Goal: Task Accomplishment & Management: Manage account settings

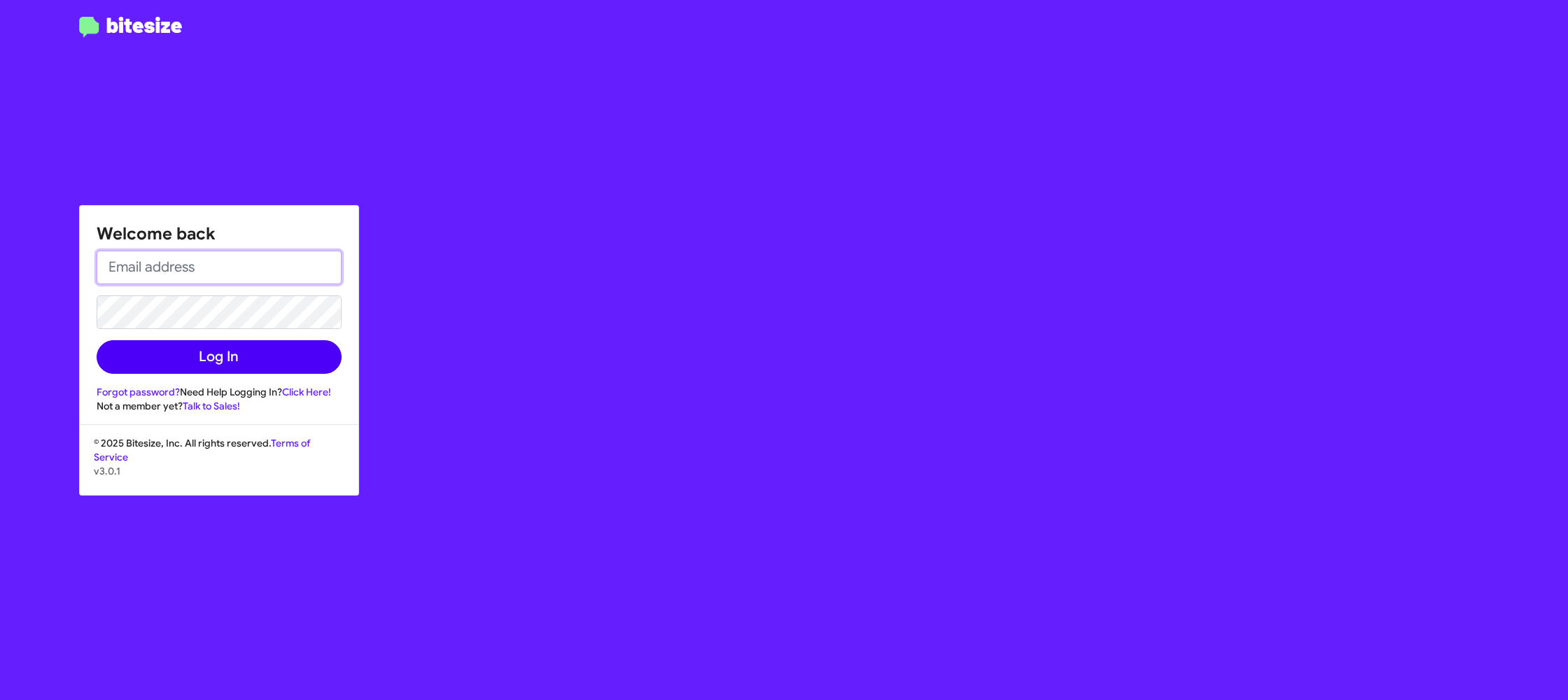
type input "[PERSON_NAME][EMAIL_ADDRESS][DOMAIN_NAME]"
click at [253, 356] on button "Log In" at bounding box center [218, 357] width 245 height 34
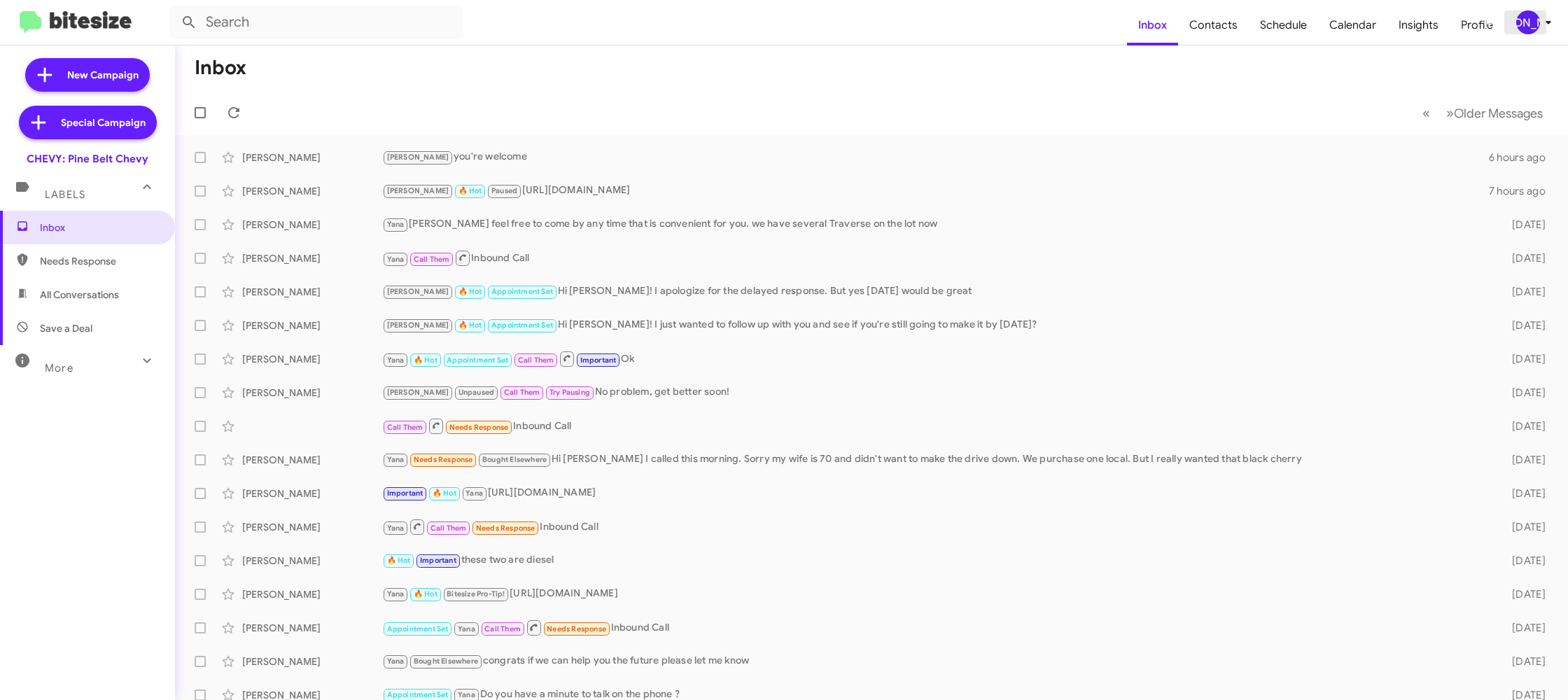
click at [1524, 27] on div "[PERSON_NAME]" at bounding box center [1528, 22] width 24 height 24
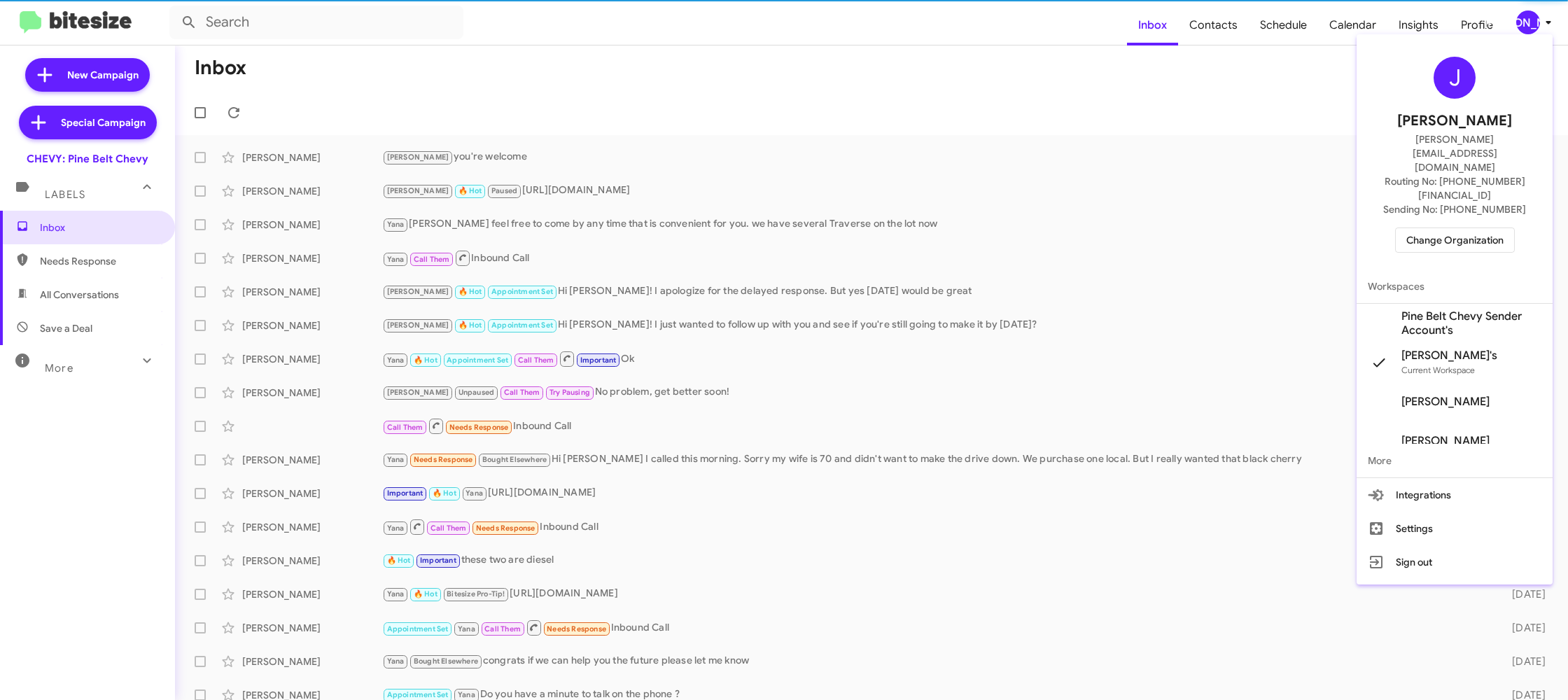
click at [1435, 228] on span "Change Organization" at bounding box center [1455, 240] width 97 height 24
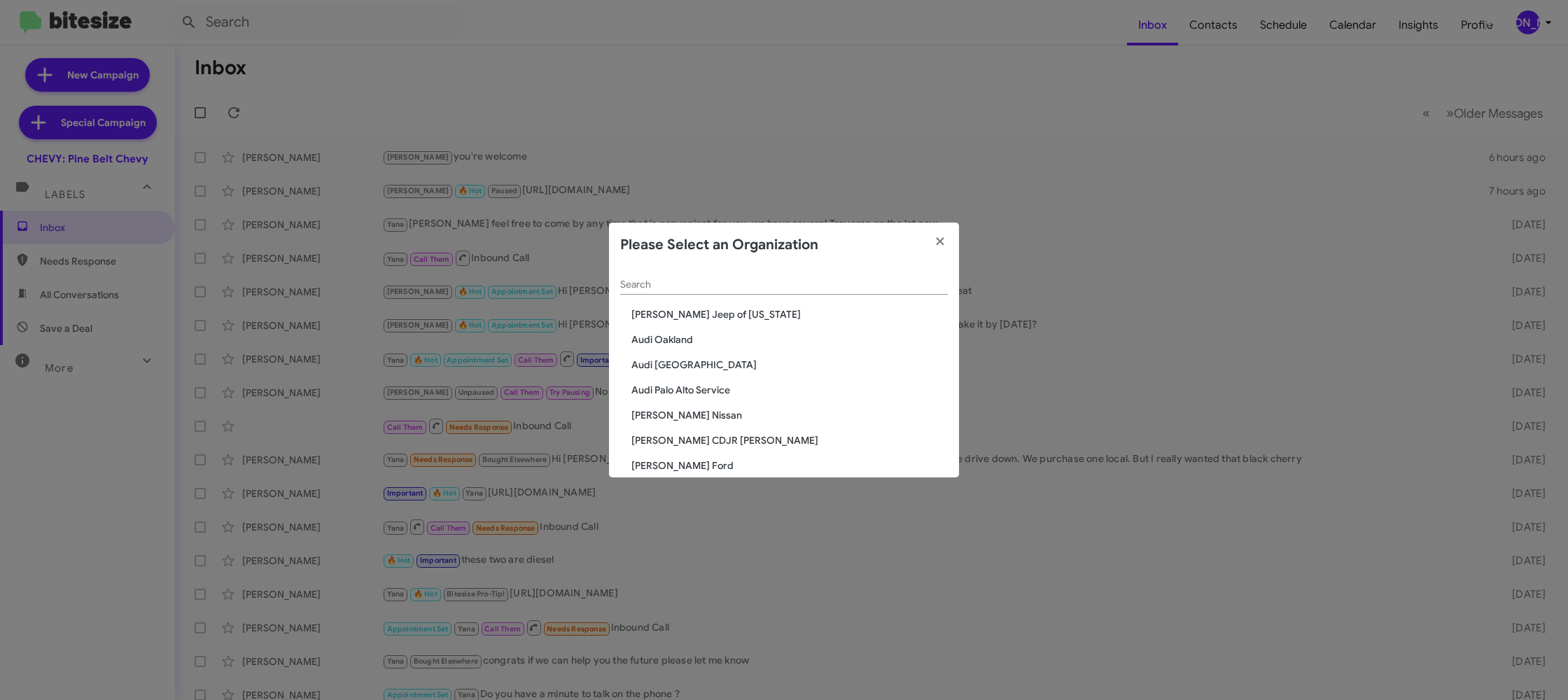
click at [666, 289] on input "Search" at bounding box center [783, 284] width 328 height 11
type input "ed"
click at [679, 341] on span "[PERSON_NAME] Imports" at bounding box center [790, 339] width 317 height 14
click at [679, 341] on span "Ed Hicks Imports" at bounding box center [790, 339] width 317 height 14
drag, startPoint x: 679, startPoint y: 341, endPoint x: 652, endPoint y: 337, distance: 27.3
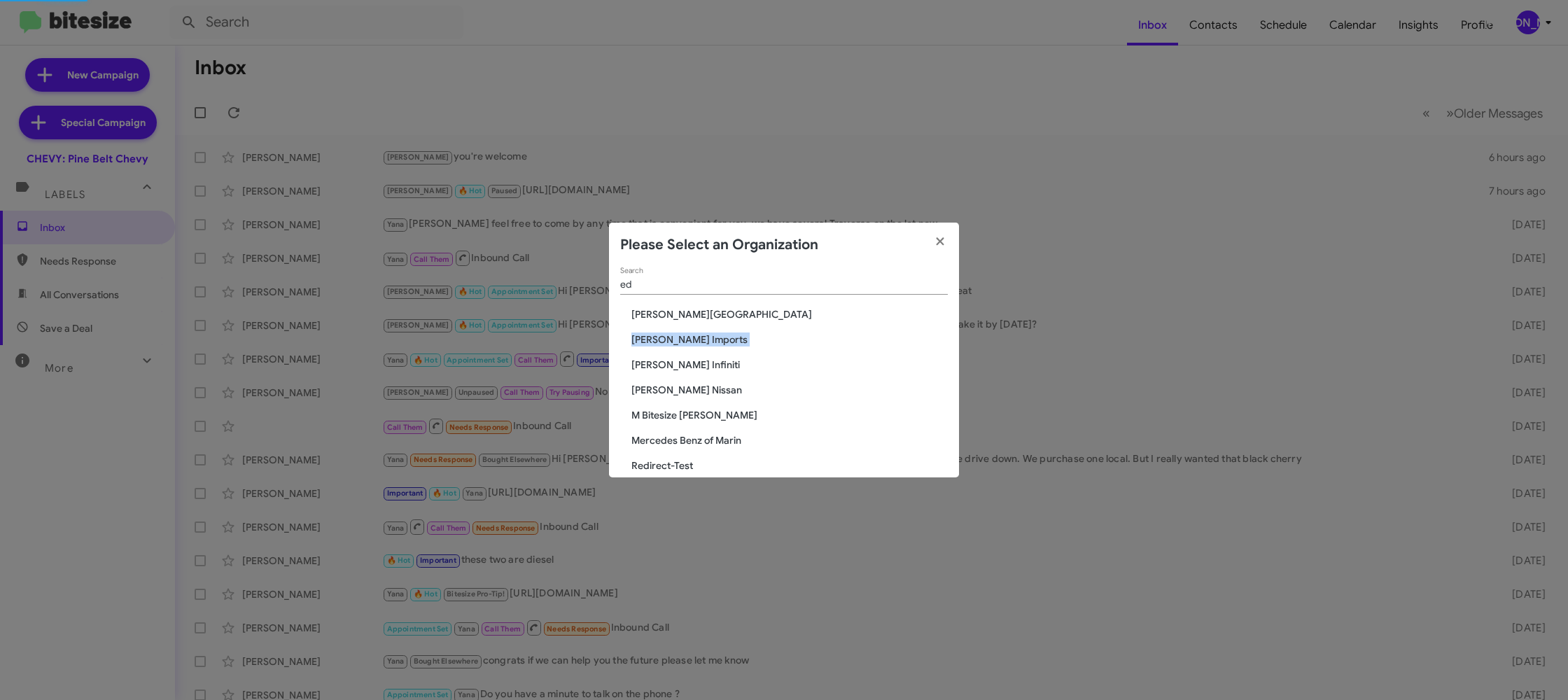
click at [660, 339] on span "Ed Hicks Imports" at bounding box center [790, 339] width 317 height 14
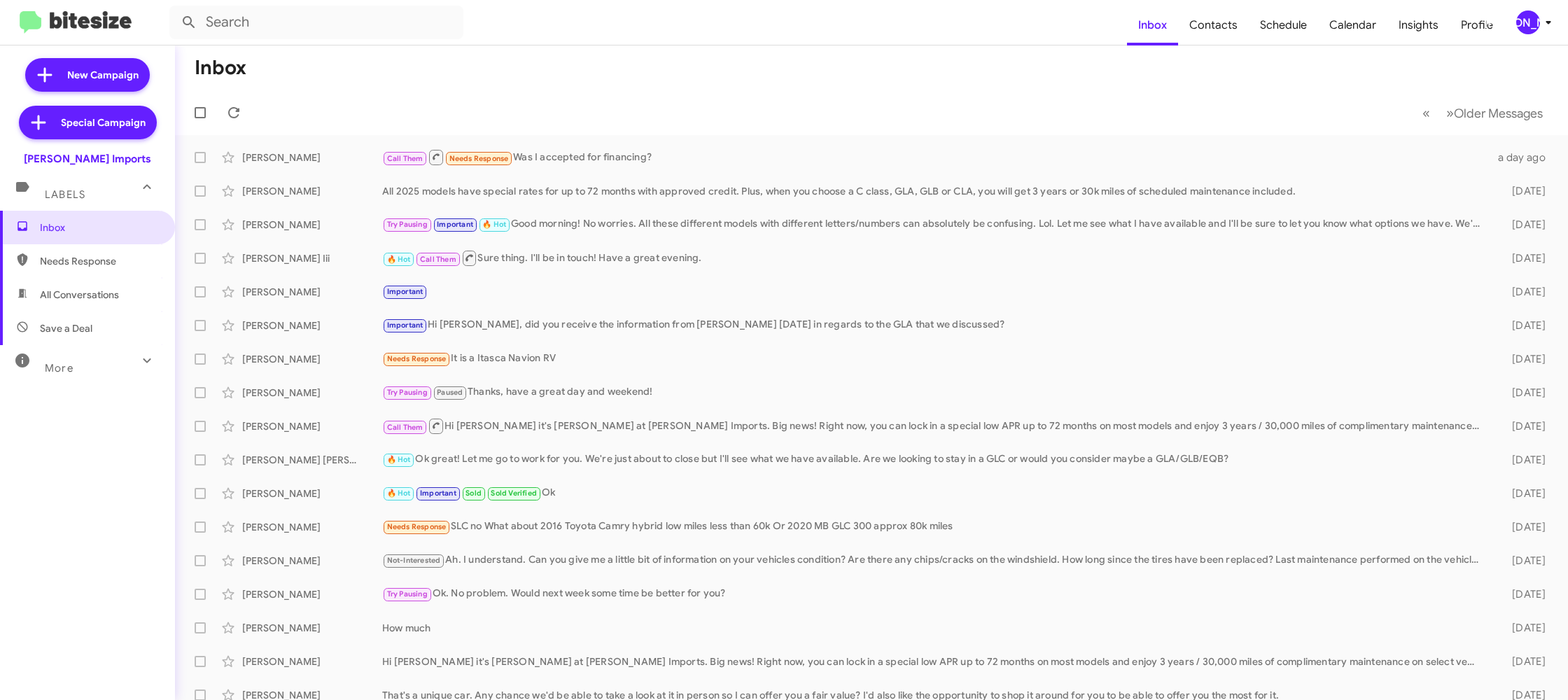
drag, startPoint x: 1552, startPoint y: 38, endPoint x: 1536, endPoint y: 26, distance: 20.0
click at [1546, 35] on mat-toolbar "Inbox Contacts Schedule Calendar Insights Profile JA" at bounding box center [784, 22] width 1568 height 45
click at [1536, 26] on div "[PERSON_NAME]" at bounding box center [1528, 22] width 24 height 24
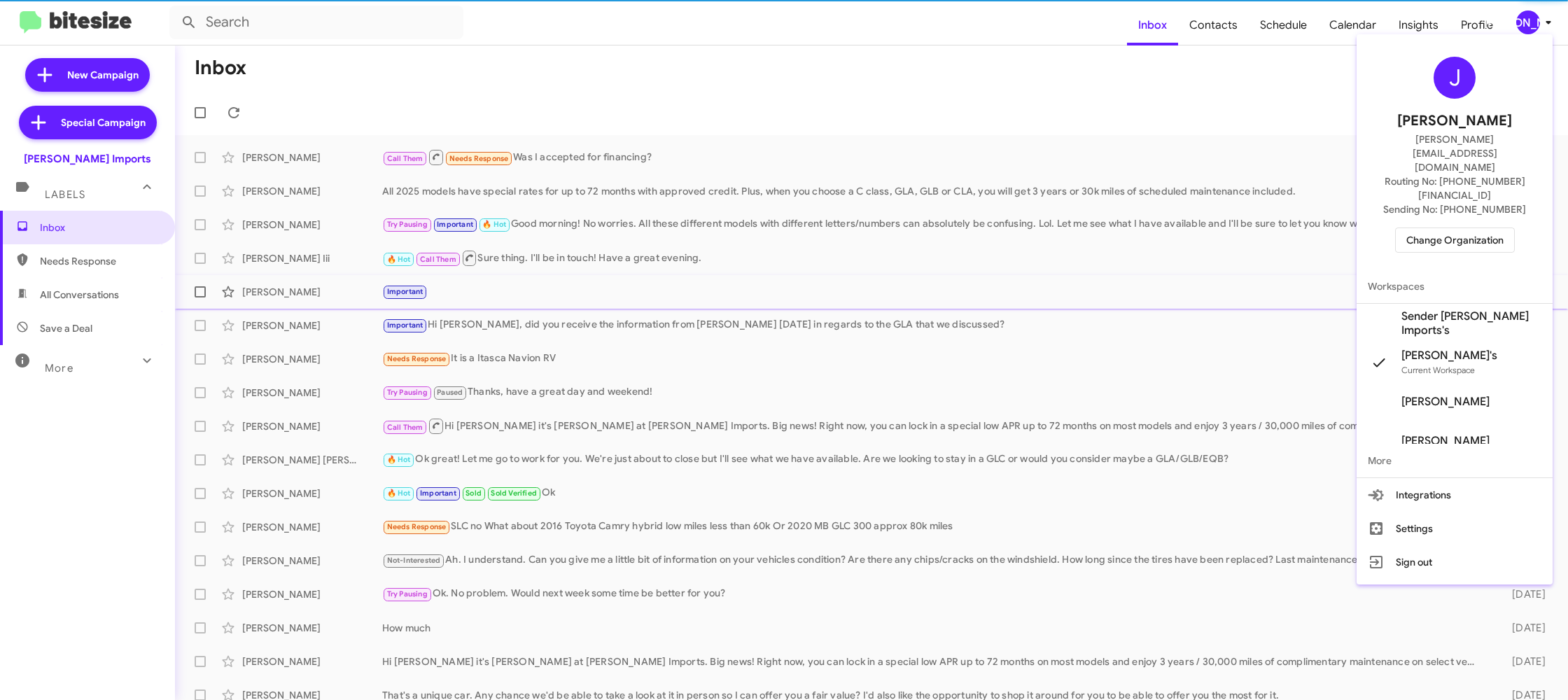
click at [1476, 309] on span "Sender Ed Hicks Imports's" at bounding box center [1471, 322] width 140 height 28
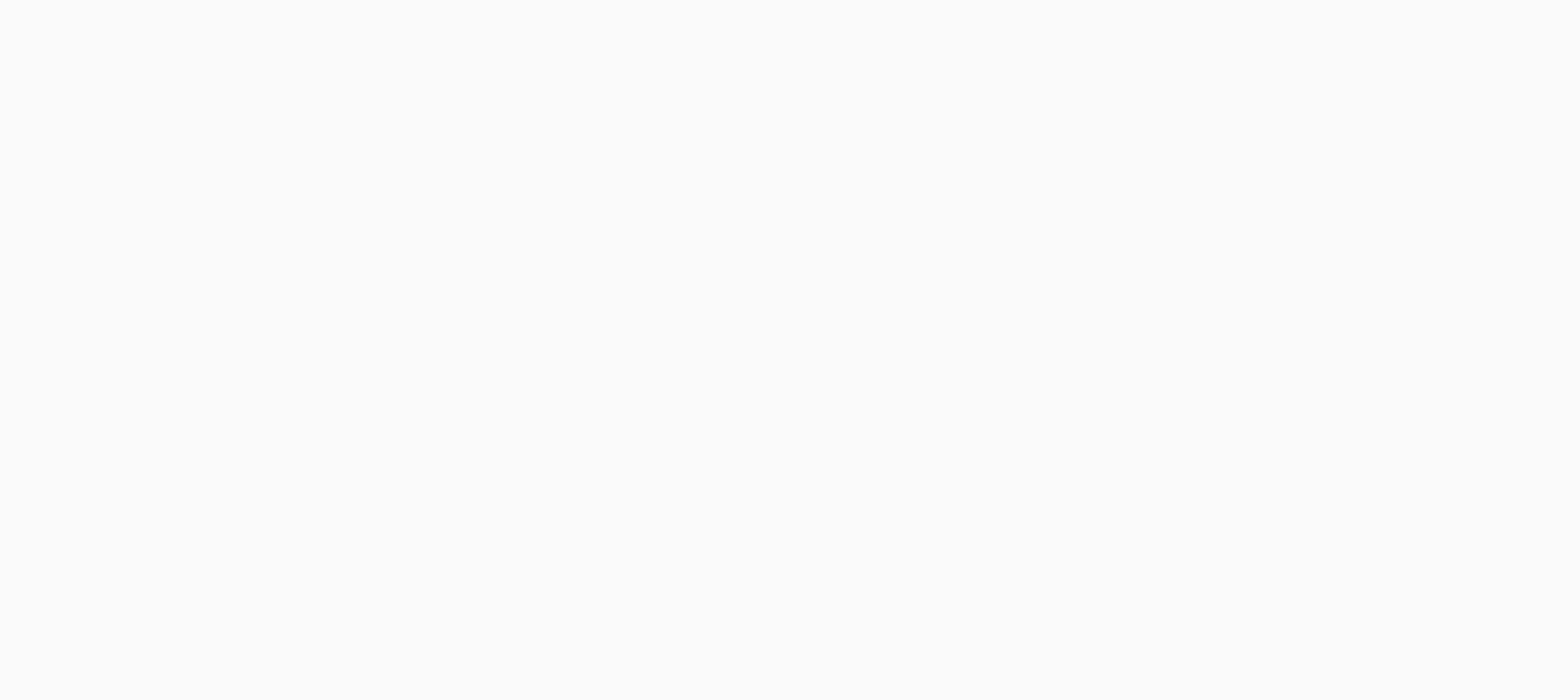
click at [1224, 19] on body at bounding box center [784, 350] width 1568 height 700
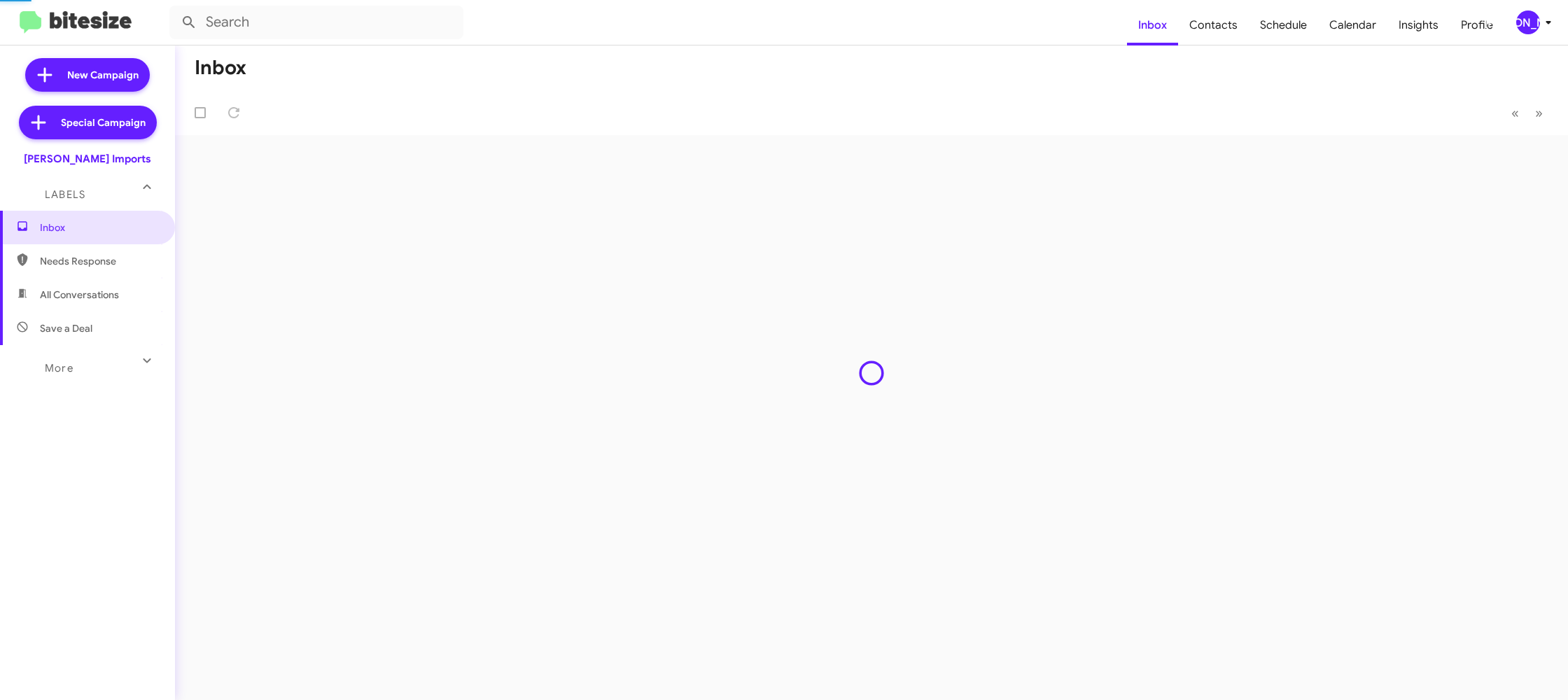
click at [1224, 19] on span "Contacts" at bounding box center [1212, 25] width 70 height 41
type input "in:groups"
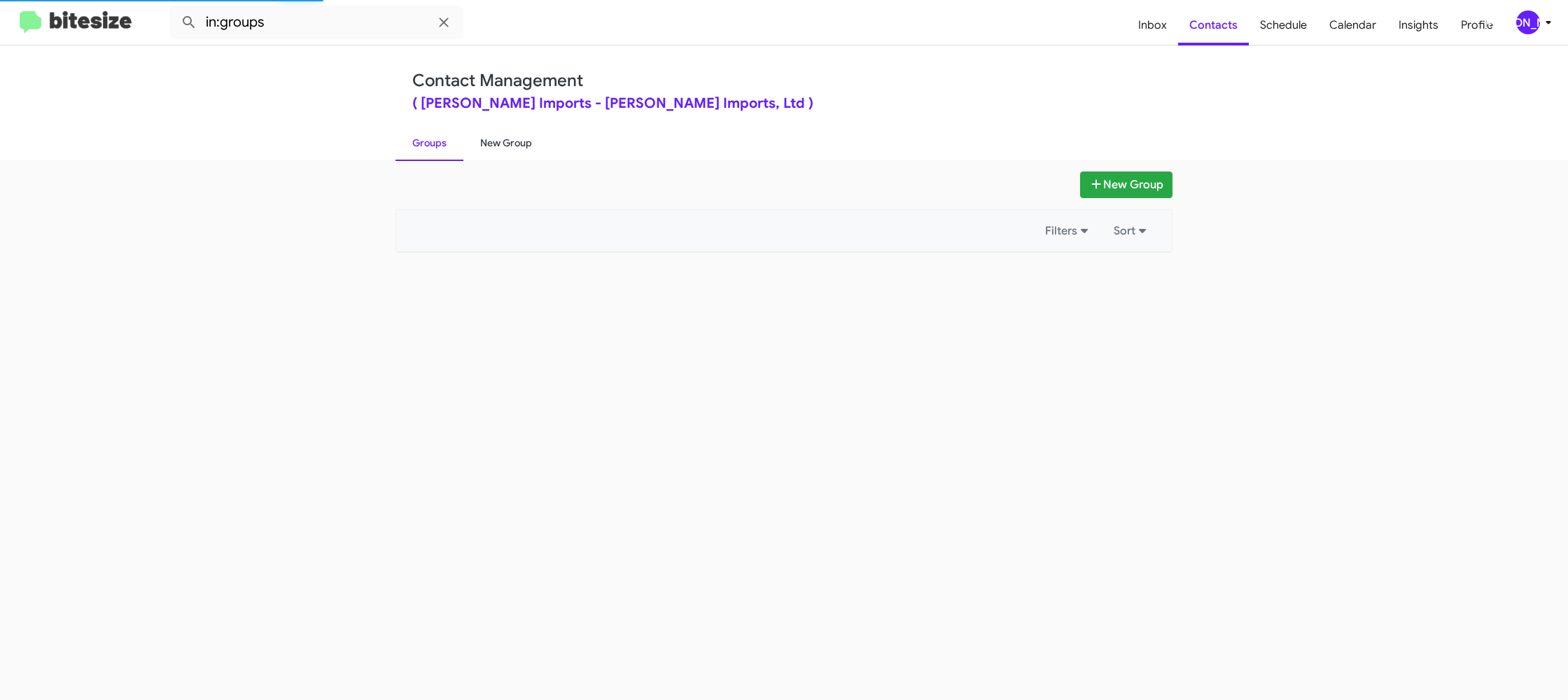
click at [477, 131] on link "New Group" at bounding box center [505, 142] width 86 height 36
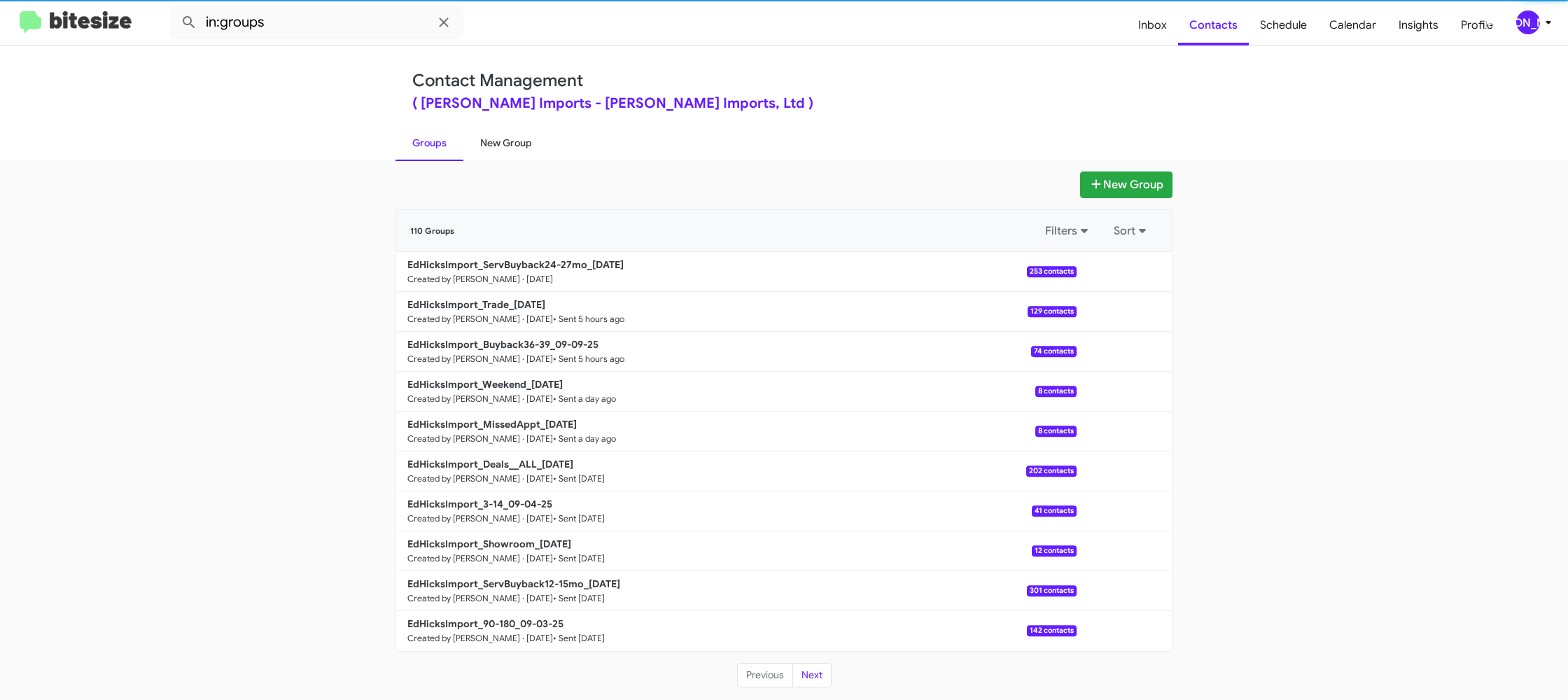
click at [477, 131] on link "New Group" at bounding box center [505, 142] width 86 height 36
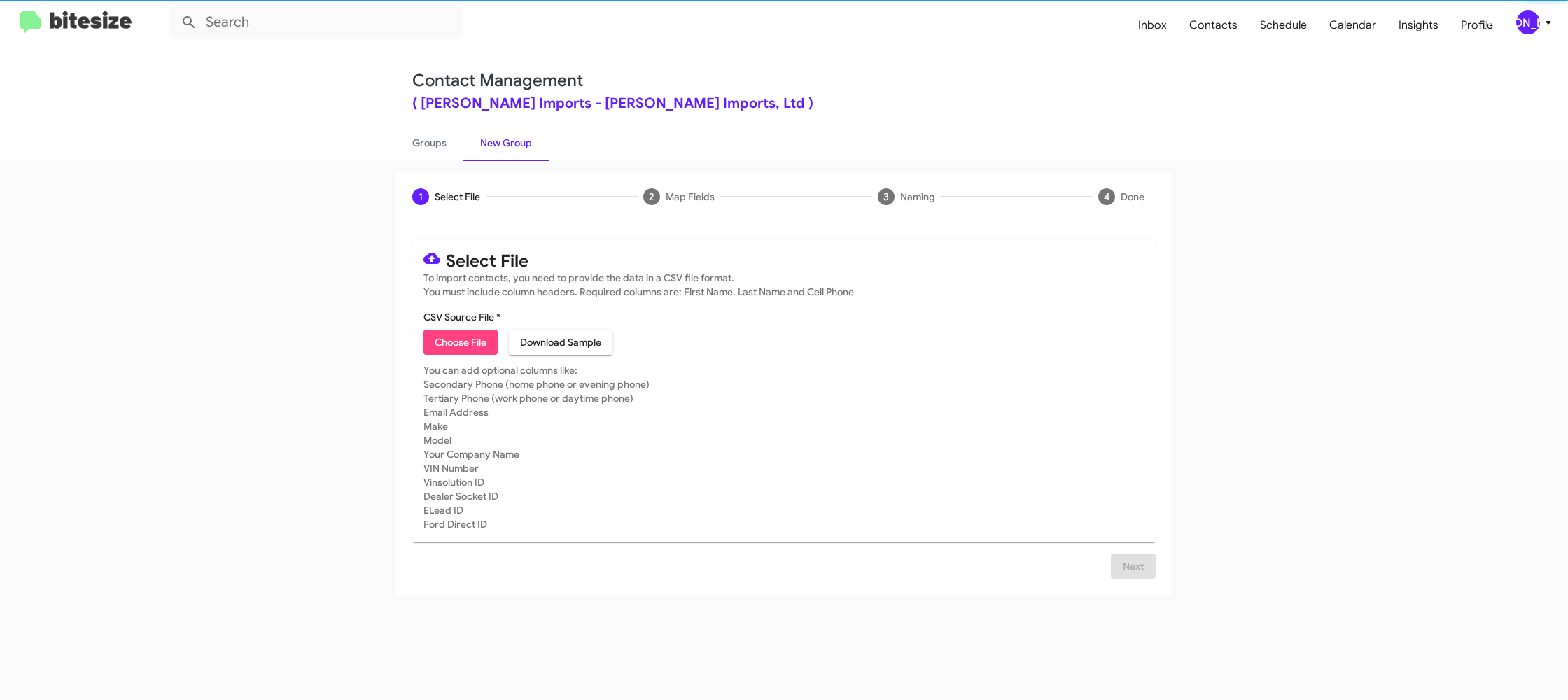
click at [477, 131] on link "New Group" at bounding box center [505, 142] width 86 height 36
click at [458, 344] on span "Choose File" at bounding box center [460, 342] width 52 height 25
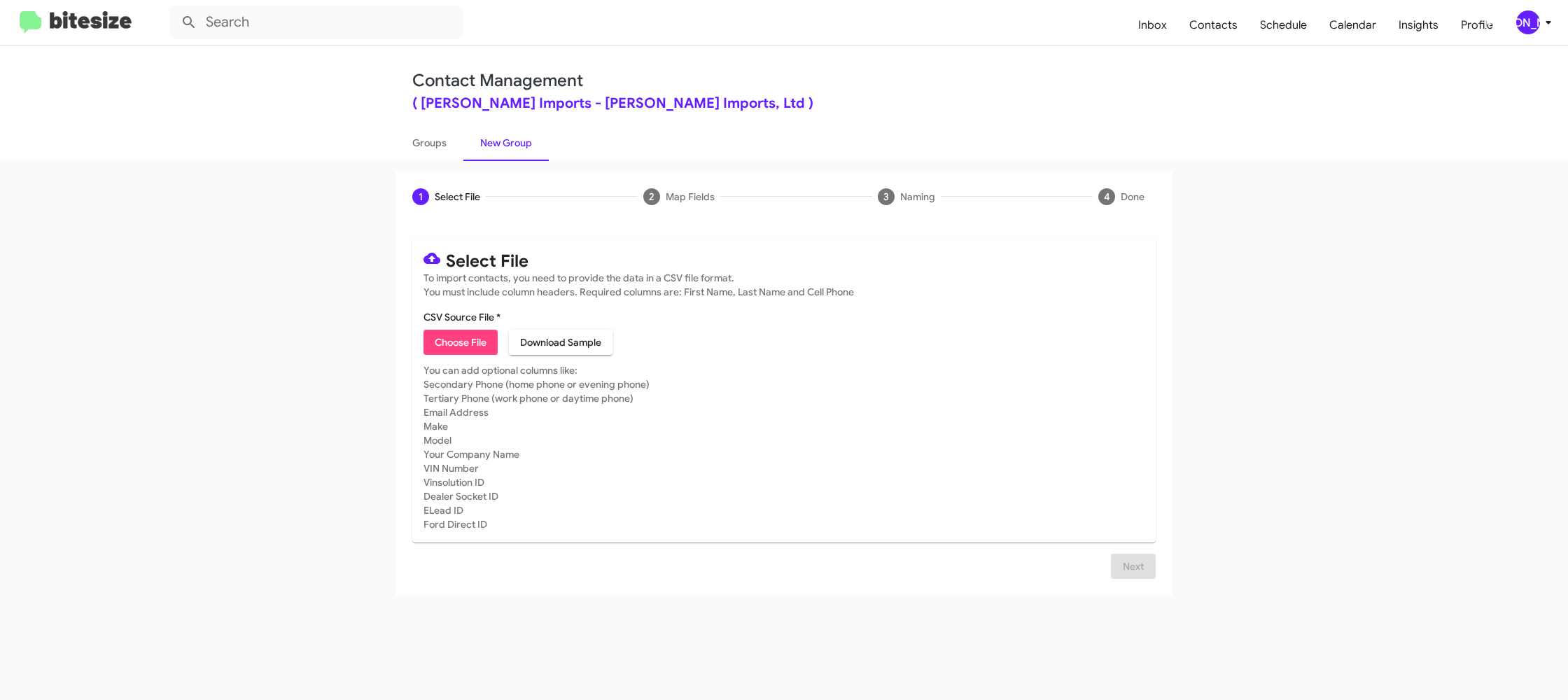
type input "EdHicksImport_90-180_09-10-25"
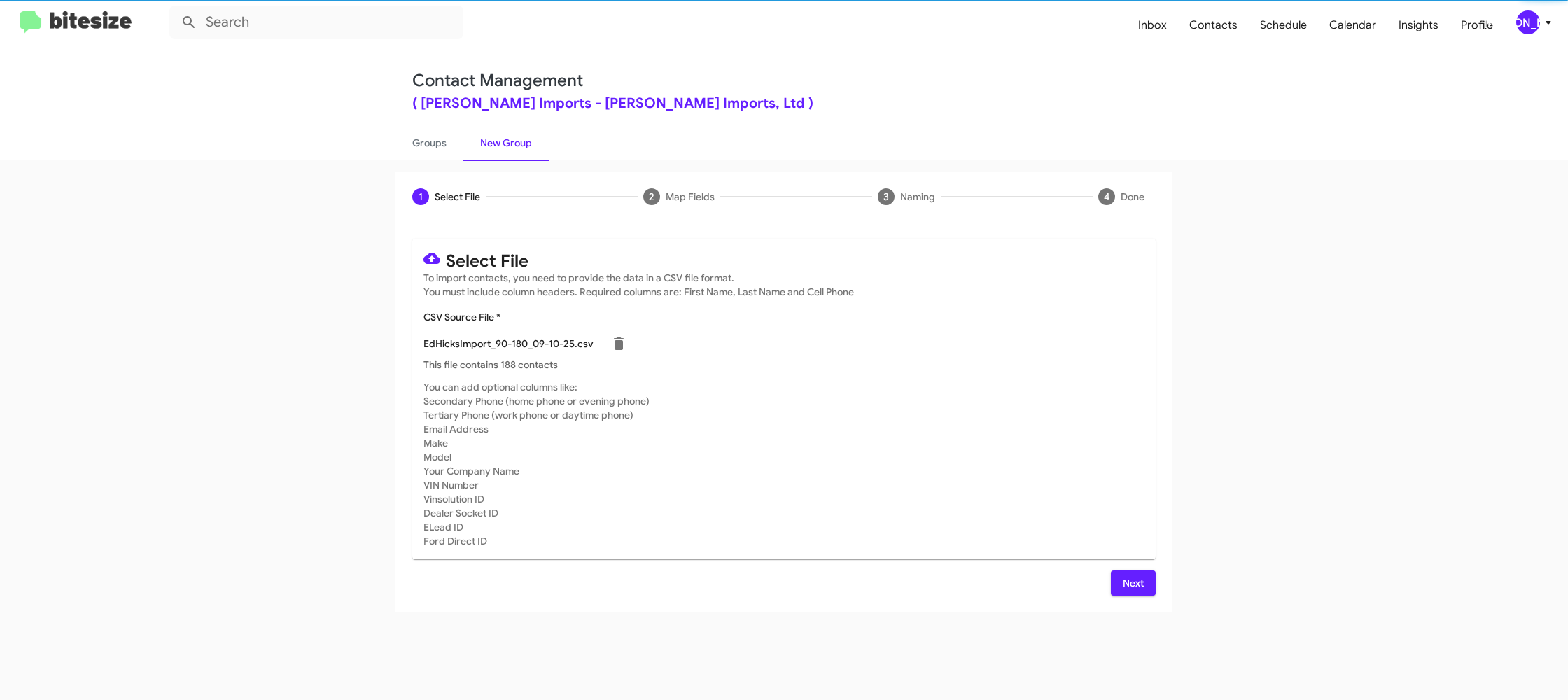
drag, startPoint x: 991, startPoint y: 433, endPoint x: 1096, endPoint y: 546, distance: 154.3
click at [991, 433] on mat-card-subtitle "You can add optional columns like: Secondary Phone (home phone or evening phone…" at bounding box center [783, 464] width 721 height 168
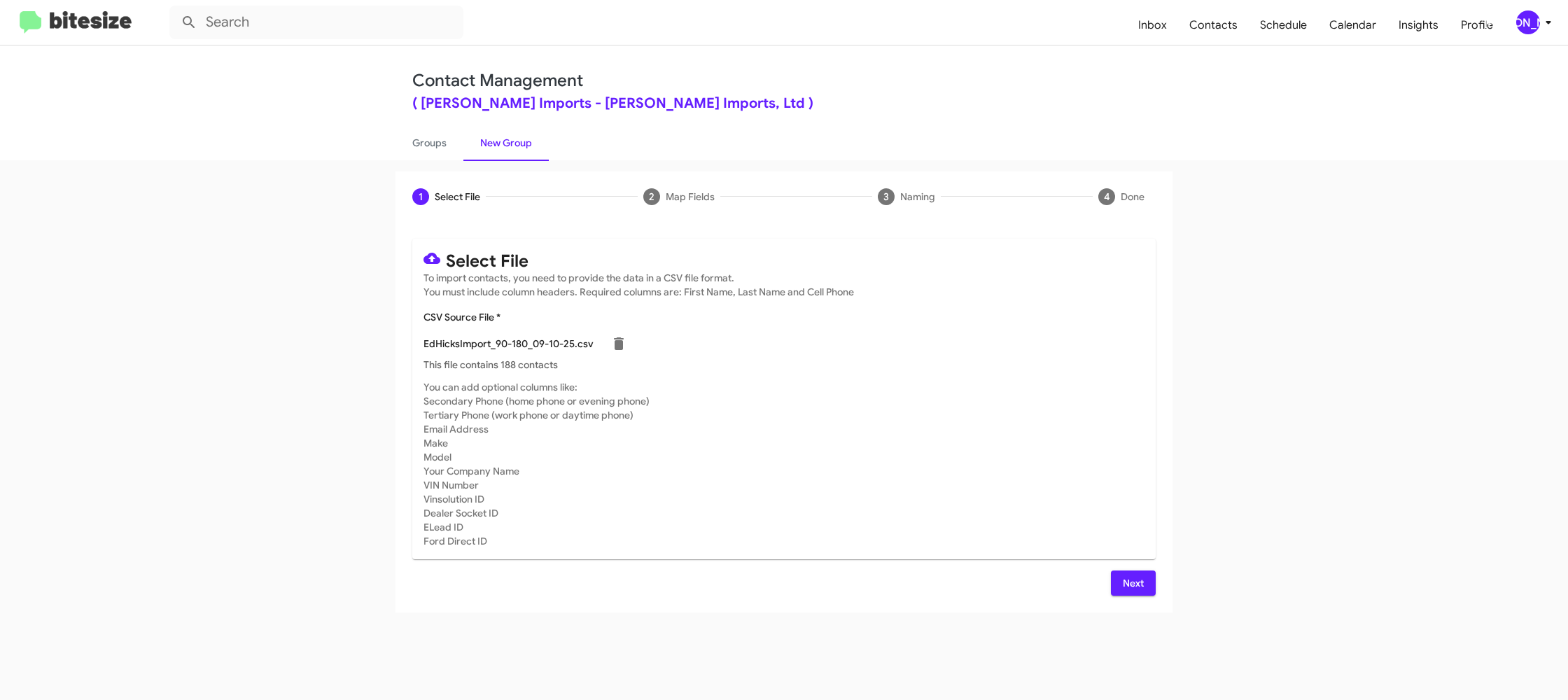
click at [1129, 582] on span "Next" at bounding box center [1133, 583] width 22 height 25
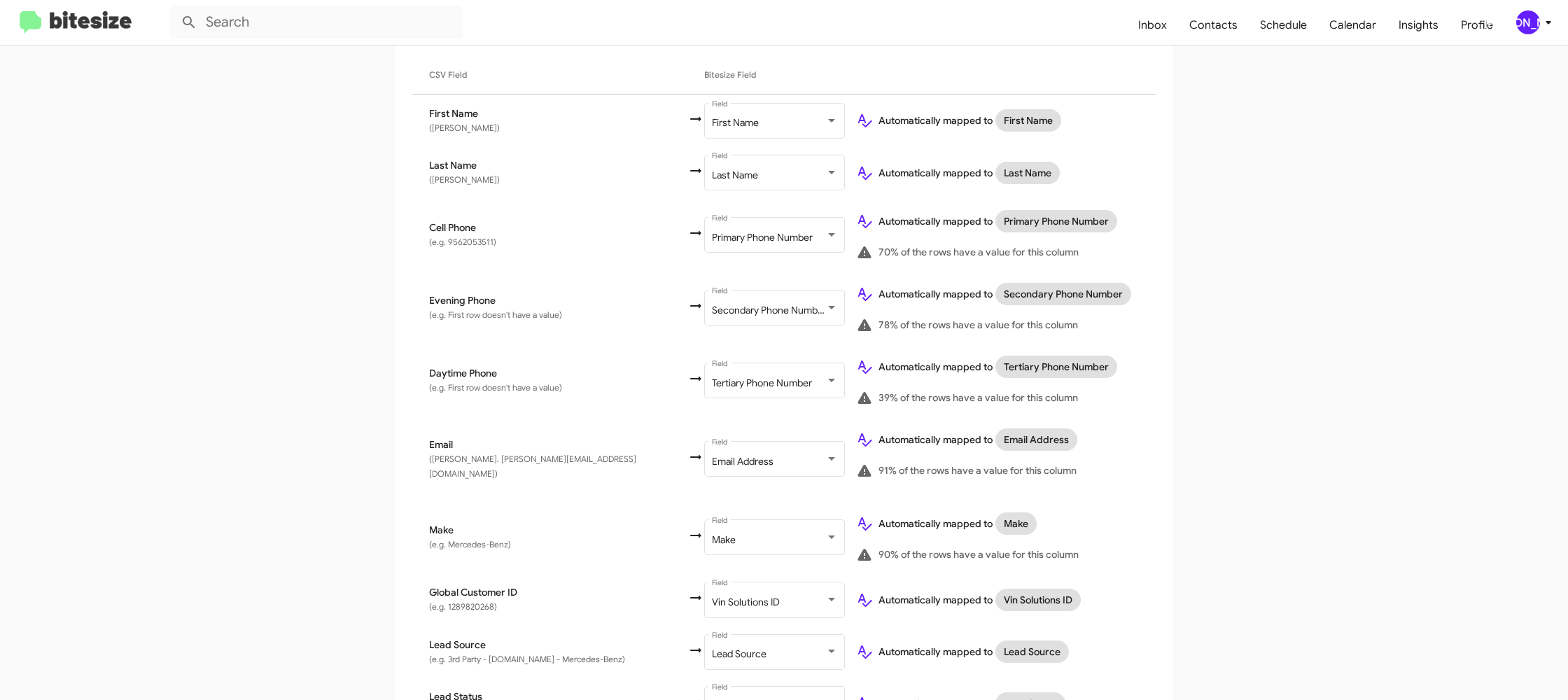
scroll to position [647, 0]
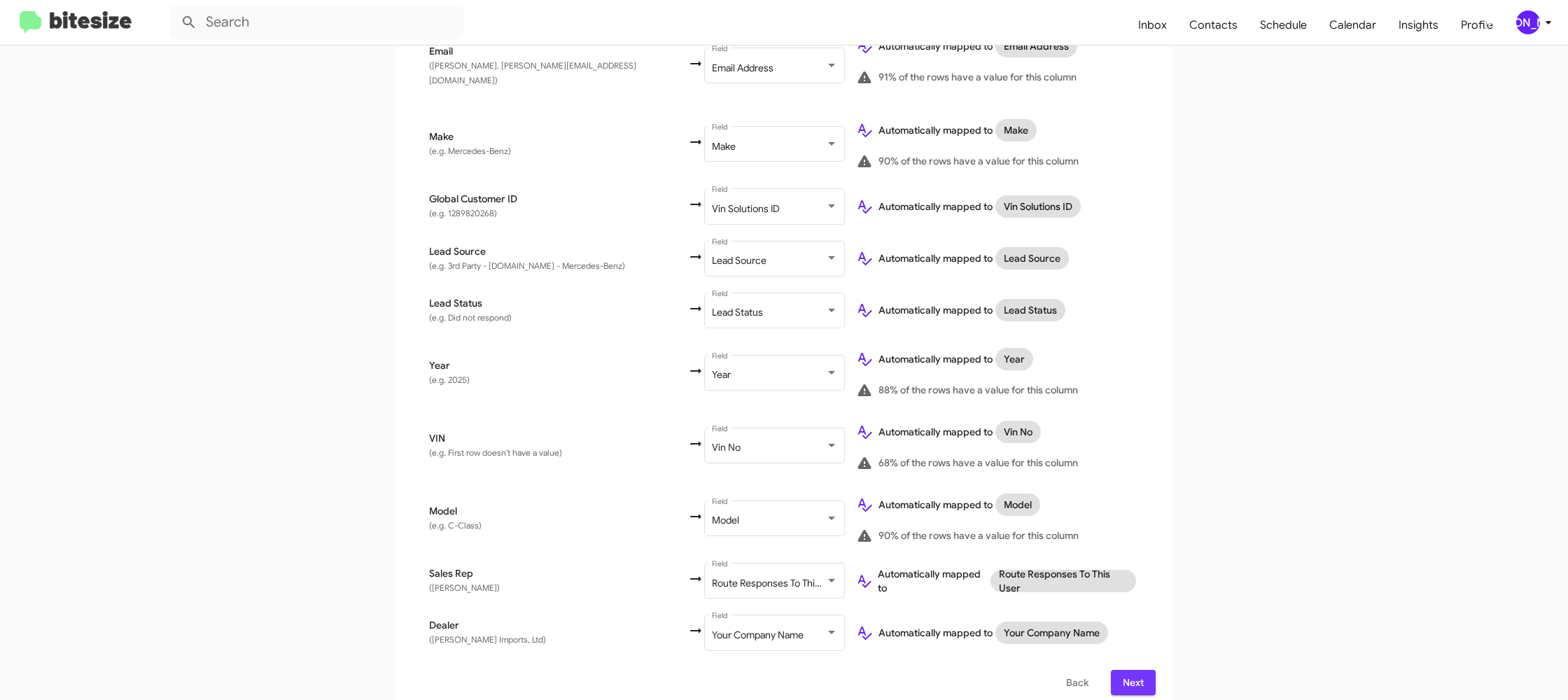
click at [1146, 670] on button "Next" at bounding box center [1133, 682] width 45 height 25
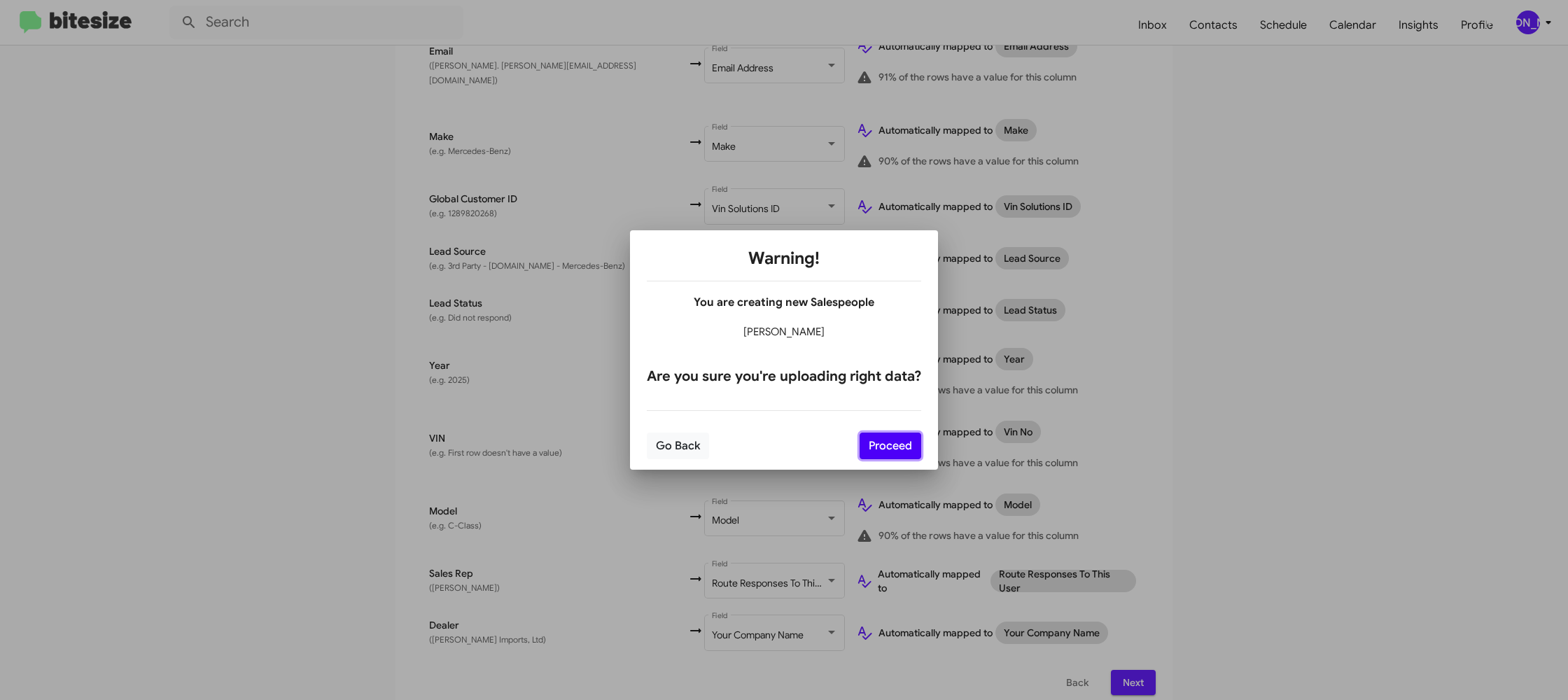
drag, startPoint x: 887, startPoint y: 442, endPoint x: 1035, endPoint y: 450, distance: 148.2
click at [887, 442] on button "Proceed" at bounding box center [890, 445] width 62 height 26
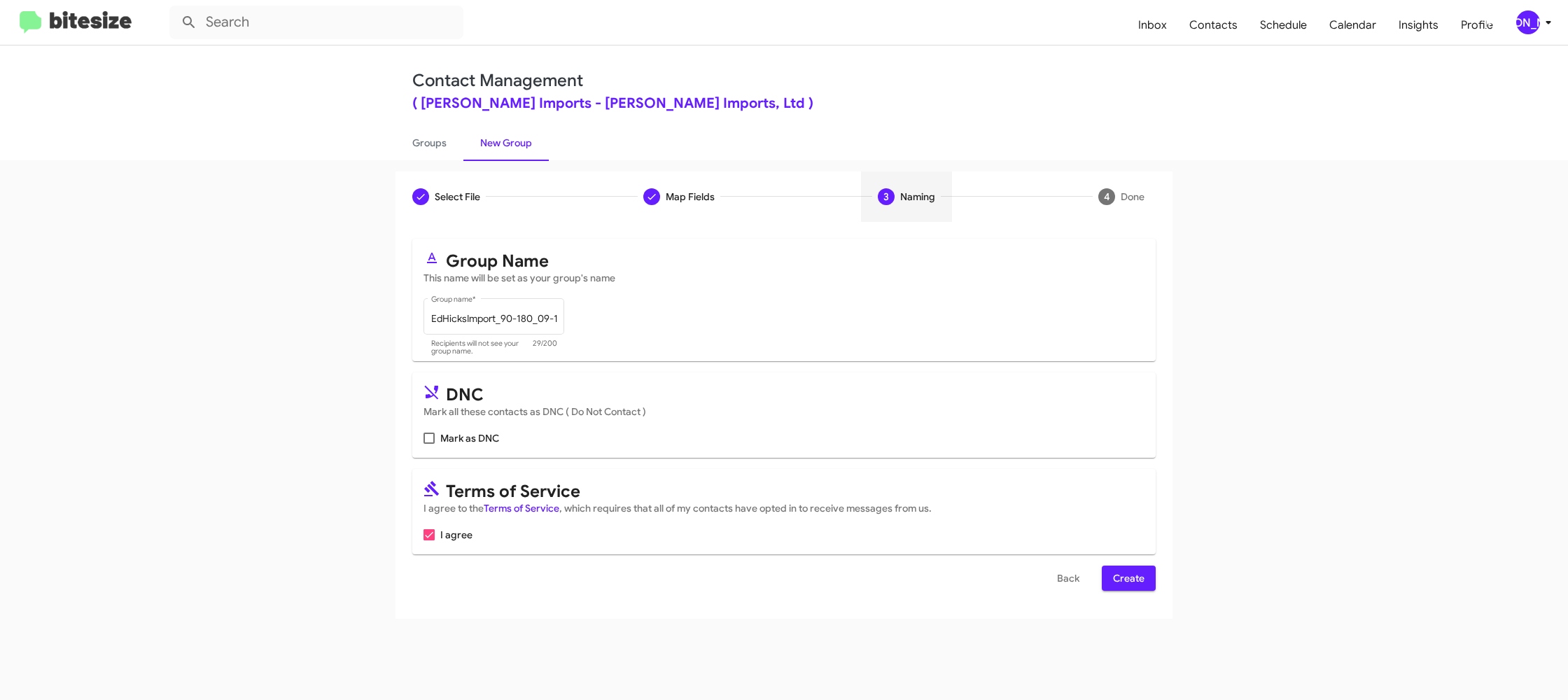
scroll to position [0, 0]
click at [1127, 572] on span "Create" at bounding box center [1128, 578] width 31 height 25
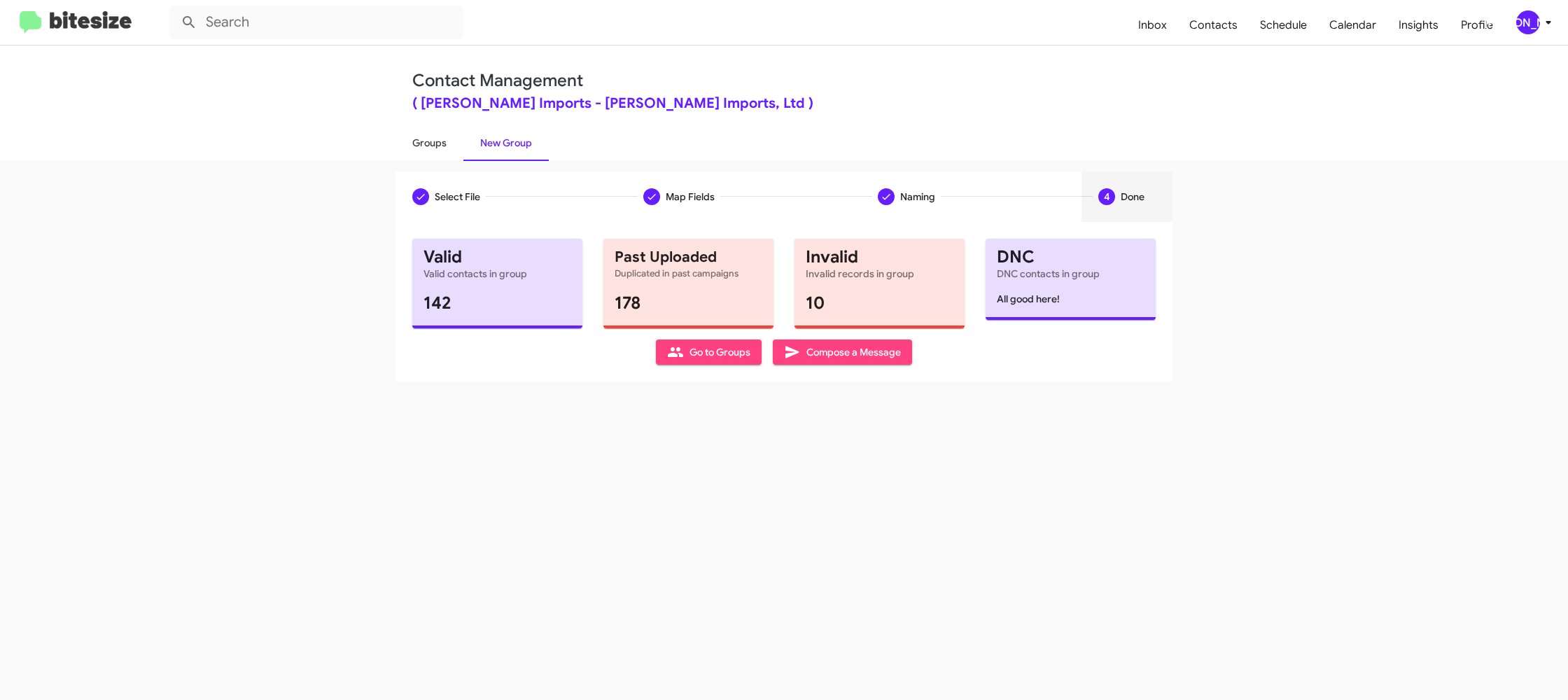
click at [435, 136] on link "Groups" at bounding box center [429, 142] width 68 height 36
type input "in:groups"
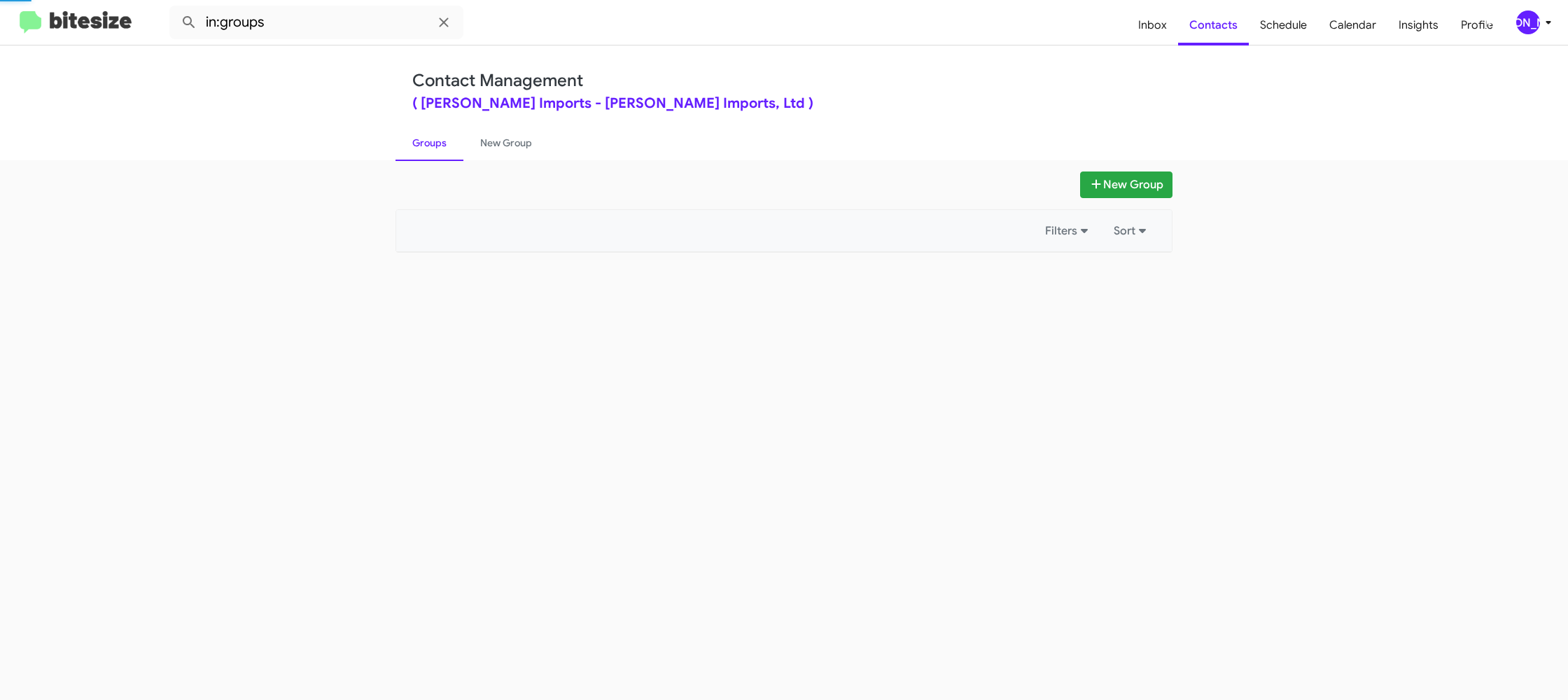
click at [435, 136] on link "Groups" at bounding box center [429, 142] width 68 height 36
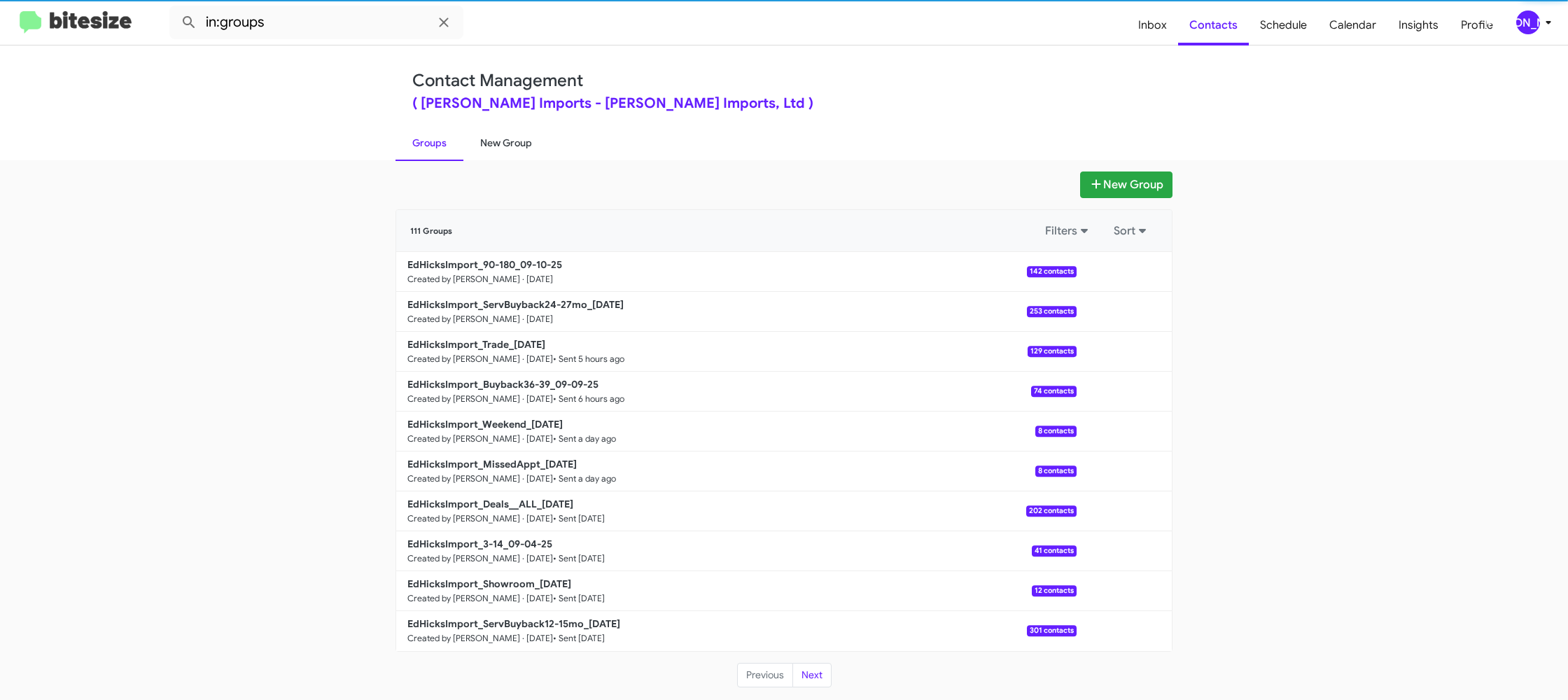
click at [491, 149] on link "New Group" at bounding box center [505, 142] width 86 height 36
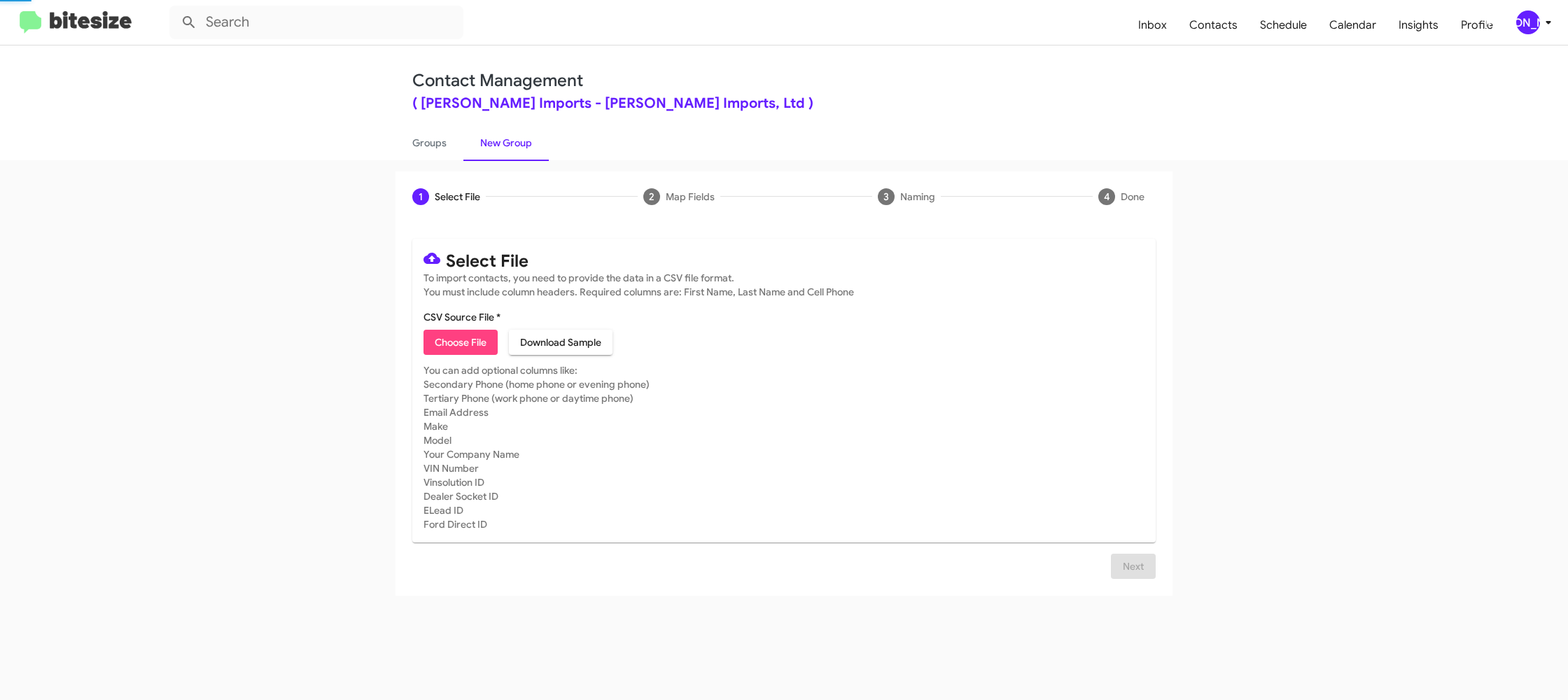
drag, startPoint x: 491, startPoint y: 149, endPoint x: 463, endPoint y: 303, distance: 156.5
click at [490, 150] on link "New Group" at bounding box center [505, 142] width 86 height 36
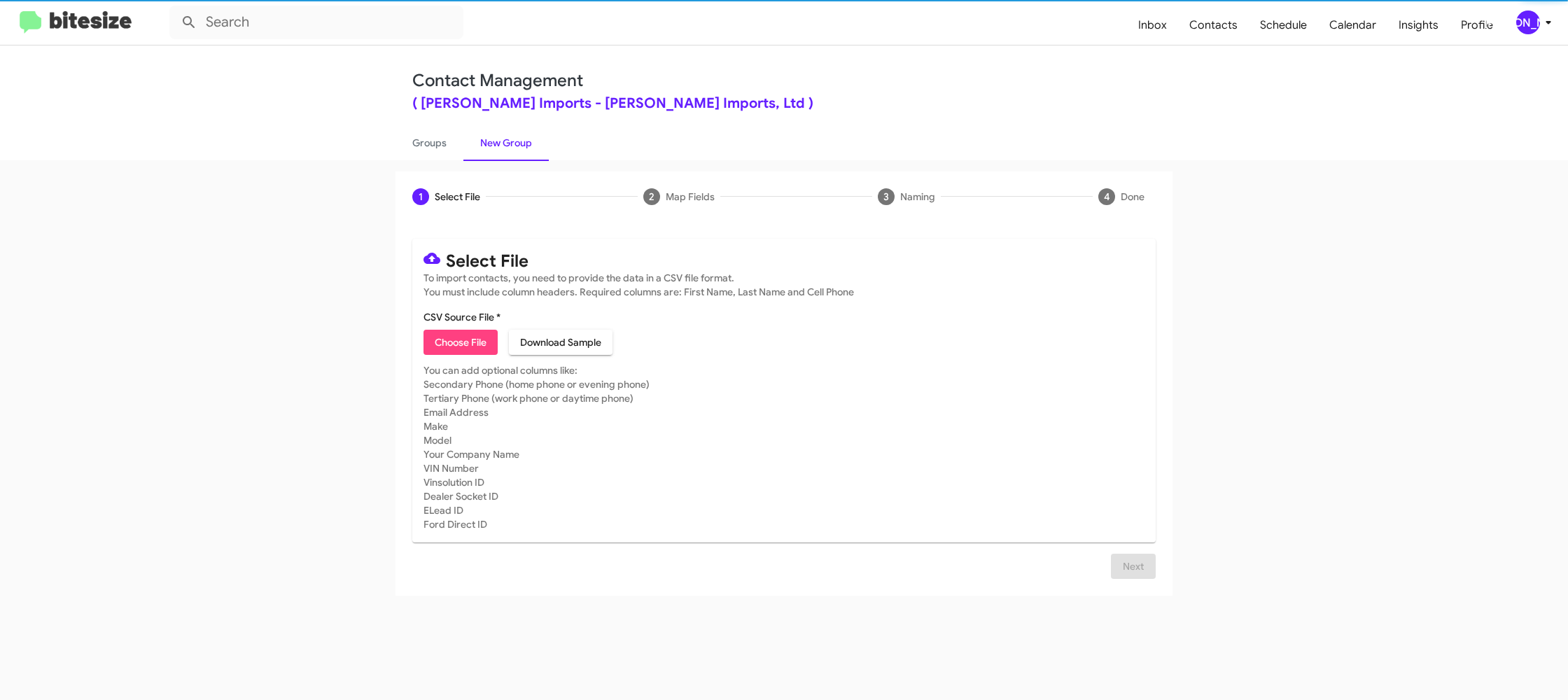
click at [469, 335] on span "Choose File" at bounding box center [460, 342] width 52 height 25
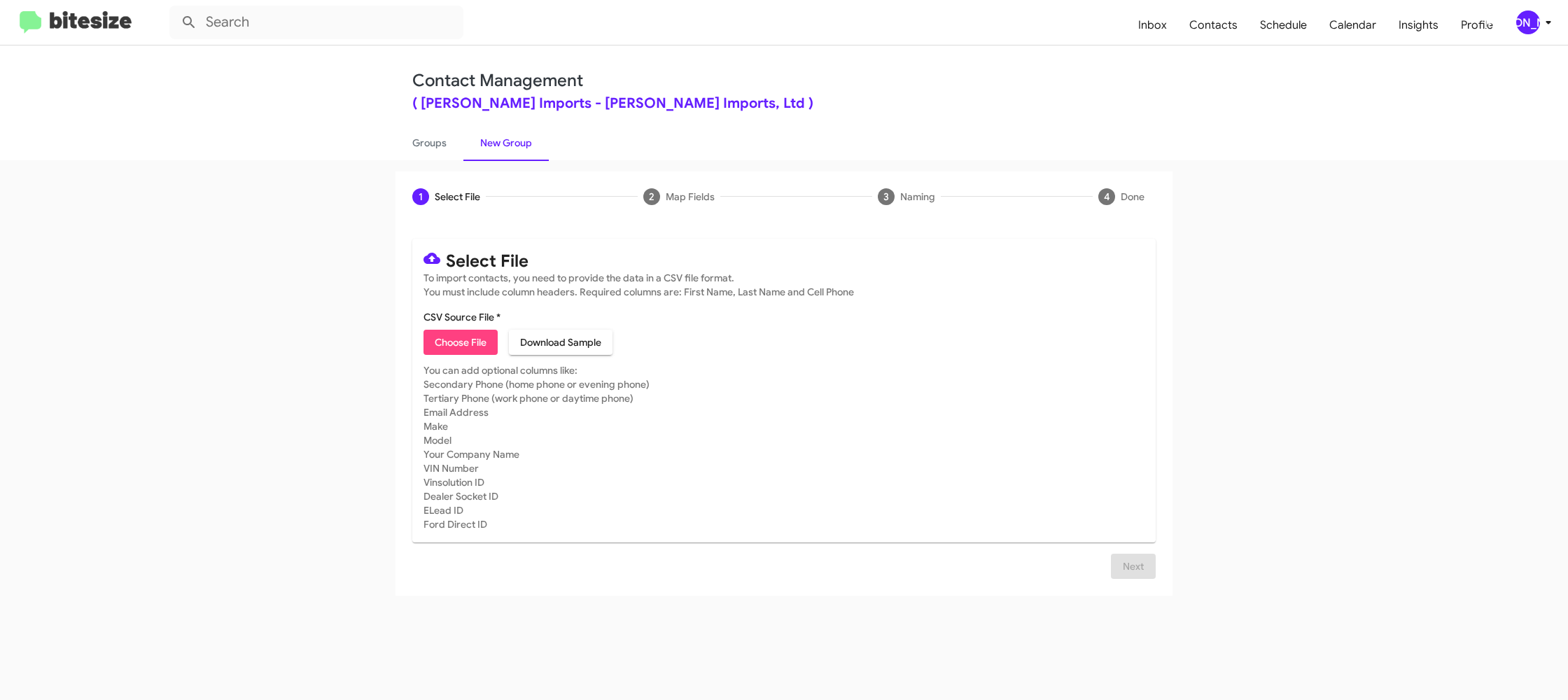
type input "EdHicksImport_Showroom_09-10-25"
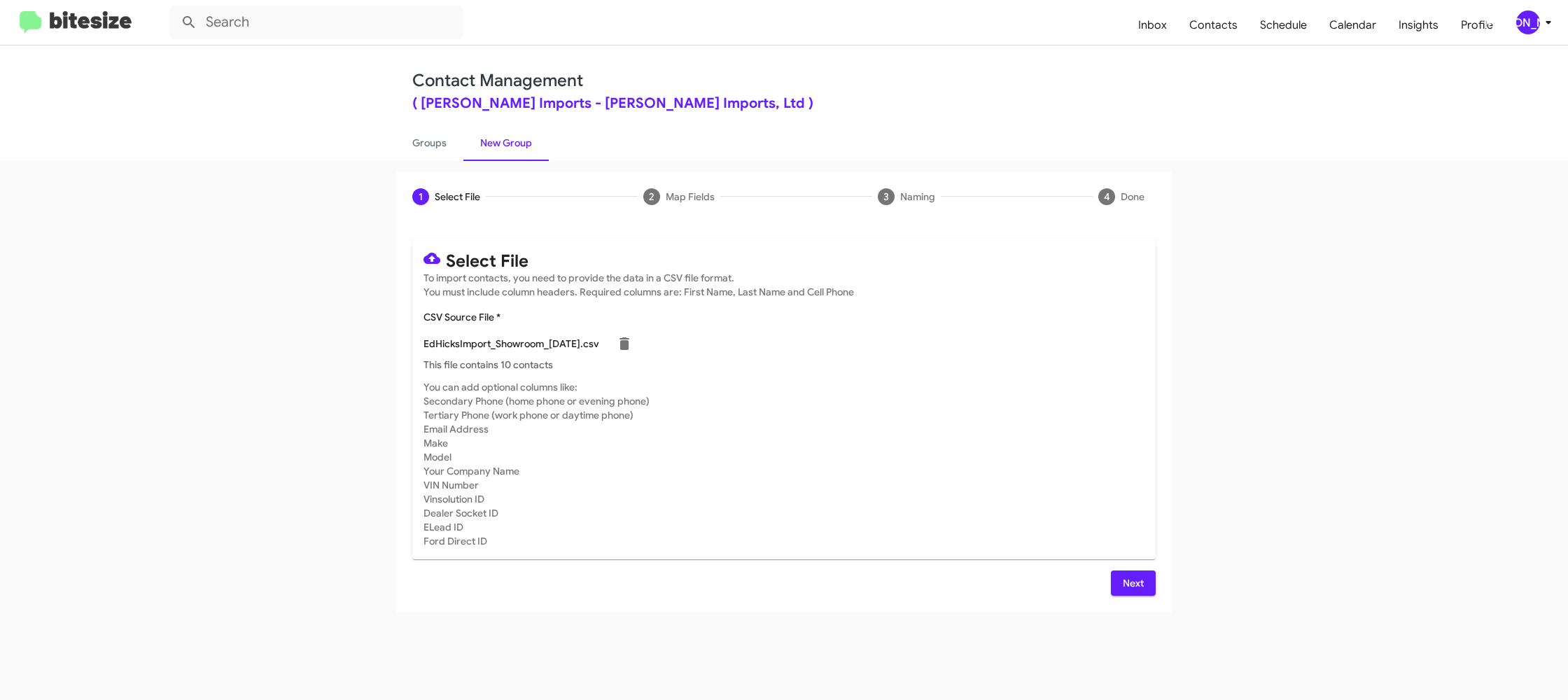
click at [988, 419] on mat-card-subtitle "You can add optional columns like: Secondary Phone (home phone or evening phone…" at bounding box center [783, 464] width 721 height 168
click at [1125, 574] on span "Next" at bounding box center [1133, 583] width 22 height 25
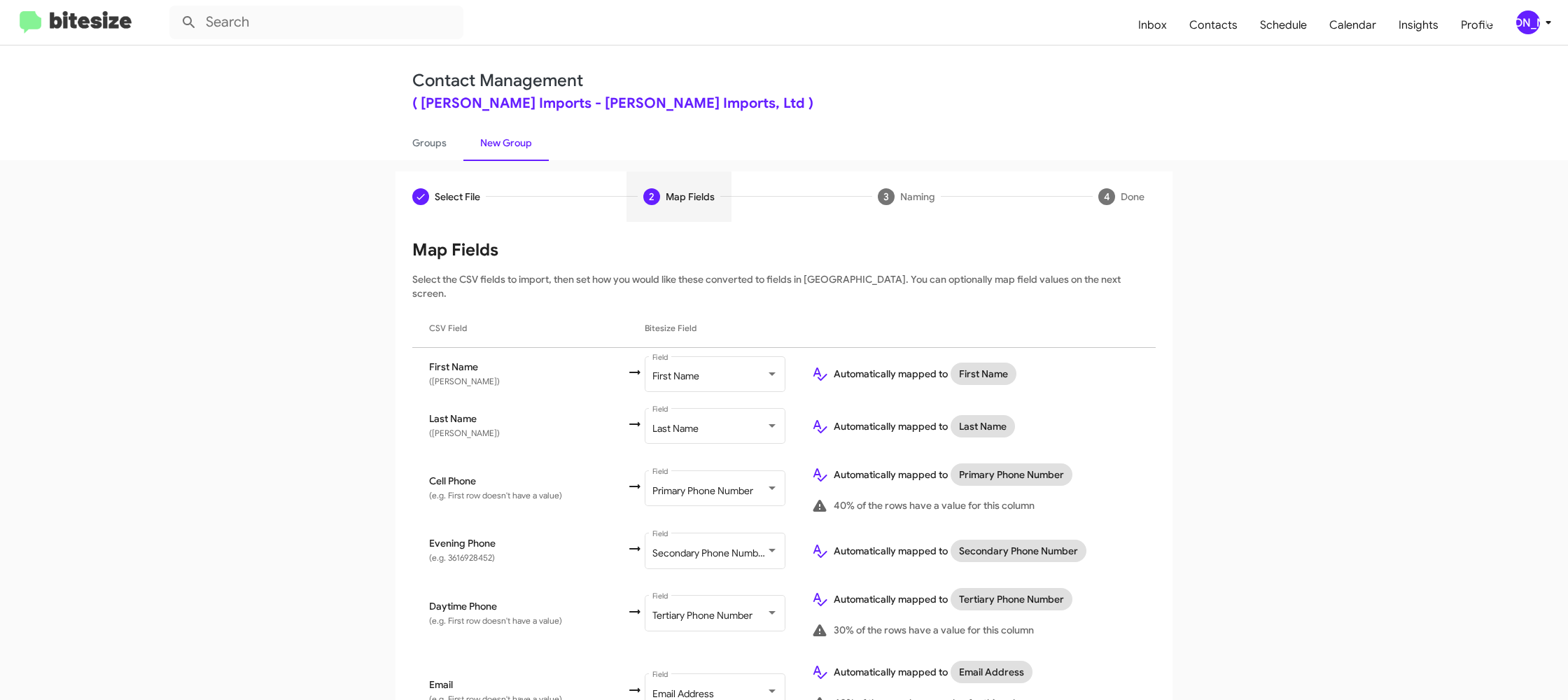
scroll to position [626, 0]
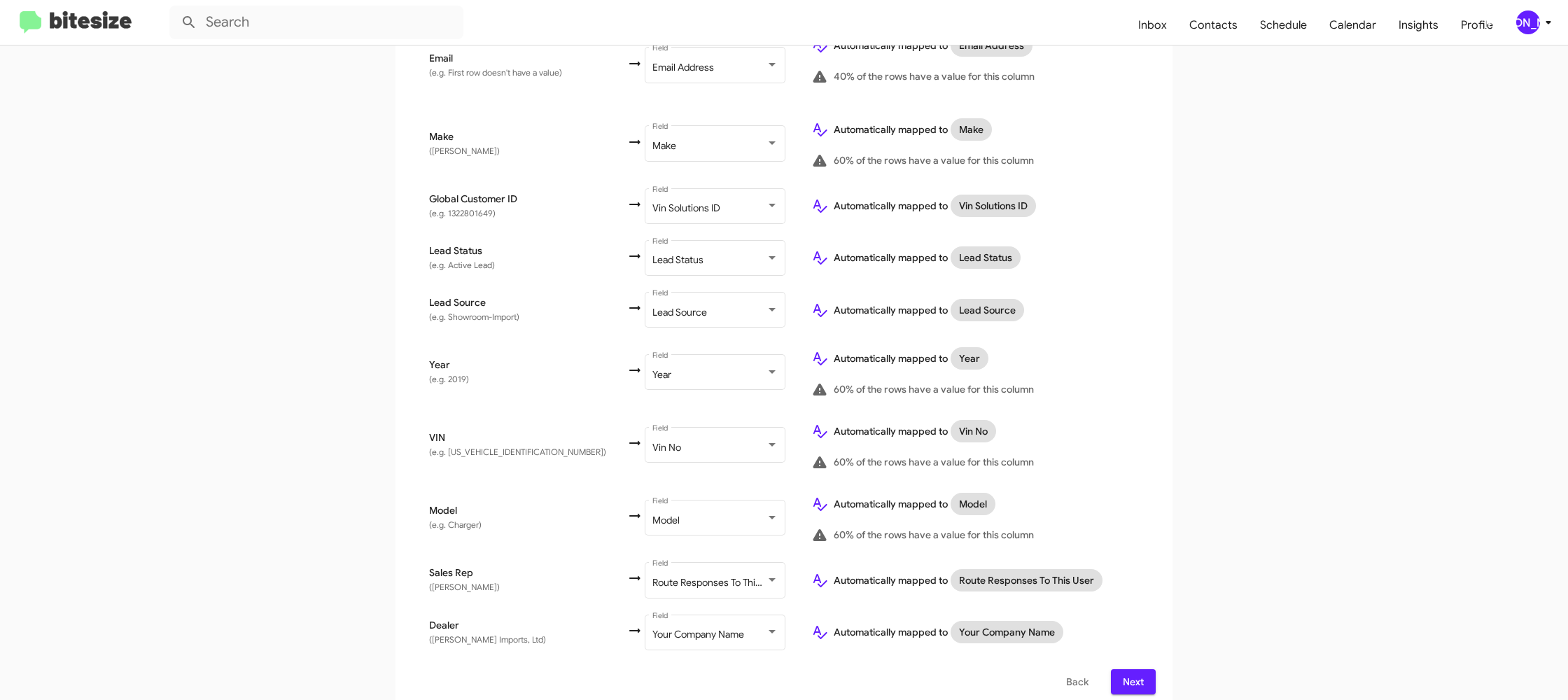
click at [1130, 672] on span "Next" at bounding box center [1133, 681] width 22 height 25
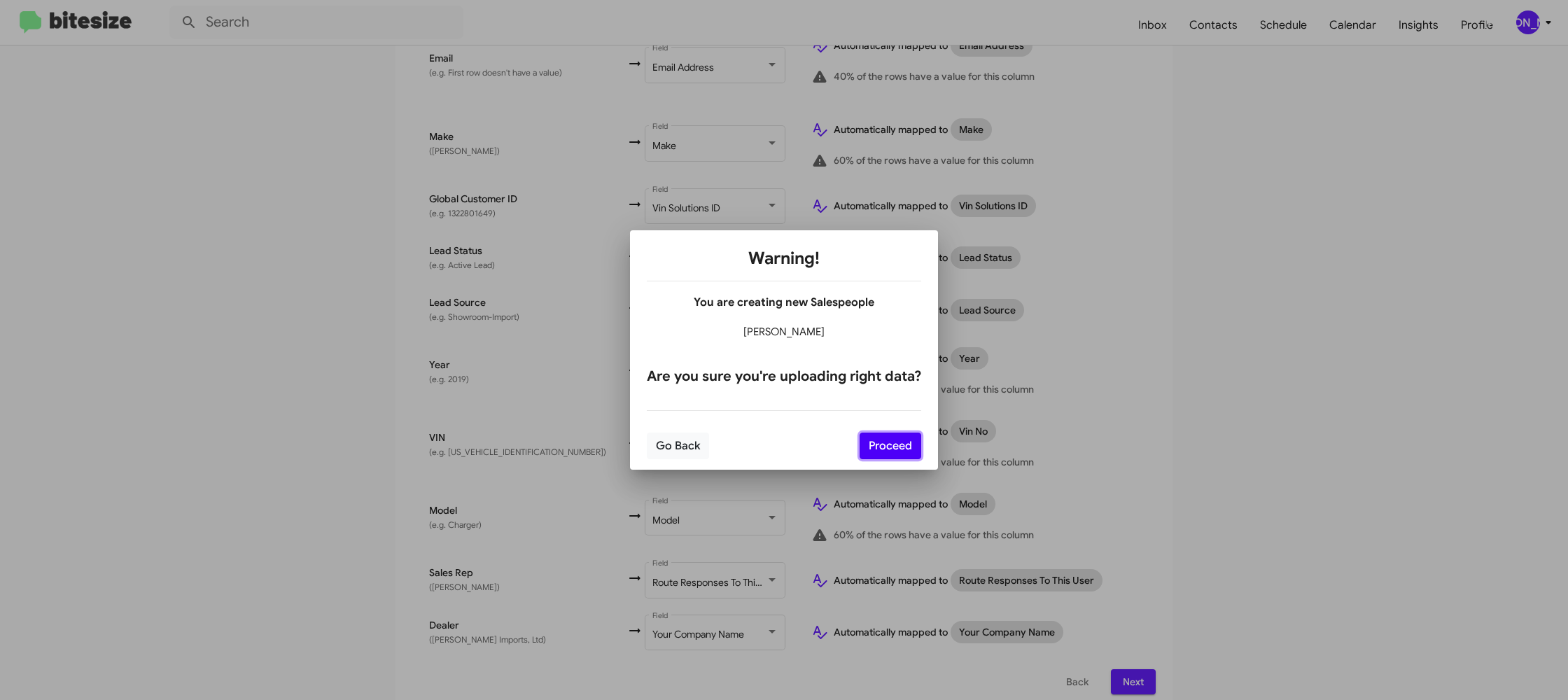
drag, startPoint x: 908, startPoint y: 455, endPoint x: 923, endPoint y: 465, distance: 18.0
click at [908, 455] on button "Proceed" at bounding box center [890, 445] width 62 height 26
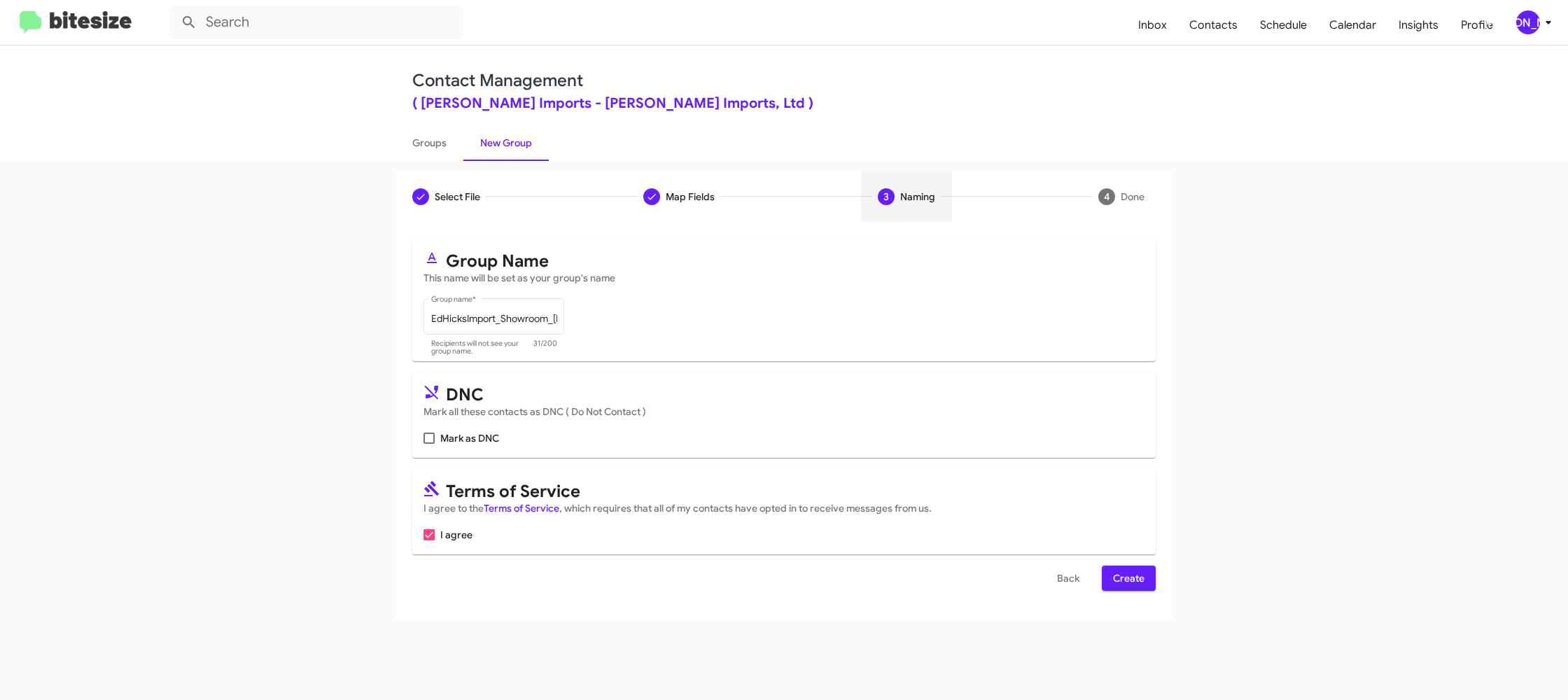
scroll to position [0, 0]
click at [1117, 579] on span "Create" at bounding box center [1128, 578] width 31 height 25
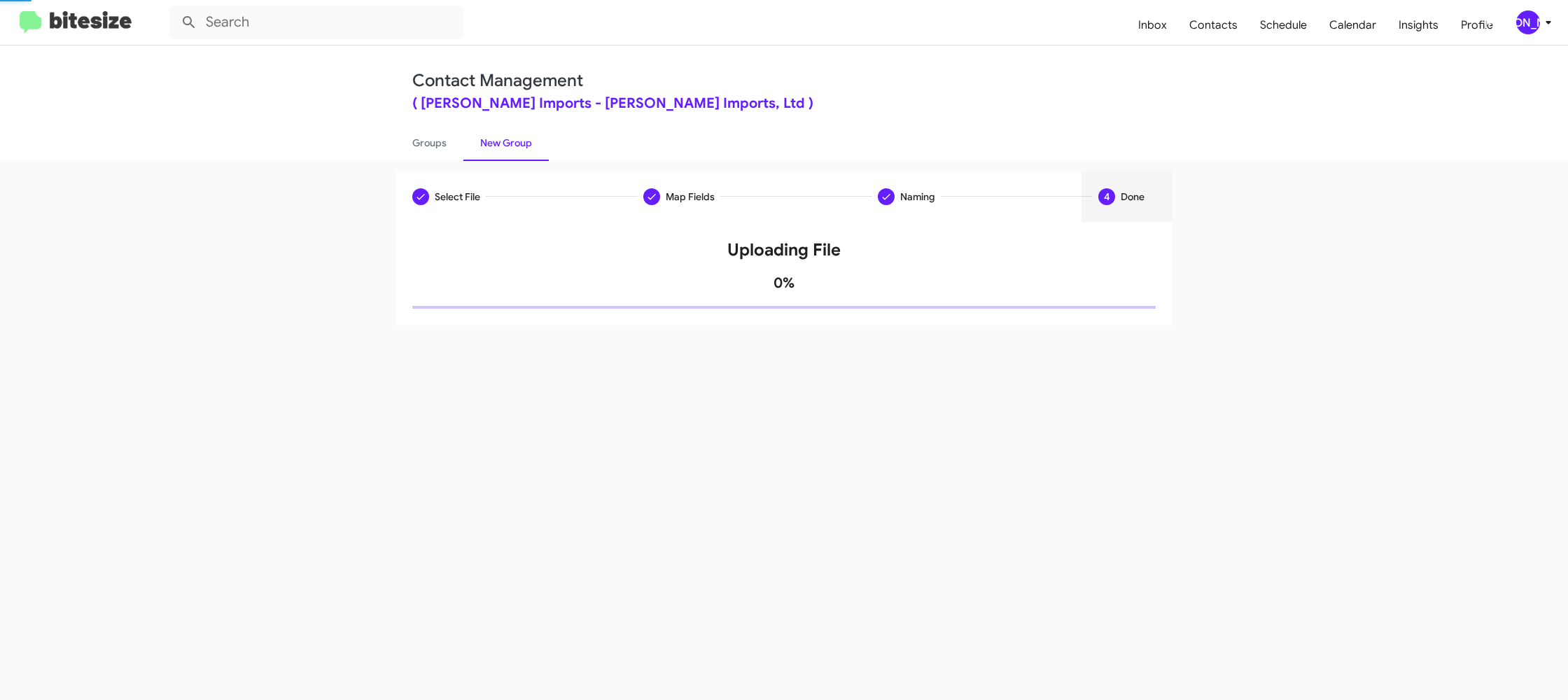
click at [1117, 579] on div "Select File Map Fields Naming 4 Done Select File To import contacts, you need t…" at bounding box center [784, 429] width 1568 height 539
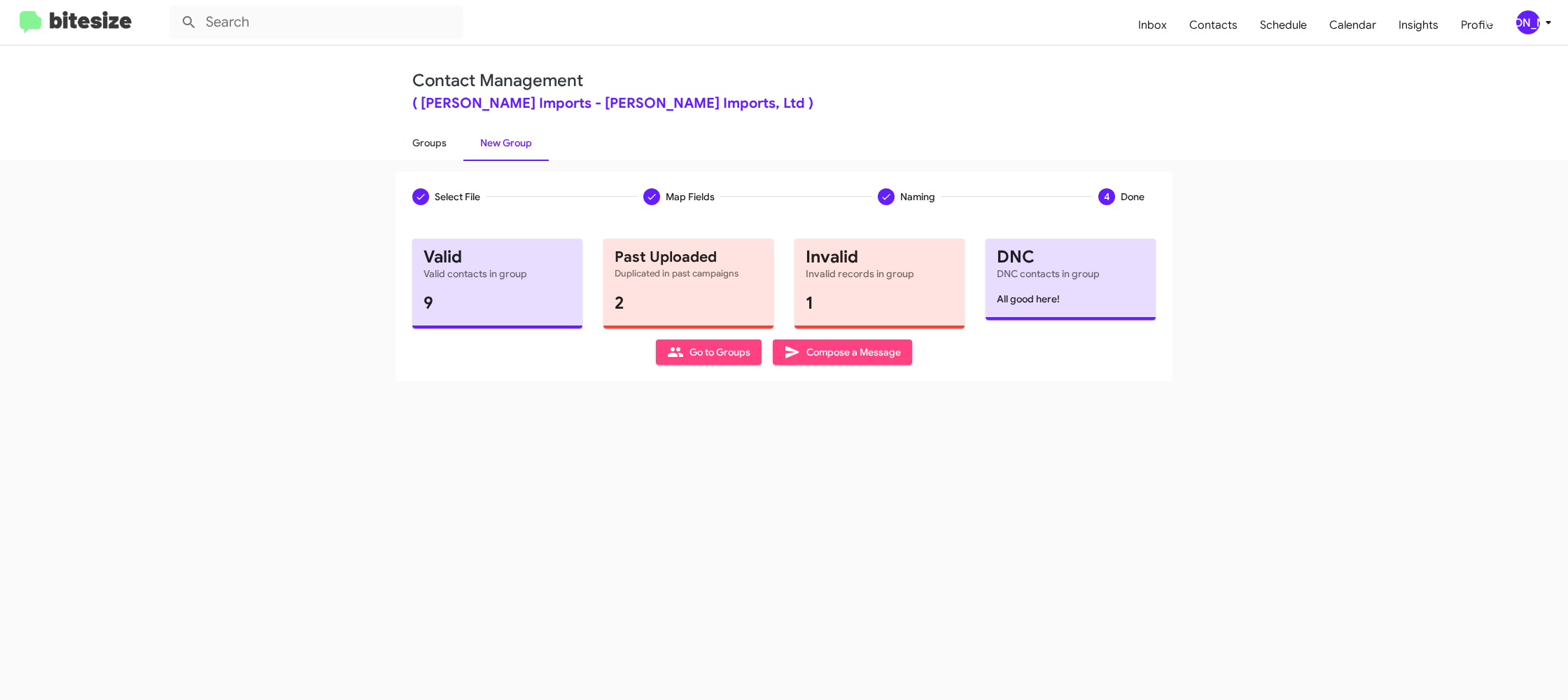
click at [421, 143] on link "Groups" at bounding box center [429, 142] width 68 height 36
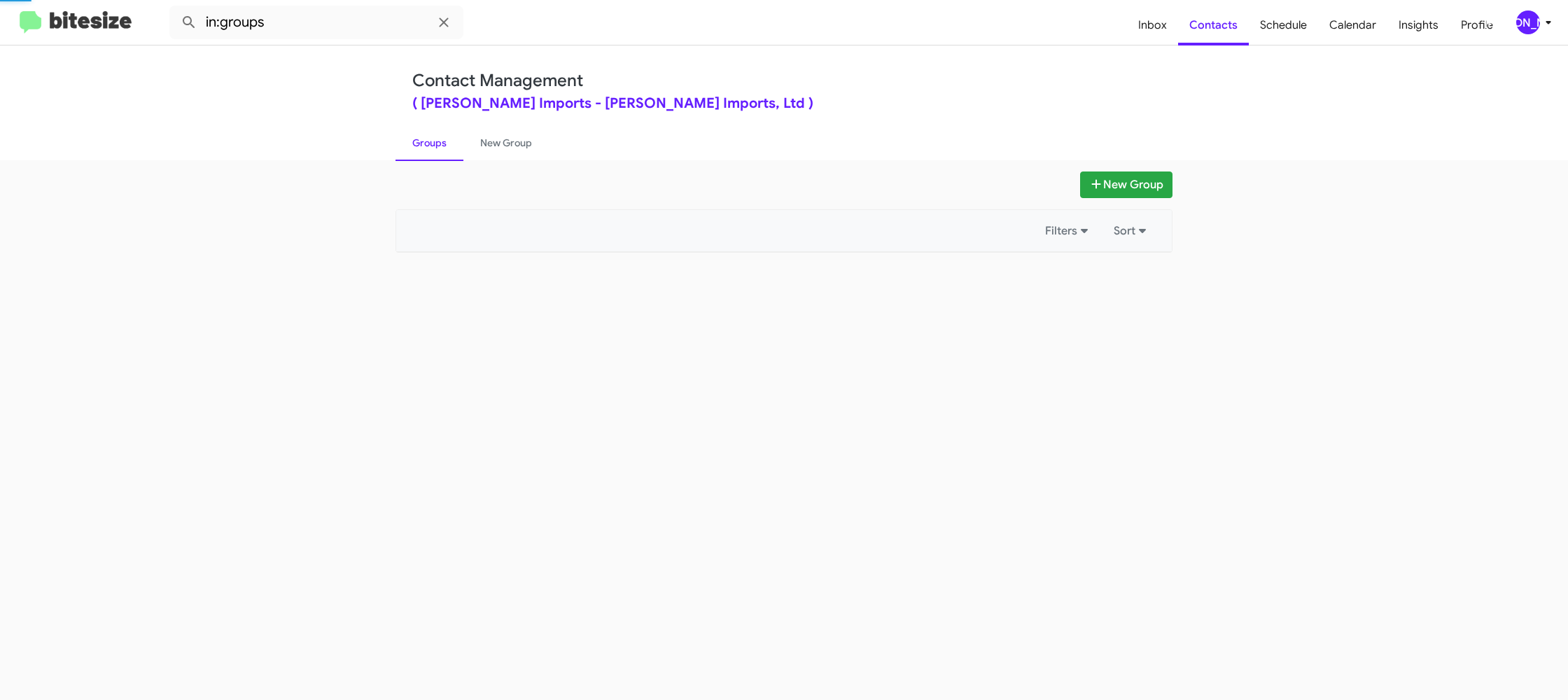
click at [421, 143] on link "Groups" at bounding box center [429, 142] width 68 height 36
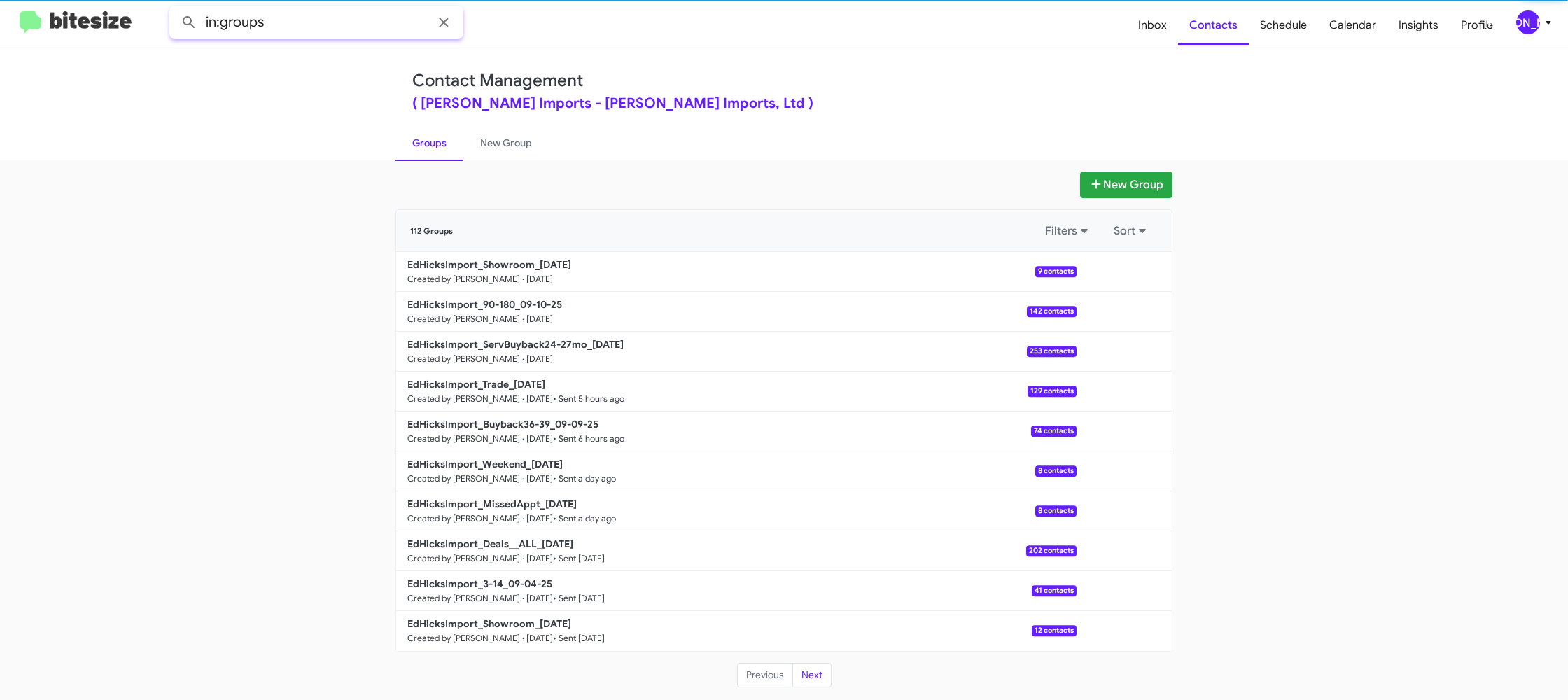
click at [310, 27] on input "in:groups" at bounding box center [316, 23] width 294 height 34
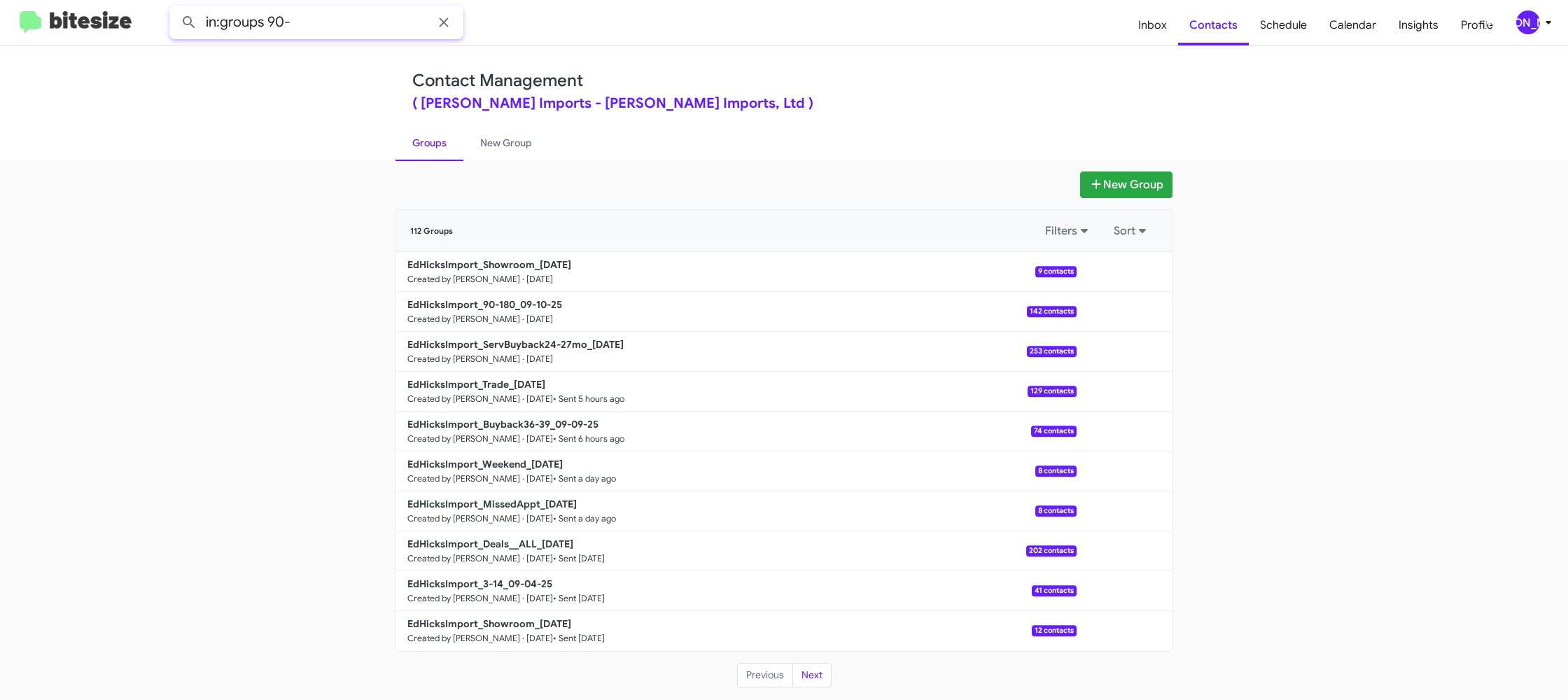
click at [175, 8] on button at bounding box center [189, 22] width 28 height 28
type input "in:groups show"
click at [175, 8] on button at bounding box center [189, 22] width 28 height 28
drag, startPoint x: 517, startPoint y: 151, endPoint x: 494, endPoint y: 148, distance: 23.2
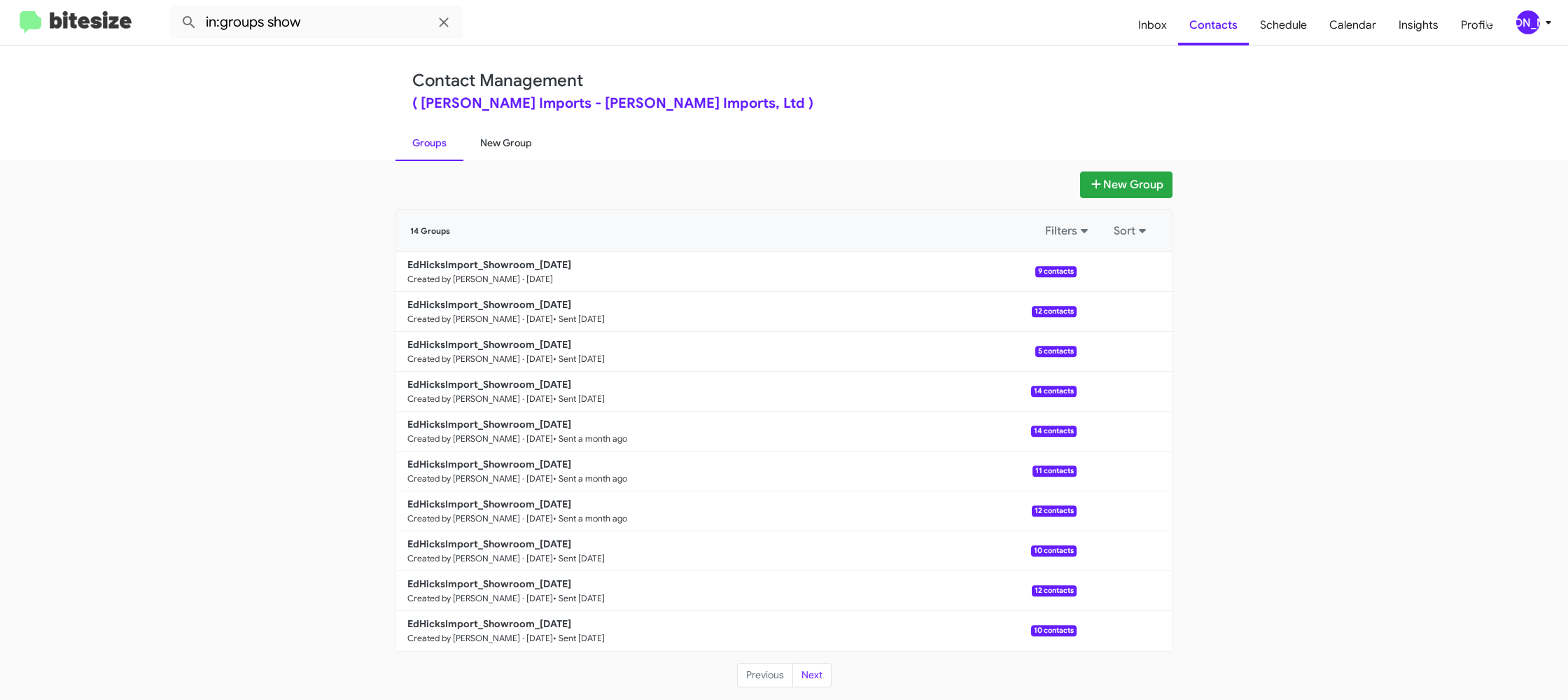
click at [517, 151] on link "New Group" at bounding box center [505, 142] width 86 height 36
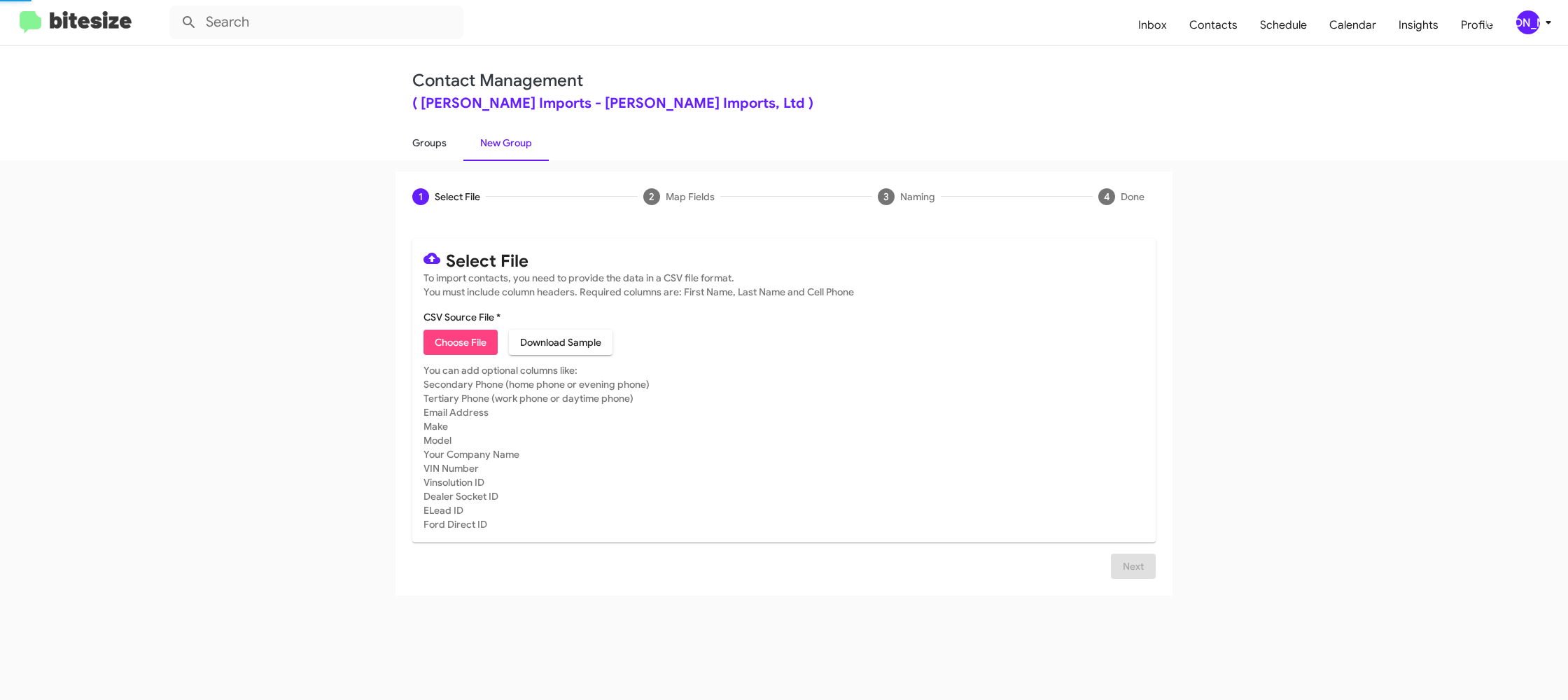
click at [433, 146] on link "Groups" at bounding box center [429, 142] width 68 height 36
type input "in:groups"
click at [433, 146] on link "Groups" at bounding box center [429, 142] width 68 height 36
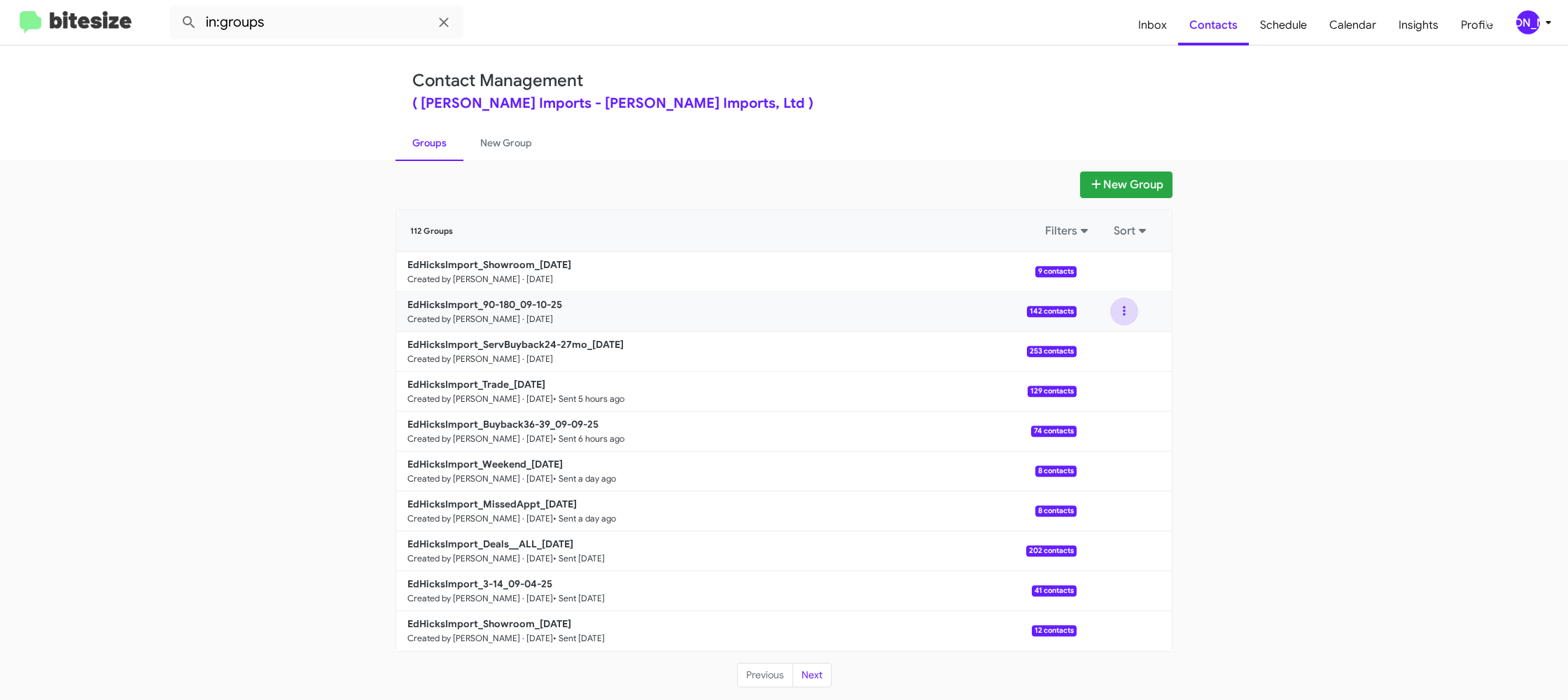
click at [1136, 316] on button at bounding box center [1124, 311] width 28 height 28
click at [1122, 342] on button "View contacts" at bounding box center [1082, 350] width 112 height 34
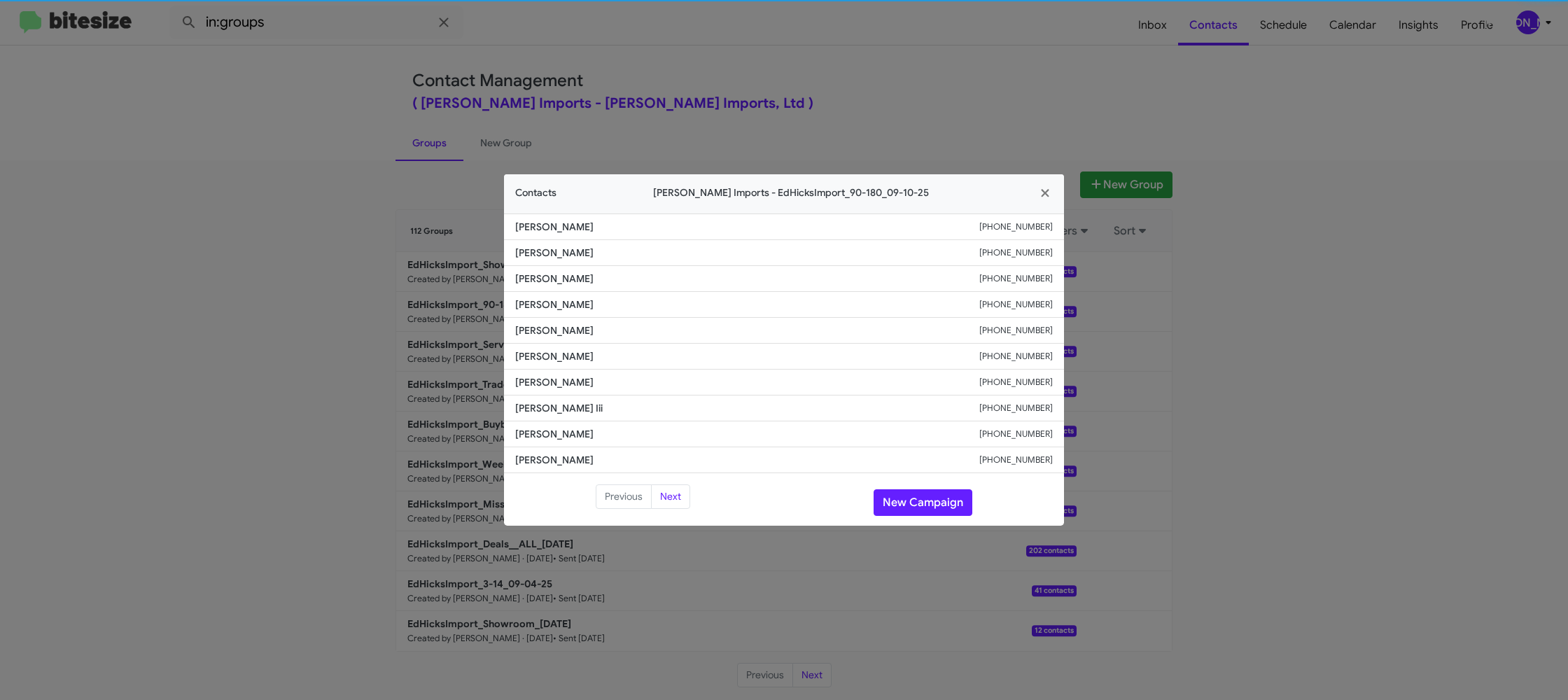
click at [536, 368] on li "Trevor Dragon +13613195686" at bounding box center [783, 356] width 560 height 26
click at [544, 354] on span "Trevor Dragon" at bounding box center [747, 356] width 464 height 14
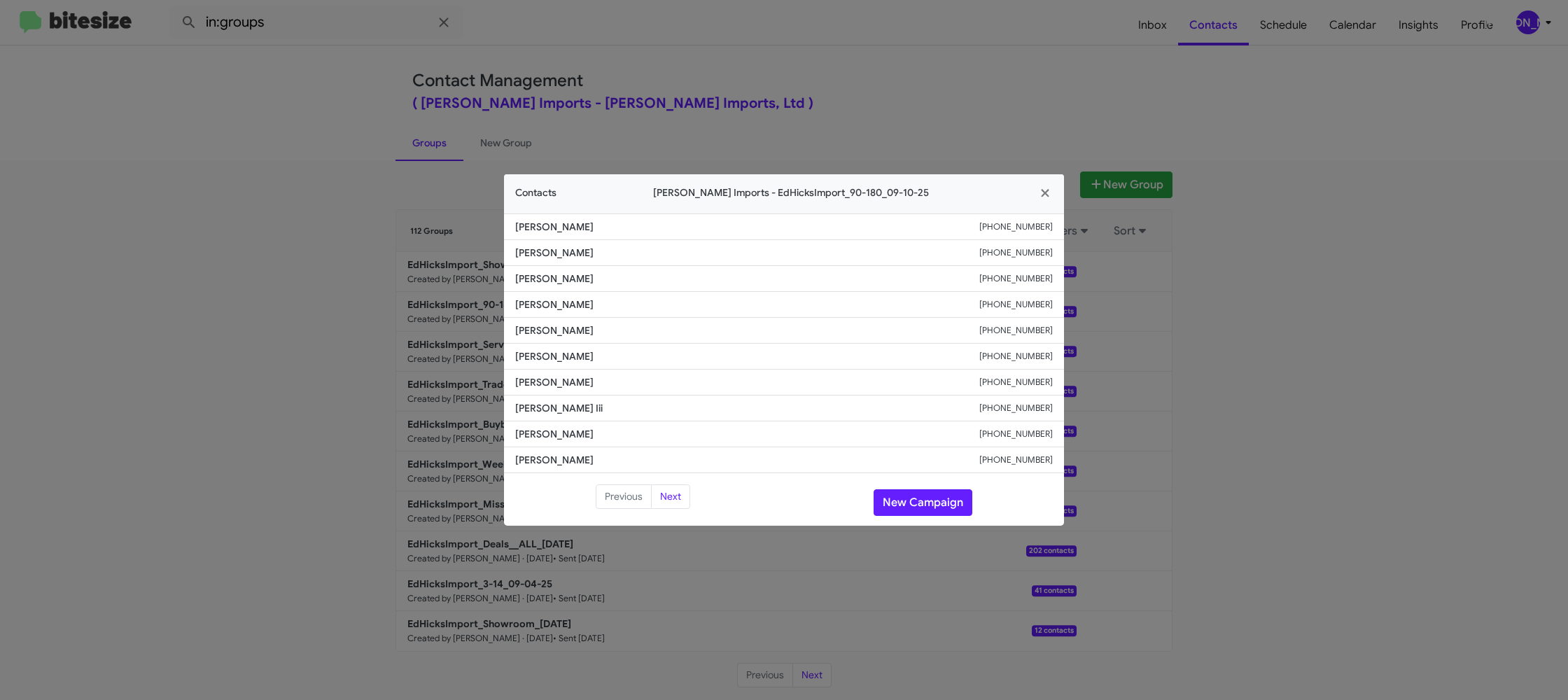
copy span "Trevor Dragon"
drag, startPoint x: 830, startPoint y: 87, endPoint x: 870, endPoint y: 107, distance: 44.7
click at [831, 87] on modal-container "Contacts Ed Hicks Imports - EdHicksImport_90-180_09-10-25 Colby Clanton +136138…" at bounding box center [784, 350] width 1568 height 700
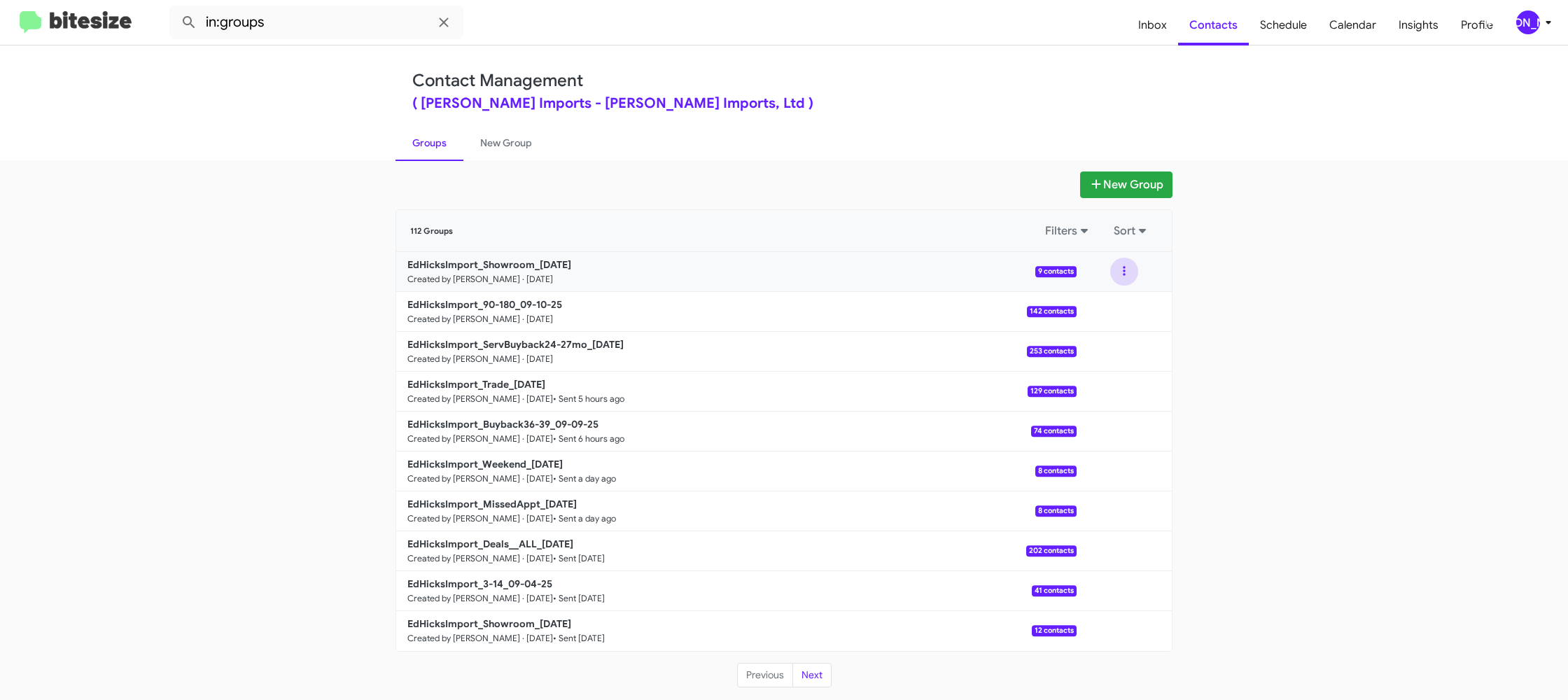
click at [1122, 275] on button at bounding box center [1124, 271] width 28 height 28
click at [1117, 311] on button "View contacts" at bounding box center [1082, 310] width 112 height 34
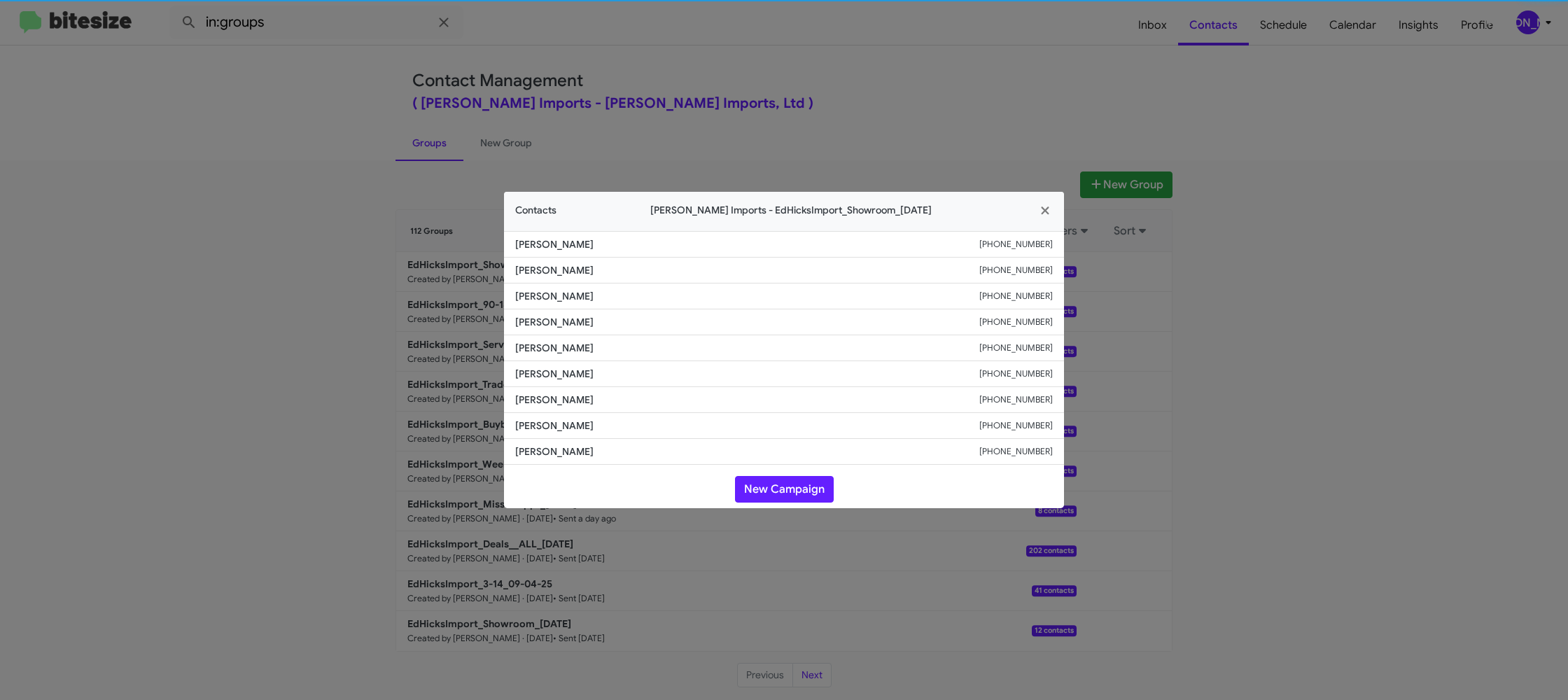
click at [552, 368] on span "Lorenzo Gonzalez" at bounding box center [747, 373] width 464 height 14
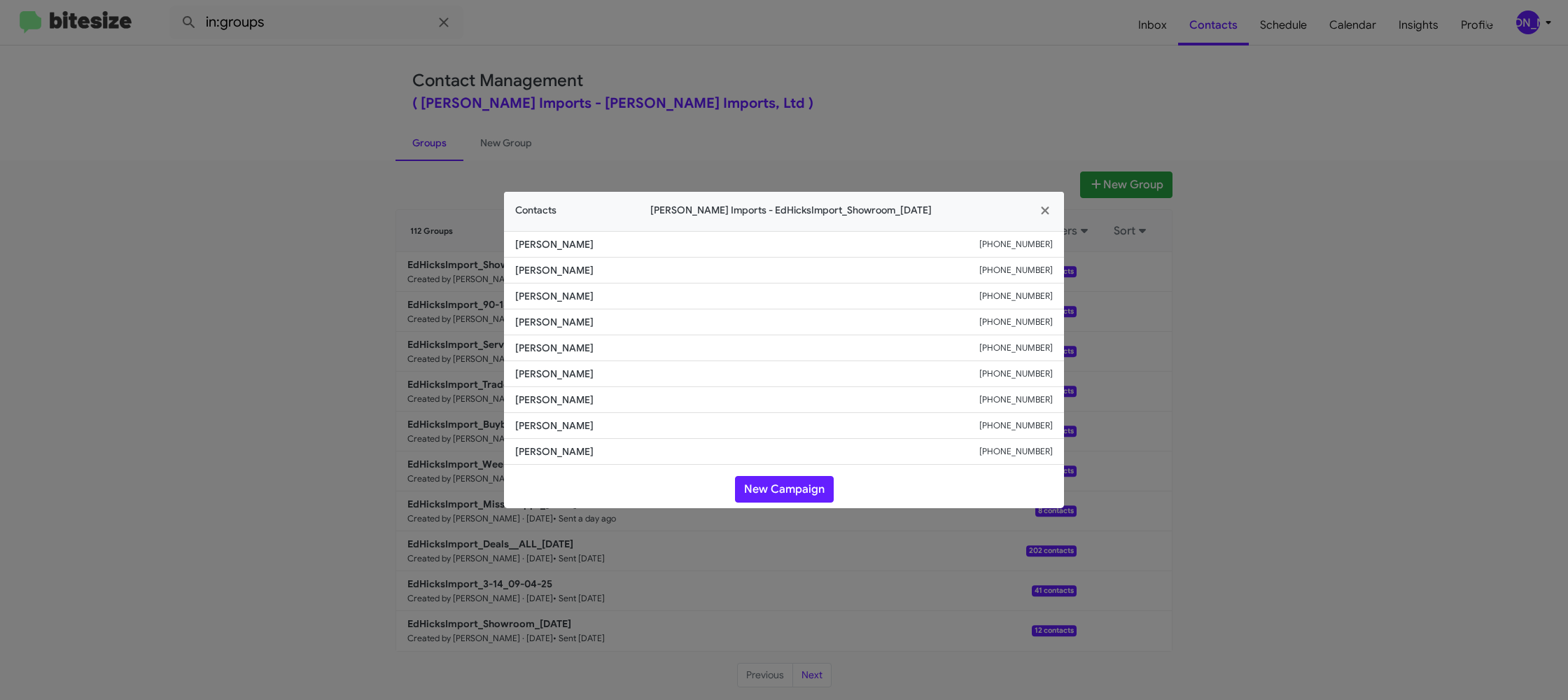
click at [555, 357] on li "Samual Jenkin +13618773412" at bounding box center [783, 348] width 560 height 26
copy span "Samual Jenkin"
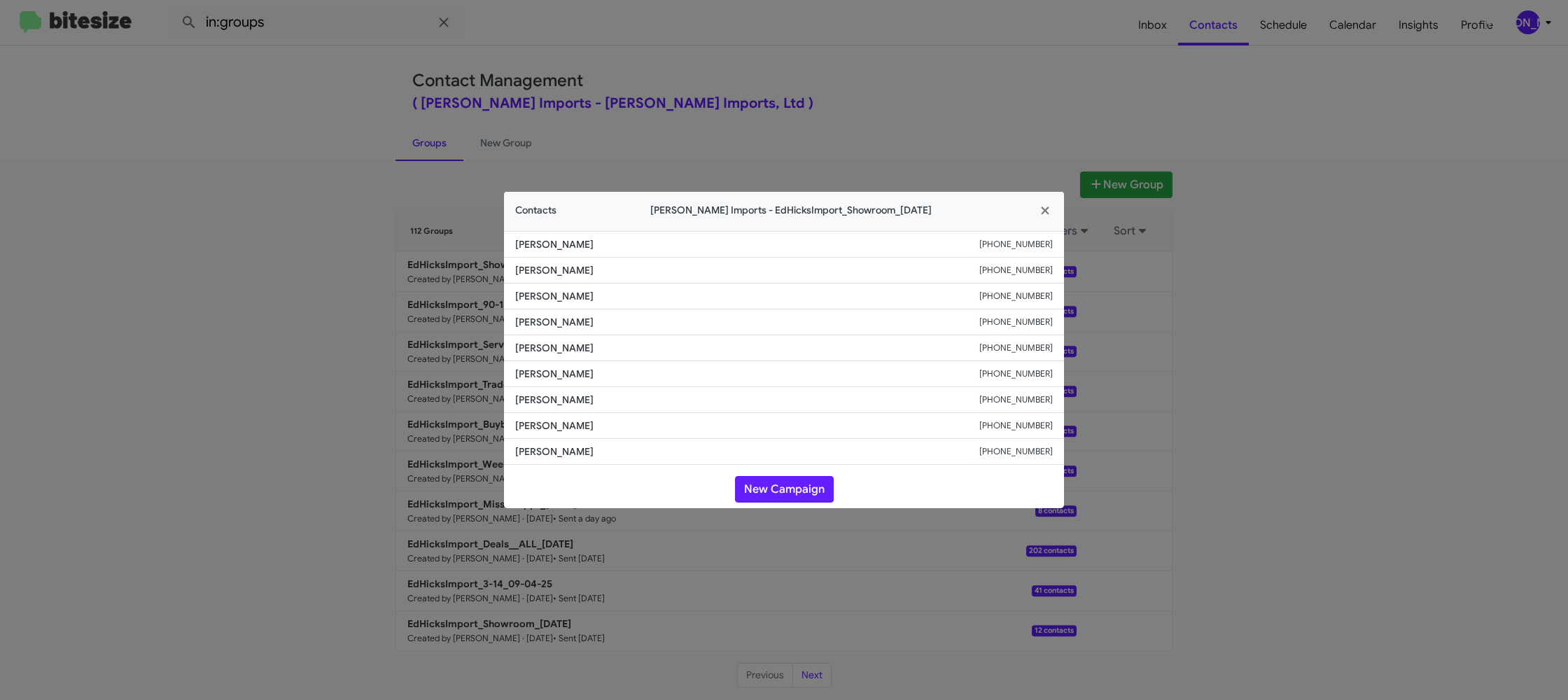
drag, startPoint x: 290, startPoint y: 212, endPoint x: 491, endPoint y: 318, distance: 227.2
click at [290, 211] on modal-container "Contacts Ed Hicks Imports - EdHicksImport_Showroom_09-10-25 Tomas Chapa +121039…" at bounding box center [784, 350] width 1568 height 700
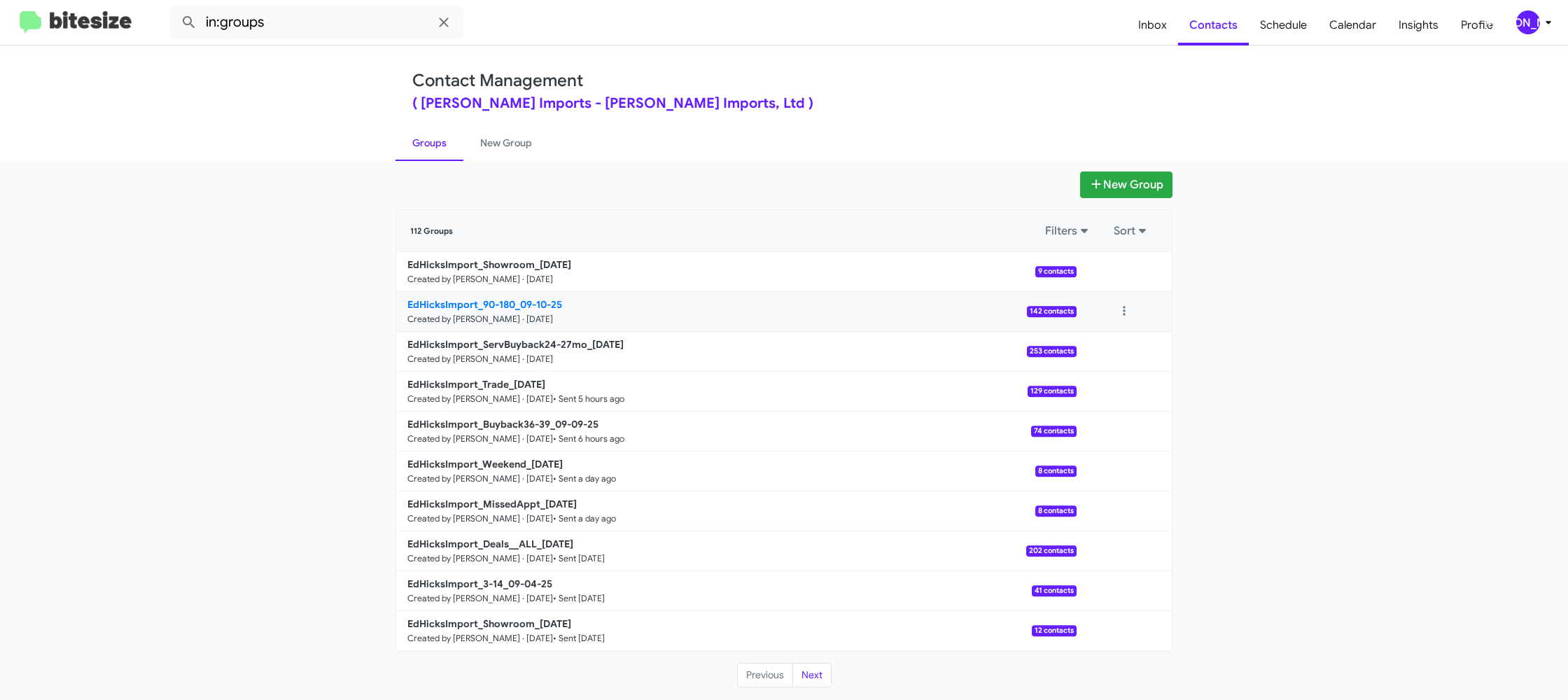
click at [511, 303] on b "EdHicksImport_90-180_09-10-25" at bounding box center [484, 304] width 155 height 13
drag, startPoint x: 511, startPoint y: 303, endPoint x: 367, endPoint y: 33, distance: 306.0
click at [507, 290] on div "EdHicksImport_Showroom_09-10-25 Created by Jason Apdua · Sep 10, 2025 9 contact…" at bounding box center [784, 451] width 776 height 399
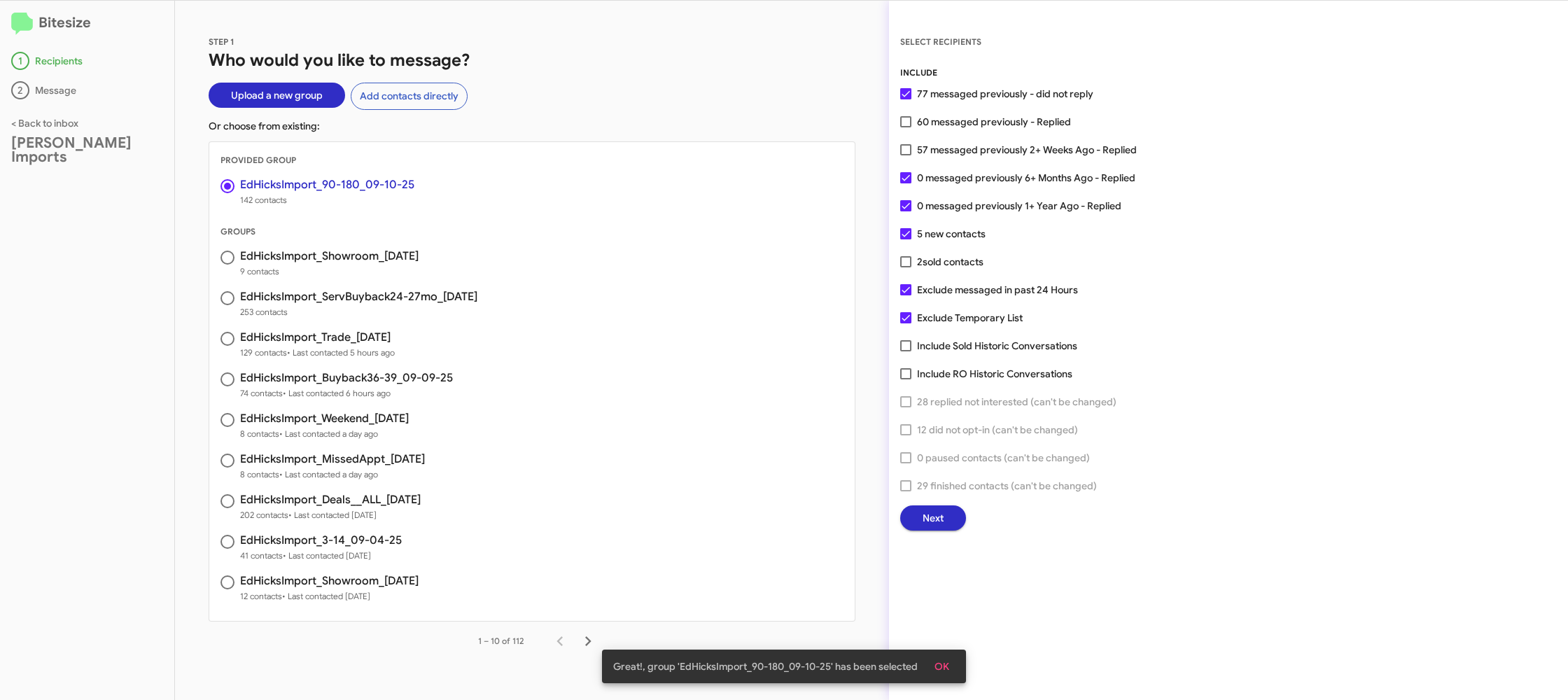
click at [935, 511] on span "Next" at bounding box center [933, 518] width 21 height 25
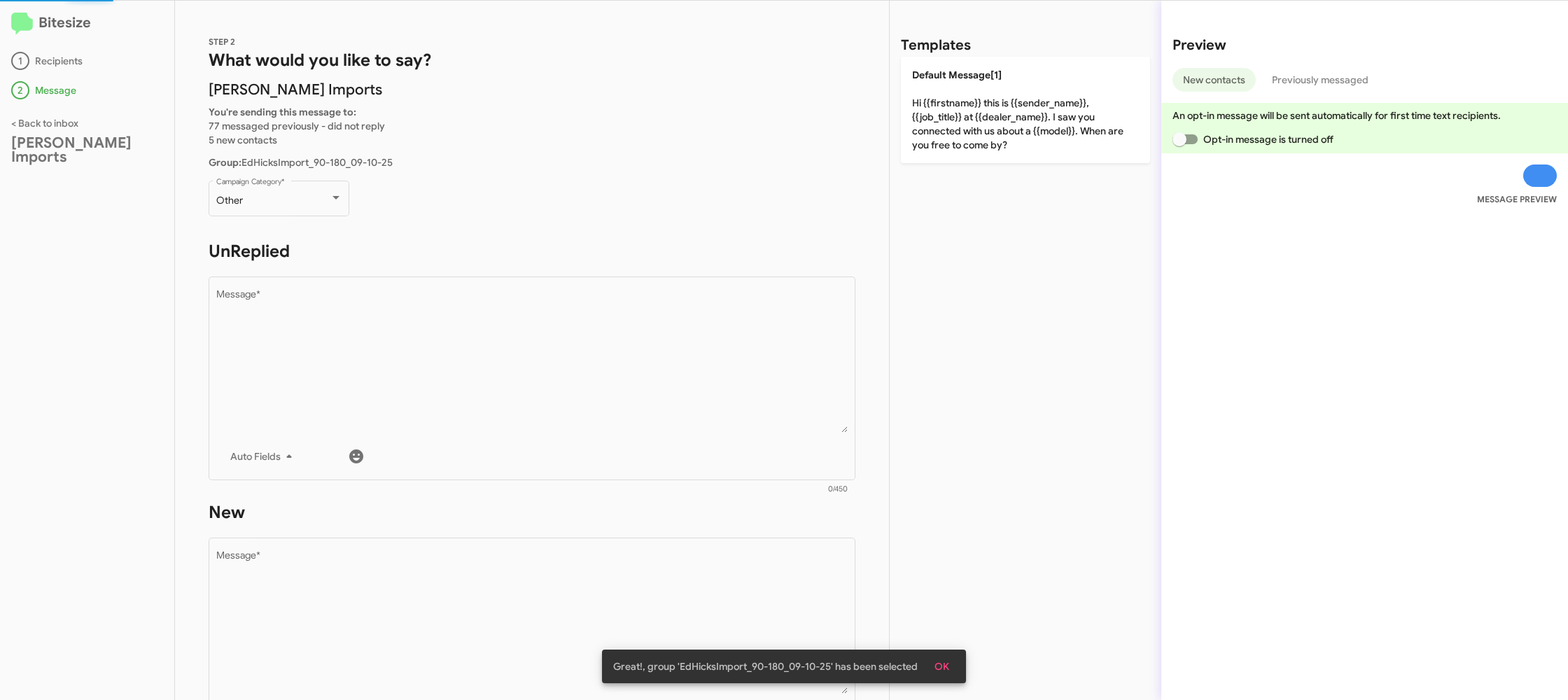
scroll to position [1, 0]
click at [265, 193] on div "Other Campaign Category *" at bounding box center [279, 196] width 126 height 38
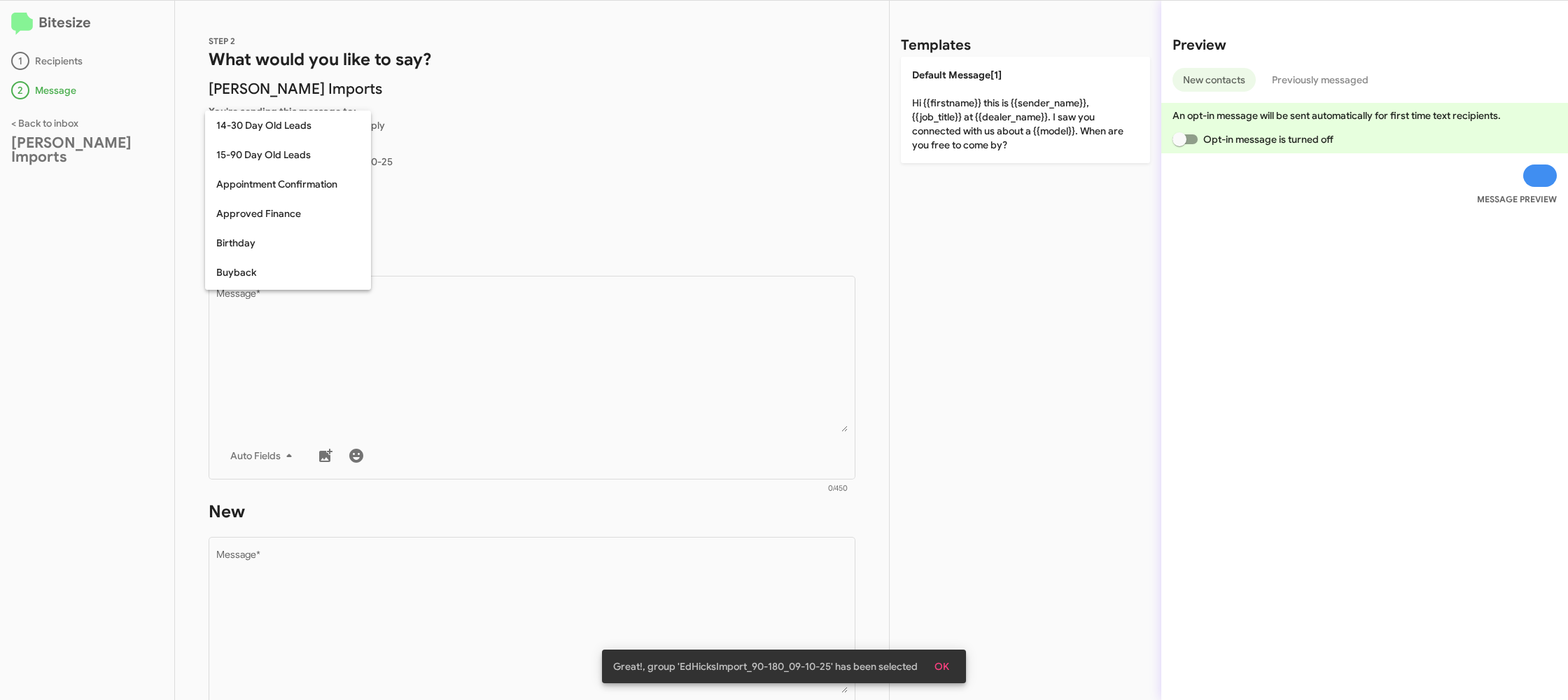
scroll to position [307, 0]
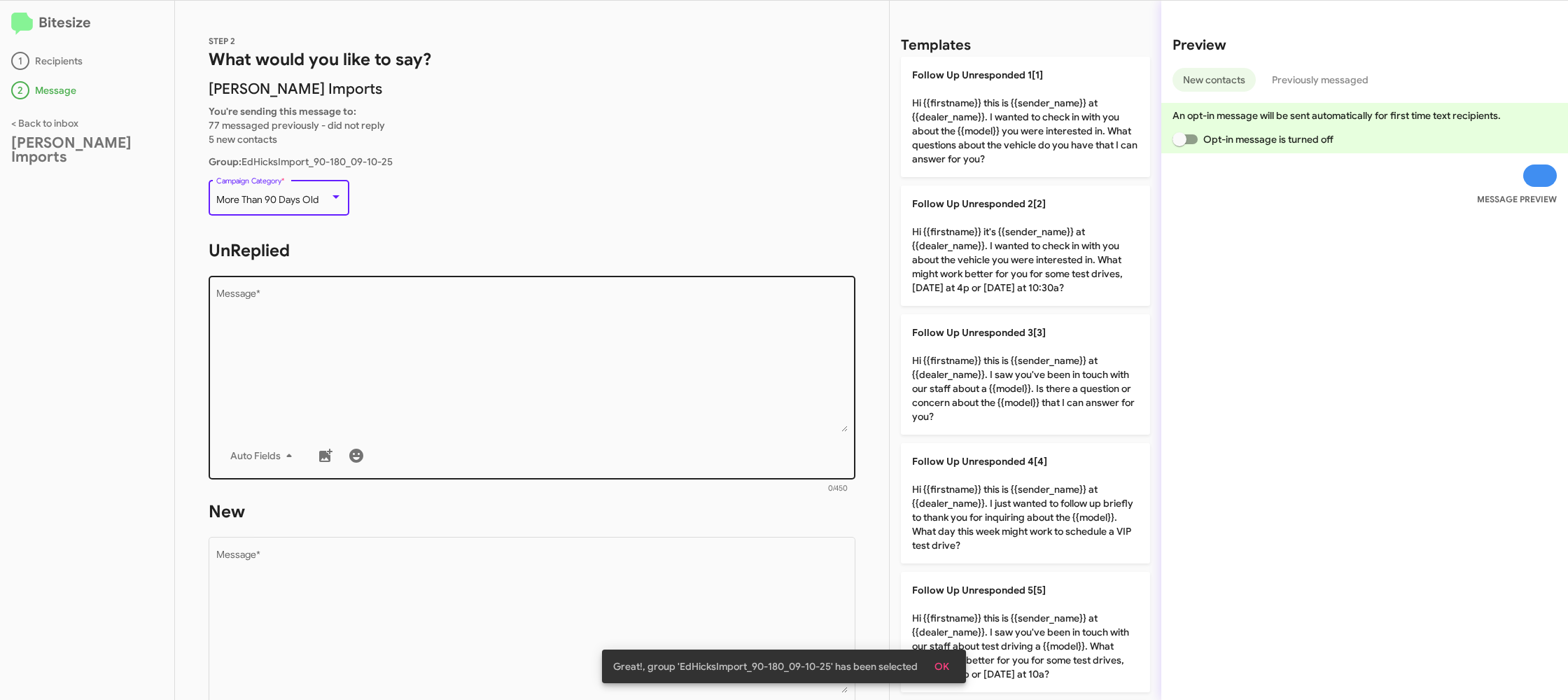
drag, startPoint x: 521, startPoint y: 401, endPoint x: 571, endPoint y: 402, distance: 50.0
click at [535, 400] on textarea "Message *" at bounding box center [532, 360] width 632 height 143
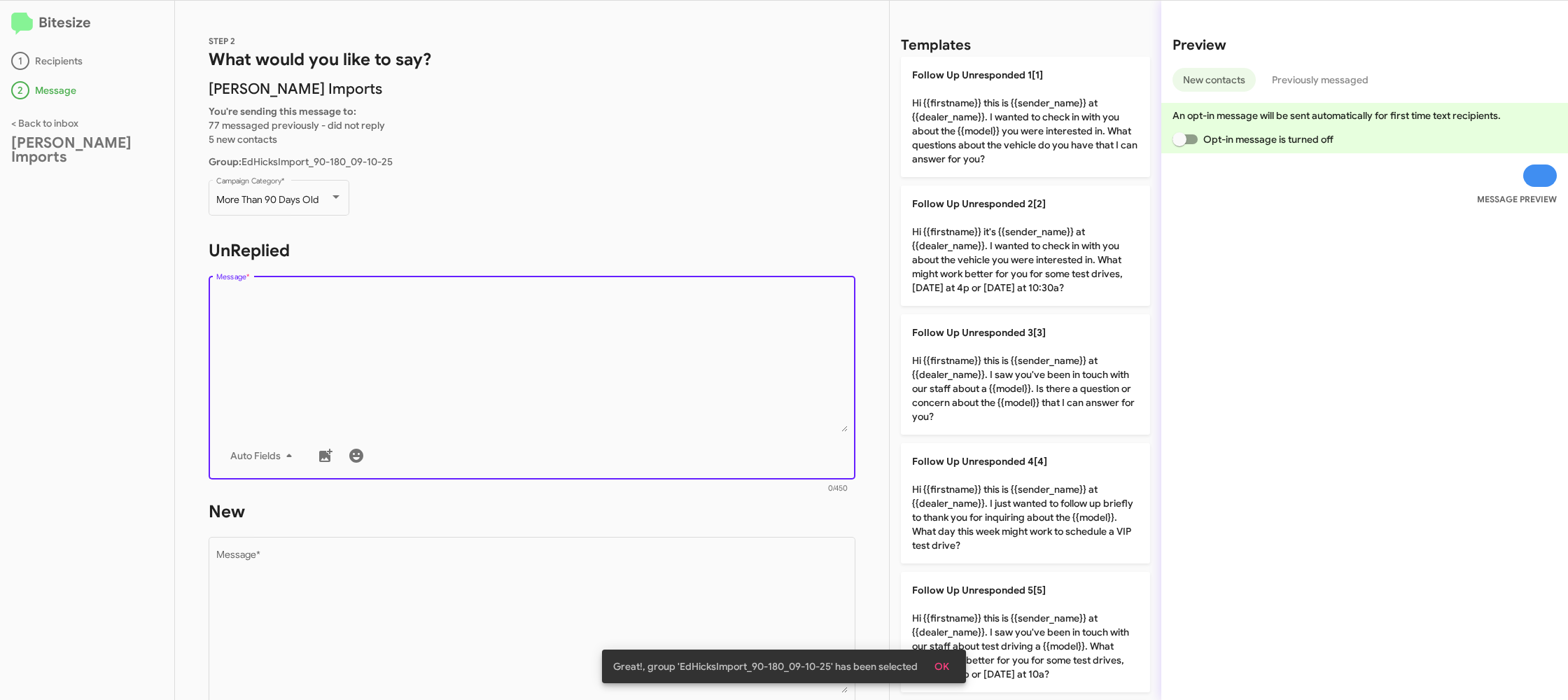
drag, startPoint x: 975, startPoint y: 396, endPoint x: 887, endPoint y: 504, distance: 139.3
click at [962, 416] on p "Follow Up Unresponded 3[3] Hi {{firstname}} this is {{sender_name}} at {{dealer…" at bounding box center [1025, 374] width 249 height 120
type textarea "Hi {{firstname}} this is {{sender_name}} at {{dealer_name}}. I saw you've been …"
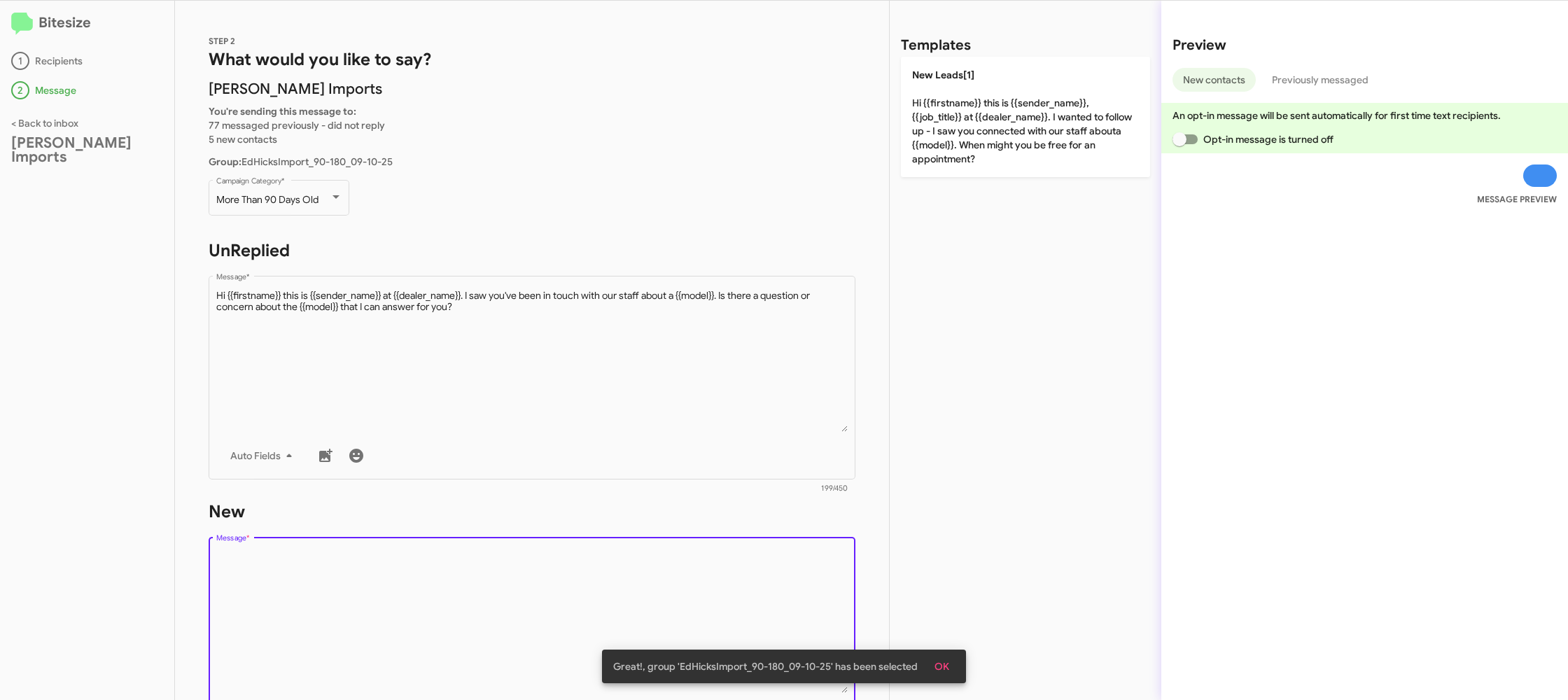
click at [770, 602] on textarea "Message *" at bounding box center [532, 621] width 632 height 143
click at [769, 600] on textarea "Message *" at bounding box center [532, 621] width 632 height 143
drag, startPoint x: 769, startPoint y: 600, endPoint x: 1072, endPoint y: 206, distance: 497.0
click at [788, 563] on textarea "Message *" at bounding box center [532, 621] width 632 height 143
drag, startPoint x: 1063, startPoint y: 191, endPoint x: 1031, endPoint y: 176, distance: 35.3
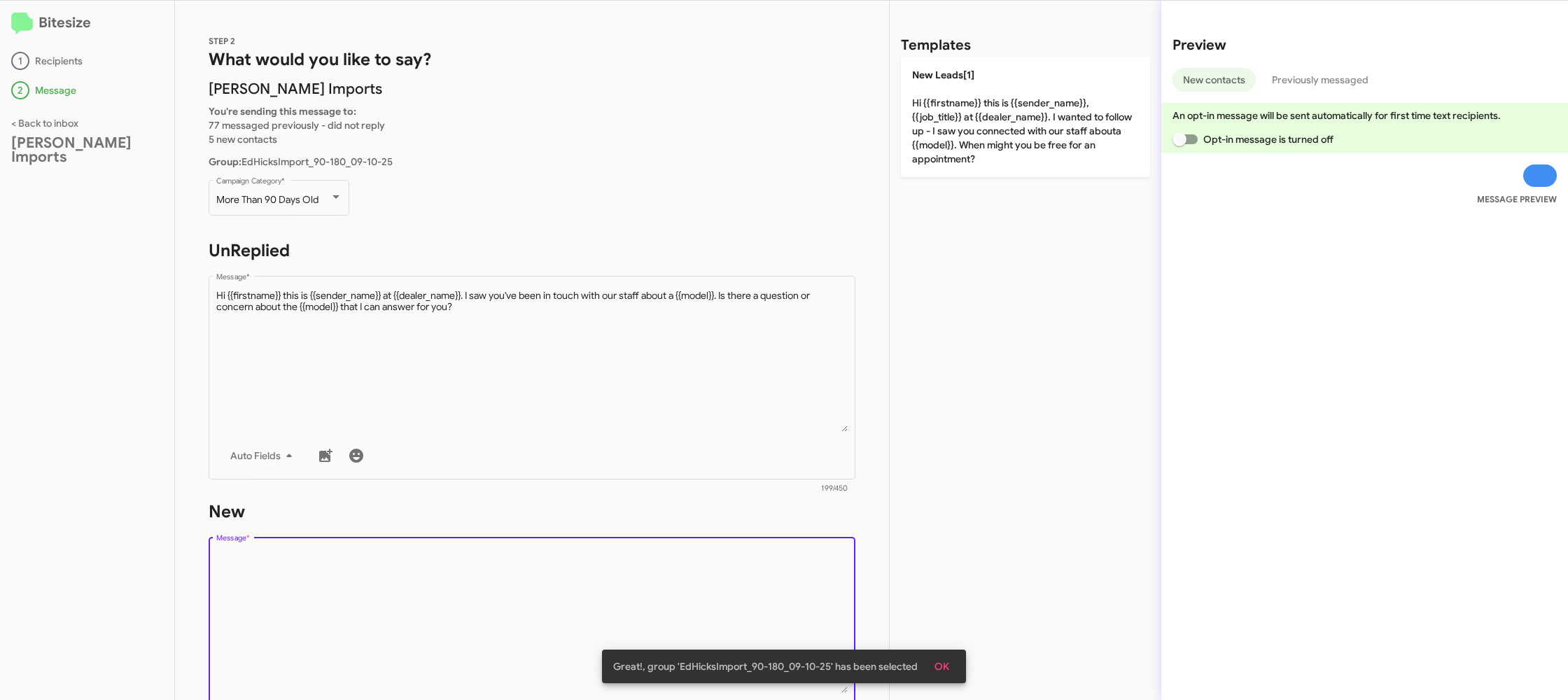
click at [1052, 188] on div "Templates New Leads[1] Hi {{firstname}} this is {{sender_name}}, {{job_title}} …" at bounding box center [1025, 350] width 272 height 699
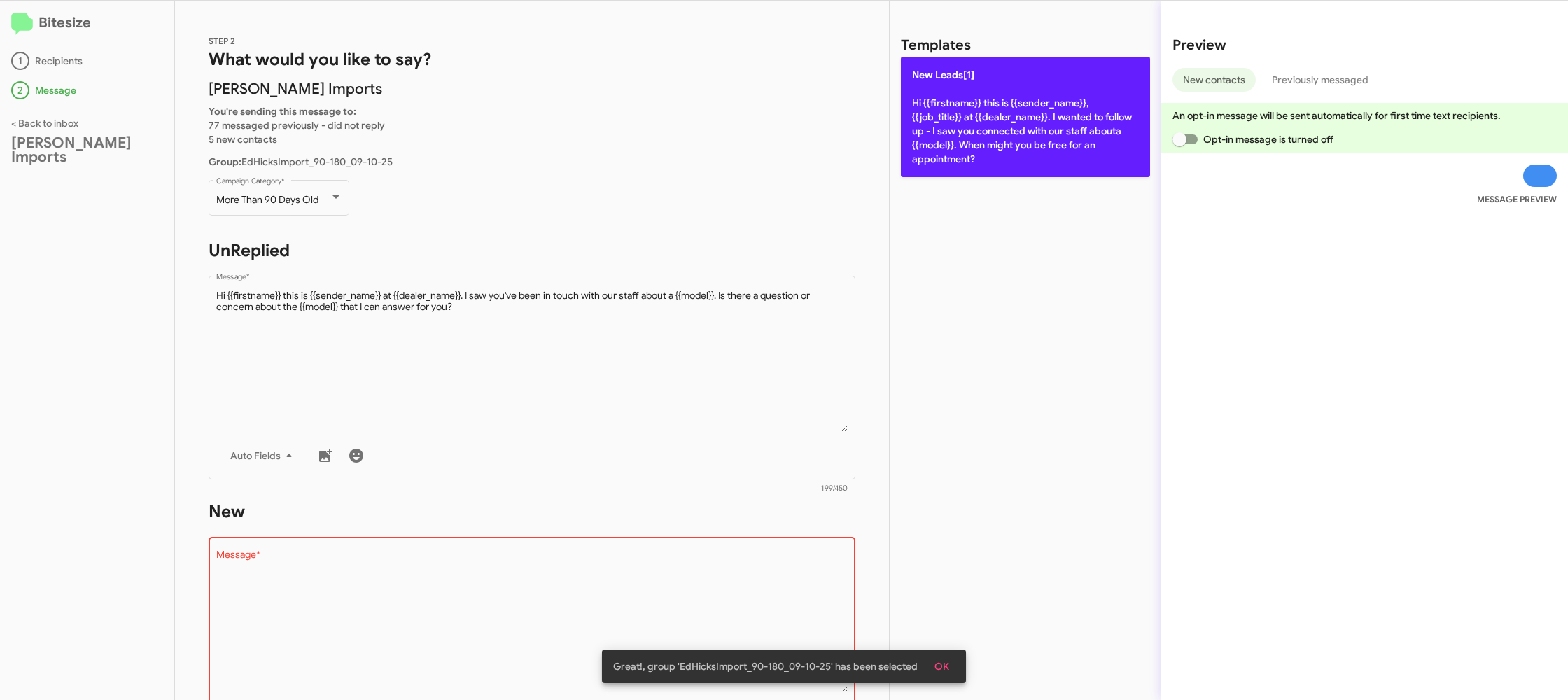
click at [1008, 152] on p "New Leads[1] Hi {{firstname}} this is {{sender_name}}, {{job_title}} at {{deale…" at bounding box center [1025, 117] width 249 height 120
type textarea "Hi {{firstname}} this is {{sender_name}}, {{job_title}} at {{dealer_name}}. I w…"
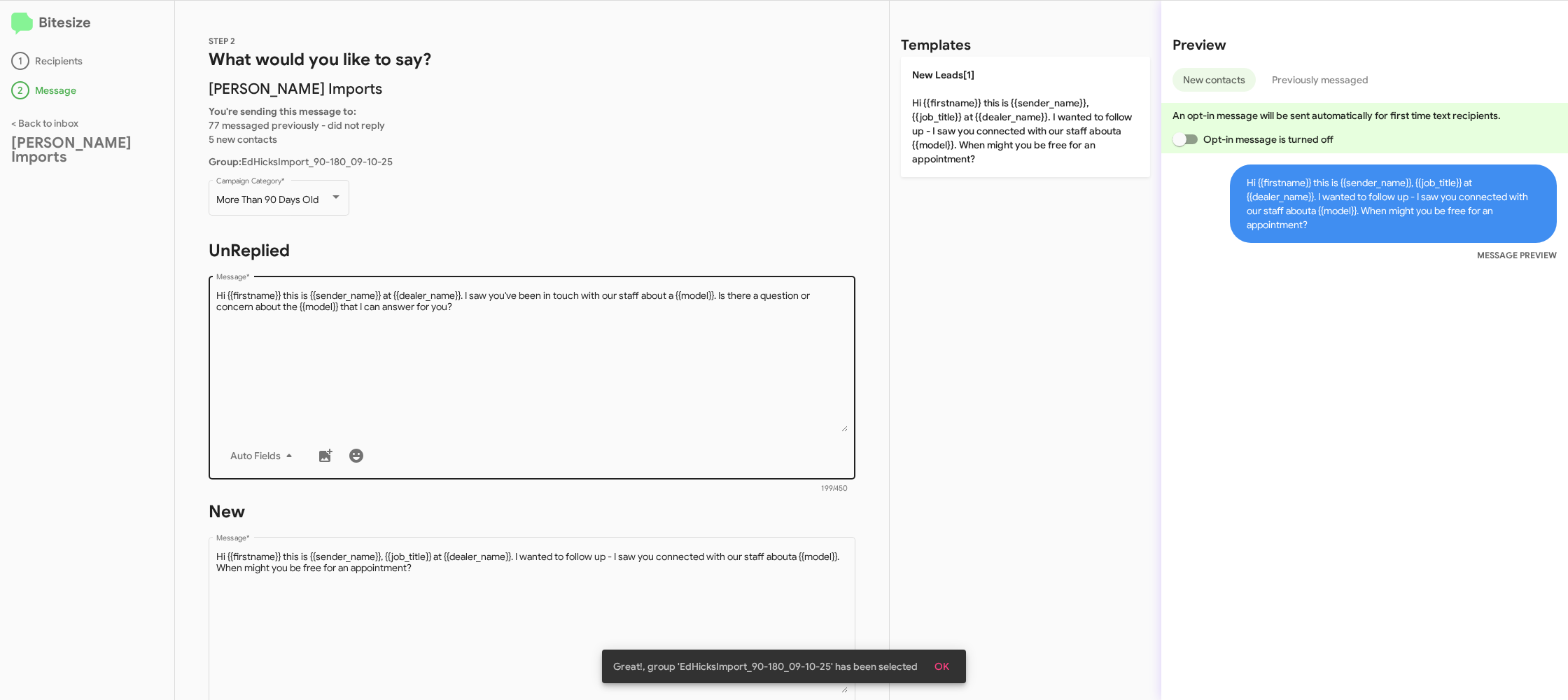
click at [765, 324] on textarea "Message *" at bounding box center [532, 360] width 632 height 143
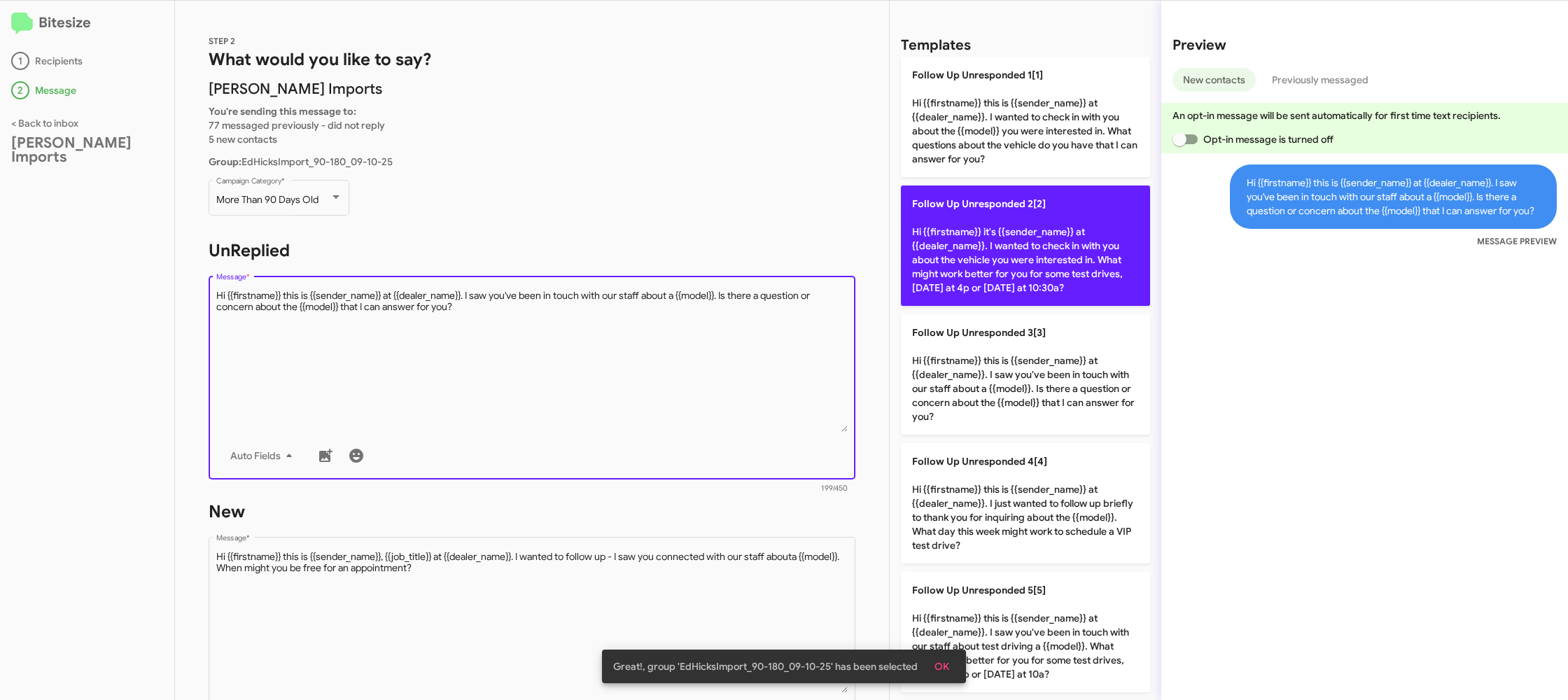
drag, startPoint x: 769, startPoint y: 322, endPoint x: 979, endPoint y: 202, distance: 241.9
click at [912, 229] on div "STEP 2 What would you like to say? Ed Hicks Imports You're sending this message…" at bounding box center [871, 350] width 1393 height 699
drag, startPoint x: 991, startPoint y: 251, endPoint x: 977, endPoint y: 252, distance: 14.0
click at [991, 251] on p "Follow Up Unresponded 2[2] Hi {{firstname}} it's {{sender_name}} at {{dealer_na…" at bounding box center [1025, 245] width 249 height 120
type textarea "Hi {{firstname}} it's {{sender_name}} at {{dealer_name}}. I wanted to check in …"
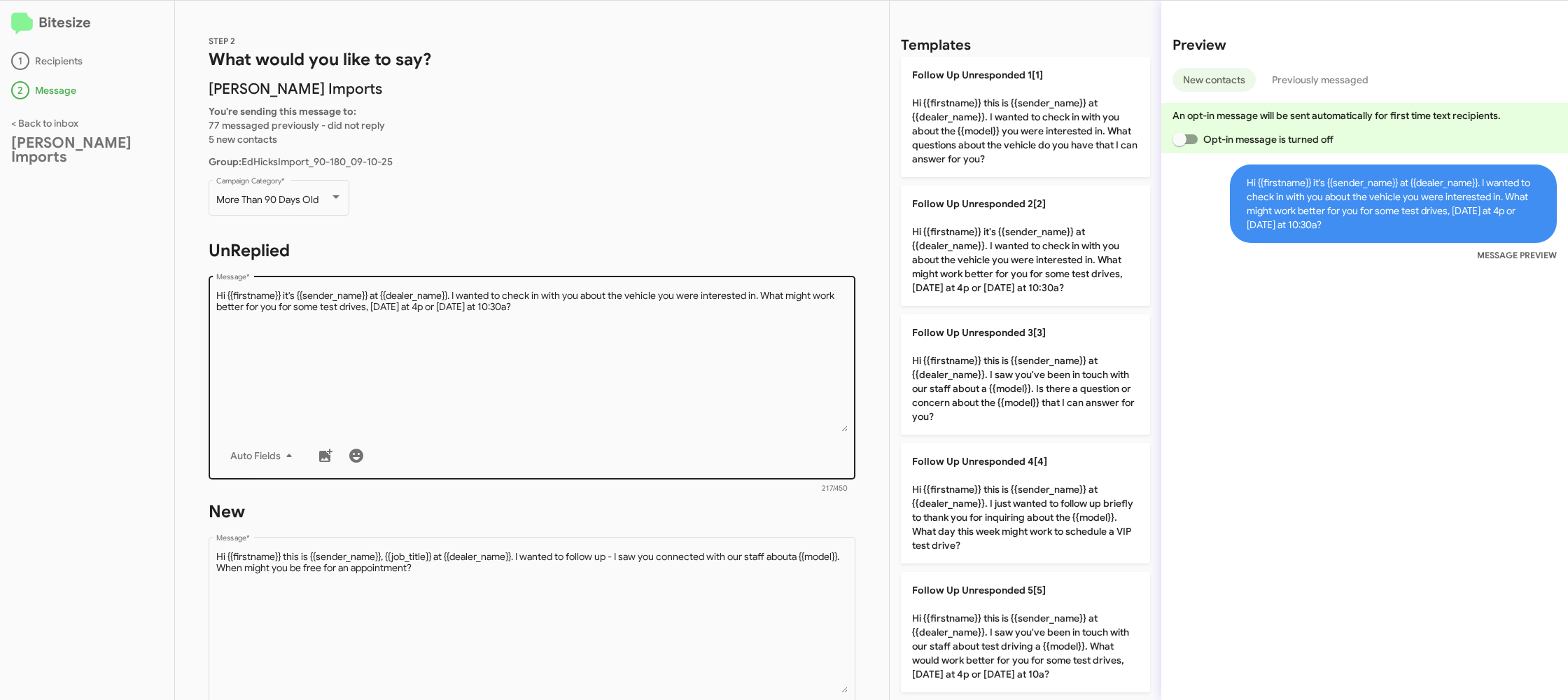
scroll to position [237, 0]
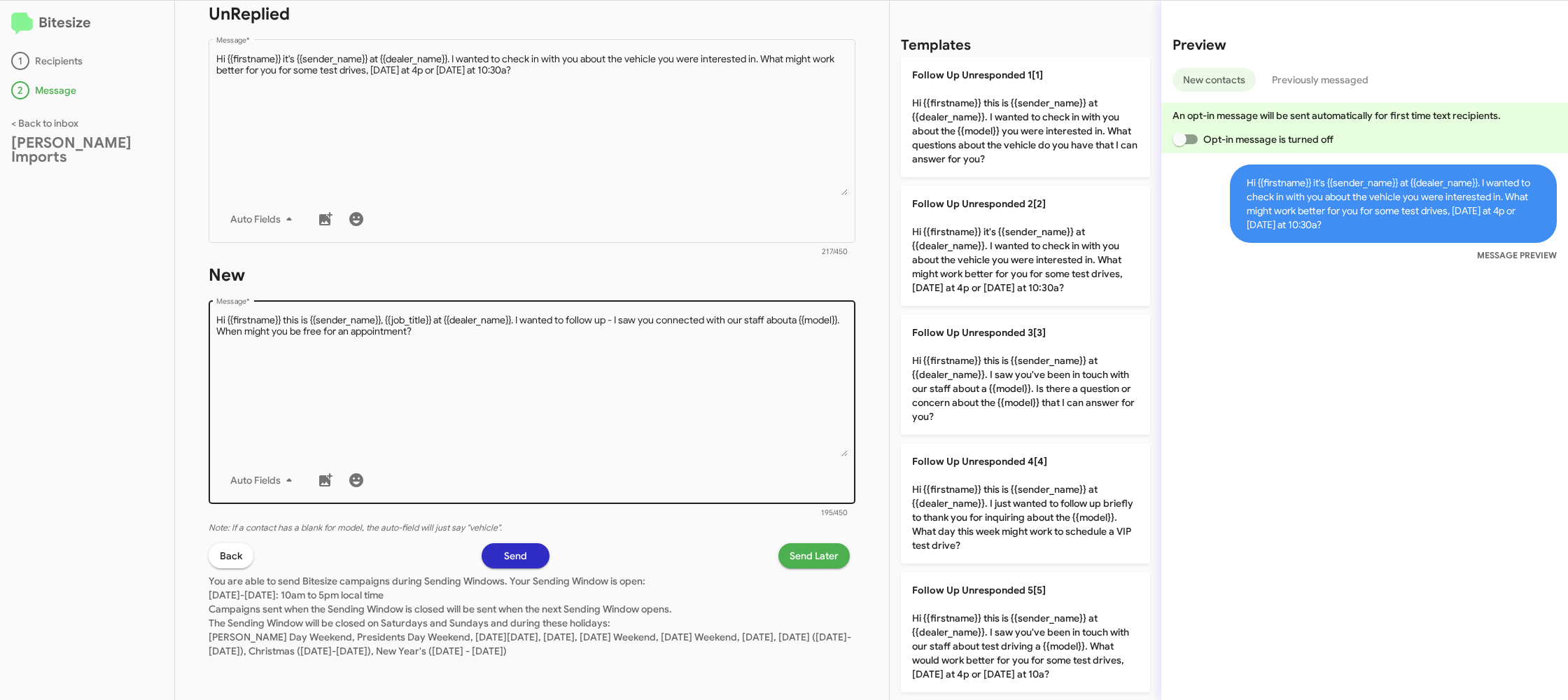
click at [615, 488] on div "Auto Fields" at bounding box center [532, 480] width 632 height 28
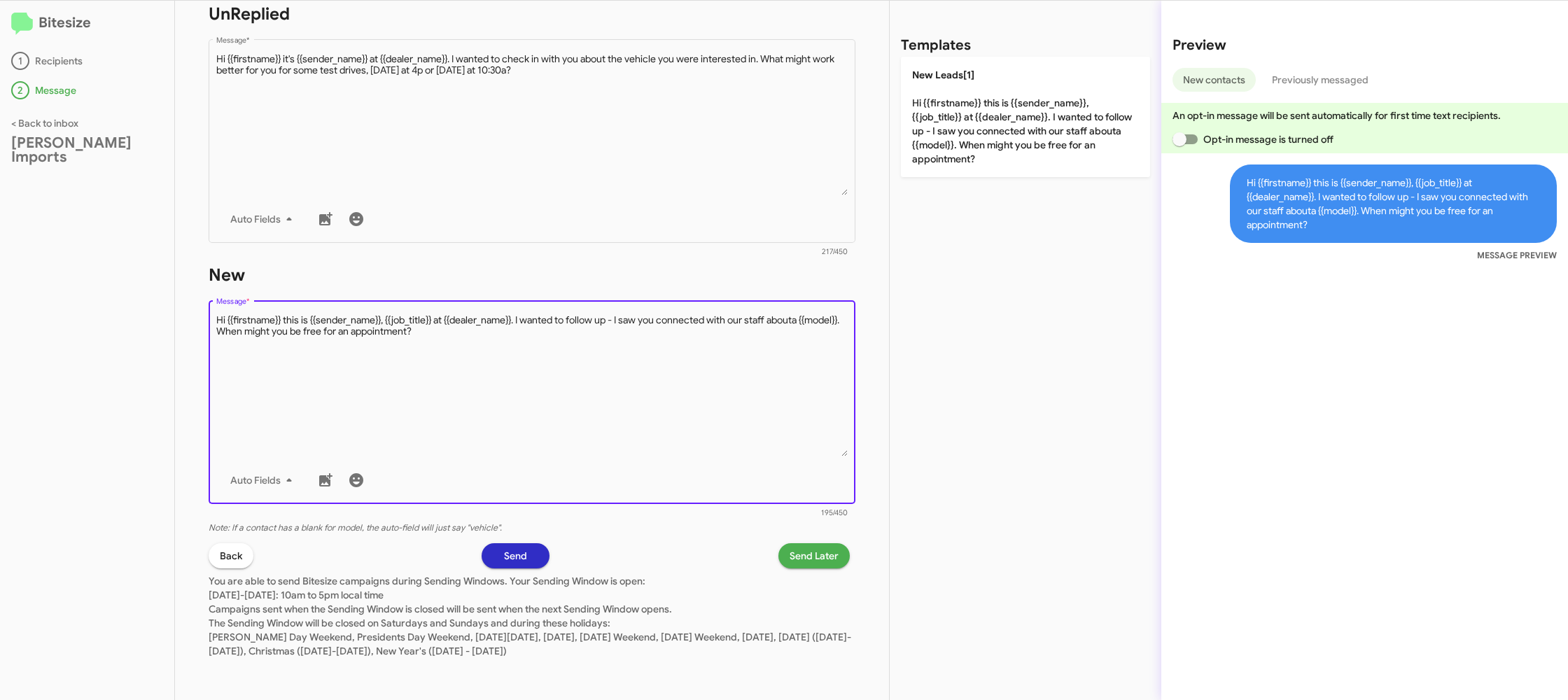
click at [707, 431] on textarea "Message *" at bounding box center [532, 384] width 632 height 143
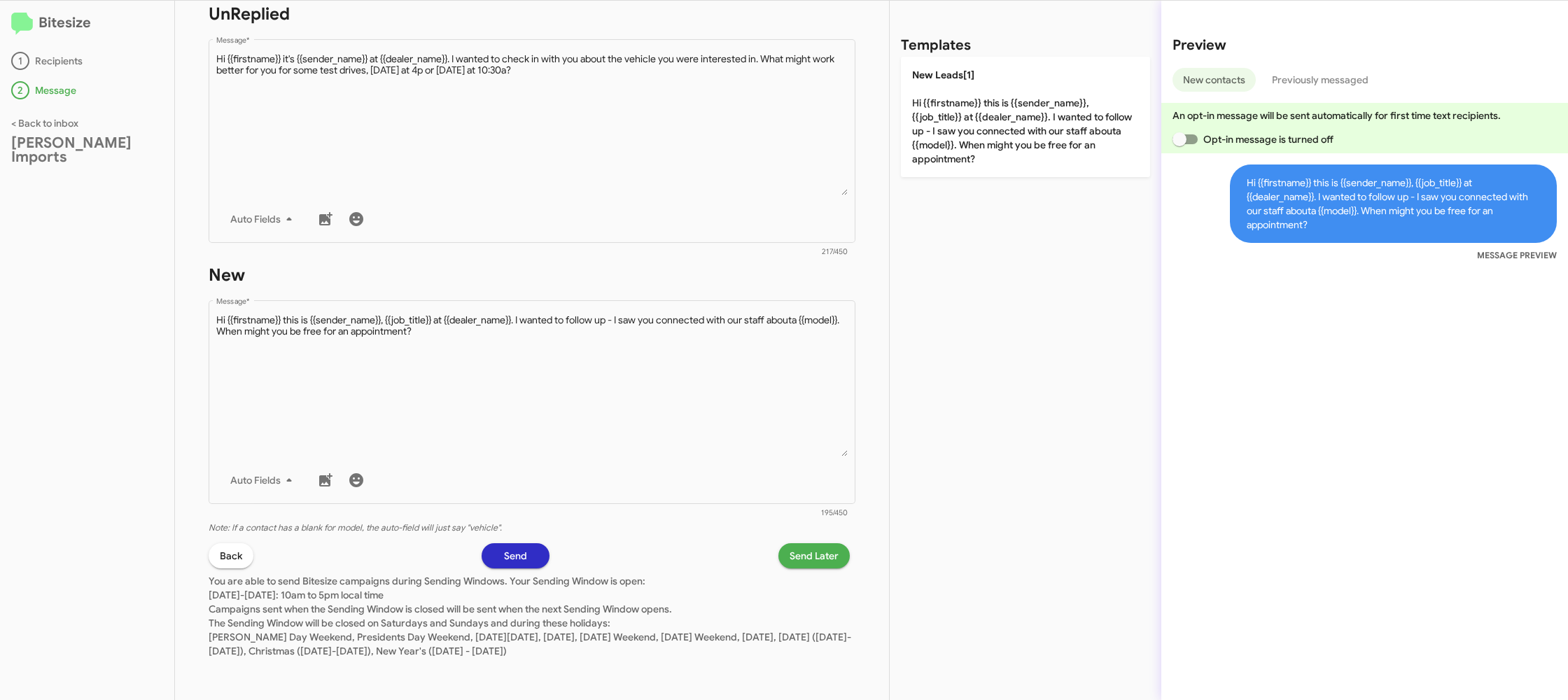
drag, startPoint x: 971, startPoint y: 152, endPoint x: 828, endPoint y: 534, distance: 407.9
click at [969, 153] on p "New Leads[1] Hi {{firstname}} this is {{sender_name}}, {{job_title}} at {{deale…" at bounding box center [1025, 117] width 249 height 120
click at [816, 555] on span "Send Later" at bounding box center [814, 555] width 49 height 25
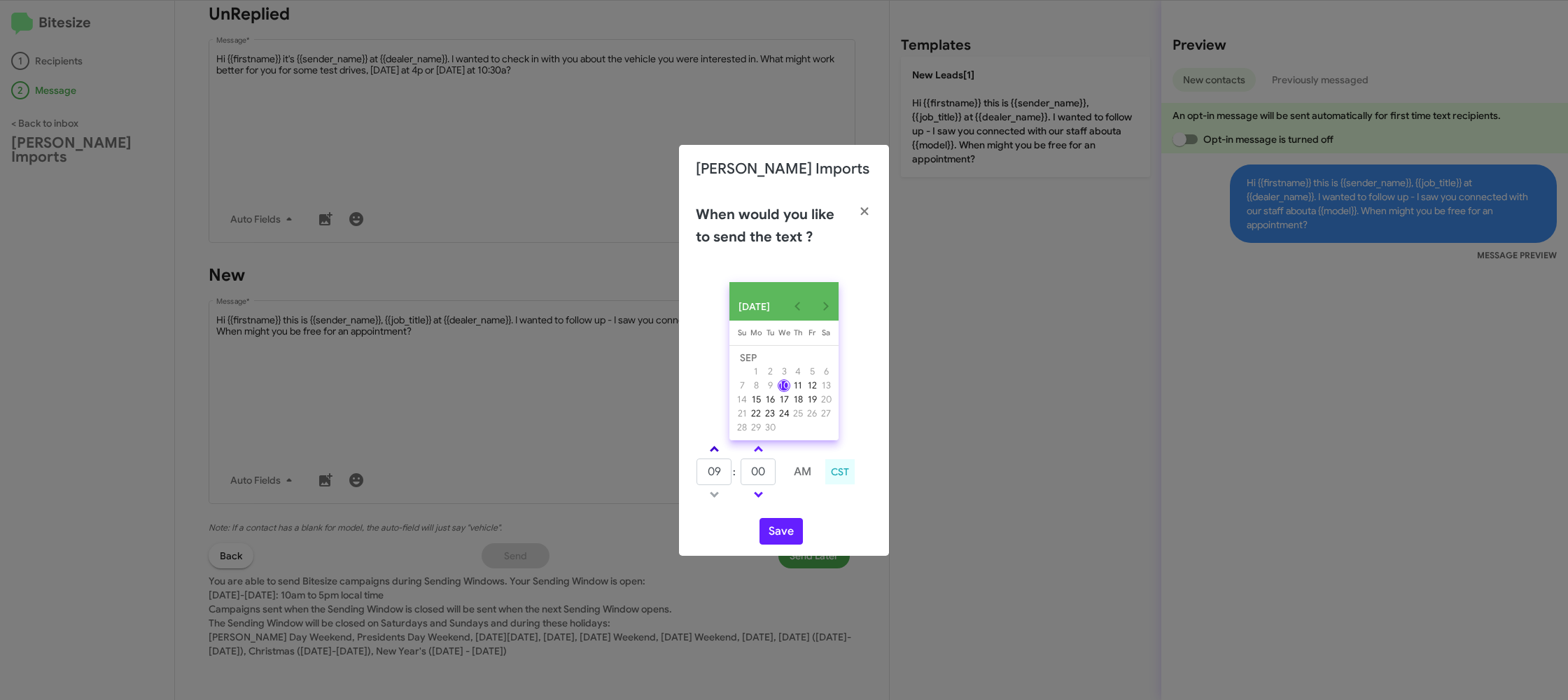
click at [712, 449] on link at bounding box center [714, 449] width 25 height 16
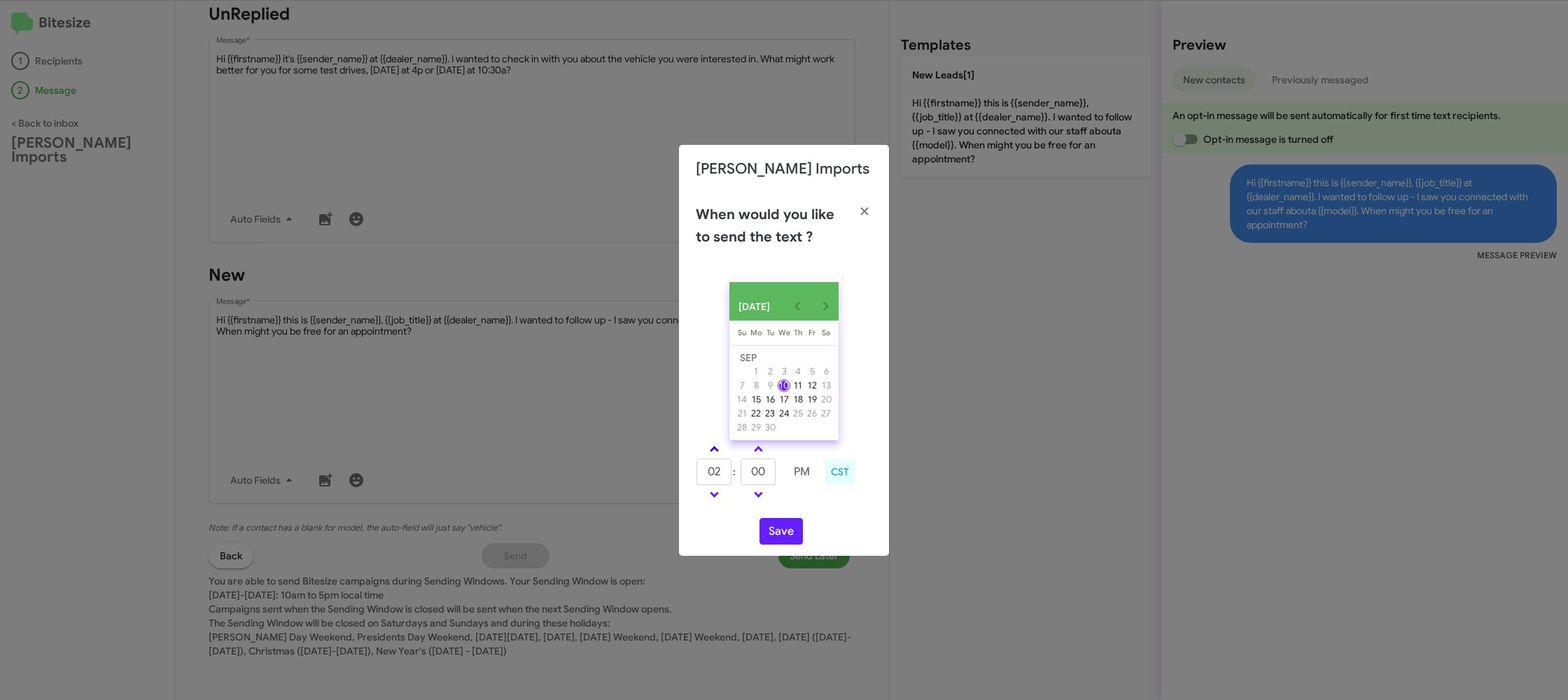
click at [712, 449] on link at bounding box center [714, 449] width 25 height 16
type input "05"
click at [758, 485] on input "00" at bounding box center [758, 471] width 35 height 26
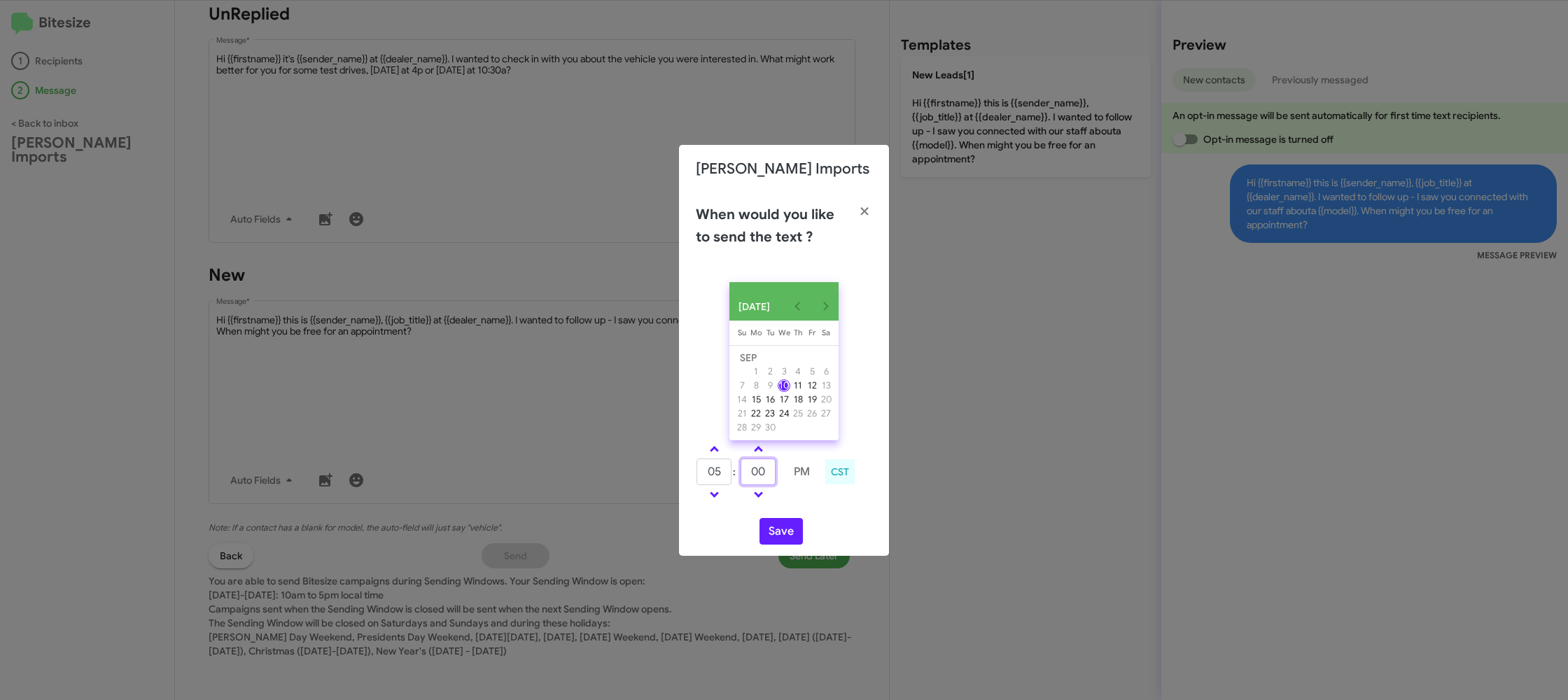
click at [759, 484] on input "00" at bounding box center [758, 471] width 35 height 26
type input "39"
drag, startPoint x: 815, startPoint y: 510, endPoint x: 786, endPoint y: 528, distance: 34.1
click at [814, 507] on div "05 : 39 PM CST" at bounding box center [783, 473] width 197 height 67
click at [783, 537] on button "Save" at bounding box center [781, 531] width 43 height 26
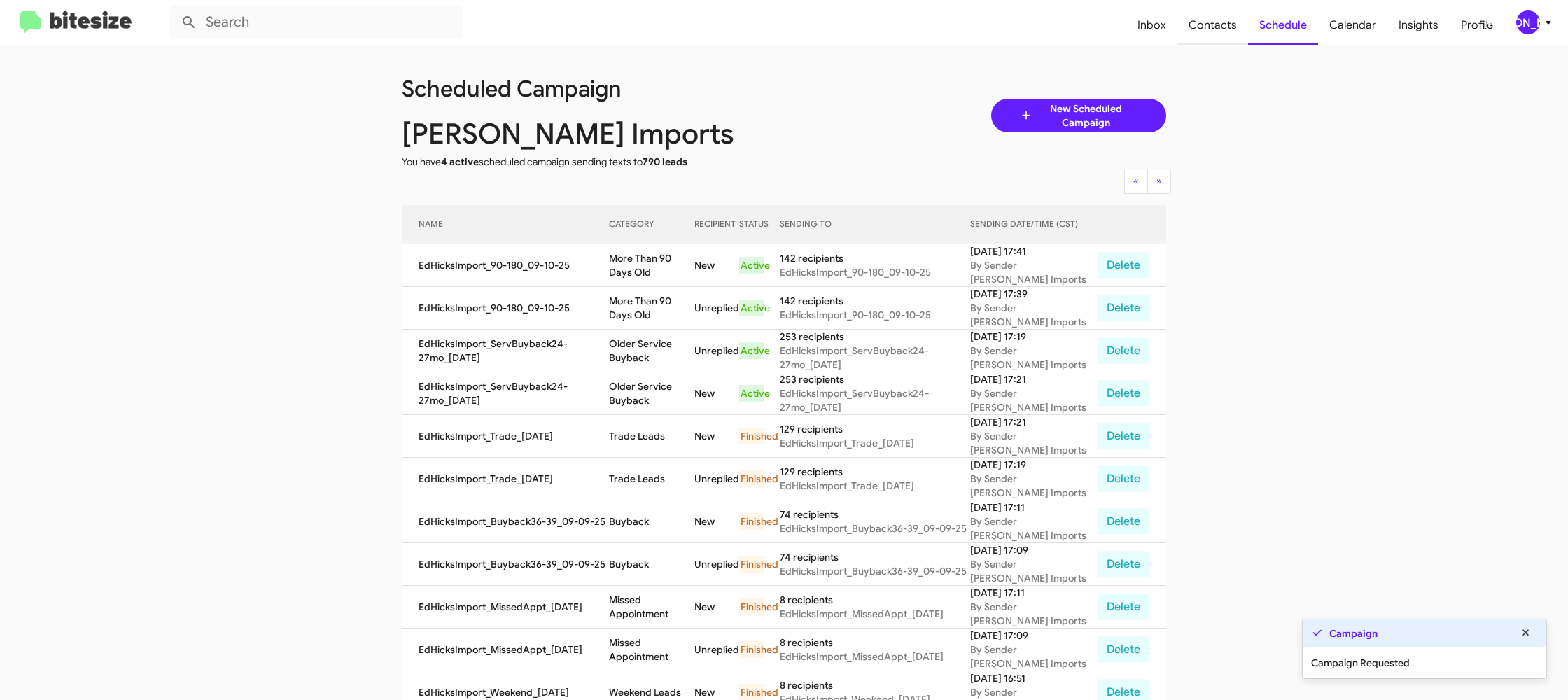
click at [1214, 39] on span "Contacts" at bounding box center [1212, 25] width 70 height 41
type input "in:groups"
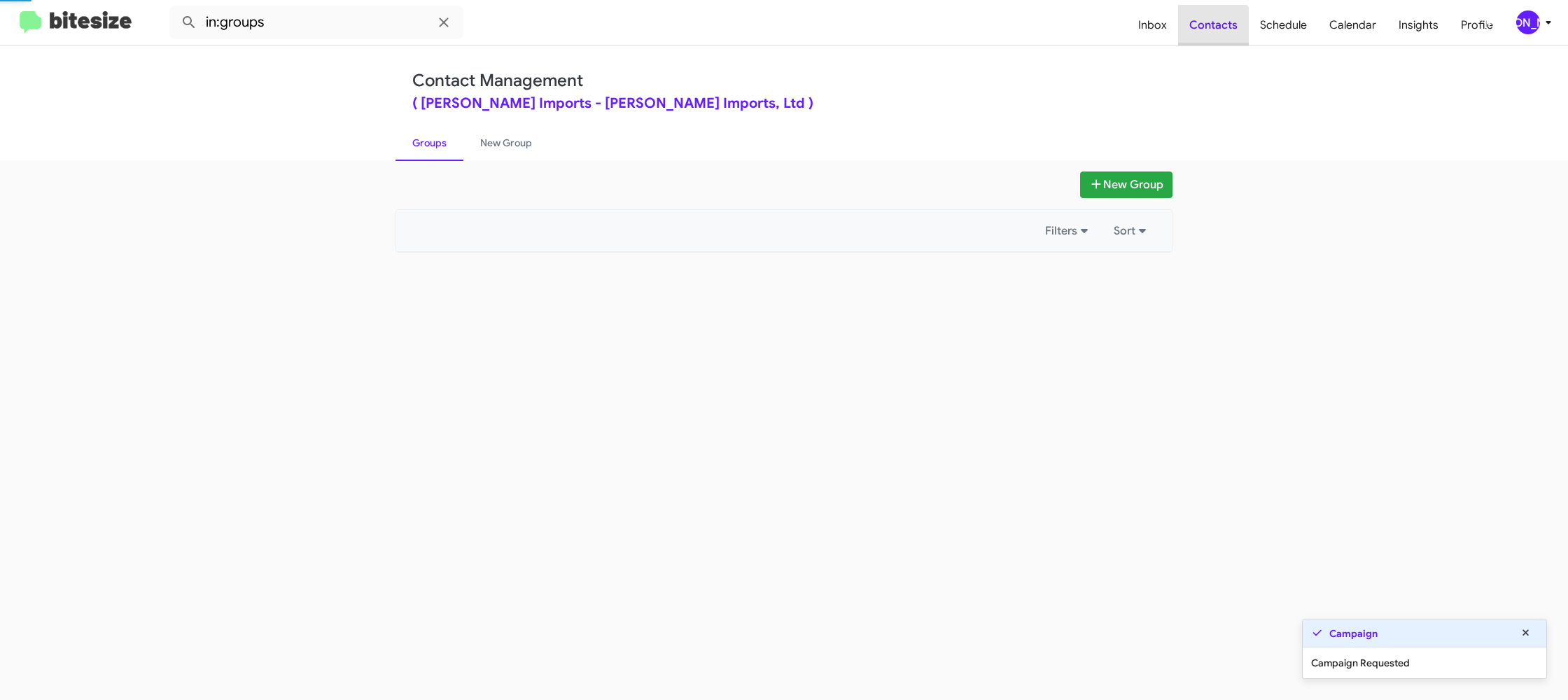
click at [1214, 39] on span "Contacts" at bounding box center [1212, 25] width 70 height 41
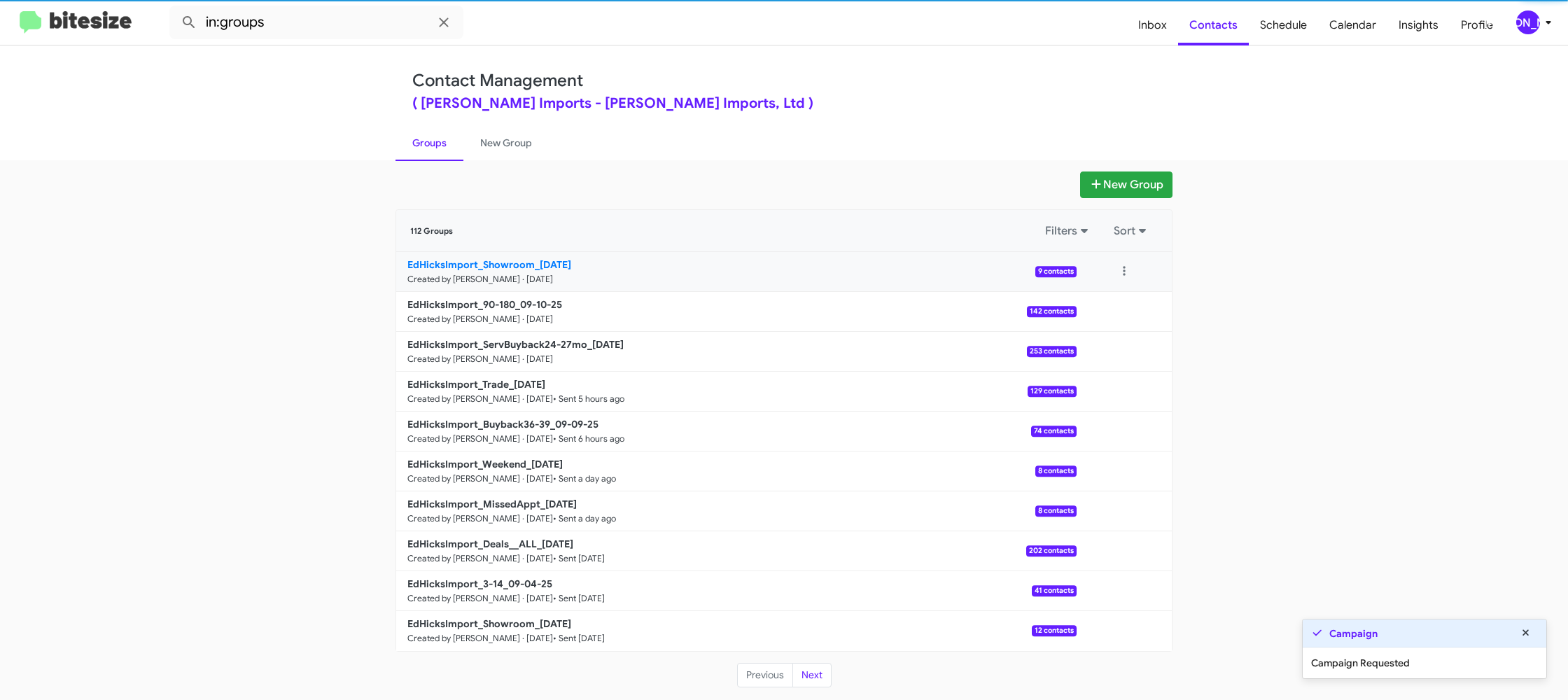
click at [499, 270] on b "EdHicksImport_Showroom_09-10-25" at bounding box center [489, 264] width 163 height 13
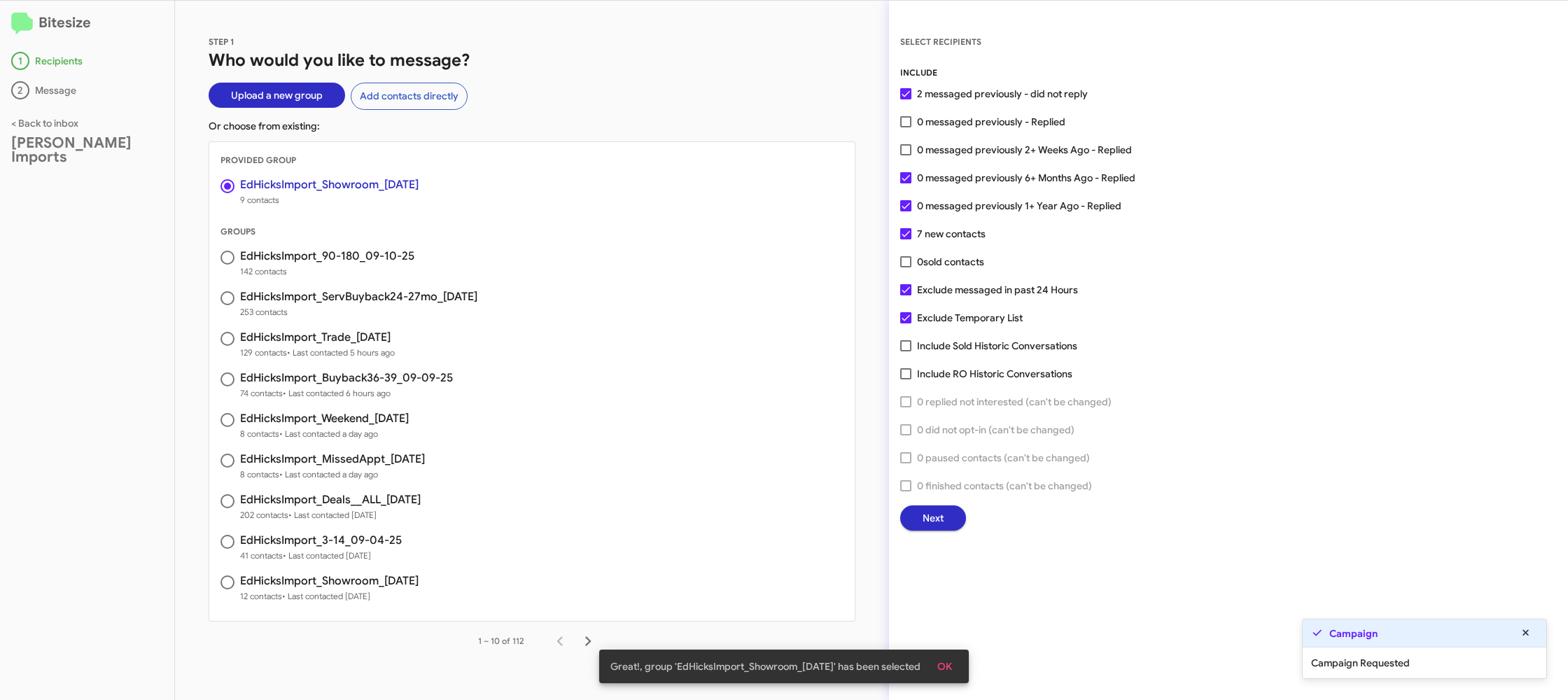
click at [923, 507] on span "Next" at bounding box center [933, 518] width 21 height 25
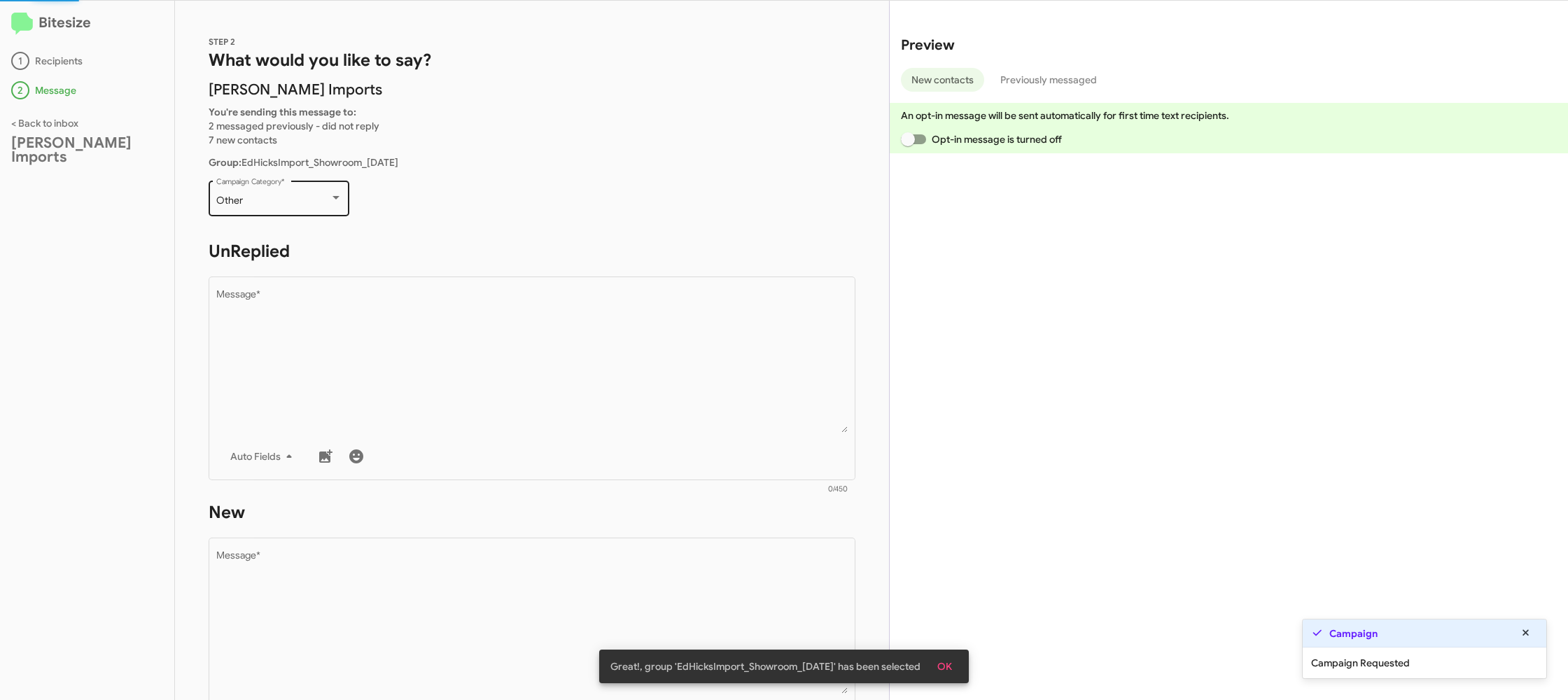
click at [301, 205] on div "Other" at bounding box center [273, 201] width 113 height 11
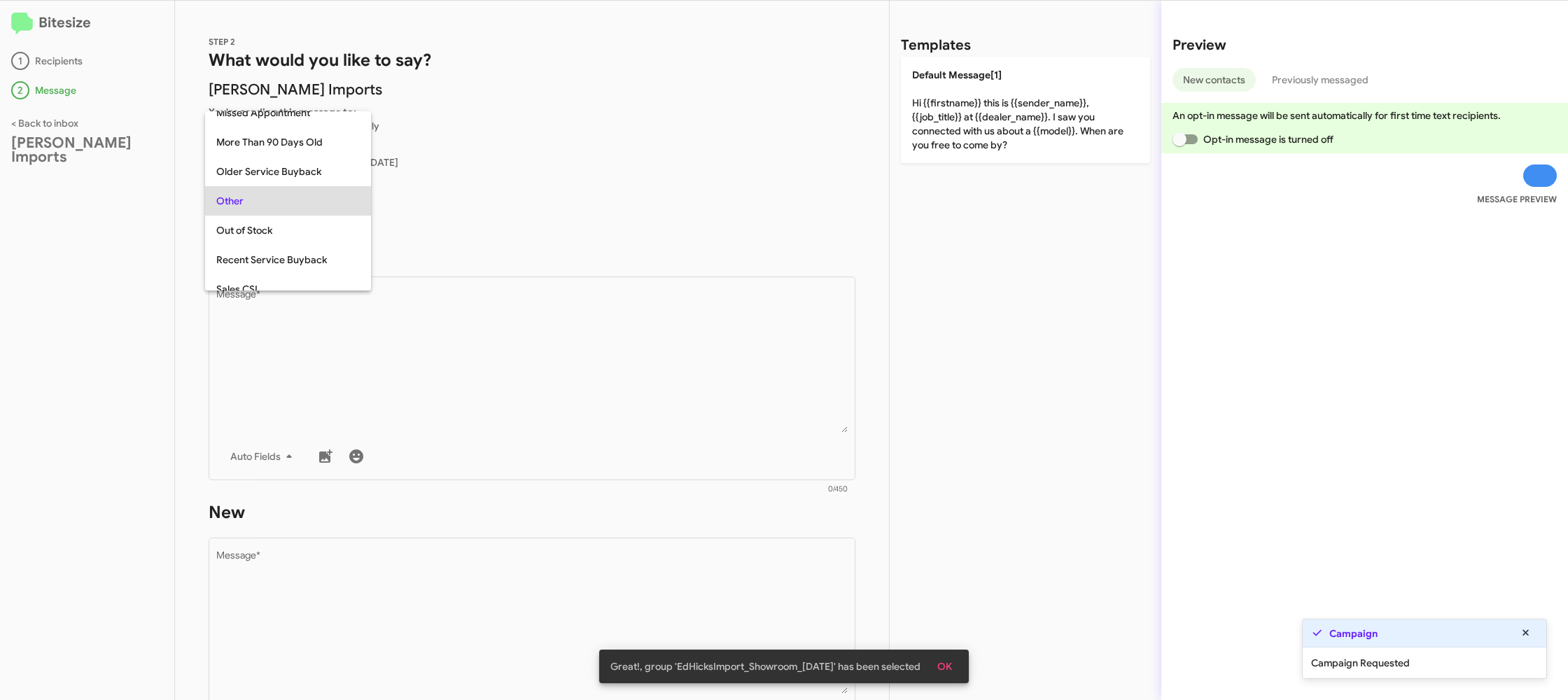
scroll to position [379, 0]
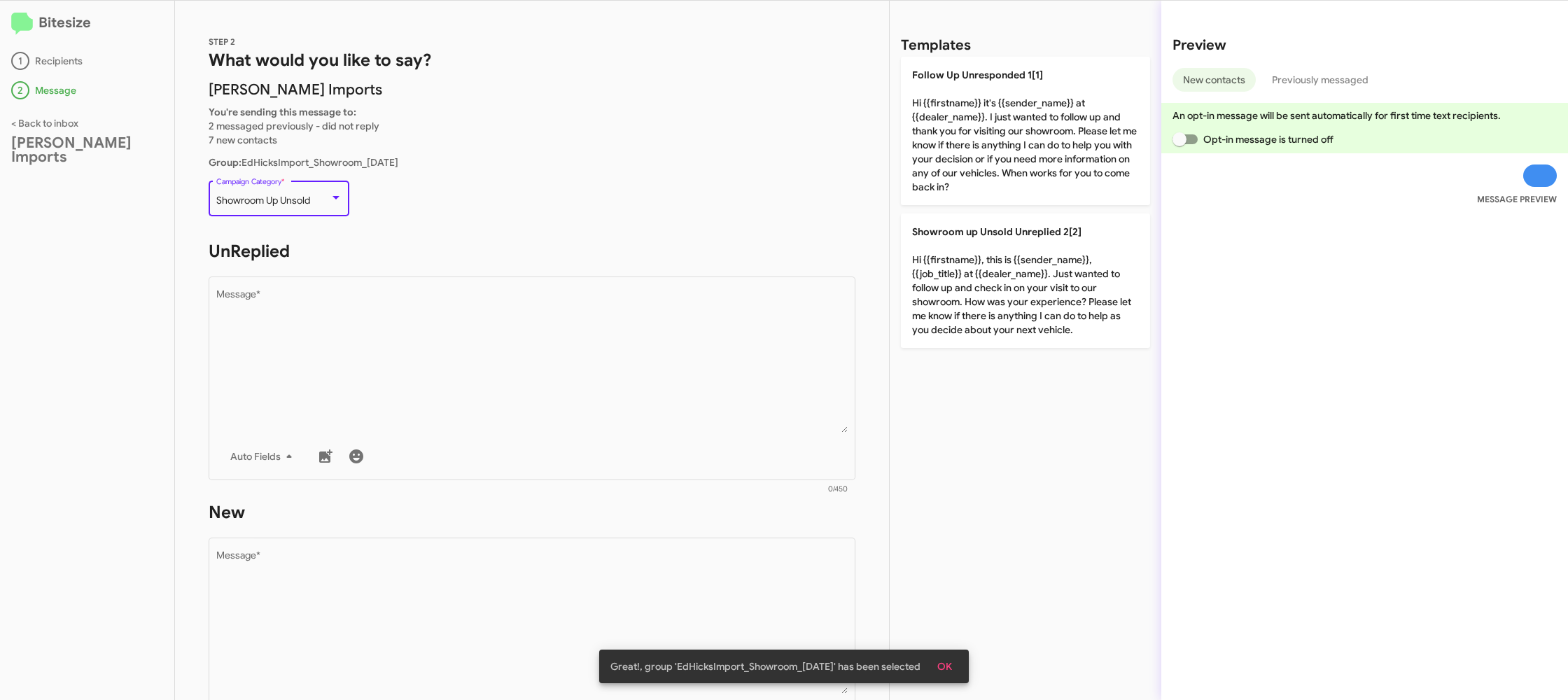
drag, startPoint x: 500, startPoint y: 384, endPoint x: 765, endPoint y: 256, distance: 294.3
click at [503, 382] on textarea "Message *" at bounding box center [532, 361] width 632 height 143
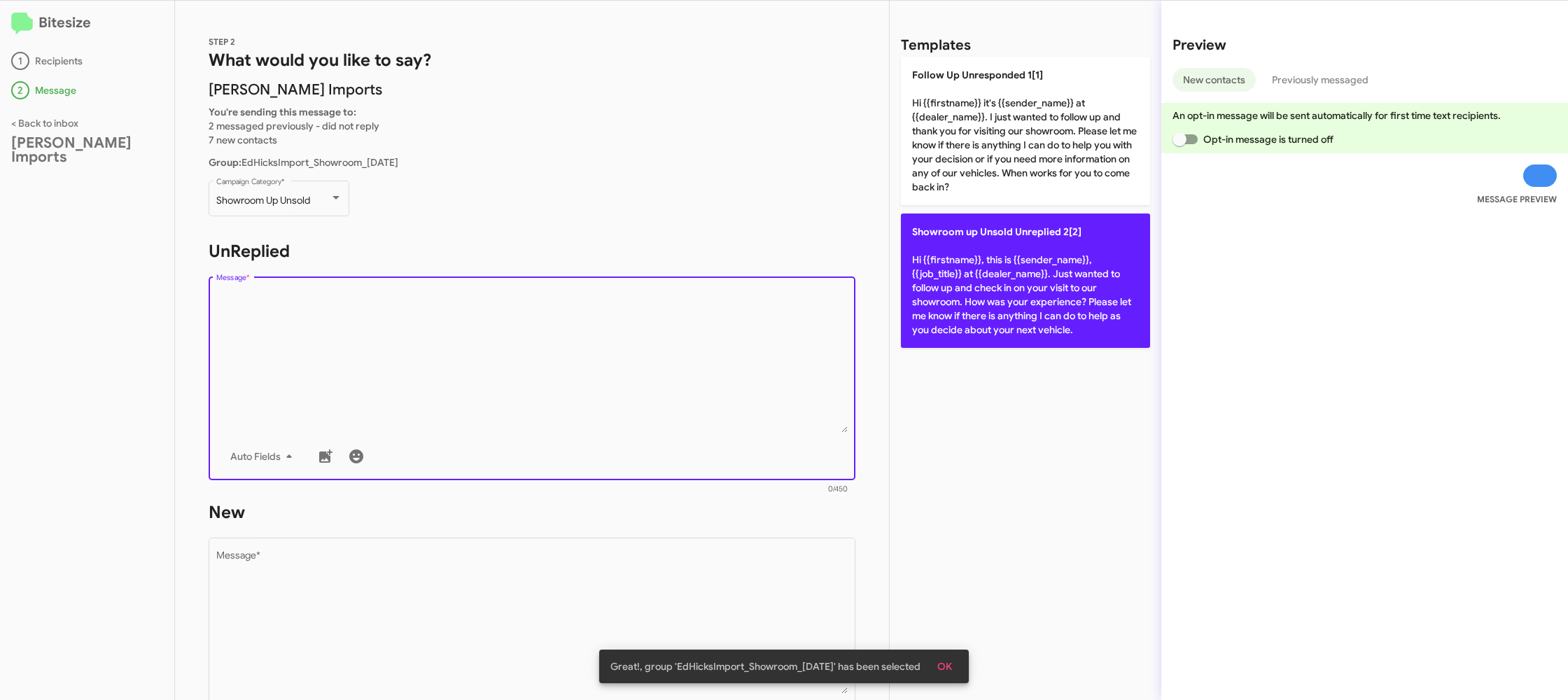
click at [947, 224] on p "Showroom up Unsold Unreplied 2[2] Hi {{firstname}}, this is {{sender_name}}, {{…" at bounding box center [1025, 280] width 249 height 135
type textarea "Hi {{firstname}}, this is {{sender_name}}, {{job_title}} at {{dealer_name}}. Ju…"
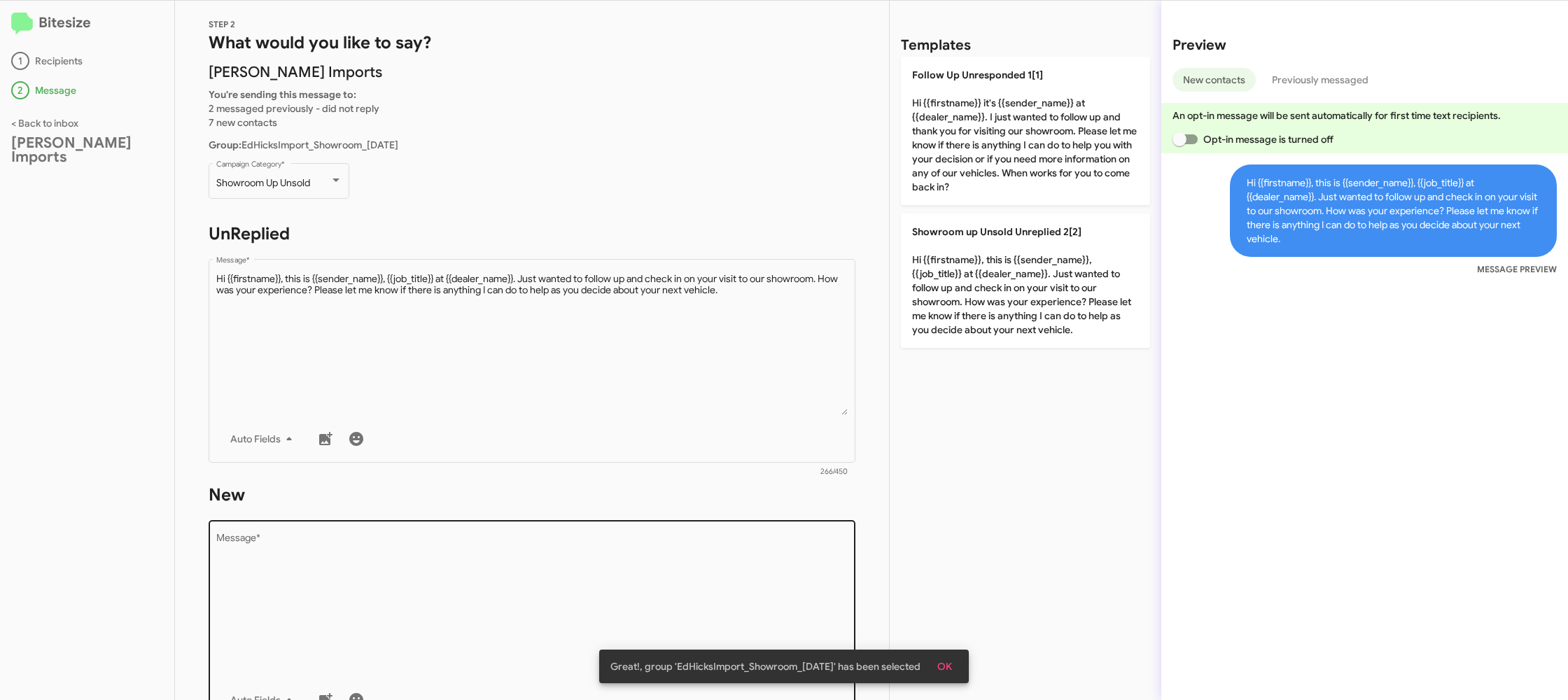
scroll to position [18, 0]
click at [666, 588] on textarea "Message *" at bounding box center [532, 604] width 632 height 143
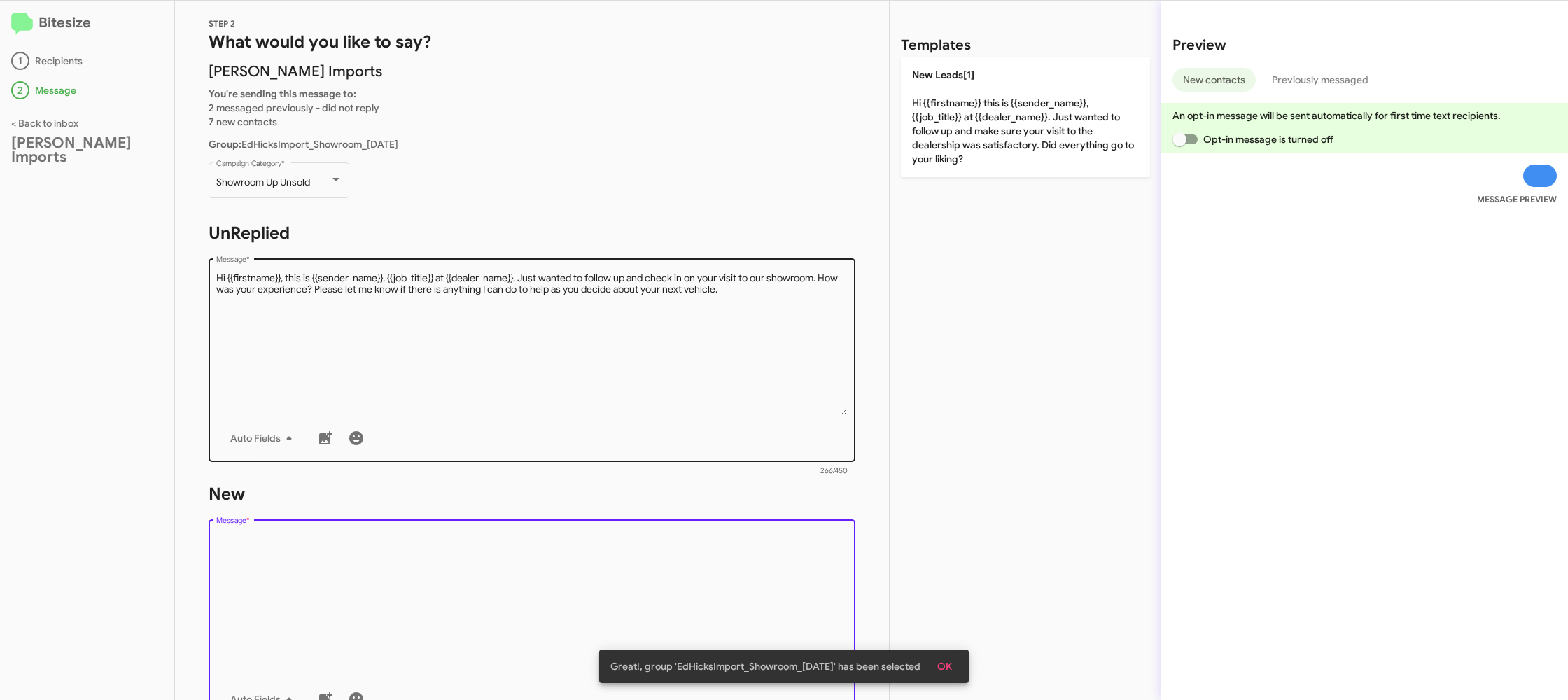
drag, startPoint x: 666, startPoint y: 588, endPoint x: 849, endPoint y: 264, distance: 372.1
click at [677, 556] on textarea "Message *" at bounding box center [532, 604] width 632 height 143
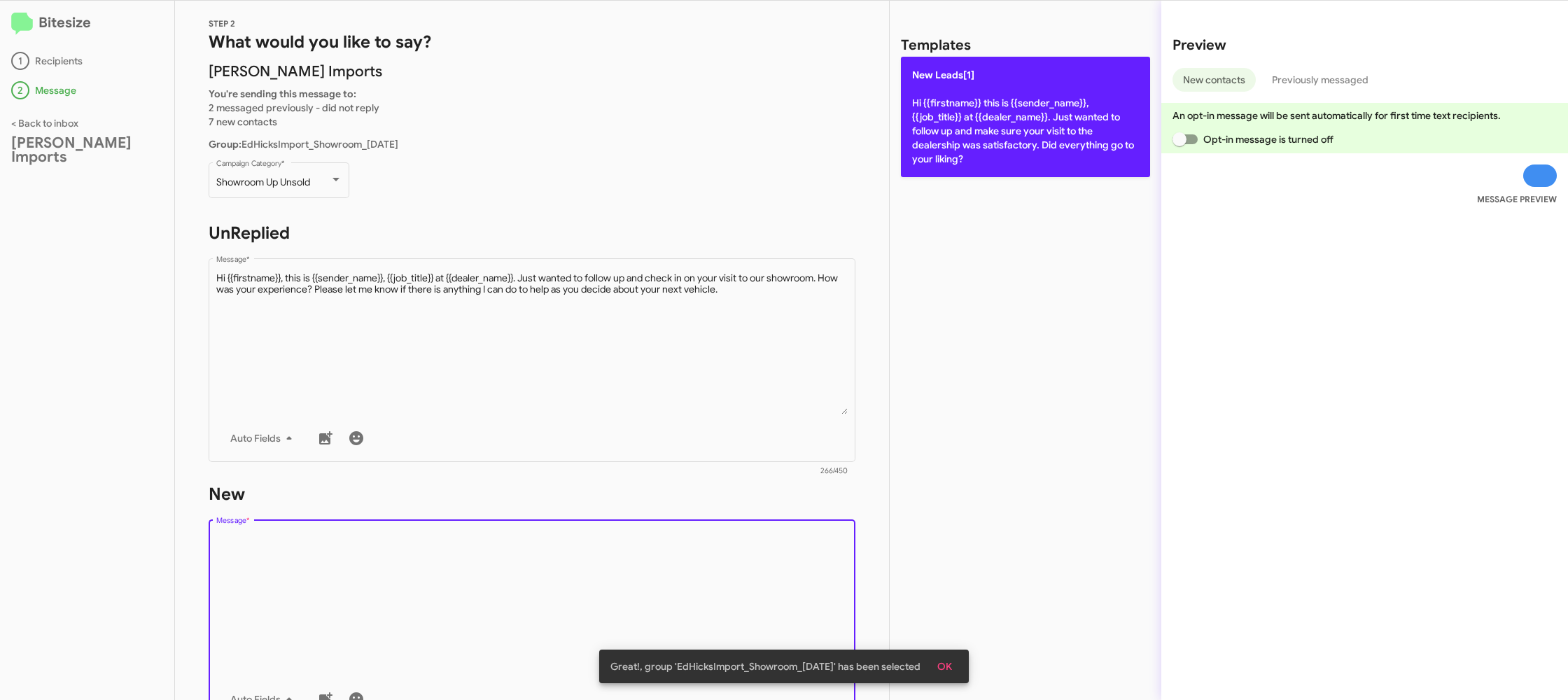
click at [909, 121] on p "New Leads[1] Hi {{firstname}} this is {{sender_name}}, {{job_title}} at {{deale…" at bounding box center [1025, 117] width 249 height 120
type textarea "Hi {{firstname}} this is {{sender_name}}, {{job_title}} at {{dealer_name}}. Jus…"
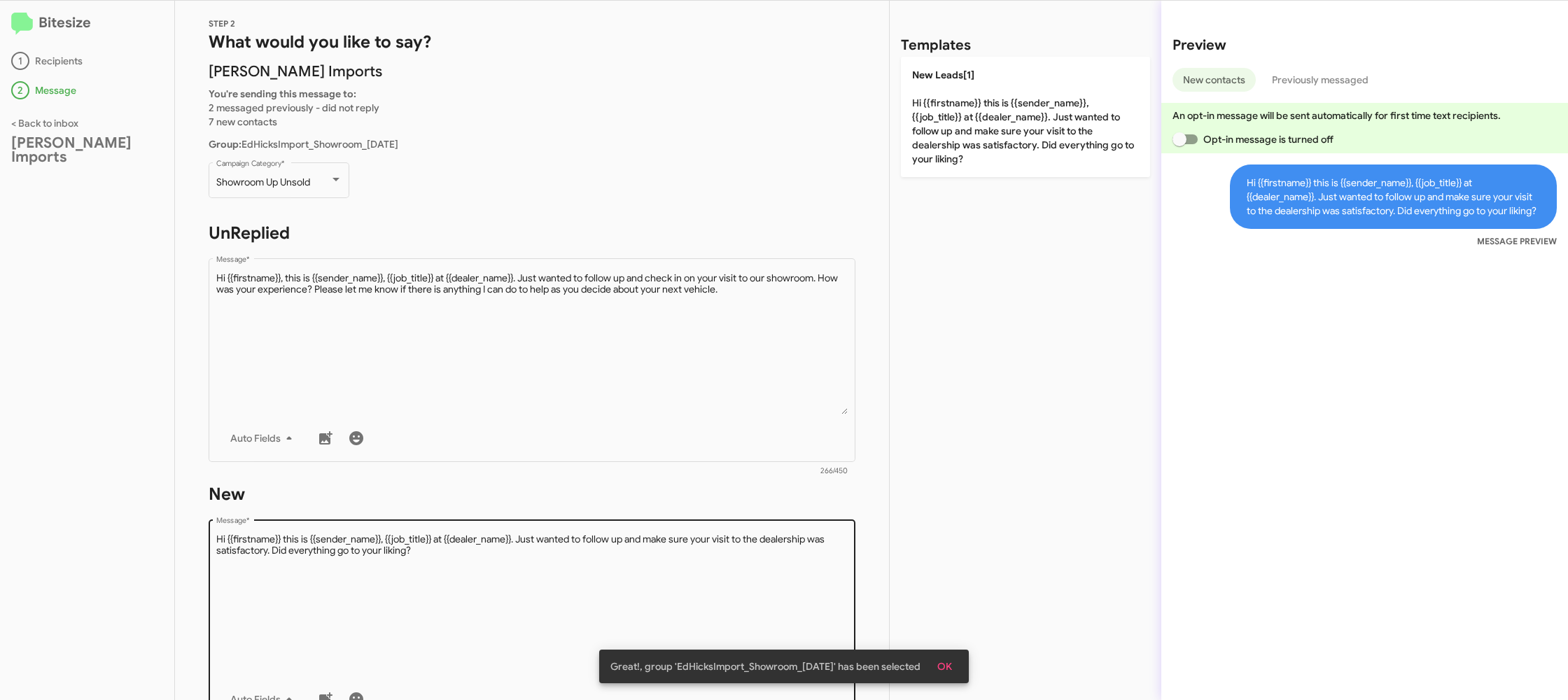
scroll to position [237, 0]
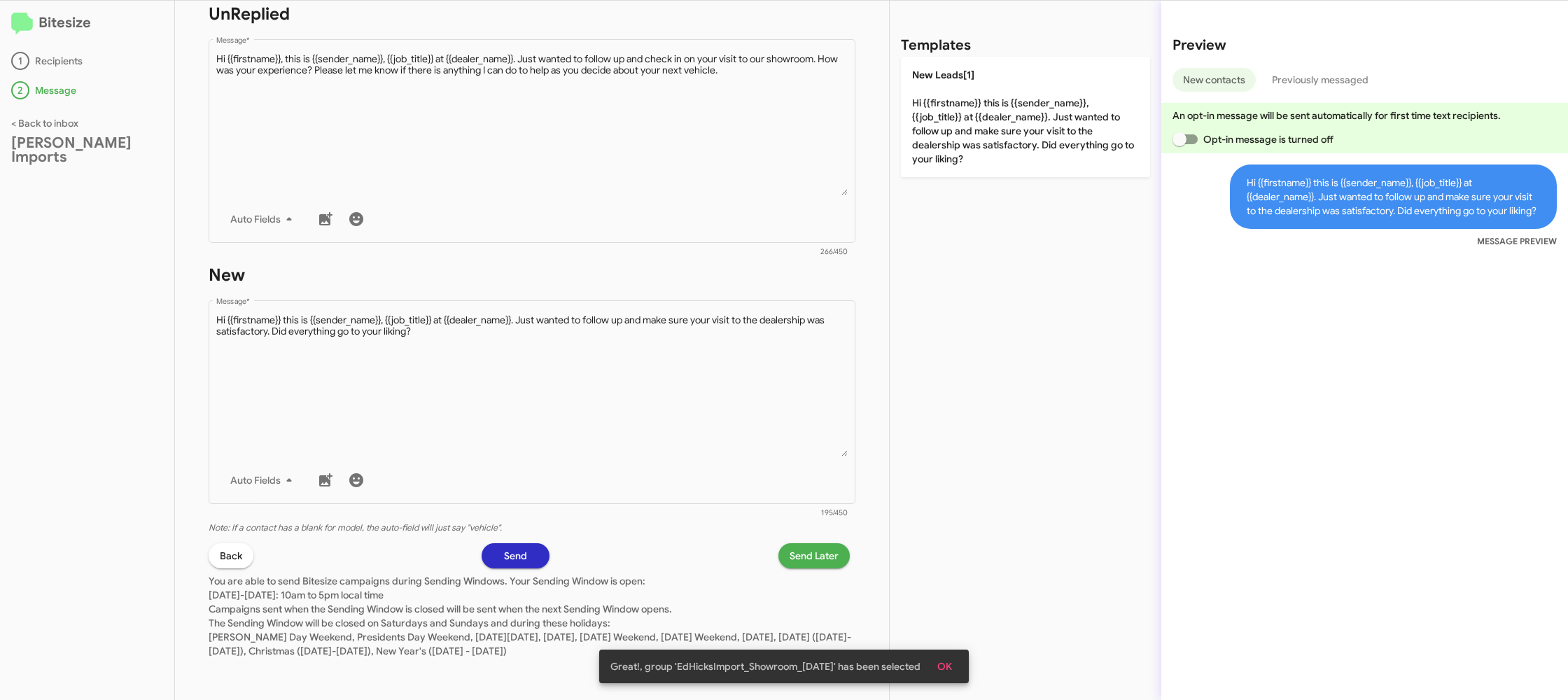
click at [814, 567] on span "Send Later" at bounding box center [814, 555] width 49 height 25
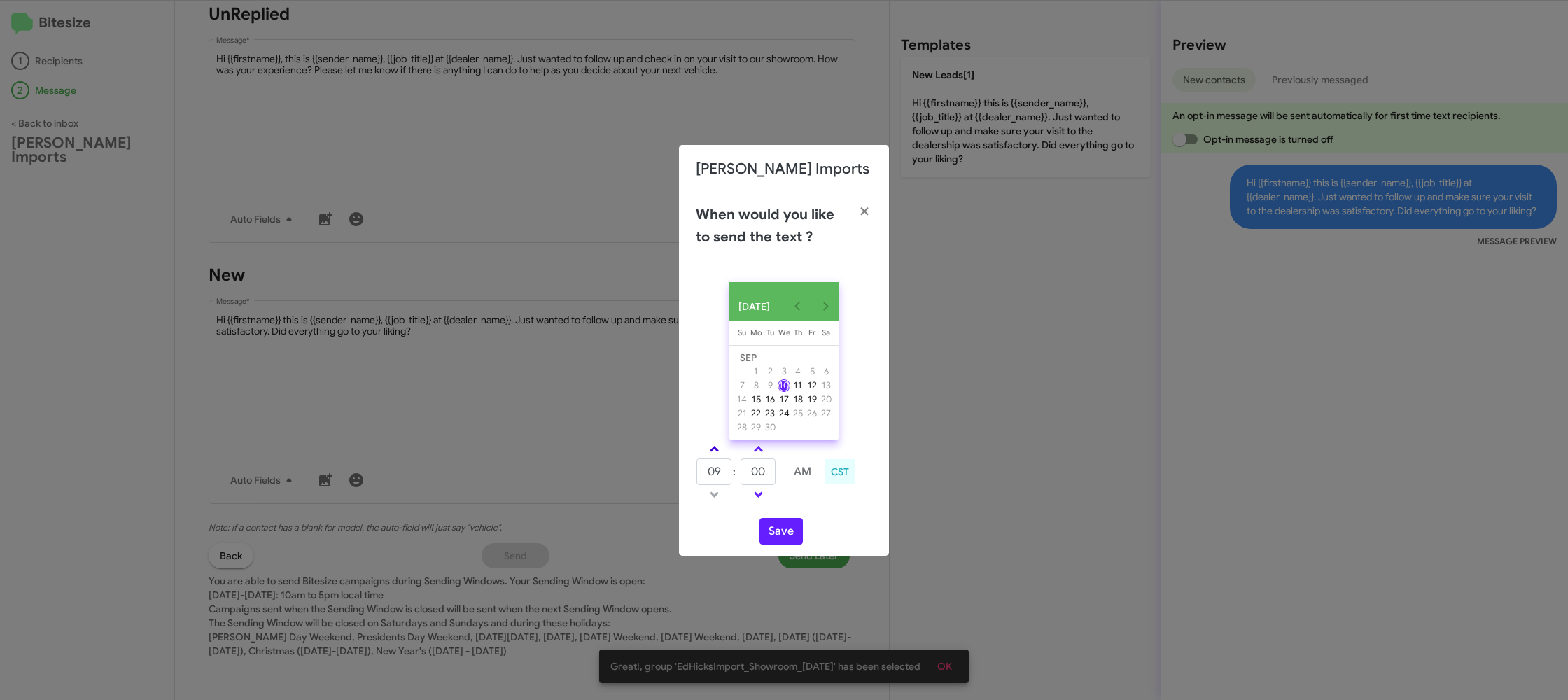
click at [715, 455] on span at bounding box center [714, 450] width 9 height 9
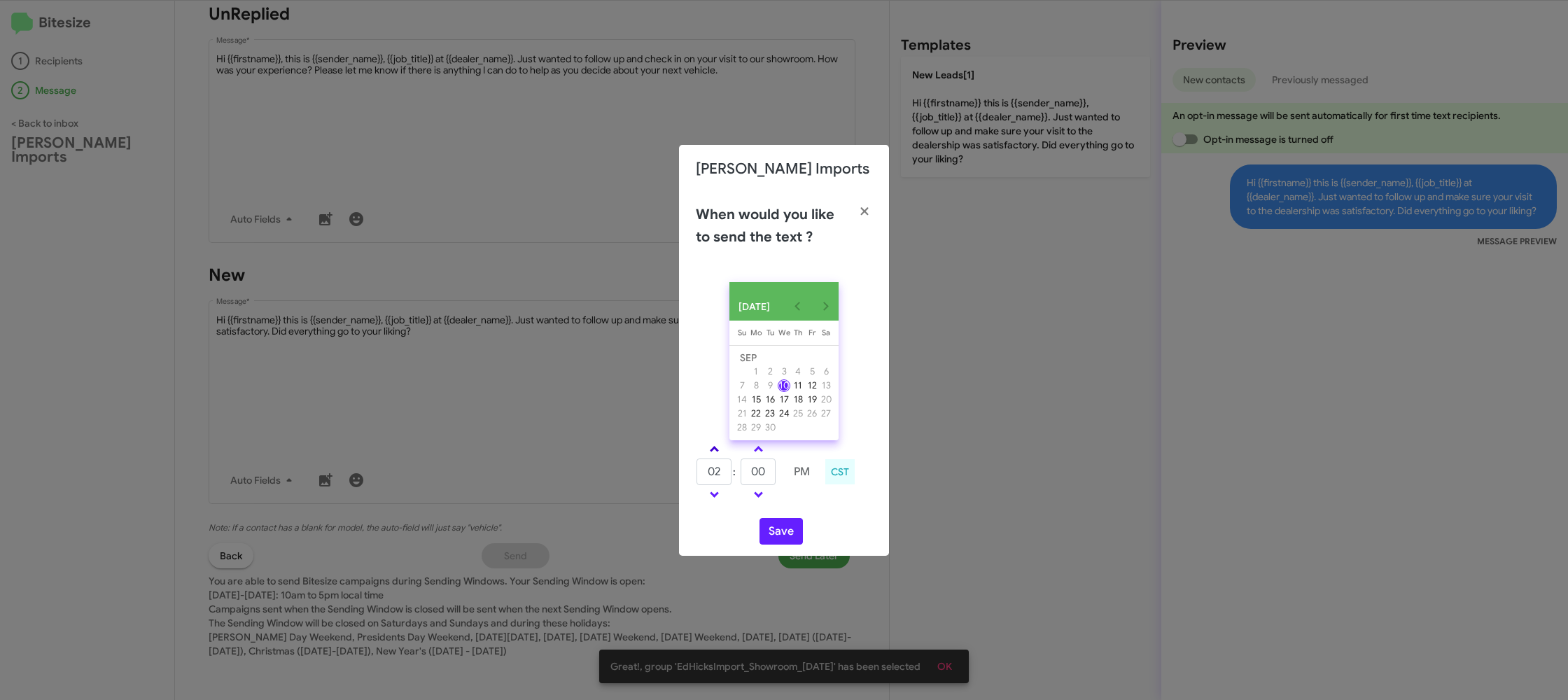
click at [715, 455] on span at bounding box center [714, 450] width 9 height 9
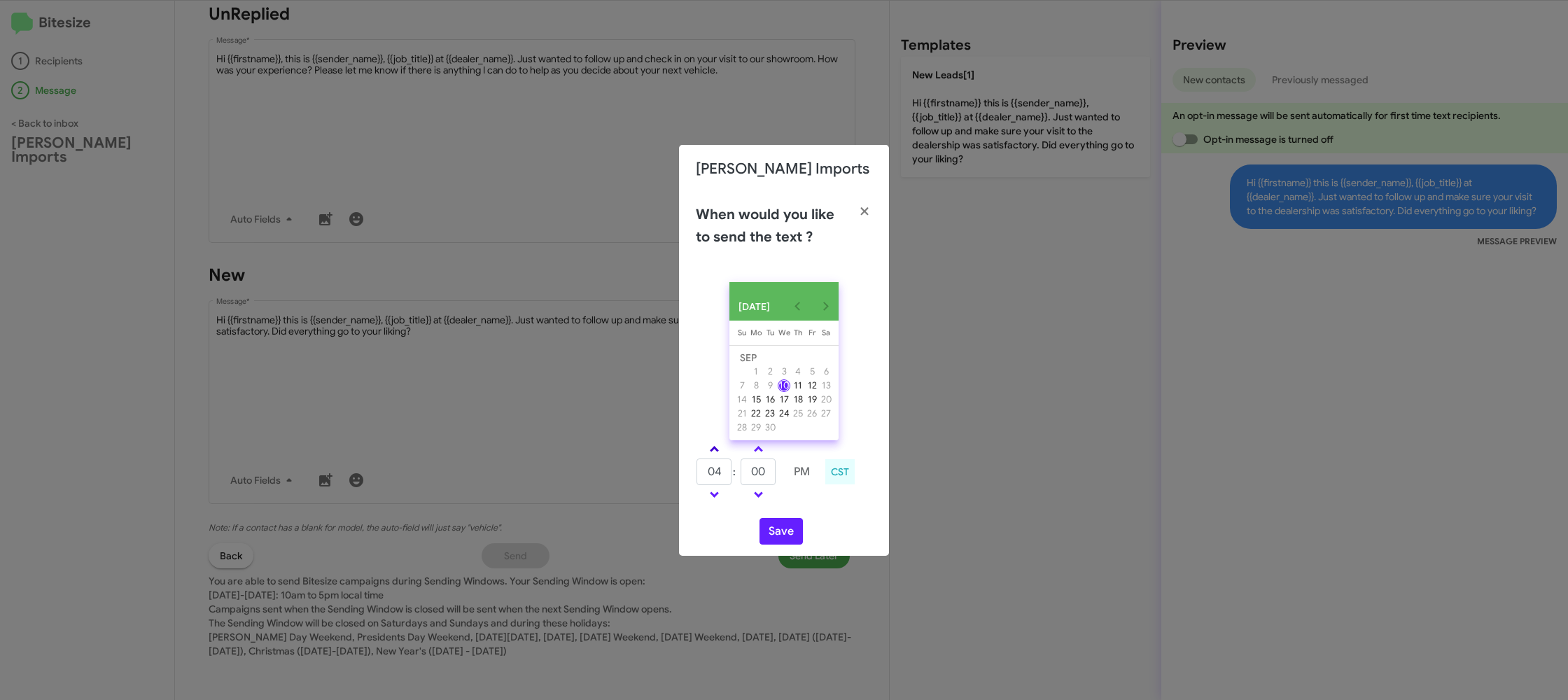
click at [715, 455] on span at bounding box center [714, 450] width 9 height 9
type input "05"
click at [769, 477] on input "00" at bounding box center [758, 471] width 35 height 26
type input "0"
type input "19"
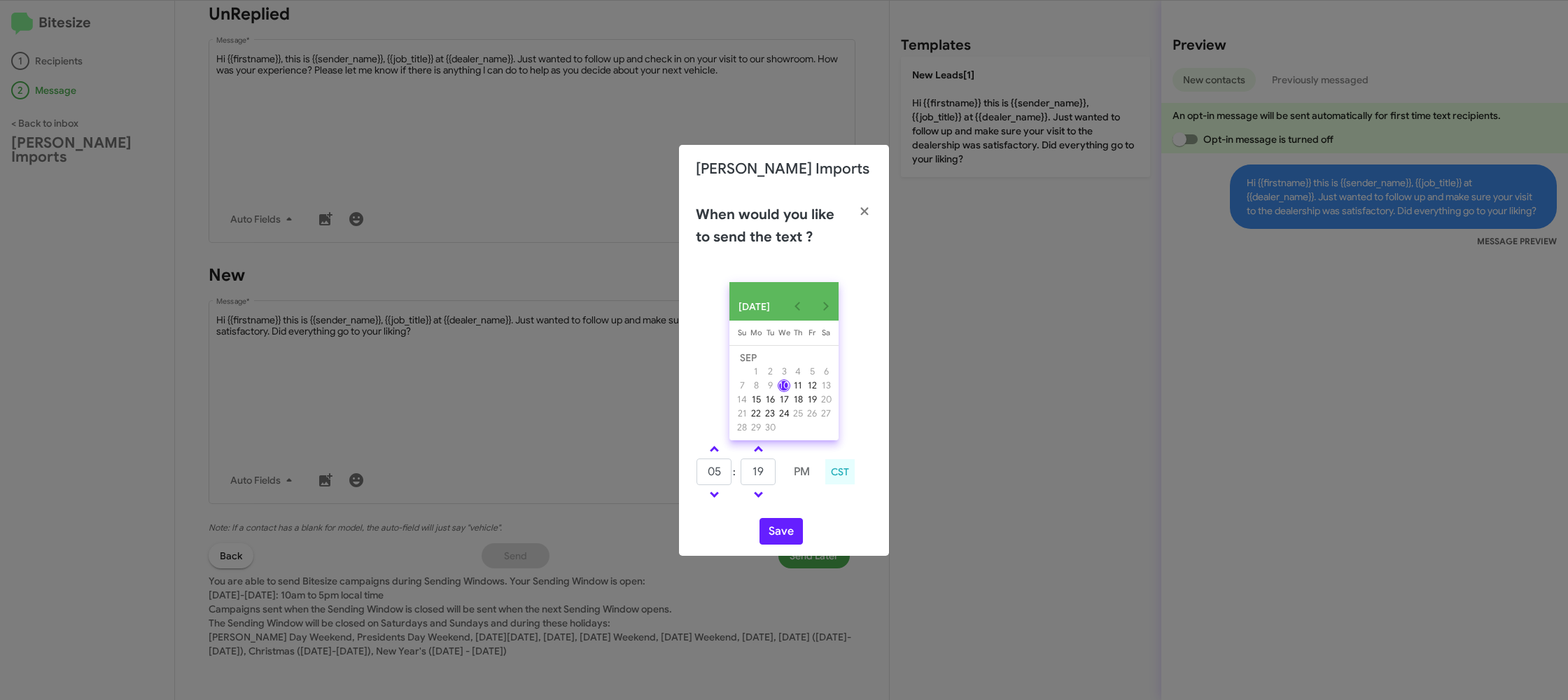
drag, startPoint x: 838, startPoint y: 524, endPoint x: 797, endPoint y: 536, distance: 42.7
click at [835, 525] on div "Save" at bounding box center [784, 531] width 176 height 26
click at [792, 537] on button "Save" at bounding box center [781, 531] width 43 height 26
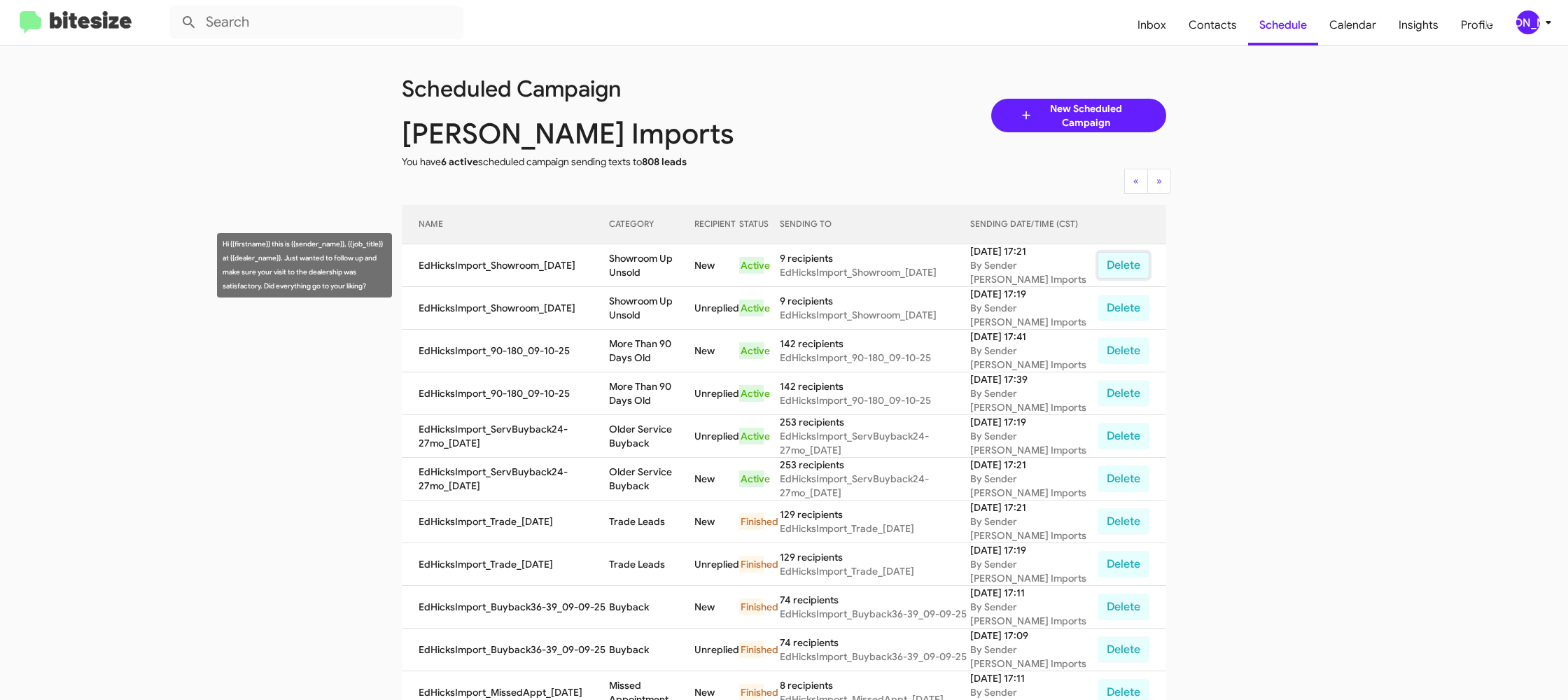
click at [1131, 262] on button "Delete" at bounding box center [1123, 265] width 52 height 26
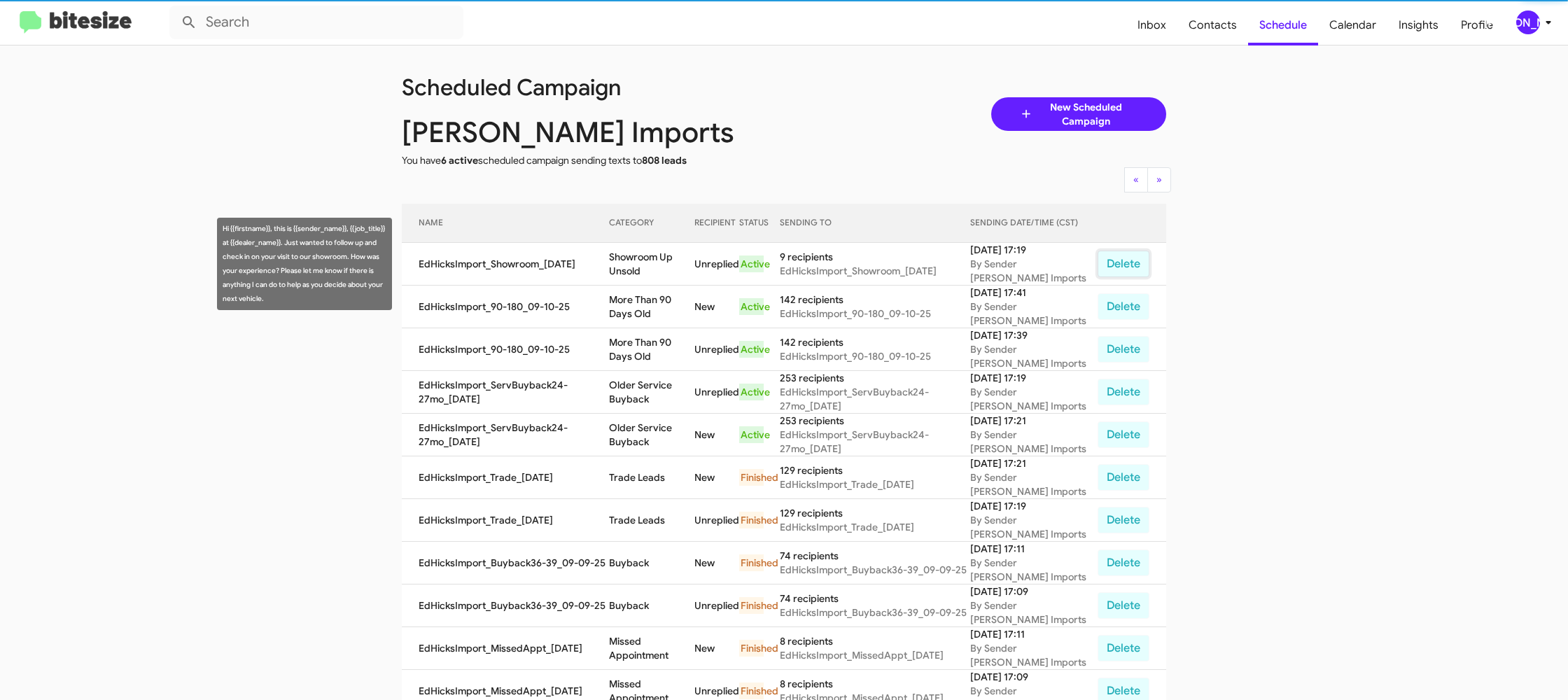
click at [1128, 262] on button "Delete" at bounding box center [1123, 263] width 52 height 26
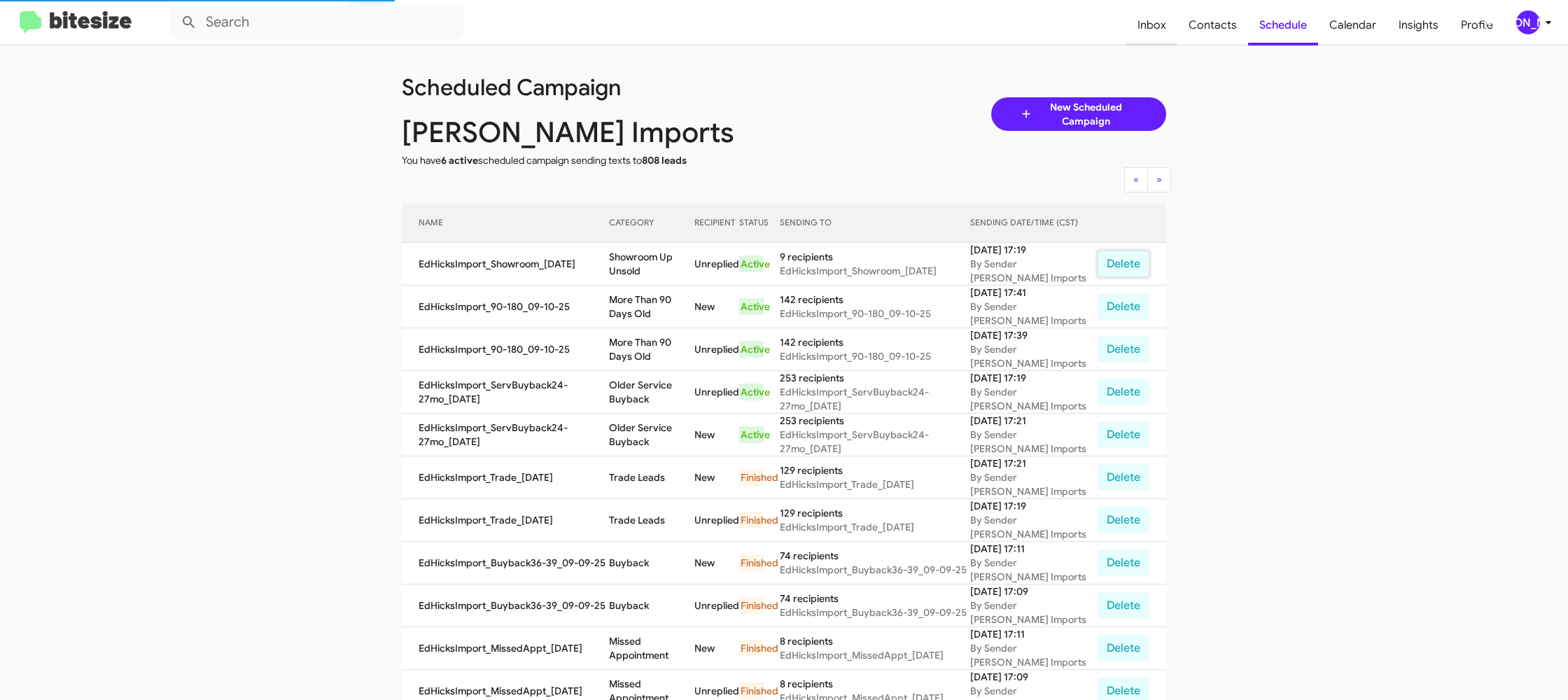
scroll to position [1, 0]
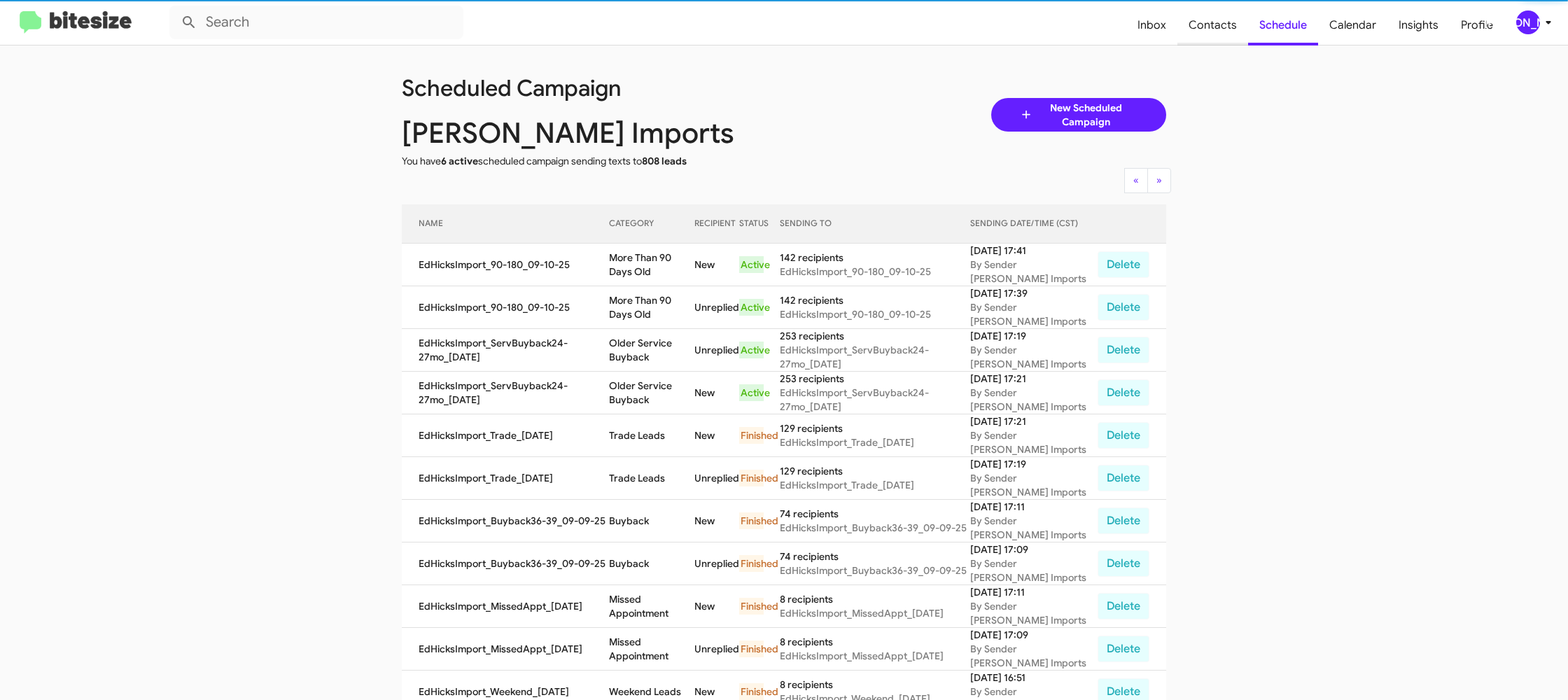
click at [1208, 36] on span "Contacts" at bounding box center [1212, 25] width 70 height 41
type input "in:groups"
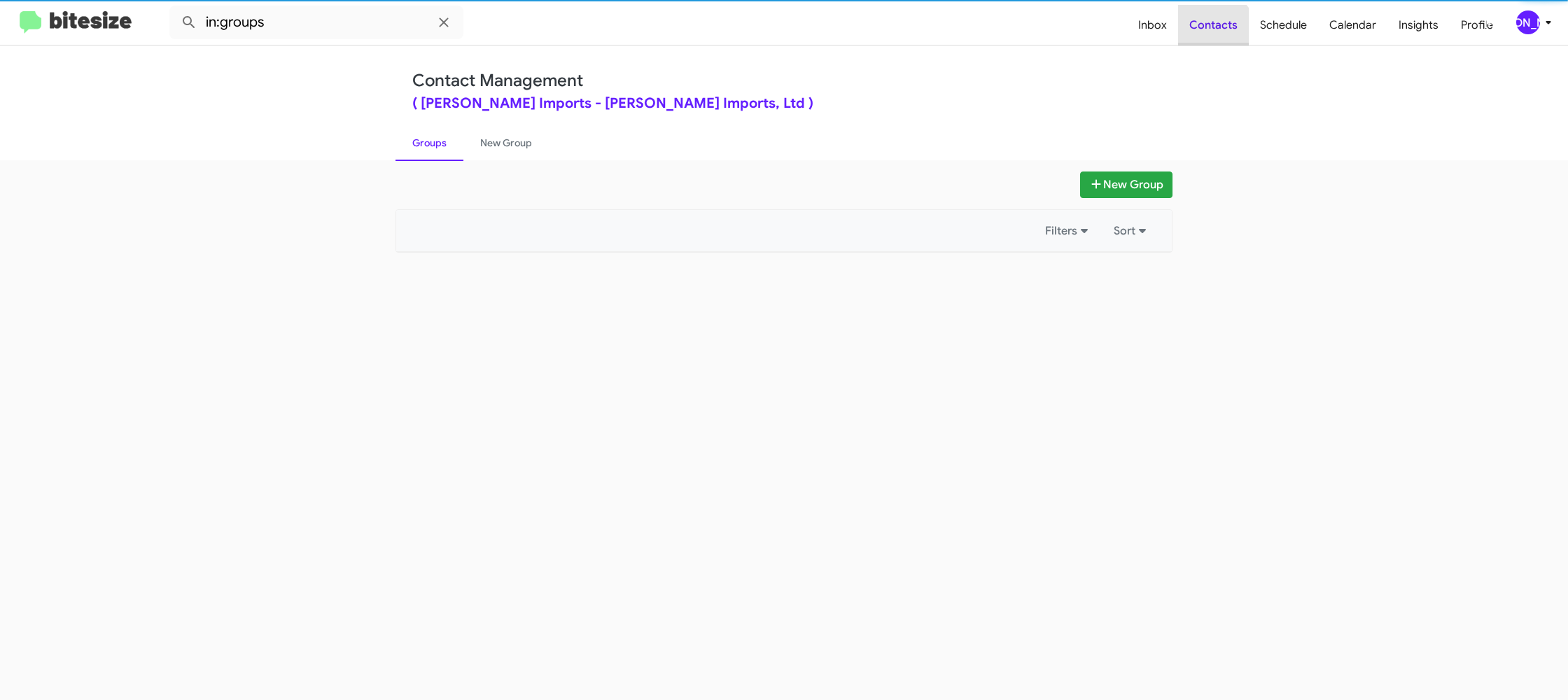
click at [1208, 36] on span "Contacts" at bounding box center [1212, 25] width 70 height 41
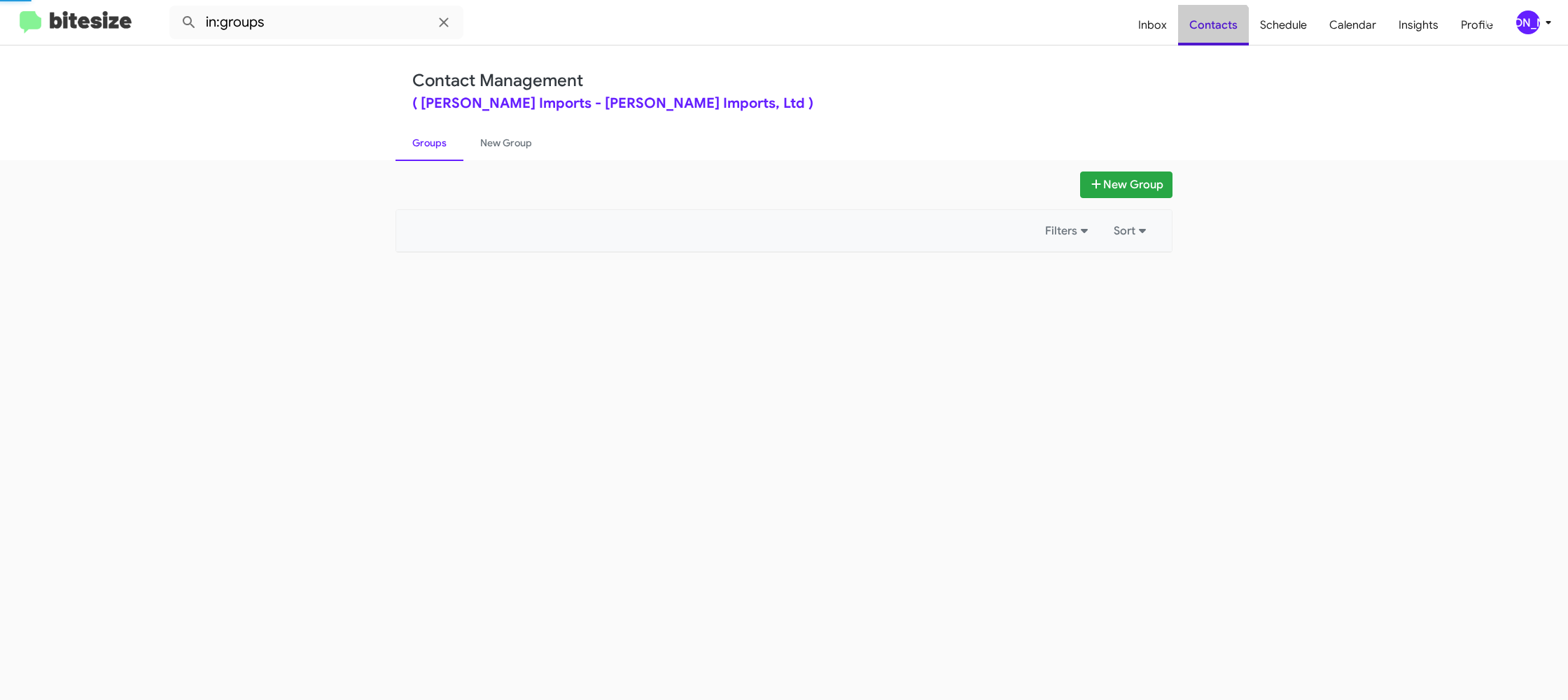
drag, startPoint x: 1208, startPoint y: 36, endPoint x: 756, endPoint y: 133, distance: 462.3
click at [1208, 36] on span "Contacts" at bounding box center [1212, 25] width 70 height 41
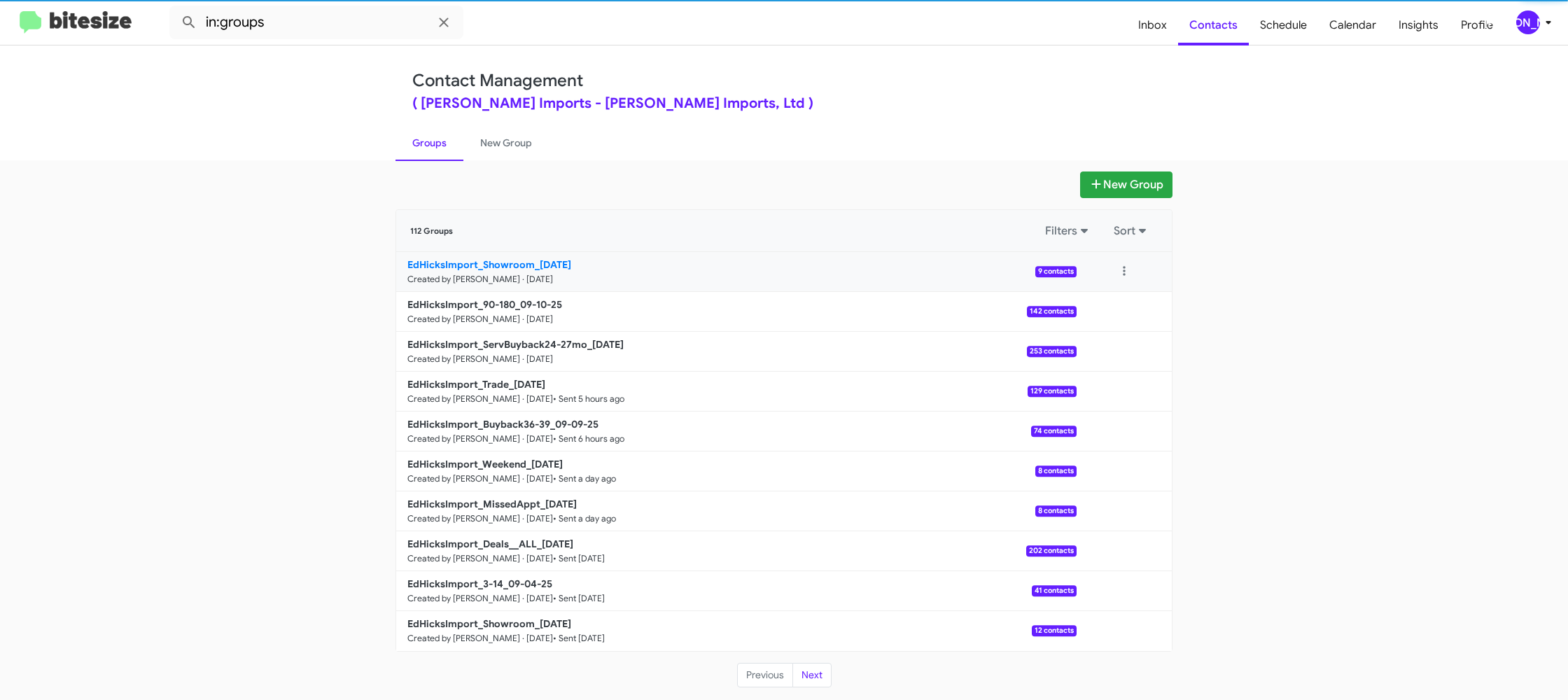
click at [487, 277] on small "Created by [PERSON_NAME] · [DATE]" at bounding box center [480, 278] width 146 height 11
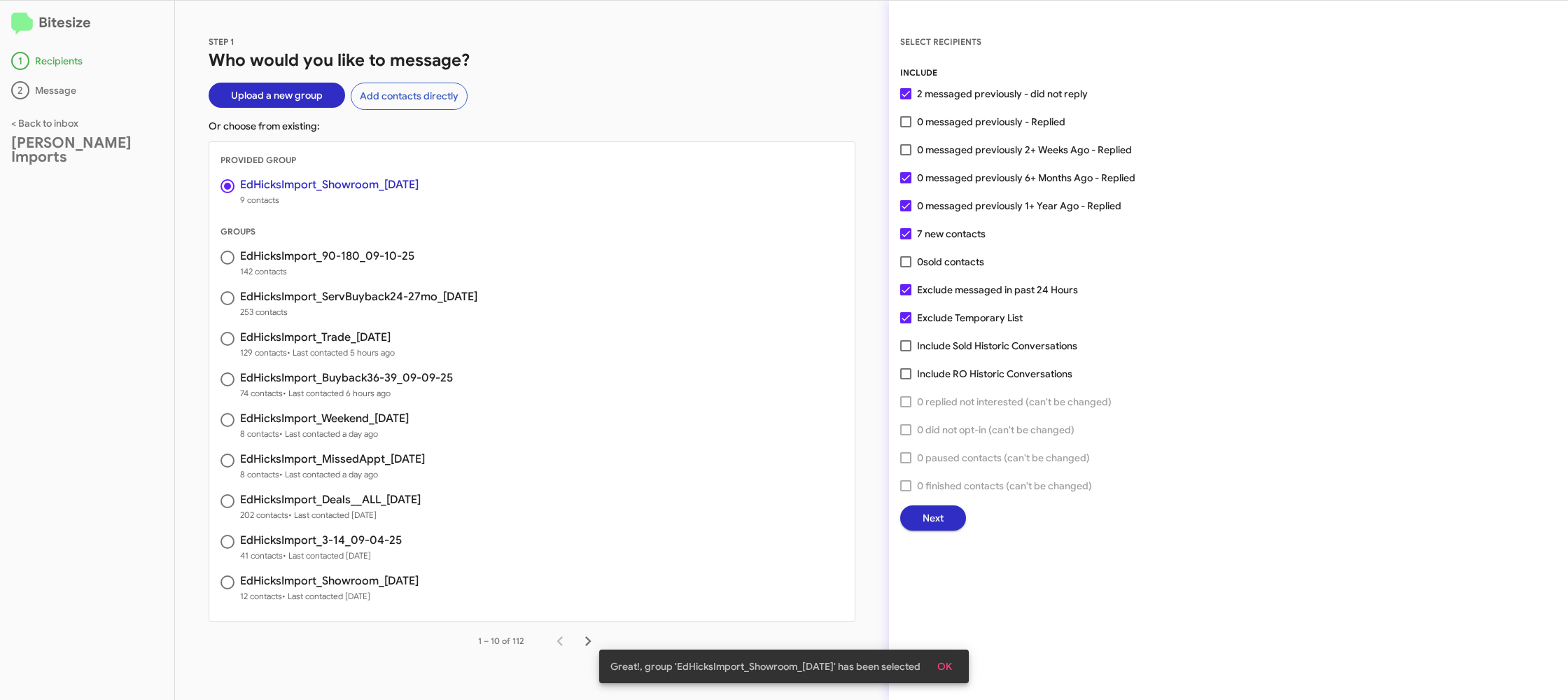
click at [929, 517] on span "Next" at bounding box center [933, 518] width 21 height 25
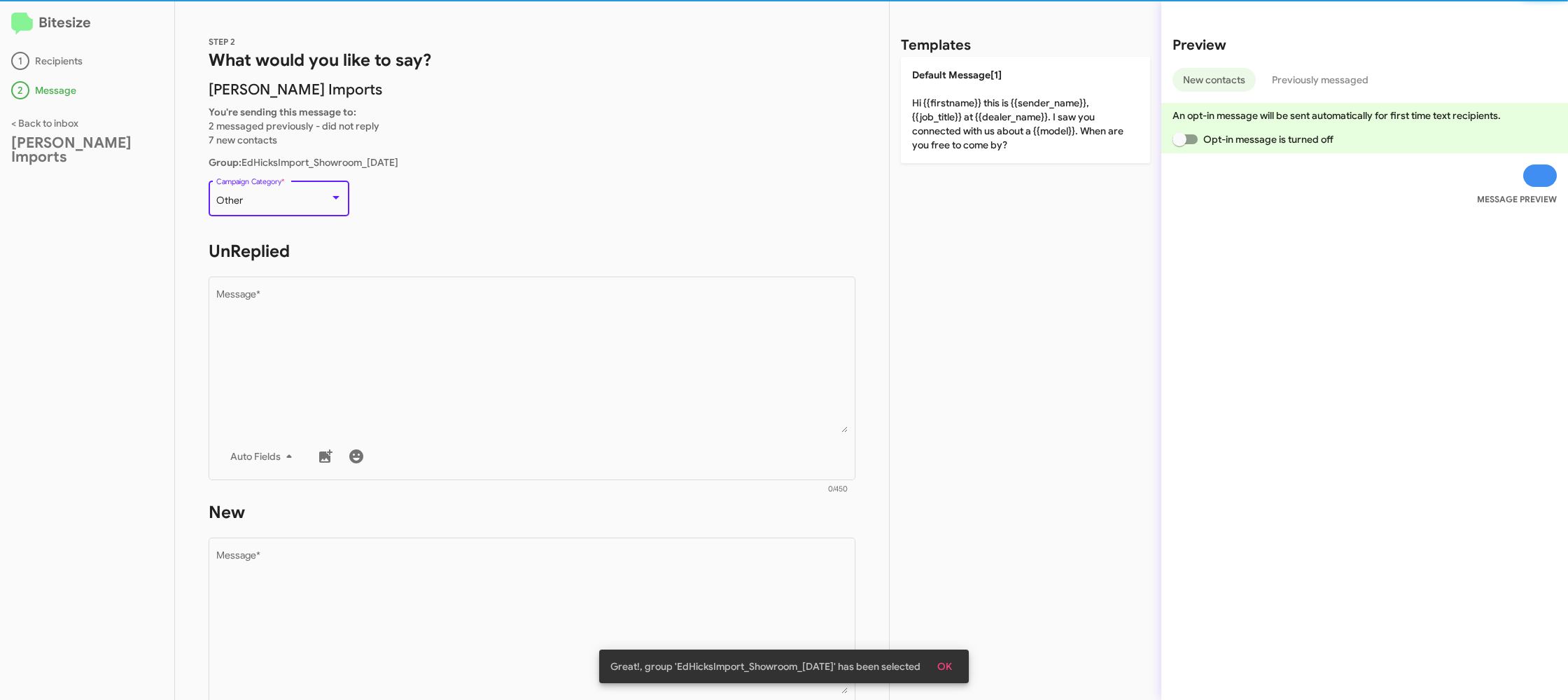
click at [288, 206] on div "Other" at bounding box center [273, 201] width 113 height 11
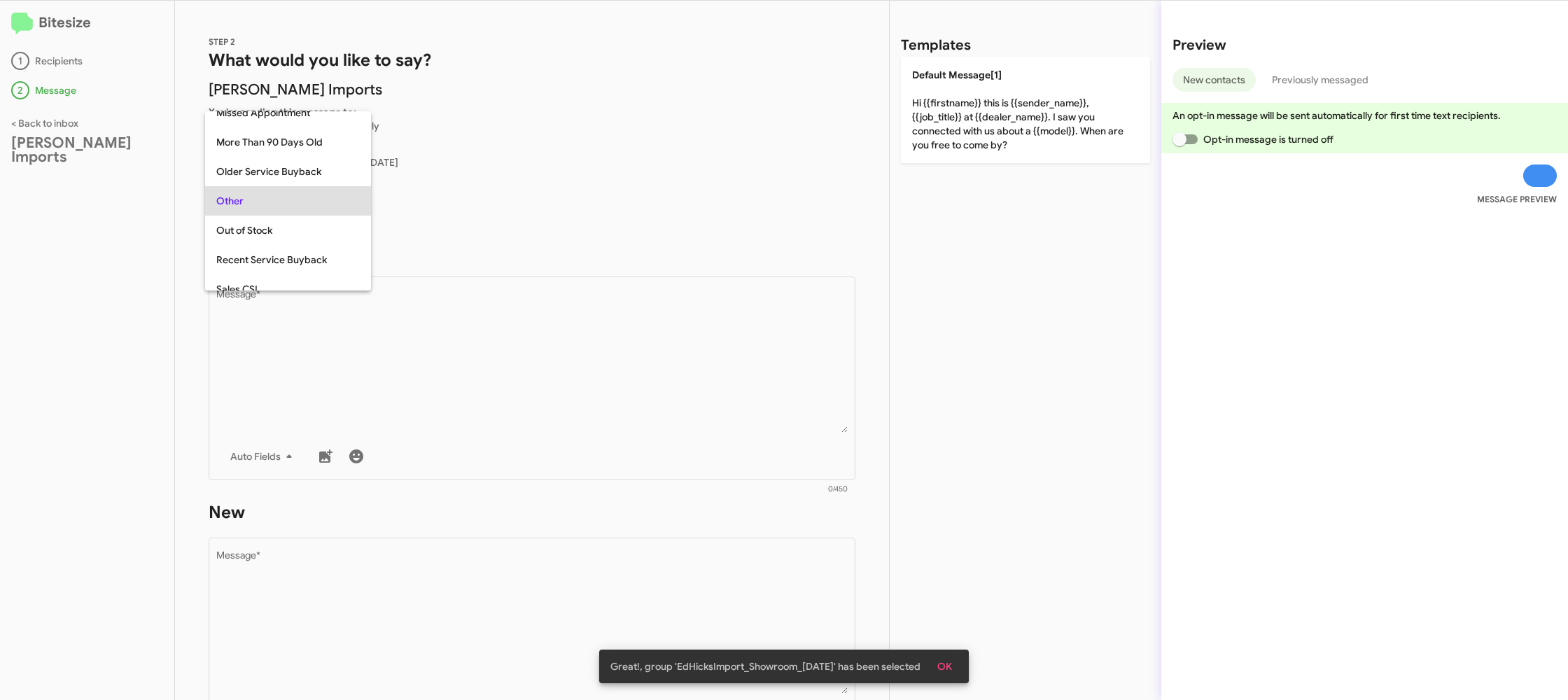
scroll to position [379, 0]
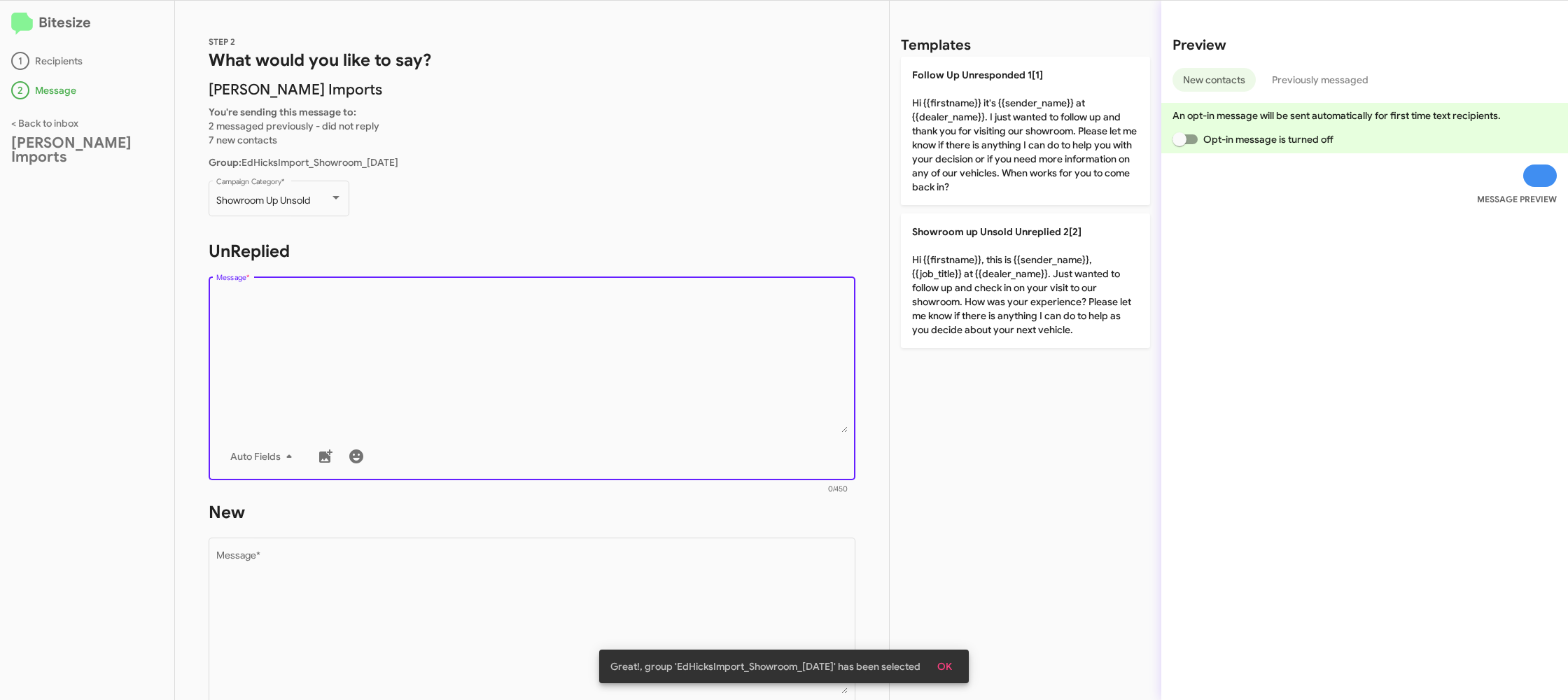
click at [618, 382] on textarea "Message *" at bounding box center [532, 361] width 632 height 143
drag, startPoint x: 633, startPoint y: 395, endPoint x: 645, endPoint y: 384, distance: 16.3
click at [638, 388] on textarea "Message *" at bounding box center [532, 361] width 632 height 143
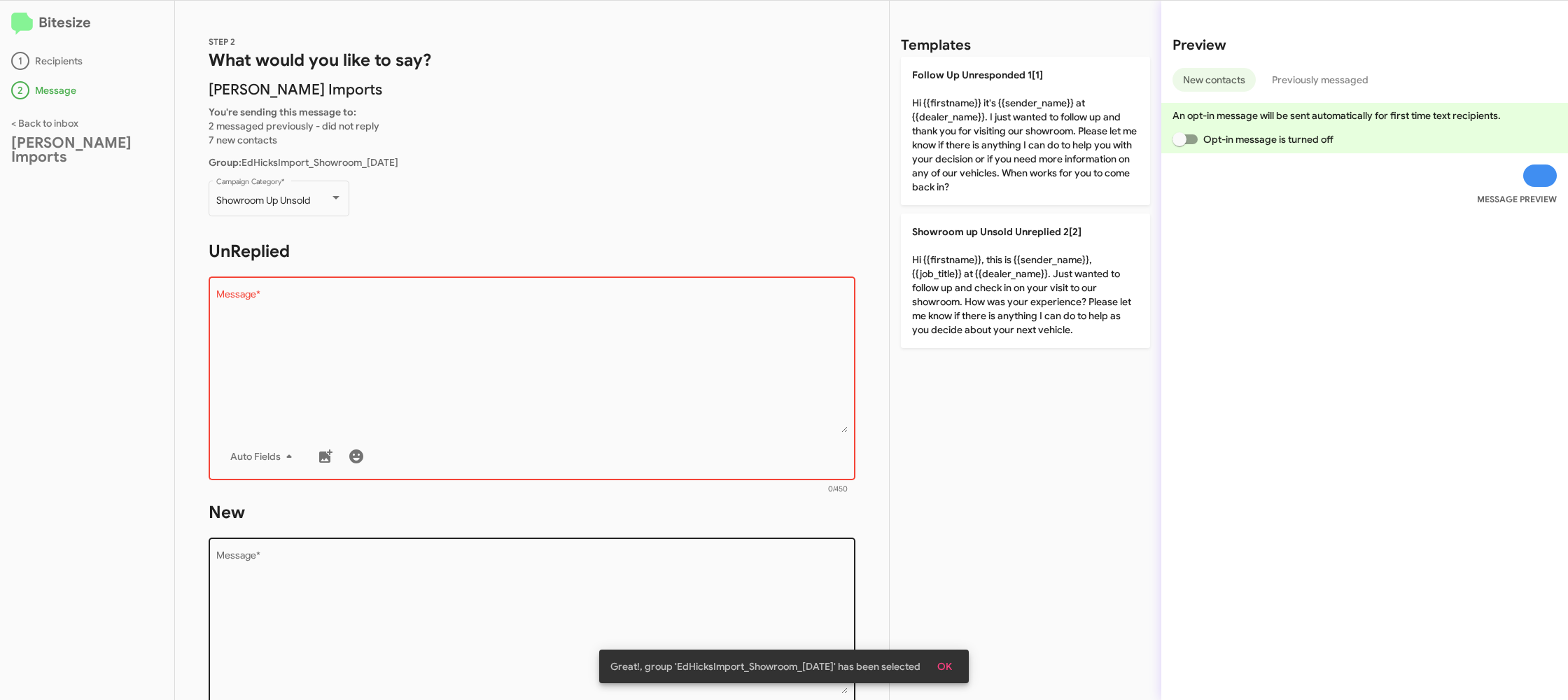
drag, startPoint x: 1028, startPoint y: 325, endPoint x: 715, endPoint y: 559, distance: 390.8
click at [1026, 325] on p "Showroom up Unsold Unreplied 2[2] Hi {{firstname}}, this is {{sender_name}}, {{…" at bounding box center [1025, 280] width 249 height 135
type textarea "Hi {{firstname}}, this is {{sender_name}}, {{job_title}} at {{dealer_name}}. Ju…"
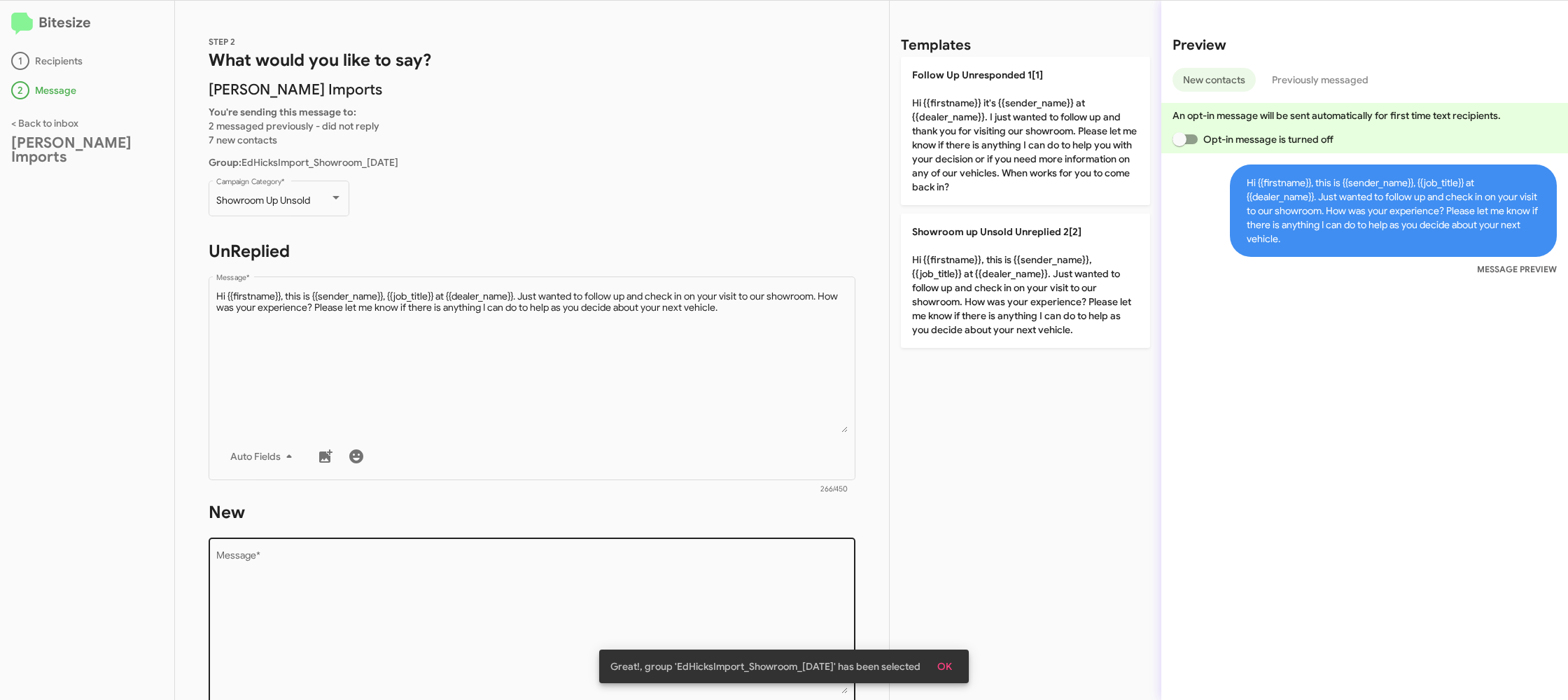
scroll to position [84, 0]
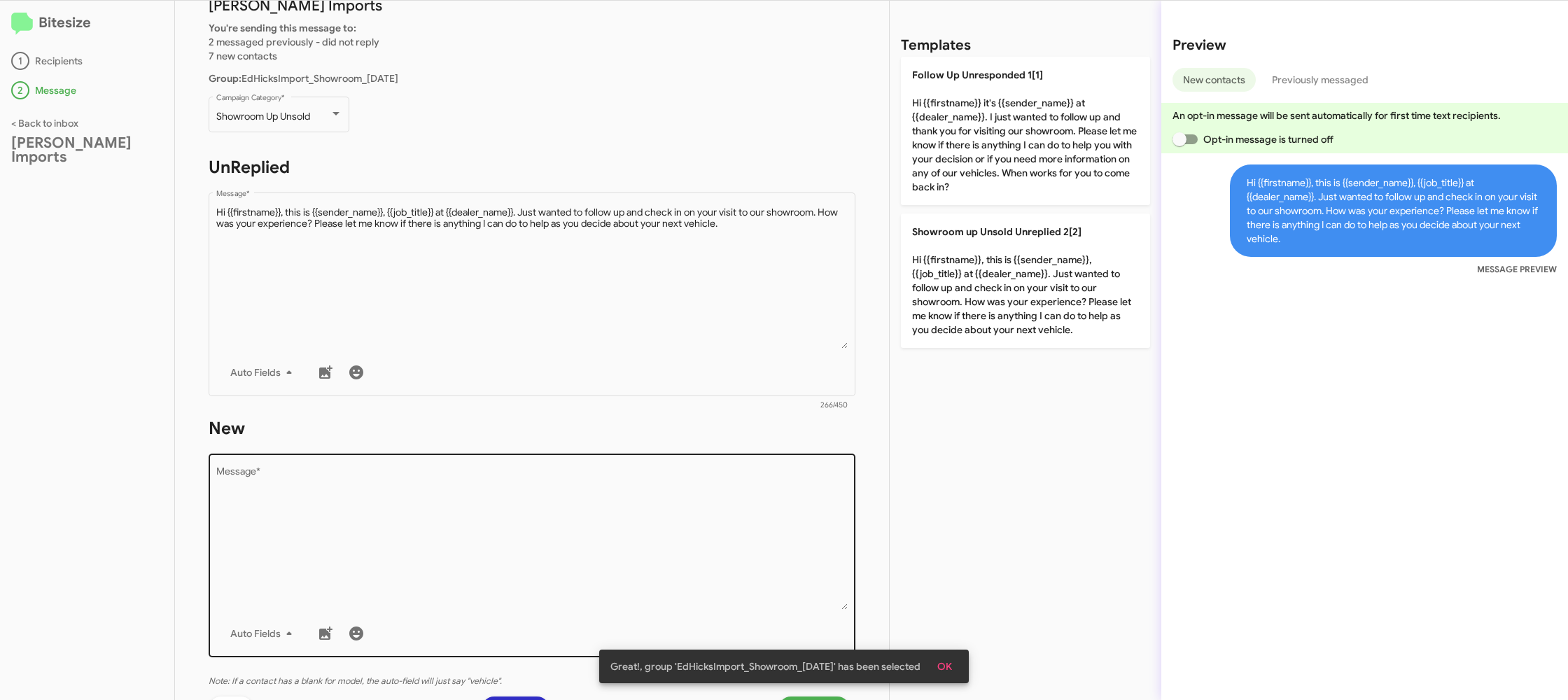
click at [672, 563] on textarea "Message *" at bounding box center [532, 537] width 632 height 143
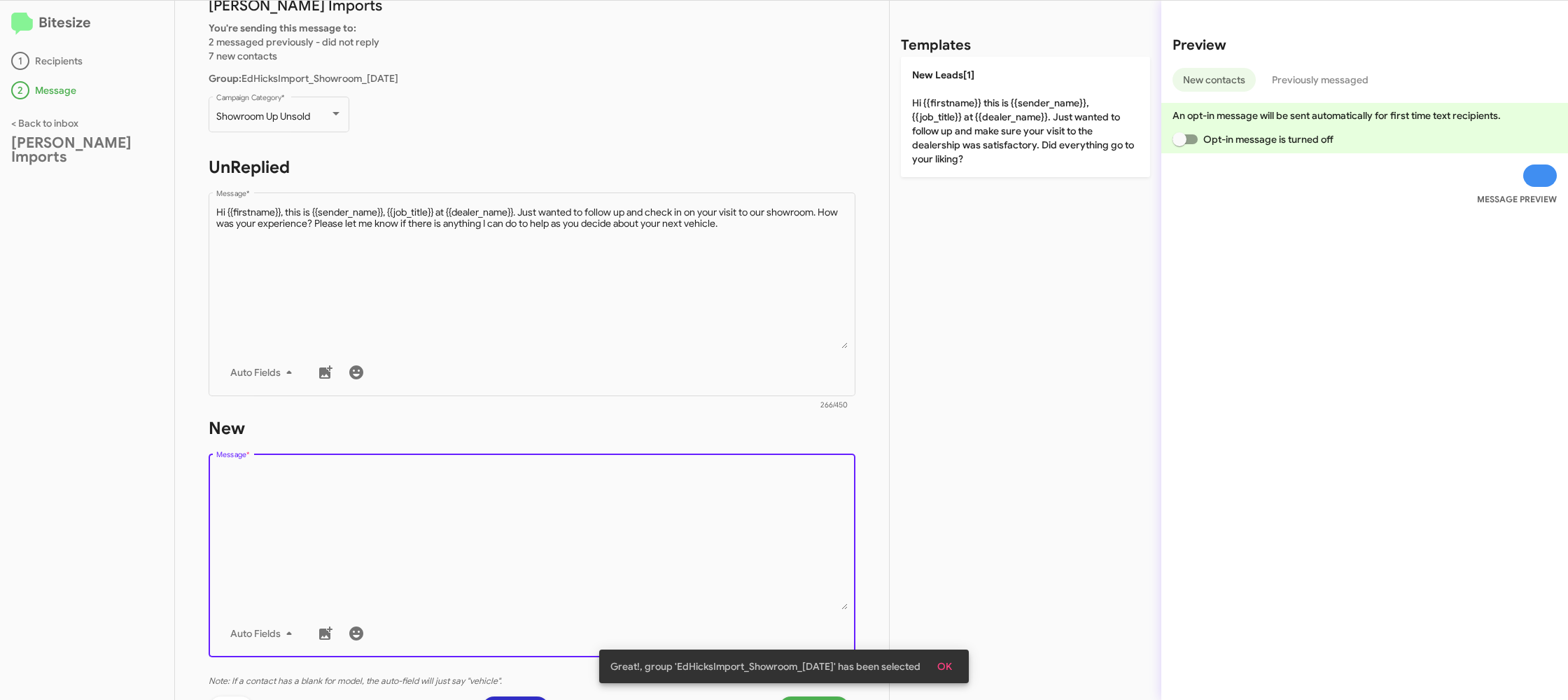
drag, startPoint x: 672, startPoint y: 563, endPoint x: 1017, endPoint y: 90, distance: 585.5
click at [677, 550] on textarea "Message *" at bounding box center [532, 537] width 632 height 143
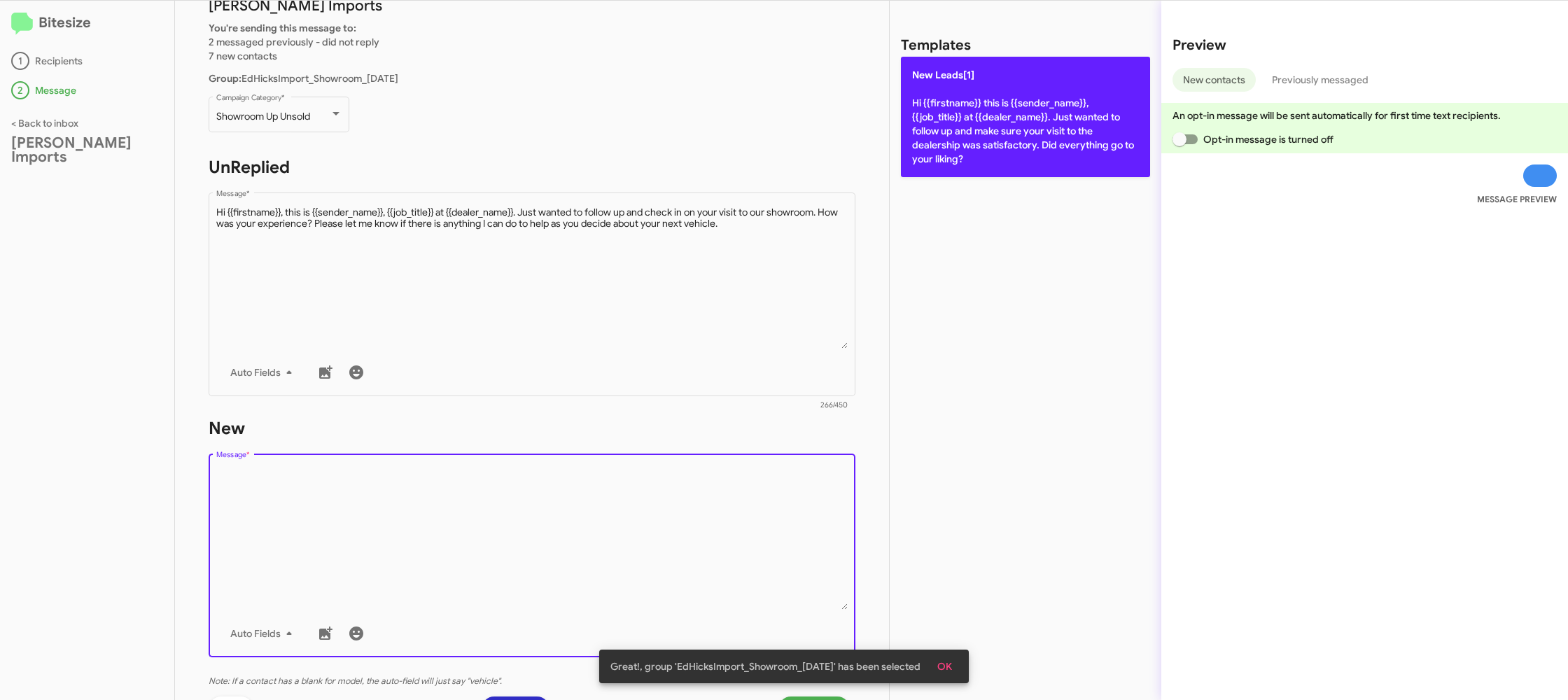
click at [1016, 95] on p "New Leads[1] Hi {{firstname}} this is {{sender_name}}, {{job_title}} at {{deale…" at bounding box center [1025, 117] width 249 height 120
type textarea "Hi {{firstname}} this is {{sender_name}}, {{job_title}} at {{dealer_name}}. Jus…"
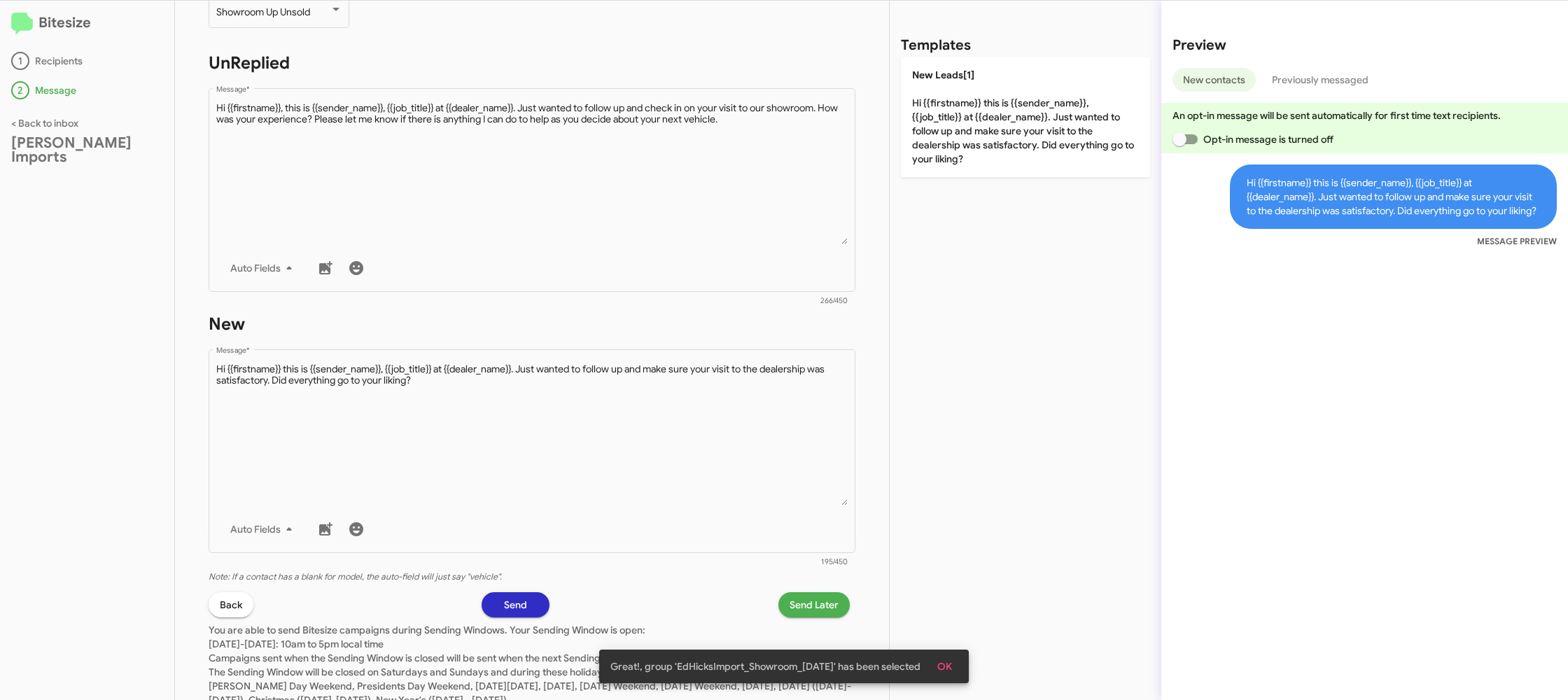
scroll to position [216, 0]
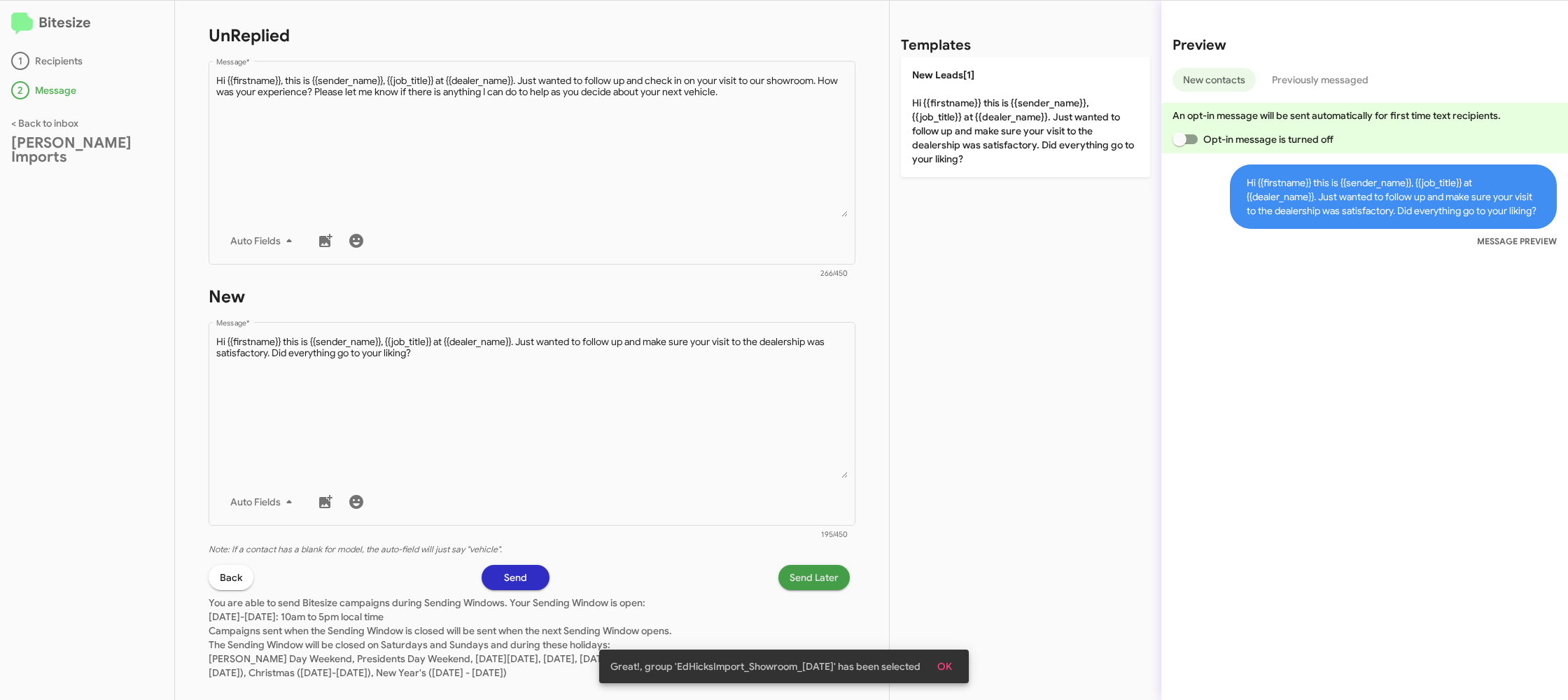
click at [786, 581] on button "Send Later" at bounding box center [814, 577] width 71 height 25
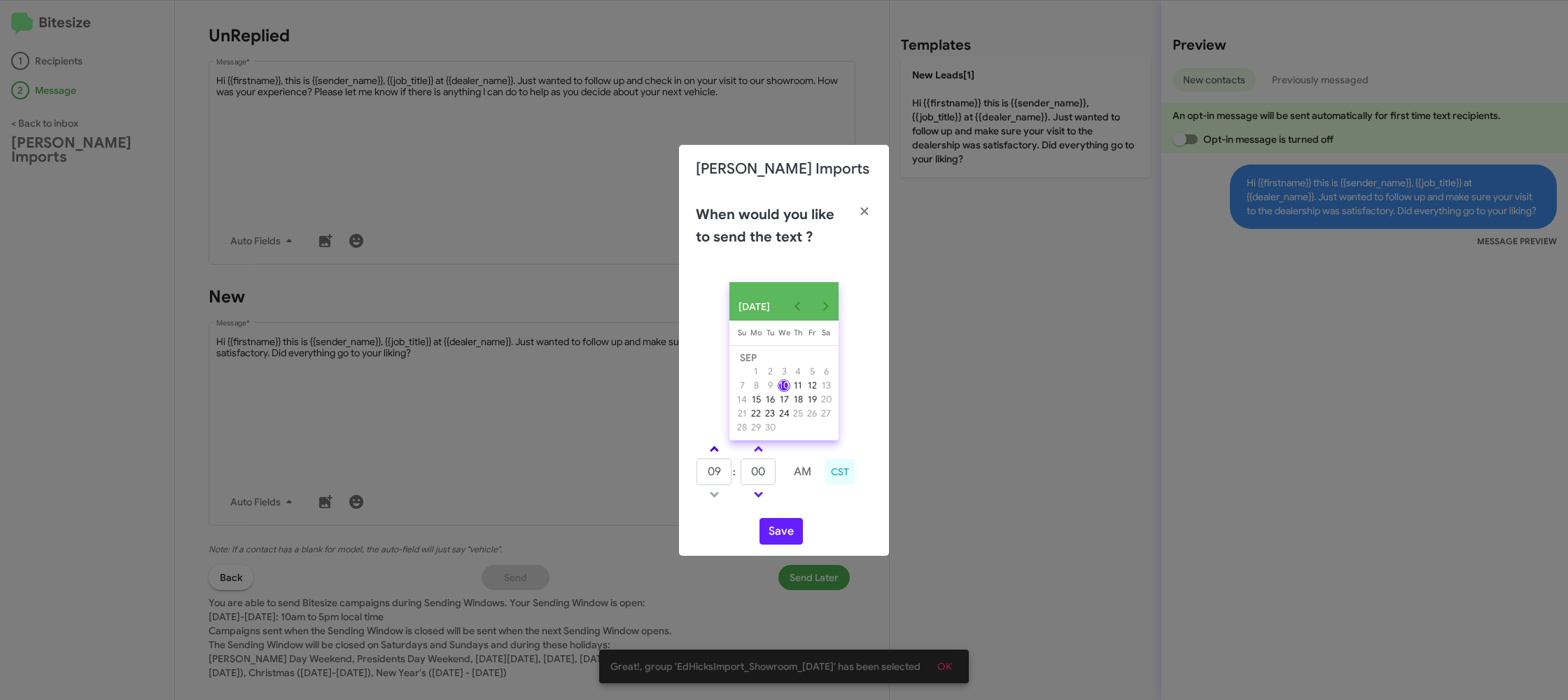
click at [718, 450] on link at bounding box center [714, 449] width 25 height 16
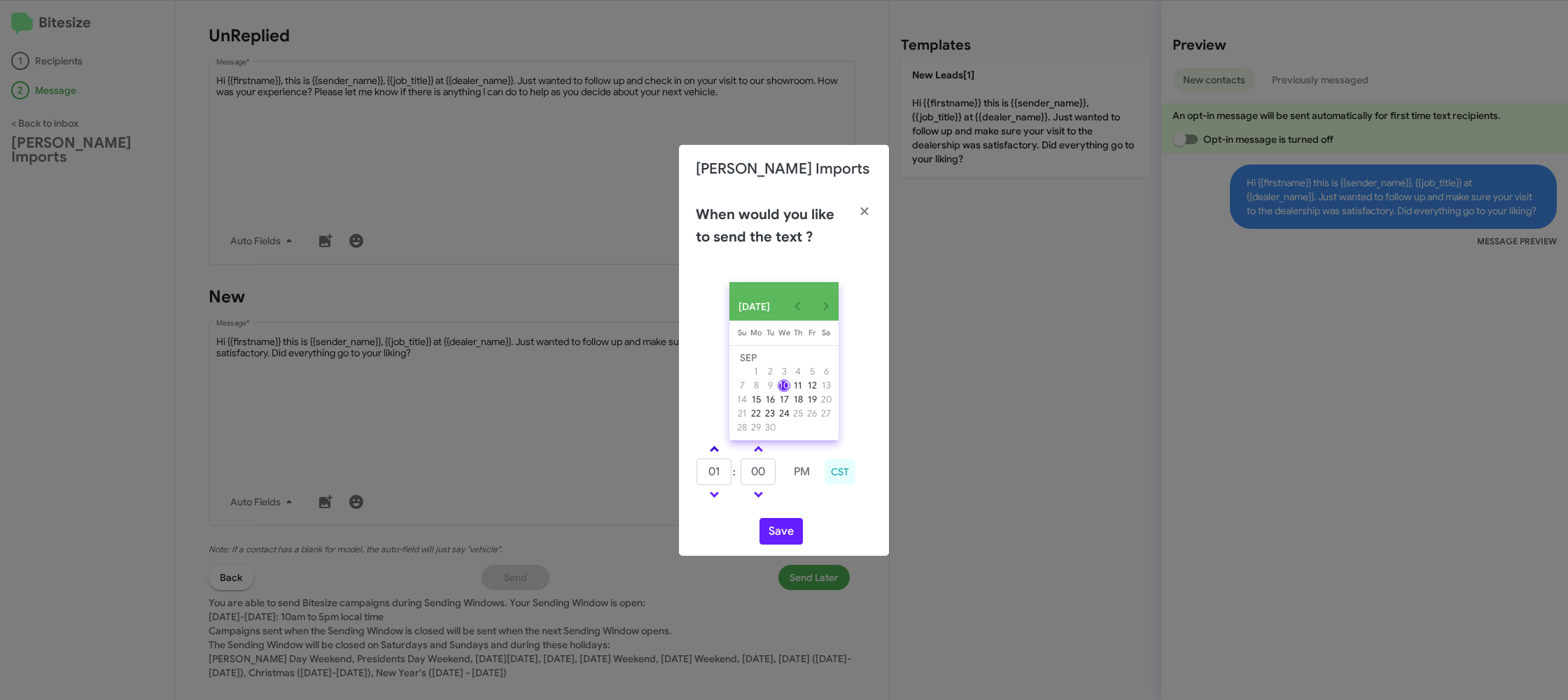
click at [718, 450] on link at bounding box center [714, 449] width 25 height 16
type input "05"
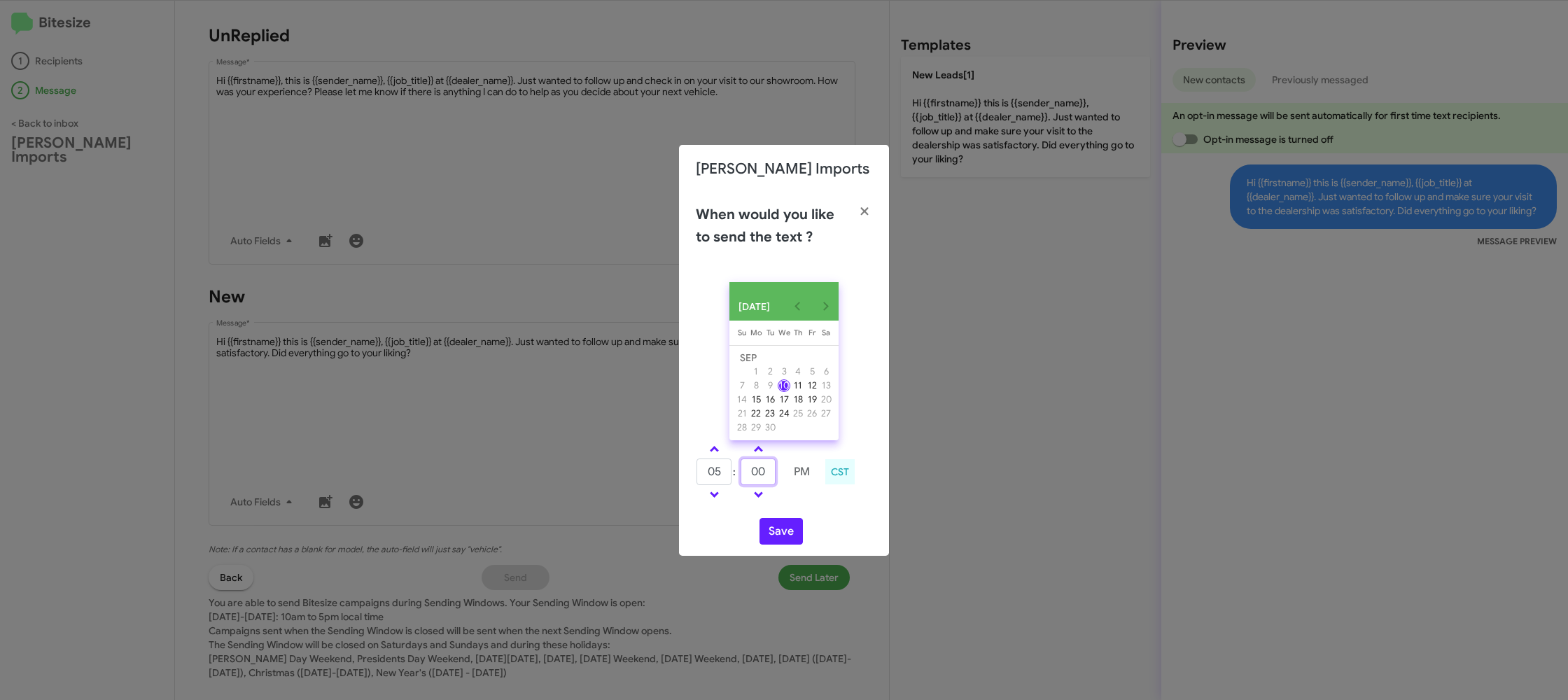
click at [773, 471] on input "00" at bounding box center [758, 471] width 35 height 26
type input "29"
drag, startPoint x: 823, startPoint y: 521, endPoint x: 798, endPoint y: 532, distance: 27.3
click at [820, 522] on div "SEP 2025 Sunday Su Monday Mo Tuesday Tu Wednesday We Thursday Th Friday Fr Satu…" at bounding box center [784, 413] width 210 height 284
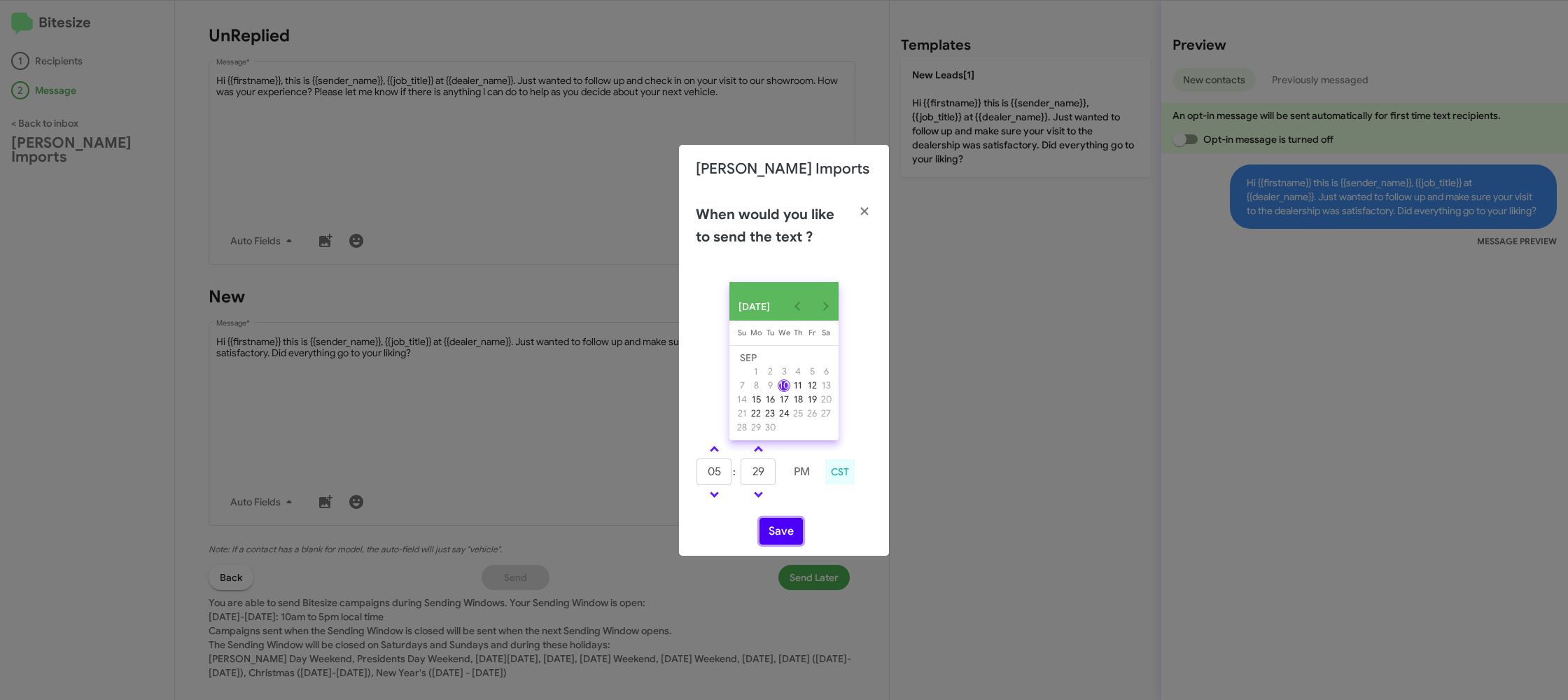
click at [798, 532] on button "Save" at bounding box center [781, 531] width 43 height 26
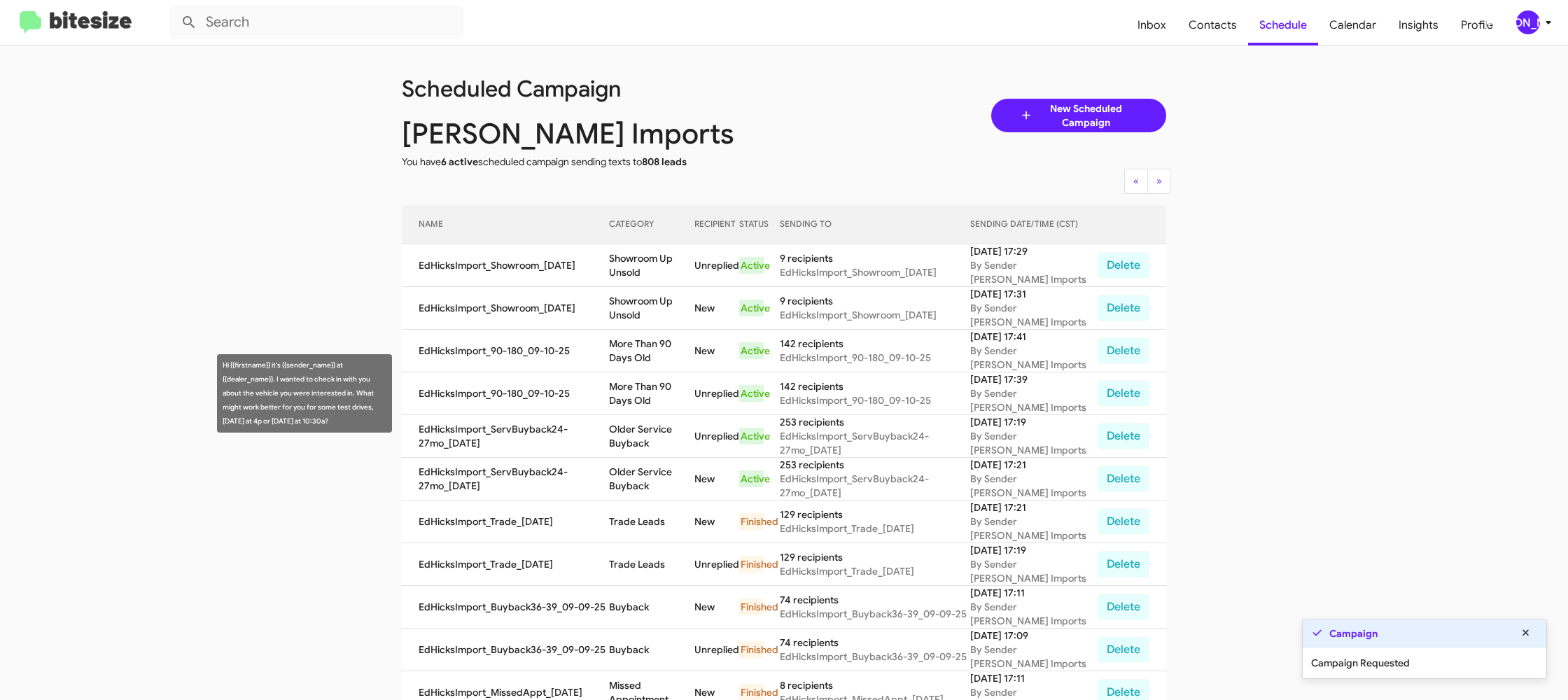
drag, startPoint x: 607, startPoint y: 385, endPoint x: 628, endPoint y: 389, distance: 21.4
click at [608, 387] on td "EdHicksImport_90-180_09-10-25" at bounding box center [505, 394] width 207 height 42
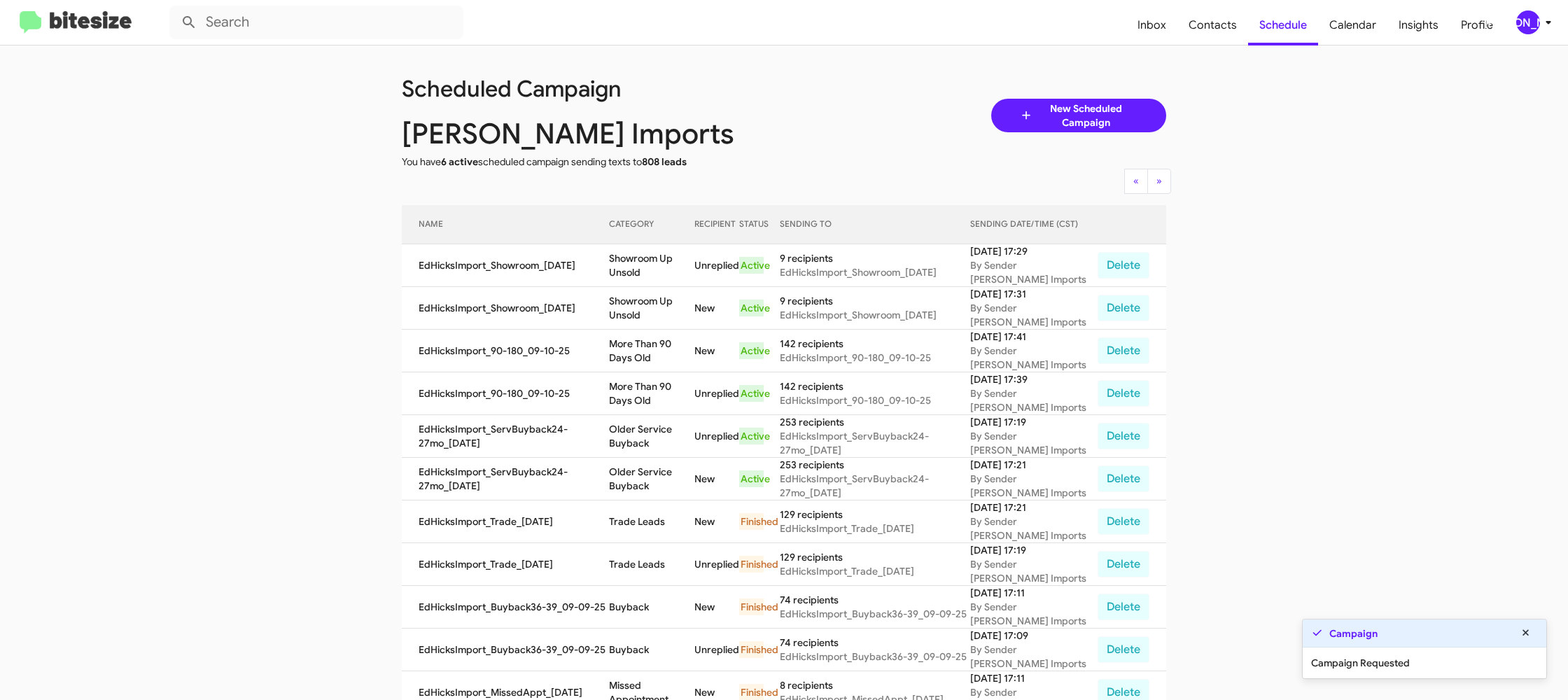
click at [639, 387] on td "More Than 90 Days Old" at bounding box center [652, 394] width 86 height 42
drag, startPoint x: 639, startPoint y: 387, endPoint x: 644, endPoint y: 425, distance: 38.3
click at [639, 386] on td "More Than 90 Days Old" at bounding box center [652, 394] width 86 height 42
copy td "More Than 90 Days Old"
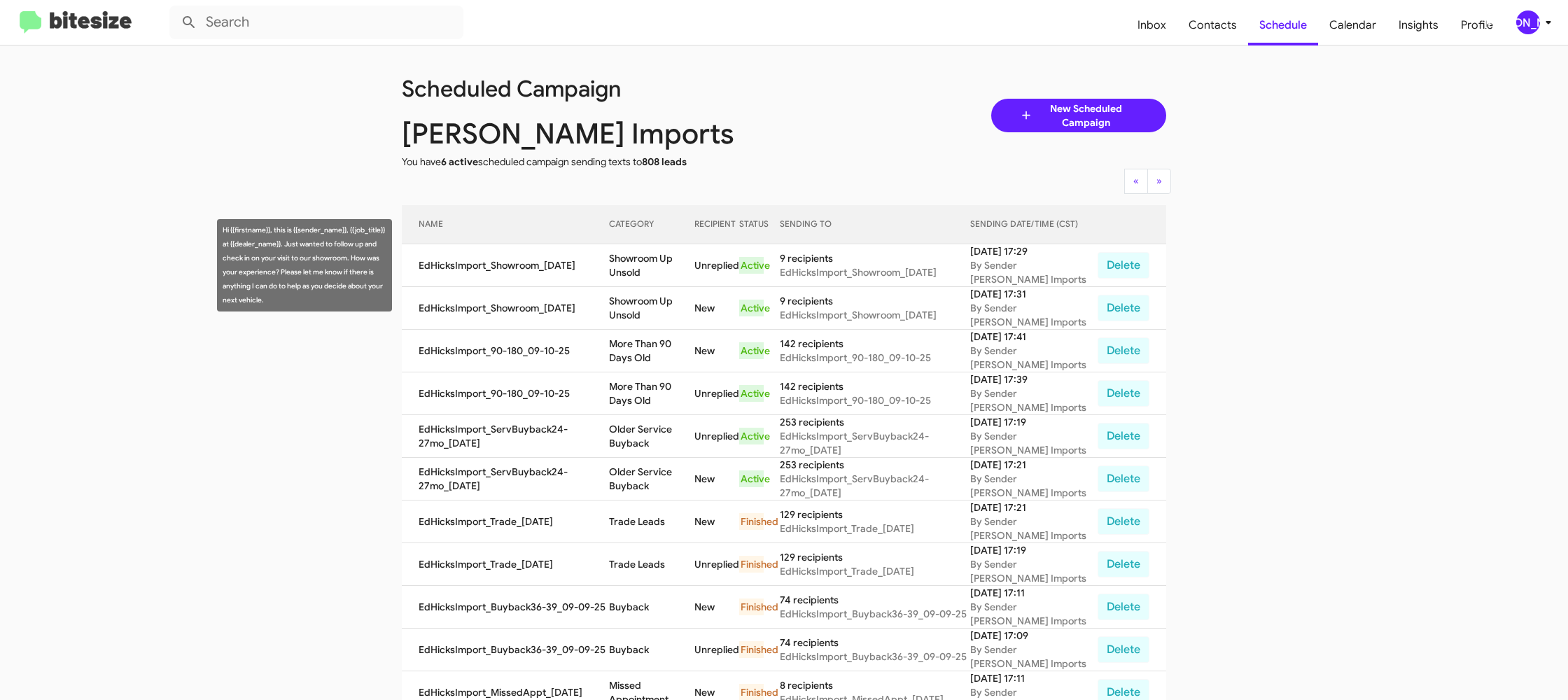
click at [645, 266] on td "Showroom Up Unsold" at bounding box center [652, 266] width 86 height 42
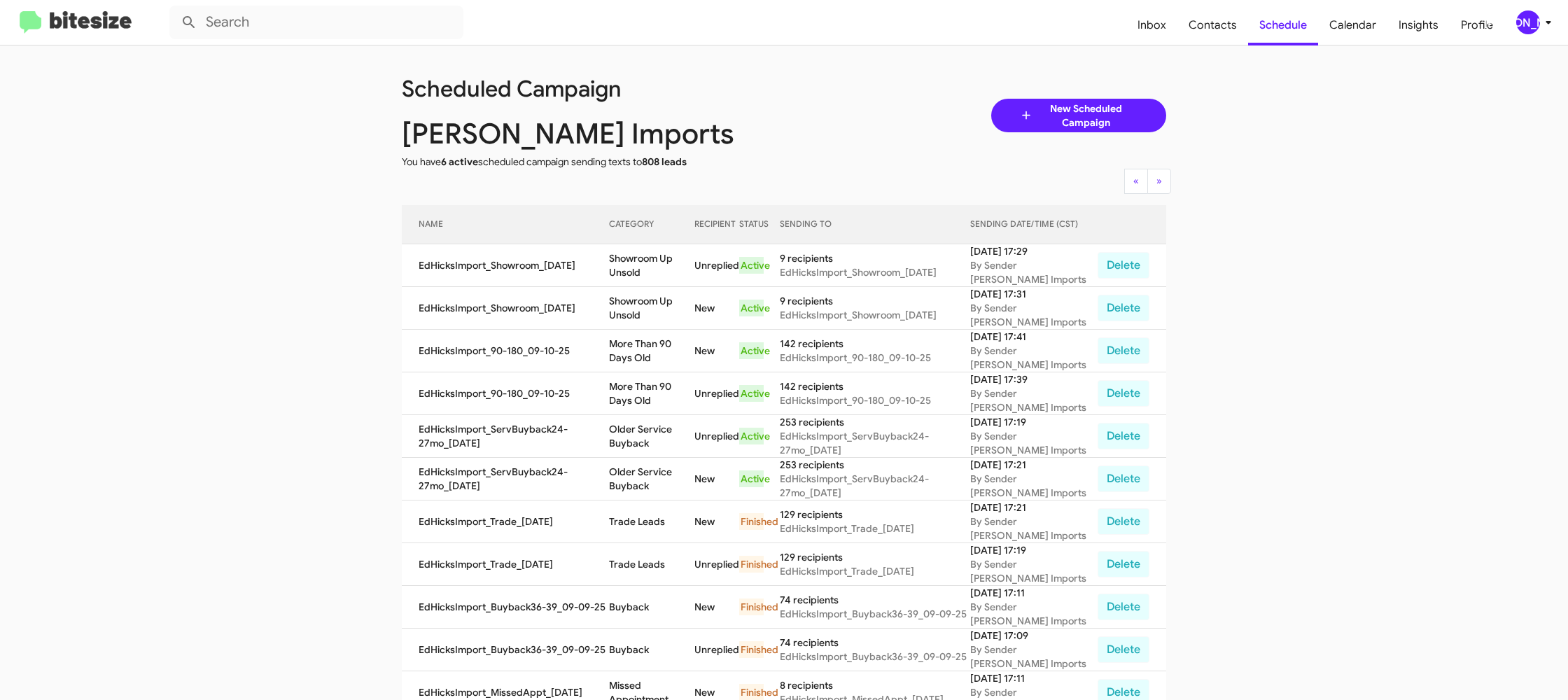
click at [645, 266] on td "Showroom Up Unsold" at bounding box center [652, 266] width 86 height 42
drag, startPoint x: 645, startPoint y: 266, endPoint x: 617, endPoint y: 243, distance: 36.2
click at [645, 263] on td "Showroom Up Unsold" at bounding box center [652, 266] width 86 height 42
copy td "Showroom Up Unsold"
click at [1514, 21] on button "[PERSON_NAME]" at bounding box center [1528, 22] width 48 height 24
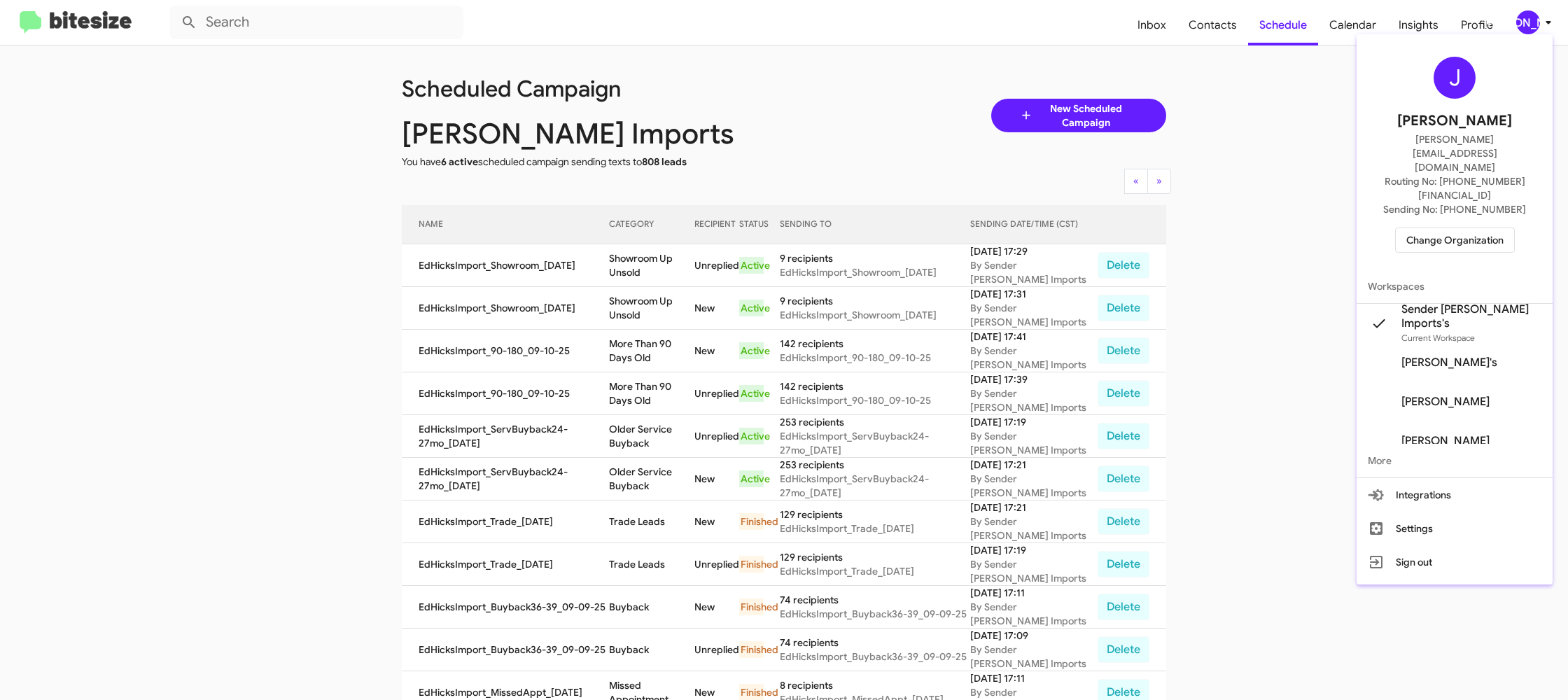
click at [1435, 228] on span "Change Organization" at bounding box center [1455, 240] width 97 height 24
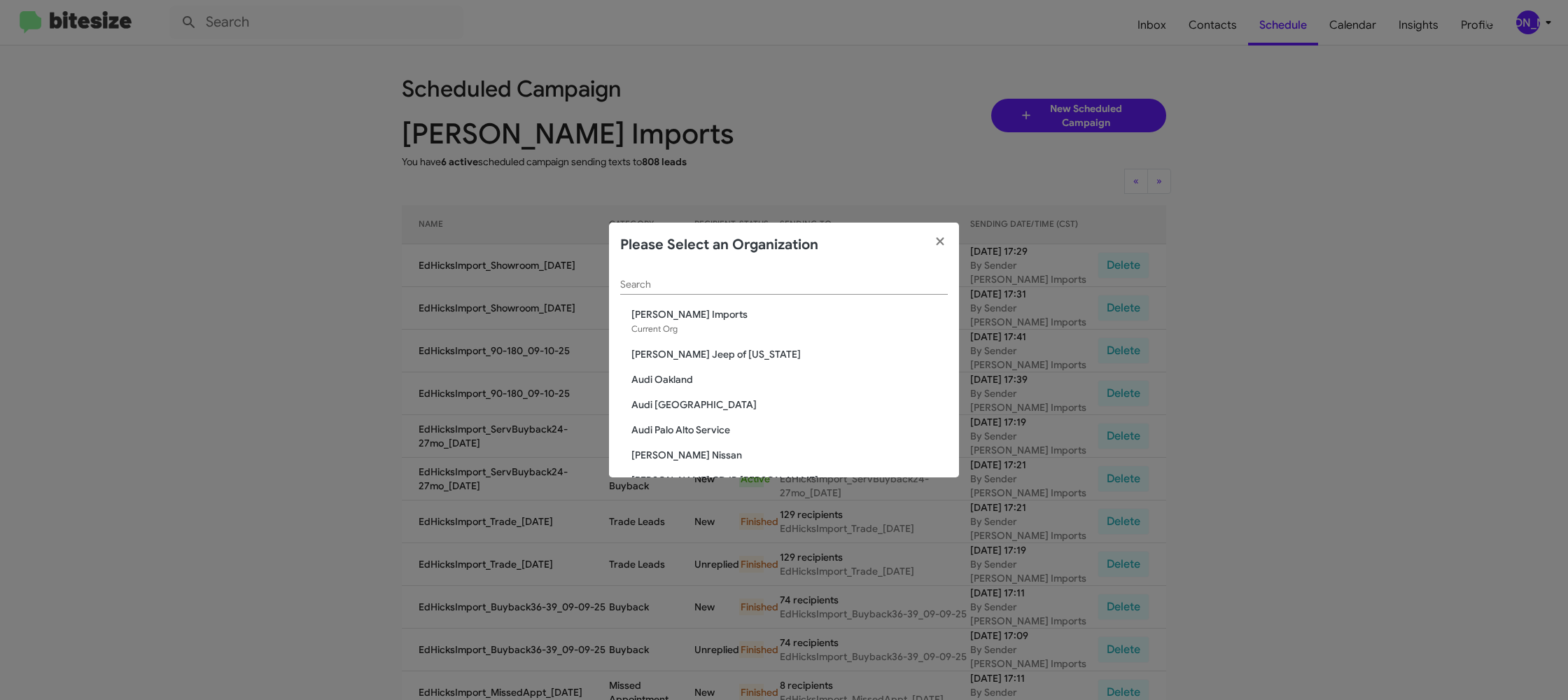
drag, startPoint x: 723, startPoint y: 297, endPoint x: 719, endPoint y: 281, distance: 16.5
click at [721, 293] on div "Search" at bounding box center [783, 287] width 328 height 40
click at [725, 275] on div "Search" at bounding box center [783, 281] width 328 height 27
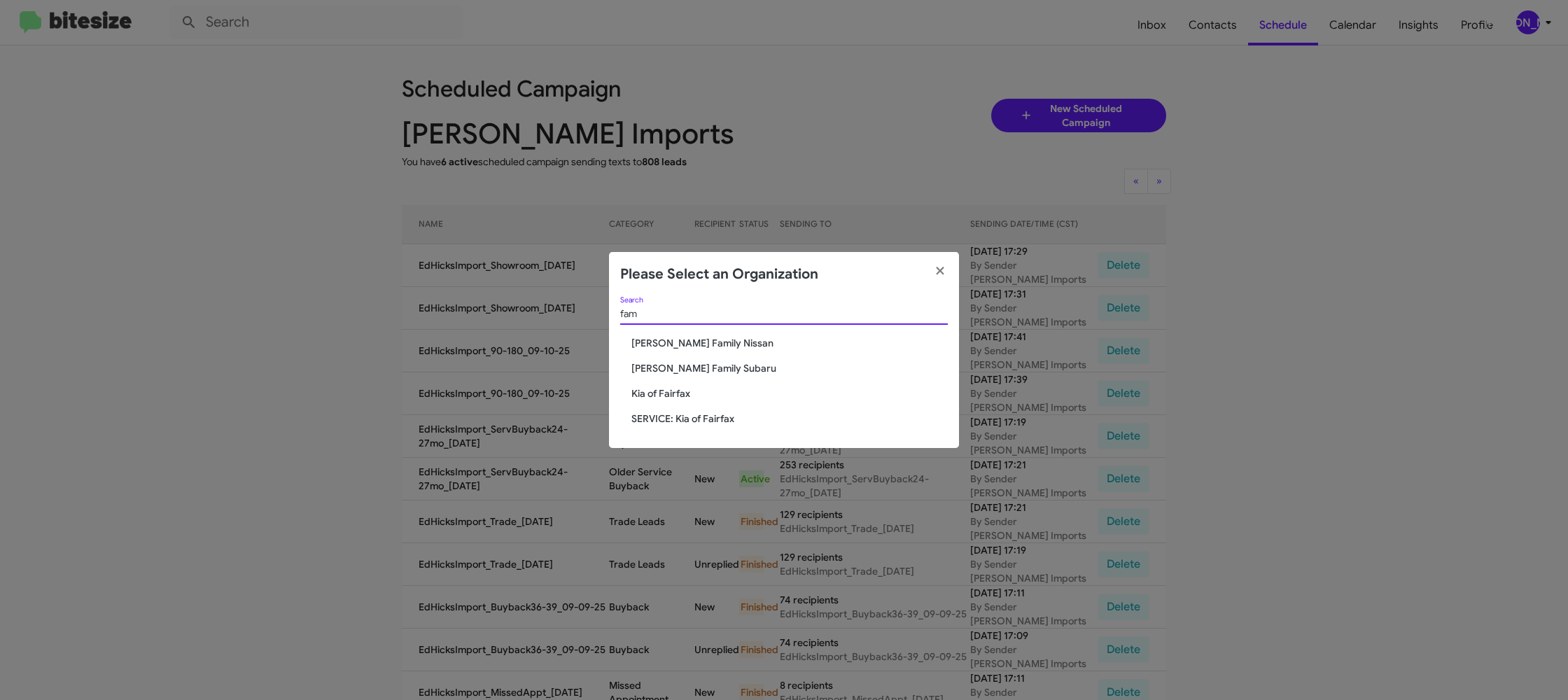
type input "fam"
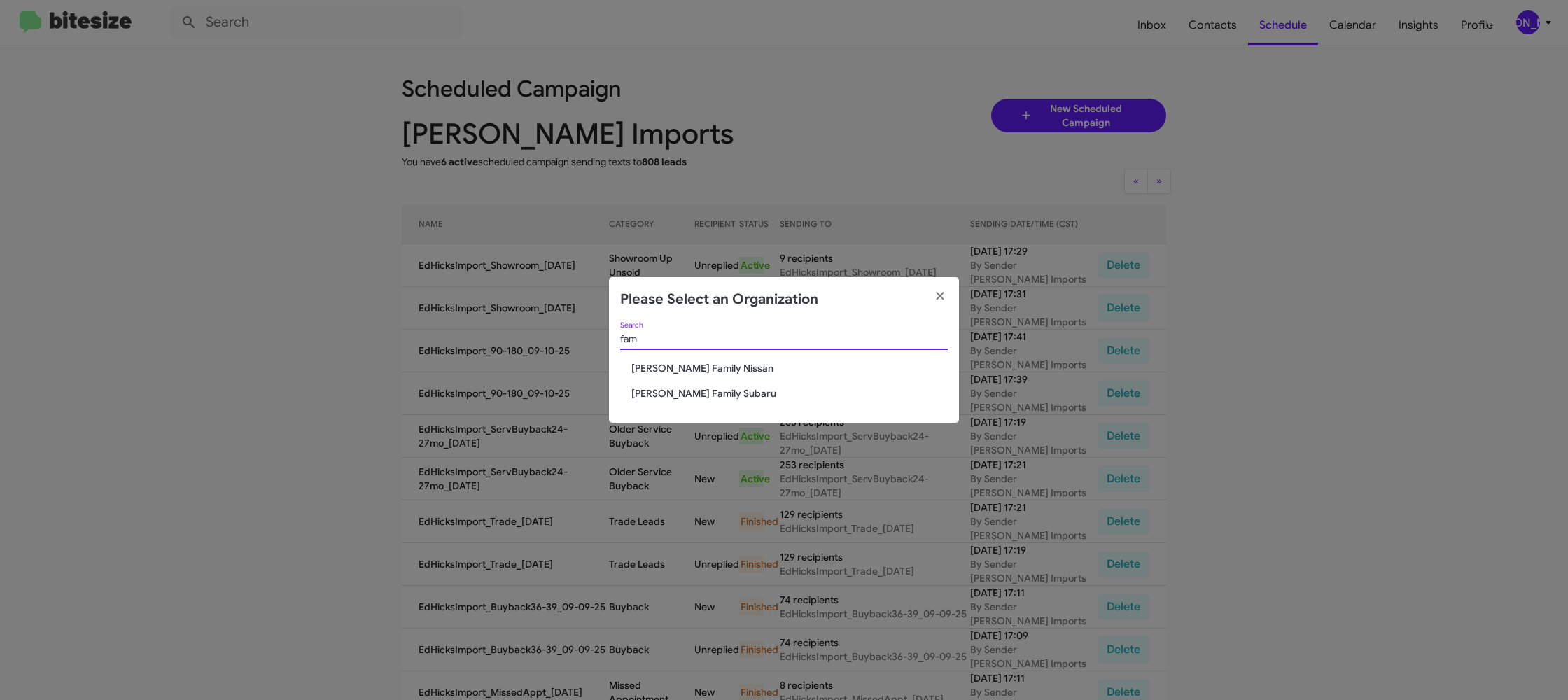
click at [668, 369] on span "Hicks Family Nissan" at bounding box center [790, 368] width 317 height 14
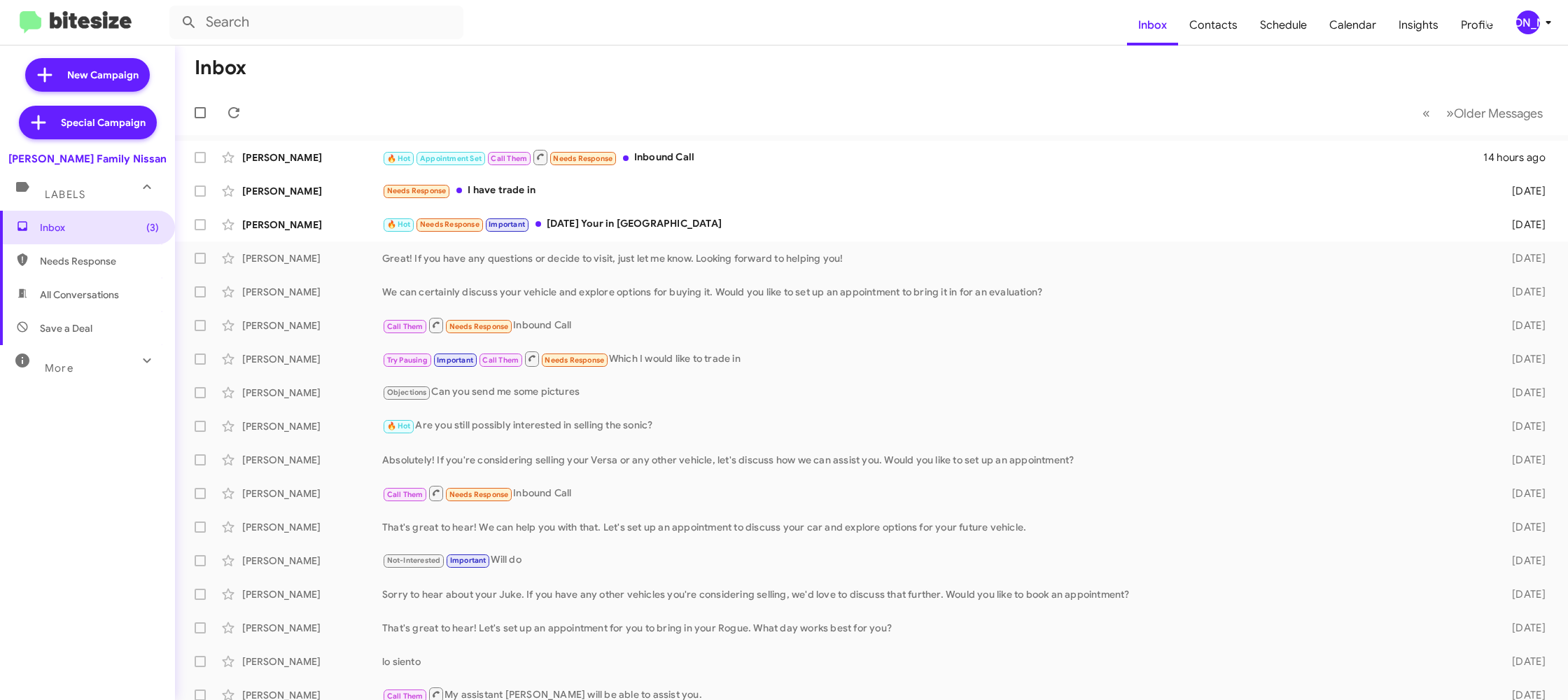
click at [1528, 22] on div "[PERSON_NAME]" at bounding box center [1528, 22] width 24 height 24
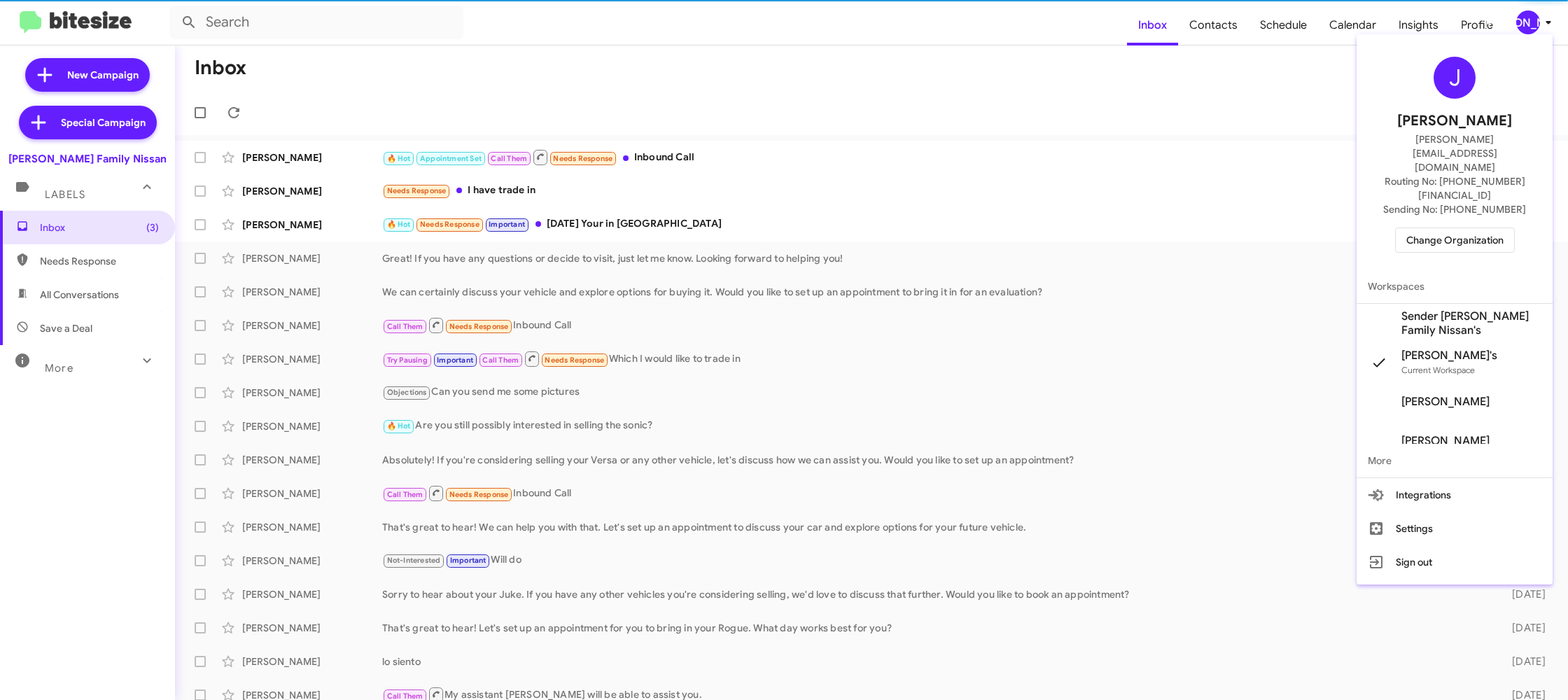
click at [1455, 309] on span "Sender Hicks Family Nissan's" at bounding box center [1471, 322] width 140 height 28
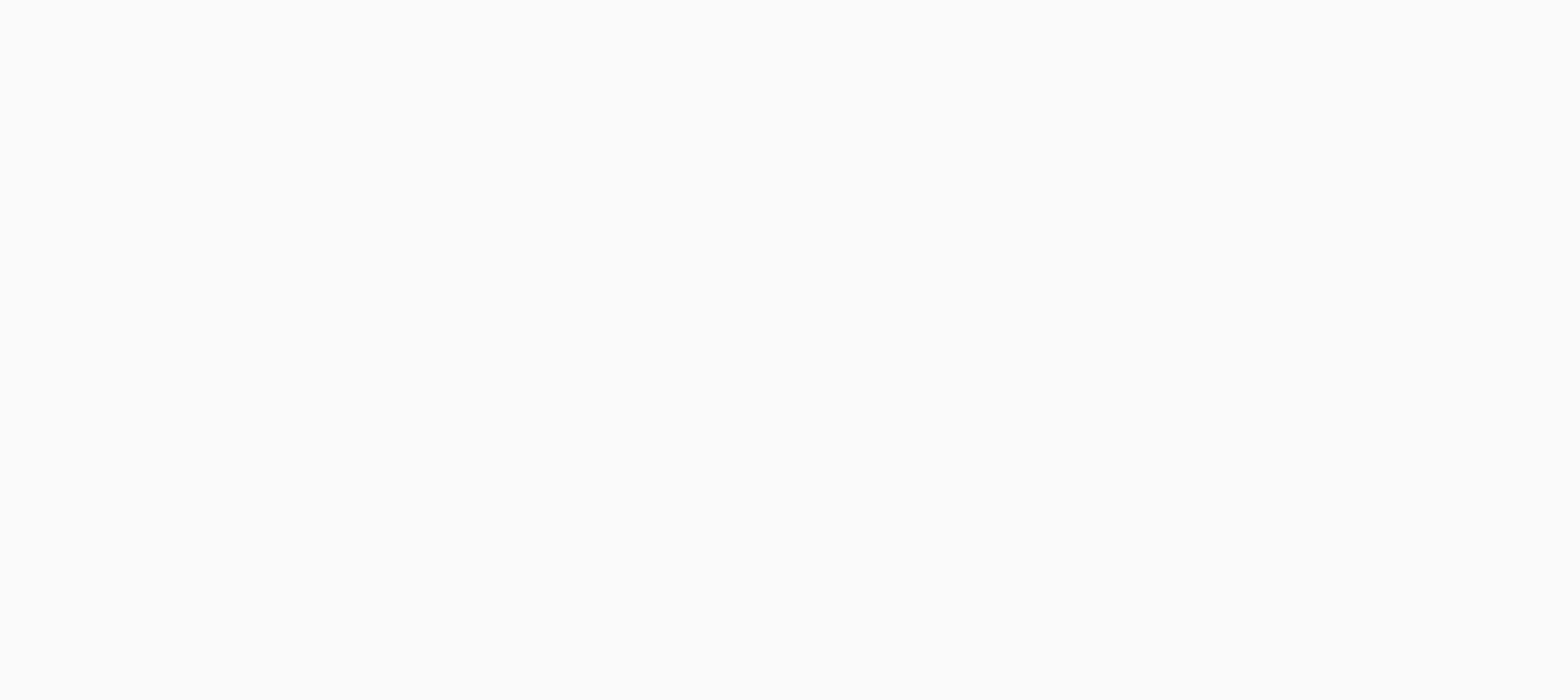
click at [1223, 32] on body at bounding box center [784, 350] width 1568 height 700
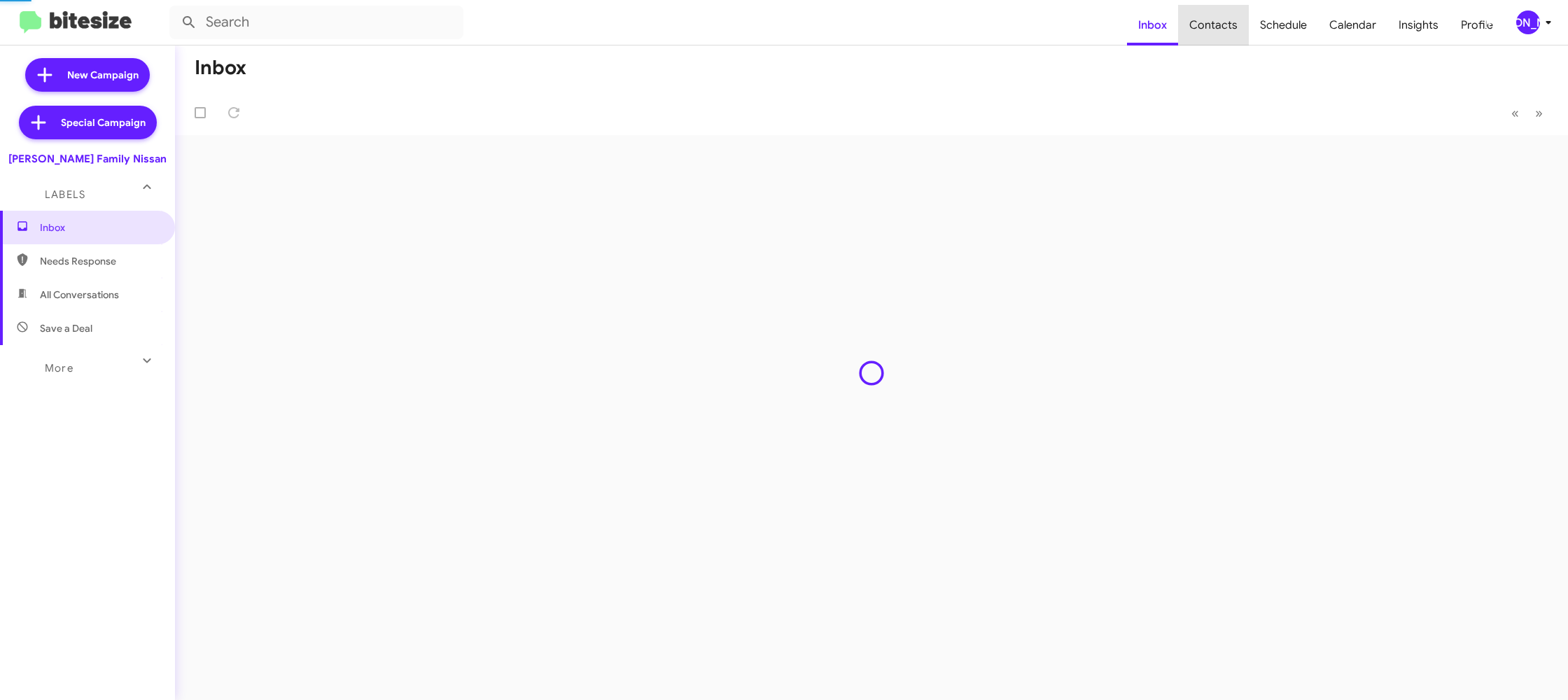
drag, startPoint x: 0, startPoint y: 0, endPoint x: 1085, endPoint y: 2, distance: 1085.0
click at [1225, 30] on span "Contacts" at bounding box center [1212, 25] width 70 height 41
type input "in:groups"
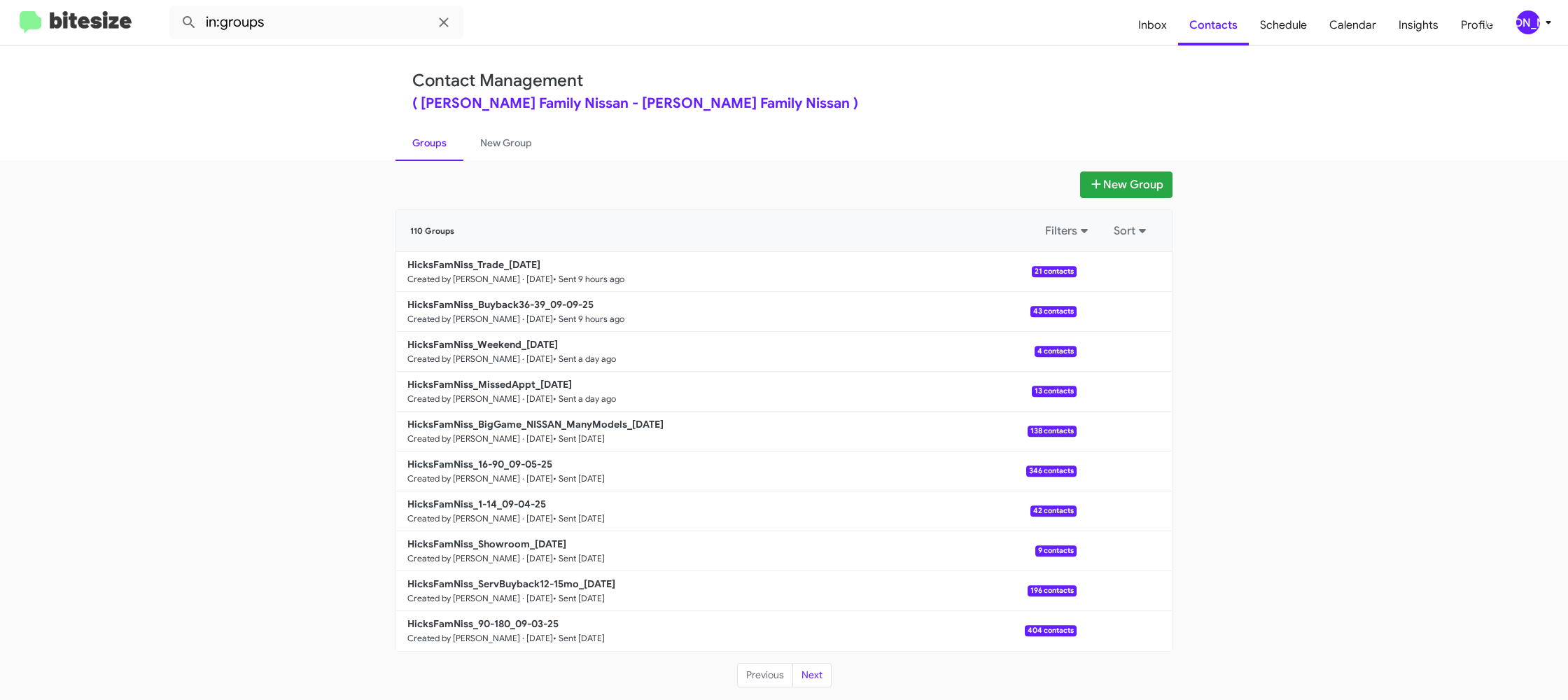
click at [1536, 23] on div "[PERSON_NAME]" at bounding box center [1528, 22] width 24 height 24
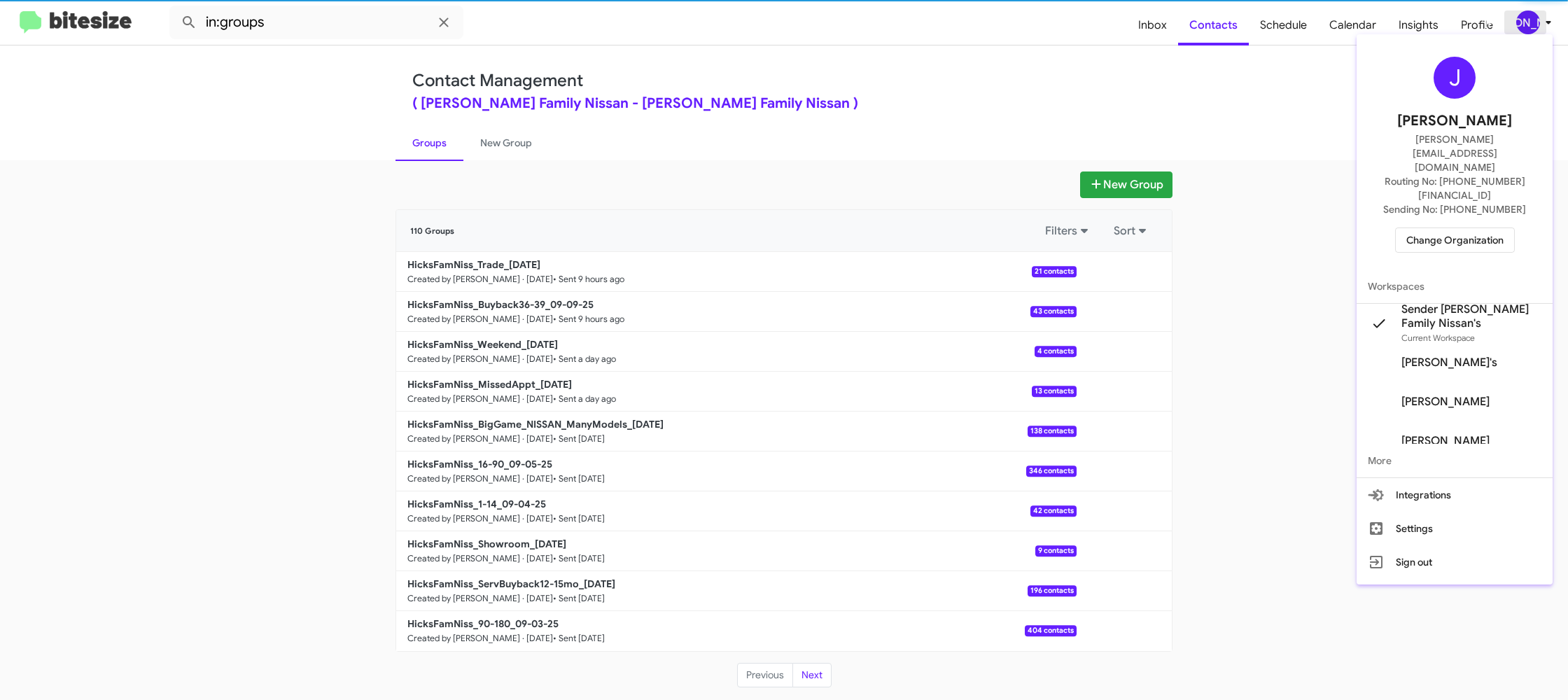
drag, startPoint x: 1536, startPoint y: 23, endPoint x: 1493, endPoint y: 20, distance: 43.1
click at [1536, 23] on div at bounding box center [784, 350] width 1568 height 700
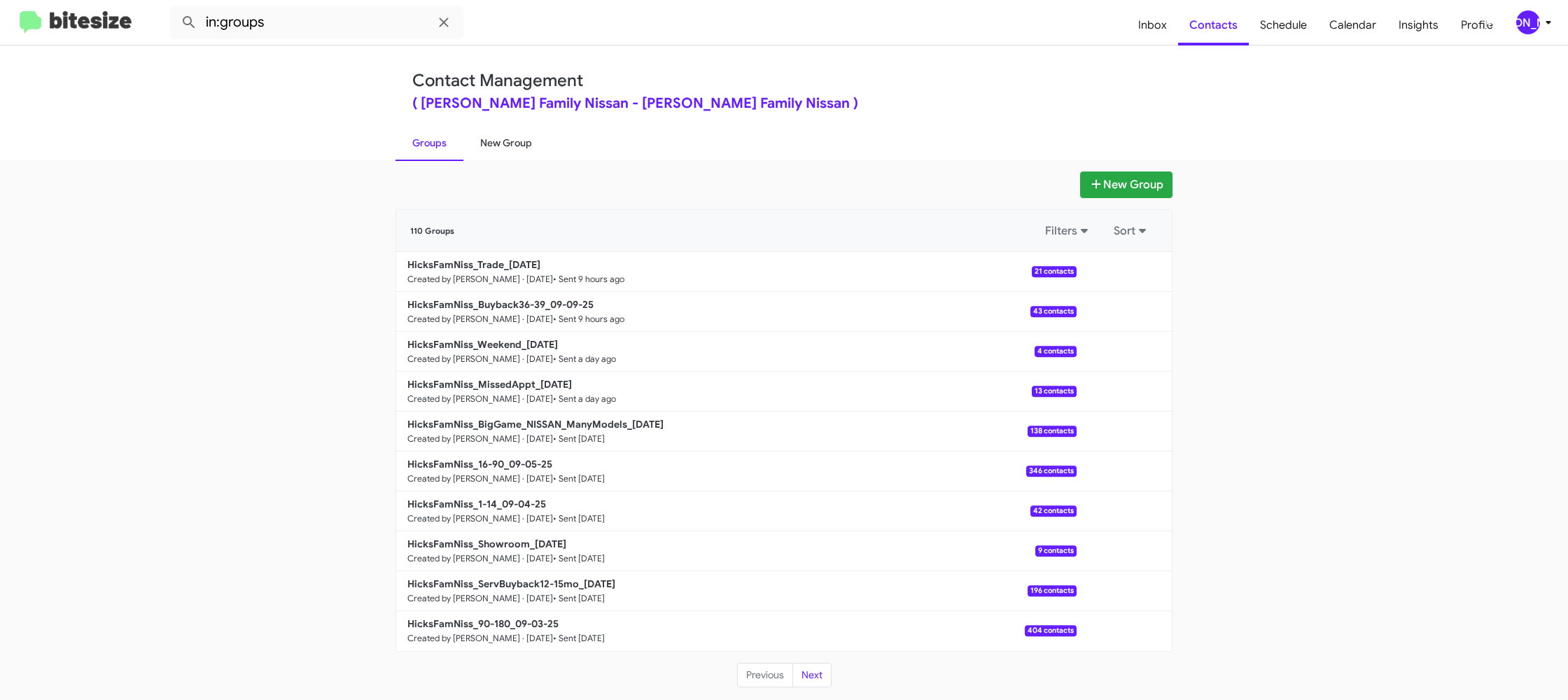
click at [515, 146] on link "New Group" at bounding box center [505, 142] width 86 height 36
drag, startPoint x: 515, startPoint y: 146, endPoint x: 579, endPoint y: 54, distance: 112.1
click at [515, 146] on link "New Group" at bounding box center [505, 142] width 86 height 36
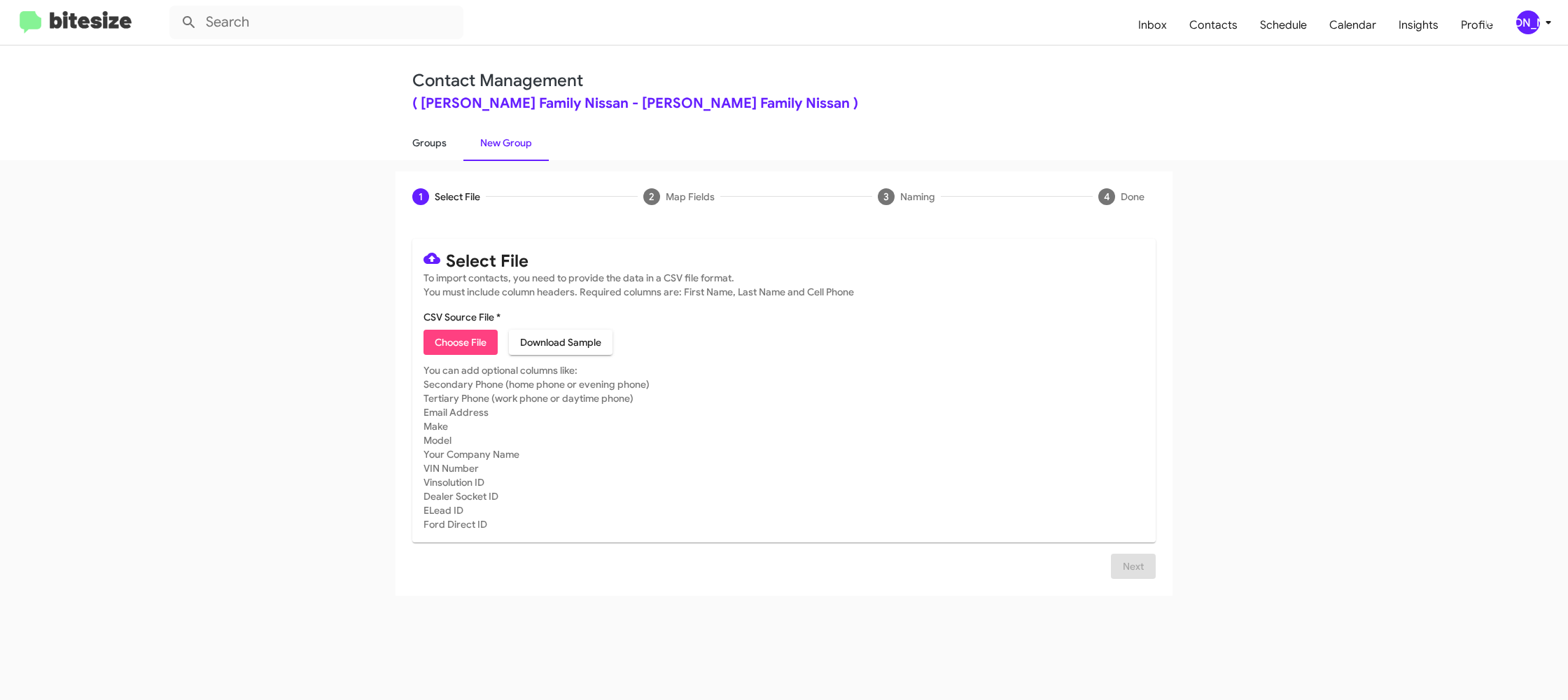
click at [440, 152] on link "Groups" at bounding box center [429, 142] width 68 height 36
type input "in:groups"
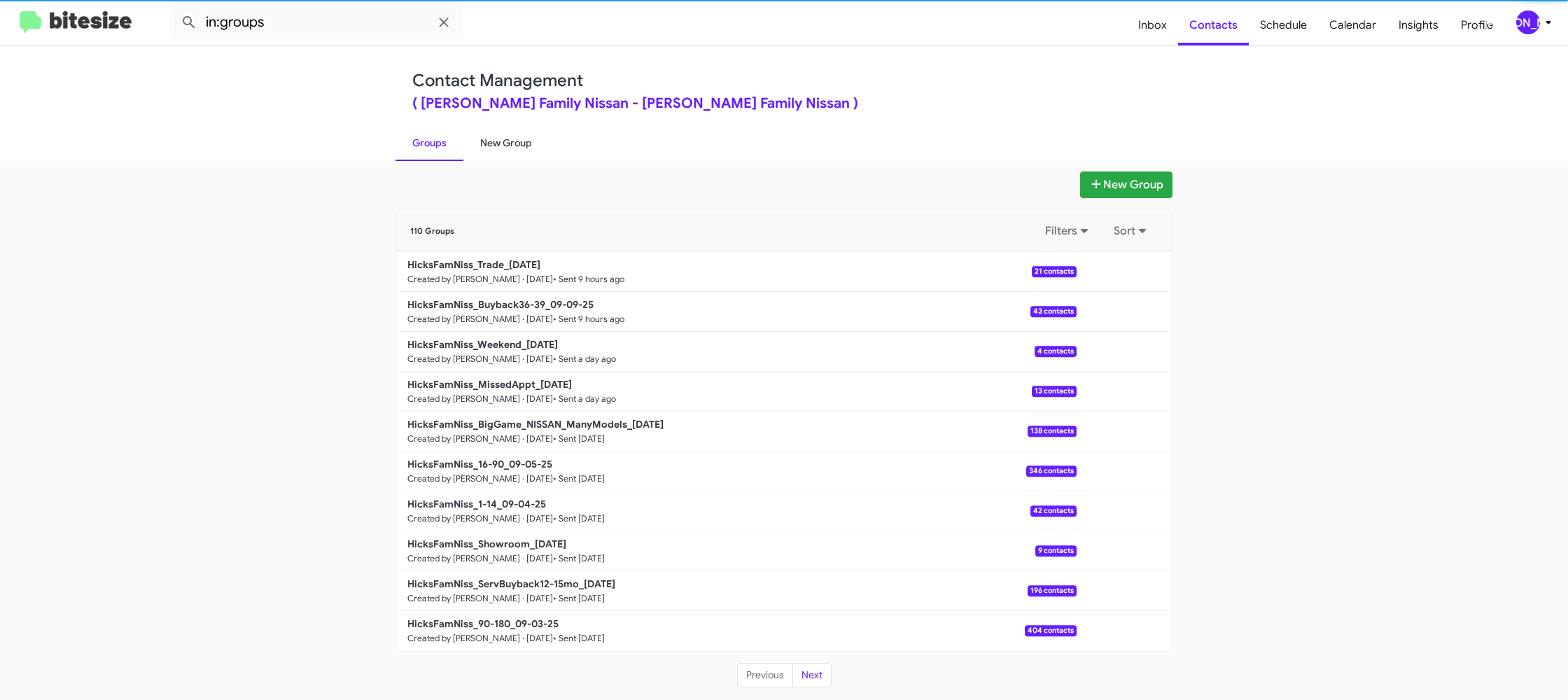
click at [501, 141] on link "New Group" at bounding box center [505, 142] width 86 height 36
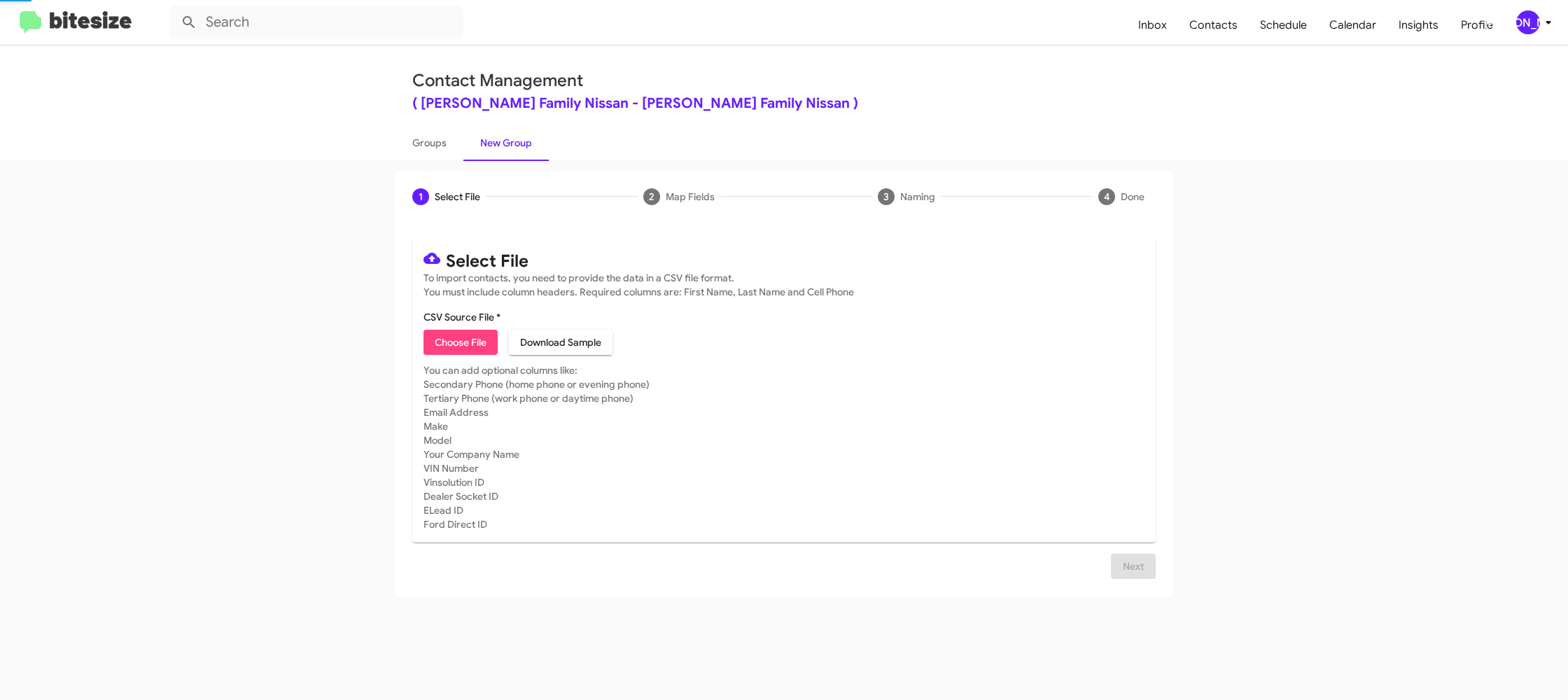
click at [501, 141] on link "New Group" at bounding box center [505, 142] width 86 height 36
click at [452, 343] on span "Choose File" at bounding box center [460, 342] width 52 height 25
type input "HicksFamNiss_90-180_09-10-25"
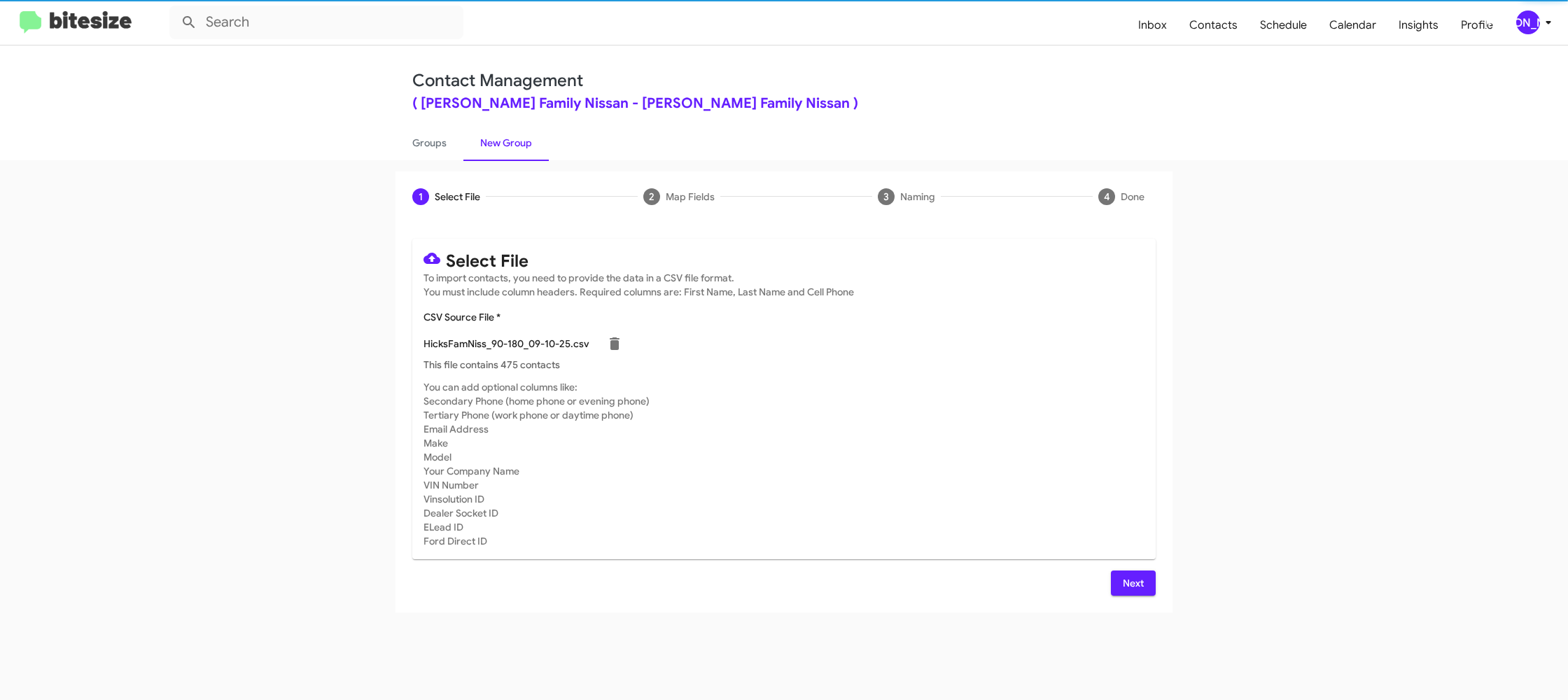
click at [1017, 478] on mat-card-subtitle "You can add optional columns like: Secondary Phone (home phone or evening phone…" at bounding box center [783, 464] width 721 height 168
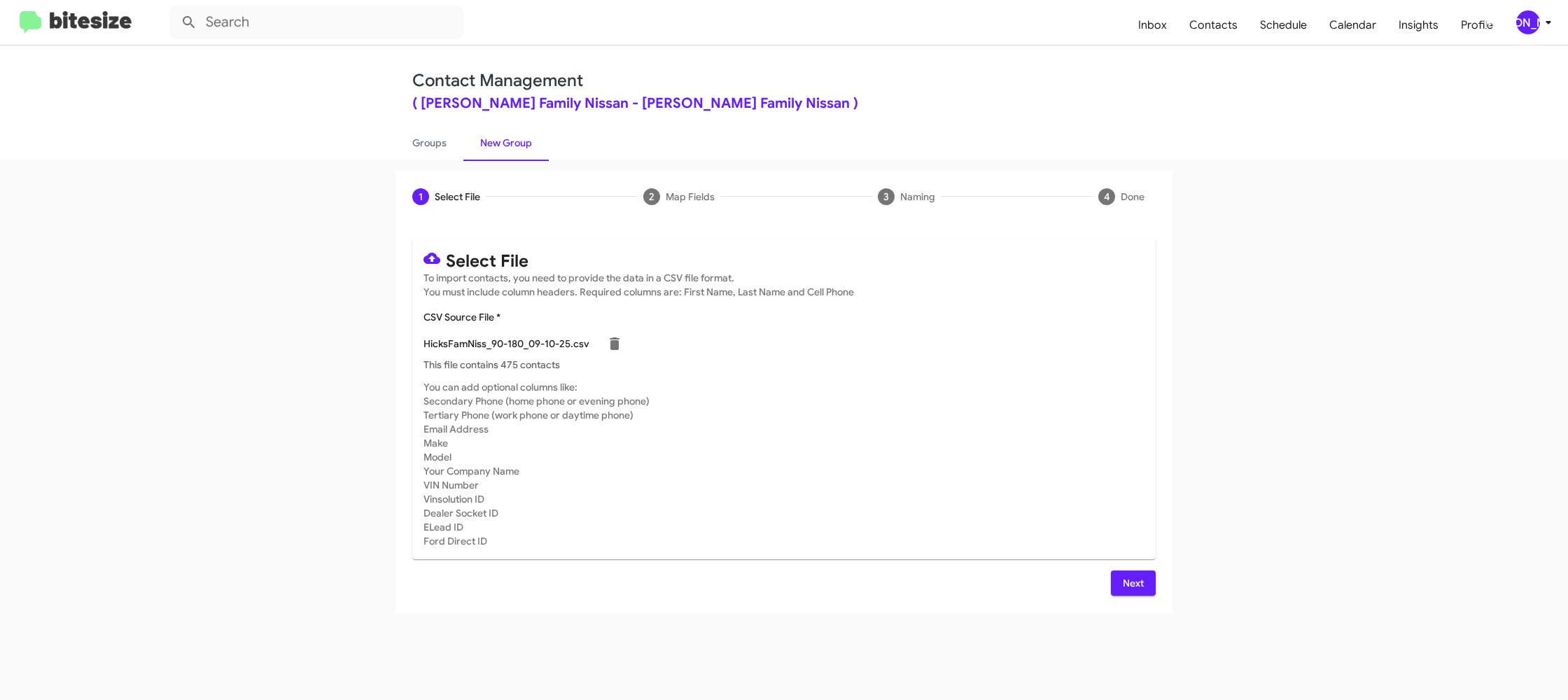
click at [1133, 578] on span "Next" at bounding box center [1133, 583] width 22 height 25
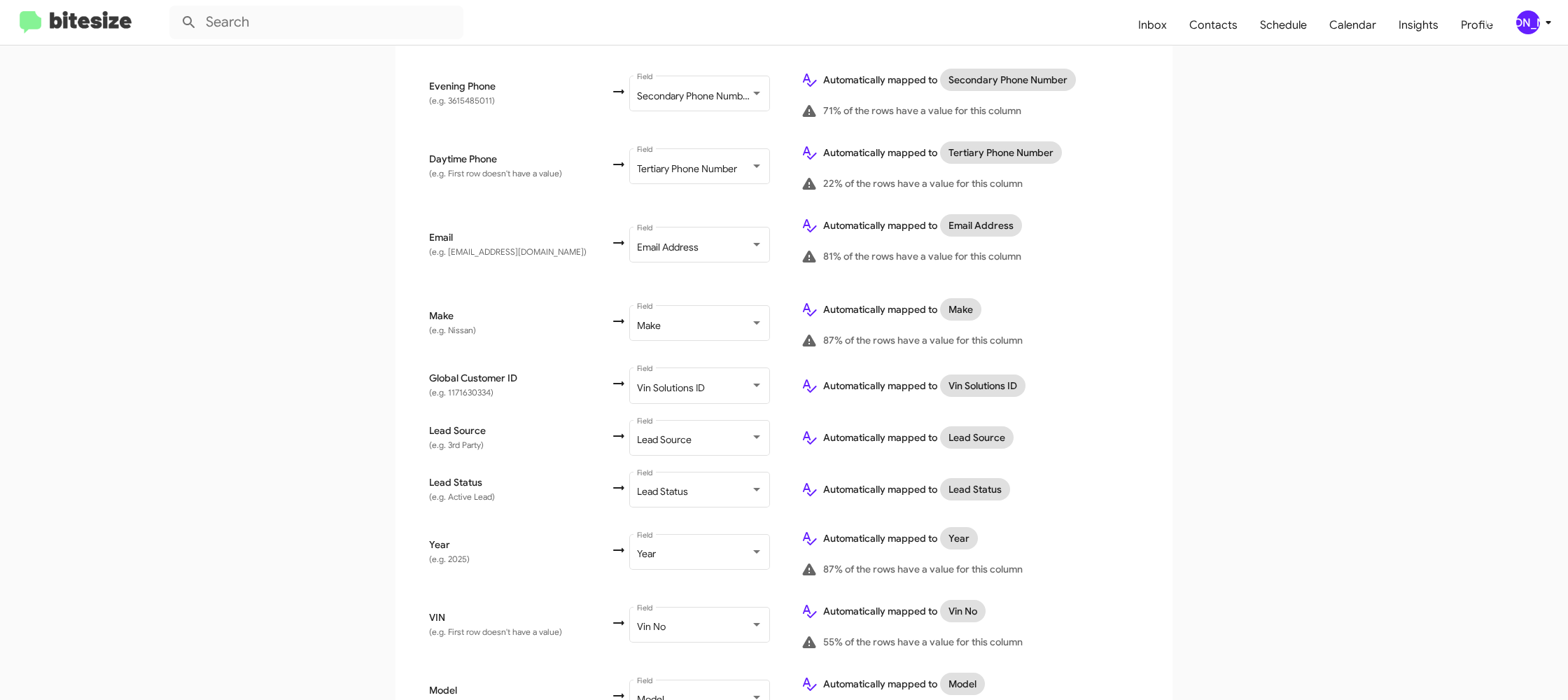
scroll to position [647, 0]
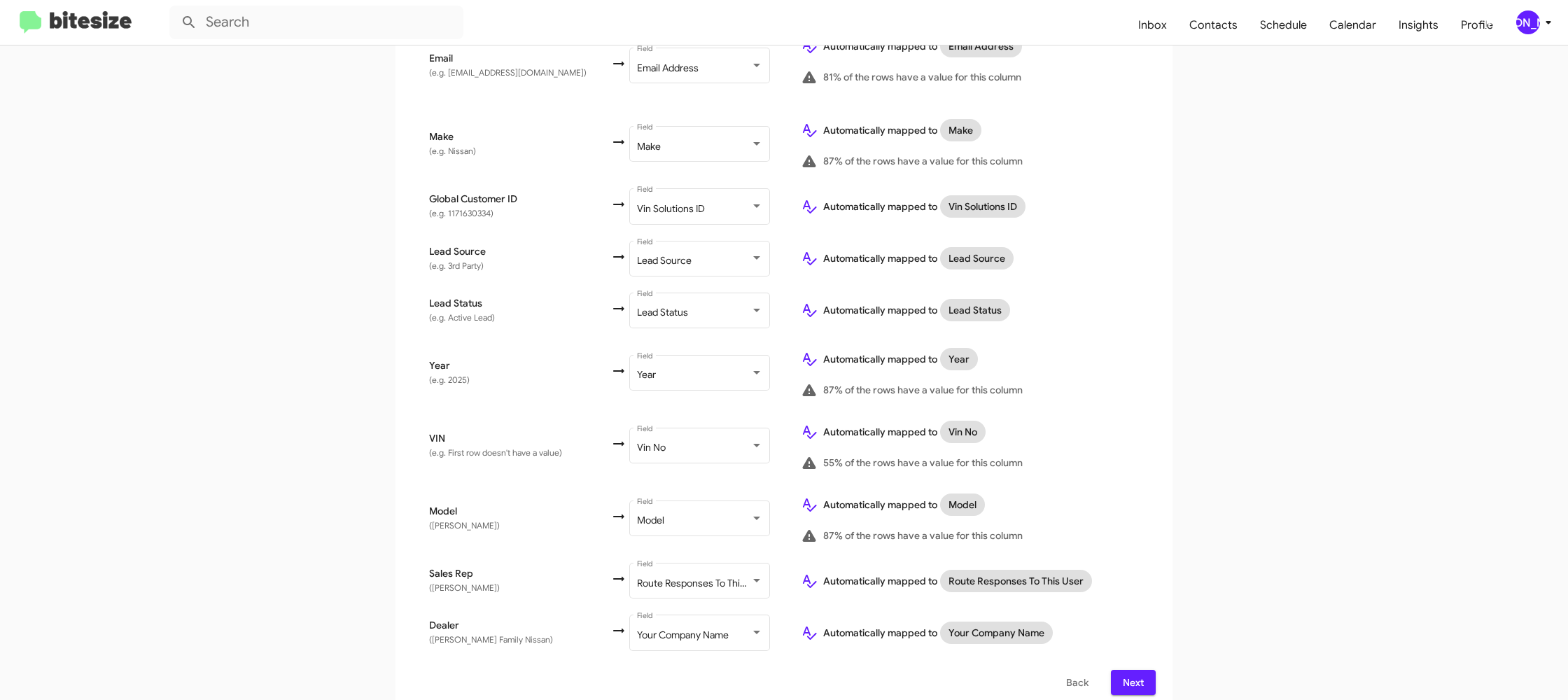
click at [1133, 670] on span "Next" at bounding box center [1133, 682] width 22 height 25
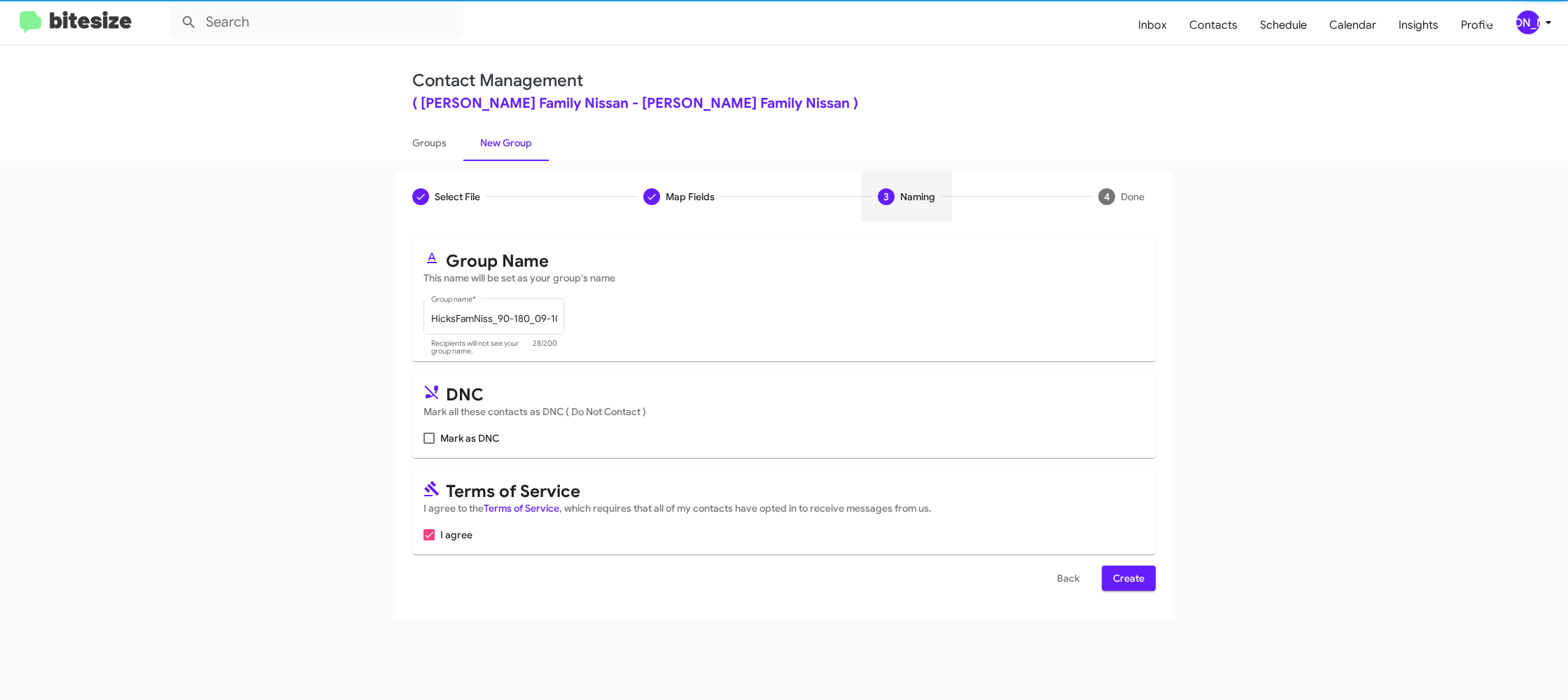
scroll to position [0, 0]
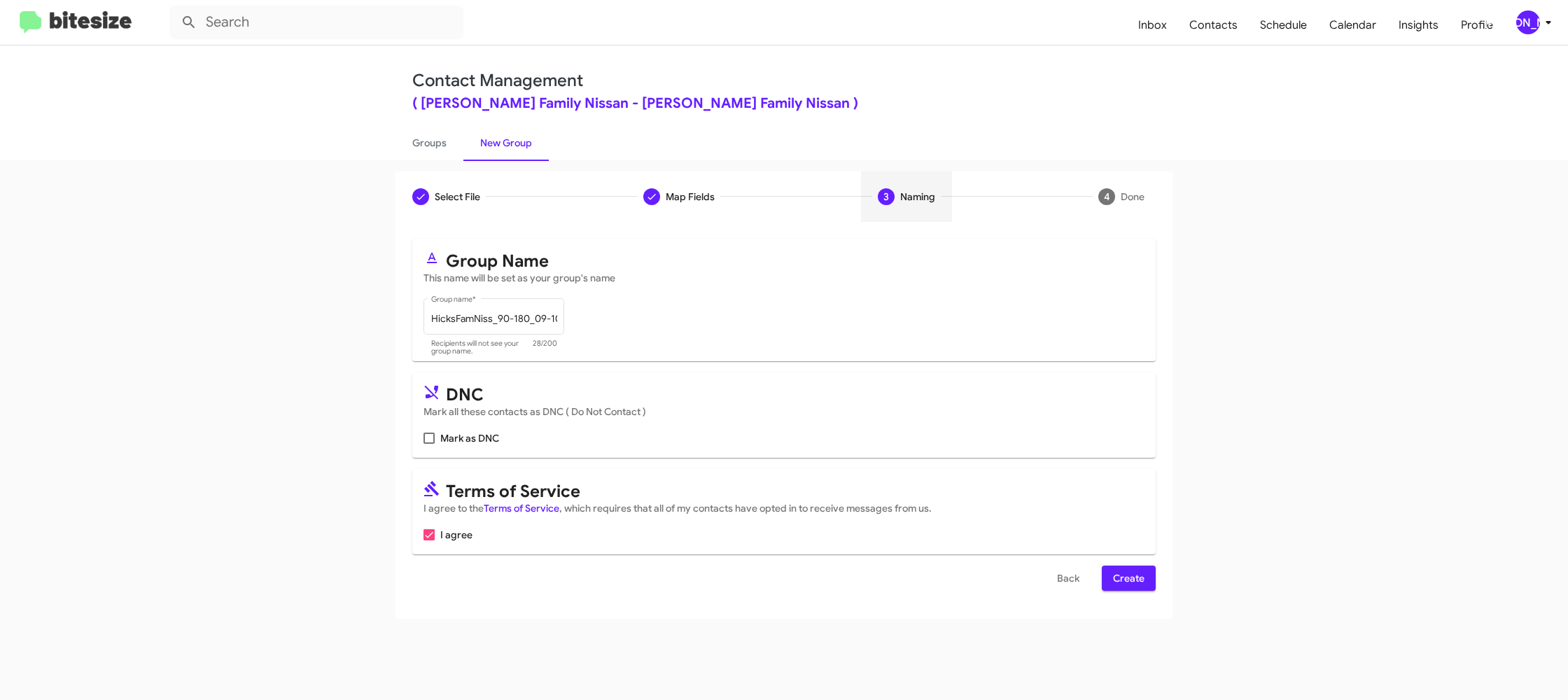
click at [1129, 573] on span "Create" at bounding box center [1128, 578] width 31 height 25
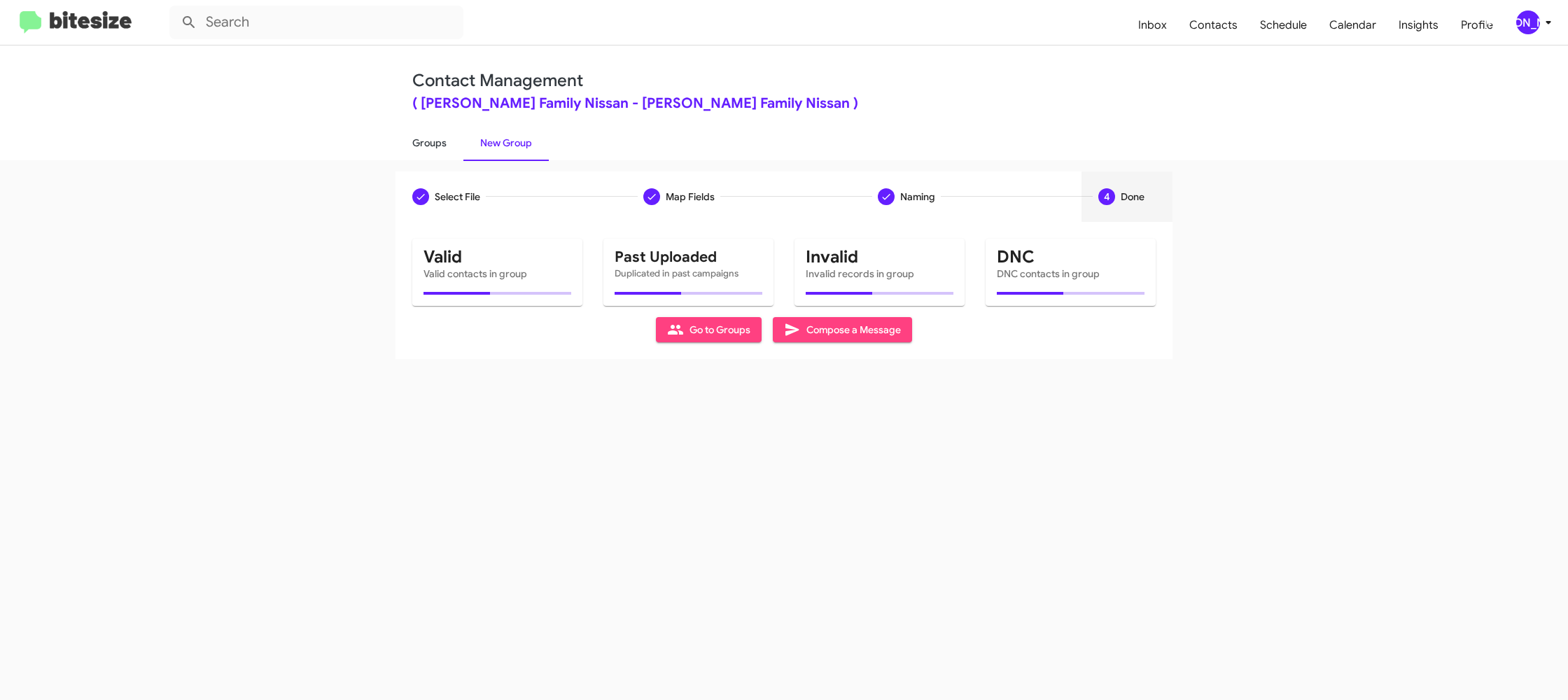
click at [421, 142] on link "Groups" at bounding box center [429, 142] width 68 height 36
type input "in:groups"
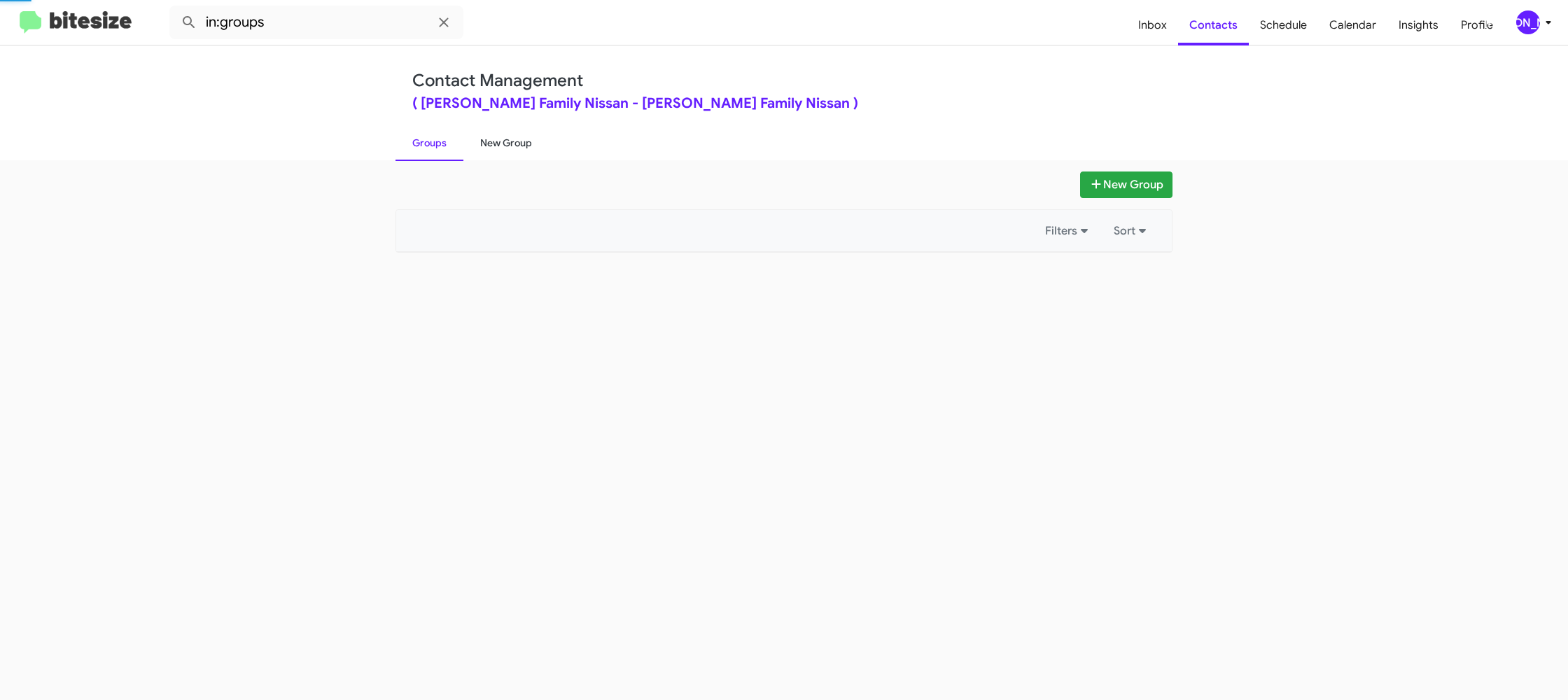
drag, startPoint x: 421, startPoint y: 142, endPoint x: 490, endPoint y: 135, distance: 69.4
click at [429, 139] on link "Groups" at bounding box center [429, 142] width 68 height 36
click at [490, 135] on link "New Group" at bounding box center [505, 142] width 86 height 36
drag, startPoint x: 490, startPoint y: 135, endPoint x: 487, endPoint y: 142, distance: 7.6
click at [490, 135] on link "New Group" at bounding box center [505, 142] width 86 height 36
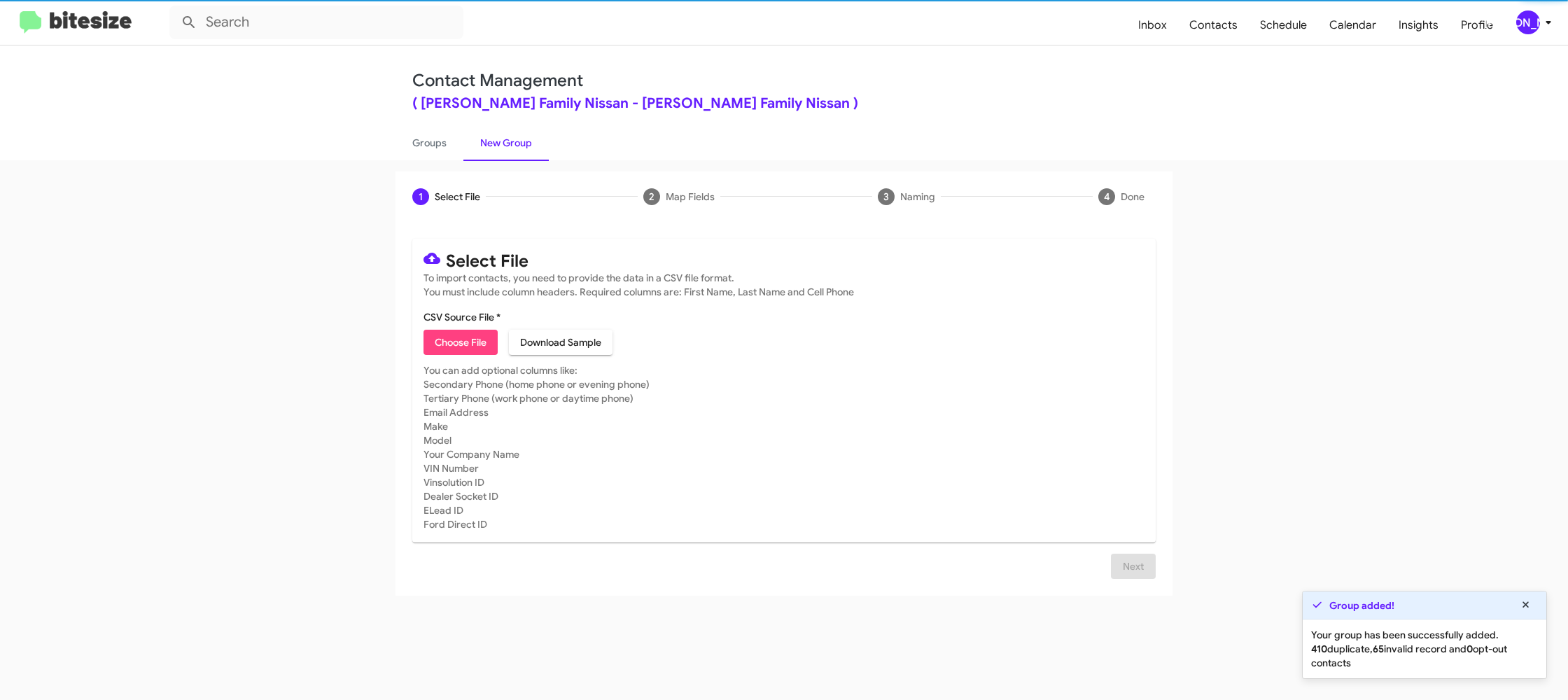
click at [461, 343] on span "Choose File" at bounding box center [460, 342] width 52 height 25
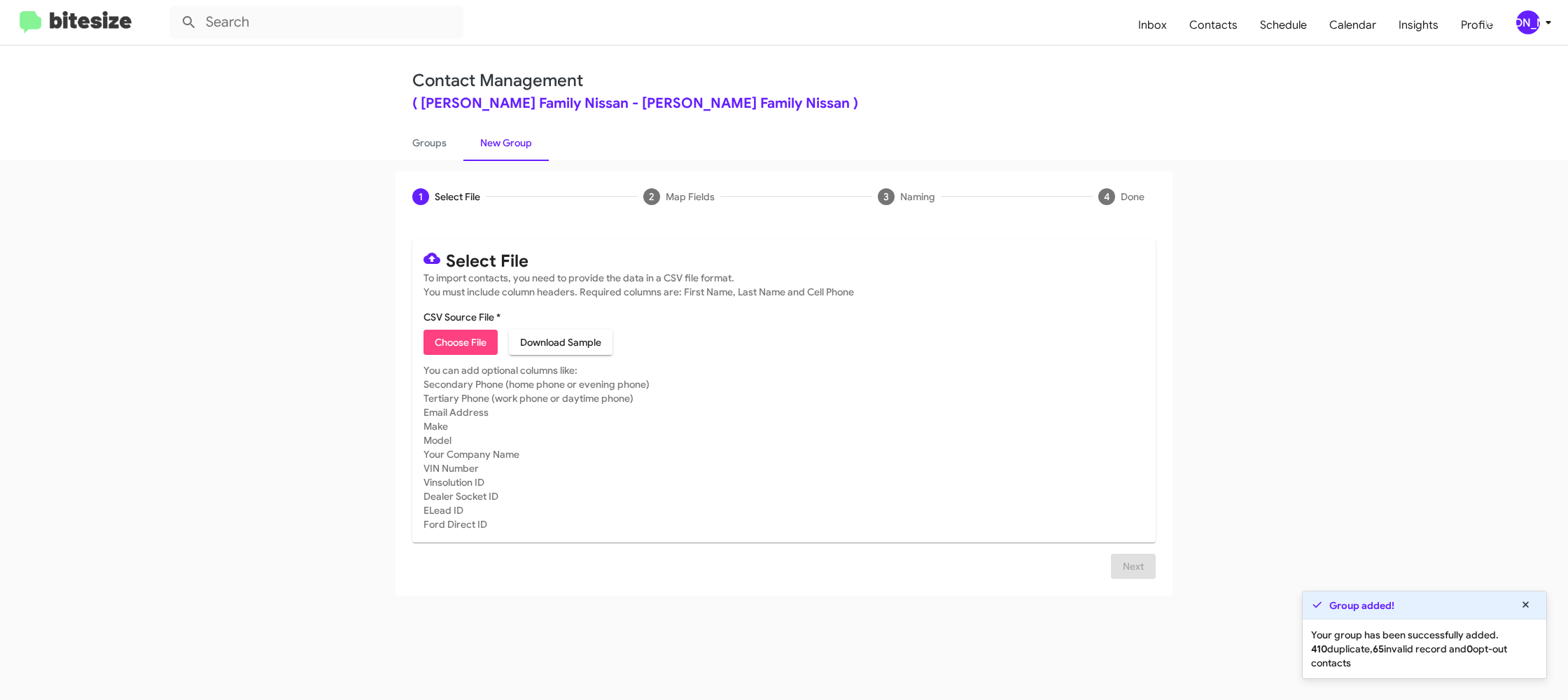
type input "HicksFamNiss_ServBuyback24-27mo_09-10-25"
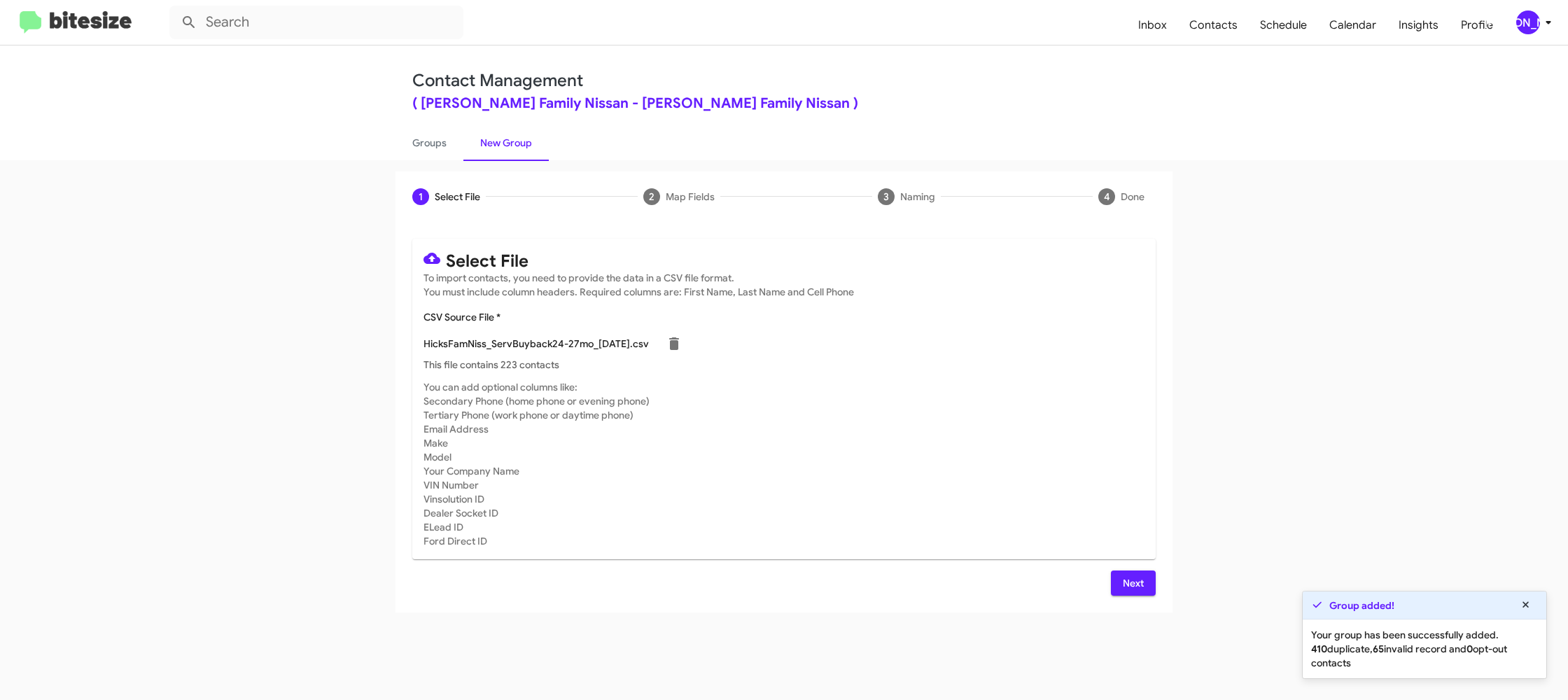
click at [1017, 502] on mat-card-subtitle "You can add optional columns like: Secondary Phone (home phone or evening phone…" at bounding box center [783, 464] width 721 height 168
click at [1113, 571] on div "Select File To import contacts, you need to provide the data in a CSV file form…" at bounding box center [784, 417] width 743 height 357
drag, startPoint x: 1122, startPoint y: 581, endPoint x: 1014, endPoint y: 520, distance: 124.0
click at [1118, 579] on button "Next" at bounding box center [1133, 583] width 45 height 25
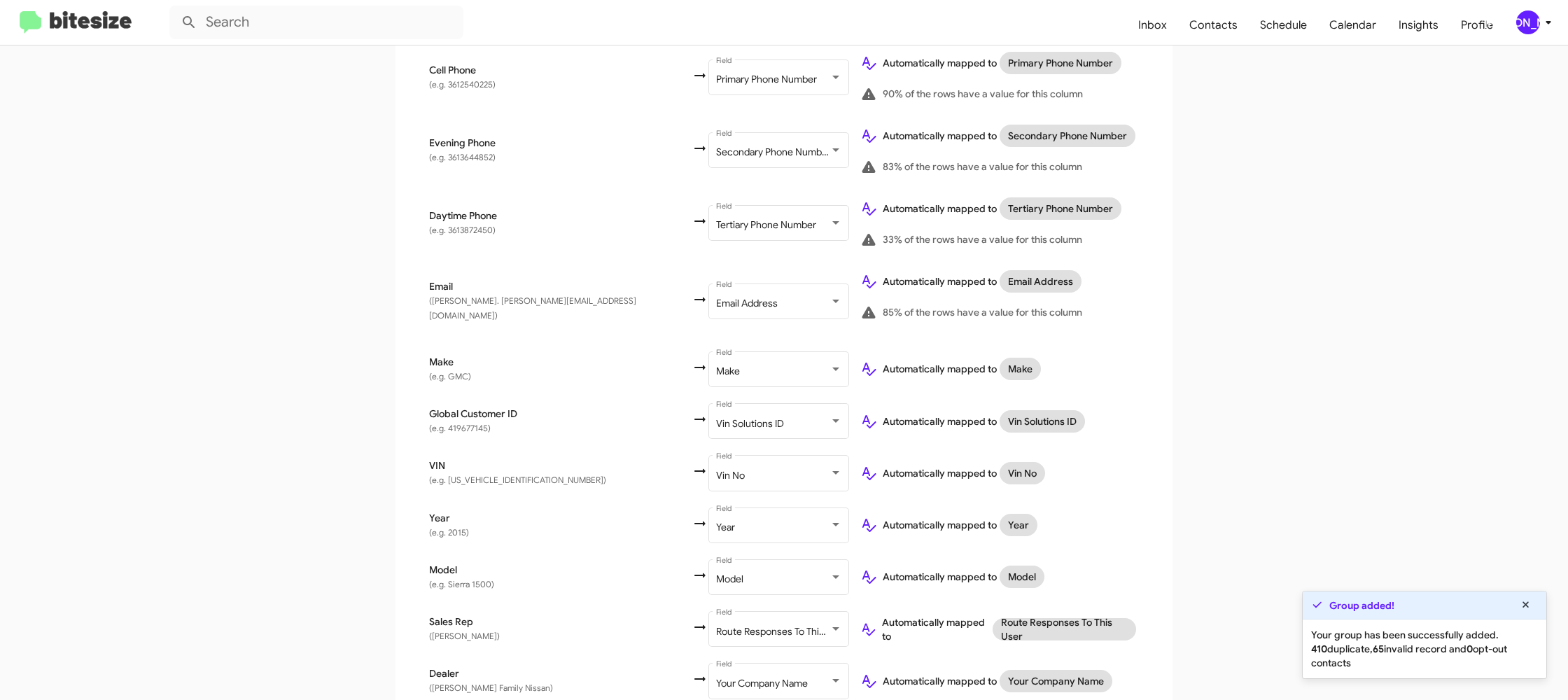
scroll to position [501, 0]
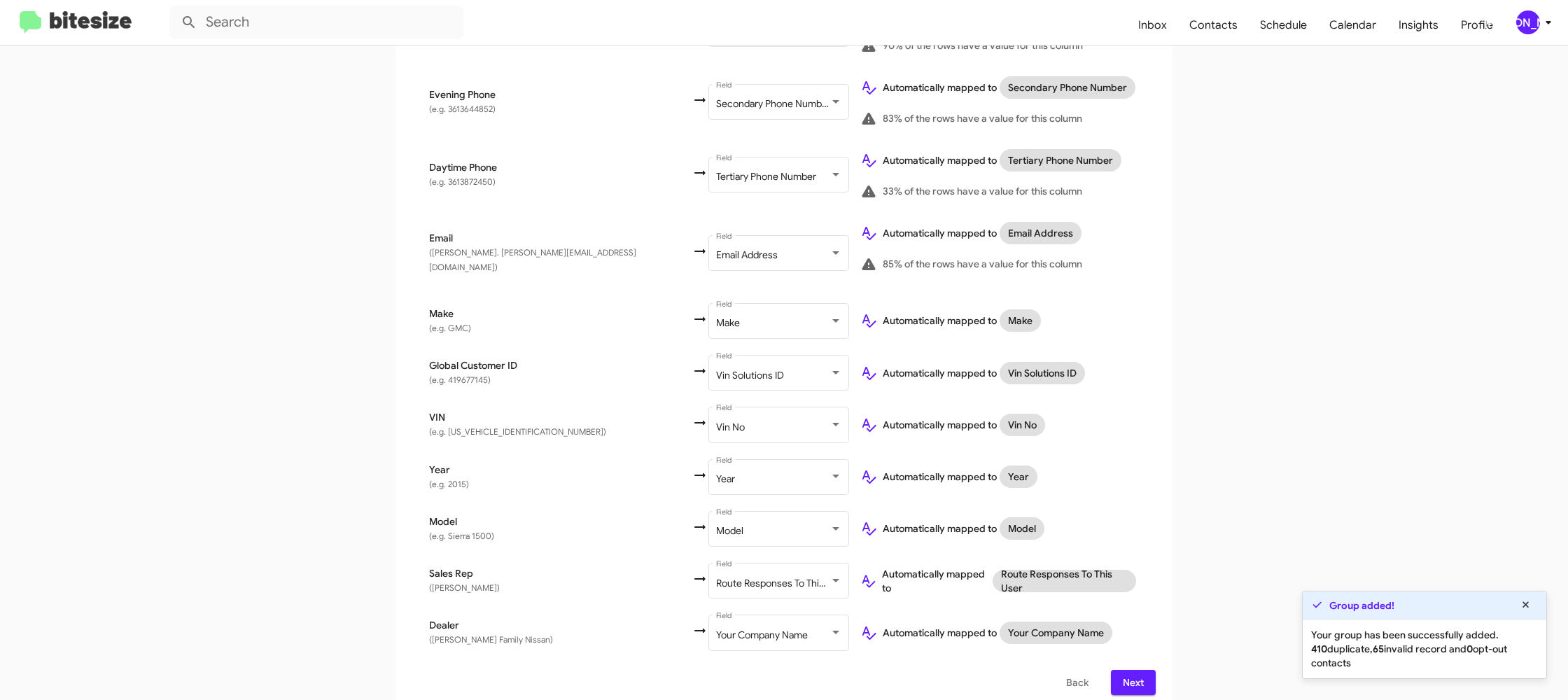
click at [1134, 670] on span "Next" at bounding box center [1133, 682] width 22 height 25
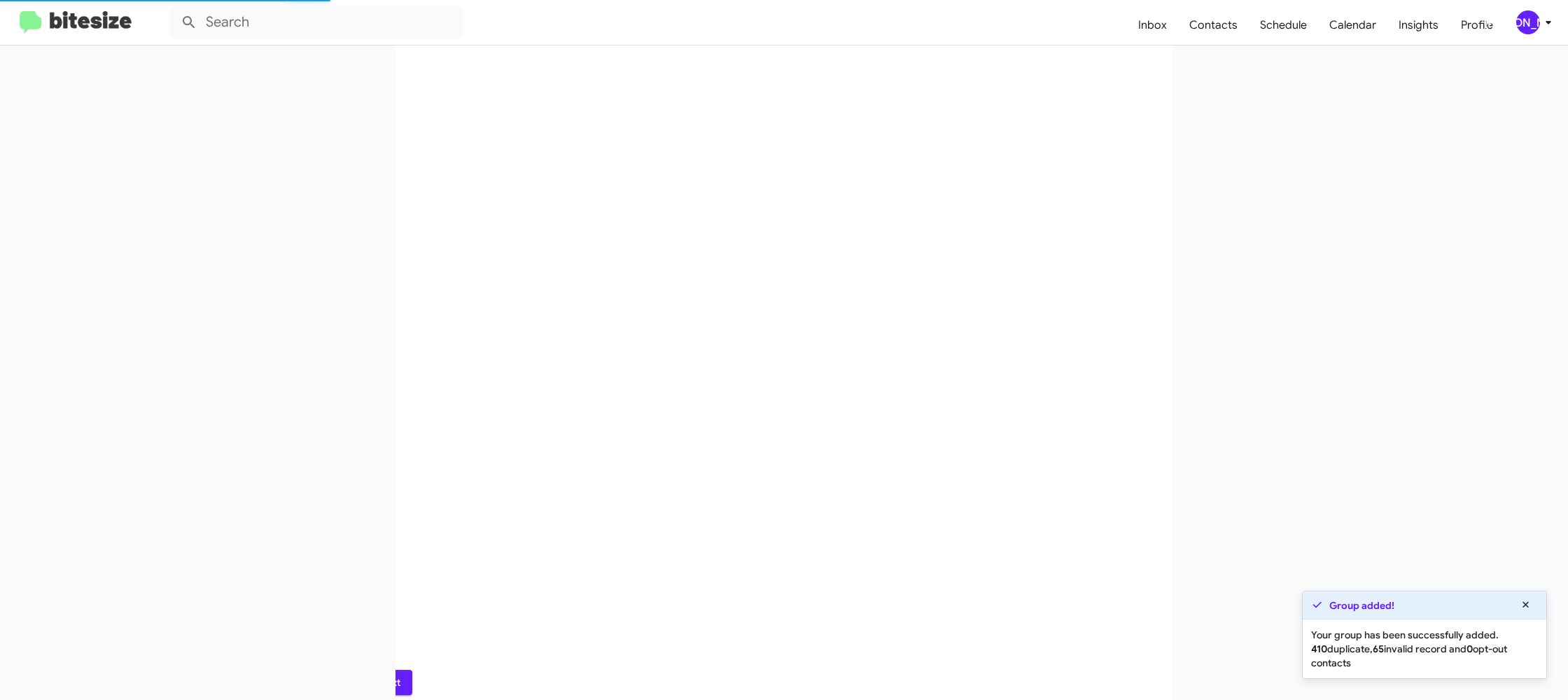
scroll to position [0, 0]
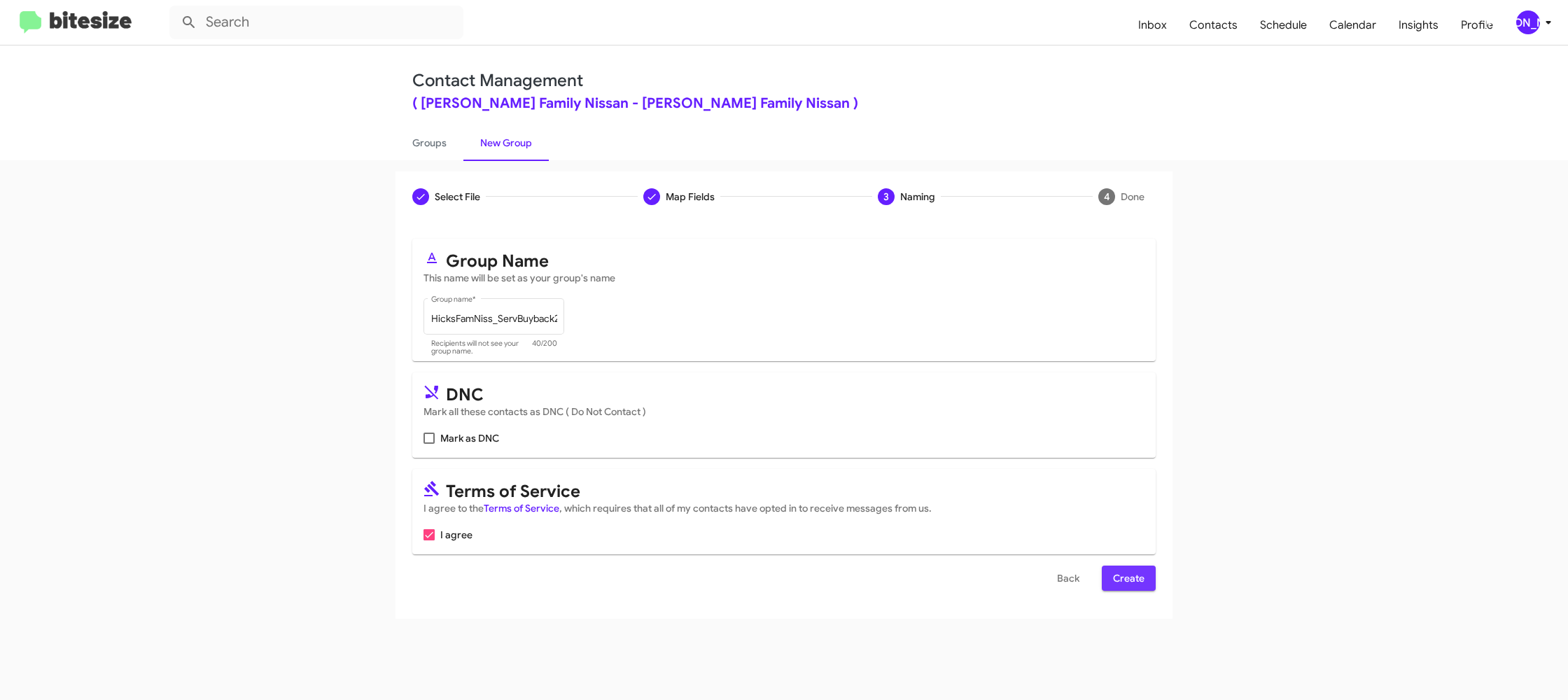
drag, startPoint x: 1141, startPoint y: 573, endPoint x: 1126, endPoint y: 572, distance: 15.0
click at [1140, 573] on span "Create" at bounding box center [1128, 578] width 31 height 25
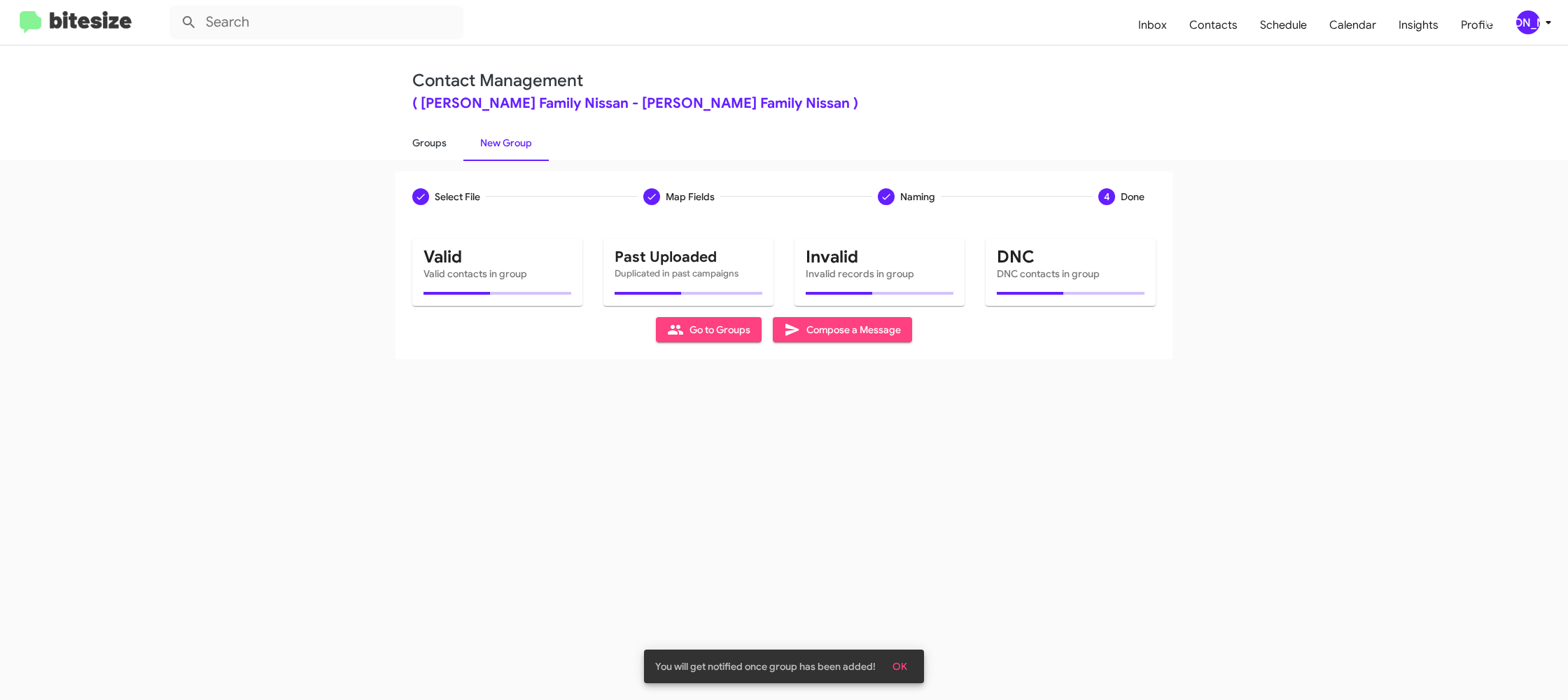
click at [435, 142] on link "Groups" at bounding box center [429, 142] width 68 height 36
type input "in:groups"
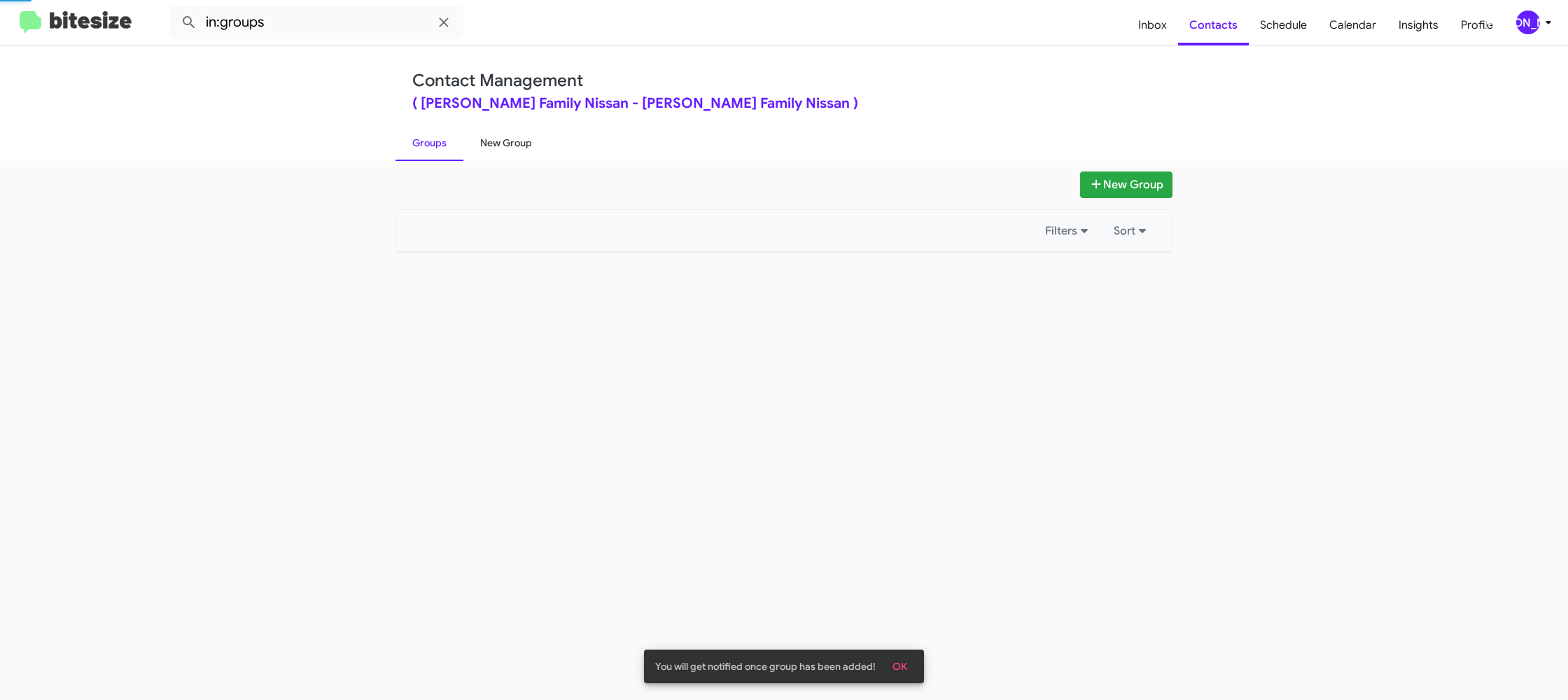
click at [514, 135] on link "New Group" at bounding box center [505, 142] width 86 height 36
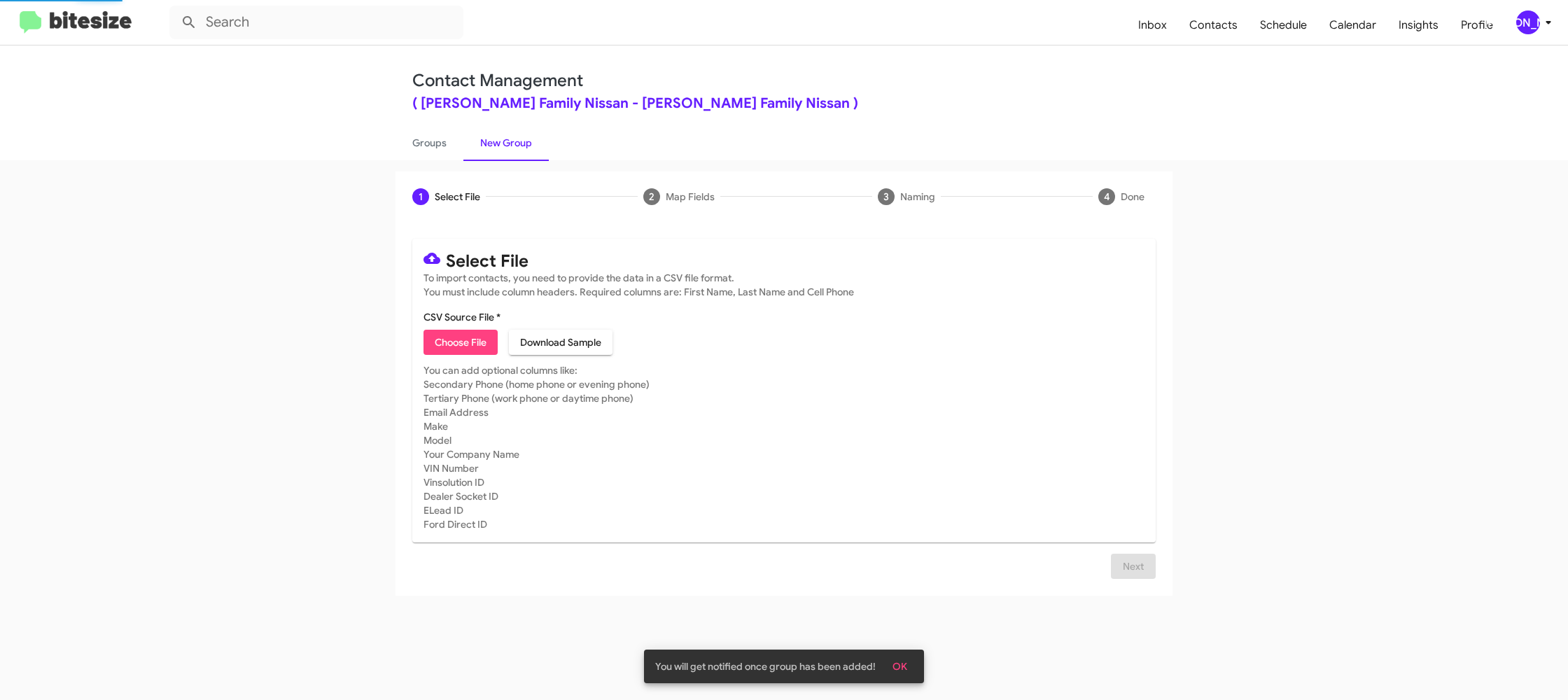
click at [514, 135] on link "New Group" at bounding box center [505, 142] width 86 height 36
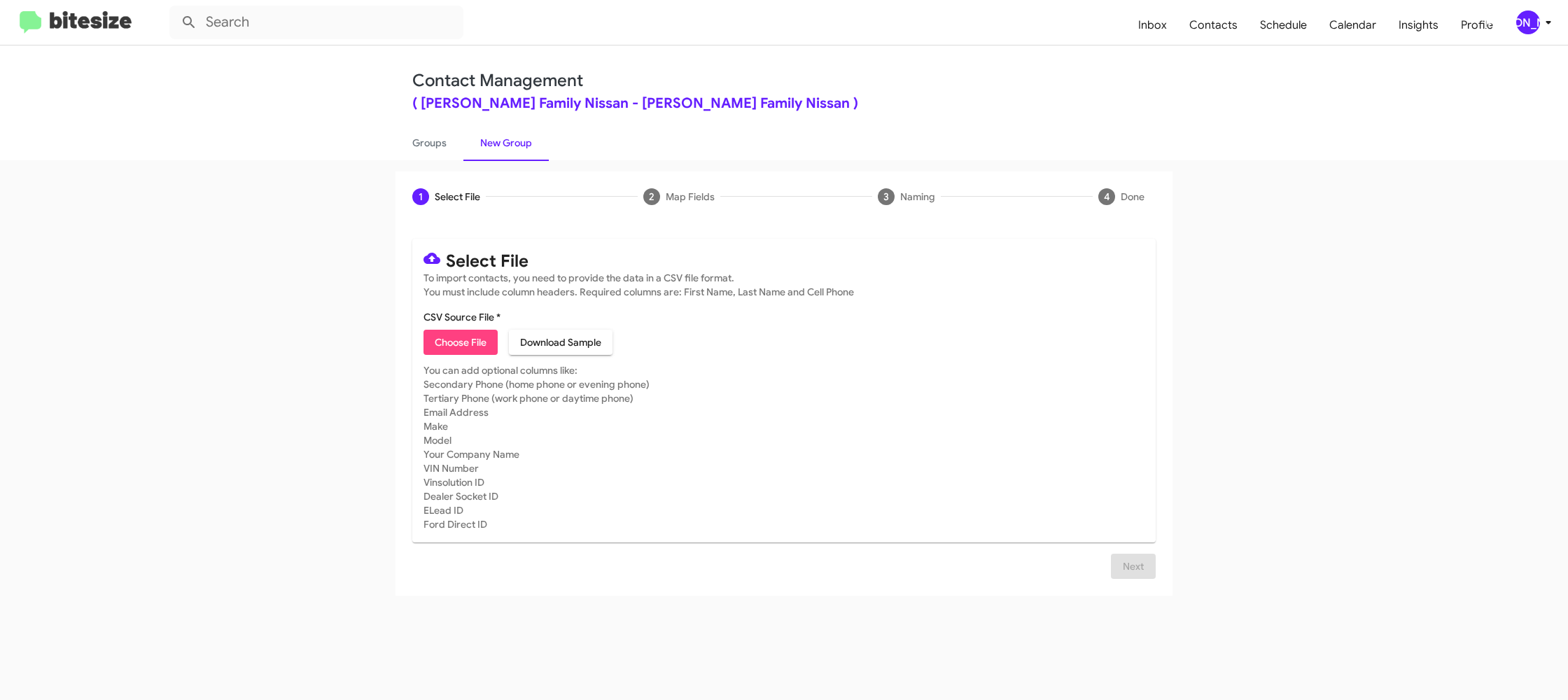
click at [450, 341] on span "Choose File" at bounding box center [460, 342] width 52 height 25
type input "HicksFamNiss_Showroom_09-10-25"
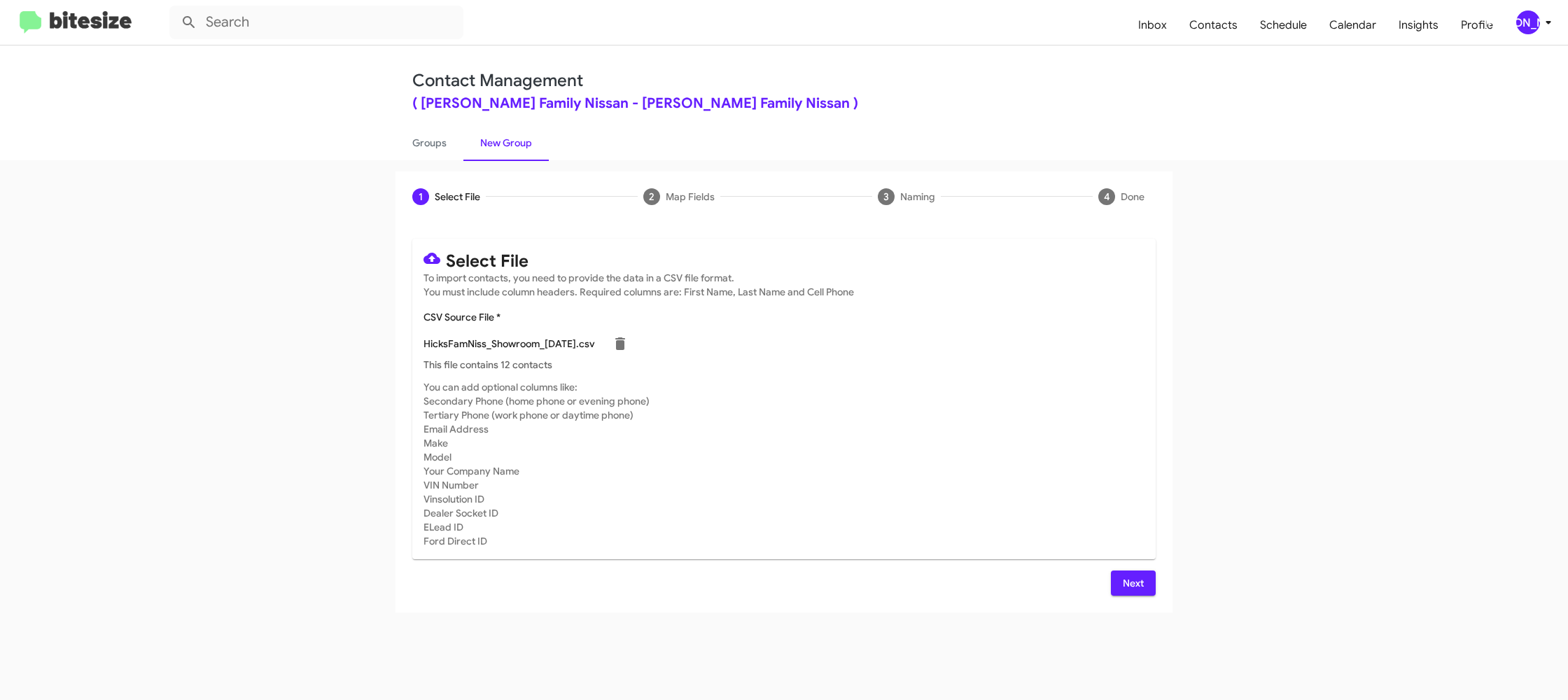
drag, startPoint x: 927, startPoint y: 422, endPoint x: 979, endPoint y: 449, distance: 58.6
click at [927, 422] on mat-card-subtitle "You can add optional columns like: Secondary Phone (home phone or evening phone…" at bounding box center [783, 464] width 721 height 168
drag, startPoint x: 1130, startPoint y: 581, endPoint x: 1064, endPoint y: 520, distance: 89.9
click at [1129, 579] on span "Next" at bounding box center [1133, 583] width 22 height 25
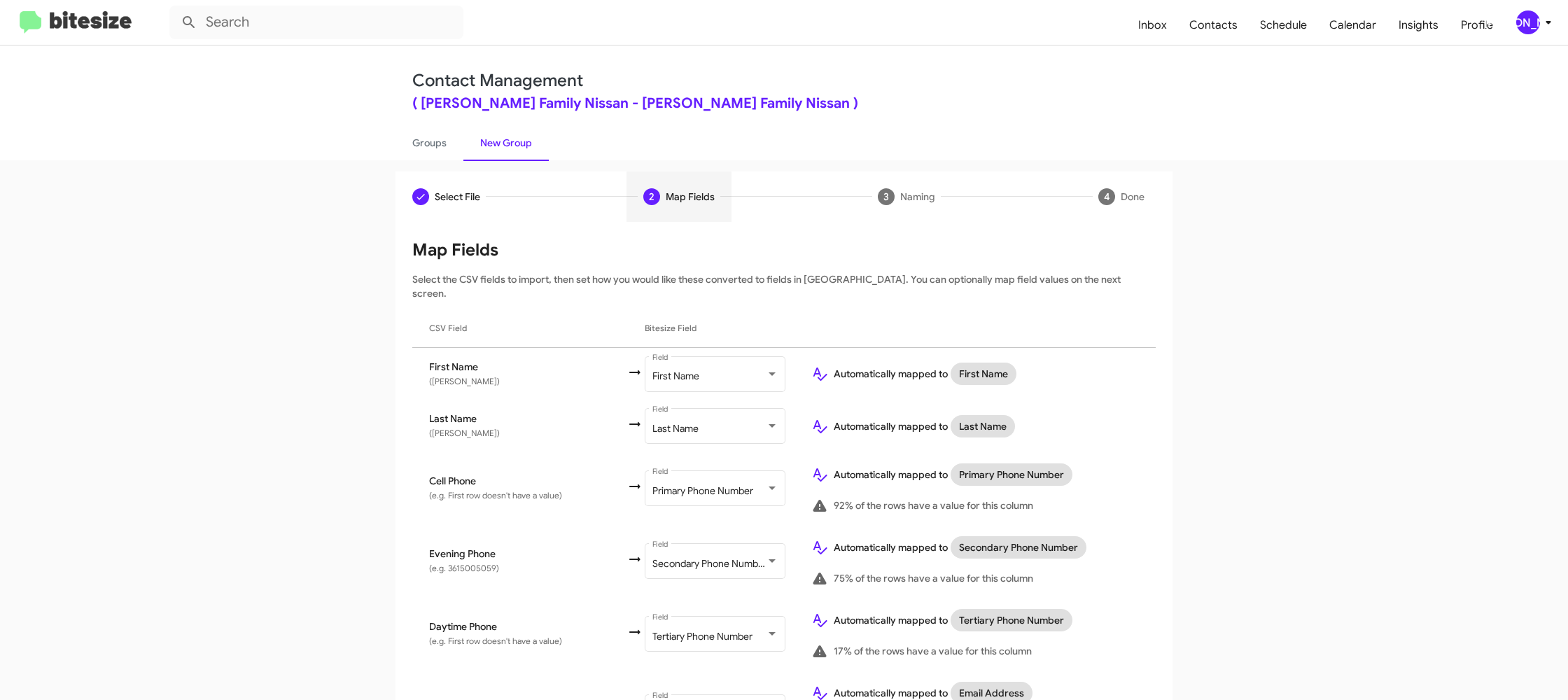
scroll to position [647, 0]
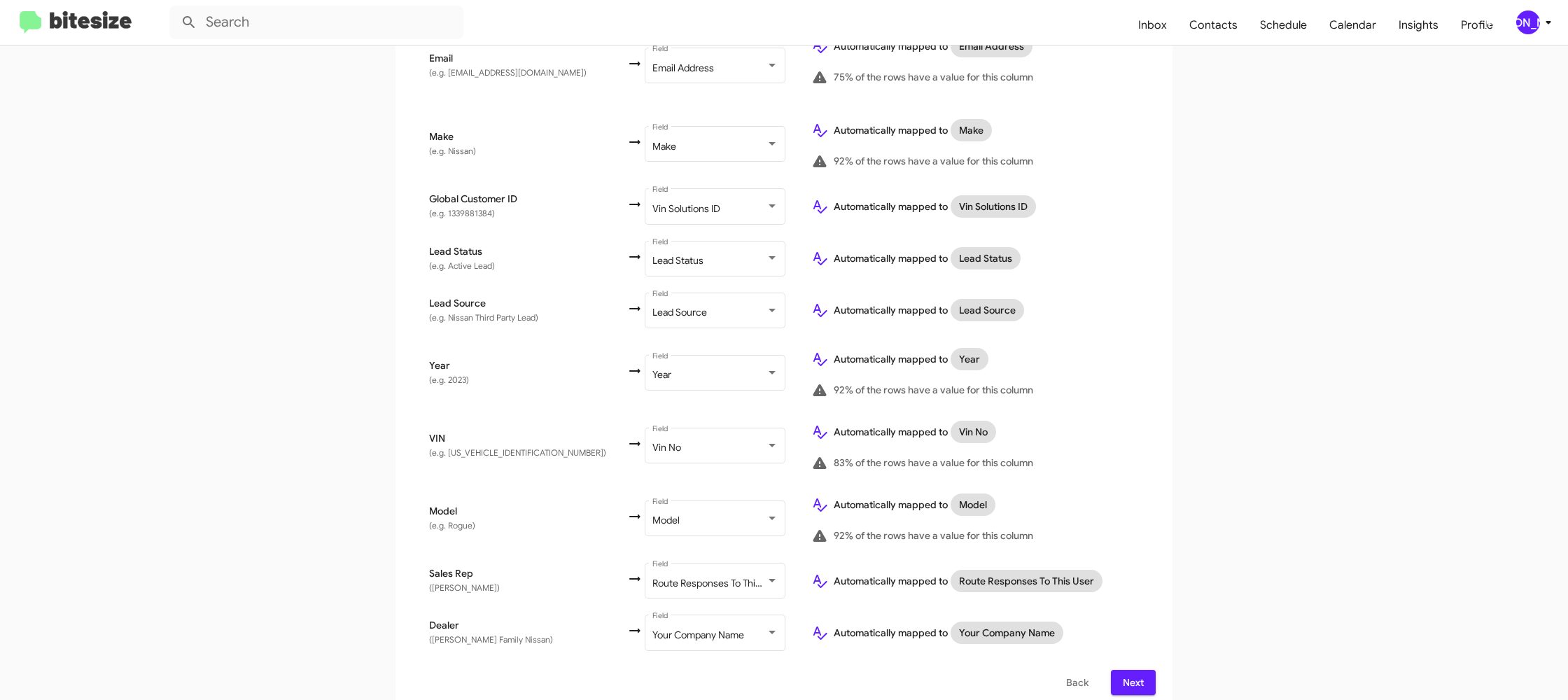
click at [1129, 670] on span "Next" at bounding box center [1133, 682] width 22 height 25
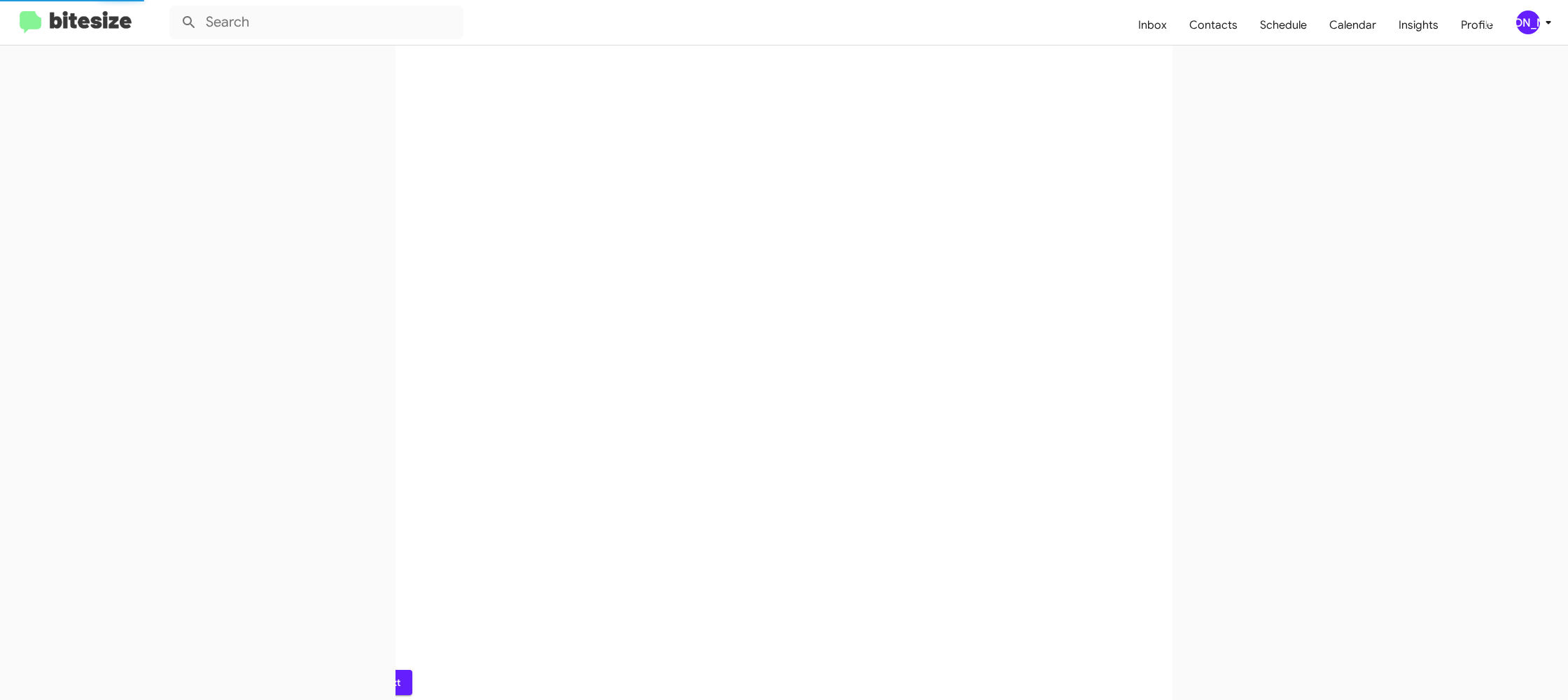
scroll to position [0, 0]
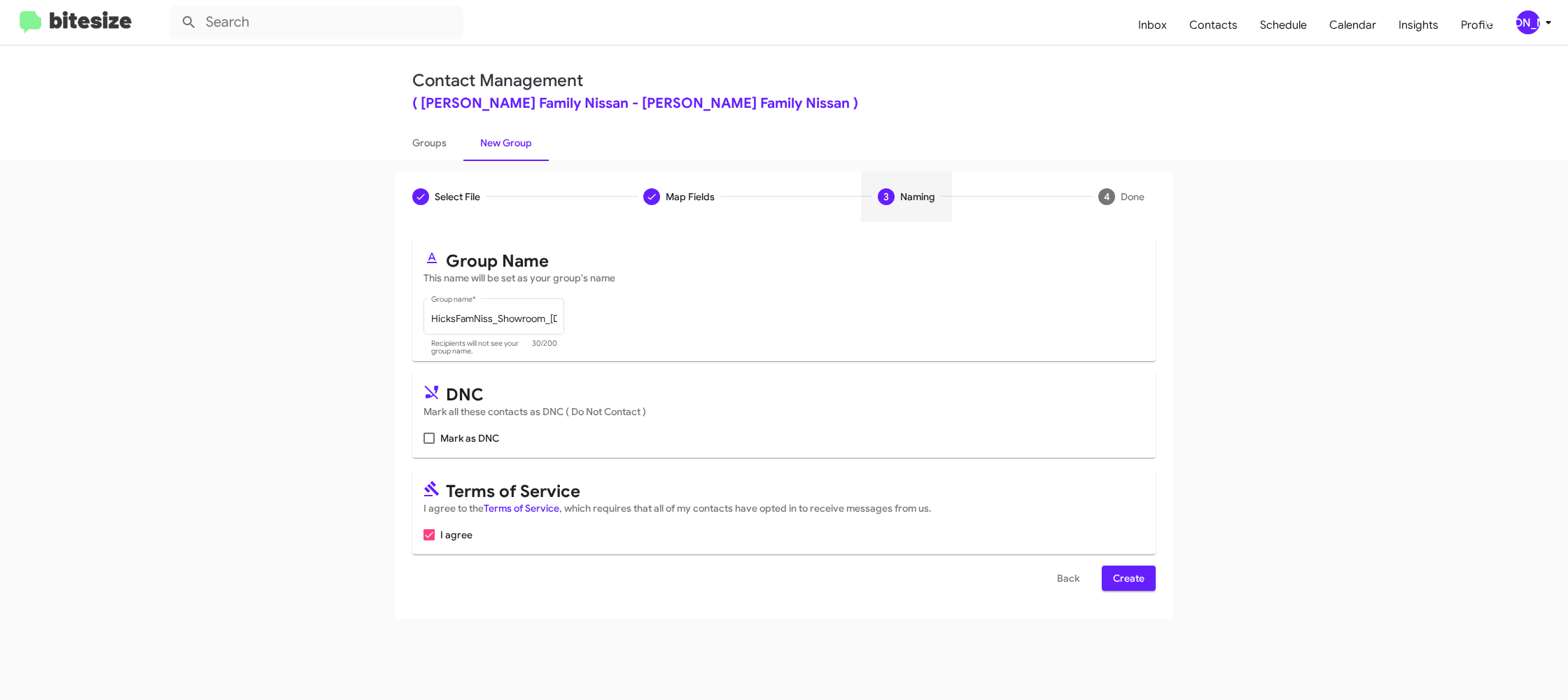
drag, startPoint x: 1126, startPoint y: 570, endPoint x: 1067, endPoint y: 539, distance: 66.6
click at [1126, 570] on span "Create" at bounding box center [1128, 578] width 31 height 25
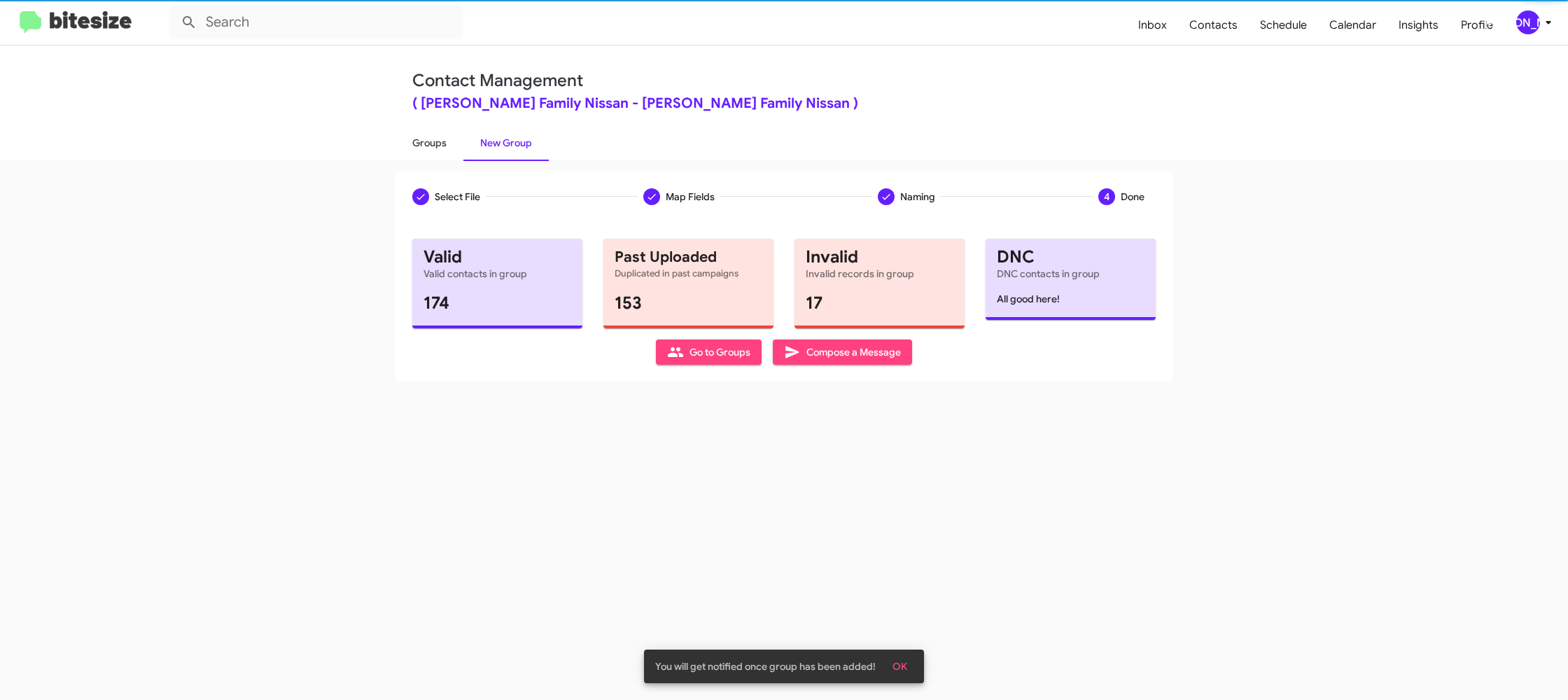
click at [428, 140] on link "Groups" at bounding box center [429, 142] width 68 height 36
type input "in:groups"
drag, startPoint x: 428, startPoint y: 140, endPoint x: 461, endPoint y: 140, distance: 33.0
click at [427, 140] on link "Groups" at bounding box center [429, 142] width 68 height 36
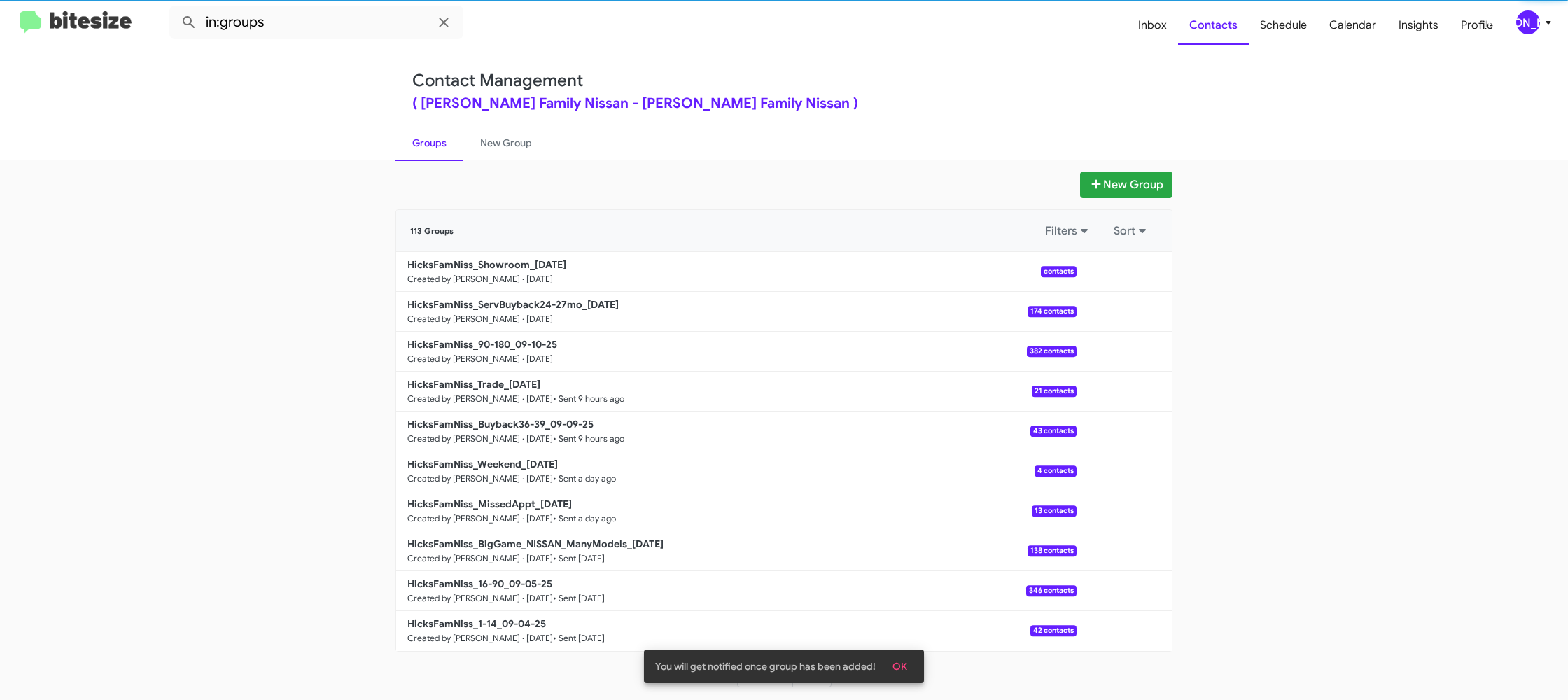
click at [430, 140] on link "Groups" at bounding box center [429, 142] width 68 height 36
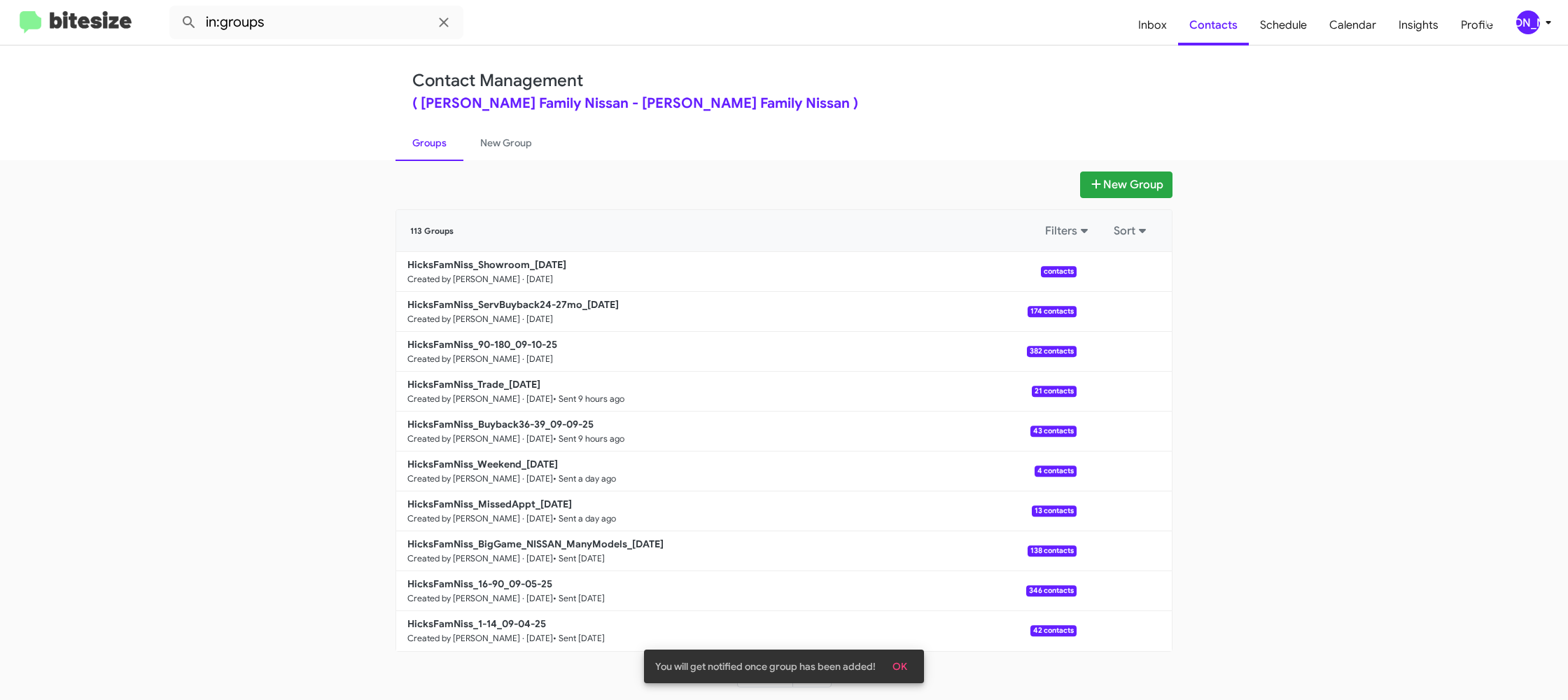
click at [437, 141] on link "Groups" at bounding box center [429, 142] width 68 height 36
click at [439, 142] on link "Groups" at bounding box center [429, 142] width 68 height 36
click at [487, 141] on link "New Group" at bounding box center [505, 142] width 86 height 36
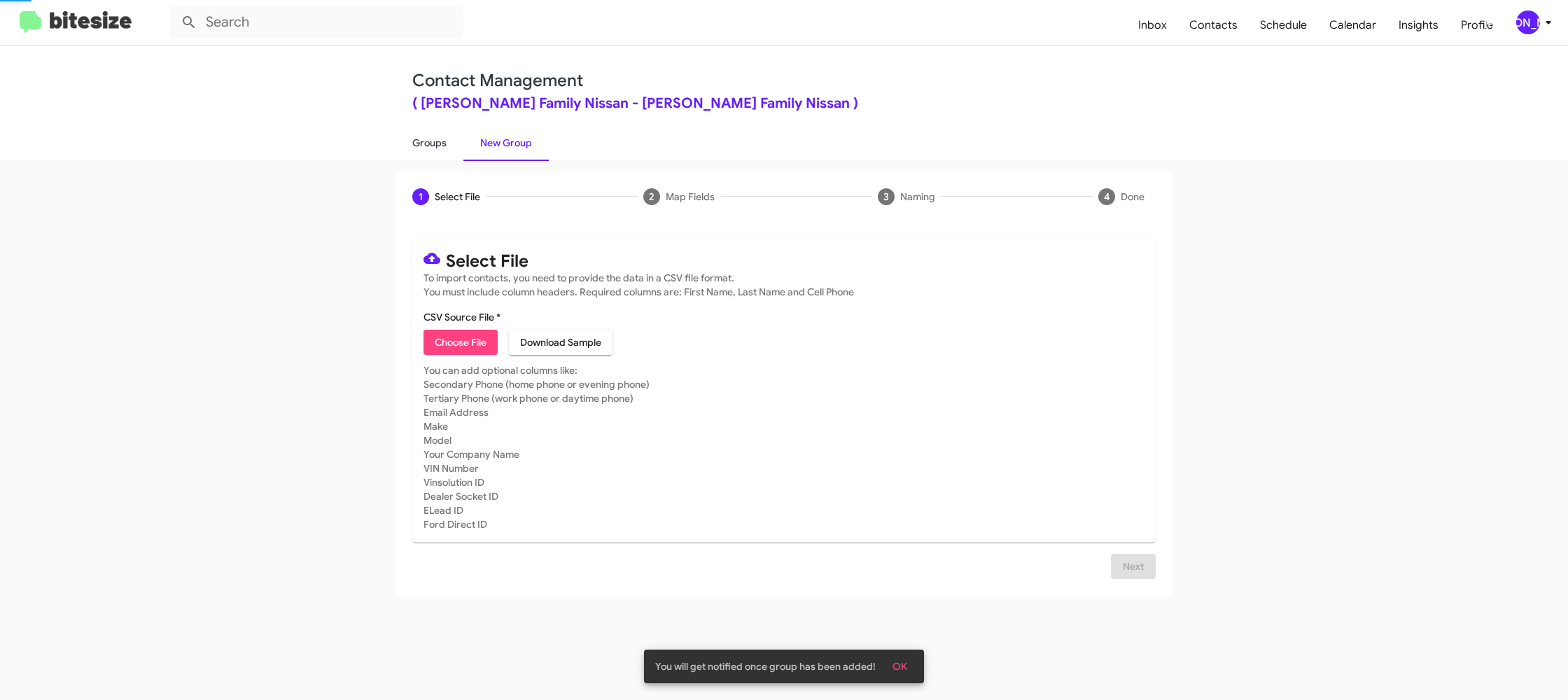
click at [443, 141] on link "Groups" at bounding box center [429, 142] width 68 height 36
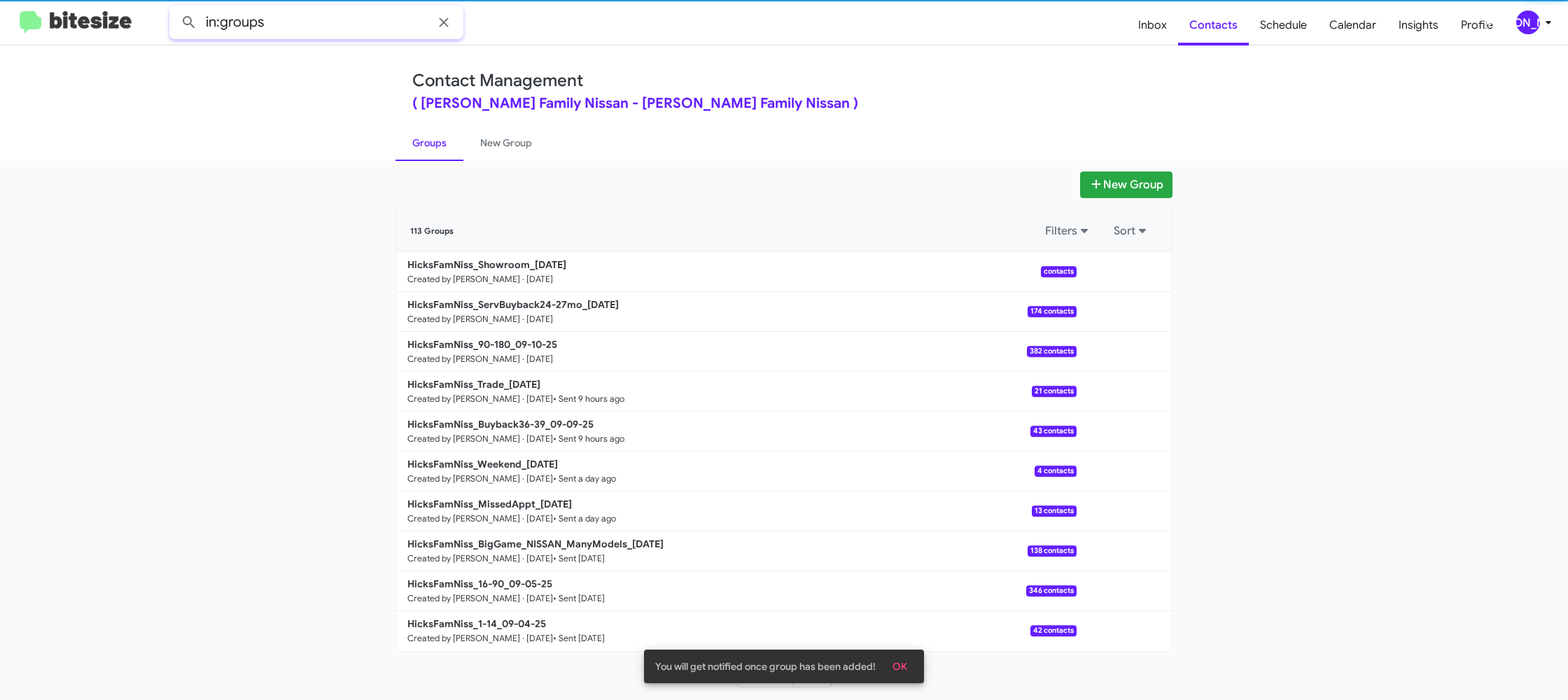
click at [309, 22] on input "in:groups" at bounding box center [316, 23] width 294 height 34
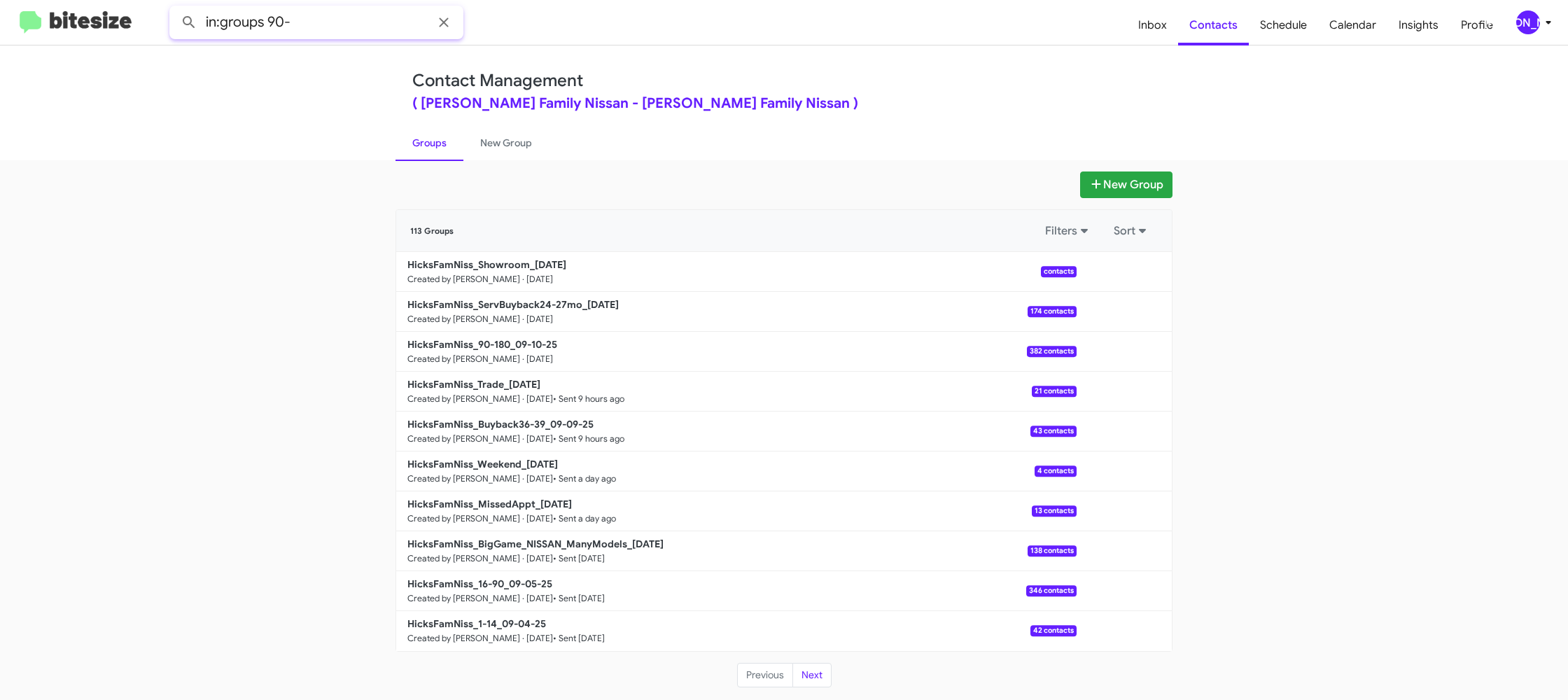
click at [175, 8] on button at bounding box center [189, 22] width 28 height 28
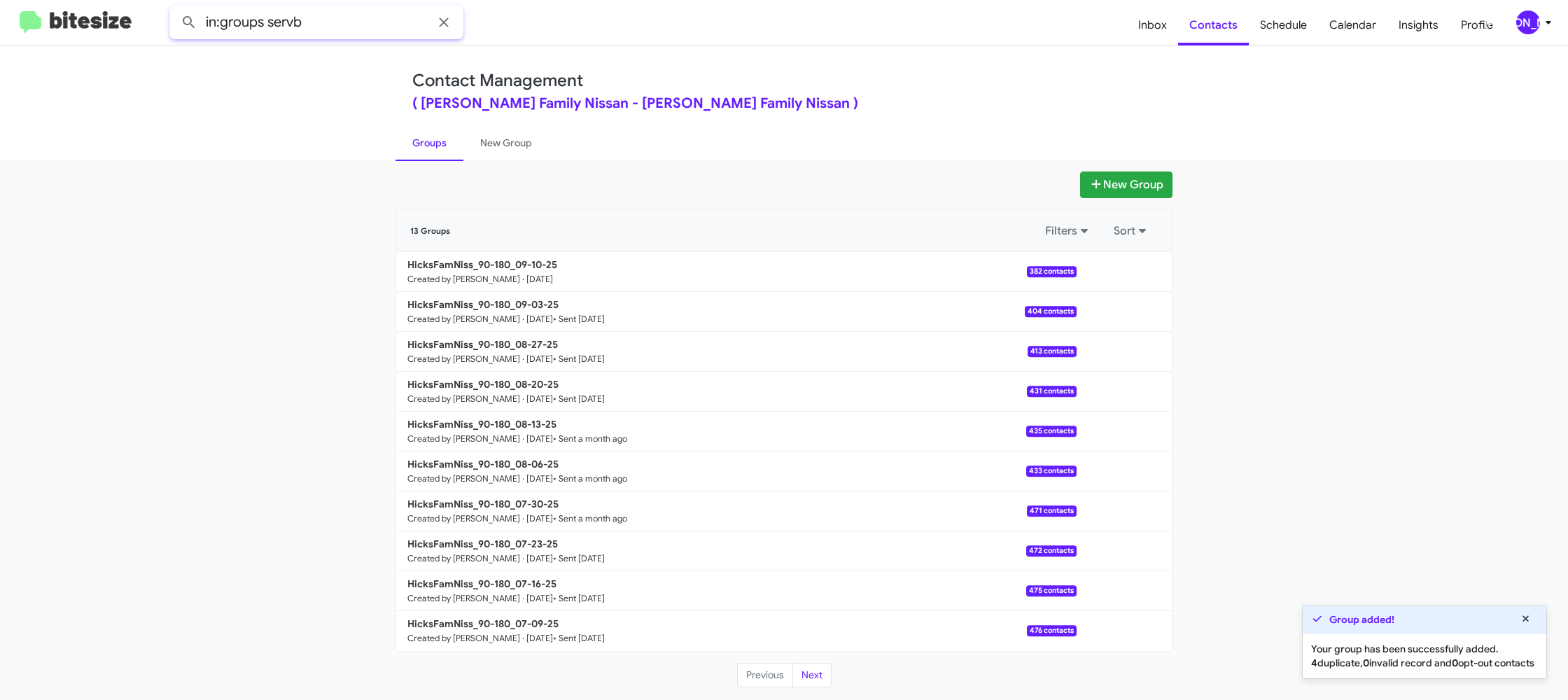
type input "in:groups servb"
click at [175, 8] on button at bounding box center [189, 22] width 28 height 28
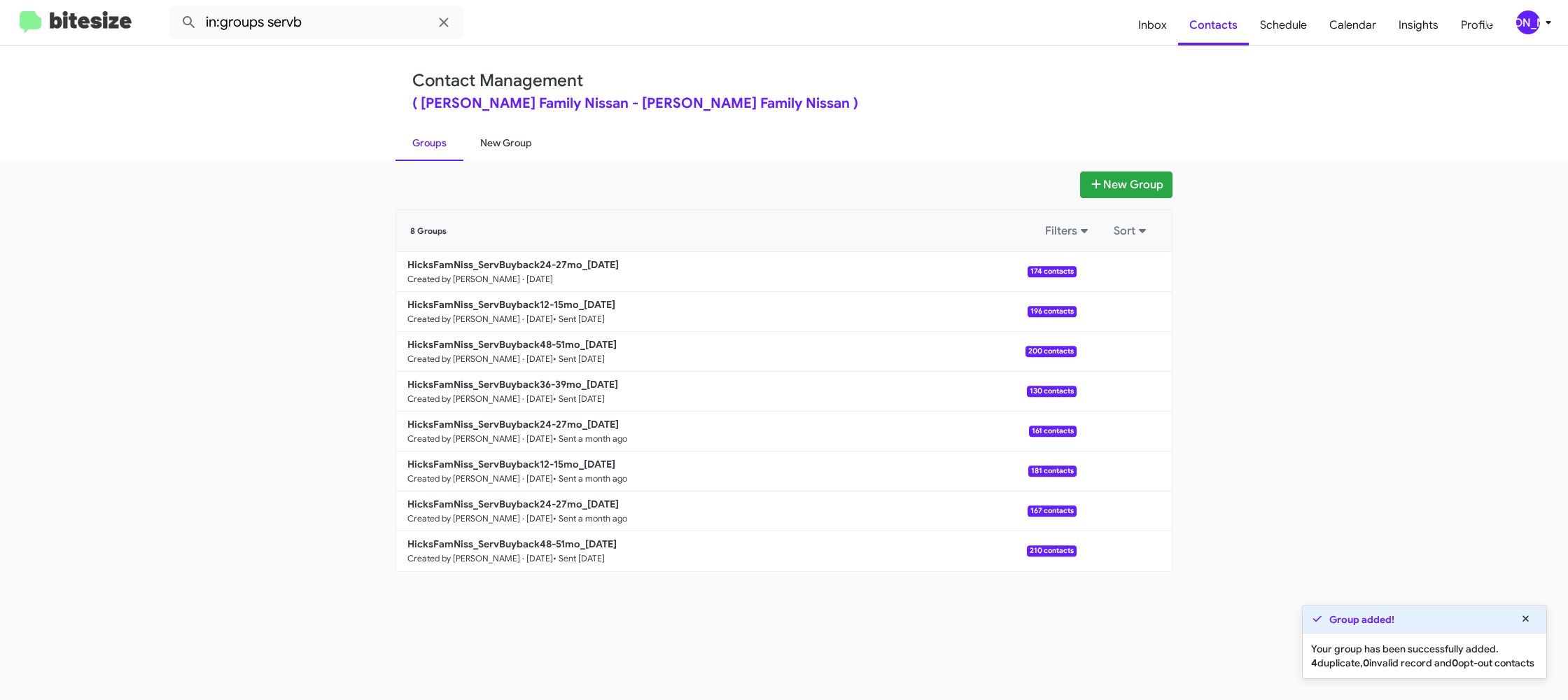
click at [511, 144] on link "New Group" at bounding box center [505, 142] width 86 height 36
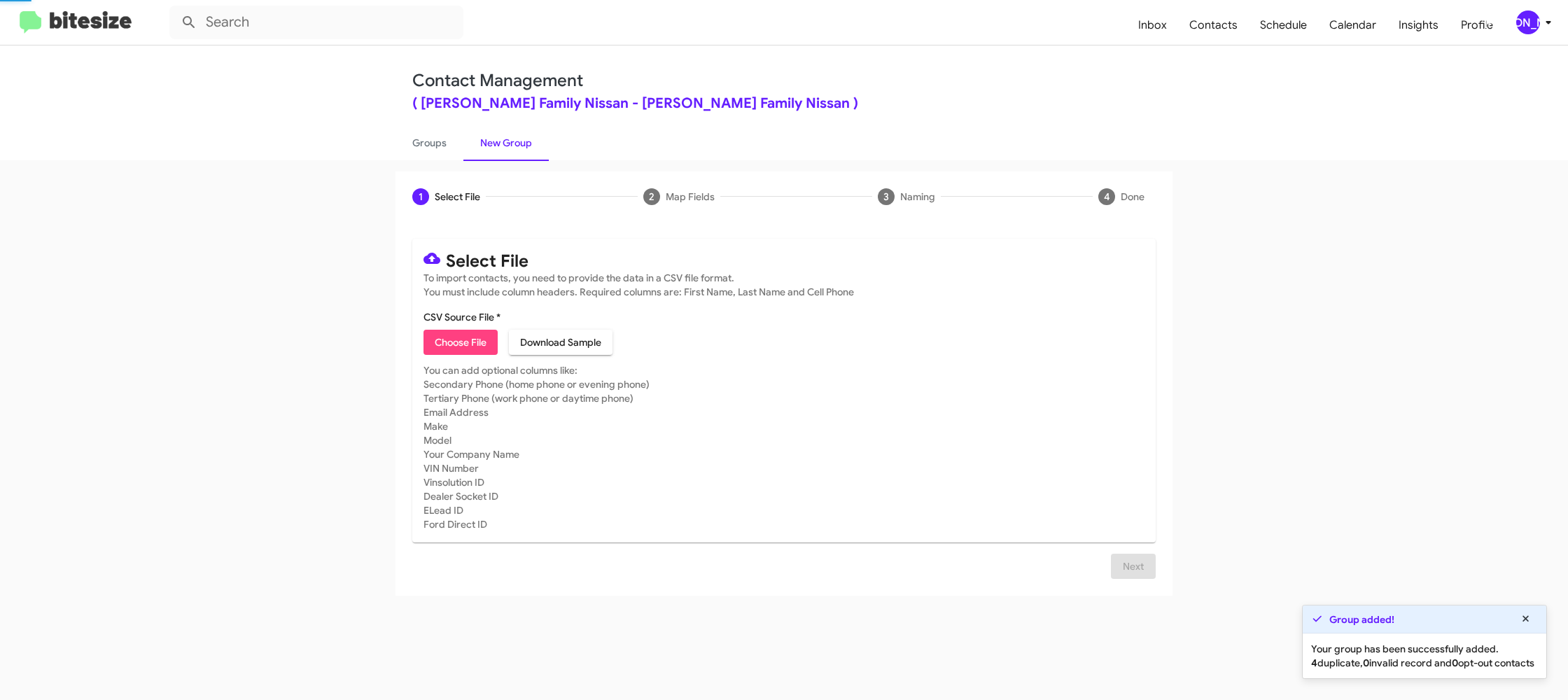
click at [511, 144] on link "New Group" at bounding box center [505, 142] width 86 height 36
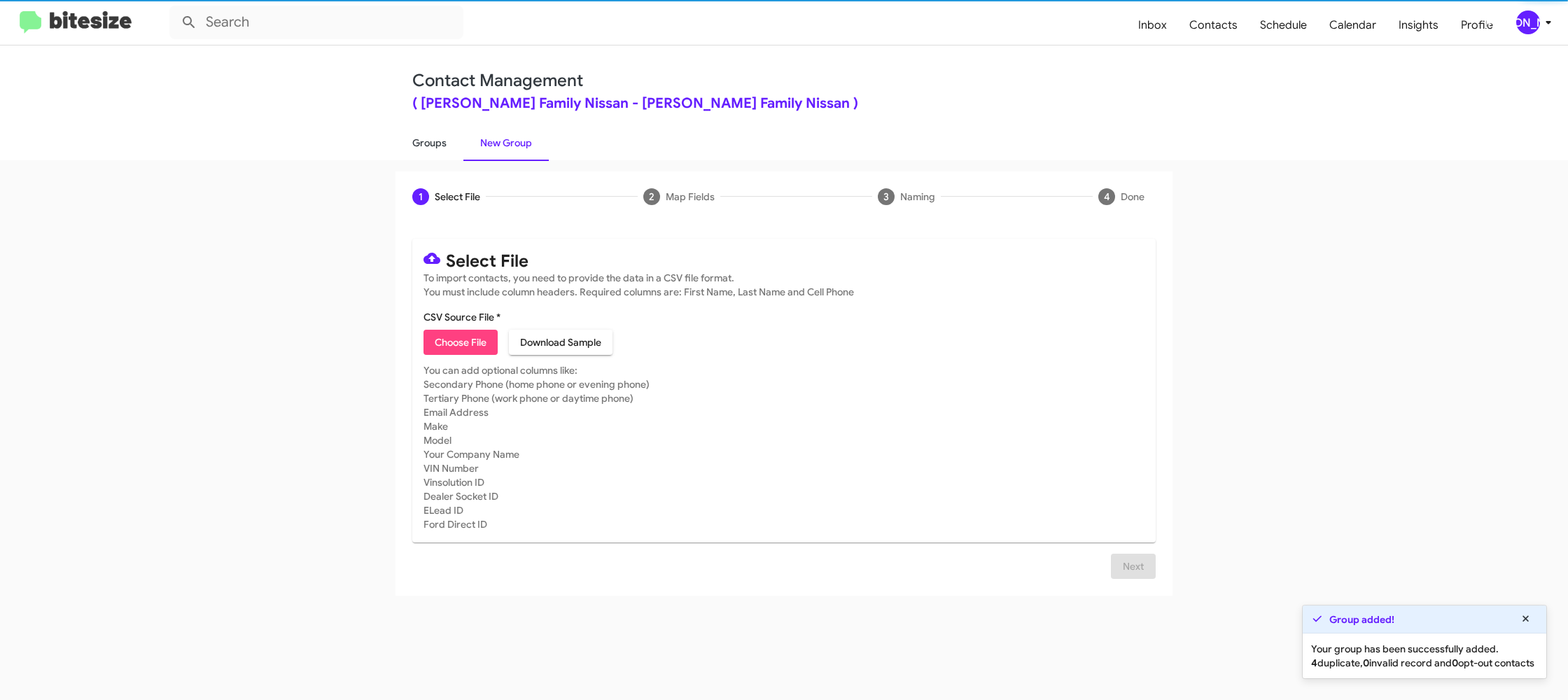
click at [420, 145] on link "Groups" at bounding box center [429, 142] width 68 height 36
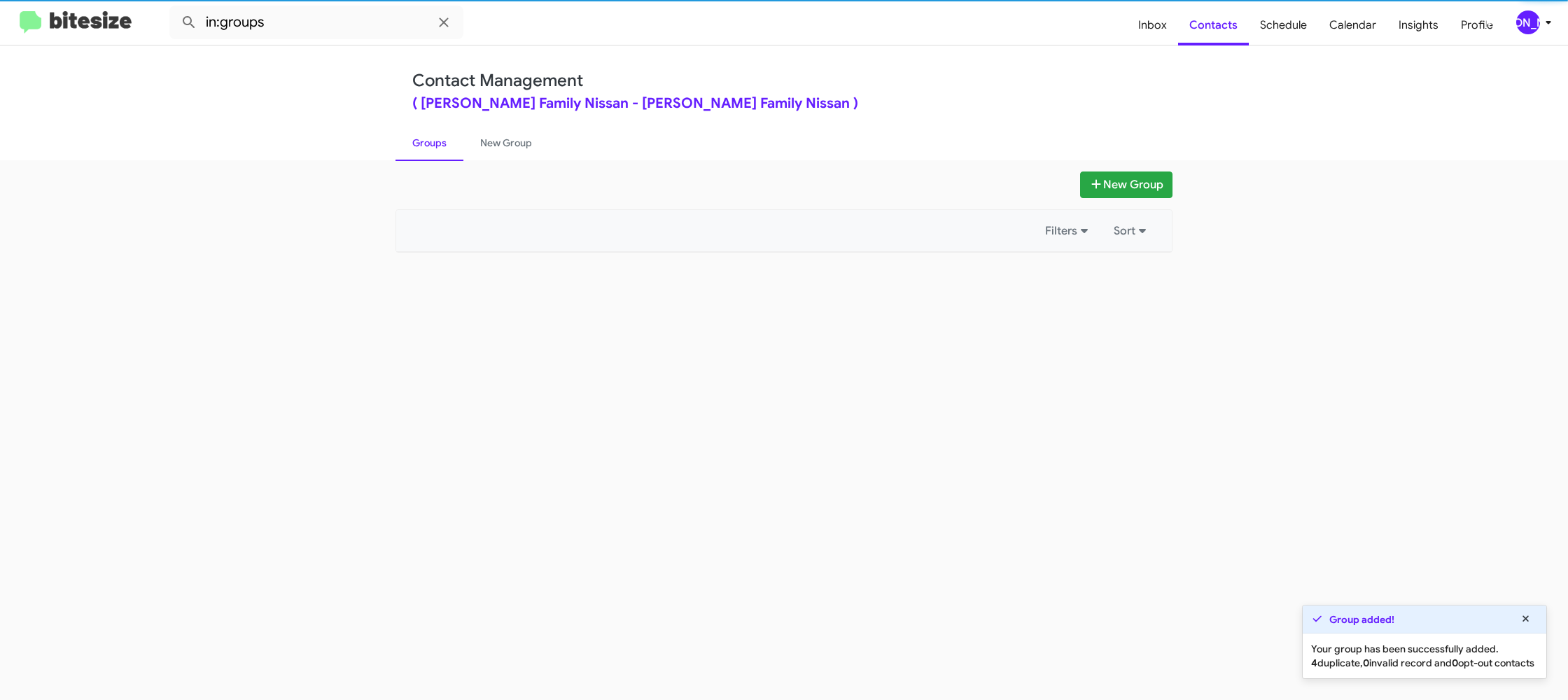
drag, startPoint x: 420, startPoint y: 145, endPoint x: 340, endPoint y: 64, distance: 113.8
click at [417, 140] on link "Groups" at bounding box center [429, 142] width 68 height 36
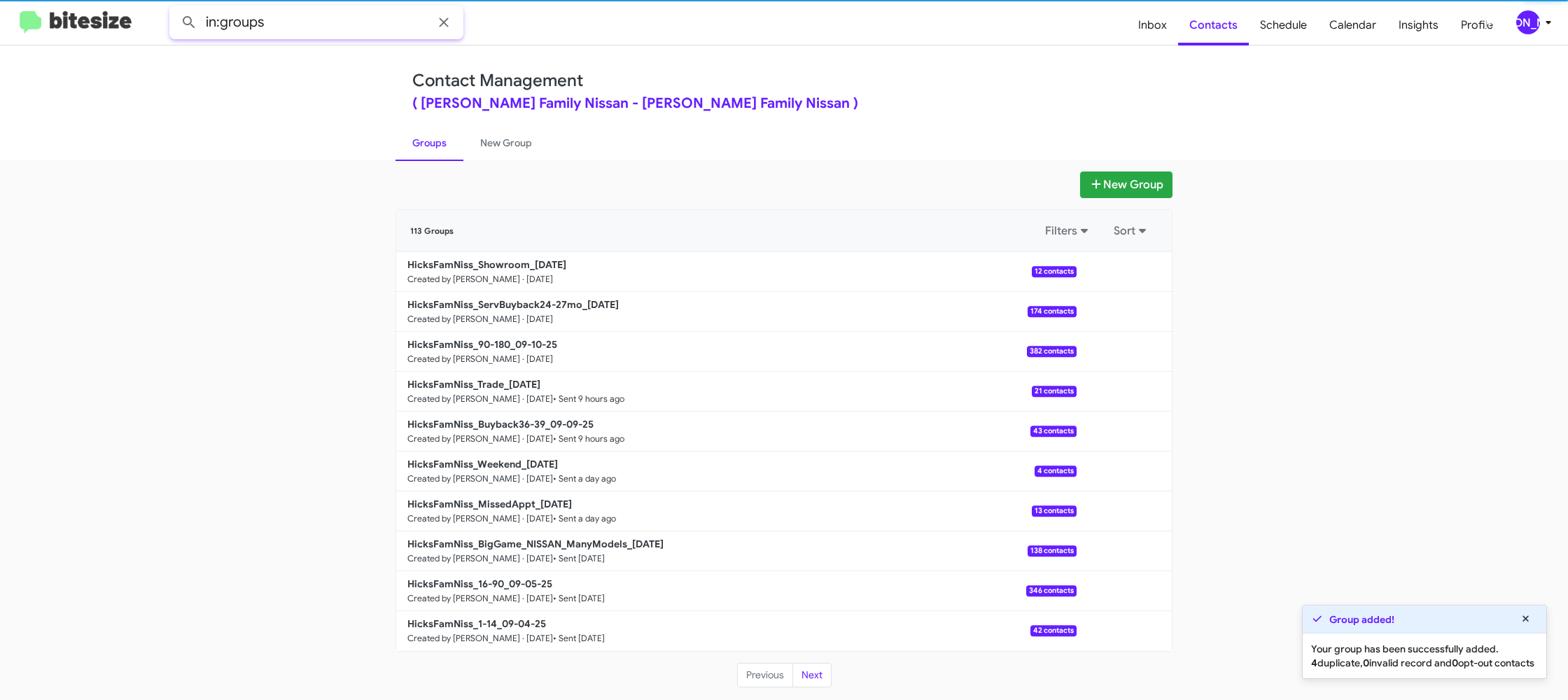
click at [315, 28] on input "in:groups" at bounding box center [316, 23] width 294 height 34
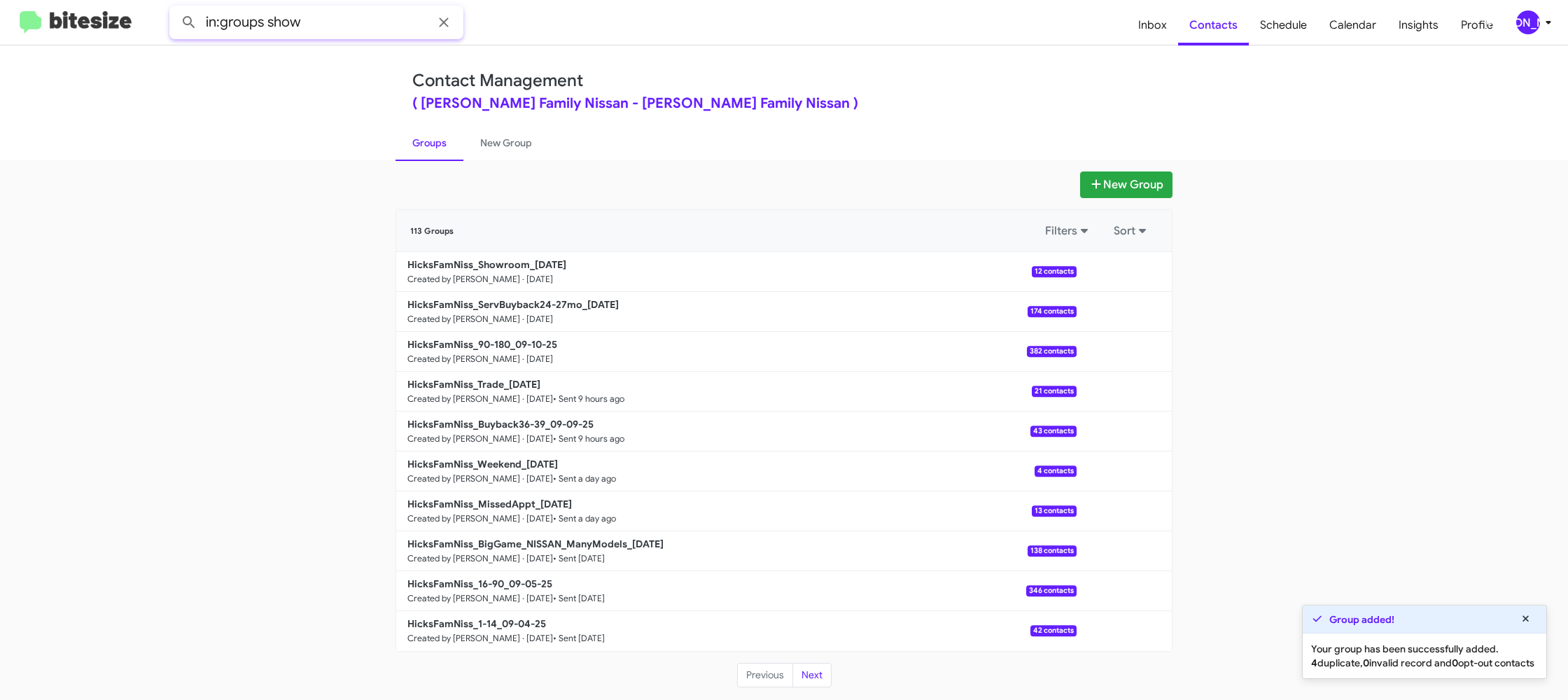
type input "in:groups show"
click at [175, 8] on button at bounding box center [189, 22] width 28 height 28
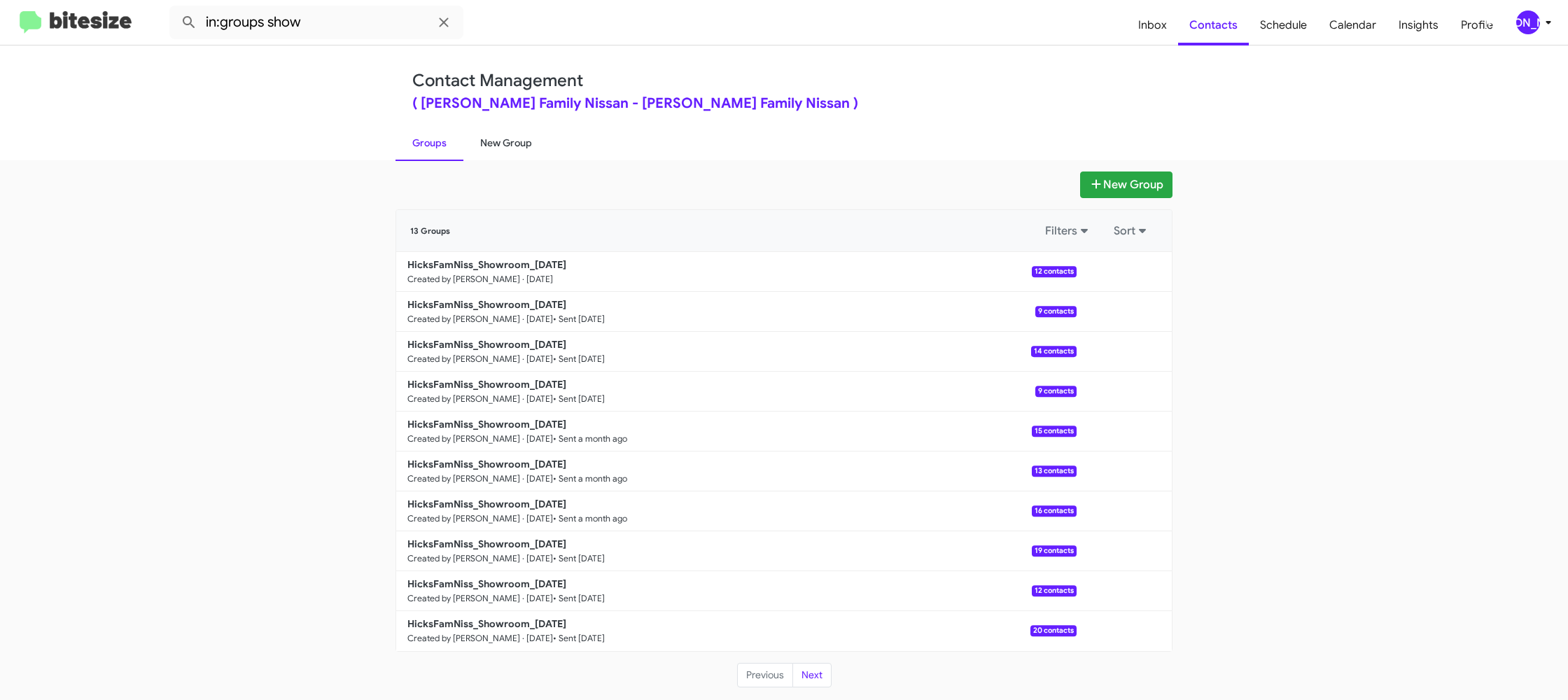
click at [517, 146] on link "New Group" at bounding box center [505, 142] width 86 height 36
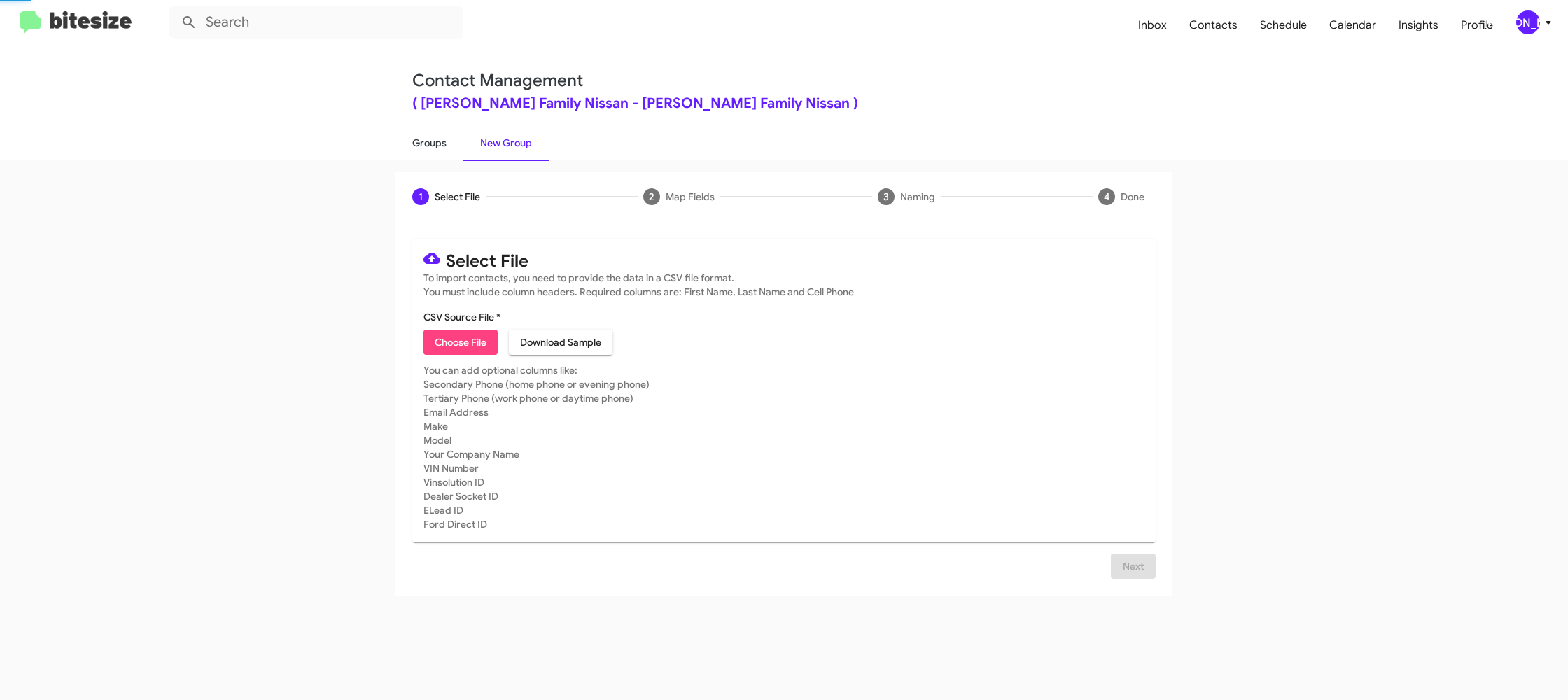
click at [438, 143] on link "Groups" at bounding box center [429, 142] width 68 height 36
type input "in:groups"
click at [438, 143] on link "Groups" at bounding box center [429, 142] width 68 height 36
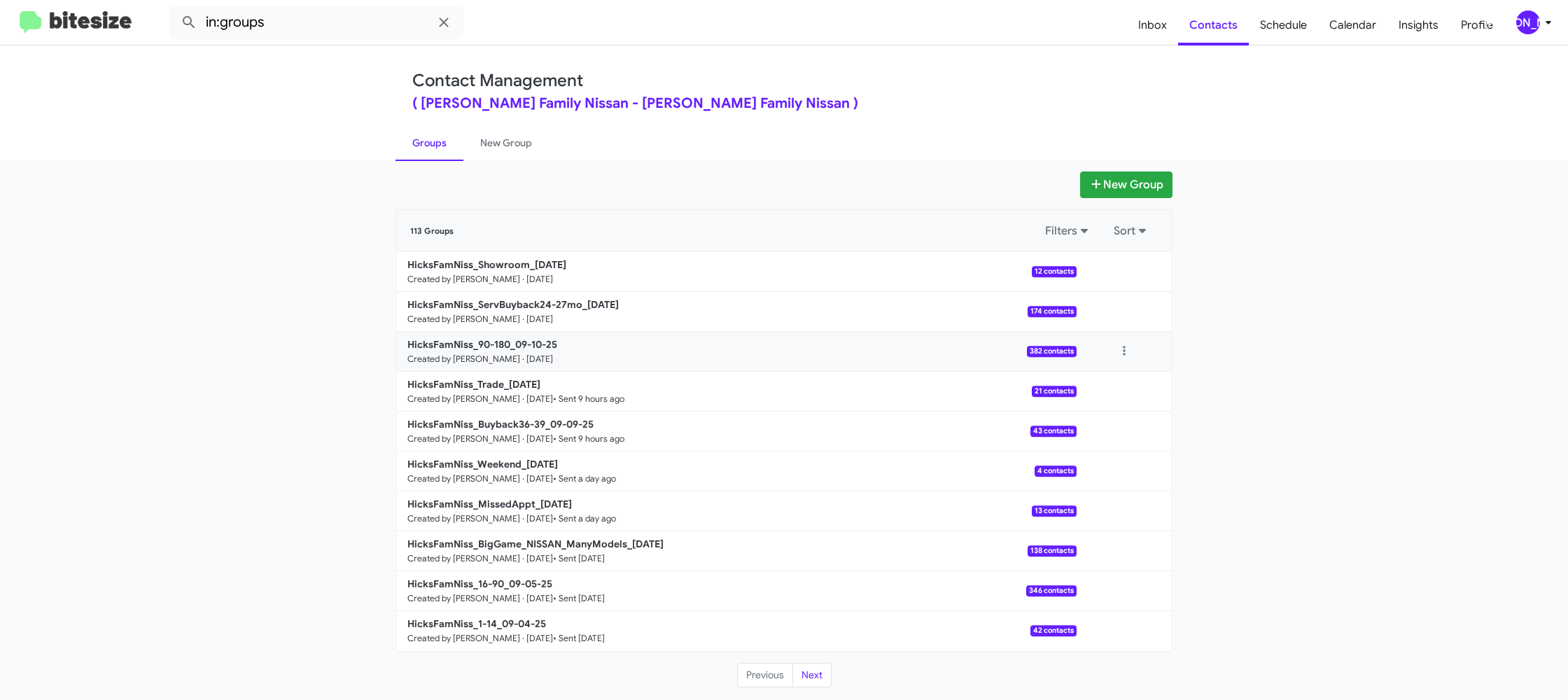
click at [1108, 353] on div at bounding box center [1124, 350] width 95 height 28
drag, startPoint x: 1120, startPoint y: 357, endPoint x: 1118, endPoint y: 365, distance: 8.2
click at [1120, 357] on button at bounding box center [1124, 350] width 28 height 28
click at [1110, 389] on button "View contacts" at bounding box center [1082, 389] width 112 height 34
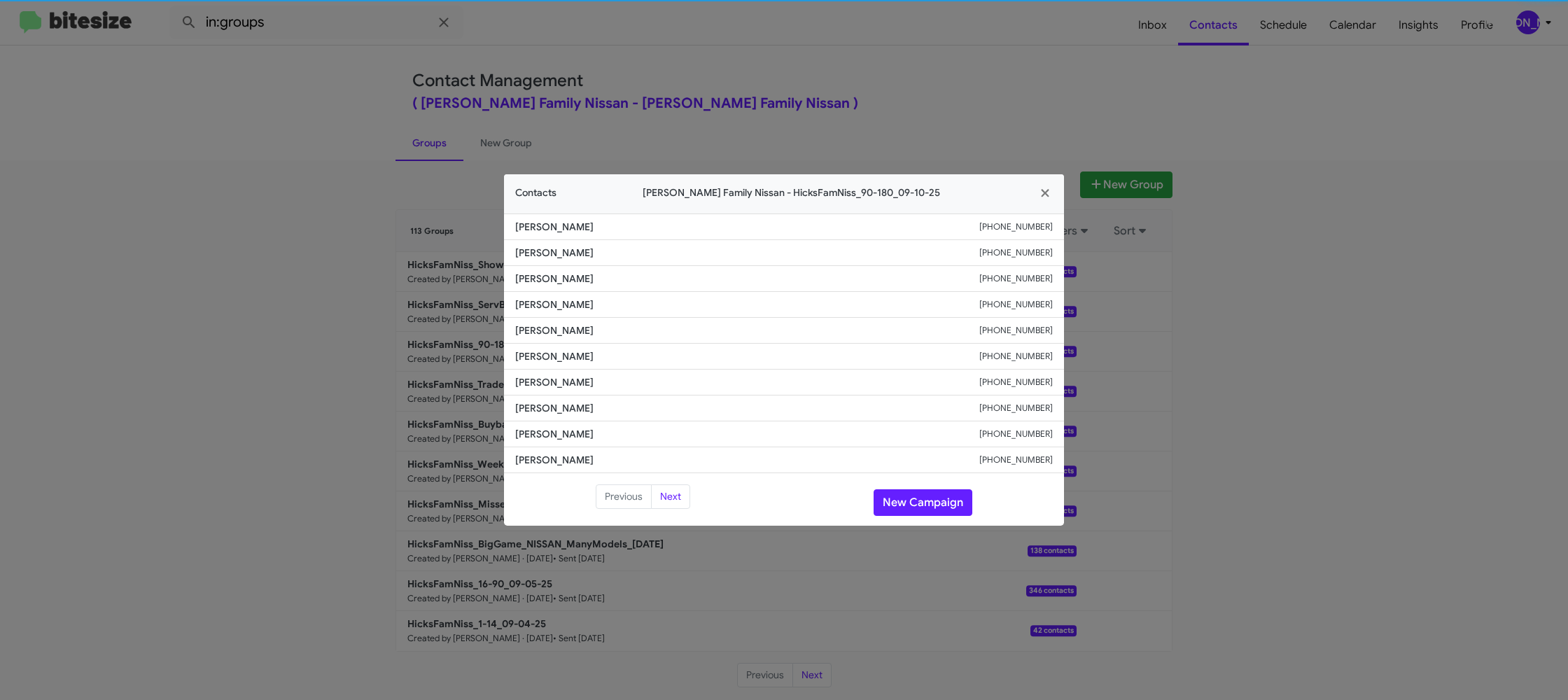
click at [551, 366] on li "Matthew Moritz +18328940601" at bounding box center [783, 356] width 560 height 26
drag, startPoint x: 627, startPoint y: 98, endPoint x: 669, endPoint y: 123, distance: 48.9
click at [628, 98] on modal-container "Contacts Hicks Family Nissan - HicksFamNiss_90-180_09-10-25 Grace Barrera +1361…" at bounding box center [784, 350] width 1568 height 700
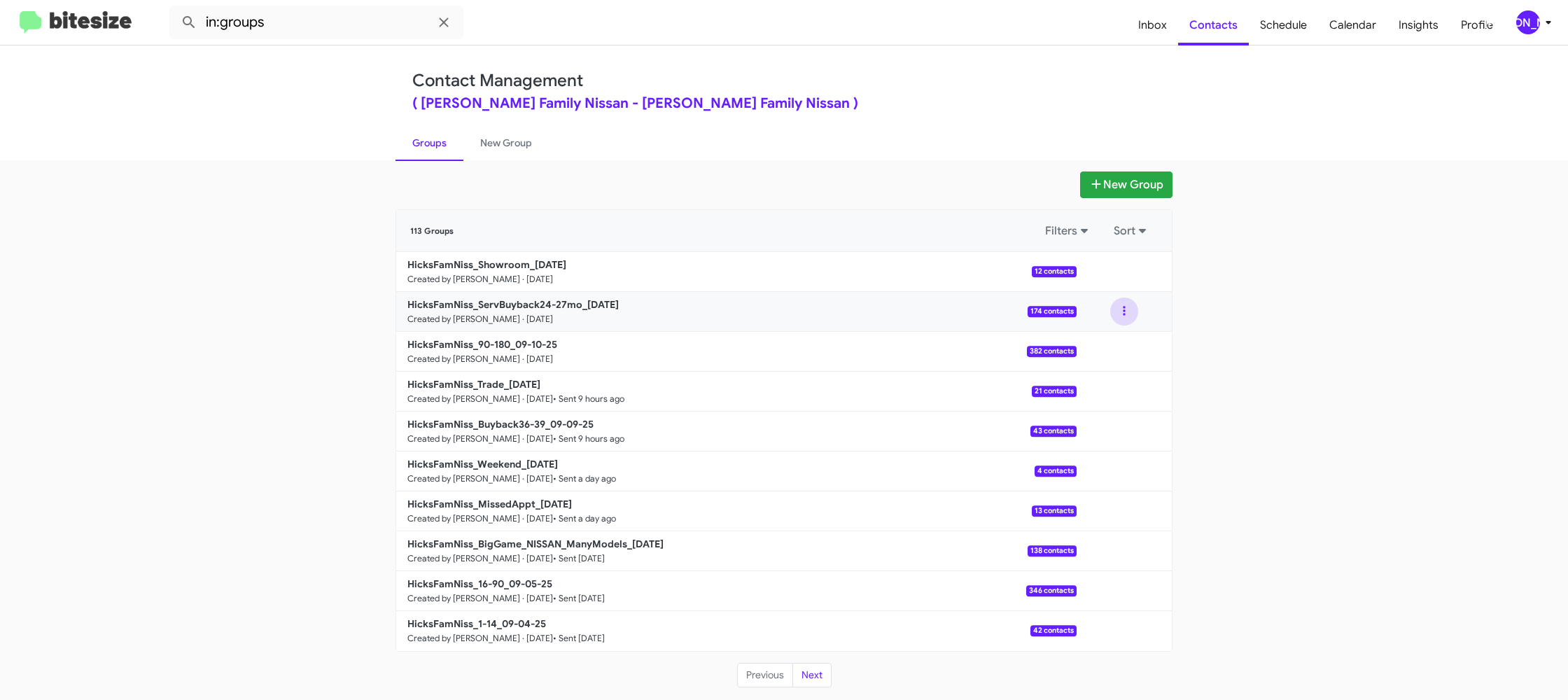
click at [1122, 315] on button at bounding box center [1124, 311] width 28 height 28
drag, startPoint x: 1120, startPoint y: 339, endPoint x: 1111, endPoint y: 343, distance: 9.8
click at [1111, 343] on button "View contacts" at bounding box center [1082, 350] width 112 height 34
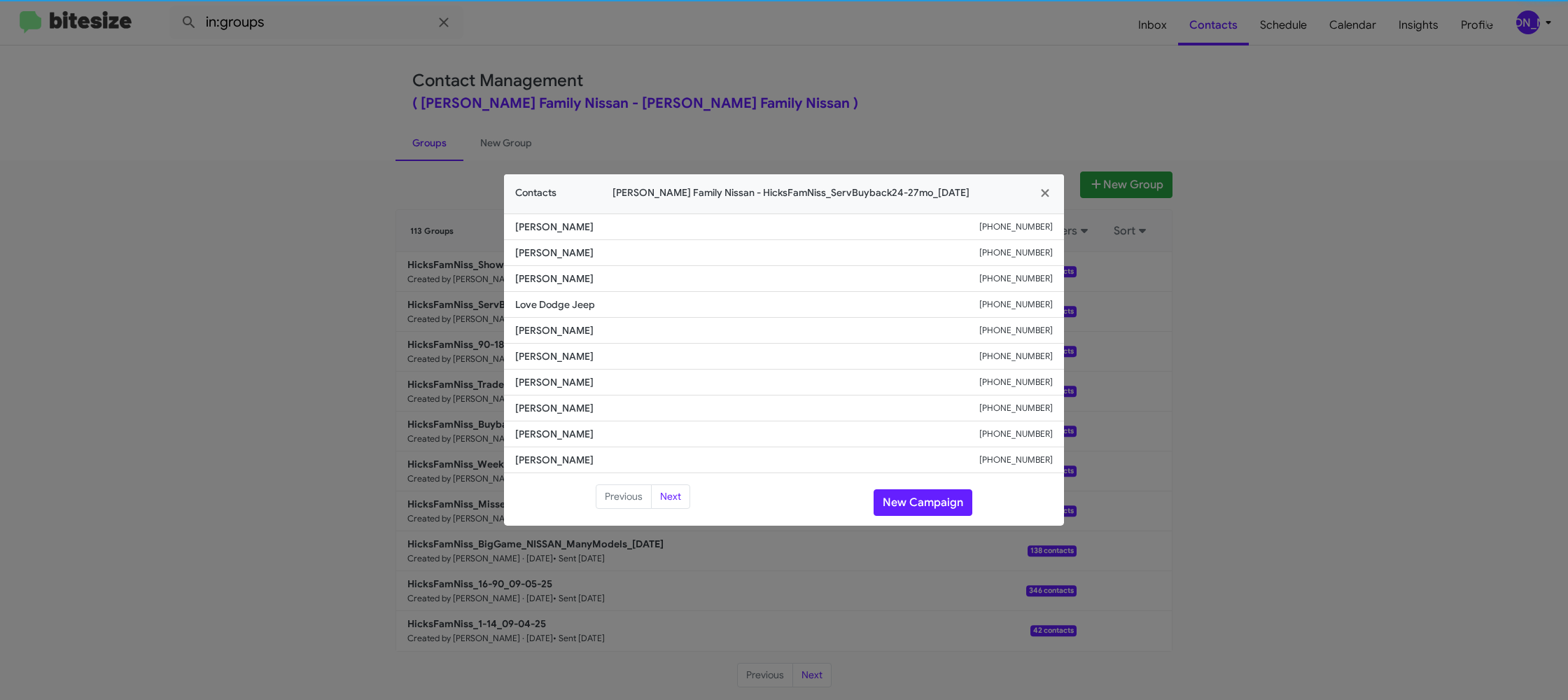
click at [559, 360] on span "Gerardo Cantu" at bounding box center [747, 356] width 464 height 14
copy span "Gerardo Cantu"
drag, startPoint x: 794, startPoint y: 48, endPoint x: 1167, endPoint y: 262, distance: 430.0
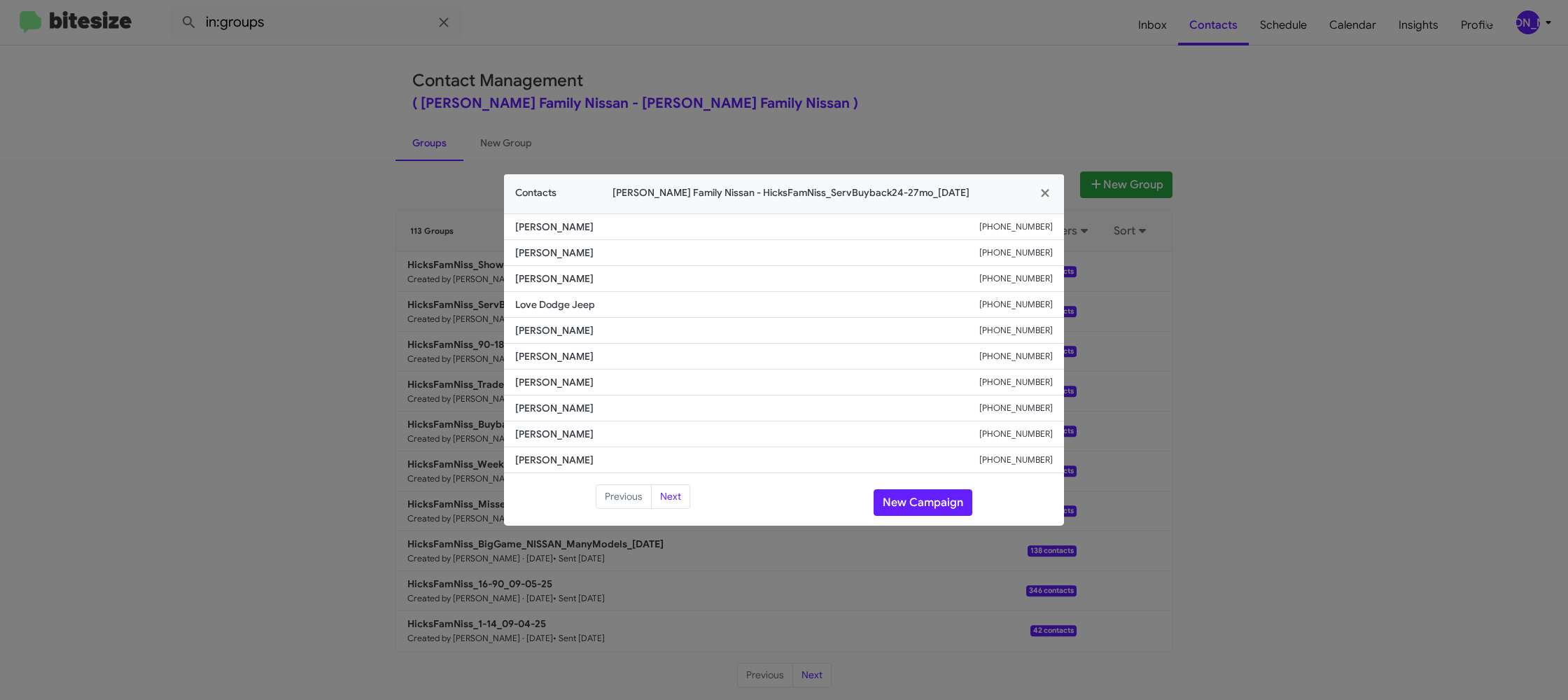
click at [800, 50] on modal-container "Contacts Hicks Family Nissan - HicksFamNiss_ServBuyback24-27mo_09-10-25 Ruben V…" at bounding box center [784, 350] width 1568 height 700
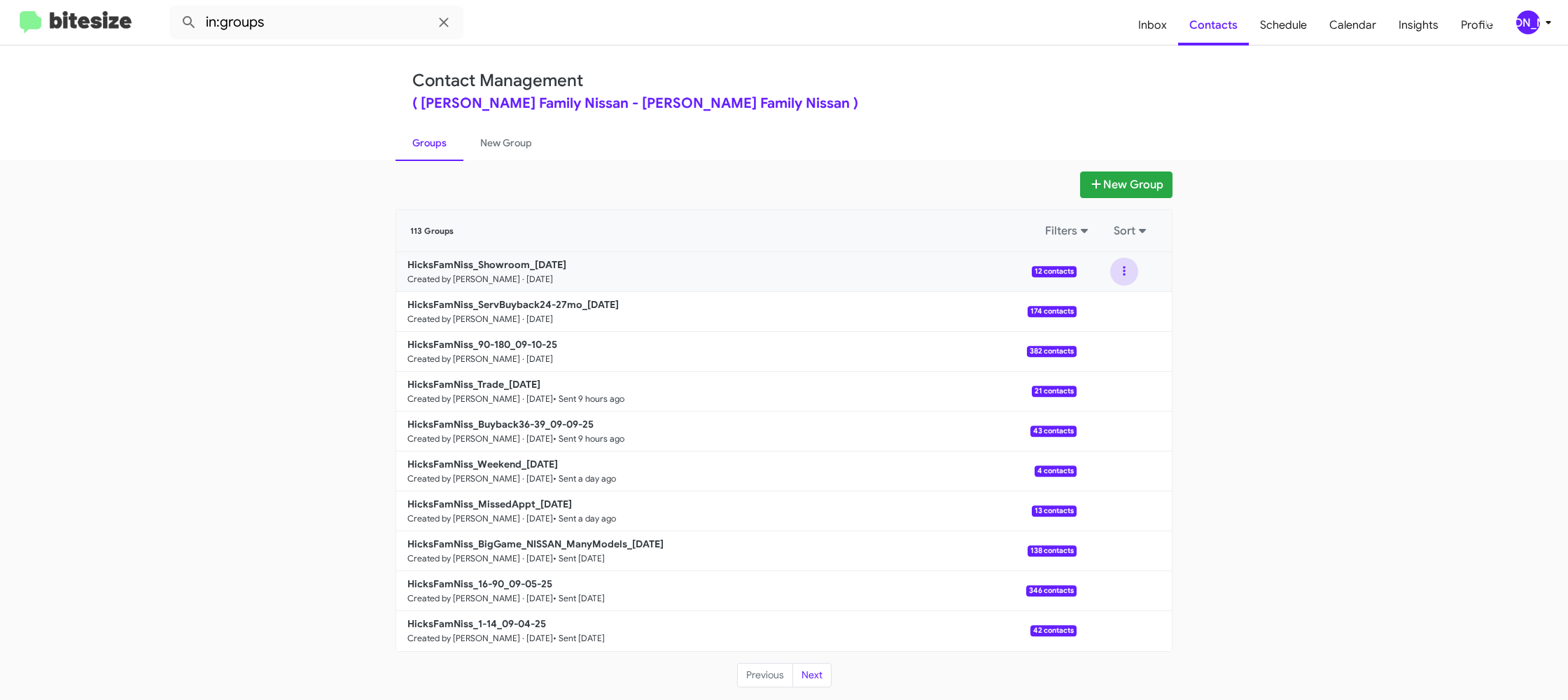
click at [1126, 273] on button at bounding box center [1124, 271] width 28 height 28
click at [1104, 310] on button "View contacts" at bounding box center [1082, 310] width 112 height 34
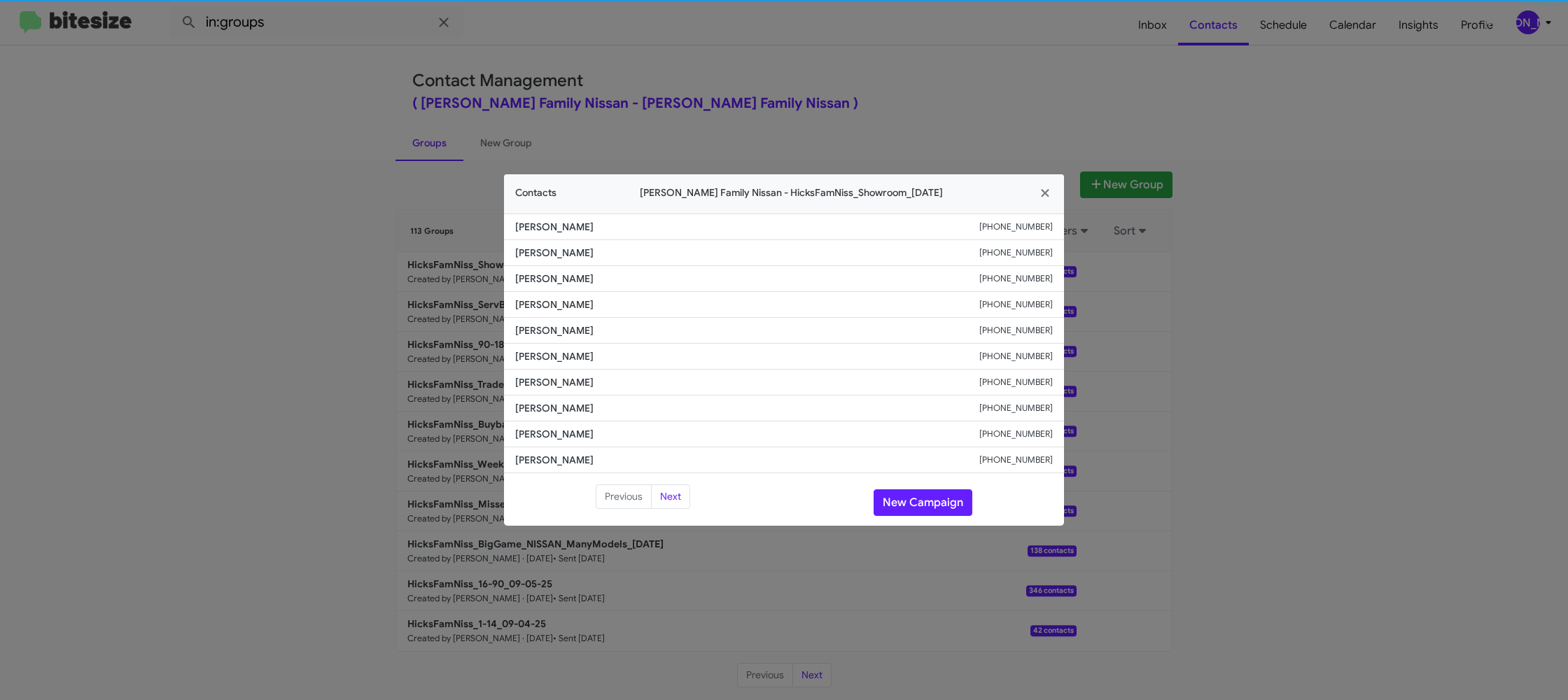
click at [571, 360] on span "Estepany Mckeever" at bounding box center [747, 356] width 464 height 14
copy span "Estepany Mckeever"
drag, startPoint x: 401, startPoint y: 185, endPoint x: 440, endPoint y: 256, distance: 81.0
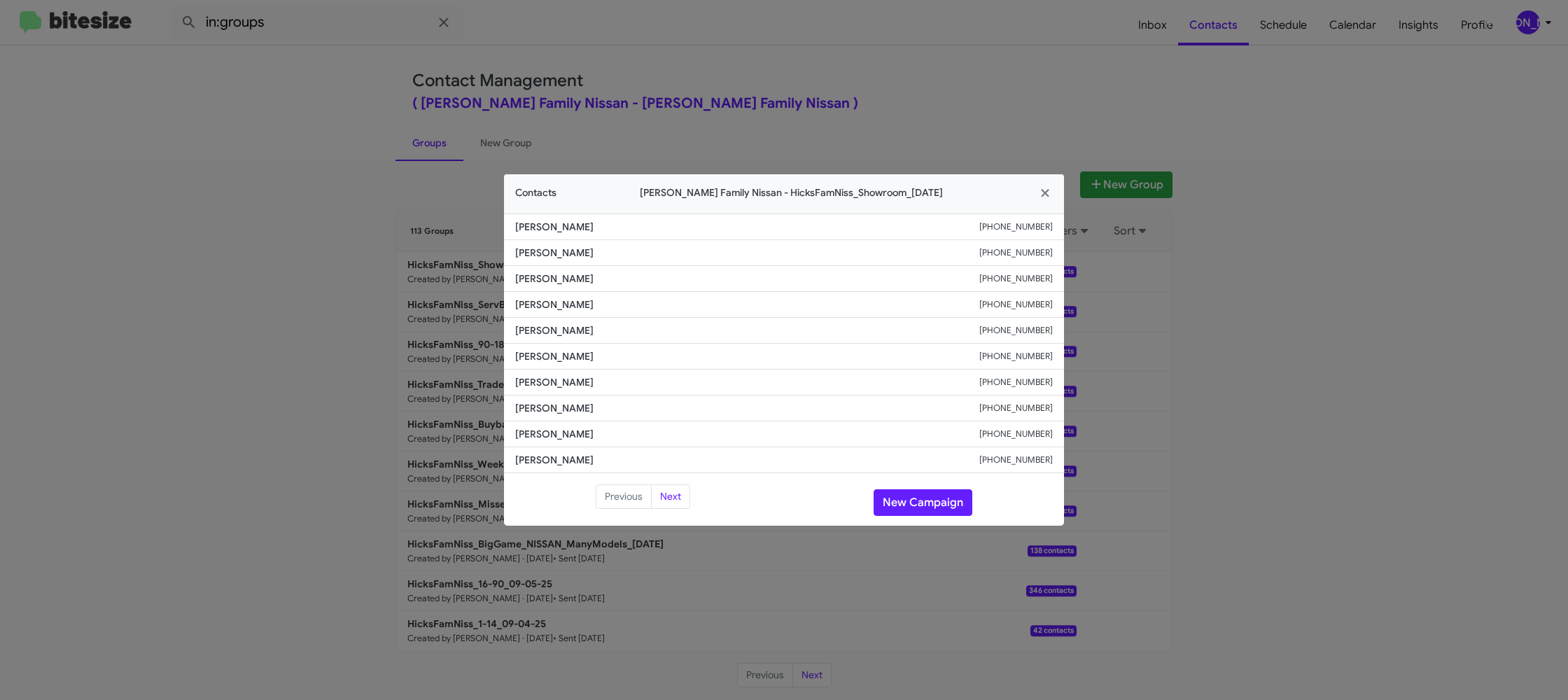
click at [400, 185] on modal-container "Contacts Hicks Family Nissan - HicksFamNiss_Showroom_09-10-25 Celia Delatorre +…" at bounding box center [784, 350] width 1568 height 700
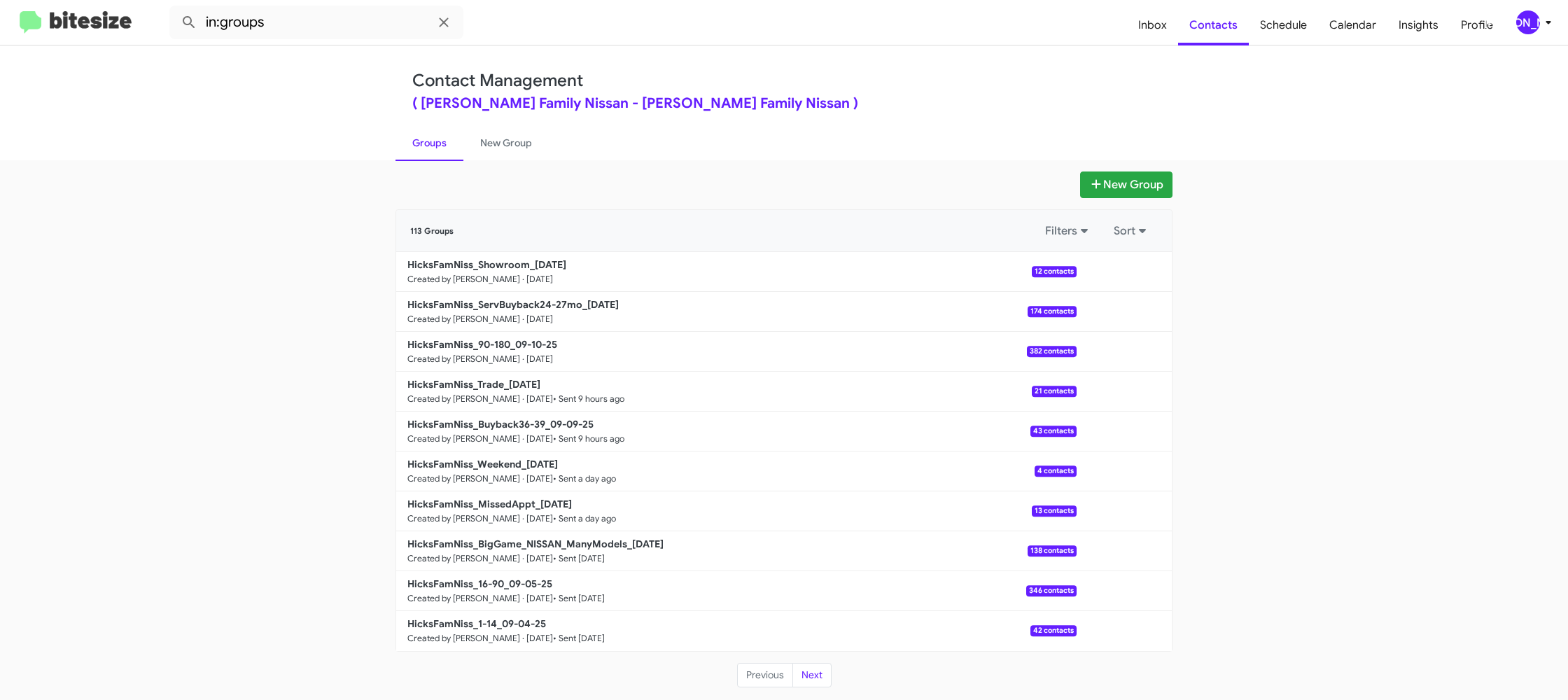
click at [540, 345] on b "HicksFamNiss_90-180_09-10-25" at bounding box center [482, 344] width 150 height 13
drag, startPoint x: 540, startPoint y: 345, endPoint x: 390, endPoint y: 88, distance: 297.6
click at [539, 340] on b "HicksFamNiss_90-180_09-10-25" at bounding box center [482, 344] width 150 height 13
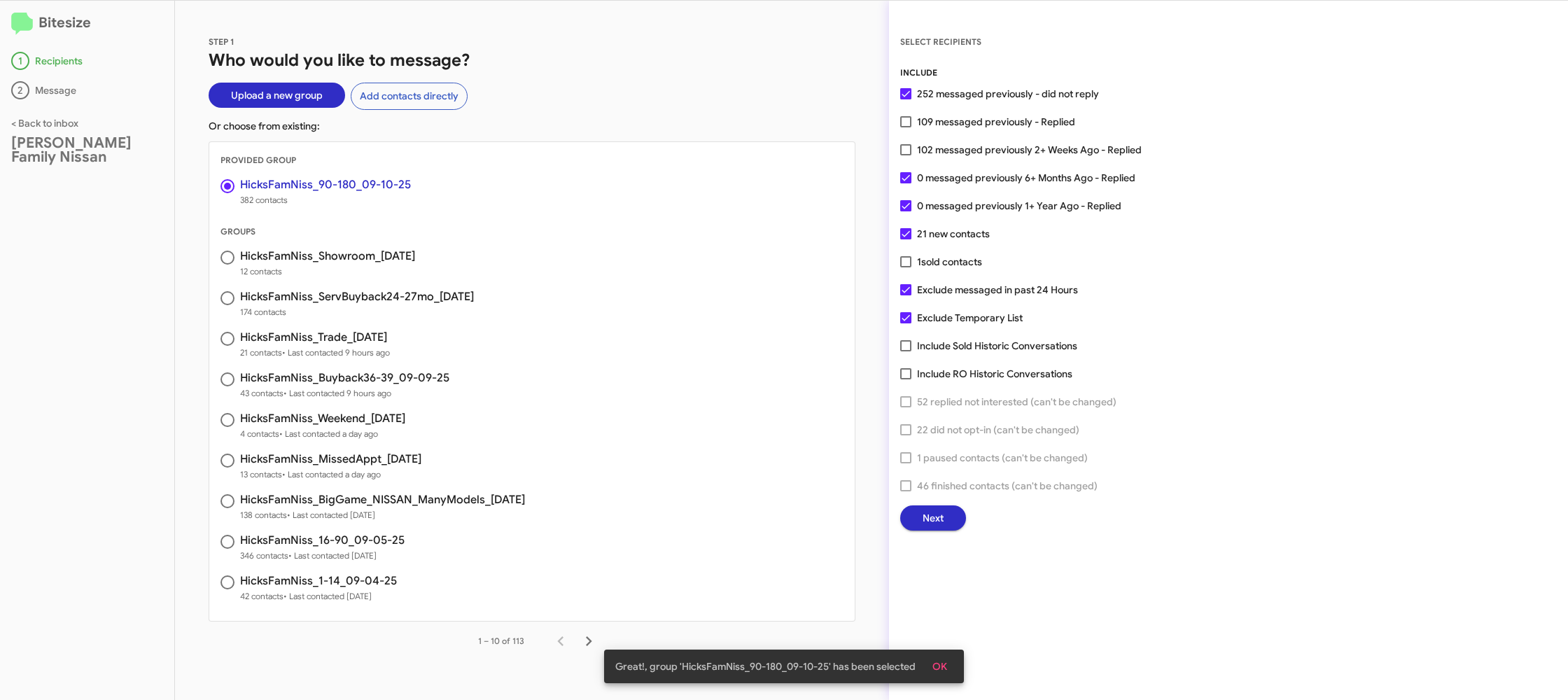
click at [927, 518] on span "Next" at bounding box center [933, 518] width 21 height 25
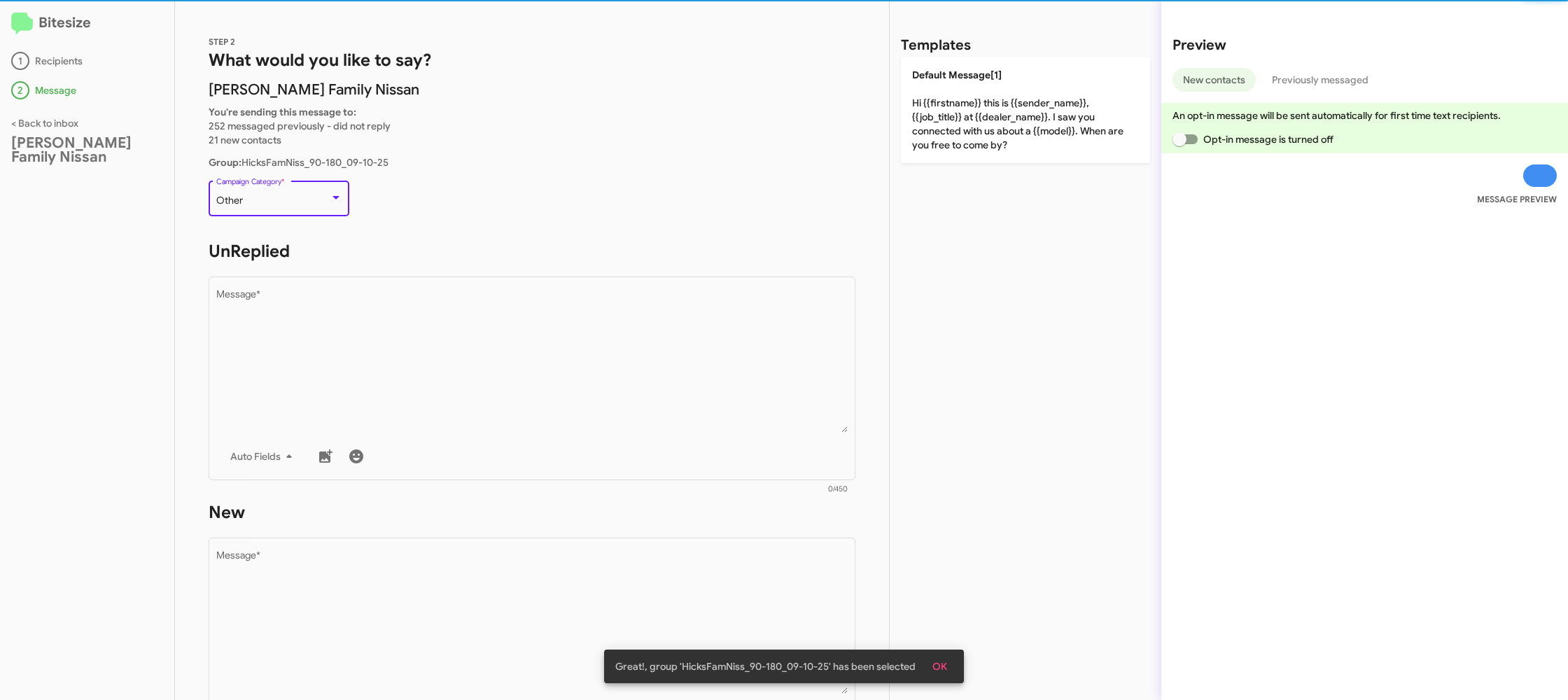
click at [322, 205] on div "Other" at bounding box center [273, 201] width 113 height 11
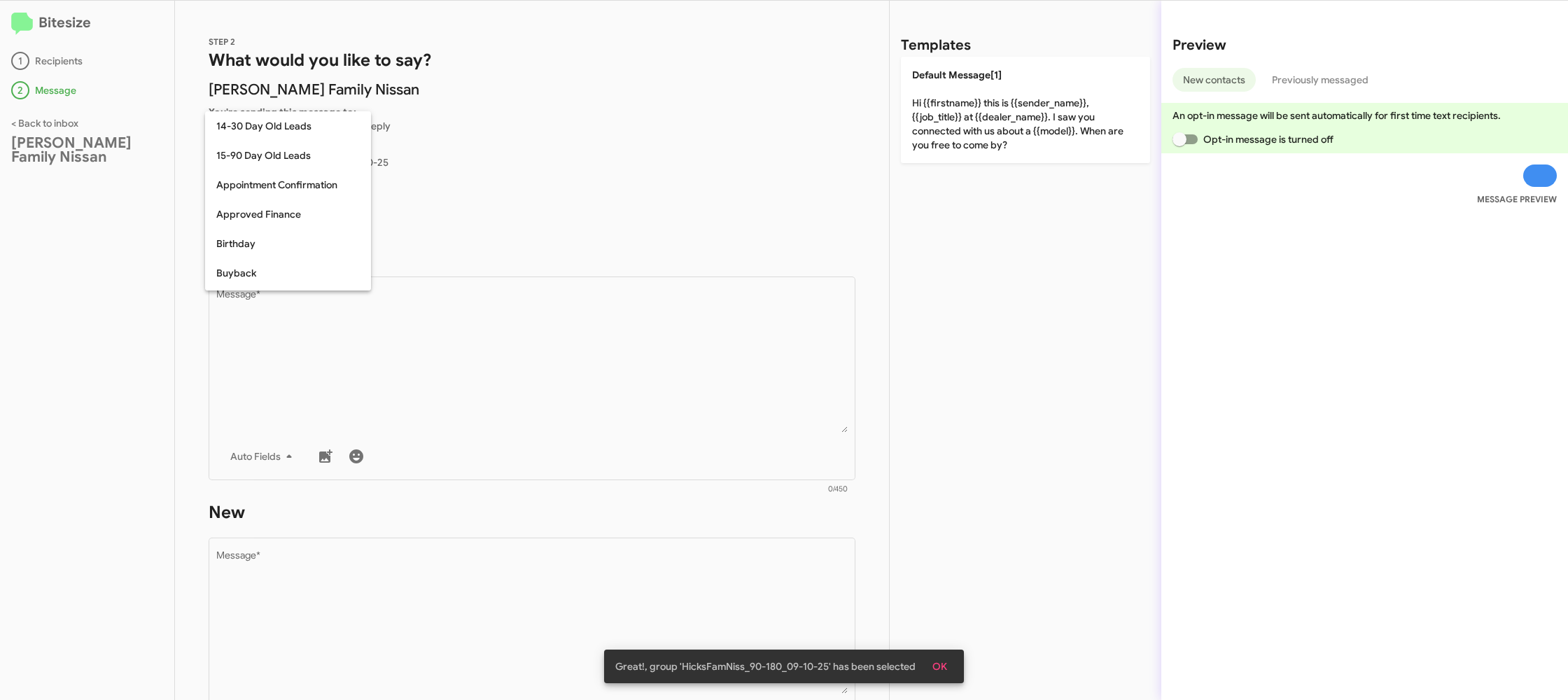
scroll to position [307, 0]
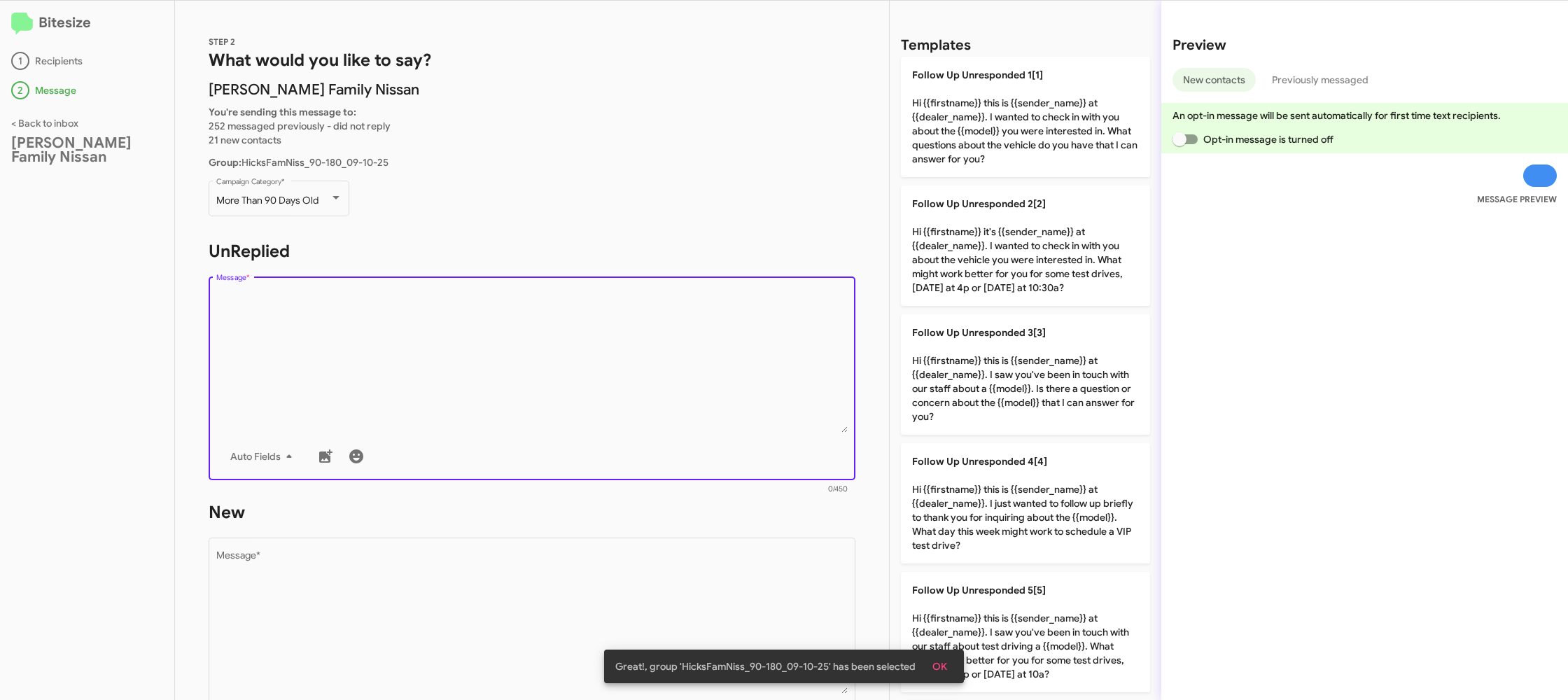
click at [420, 322] on textarea "Message *" at bounding box center [532, 361] width 632 height 143
drag, startPoint x: 420, startPoint y: 322, endPoint x: 778, endPoint y: 353, distance: 359.3
click at [443, 318] on textarea "Message *" at bounding box center [532, 361] width 632 height 143
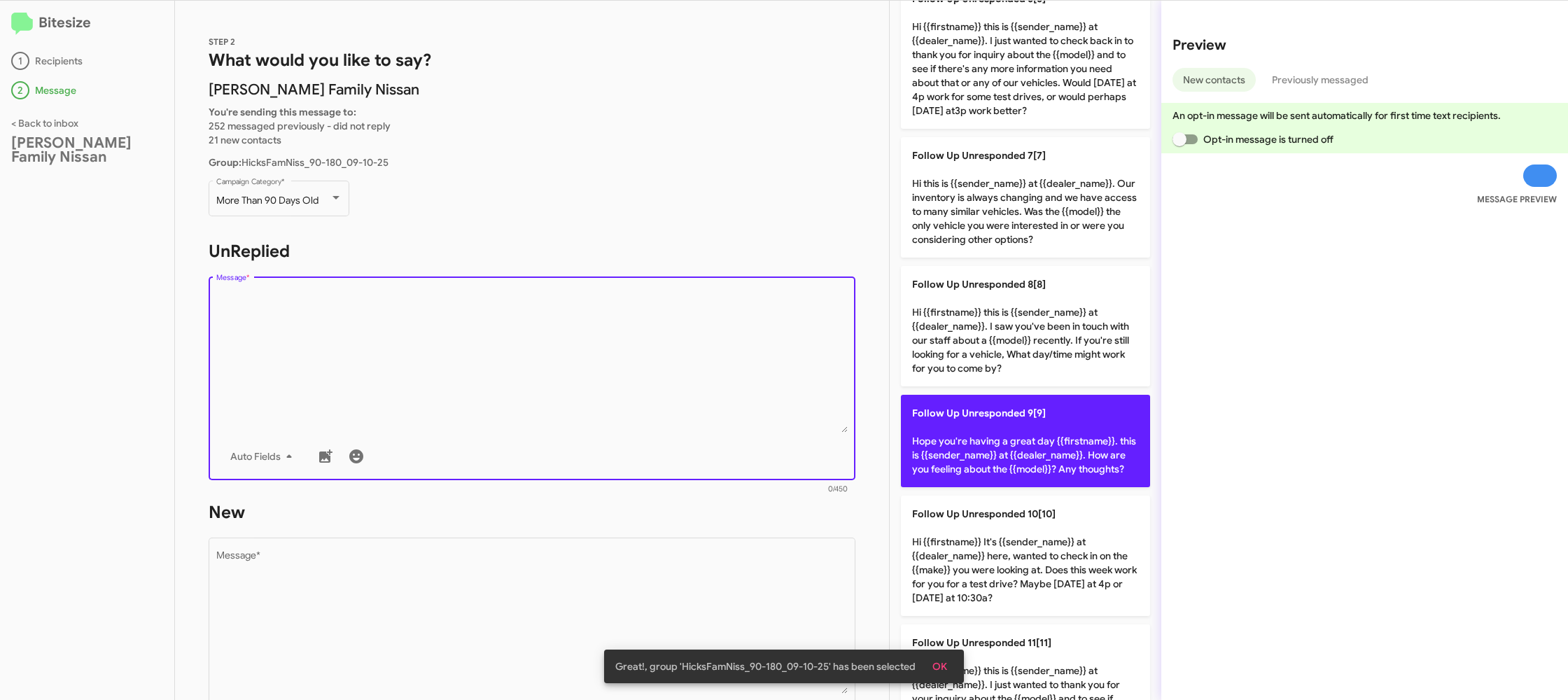
scroll to position [802, 0]
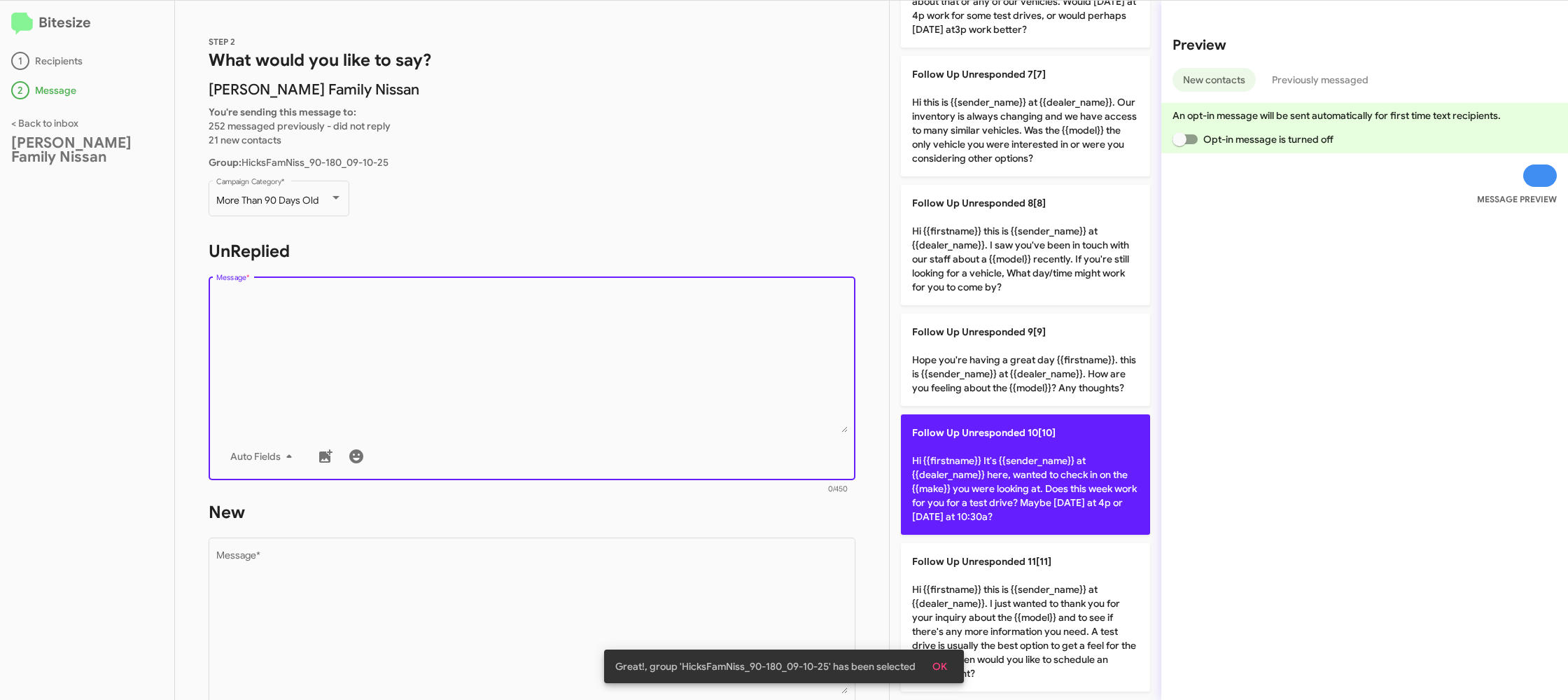
click at [1016, 449] on p "Follow Up Unresponded 10[10] Hi {{firstname}} It's {{sender_name}} at {{dealer_…" at bounding box center [1025, 474] width 249 height 120
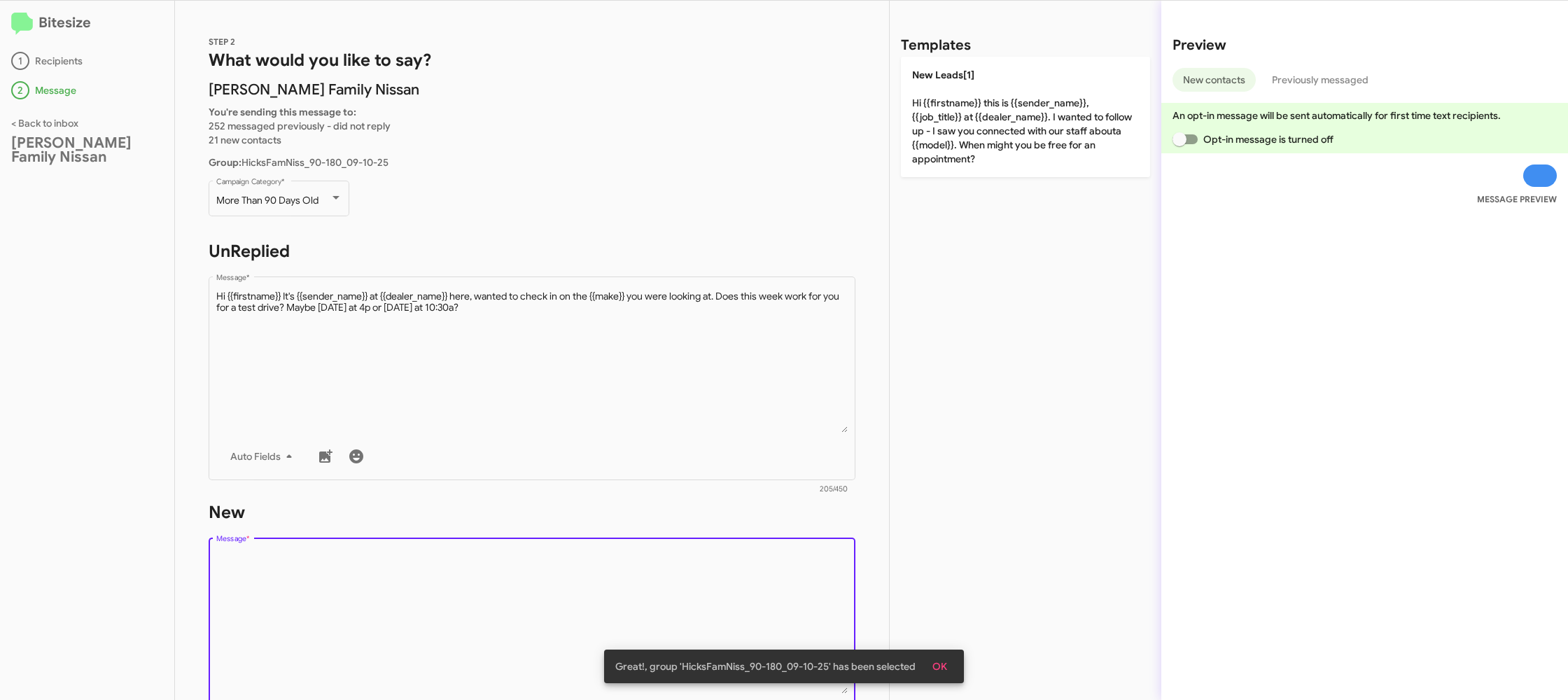
click at [698, 598] on textarea "Message *" at bounding box center [532, 622] width 632 height 143
click at [698, 598] on textarea "Message *" at bounding box center [532, 622] width 632 height 143
click at [697, 595] on textarea "Message *" at bounding box center [532, 622] width 632 height 143
drag, startPoint x: 697, startPoint y: 595, endPoint x: 695, endPoint y: 587, distance: 8.2
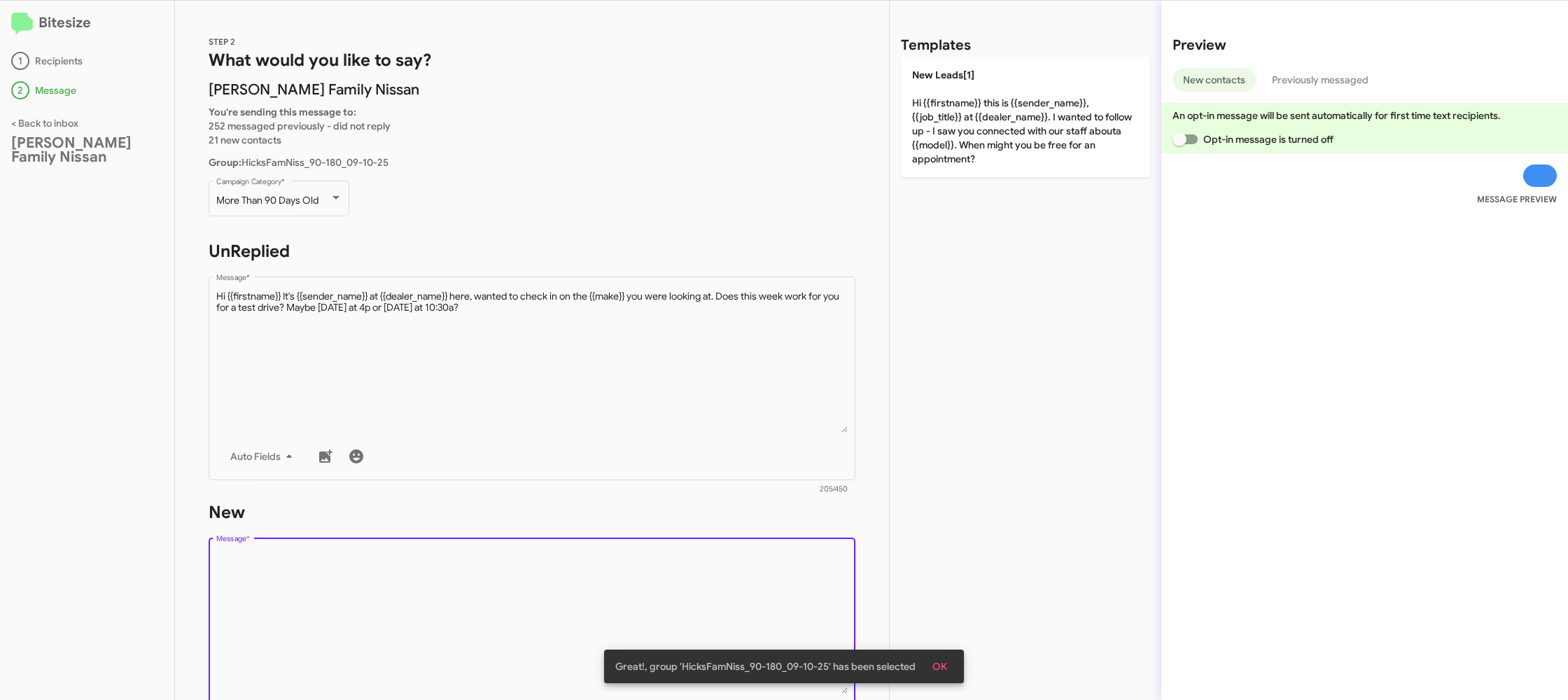
click at [697, 593] on textarea "Message *" at bounding box center [532, 622] width 632 height 143
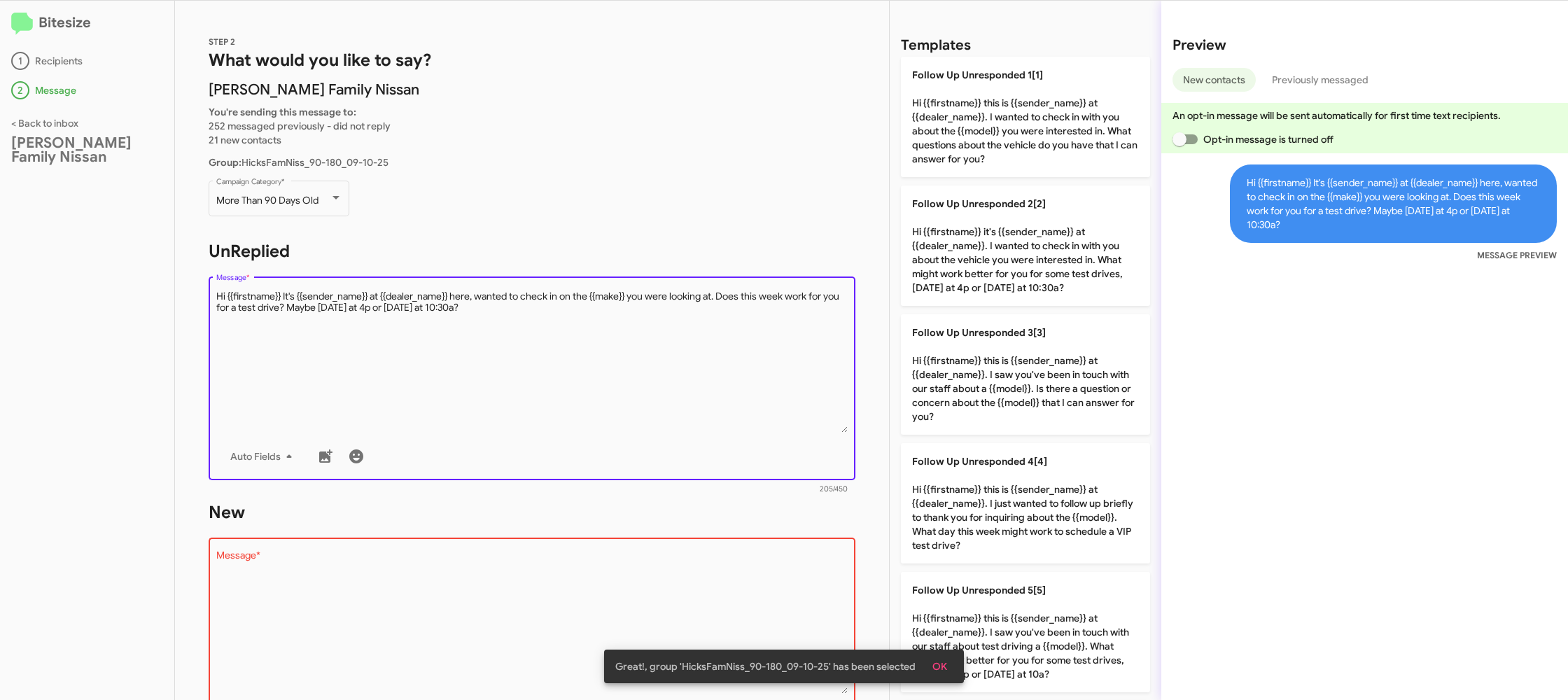
click at [732, 430] on textarea "Message *" at bounding box center [532, 361] width 632 height 143
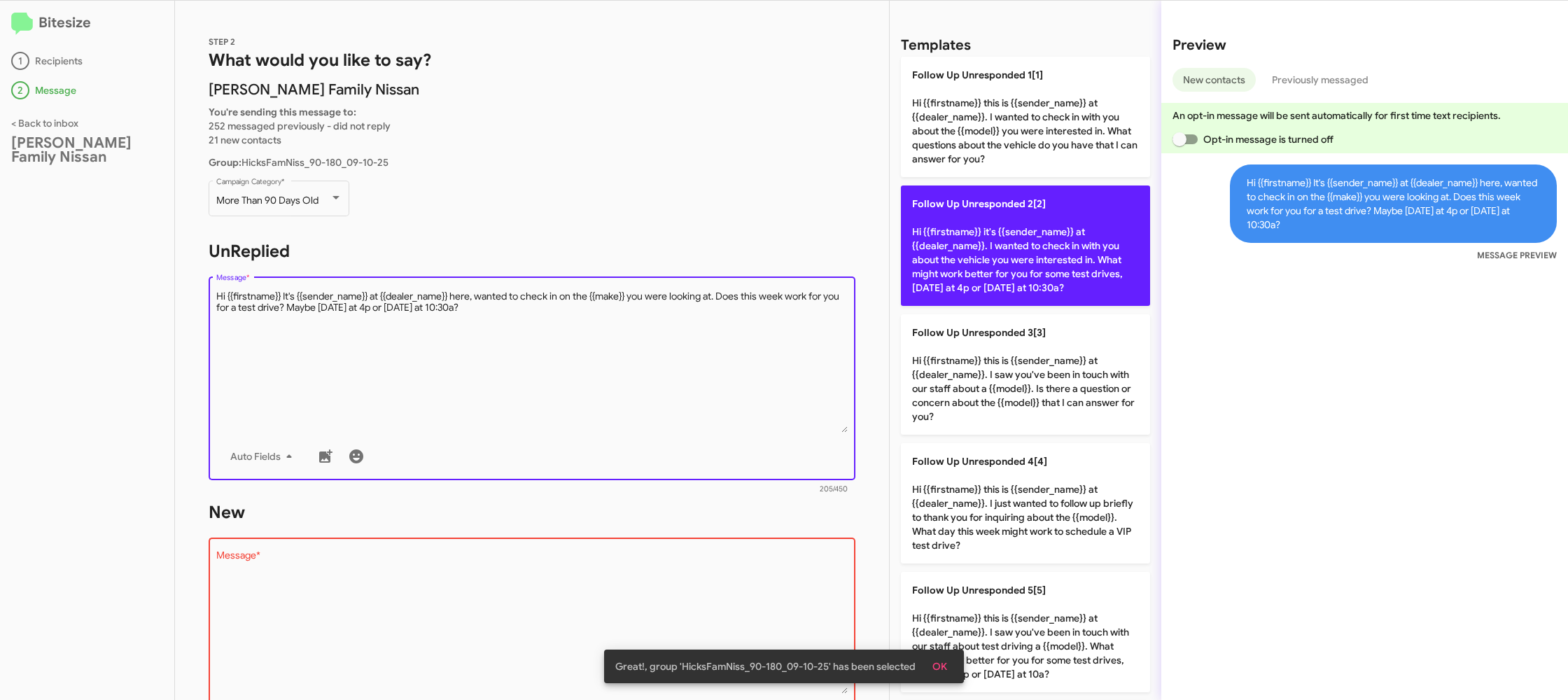
click at [947, 235] on p "Follow Up Unresponded 2[2] Hi {{firstname}} it's {{sender_name}} at {{dealer_na…" at bounding box center [1025, 245] width 249 height 120
type textarea "Hi {{firstname}} it's {{sender_name}} at {{dealer_name}}. I wanted to check in …"
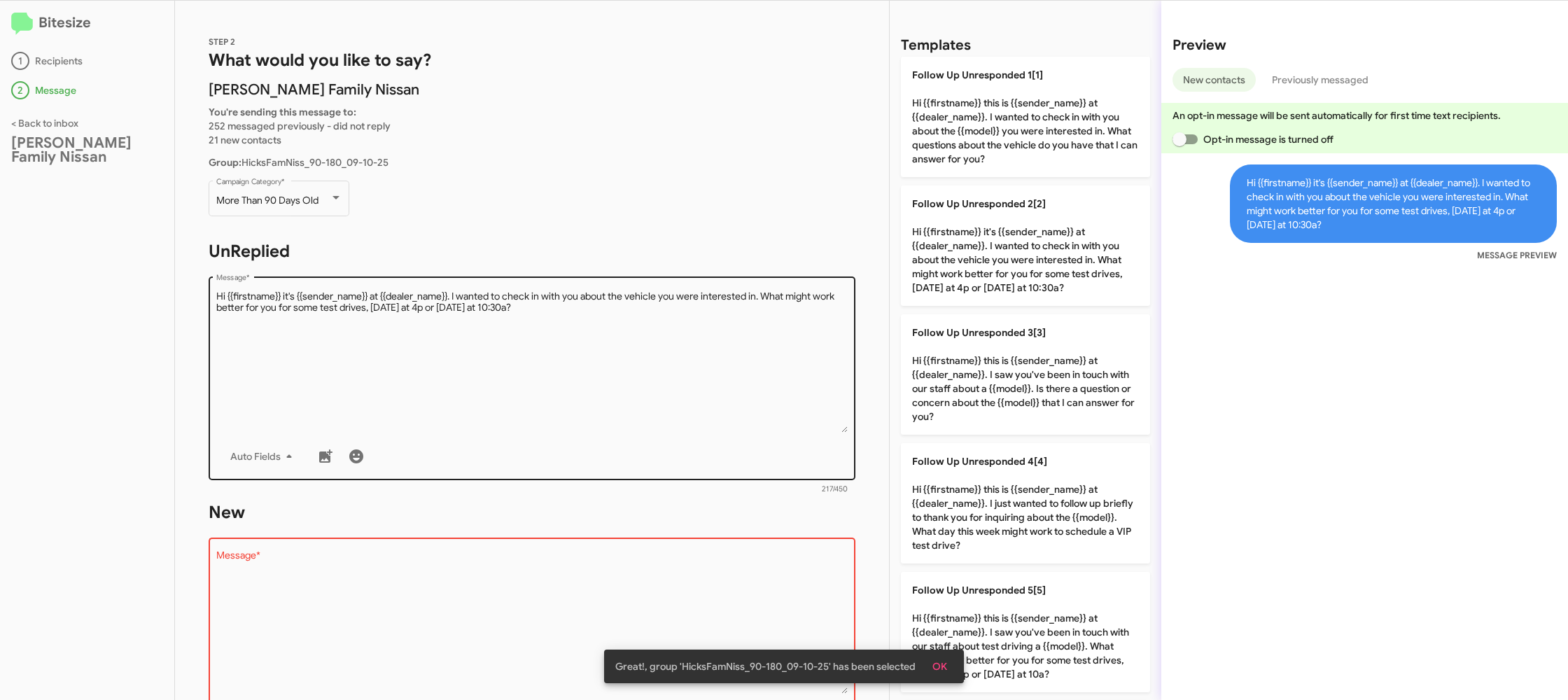
scroll to position [237, 0]
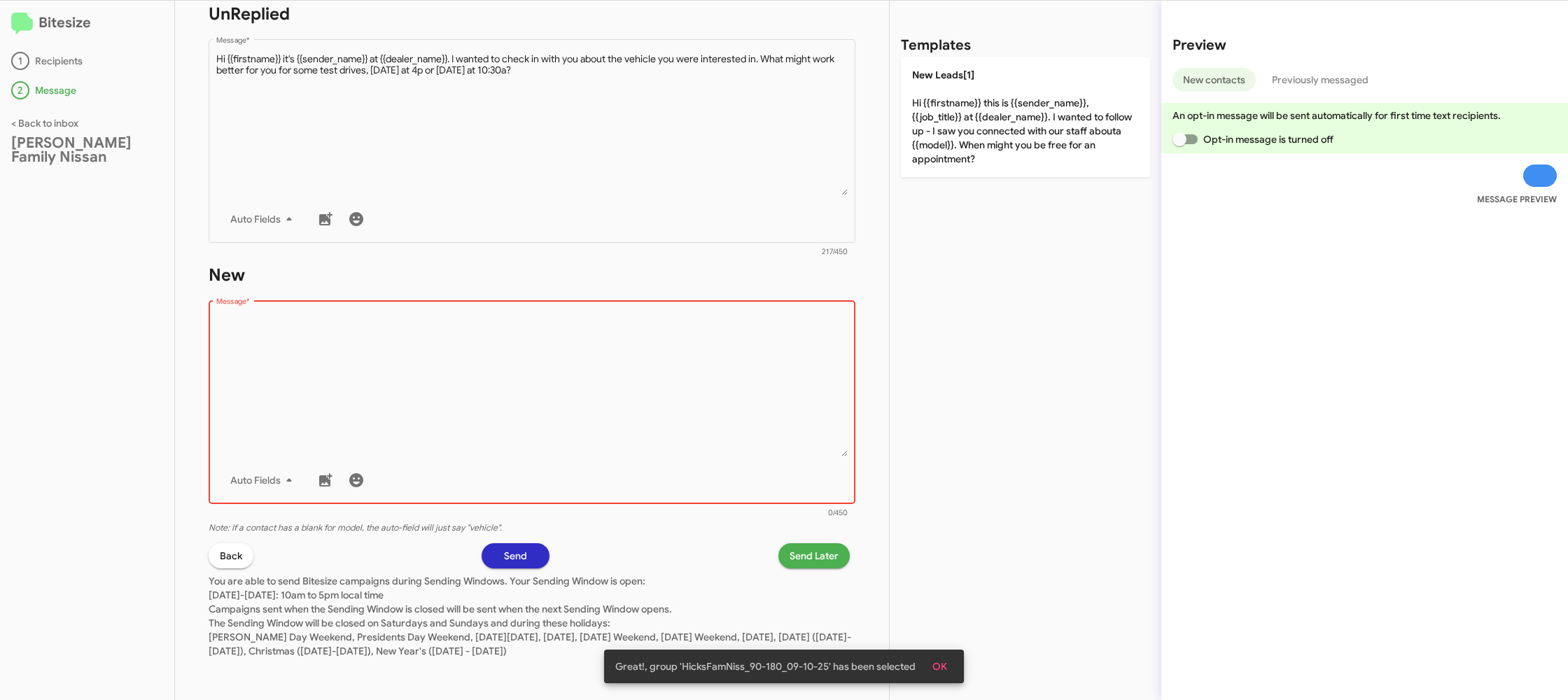
click at [583, 371] on textarea "Message *" at bounding box center [532, 384] width 632 height 143
click at [582, 372] on textarea "Message *" at bounding box center [532, 384] width 632 height 143
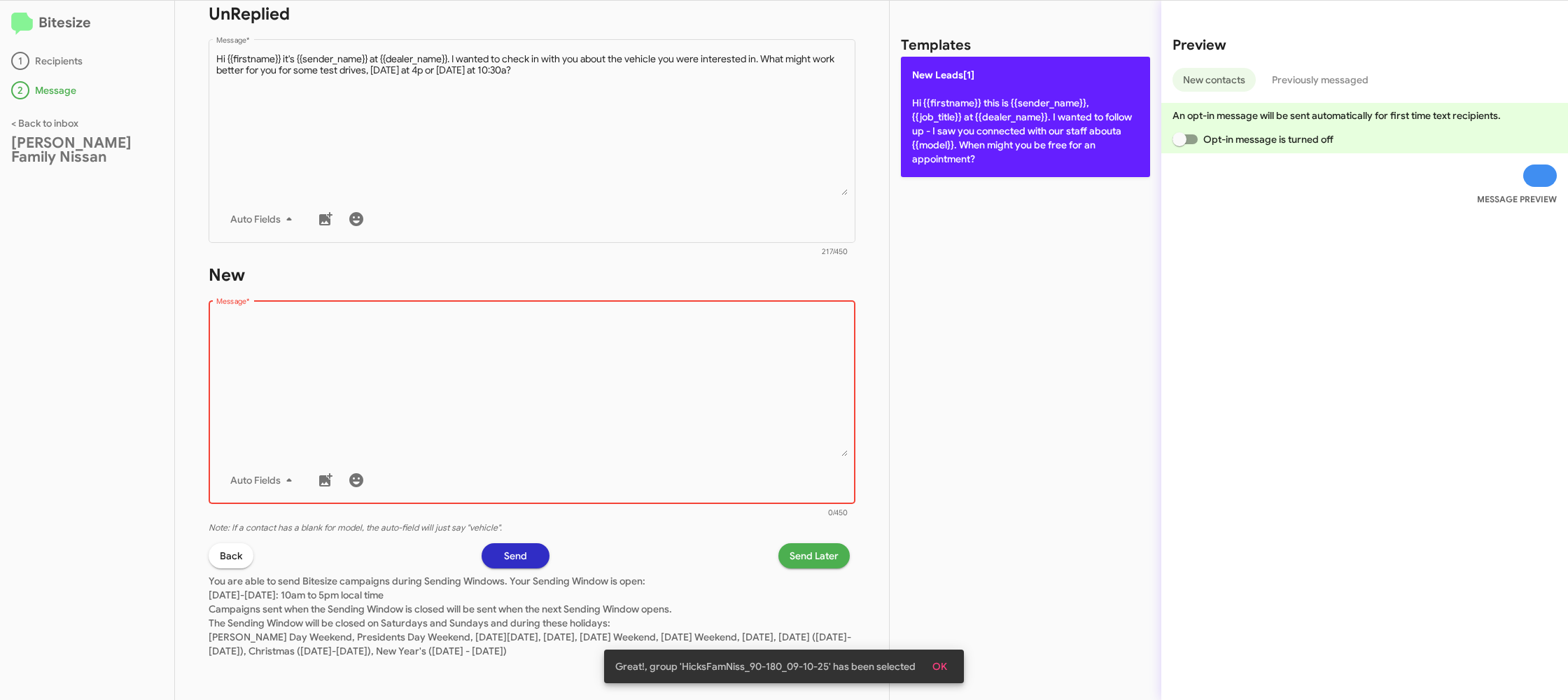
drag, startPoint x: 582, startPoint y: 372, endPoint x: 947, endPoint y: 146, distance: 429.3
click at [615, 345] on textarea "Message *" at bounding box center [532, 384] width 632 height 143
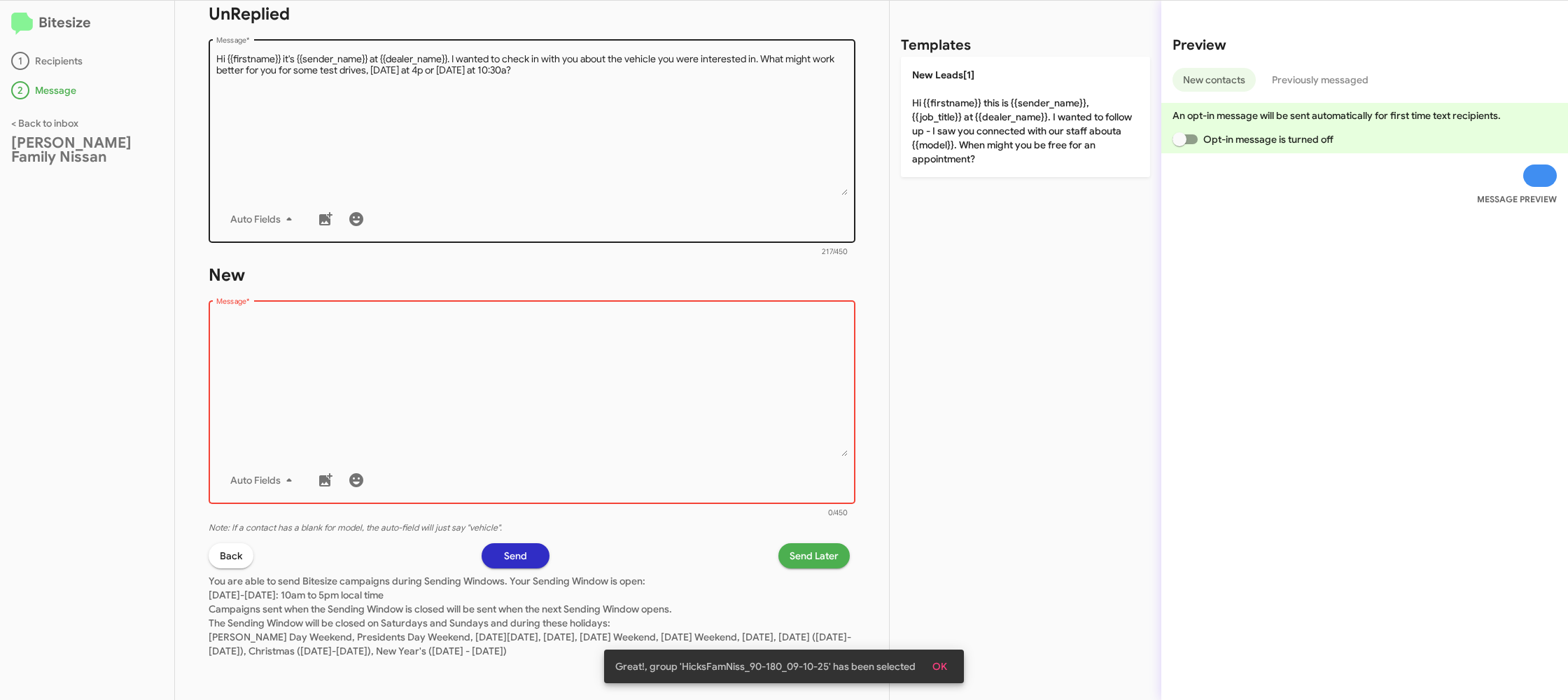
drag, startPoint x: 955, startPoint y: 141, endPoint x: 836, endPoint y: 230, distance: 148.6
click at [954, 141] on p "New Leads[1] Hi {{firstname}} this is {{sender_name}}, {{job_title}} at {{deale…" at bounding box center [1025, 117] width 249 height 120
type textarea "Hi {{firstname}} this is {{sender_name}}, {{job_title}} at {{dealer_name}}. I w…"
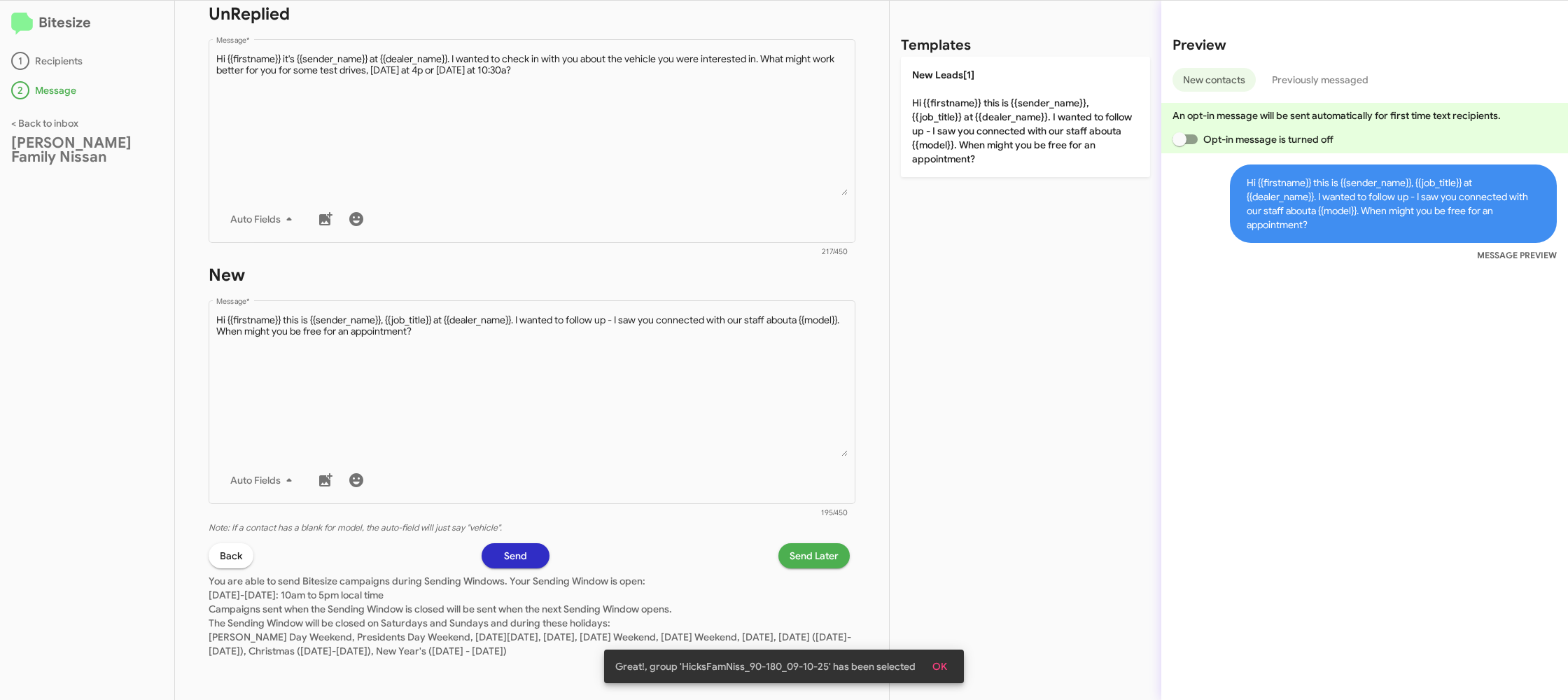
click at [798, 543] on div "STEP 2 What would you like to say? Hicks Family Nissan You're sending this mess…" at bounding box center [532, 350] width 714 height 699
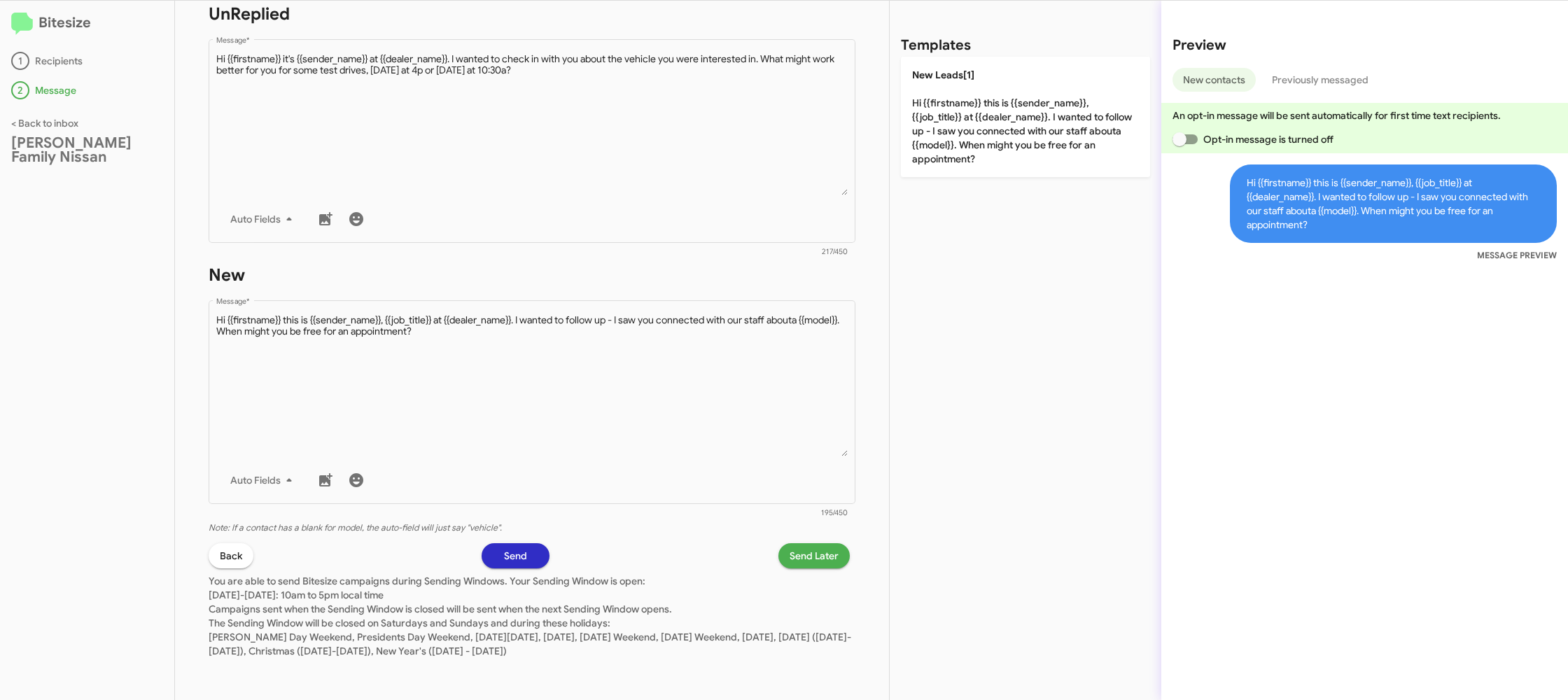
click at [818, 553] on span "Send Later" at bounding box center [814, 555] width 49 height 25
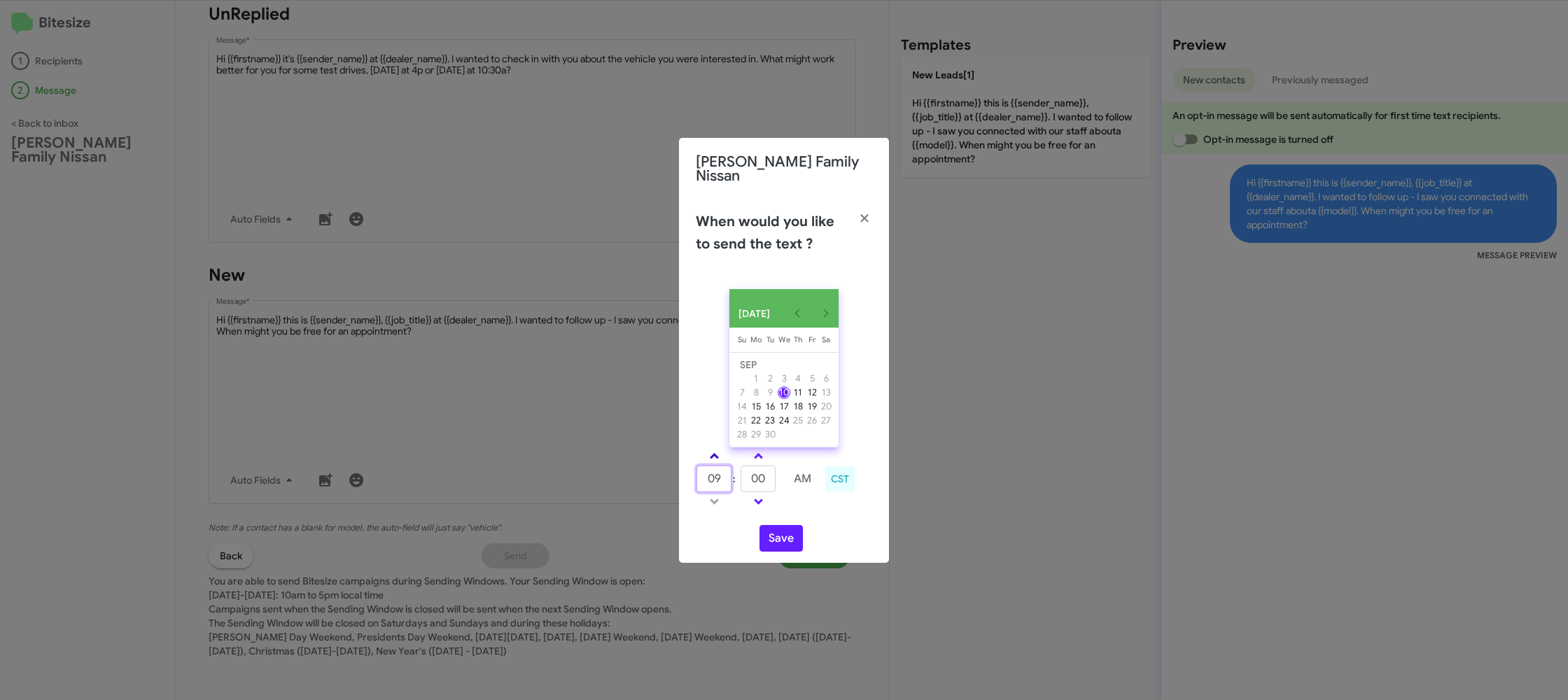
drag, startPoint x: 705, startPoint y: 461, endPoint x: 710, endPoint y: 455, distance: 7.8
click at [709, 458] on tbody "09 : 00 AM" at bounding box center [759, 478] width 125 height 63
click at [710, 455] on span at bounding box center [714, 457] width 9 height 9
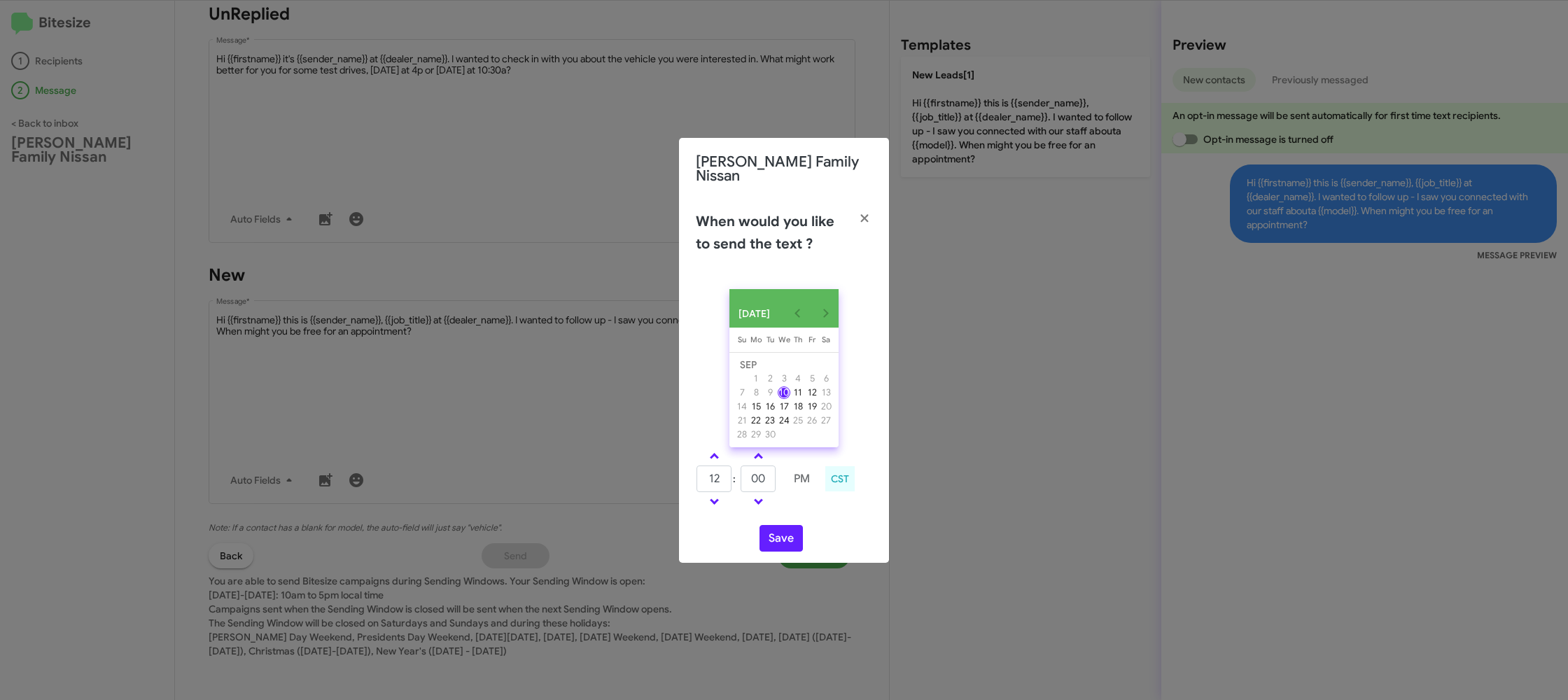
drag, startPoint x: 710, startPoint y: 455, endPoint x: 770, endPoint y: 477, distance: 63.9
click at [710, 454] on span at bounding box center [714, 457] width 9 height 9
type input "01"
click at [770, 477] on input "00" at bounding box center [758, 478] width 35 height 26
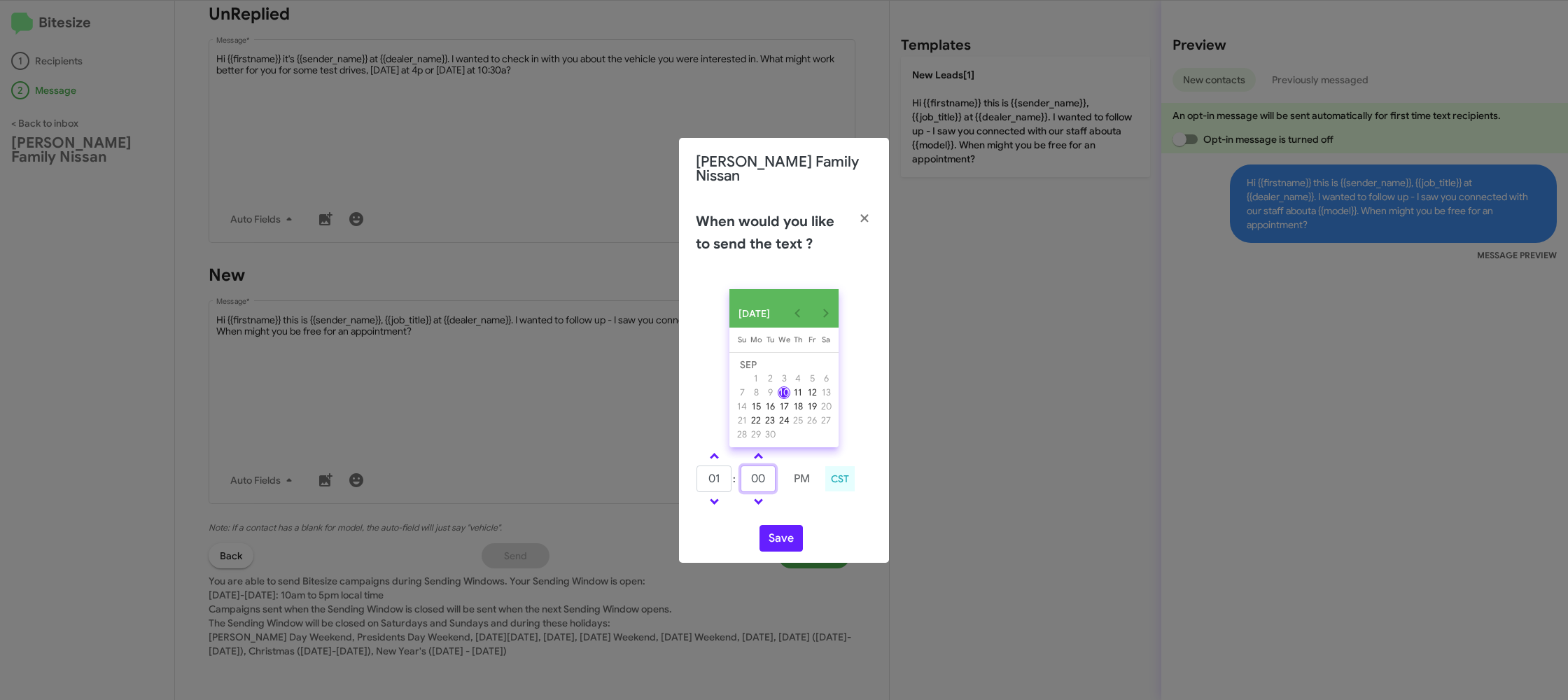
click at [770, 477] on input "00" at bounding box center [758, 478] width 35 height 26
type input "55"
drag, startPoint x: 811, startPoint y: 502, endPoint x: 786, endPoint y: 526, distance: 34.7
click at [806, 505] on td at bounding box center [802, 501] width 36 height 18
drag, startPoint x: 780, startPoint y: 539, endPoint x: 834, endPoint y: 538, distance: 54.0
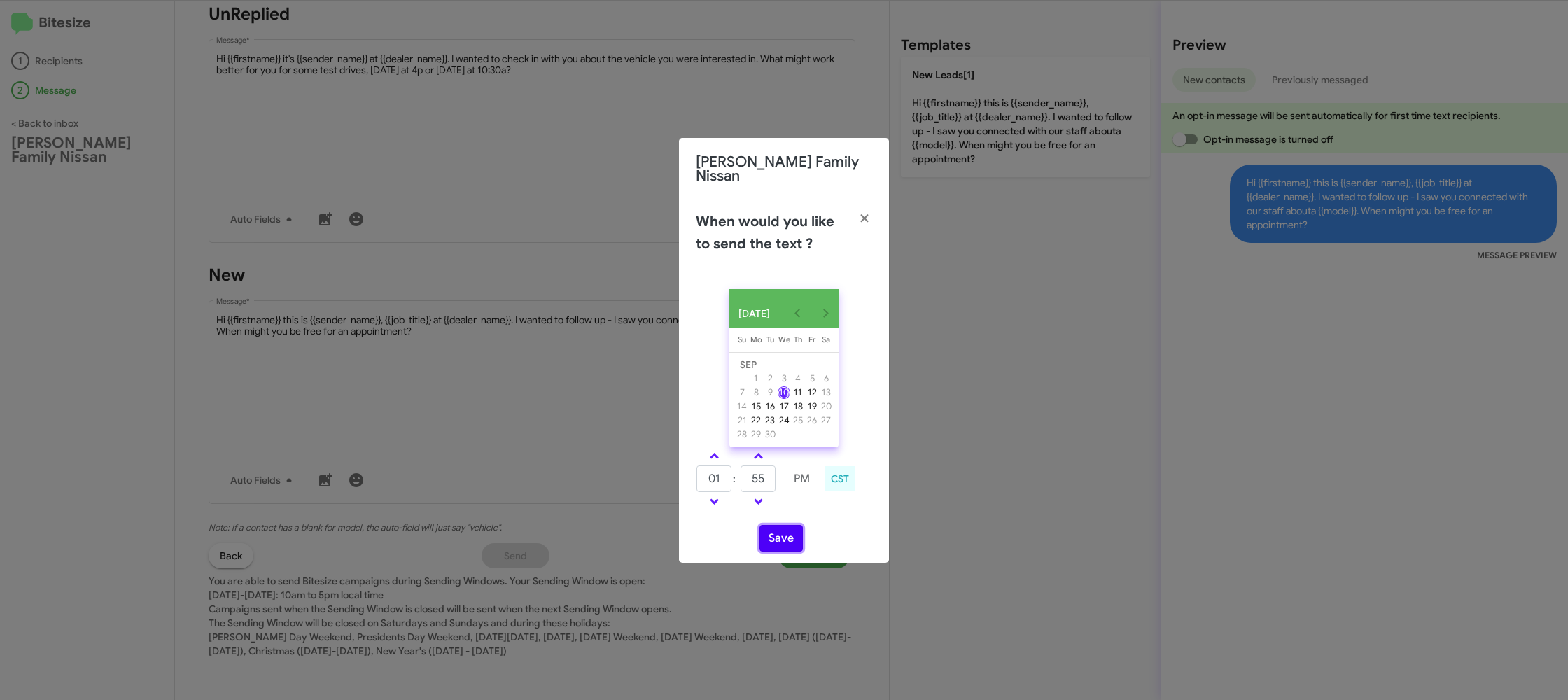
click at [780, 539] on button "Save" at bounding box center [781, 537] width 43 height 26
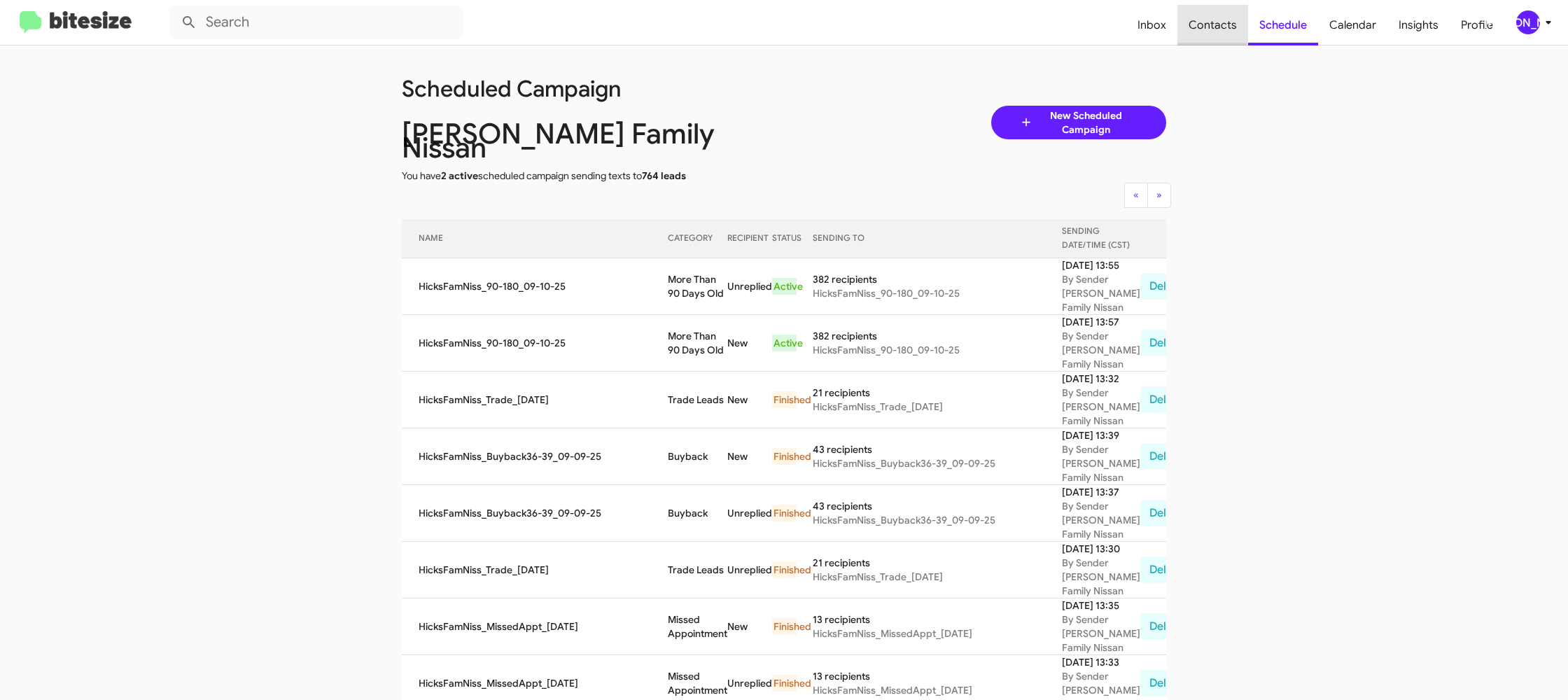
click at [1201, 18] on span "Contacts" at bounding box center [1212, 25] width 70 height 41
type input "in:groups"
click at [1201, 18] on span "Contacts" at bounding box center [1212, 25] width 70 height 41
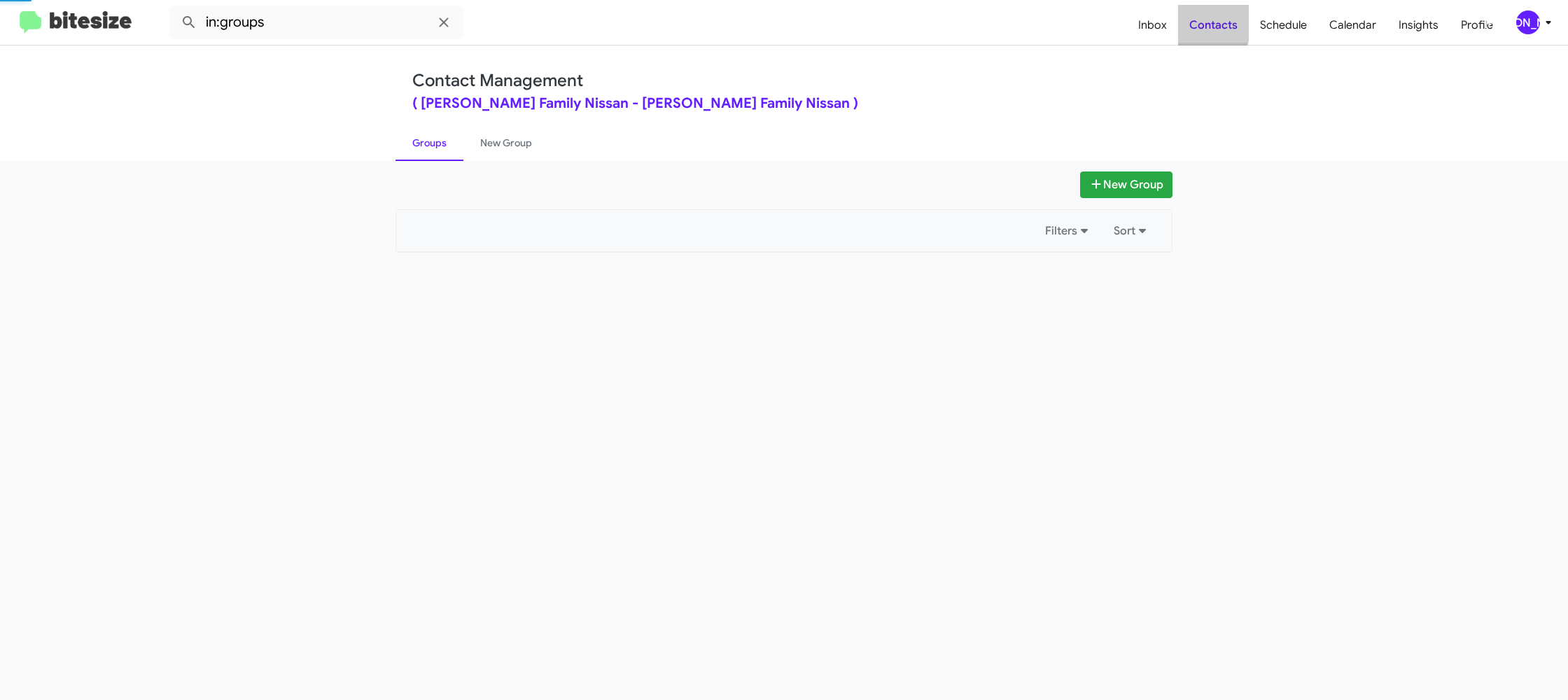
click at [1201, 18] on span "Contacts" at bounding box center [1212, 25] width 70 height 41
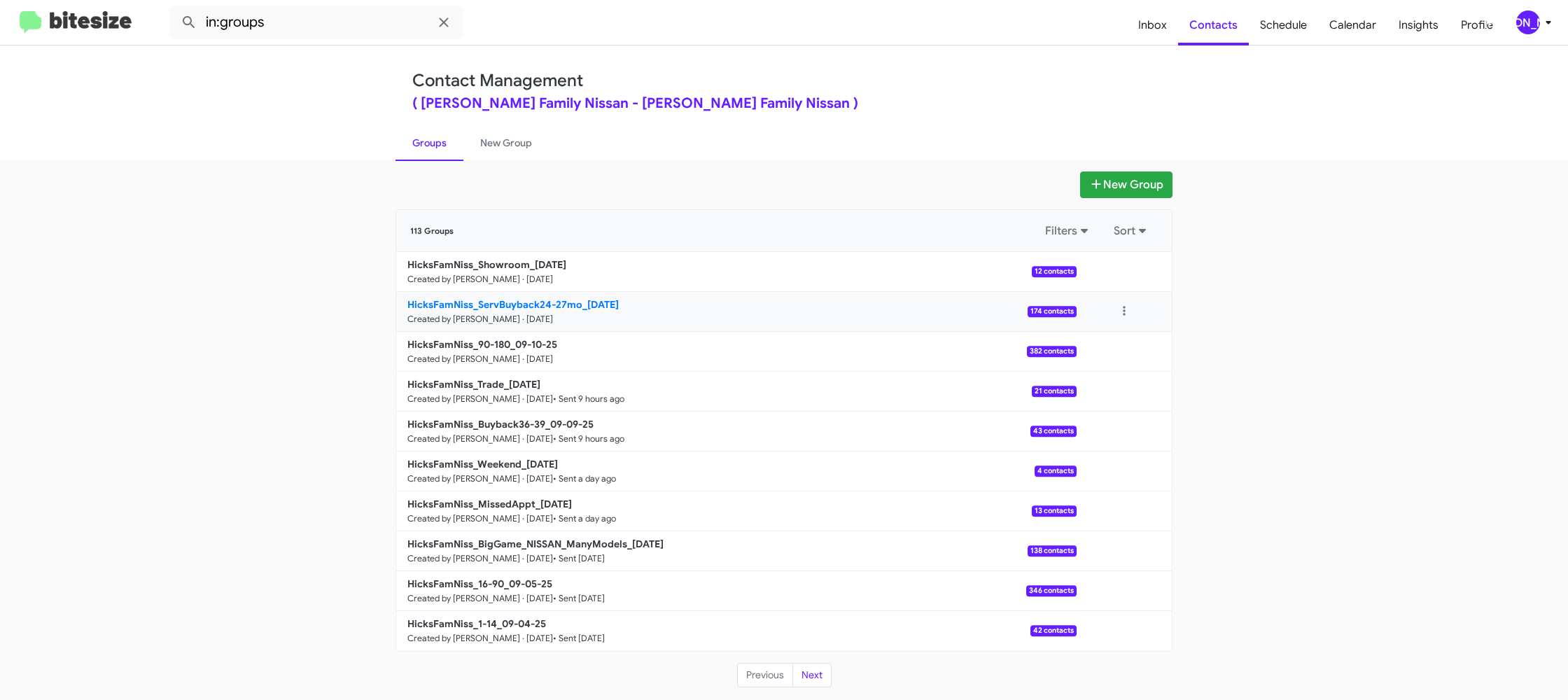
click at [560, 317] on link "HicksFamNiss_ServBuyback24-27mo_09-10-25 Created by Jason Apdua · Sep 10, 2025 …" at bounding box center [737, 311] width 681 height 40
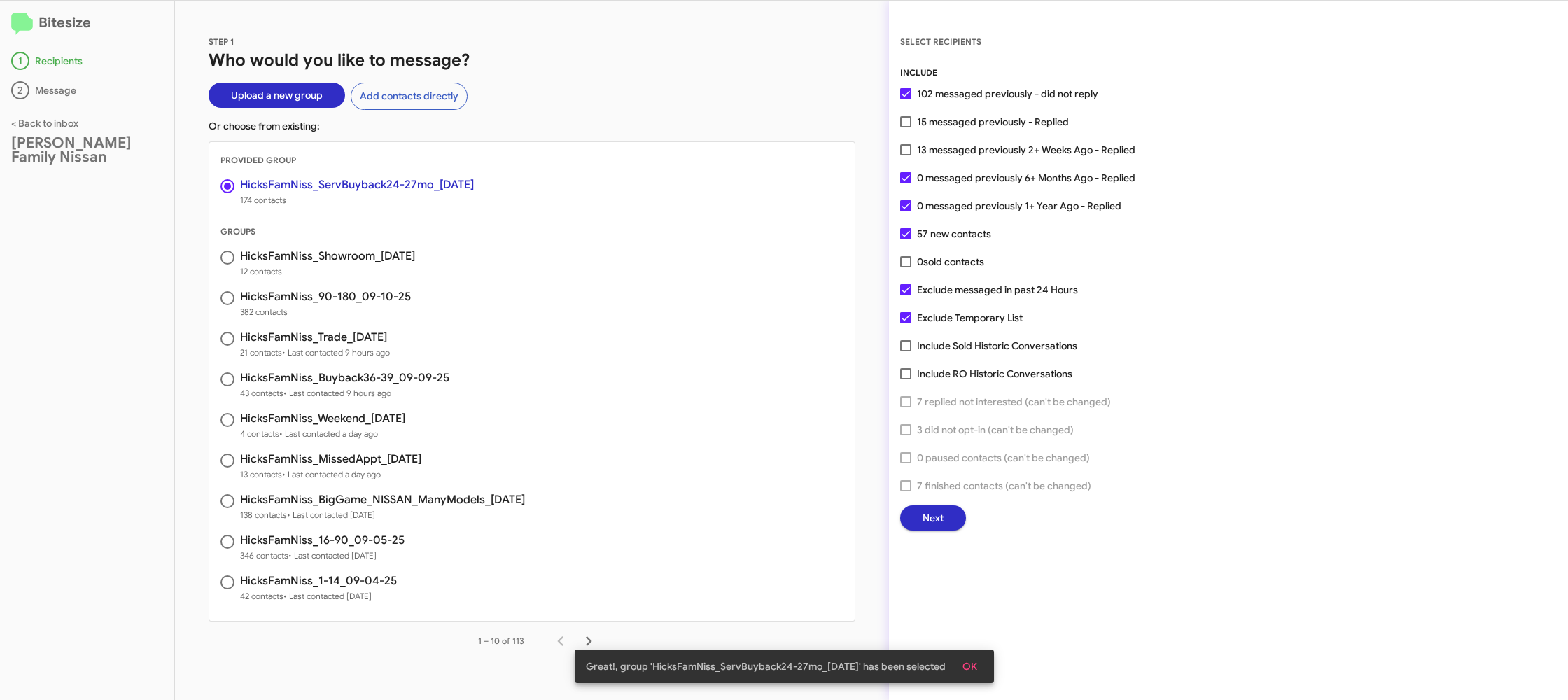
click at [934, 512] on span "Next" at bounding box center [933, 518] width 21 height 25
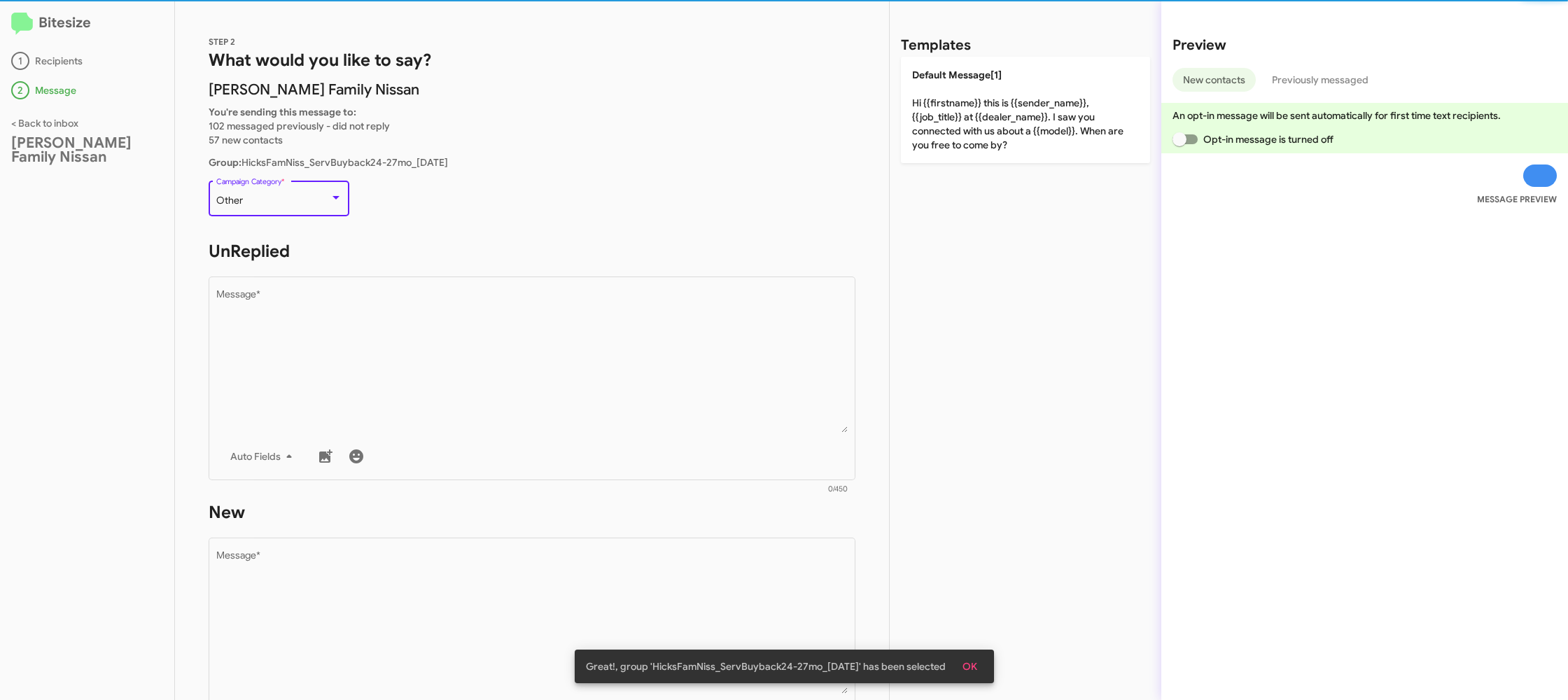
click at [281, 203] on div "Other" at bounding box center [273, 201] width 113 height 11
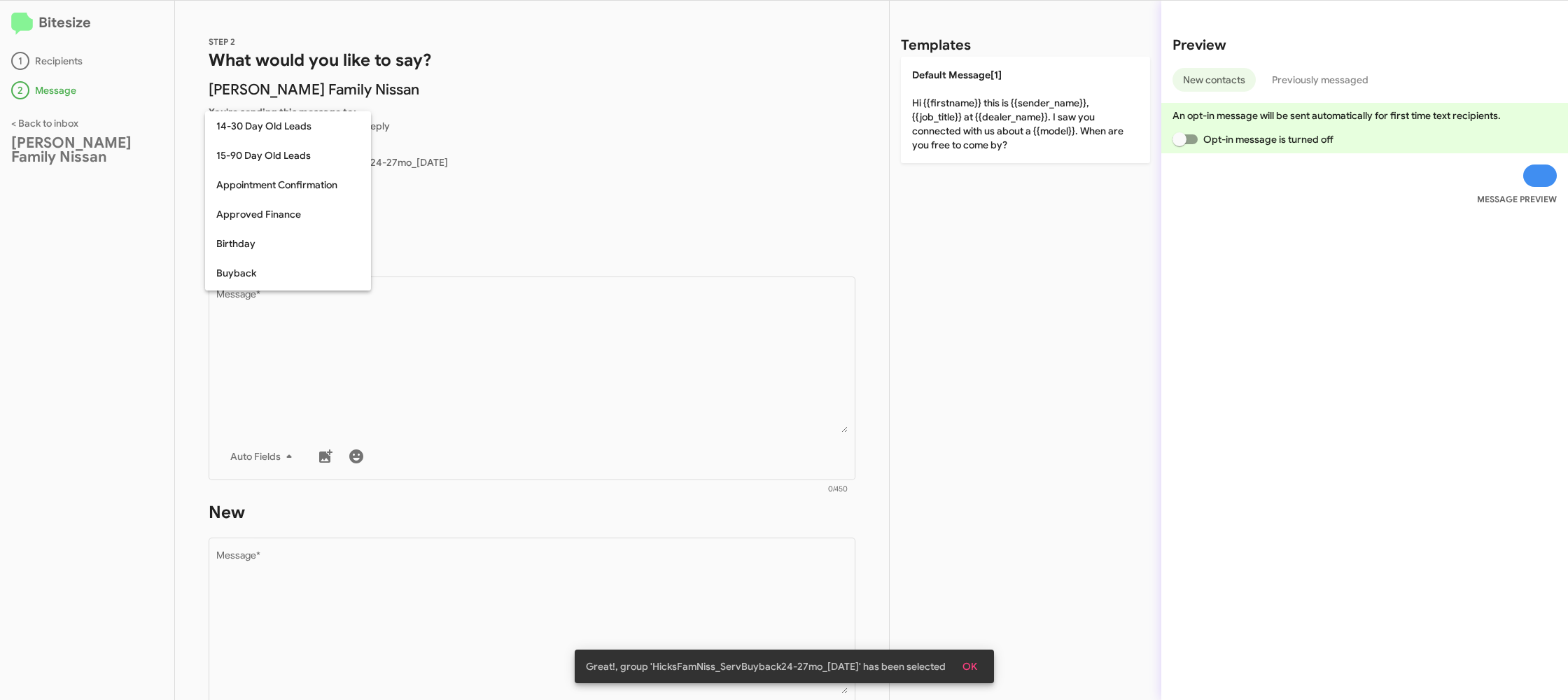
scroll to position [307, 0]
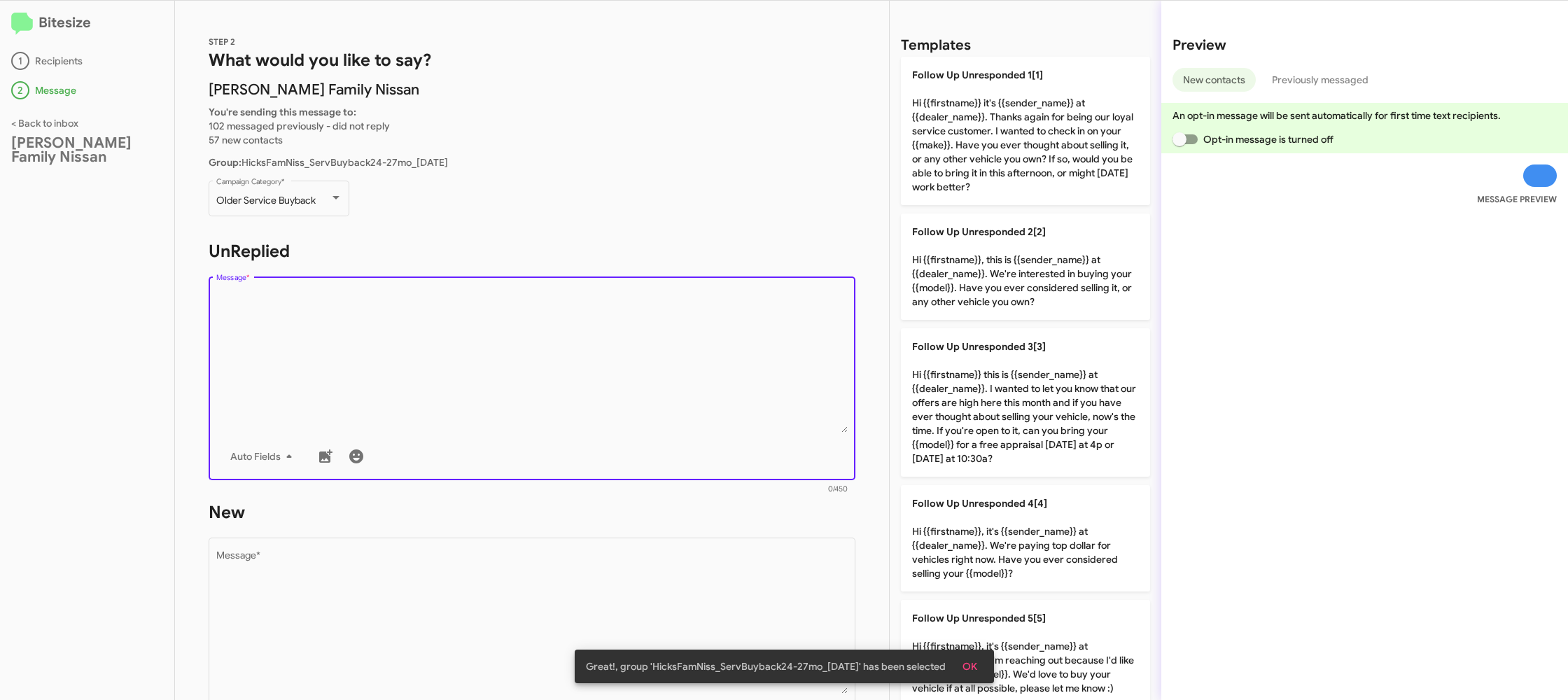
drag, startPoint x: 422, startPoint y: 387, endPoint x: 717, endPoint y: 272, distance: 316.6
click at [434, 384] on textarea "Message *" at bounding box center [532, 361] width 632 height 143
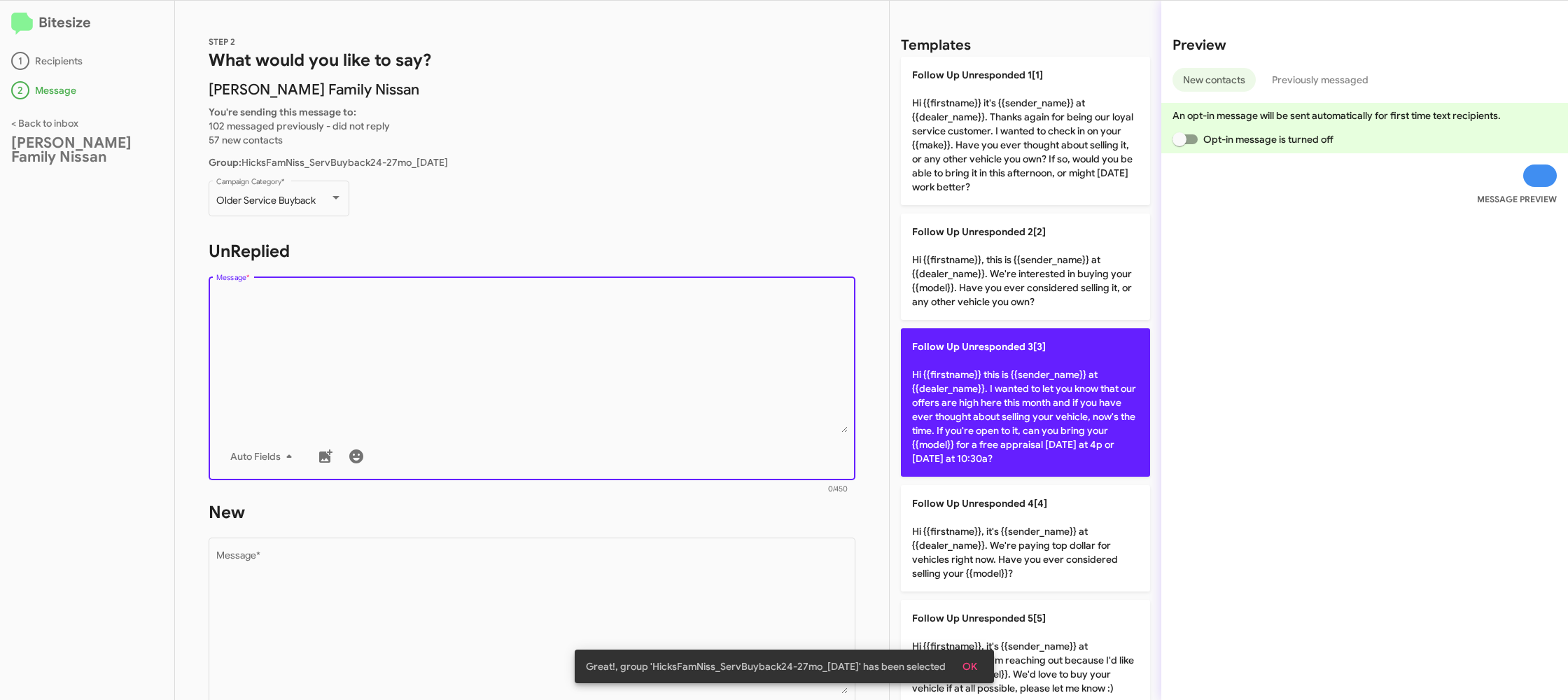
click at [1024, 389] on p "Follow Up Unresponded 3[3] Hi {{firstname}} this is {{sender_name}} at {{dealer…" at bounding box center [1025, 402] width 249 height 148
type textarea "Hi {{firstname}} this is {{sender_name}} at {{dealer_name}}. I wanted to let yo…"
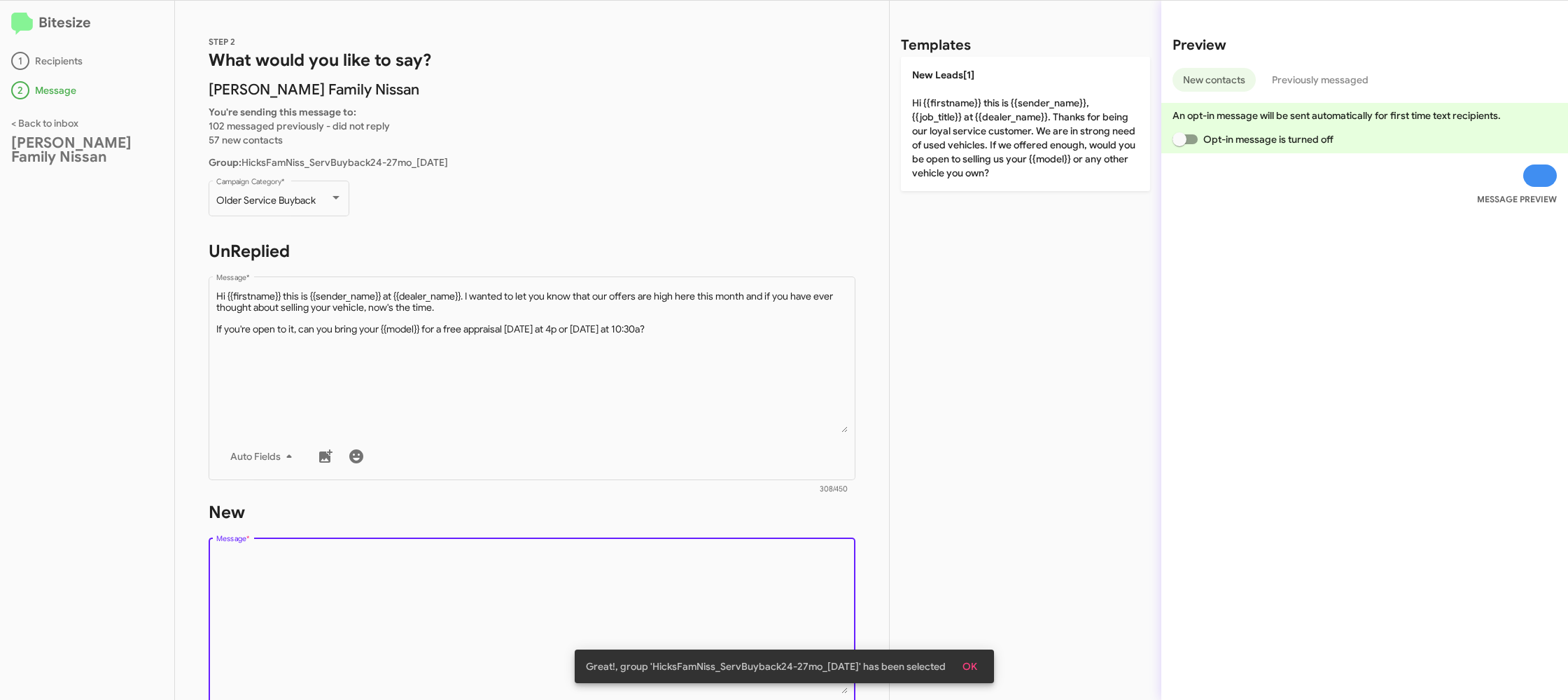
click at [684, 567] on textarea "Message *" at bounding box center [532, 622] width 632 height 143
drag, startPoint x: 684, startPoint y: 567, endPoint x: 903, endPoint y: 310, distance: 337.7
click at [688, 549] on div "Drop image here to insert Auto Fields Message *" at bounding box center [532, 638] width 632 height 207
drag, startPoint x: 987, startPoint y: 175, endPoint x: 740, endPoint y: 268, distance: 263.9
click at [987, 175] on p "New Leads[1] Hi {{firstname}} this is {{sender_name}}, {{job_title}} at {{deale…" at bounding box center [1025, 124] width 249 height 135
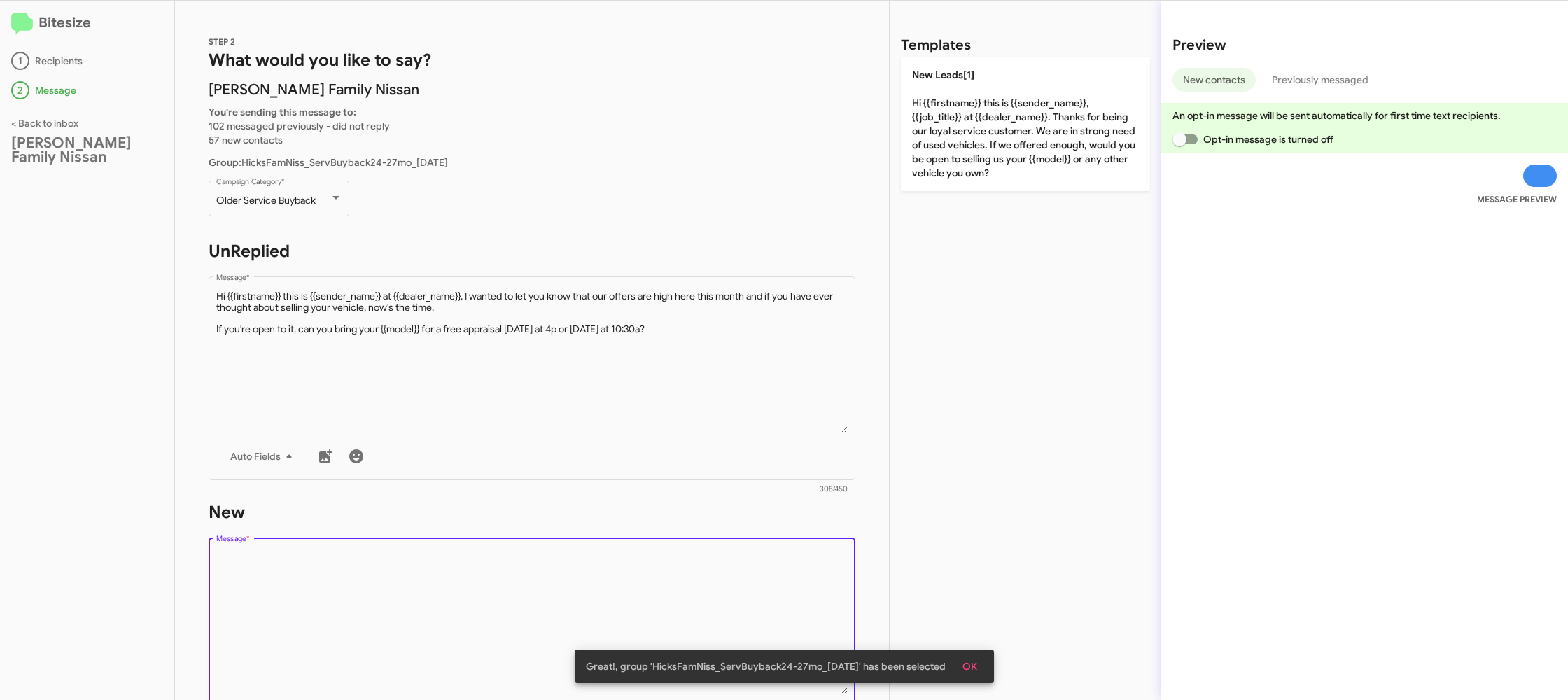
type textarea "Hi {{firstname}} this is {{sender_name}}, {{job_title}} at {{dealer_name}}. Tha…"
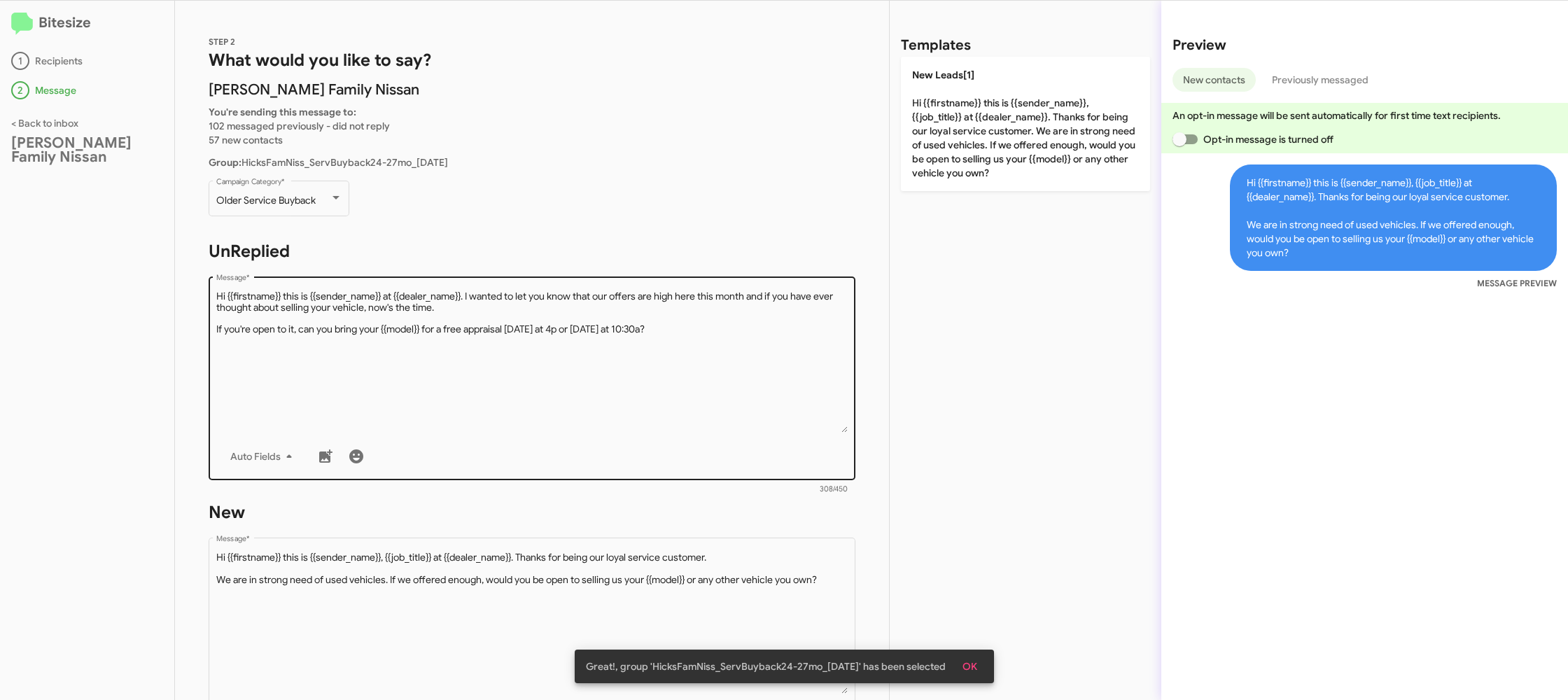
scroll to position [237, 0]
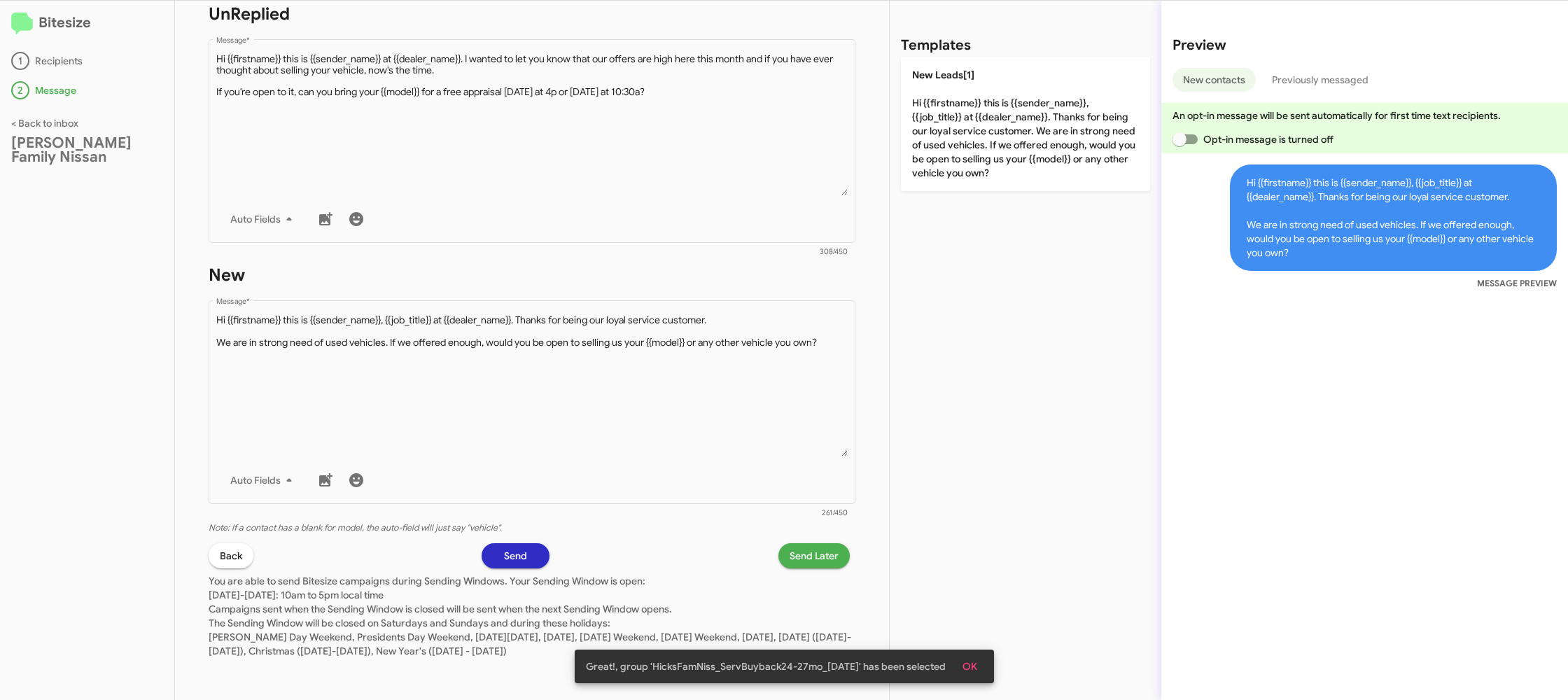
click at [811, 550] on span "Send Later" at bounding box center [814, 555] width 49 height 25
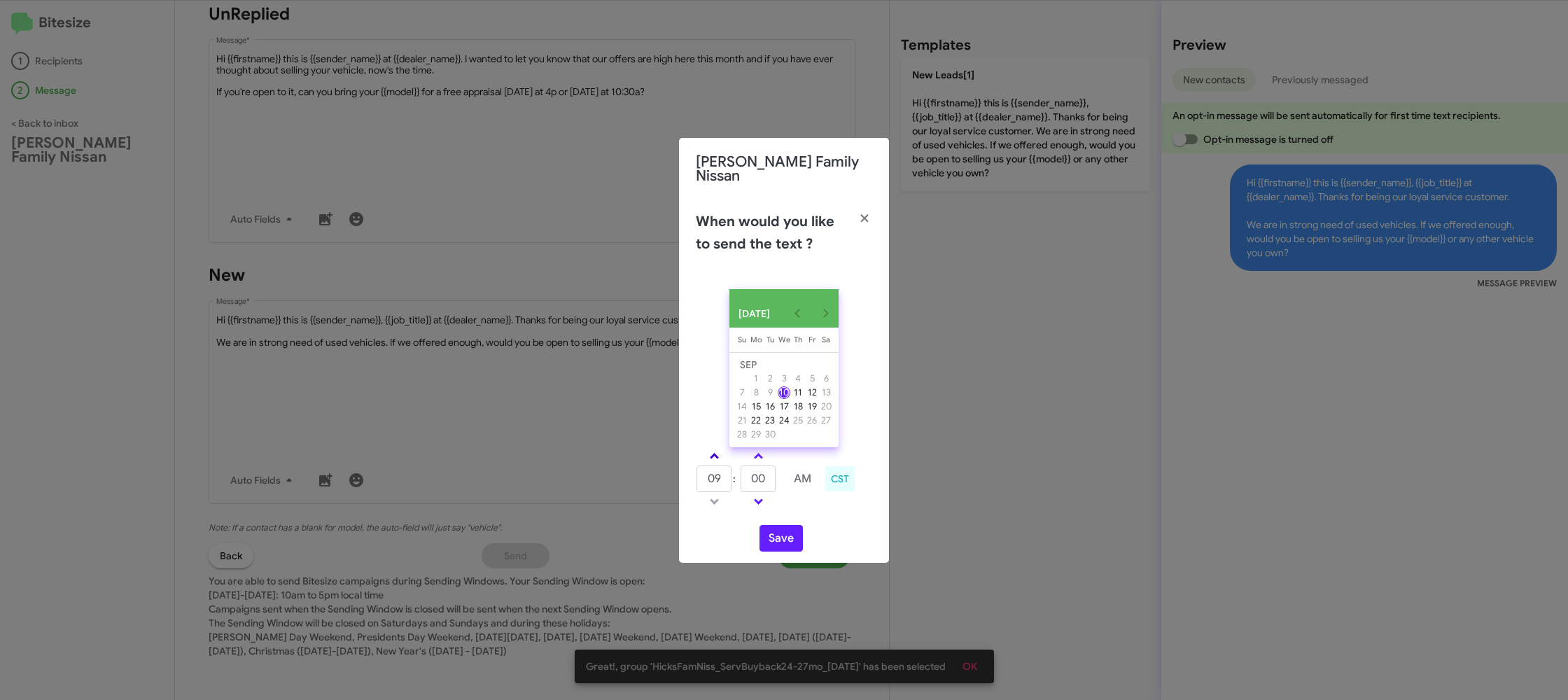
click at [709, 448] on link at bounding box center [714, 455] width 25 height 16
type input "01"
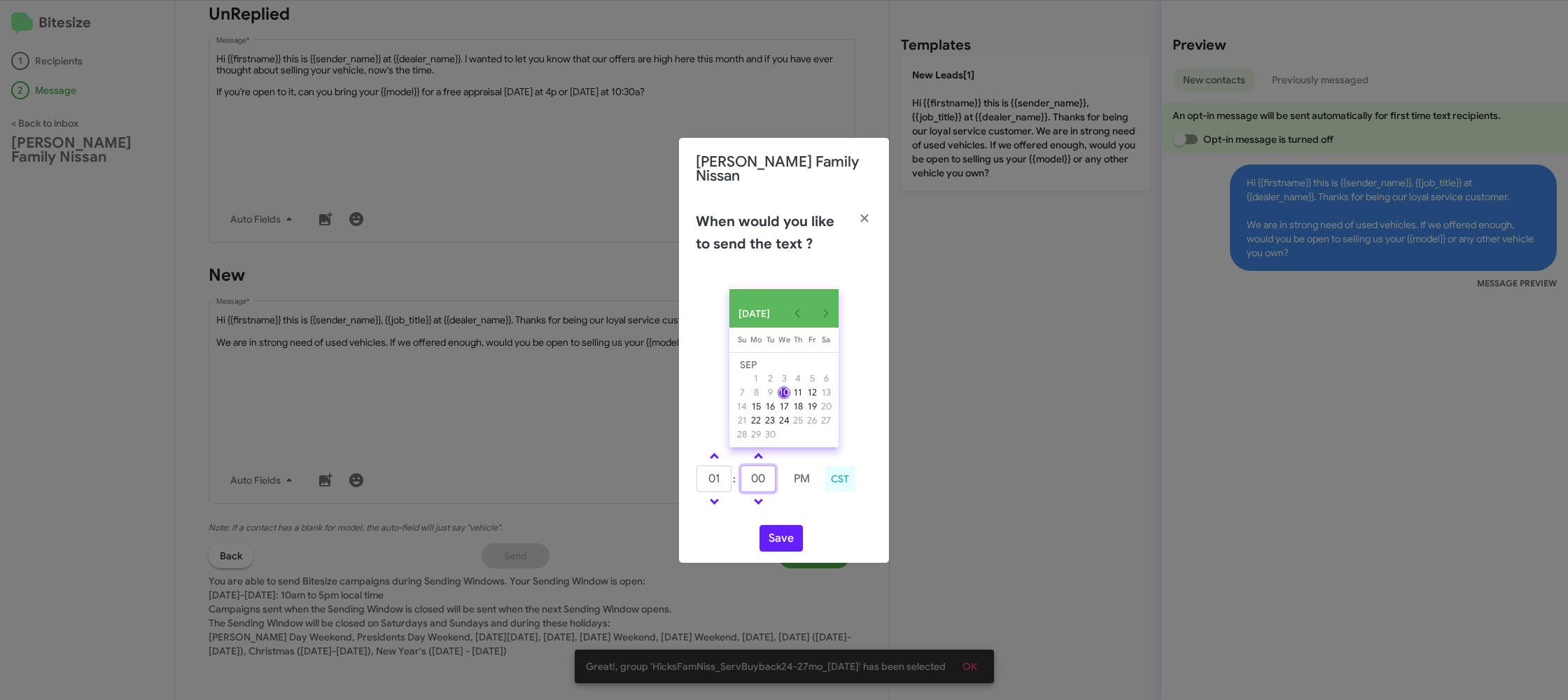
click at [761, 472] on input "00" at bounding box center [758, 478] width 35 height 26
click at [761, 471] on input "00" at bounding box center [758, 478] width 35 height 26
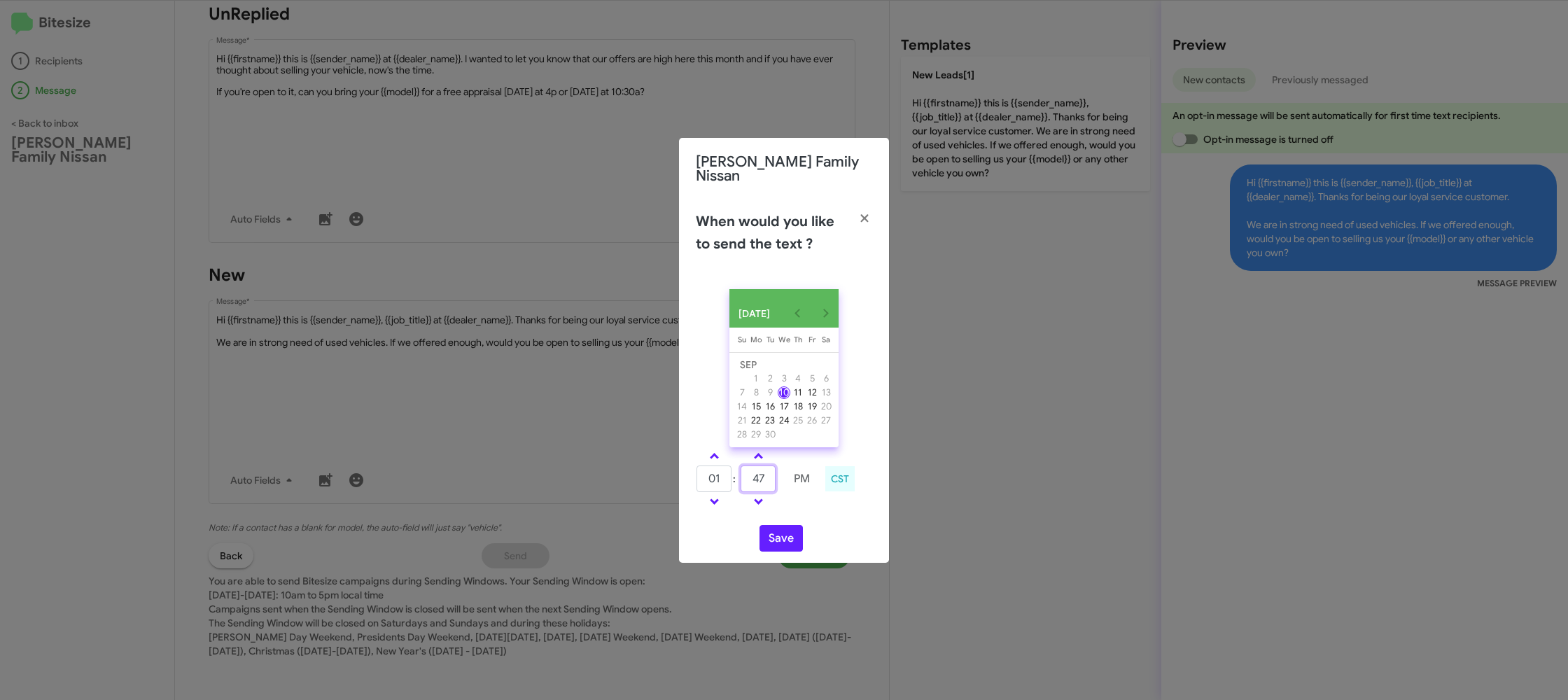
type input "47"
drag, startPoint x: 820, startPoint y: 510, endPoint x: 776, endPoint y: 543, distance: 55.0
click at [809, 515] on div "SEP 2025 Sunday Su Monday Mo Tuesday Tu Wednesday We Thursday Th Friday Fr Satu…" at bounding box center [784, 420] width 210 height 284
click at [776, 541] on button "Save" at bounding box center [781, 537] width 43 height 26
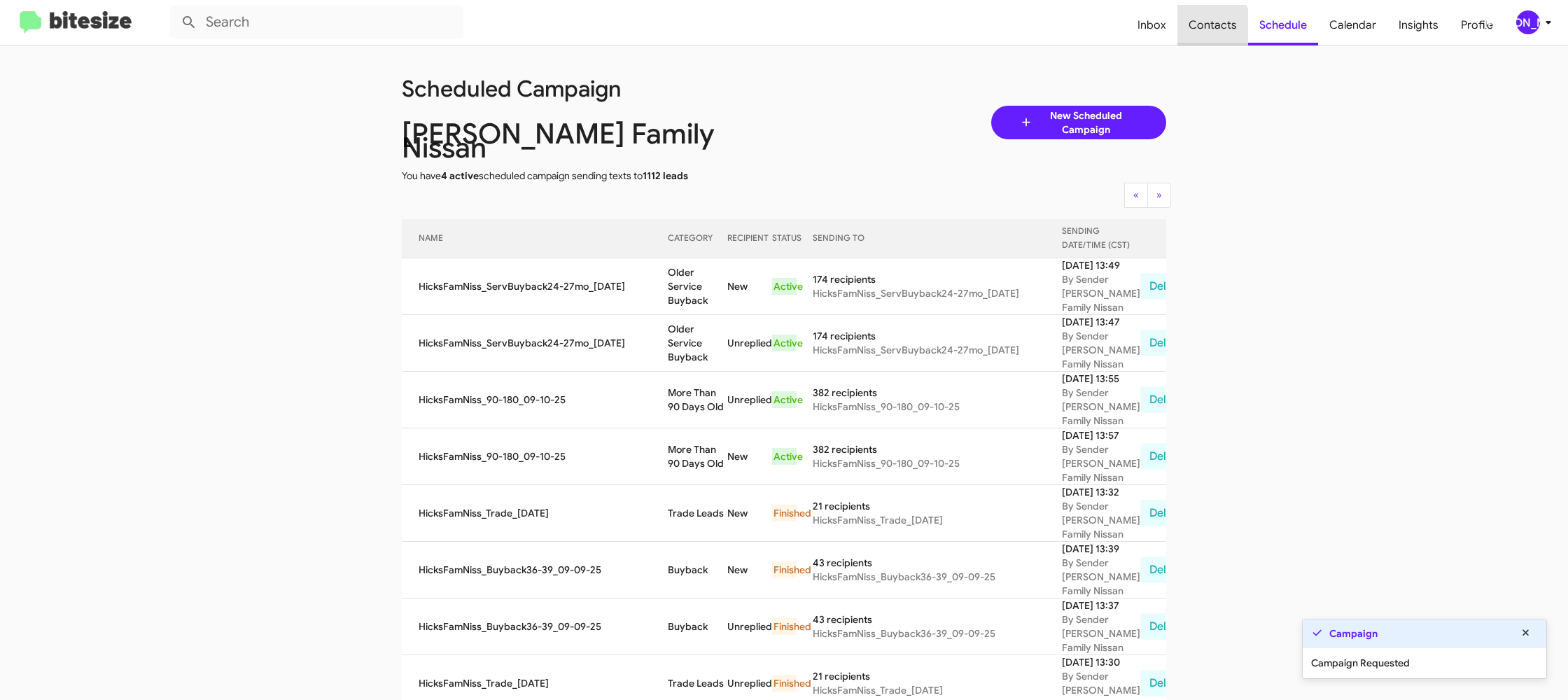
click at [1198, 32] on span "Contacts" at bounding box center [1212, 25] width 70 height 41
type input "in:groups"
click at [1198, 32] on span "Contacts" at bounding box center [1212, 25] width 70 height 41
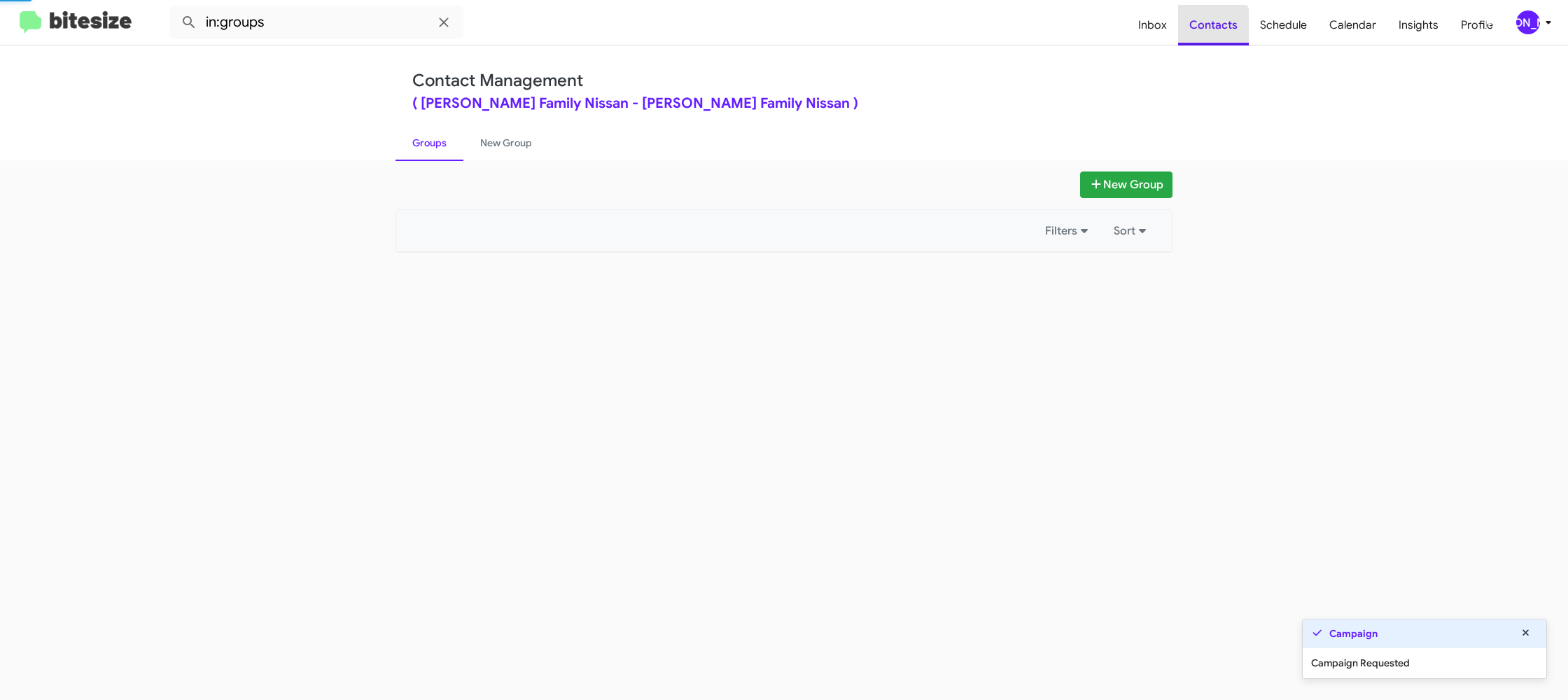
drag, startPoint x: 1198, startPoint y: 32, endPoint x: 484, endPoint y: 251, distance: 746.8
click at [1197, 32] on span "Contacts" at bounding box center [1212, 25] width 70 height 41
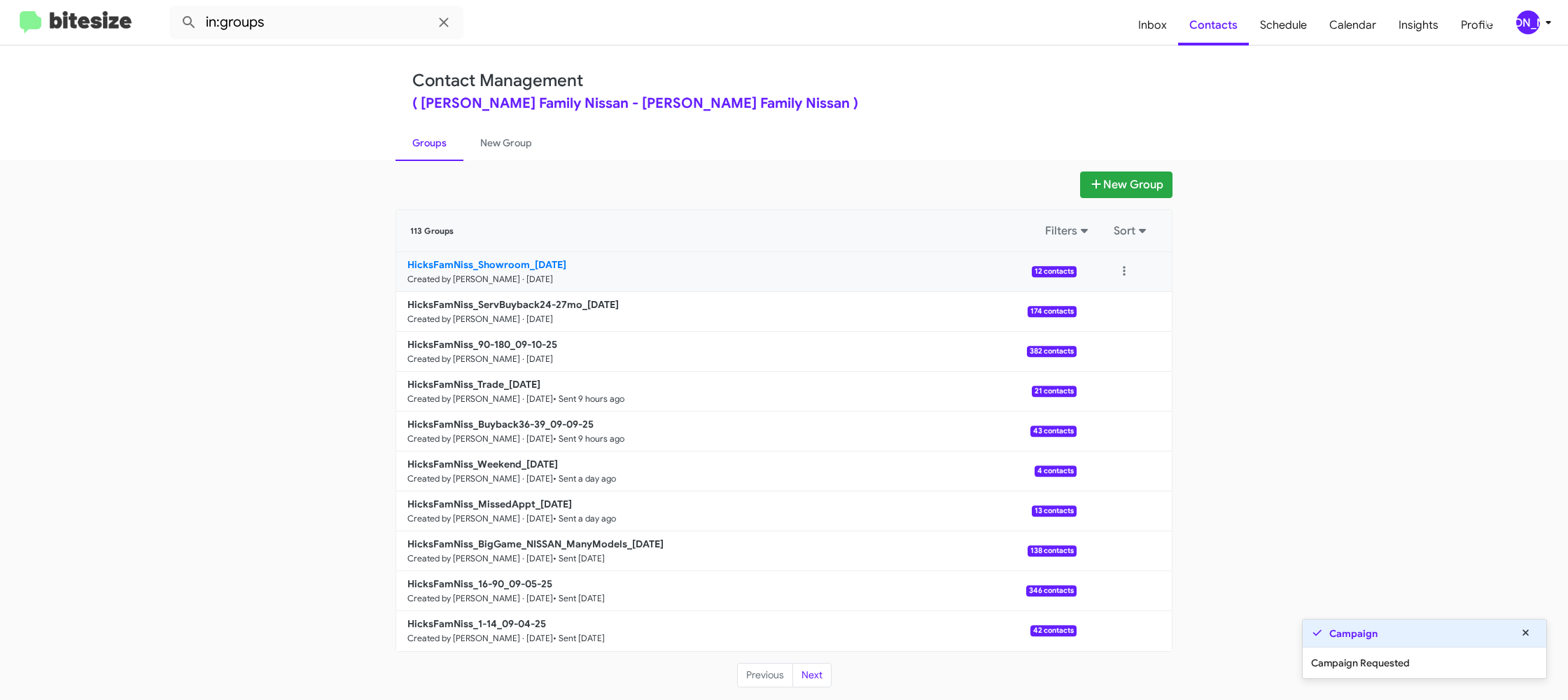
click at [503, 263] on b "HicksFamNiss_Showroom_09-10-25" at bounding box center [487, 264] width 159 height 13
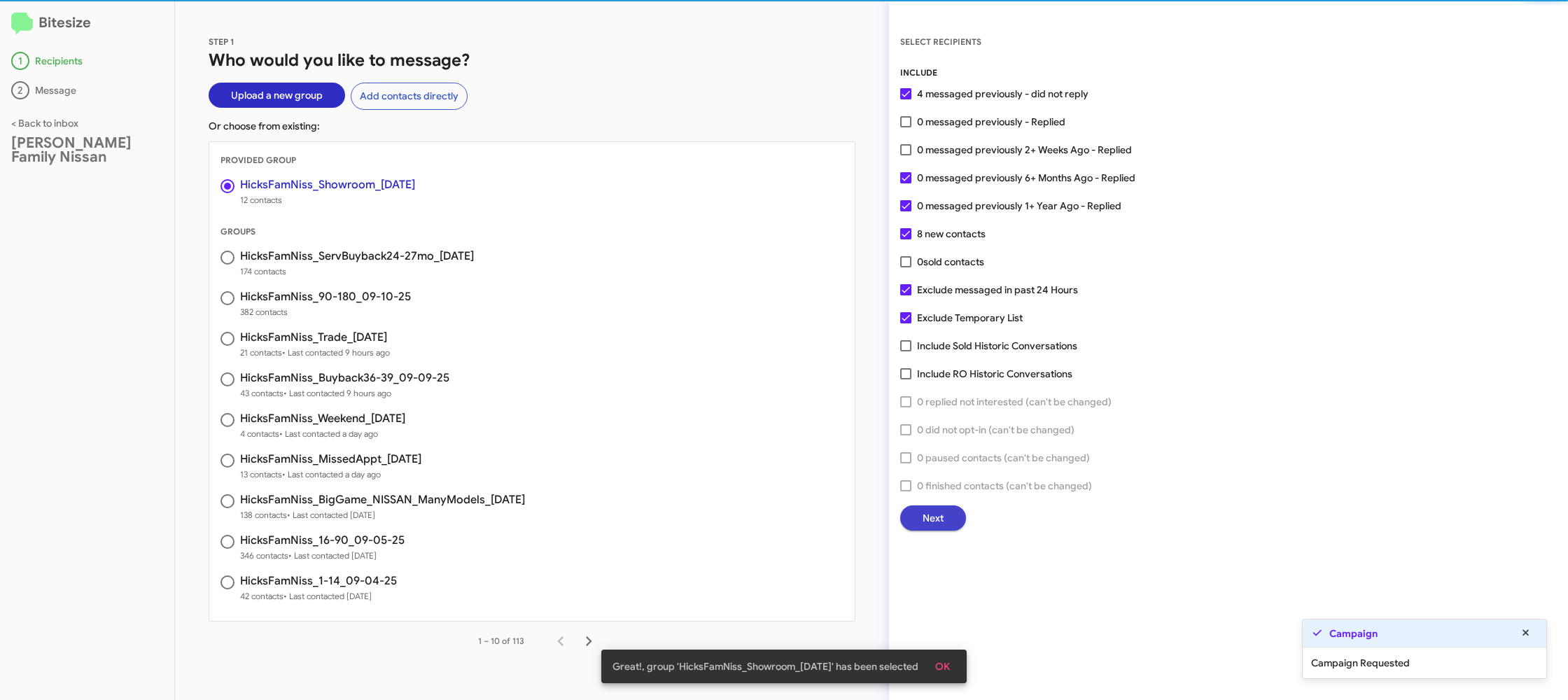
click at [935, 510] on span "Next" at bounding box center [933, 518] width 21 height 25
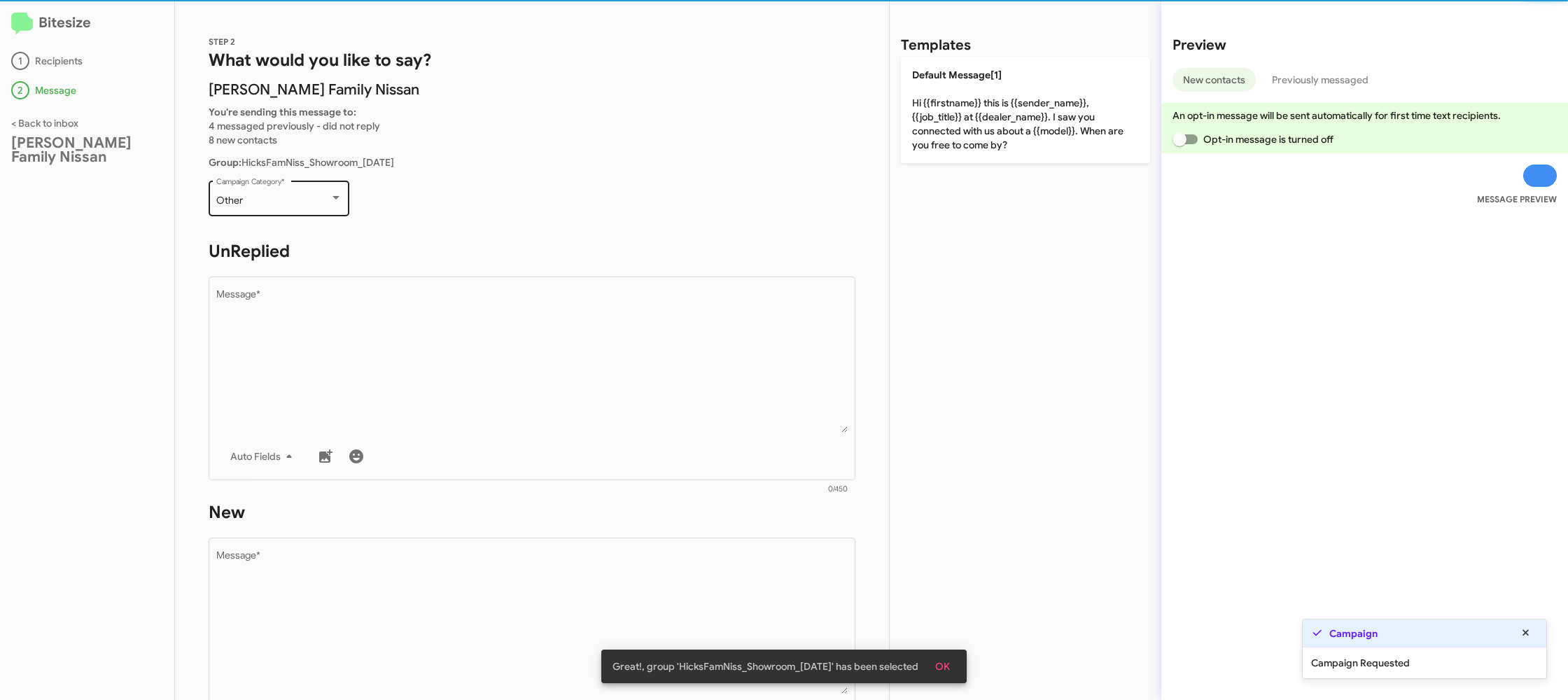
click at [303, 193] on div "Other Campaign Category *" at bounding box center [279, 196] width 126 height 38
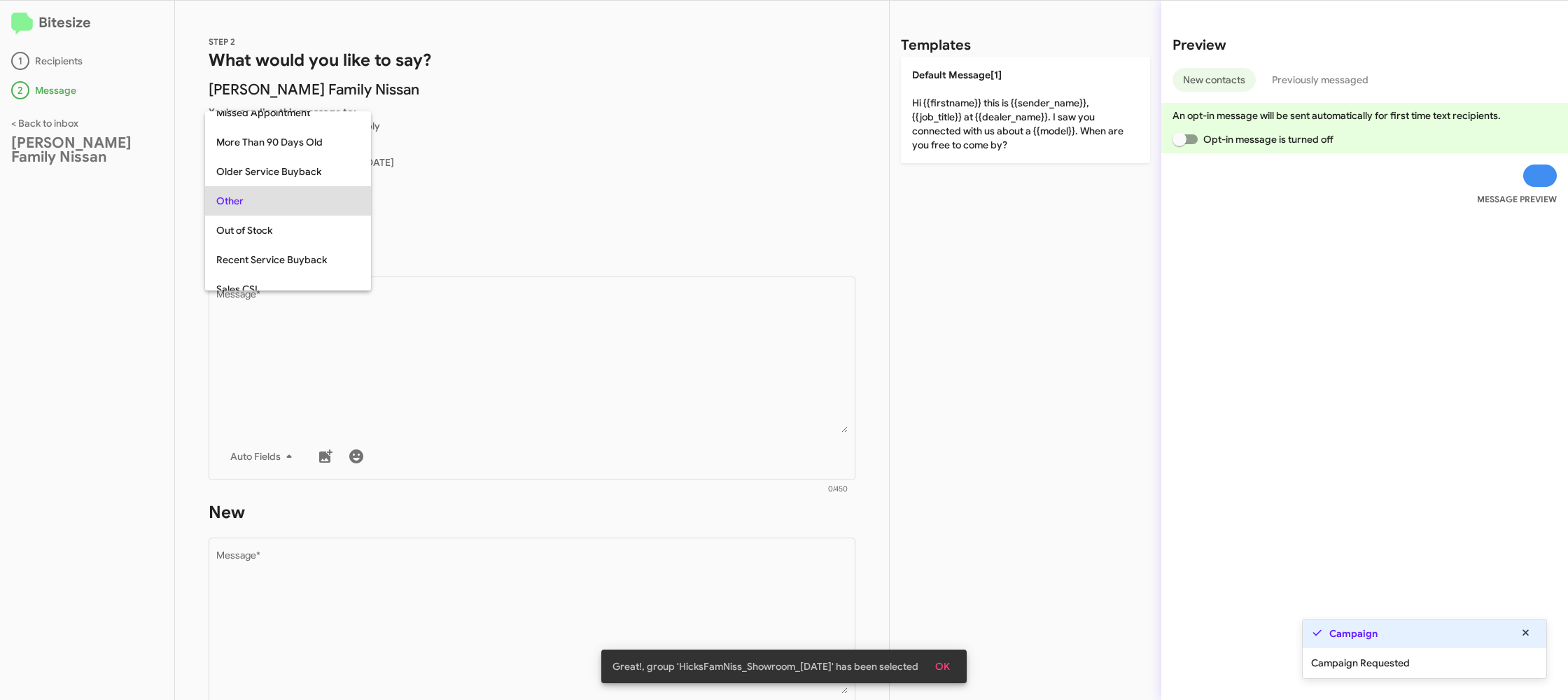
scroll to position [379, 0]
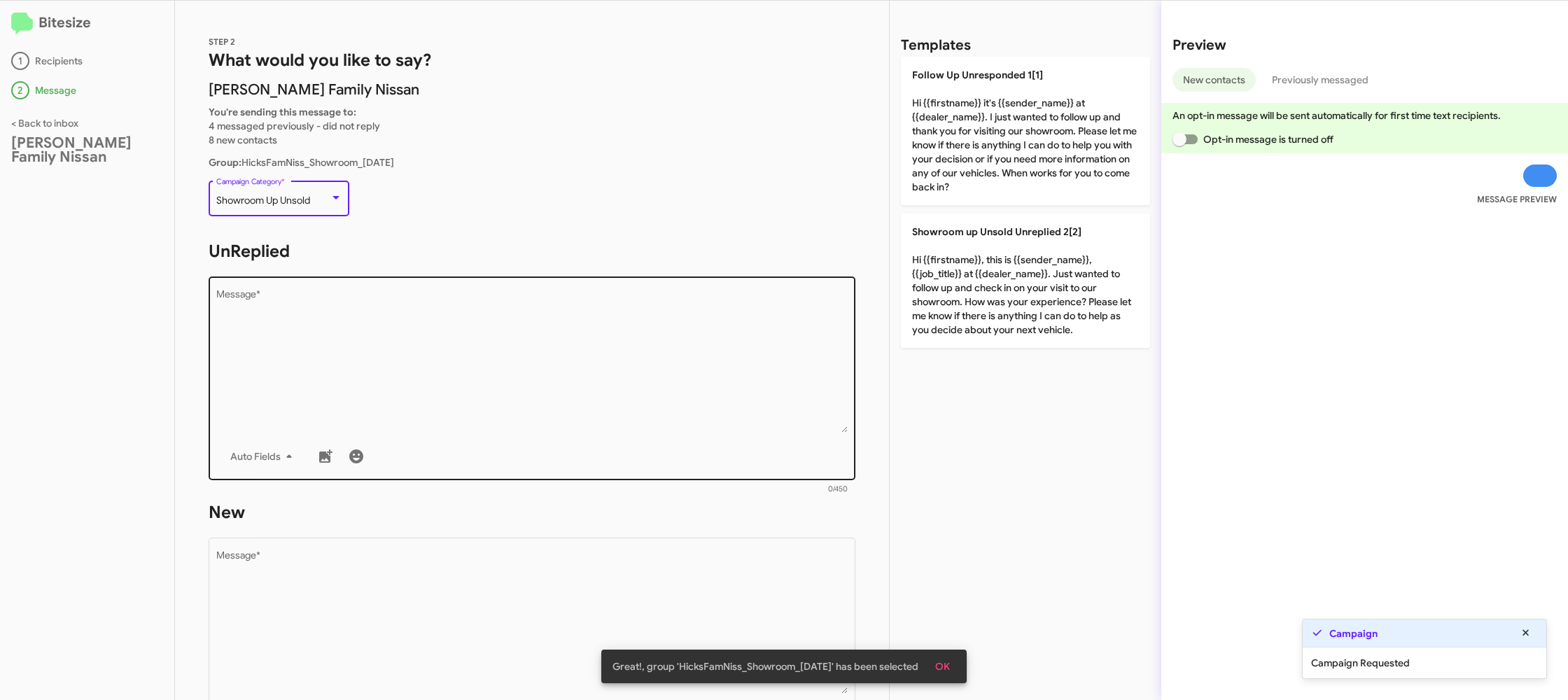
click at [588, 432] on textarea "Message *" at bounding box center [532, 361] width 632 height 143
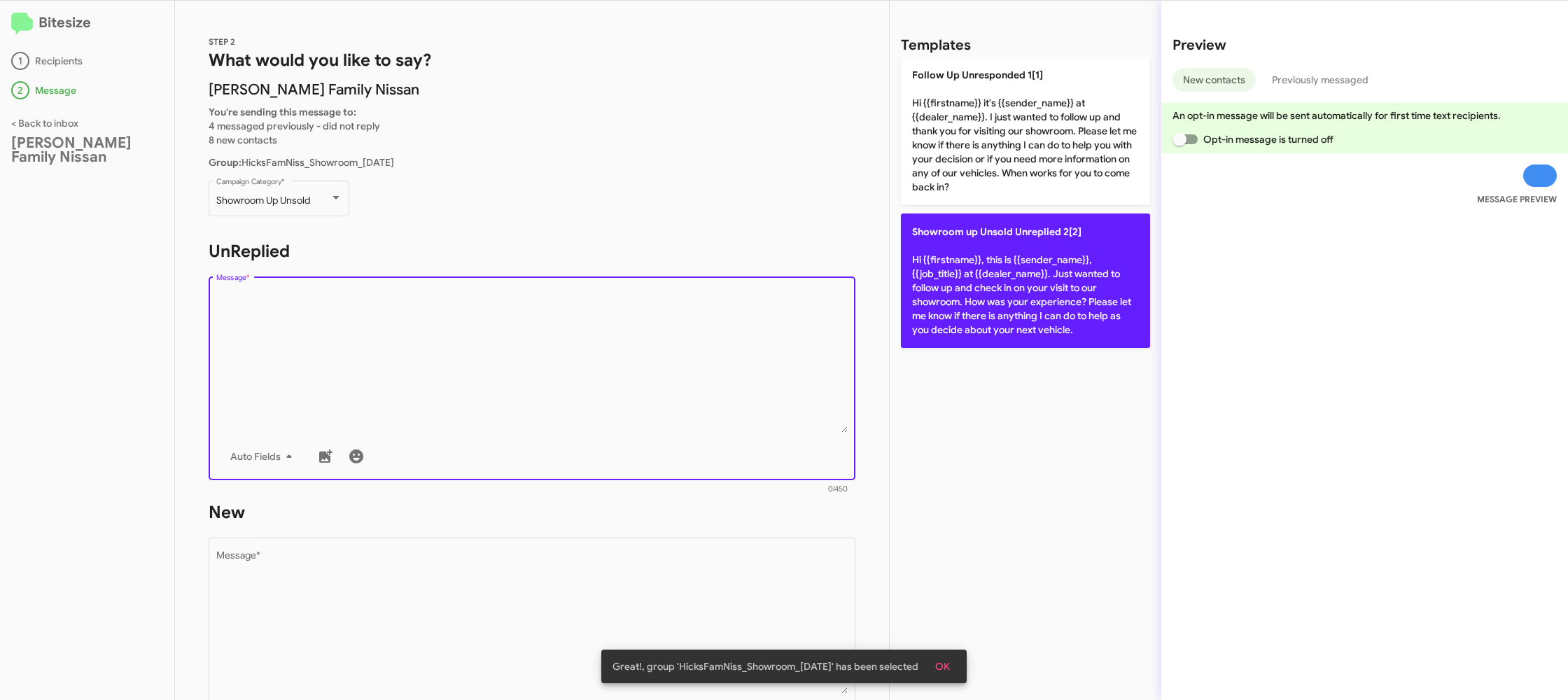
click at [1005, 275] on p "Showroom up Unsold Unreplied 2[2] Hi {{firstname}}, this is {{sender_name}}, {{…" at bounding box center [1025, 280] width 249 height 135
type textarea "Hi {{firstname}}, this is {{sender_name}}, {{job_title}} at {{dealer_name}}. Ju…"
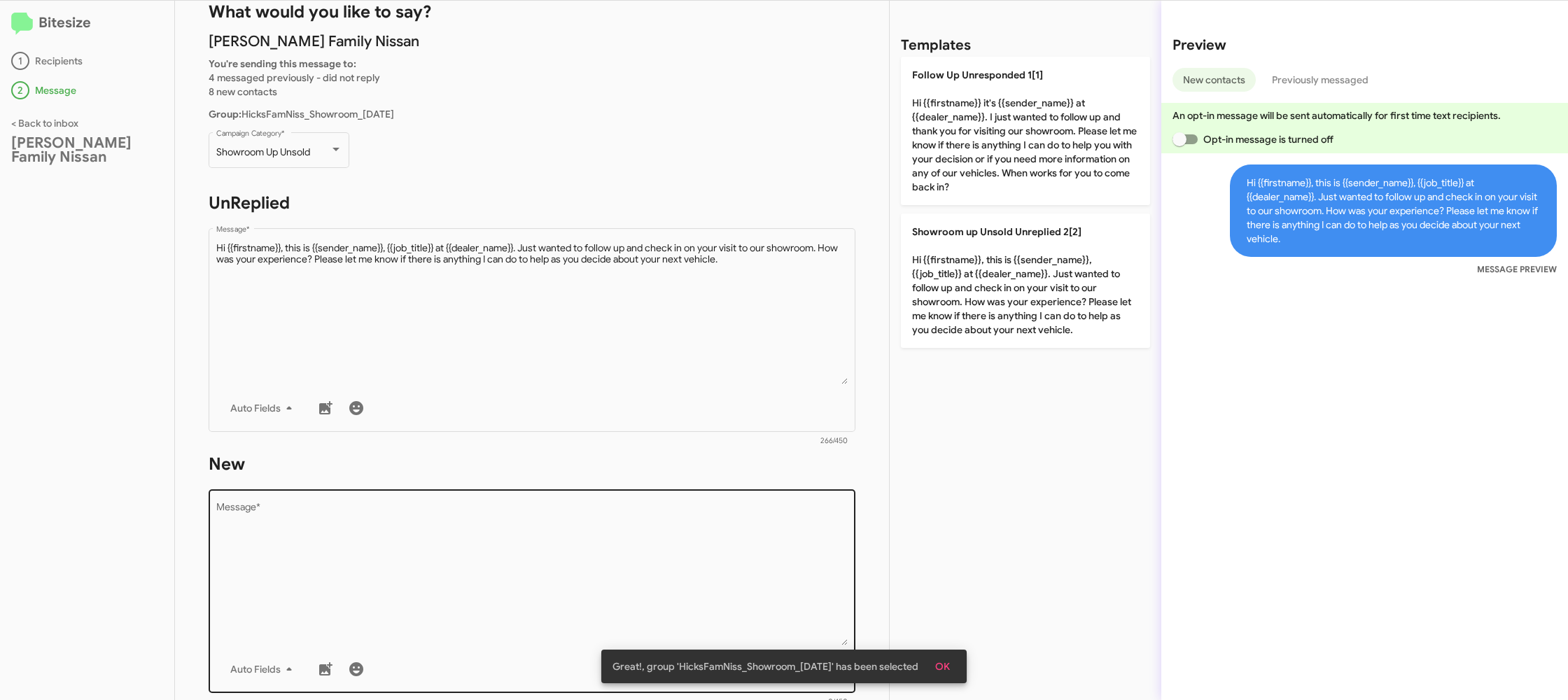
scroll to position [91, 0]
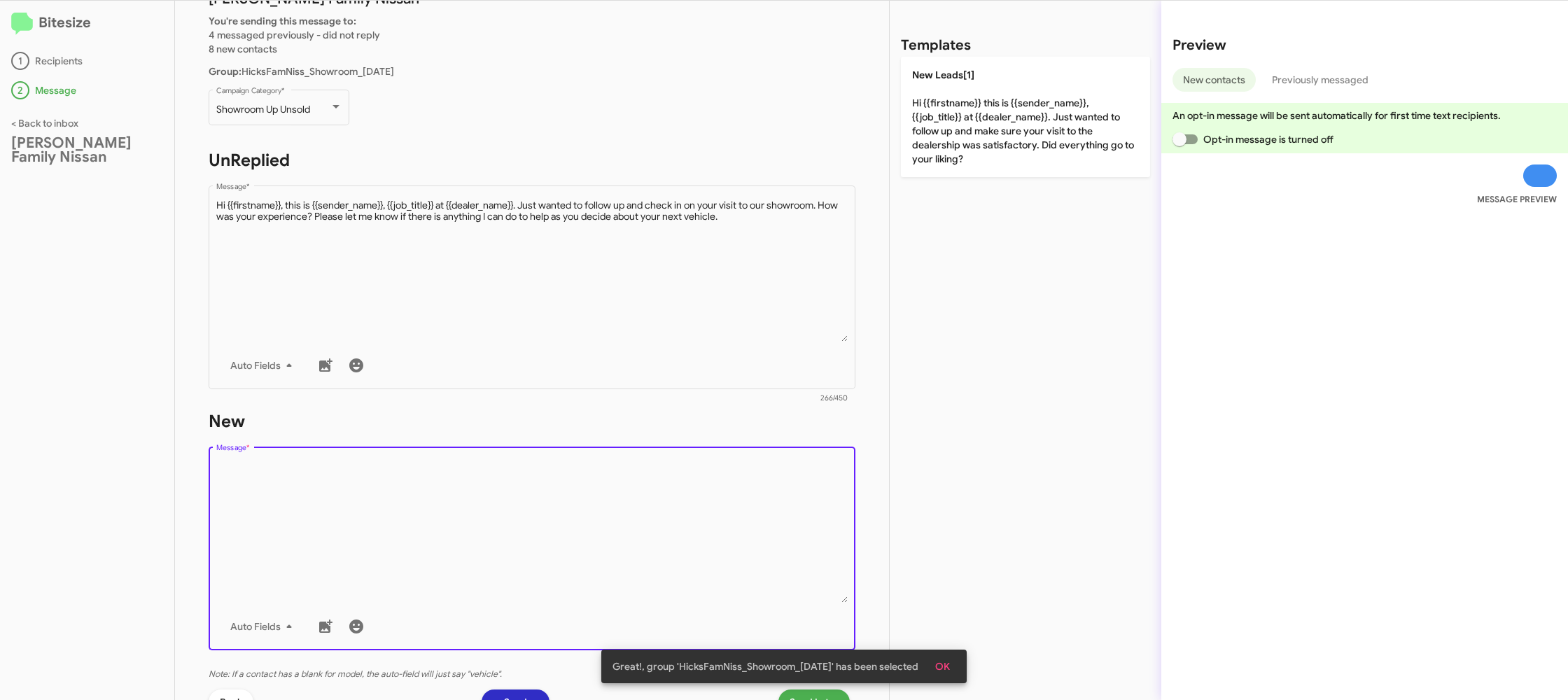
click at [547, 483] on textarea "Message *" at bounding box center [532, 531] width 632 height 143
drag, startPoint x: 548, startPoint y: 486, endPoint x: 562, endPoint y: 469, distance: 22.0
click at [550, 483] on textarea "Message *" at bounding box center [532, 531] width 632 height 143
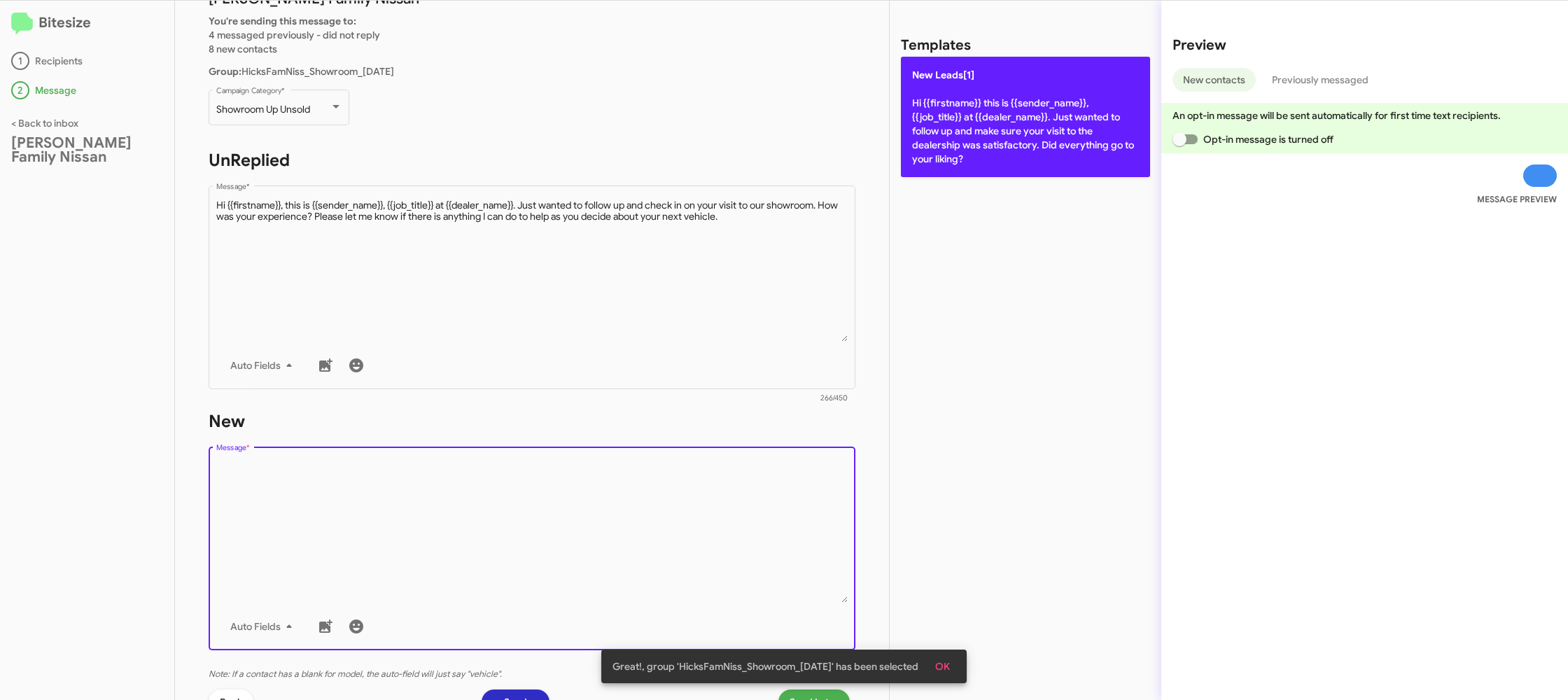
click at [967, 158] on p "New Leads[1] Hi {{firstname}} this is {{sender_name}}, {{job_title}} at {{deale…" at bounding box center [1025, 117] width 249 height 120
type textarea "Hi {{firstname}} this is {{sender_name}}, {{job_title}} at {{dealer_name}}. Jus…"
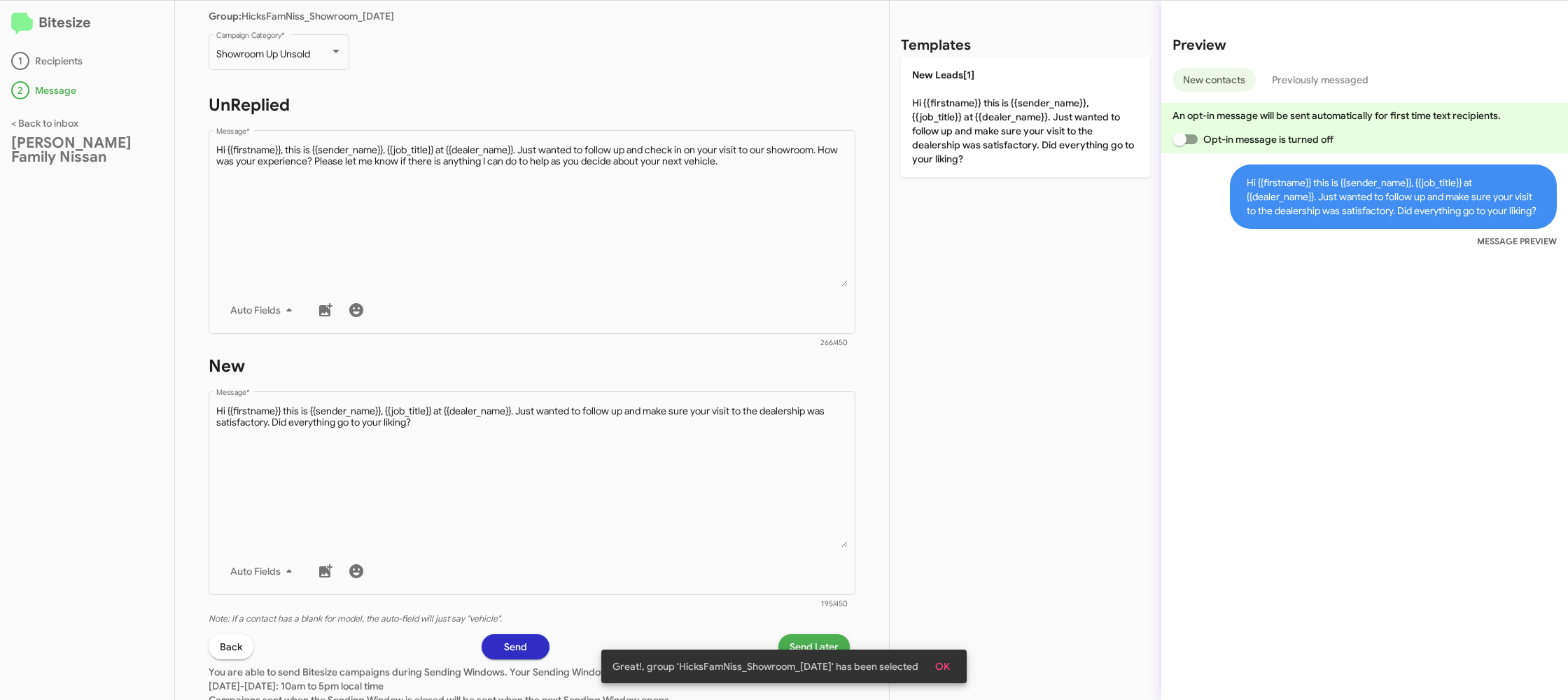
scroll to position [237, 0]
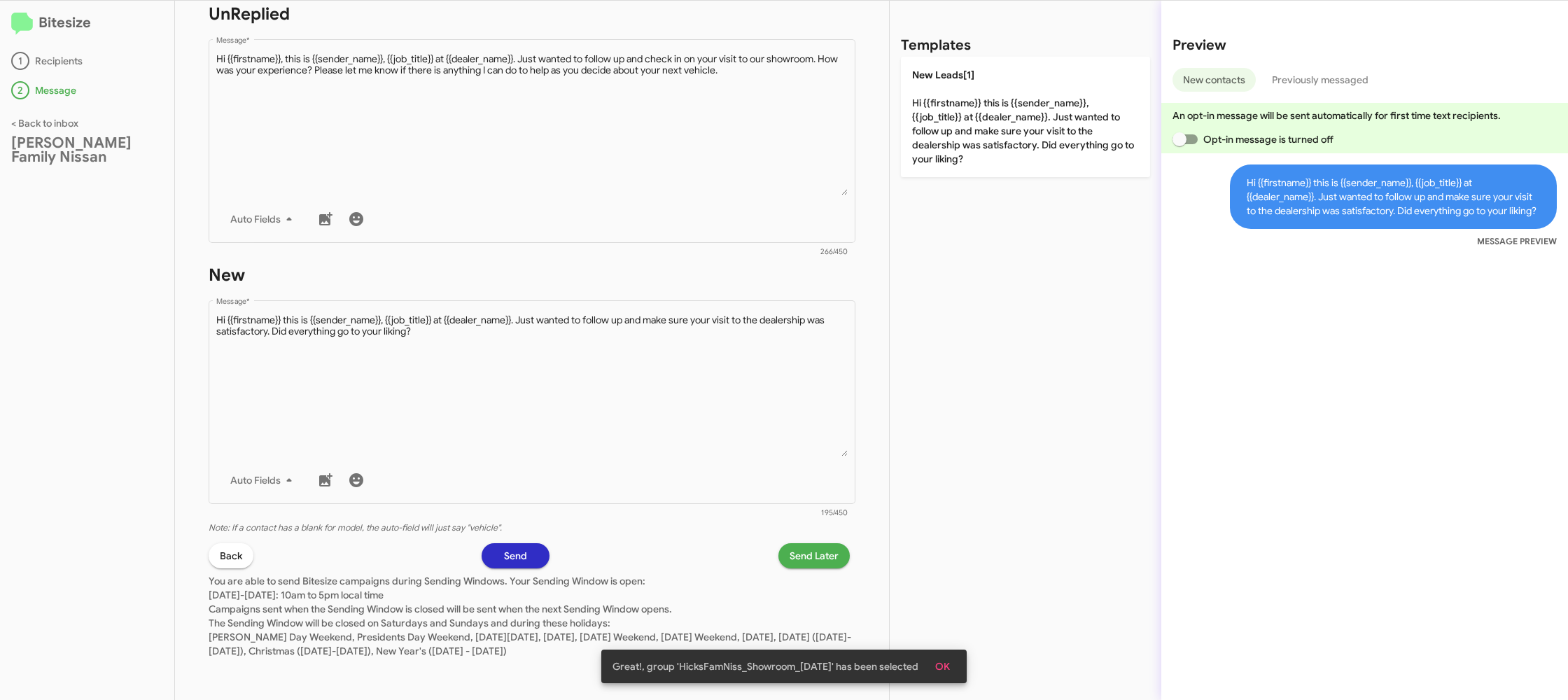
click at [814, 568] on p "You are able to send Bitesize campaigns during Sending Windows. Your Sending Wi…" at bounding box center [532, 613] width 647 height 90
click at [815, 553] on span "Send Later" at bounding box center [814, 555] width 49 height 25
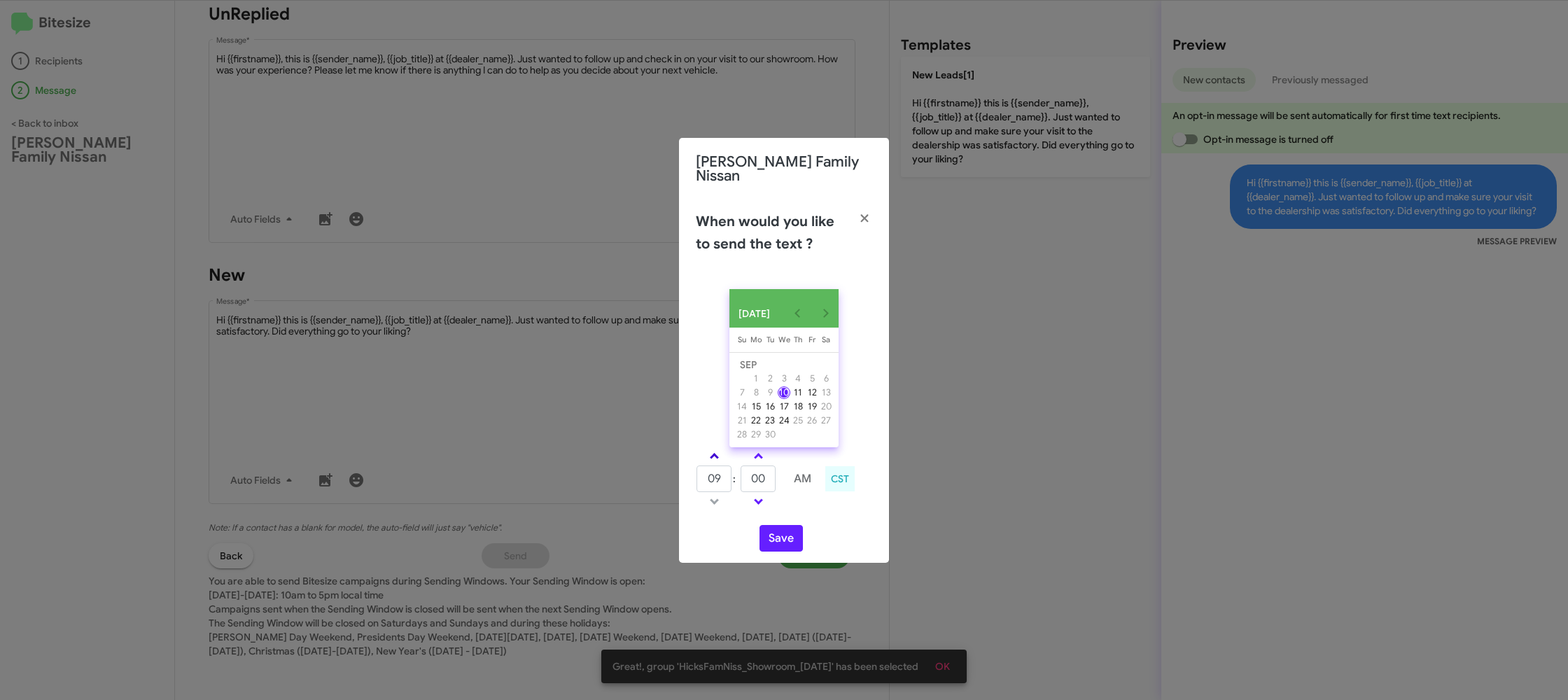
click at [722, 455] on link at bounding box center [714, 455] width 25 height 16
type input "01"
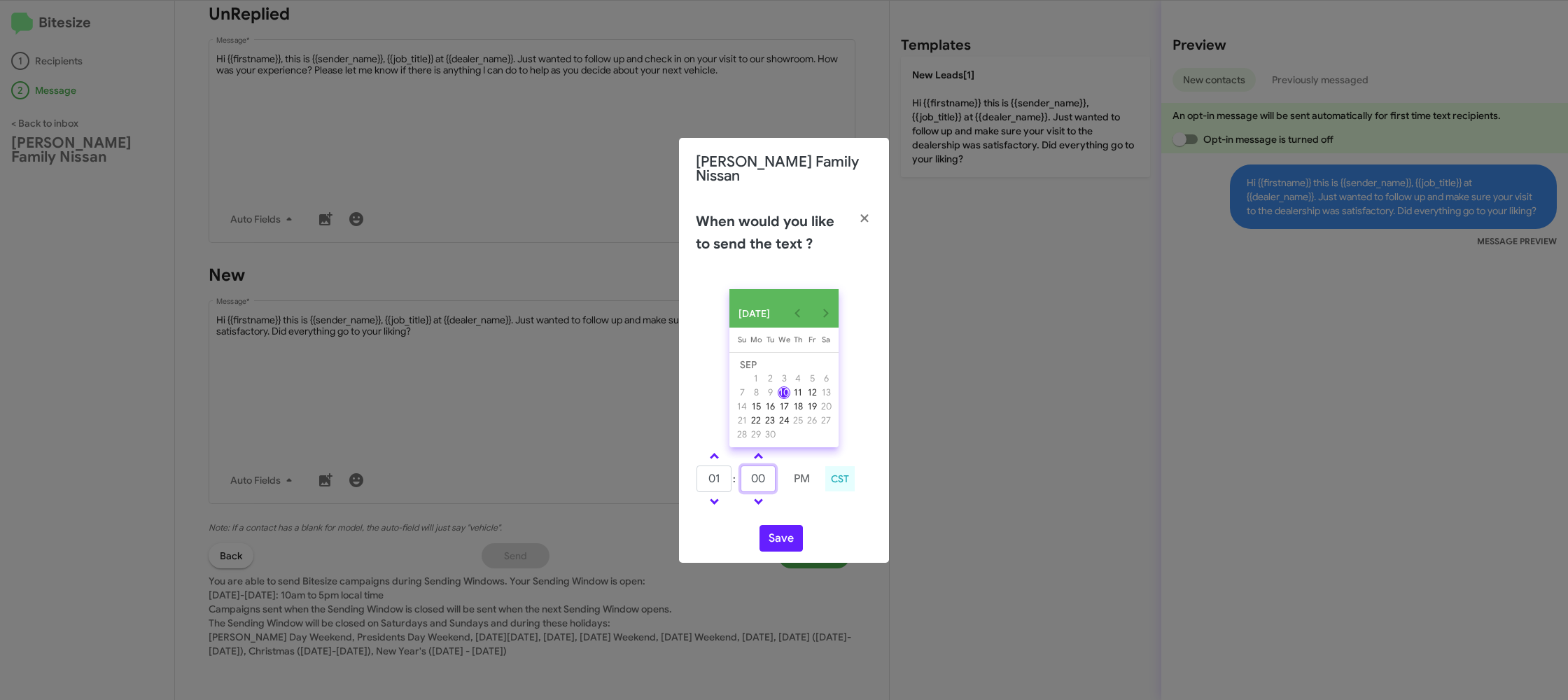
click at [754, 466] on input "00" at bounding box center [758, 478] width 35 height 26
type input "37"
drag, startPoint x: 802, startPoint y: 510, endPoint x: 795, endPoint y: 519, distance: 11.4
click at [802, 510] on div "01 : 37 PM CST" at bounding box center [783, 480] width 197 height 67
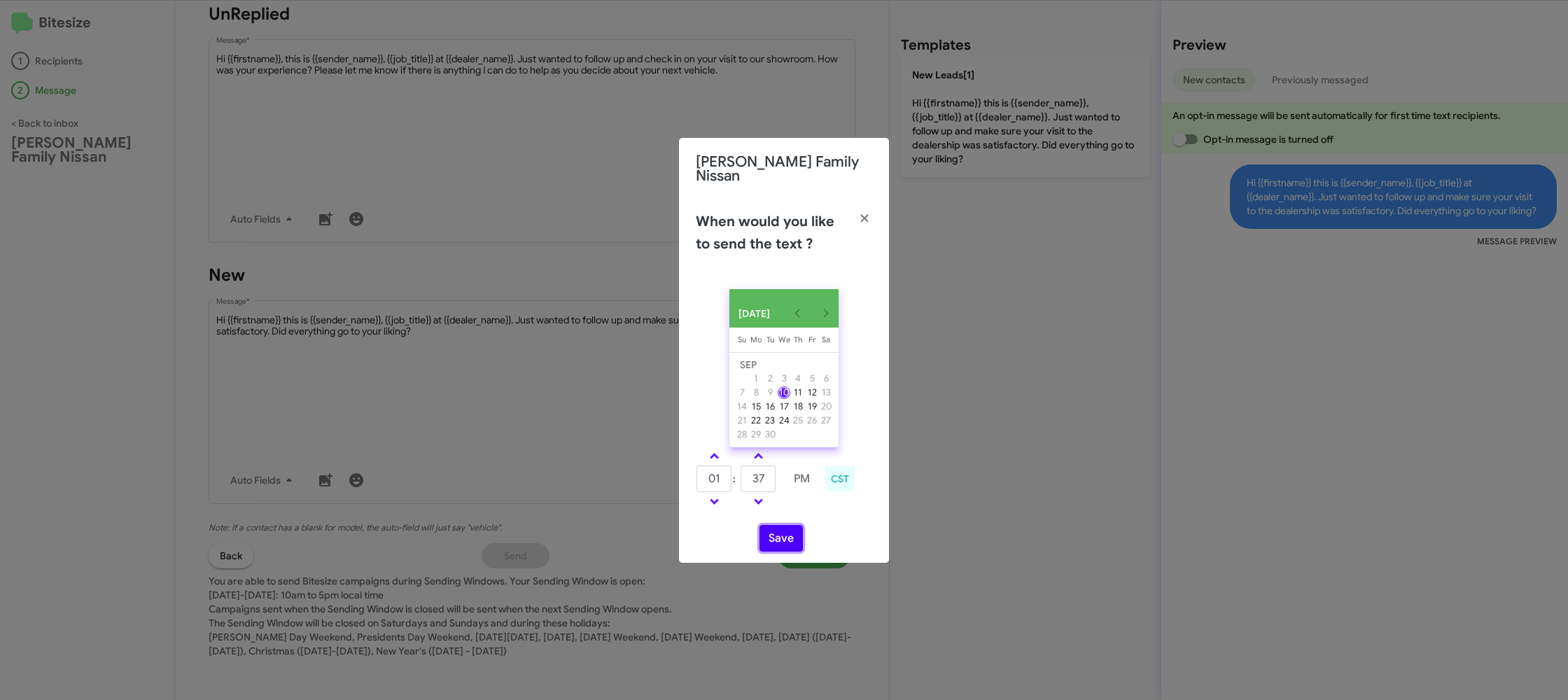
click at [793, 526] on button "Save" at bounding box center [781, 537] width 43 height 26
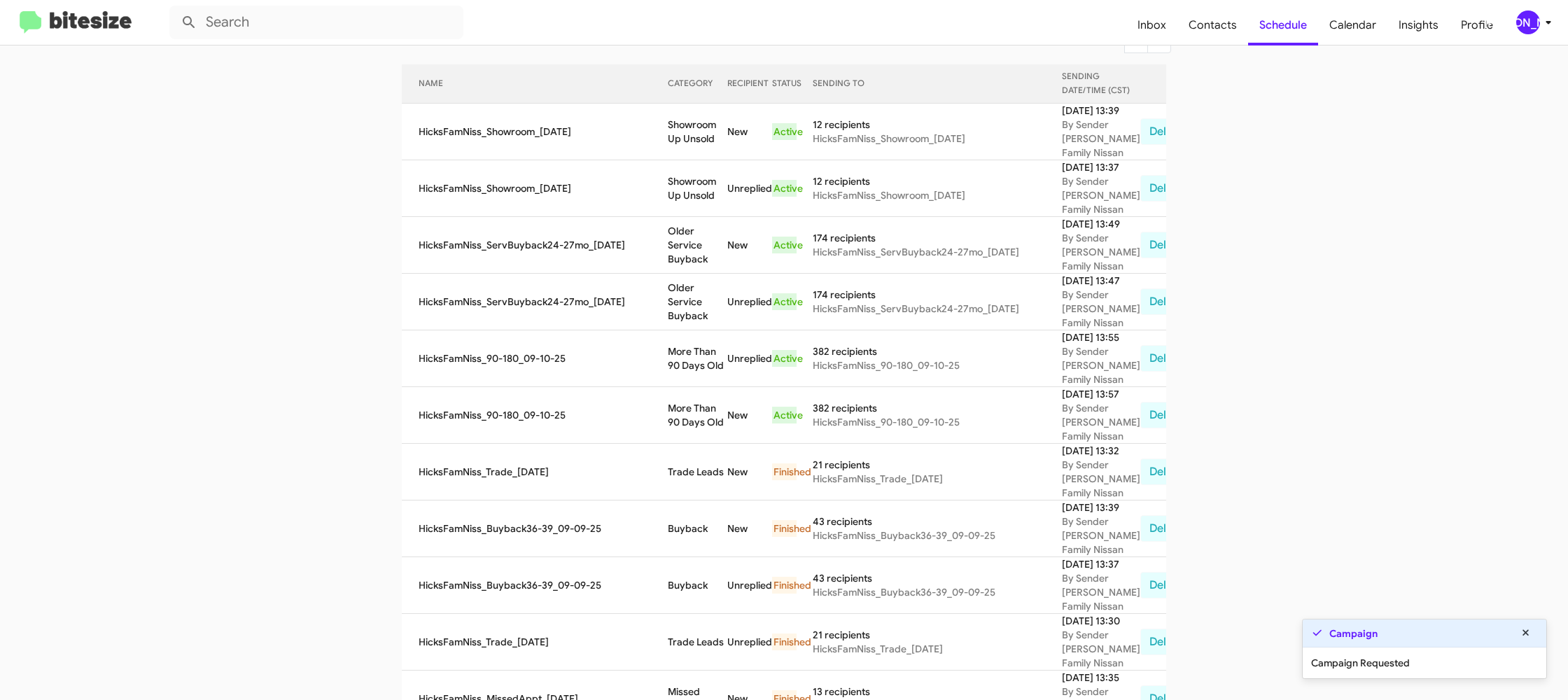
scroll to position [159, 0]
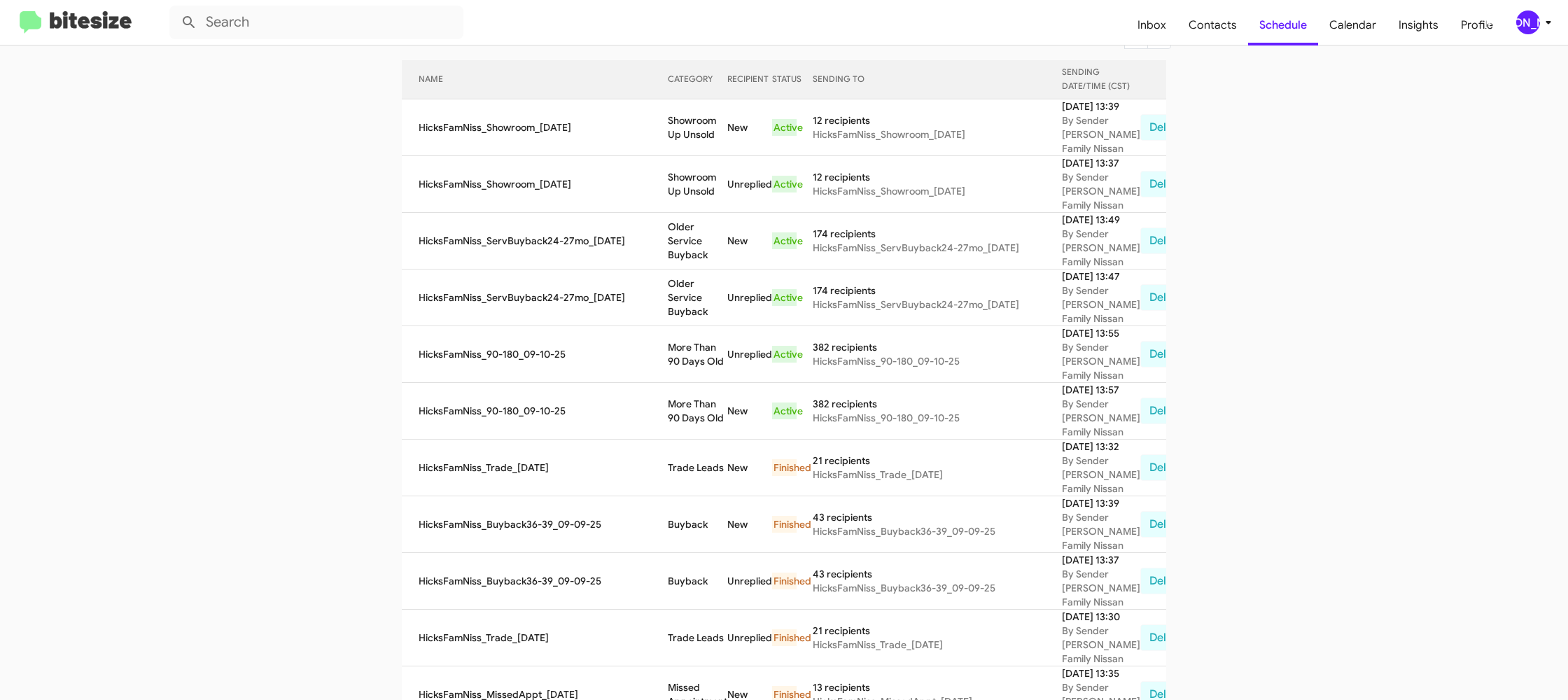
click at [684, 439] on td "More Than 90 Days Old" at bounding box center [698, 411] width 59 height 57
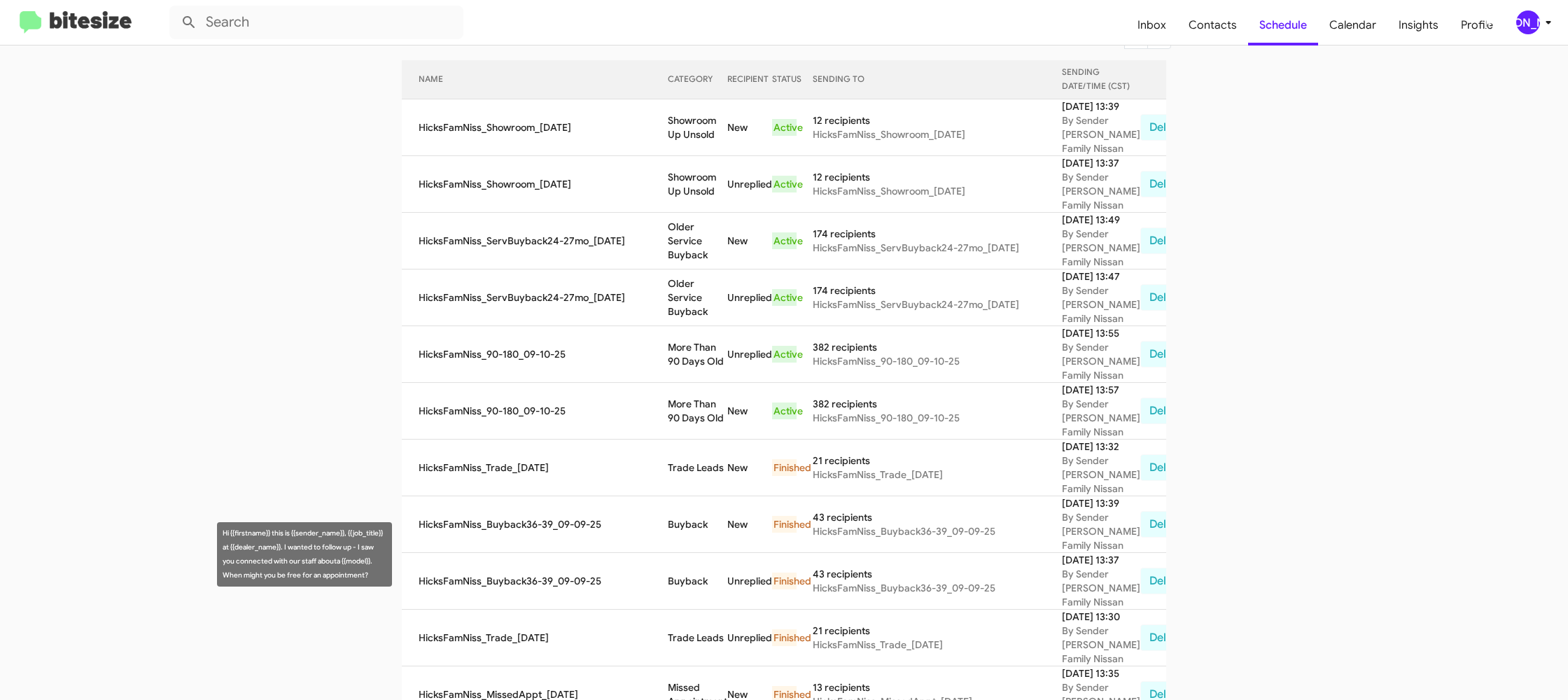
drag, startPoint x: 684, startPoint y: 546, endPoint x: 591, endPoint y: 400, distance: 173.1
click at [684, 439] on td "More Than 90 Days Old" at bounding box center [698, 411] width 59 height 57
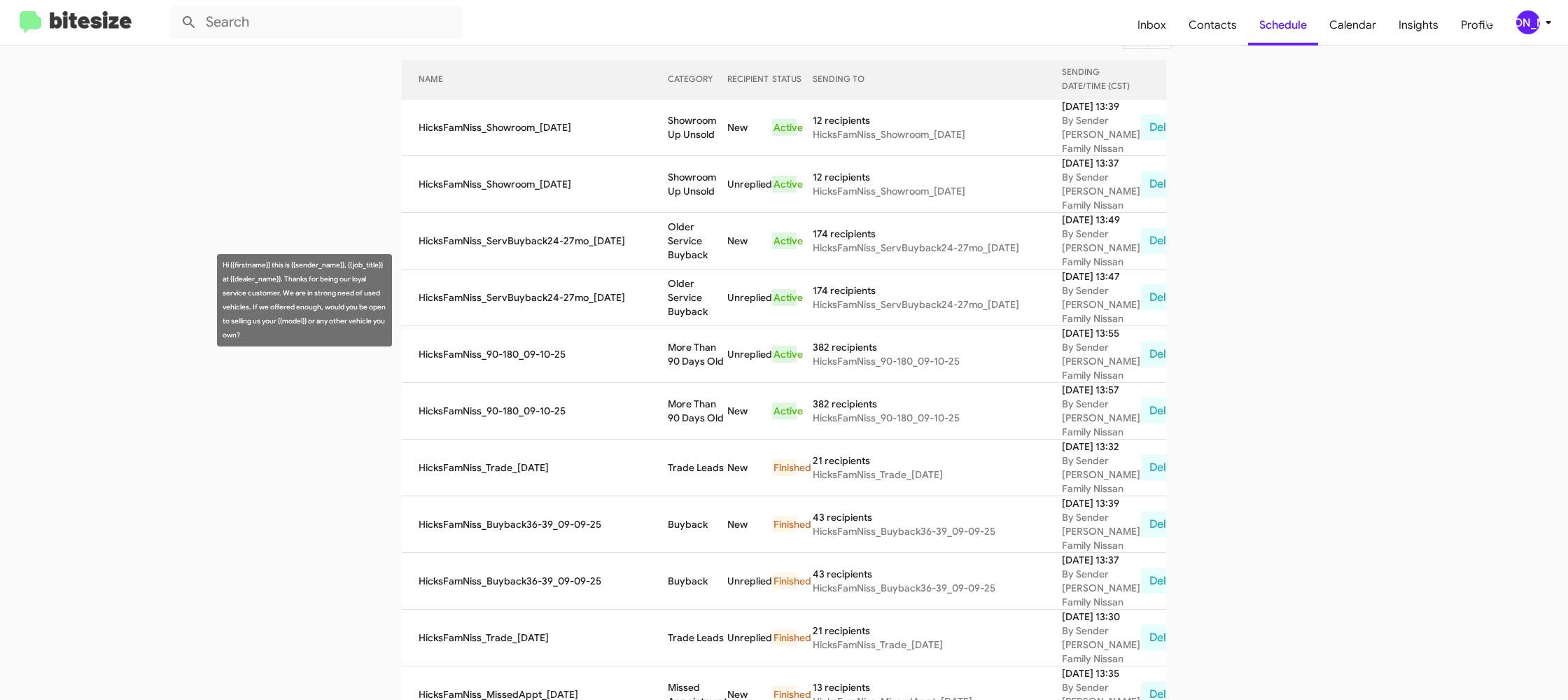
click at [700, 269] on td "Older Service Buyback" at bounding box center [698, 240] width 59 height 57
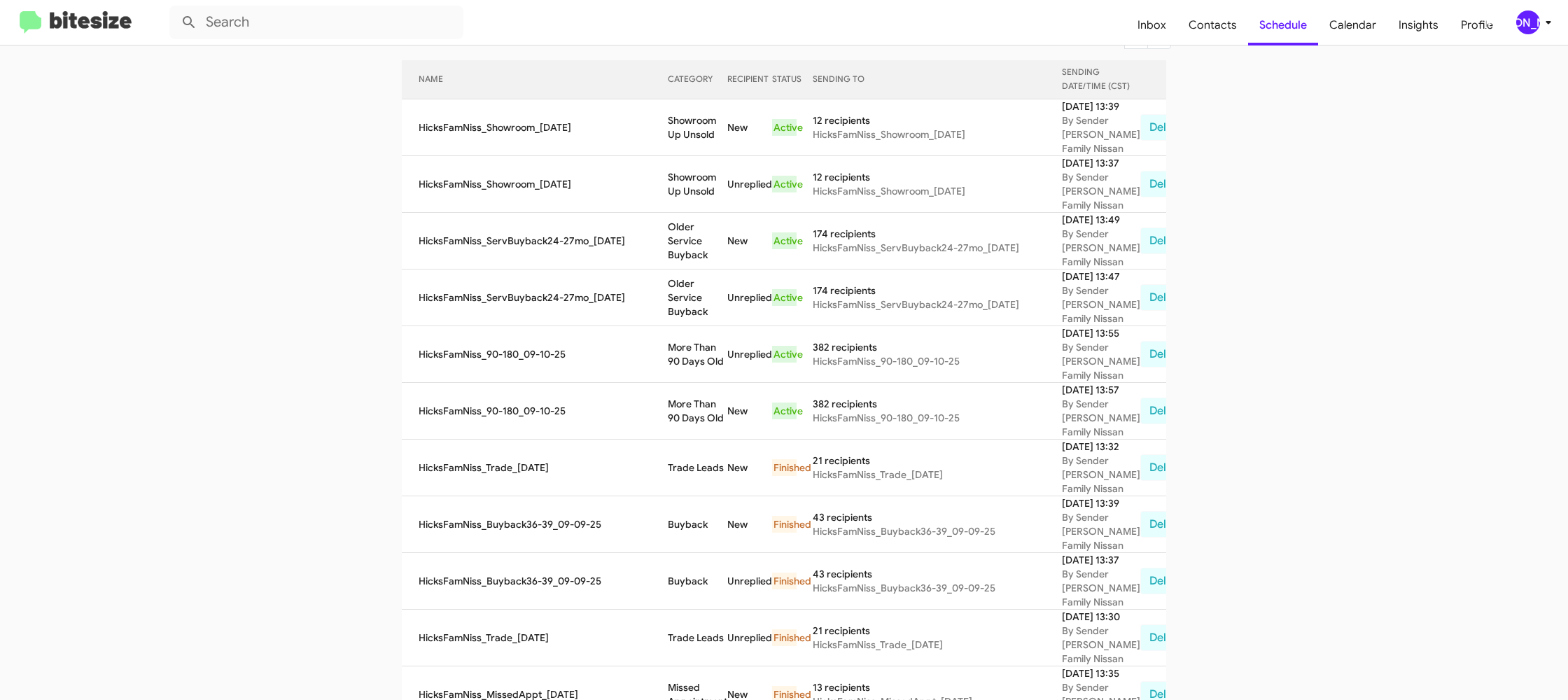
click at [700, 269] on td "Older Service Buyback" at bounding box center [698, 240] width 59 height 57
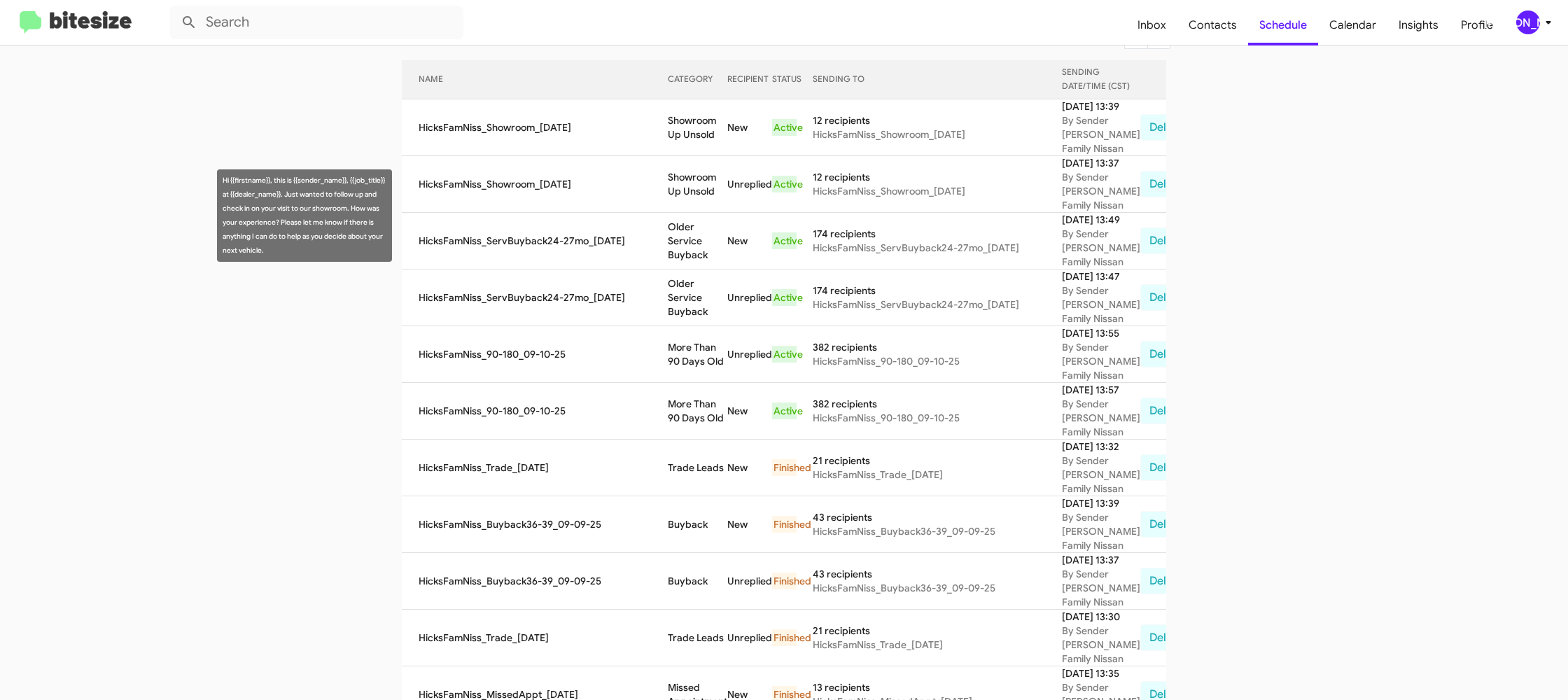
copy td "Older Service Buyback"
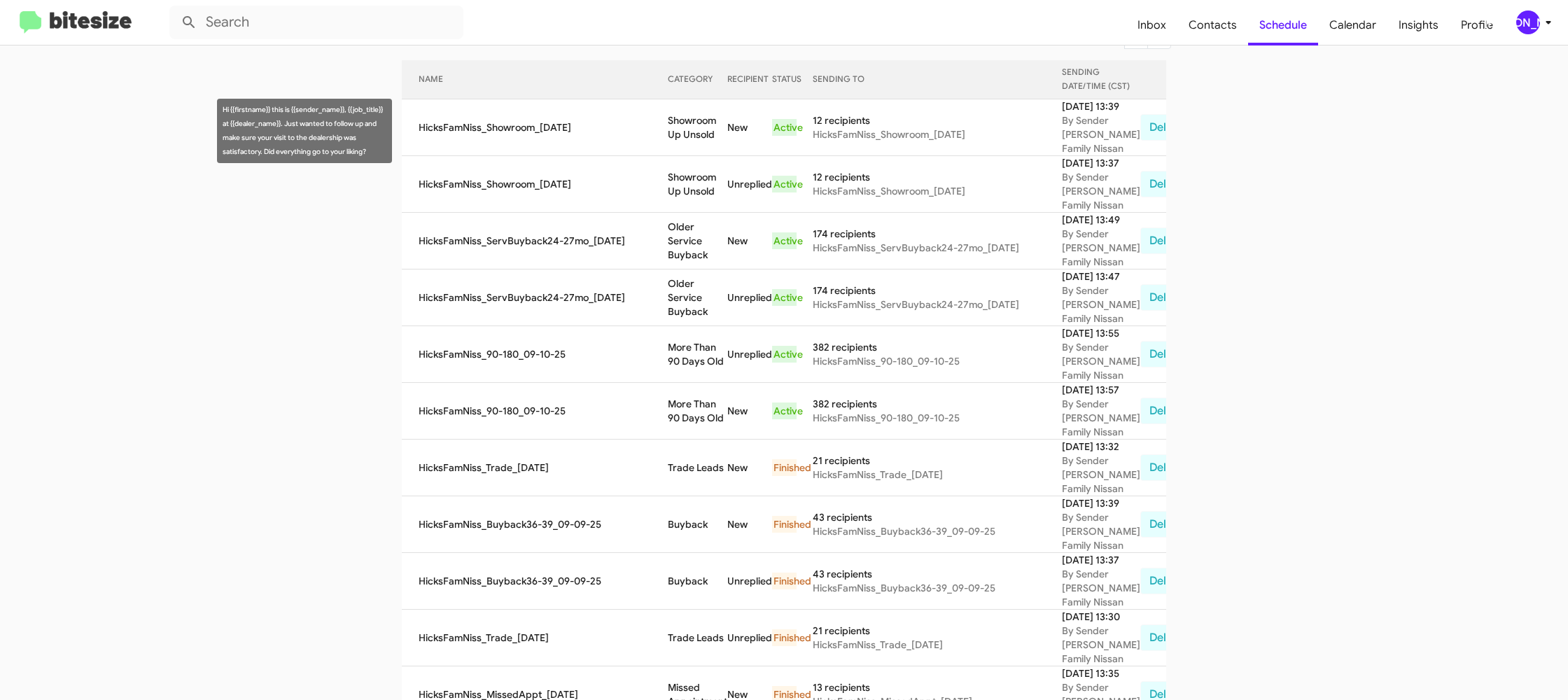
click at [687, 132] on td "Showroom Up Unsold" at bounding box center [698, 127] width 59 height 57
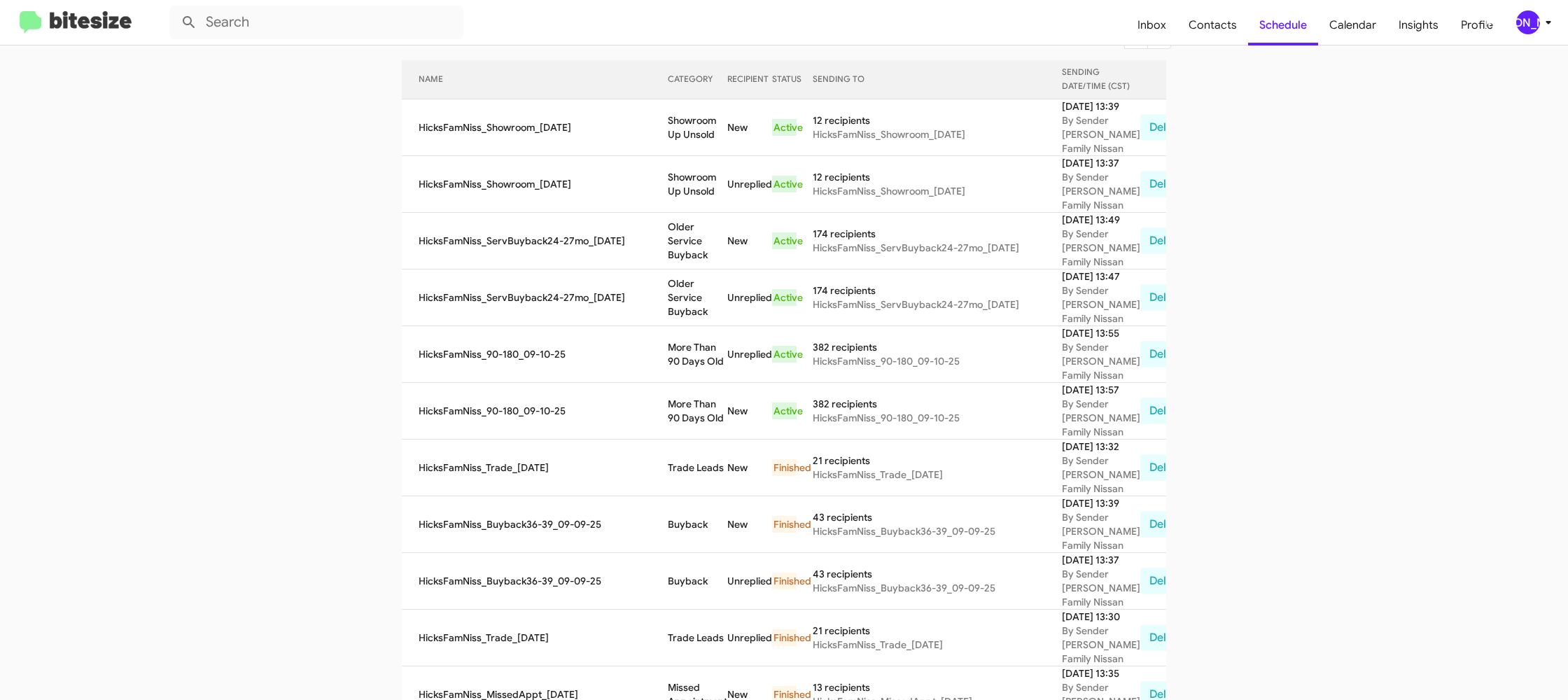
click at [686, 132] on td "Showroom Up Unsold" at bounding box center [698, 127] width 59 height 57
copy td "Showroom Up Unsold"
click at [1536, 22] on div "[PERSON_NAME]" at bounding box center [1528, 22] width 24 height 24
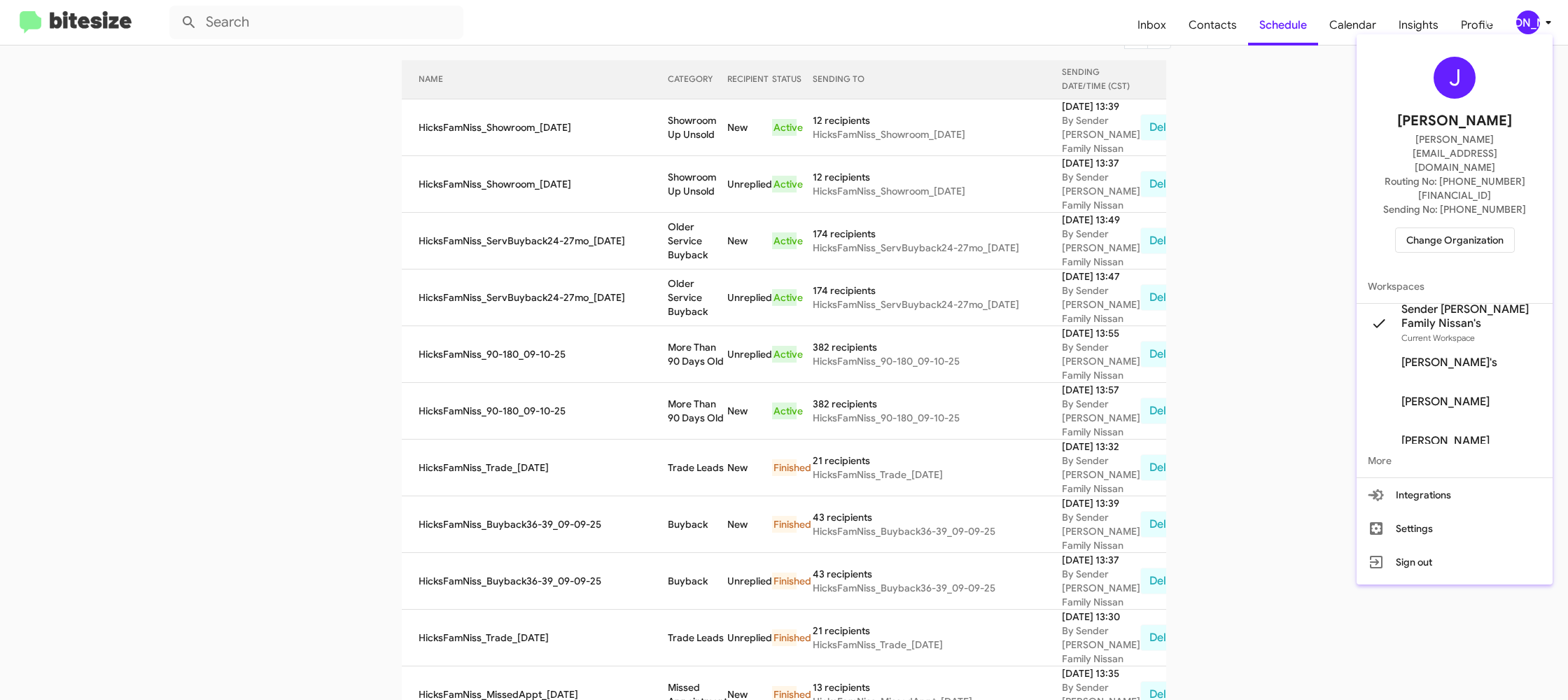
click at [1429, 228] on span "Change Organization" at bounding box center [1455, 240] width 97 height 24
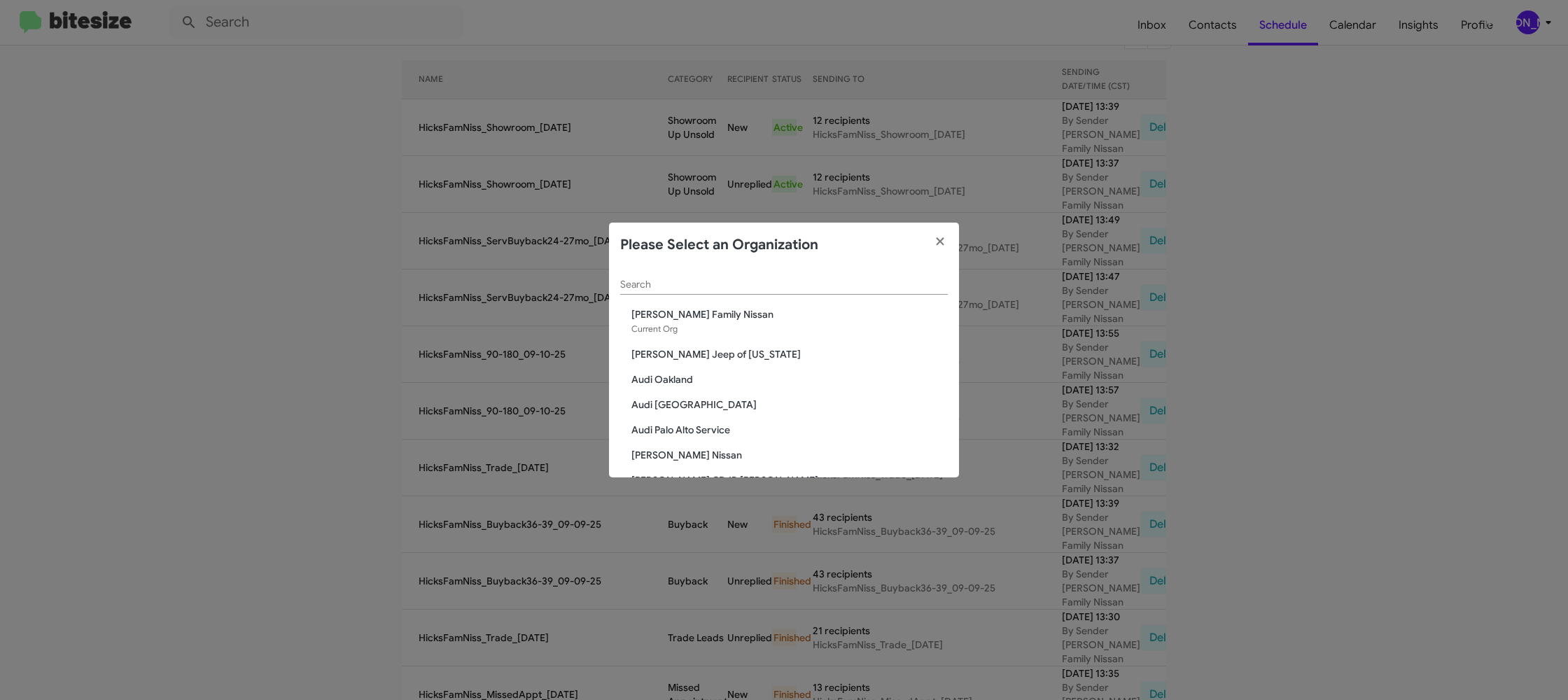
click at [632, 277] on div "Search" at bounding box center [783, 281] width 328 height 27
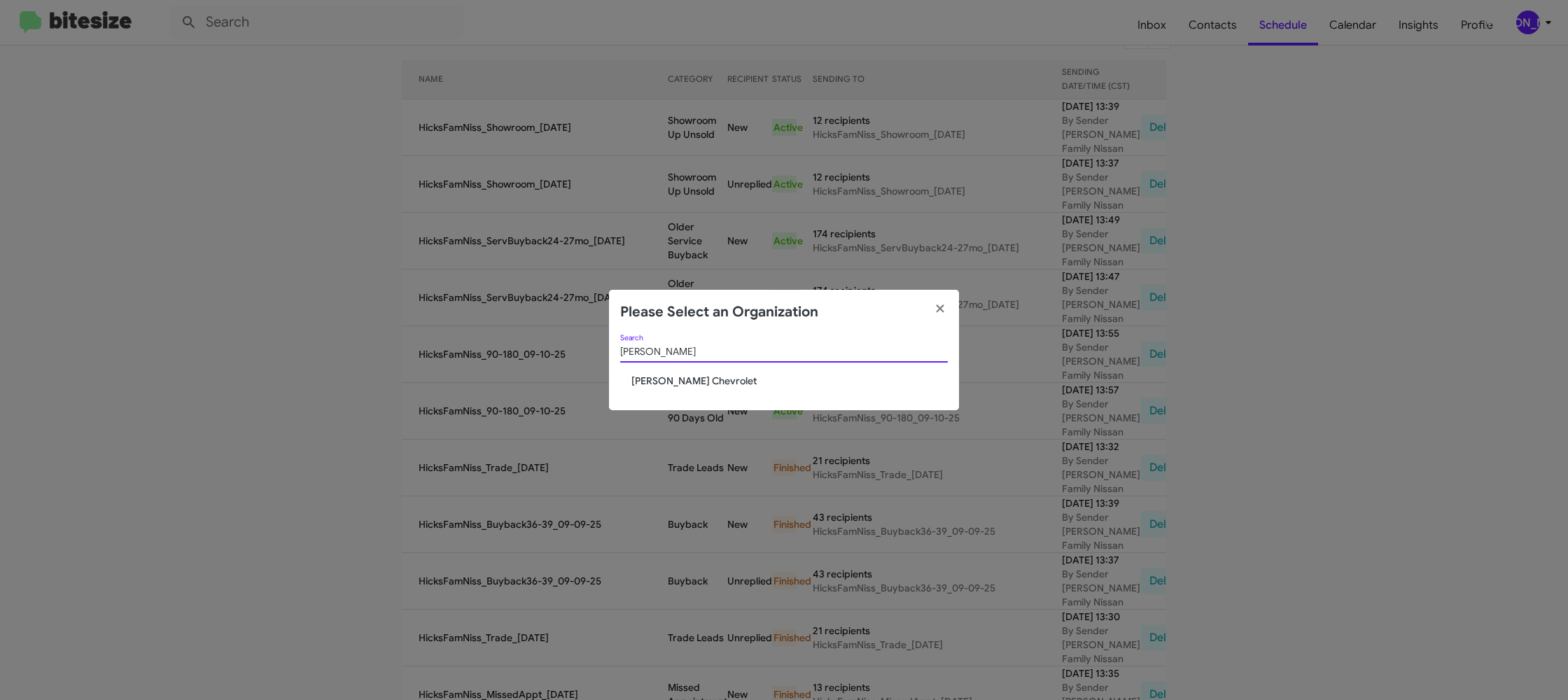
type input "elkin"
click at [660, 377] on span "Elkins Chevrolet" at bounding box center [790, 380] width 317 height 14
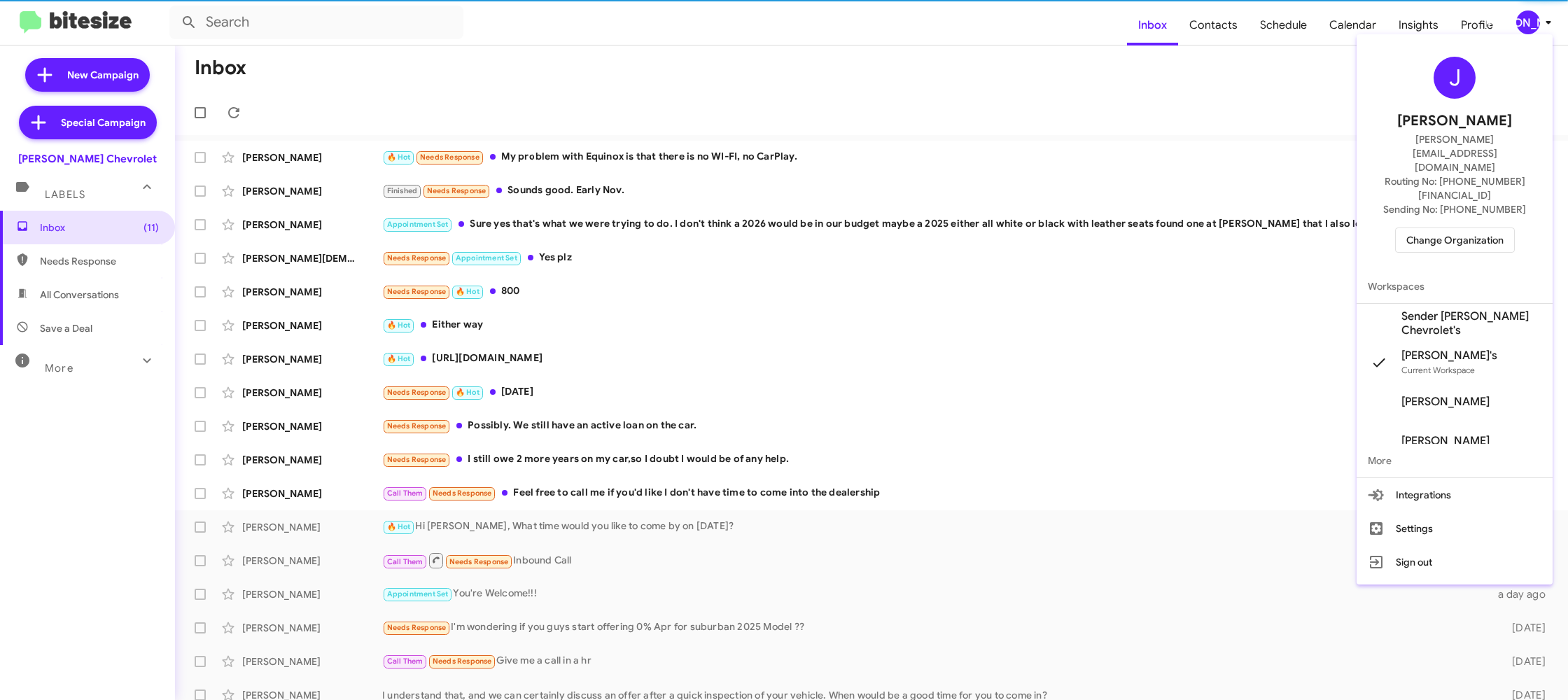
click at [1464, 309] on span "Sender [PERSON_NAME] Chevrolet's" at bounding box center [1471, 322] width 140 height 28
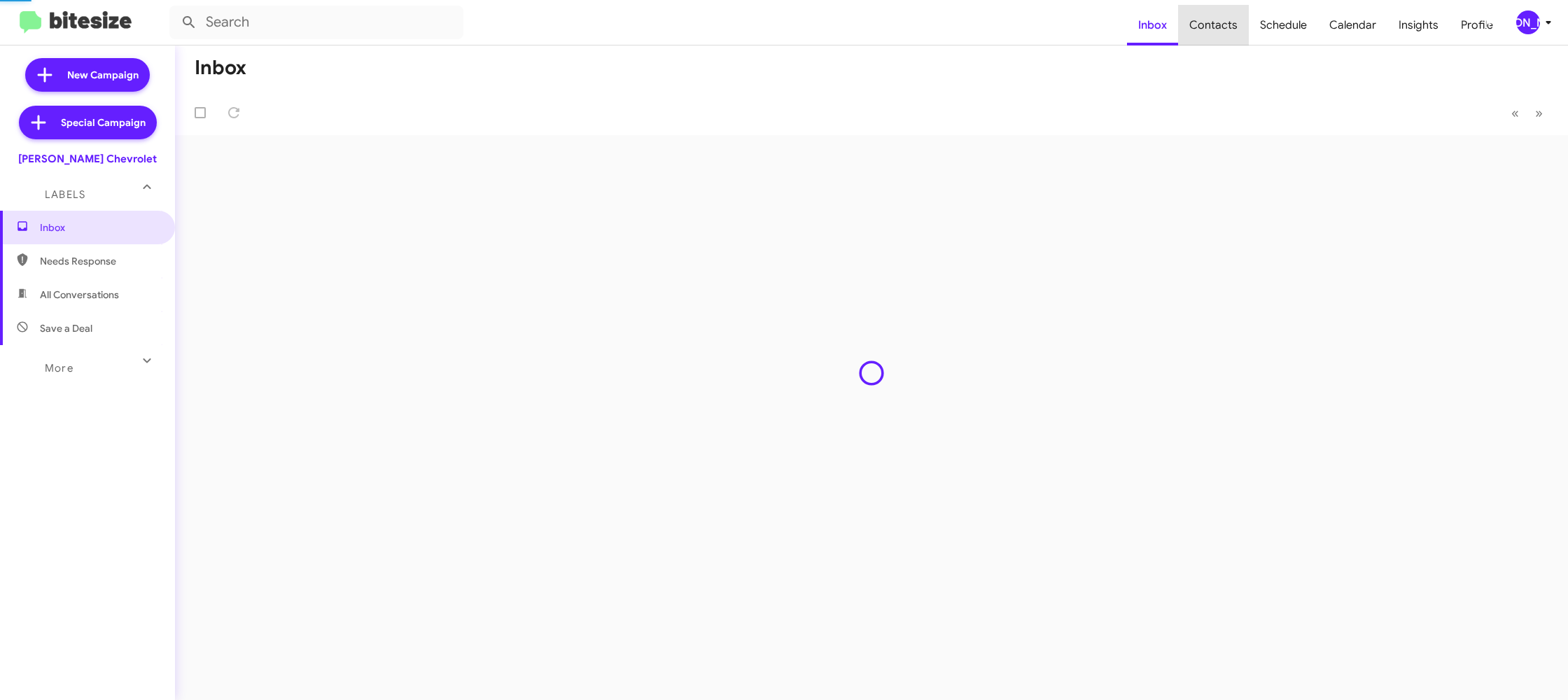
click at [1225, 22] on span "Contacts" at bounding box center [1212, 25] width 70 height 41
type input "in:groups"
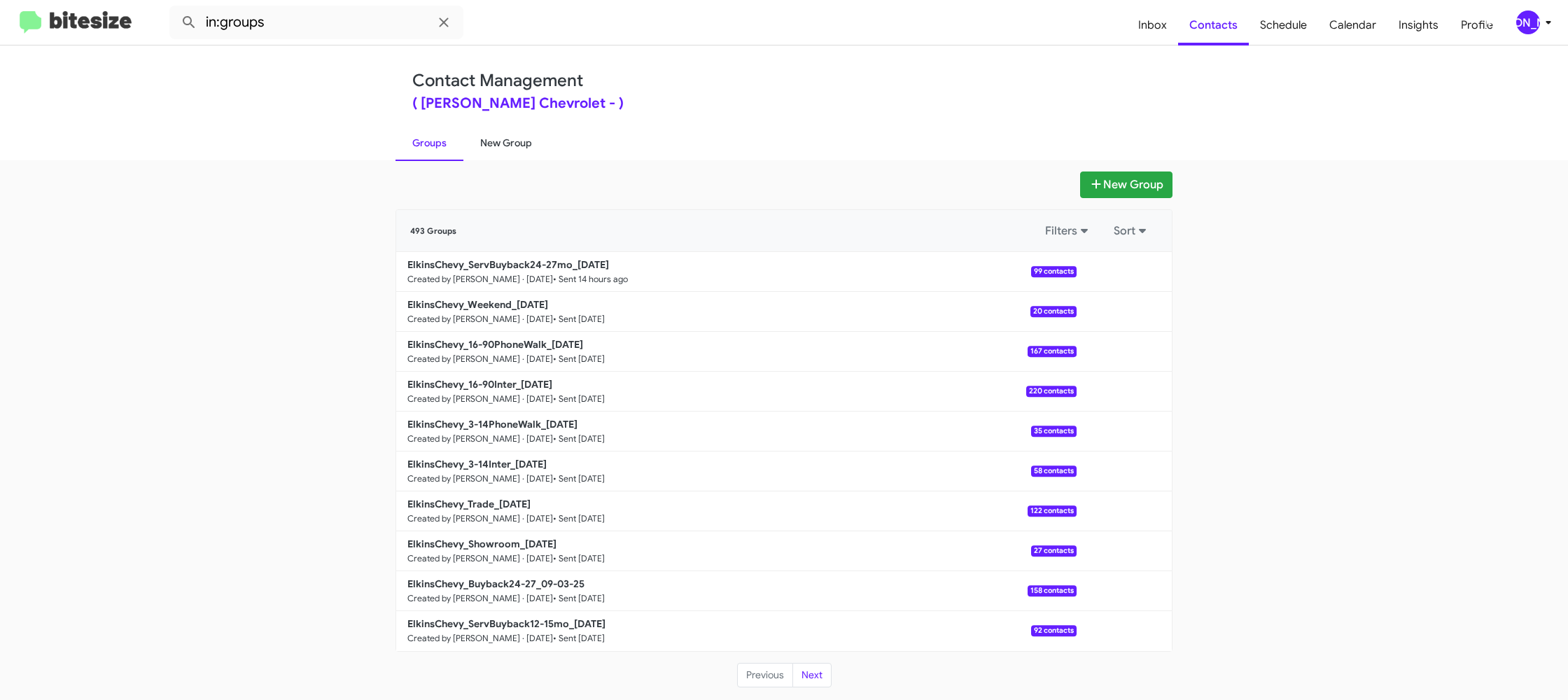
click at [506, 134] on link "New Group" at bounding box center [505, 142] width 86 height 36
click at [505, 132] on link "New Group" at bounding box center [505, 142] width 86 height 36
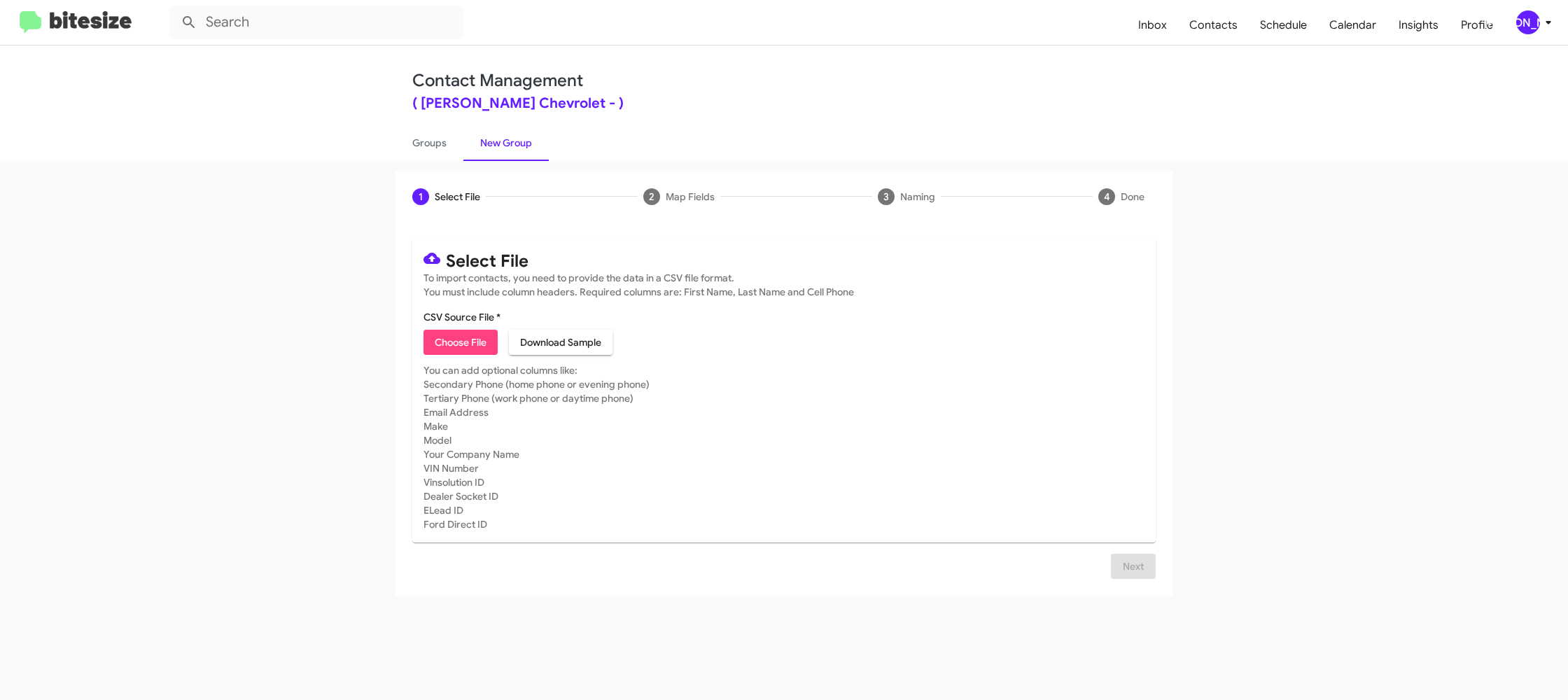
click at [1544, 21] on icon at bounding box center [1549, 23] width 17 height 17
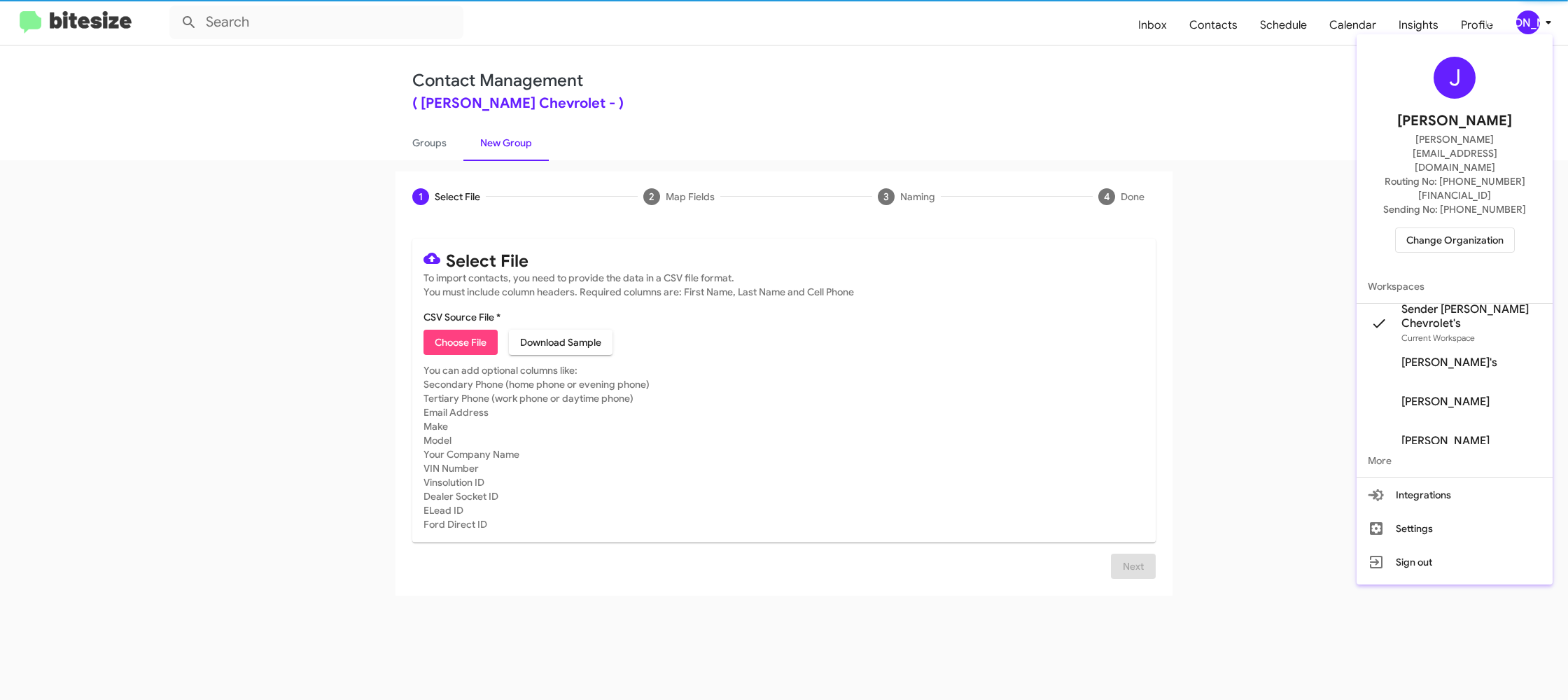
drag, startPoint x: 1544, startPoint y: 21, endPoint x: 1514, endPoint y: 0, distance: 36.6
click at [1544, 21] on div at bounding box center [784, 350] width 1568 height 700
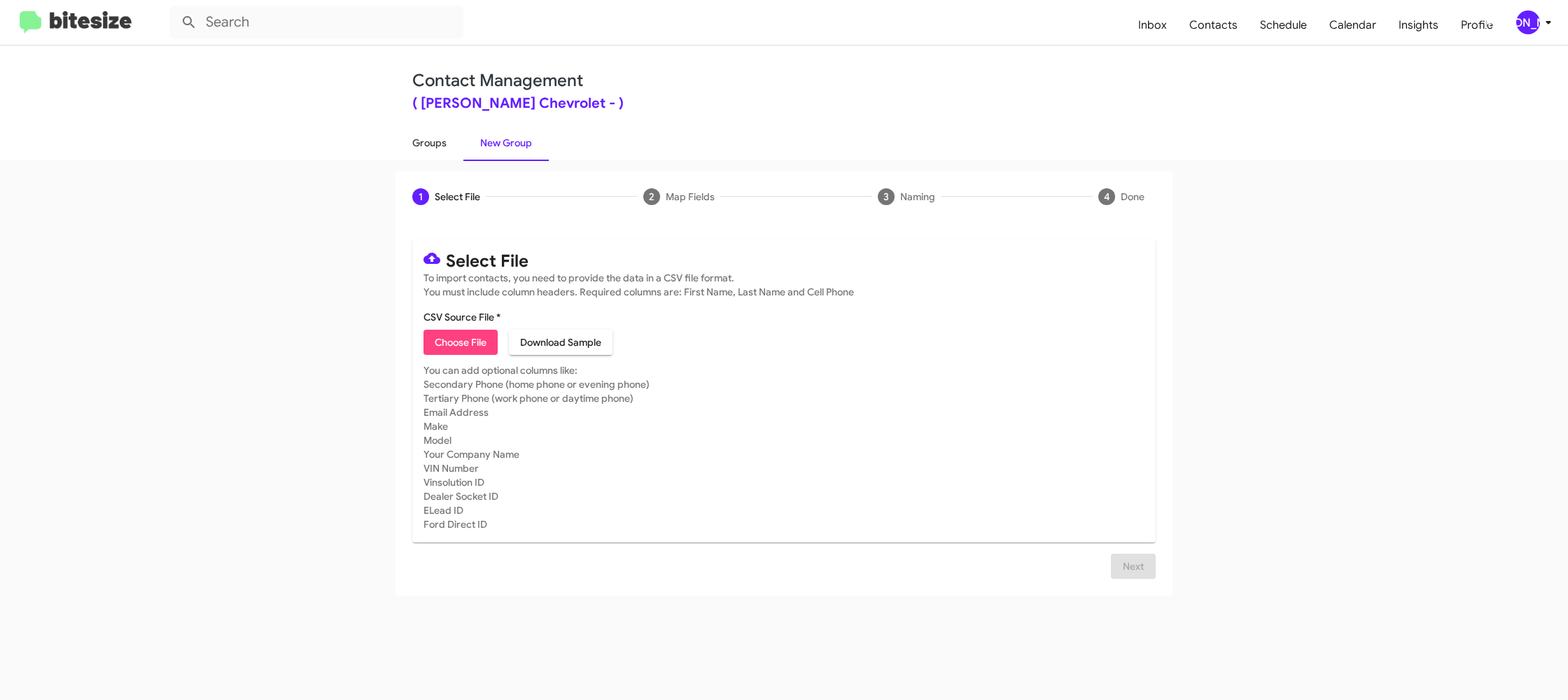
click at [426, 157] on link "Groups" at bounding box center [429, 142] width 68 height 36
type input "in:groups"
drag, startPoint x: 426, startPoint y: 157, endPoint x: 443, endPoint y: 152, distance: 17.7
click at [432, 154] on link "Groups" at bounding box center [429, 142] width 68 height 36
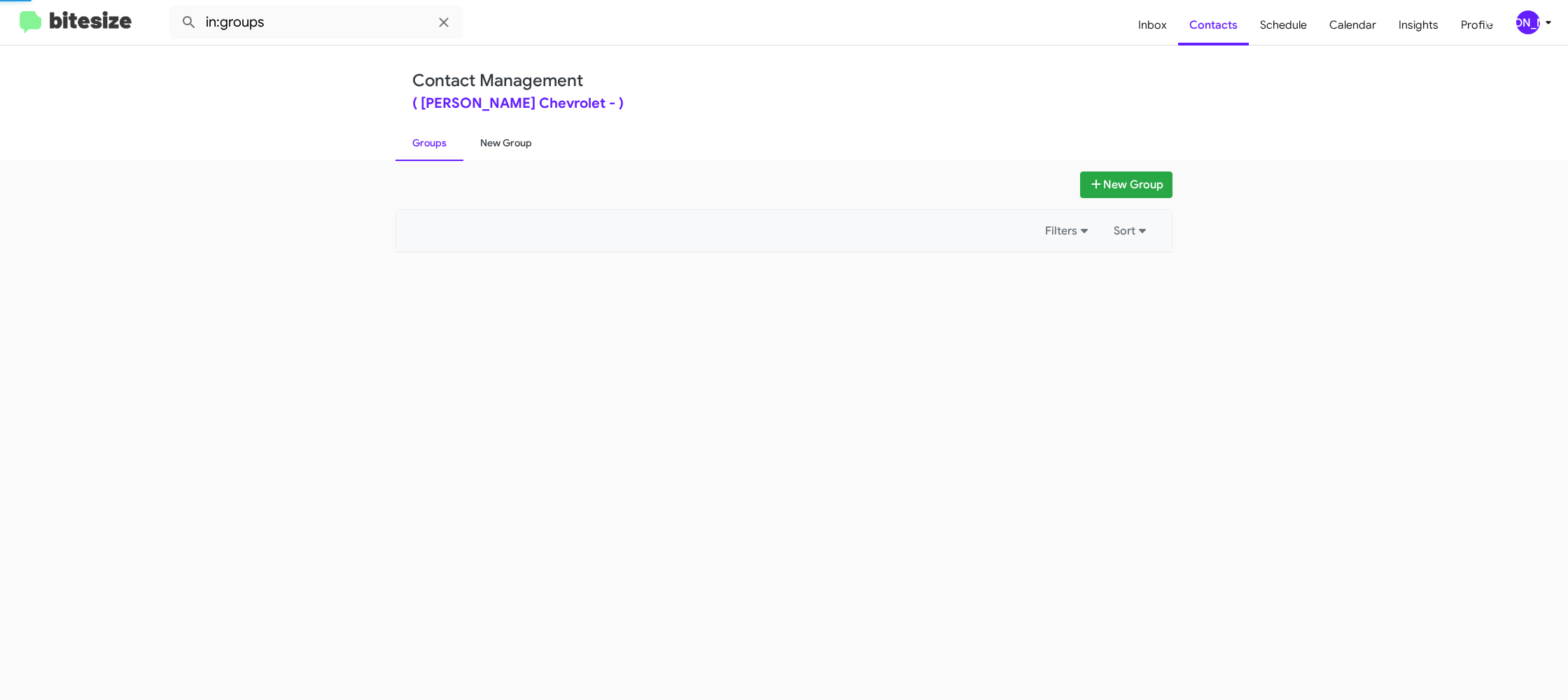
click at [511, 147] on link "New Group" at bounding box center [505, 142] width 86 height 36
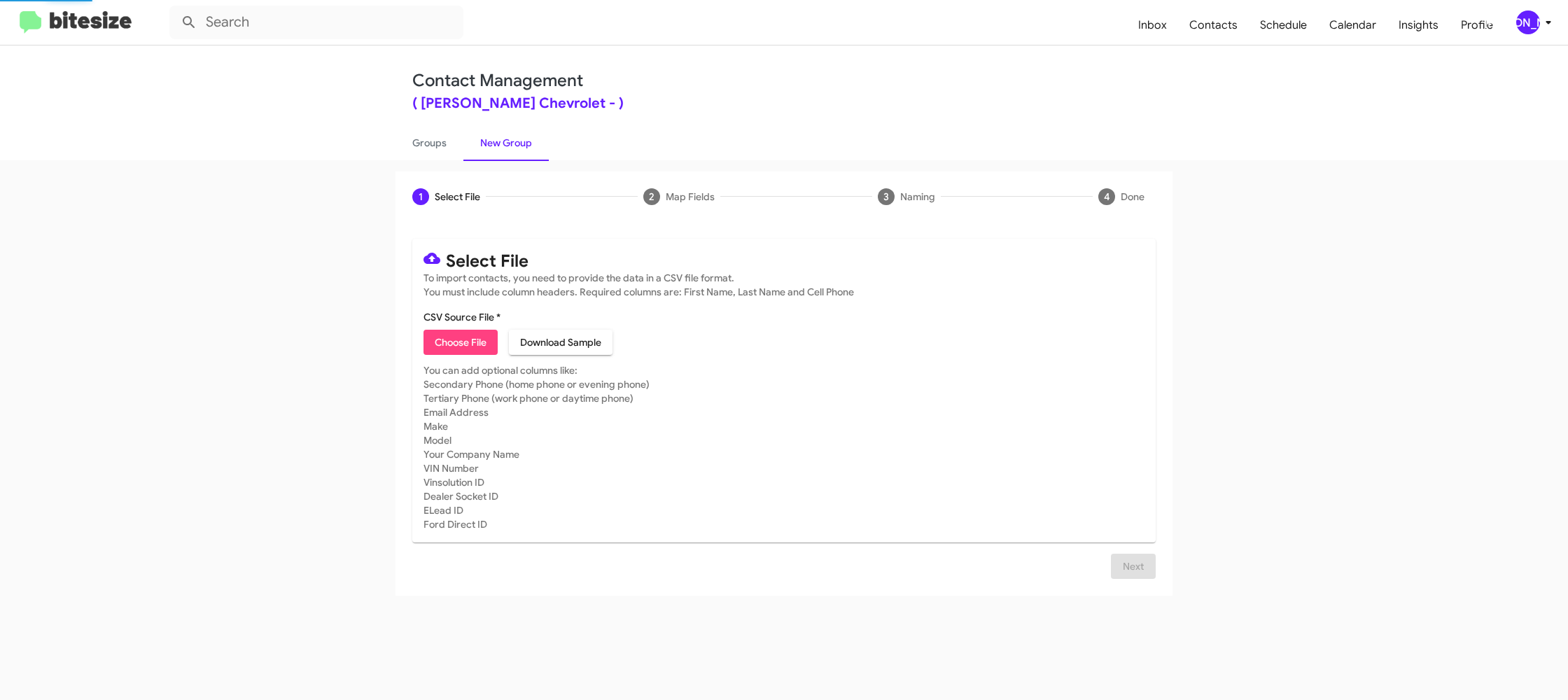
click at [511, 147] on link "New Group" at bounding box center [505, 142] width 86 height 36
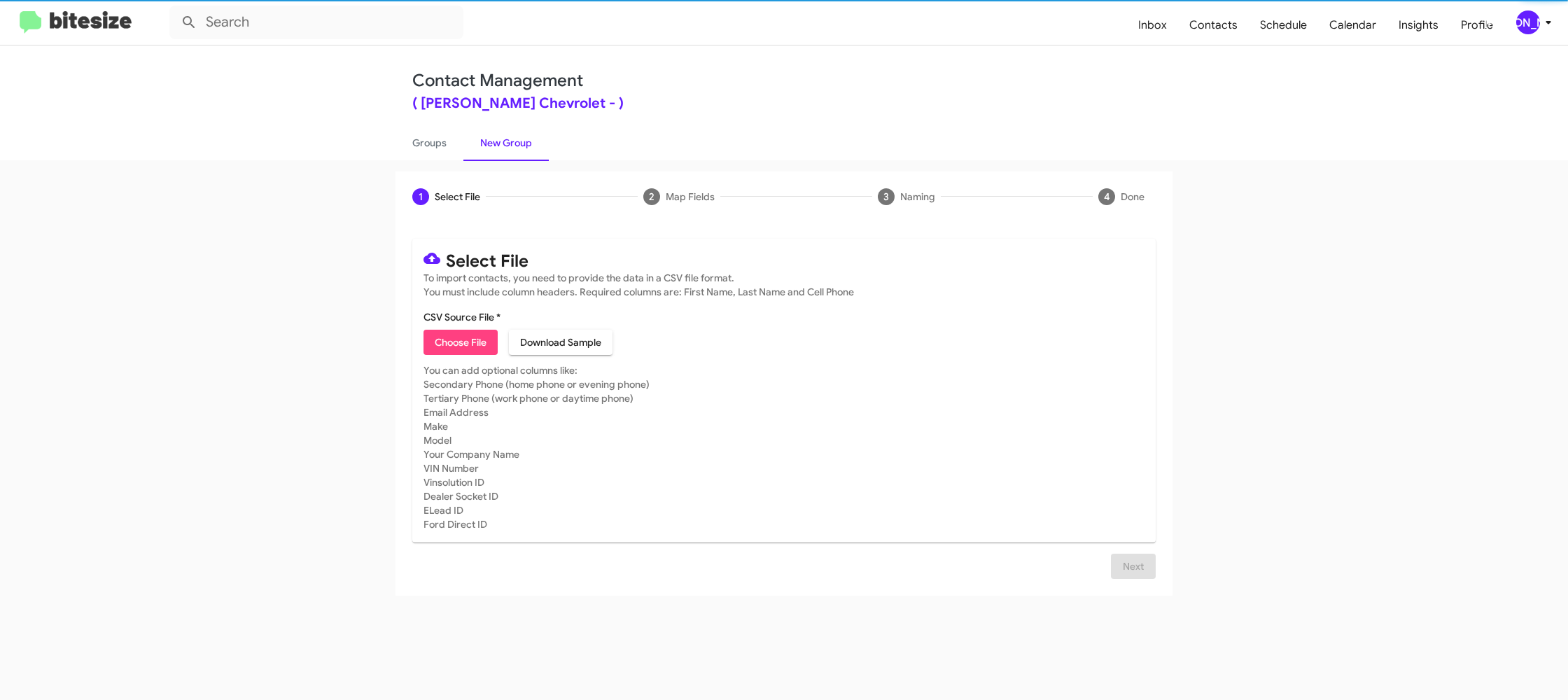
click at [444, 338] on span "Choose File" at bounding box center [460, 342] width 52 height 25
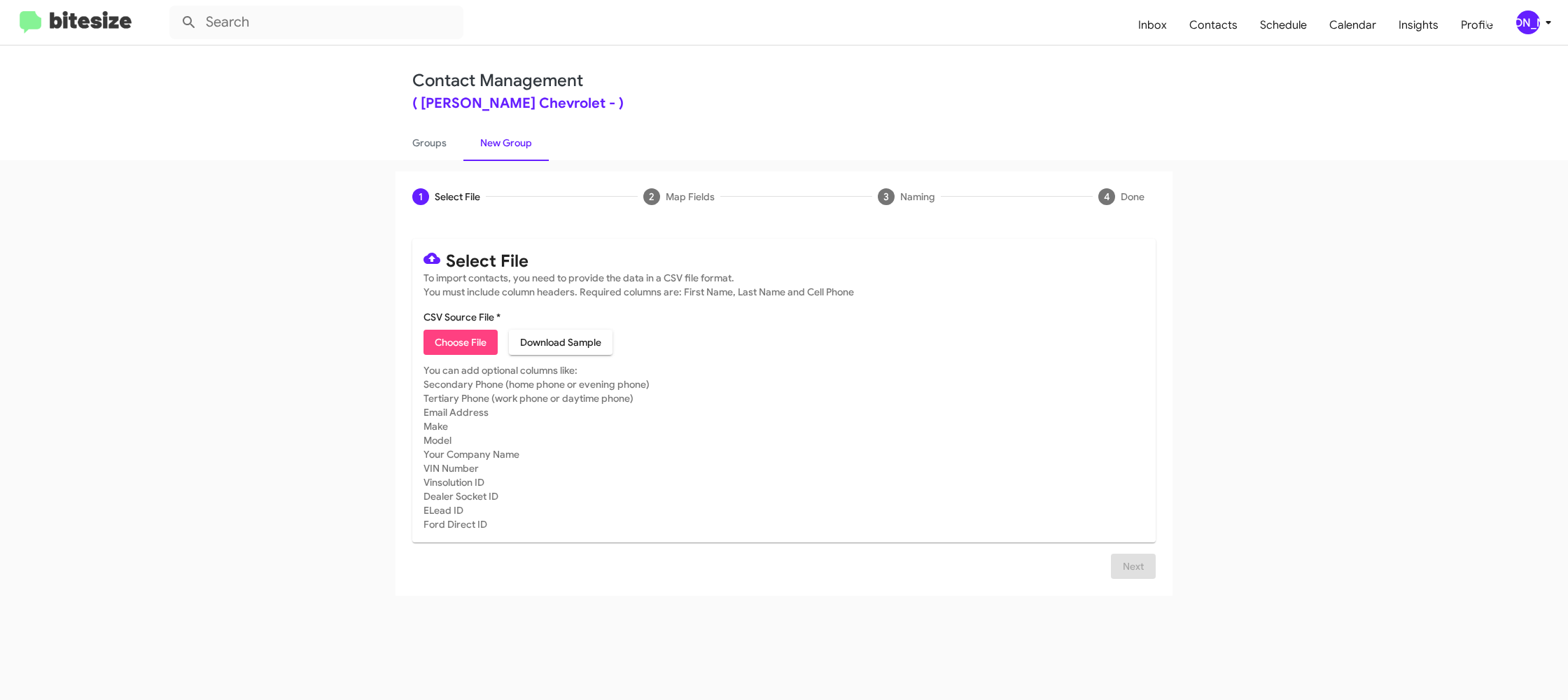
type input "ElkinsChevy_Buyback36-39_09-10-25"
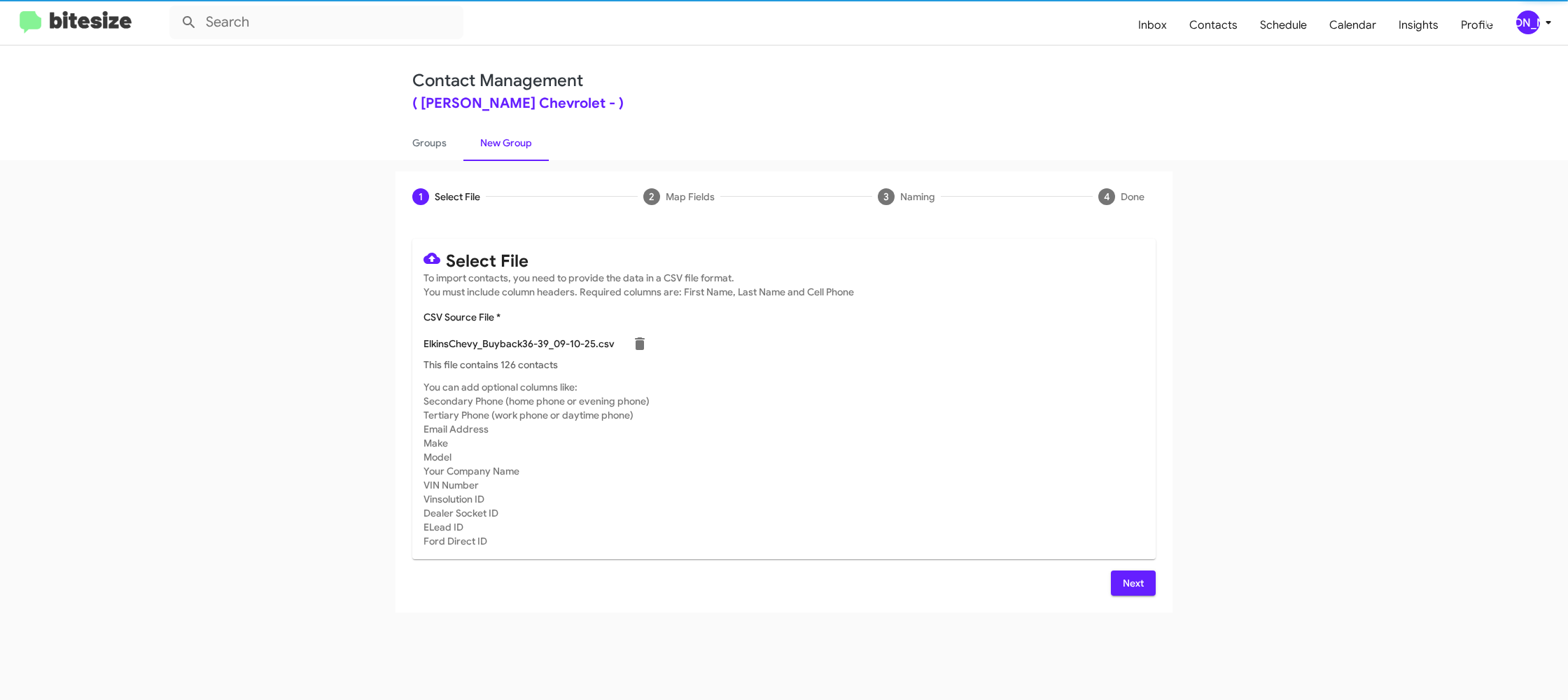
drag, startPoint x: 1019, startPoint y: 426, endPoint x: 1106, endPoint y: 499, distance: 113.6
click at [1019, 426] on mat-card-subtitle "You can add optional columns like: Secondary Phone (home phone or evening phone…" at bounding box center [783, 464] width 721 height 168
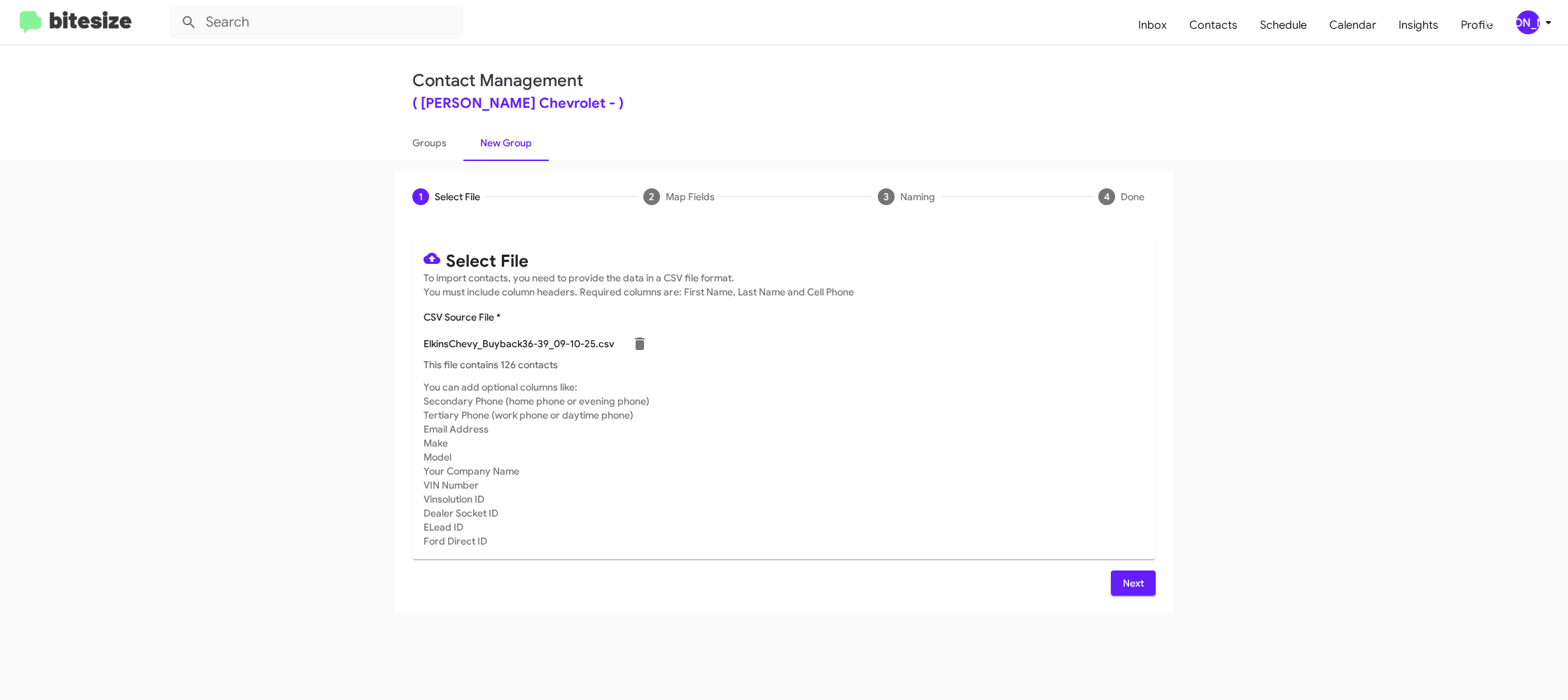
click at [1146, 573] on button "Next" at bounding box center [1133, 583] width 45 height 25
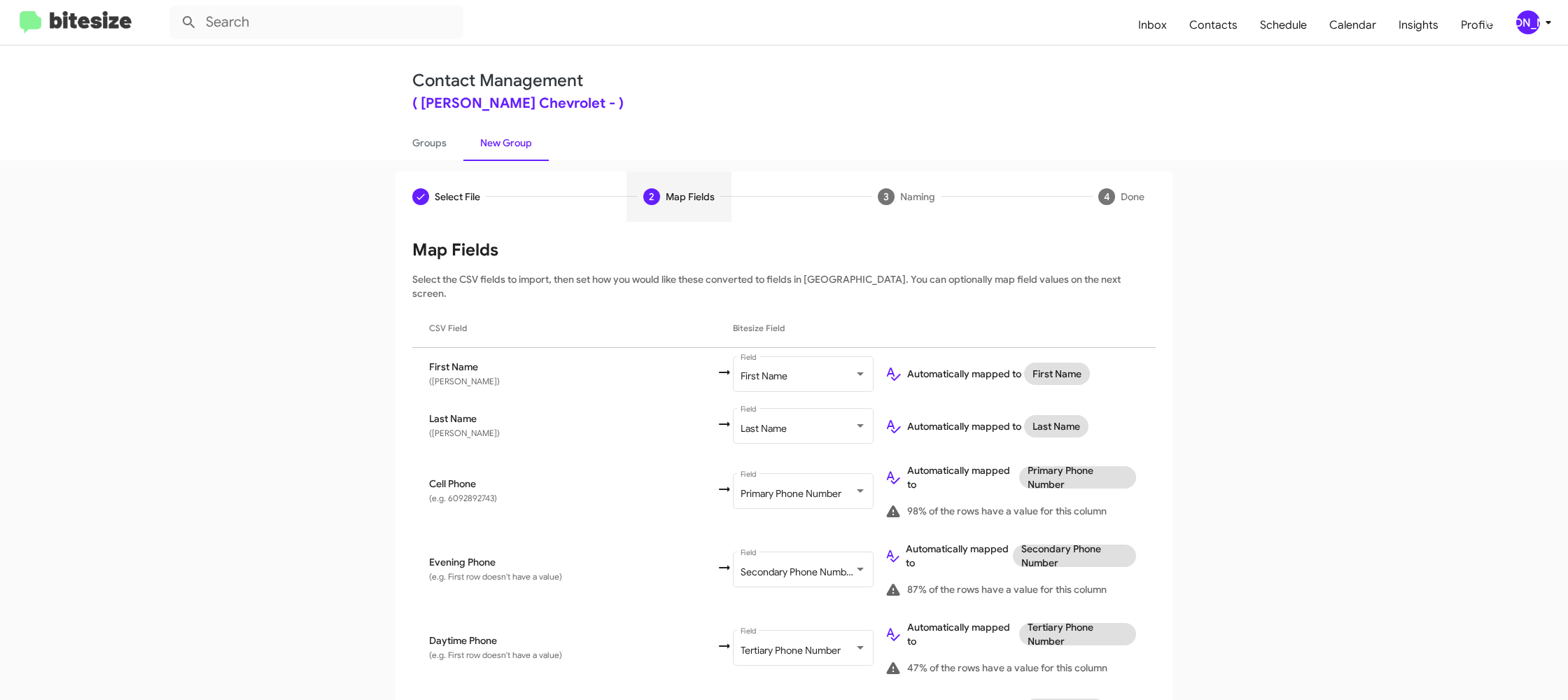
drag, startPoint x: 1543, startPoint y: 41, endPoint x: 1519, endPoint y: 19, distance: 32.6
click at [1540, 38] on mat-toolbar "Inbox Contacts Schedule Calendar Insights Profile JA" at bounding box center [784, 22] width 1568 height 45
click at [1519, 19] on div "[PERSON_NAME]" at bounding box center [1528, 22] width 24 height 24
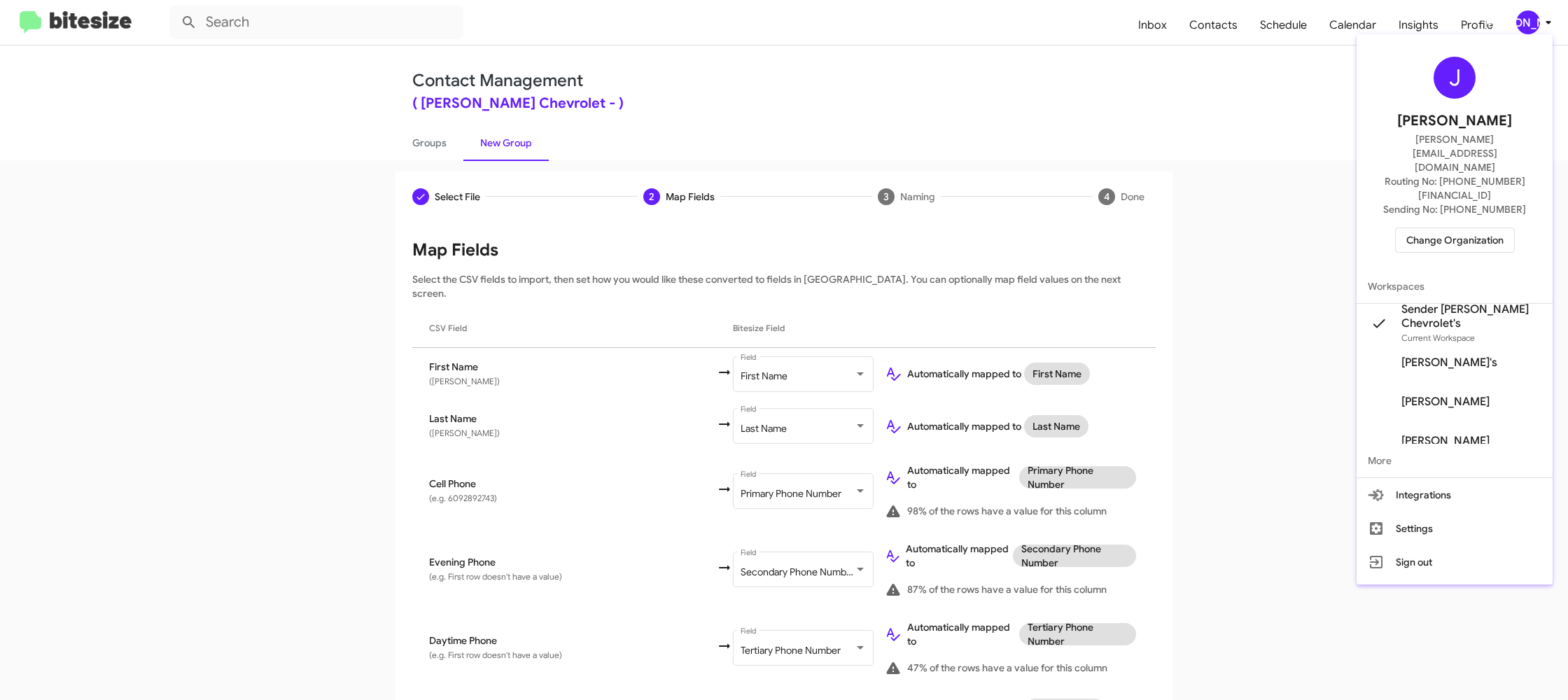
click at [1519, 19] on div at bounding box center [784, 350] width 1568 height 700
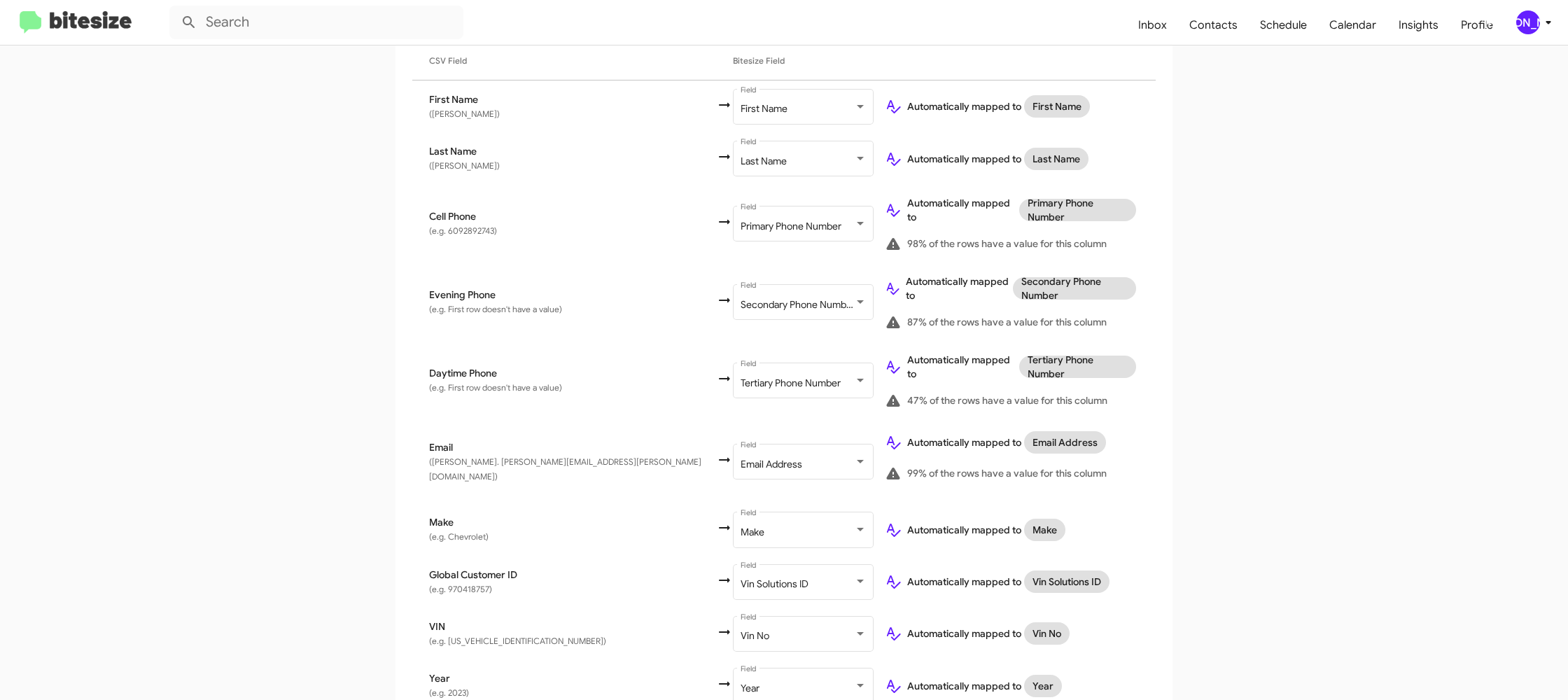
scroll to position [460, 0]
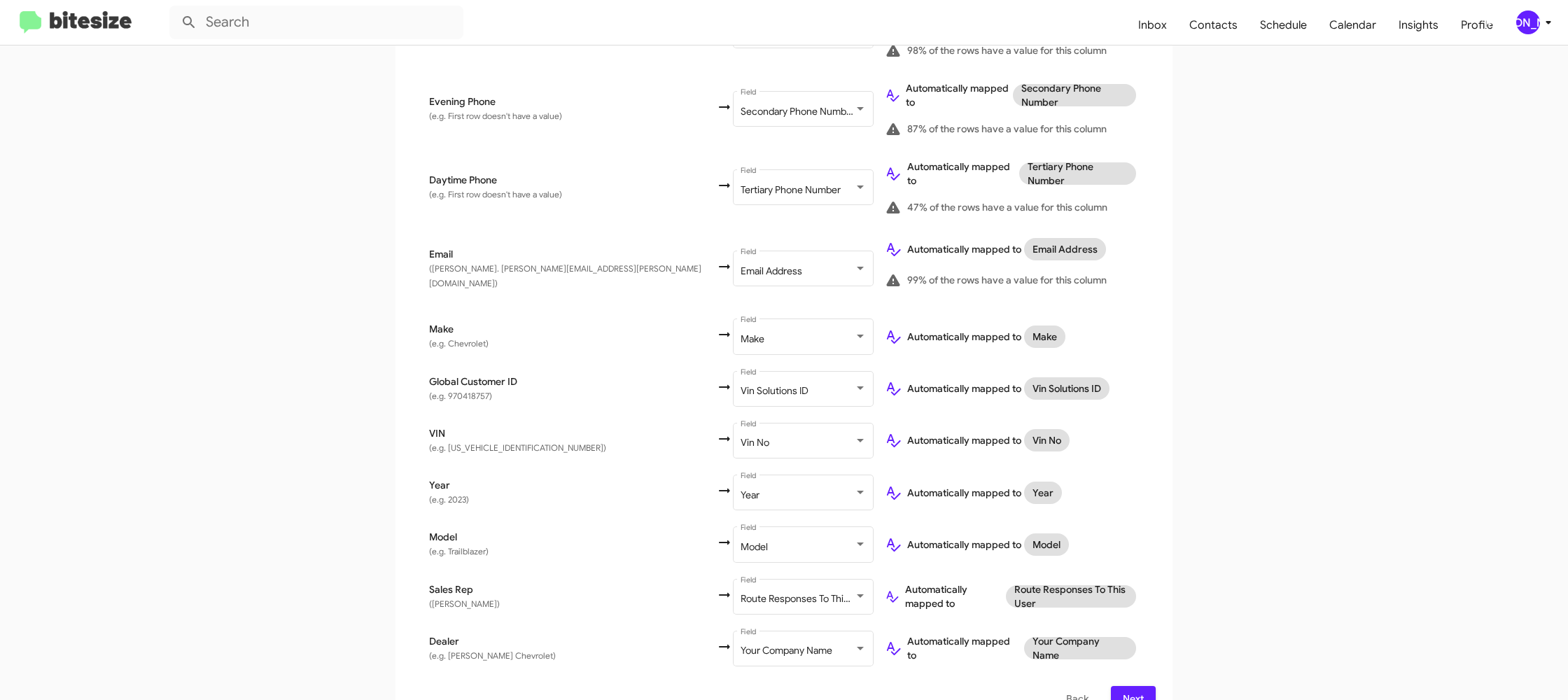
click at [1139, 686] on span "Next" at bounding box center [1133, 698] width 22 height 25
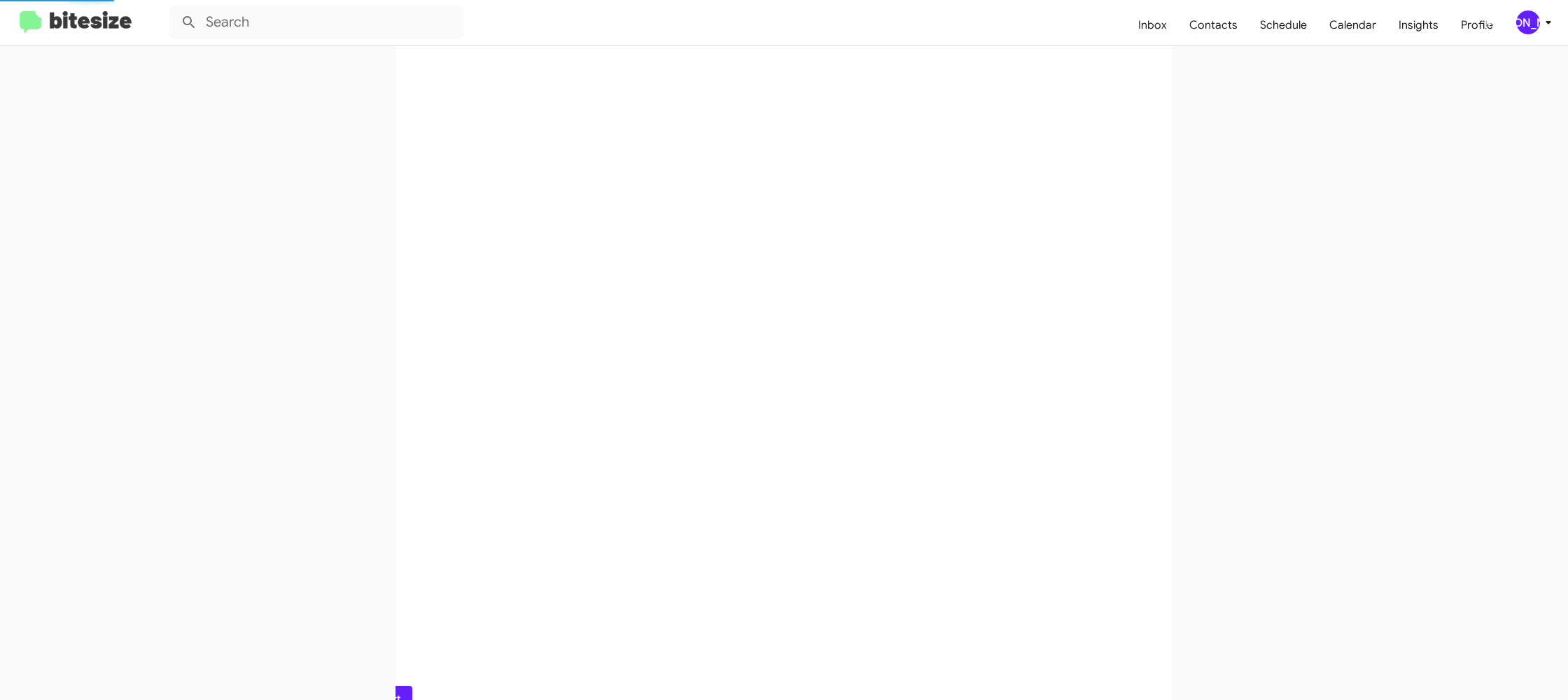
scroll to position [0, 0]
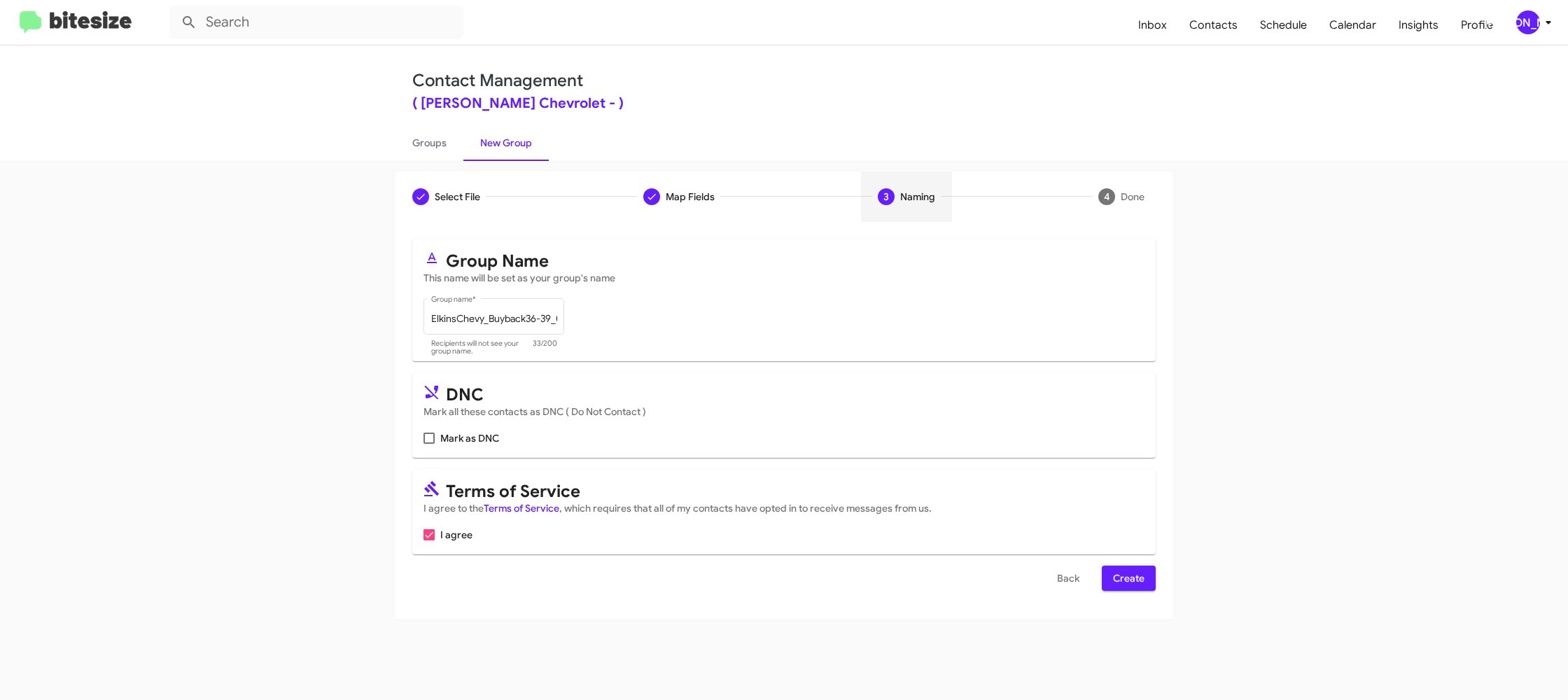
click at [1133, 581] on span "Create" at bounding box center [1128, 578] width 31 height 25
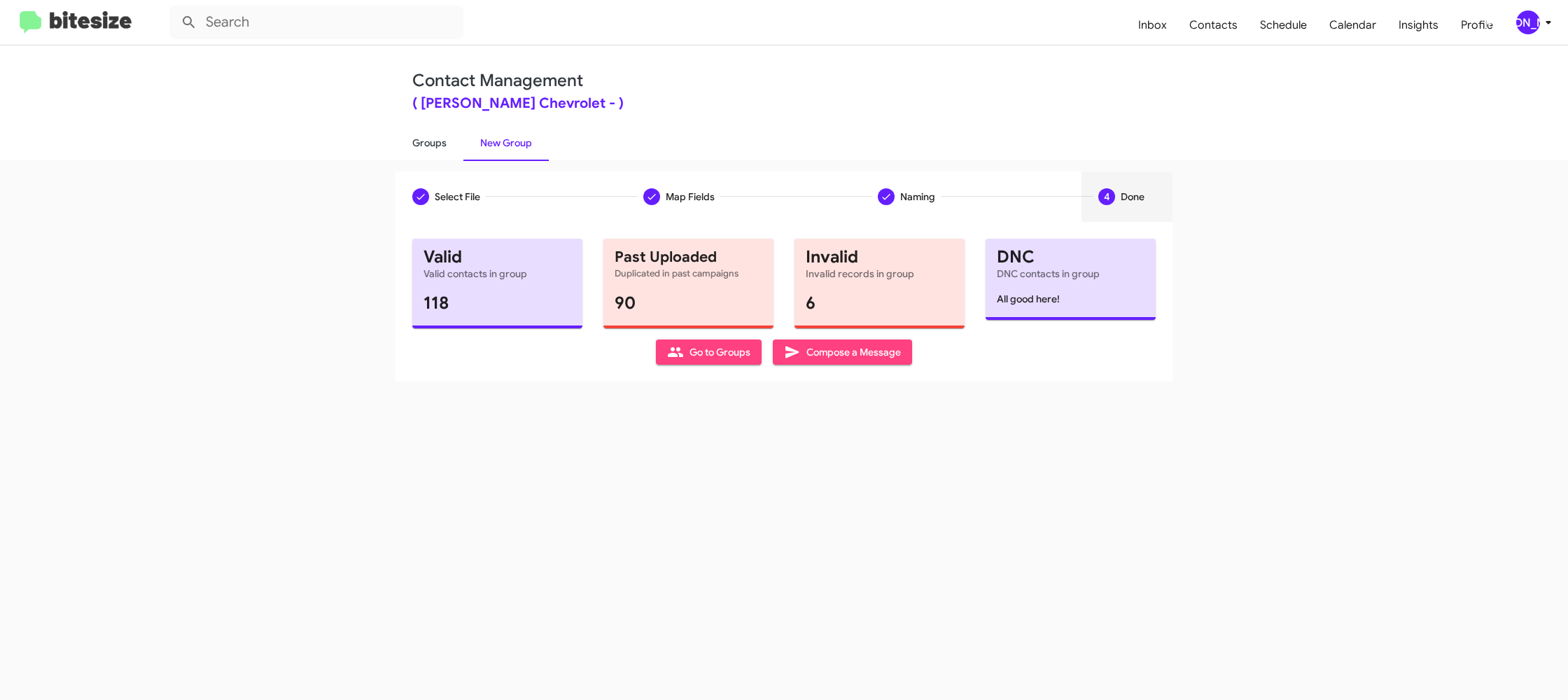
click at [457, 147] on link "Groups" at bounding box center [429, 142] width 68 height 36
type input "in:groups"
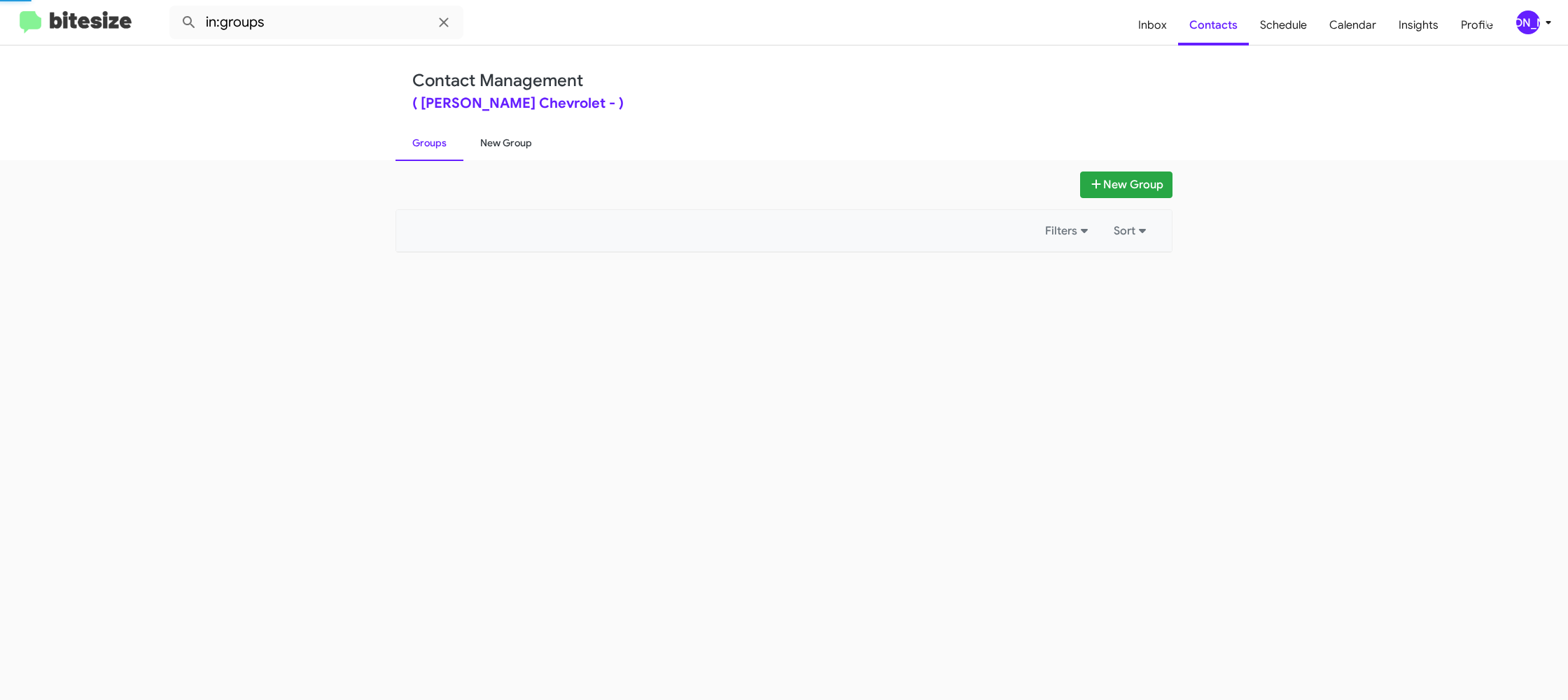
click at [509, 142] on link "New Group" at bounding box center [505, 142] width 86 height 36
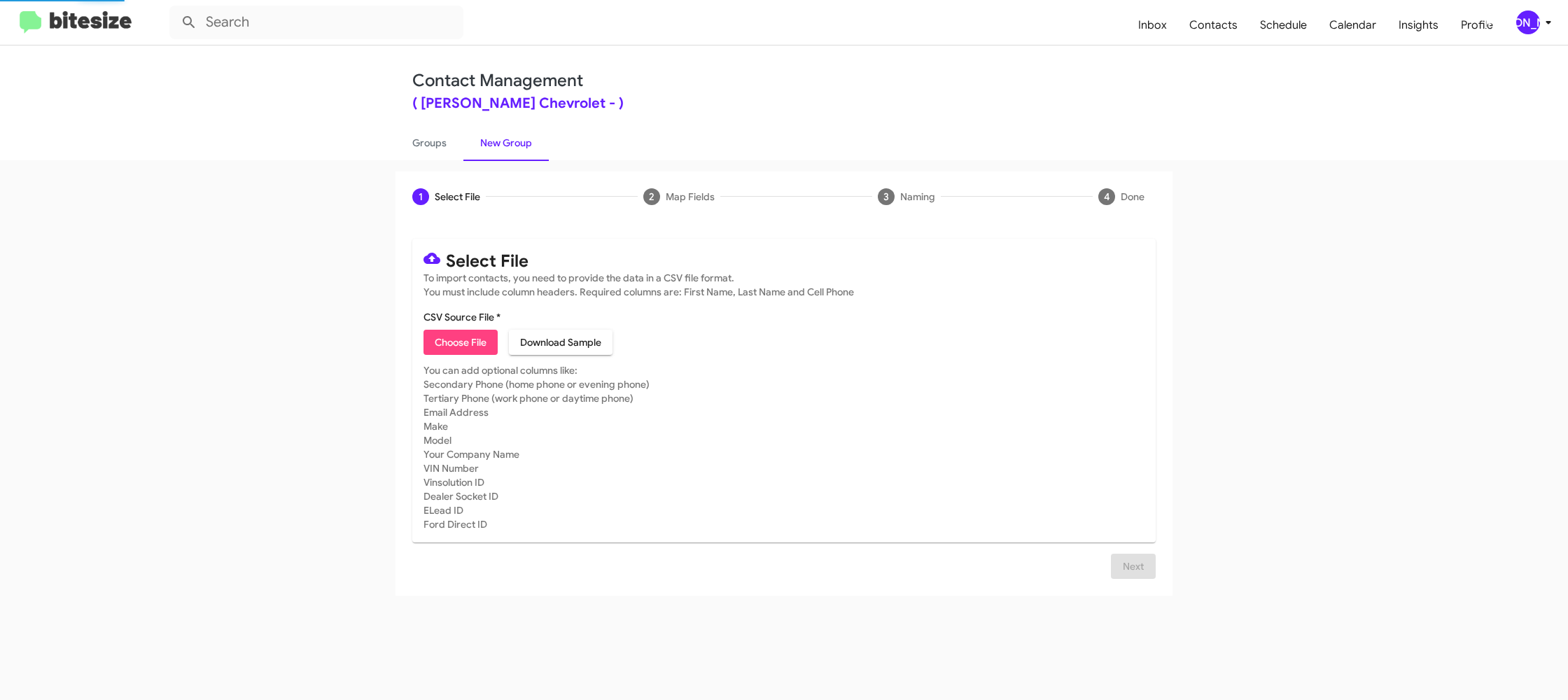
click at [509, 142] on link "New Group" at bounding box center [505, 142] width 86 height 36
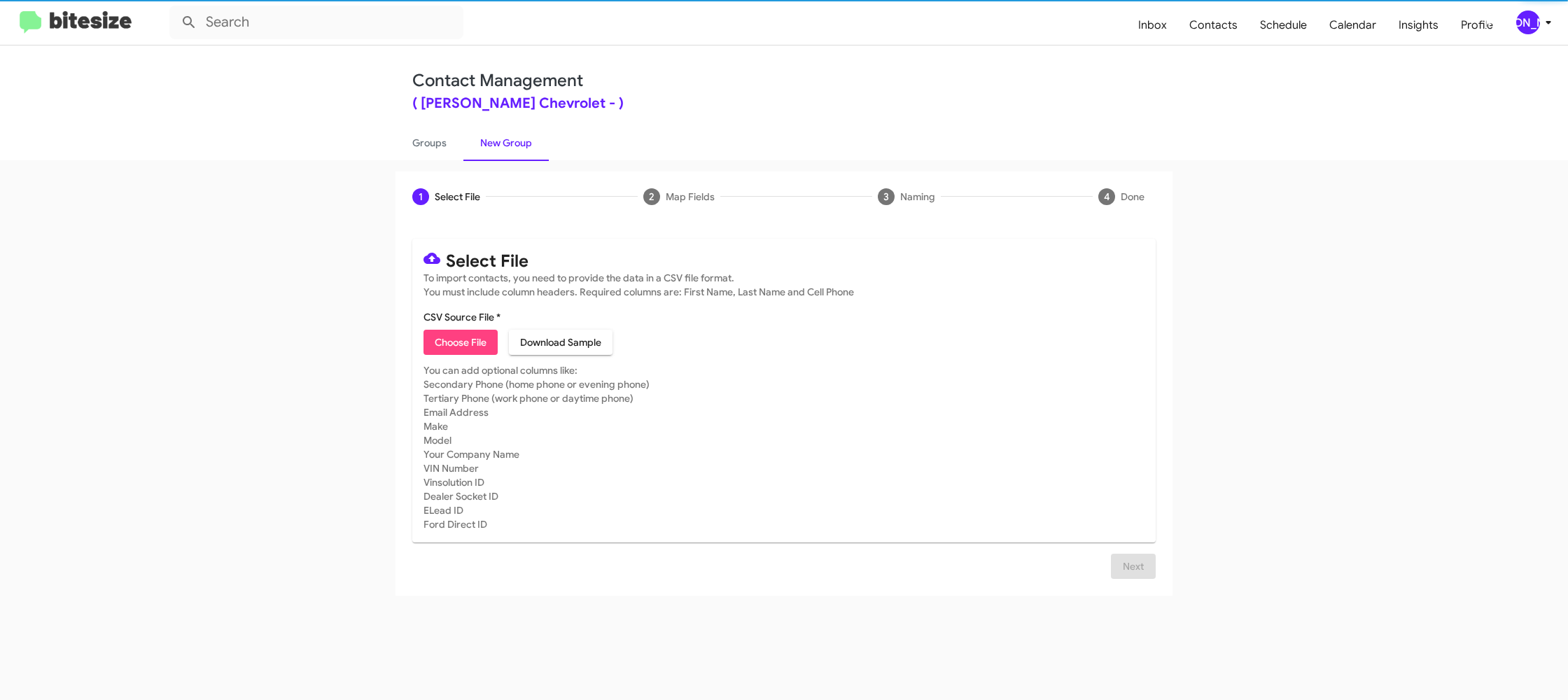
click at [452, 350] on span "Choose File" at bounding box center [460, 342] width 52 height 25
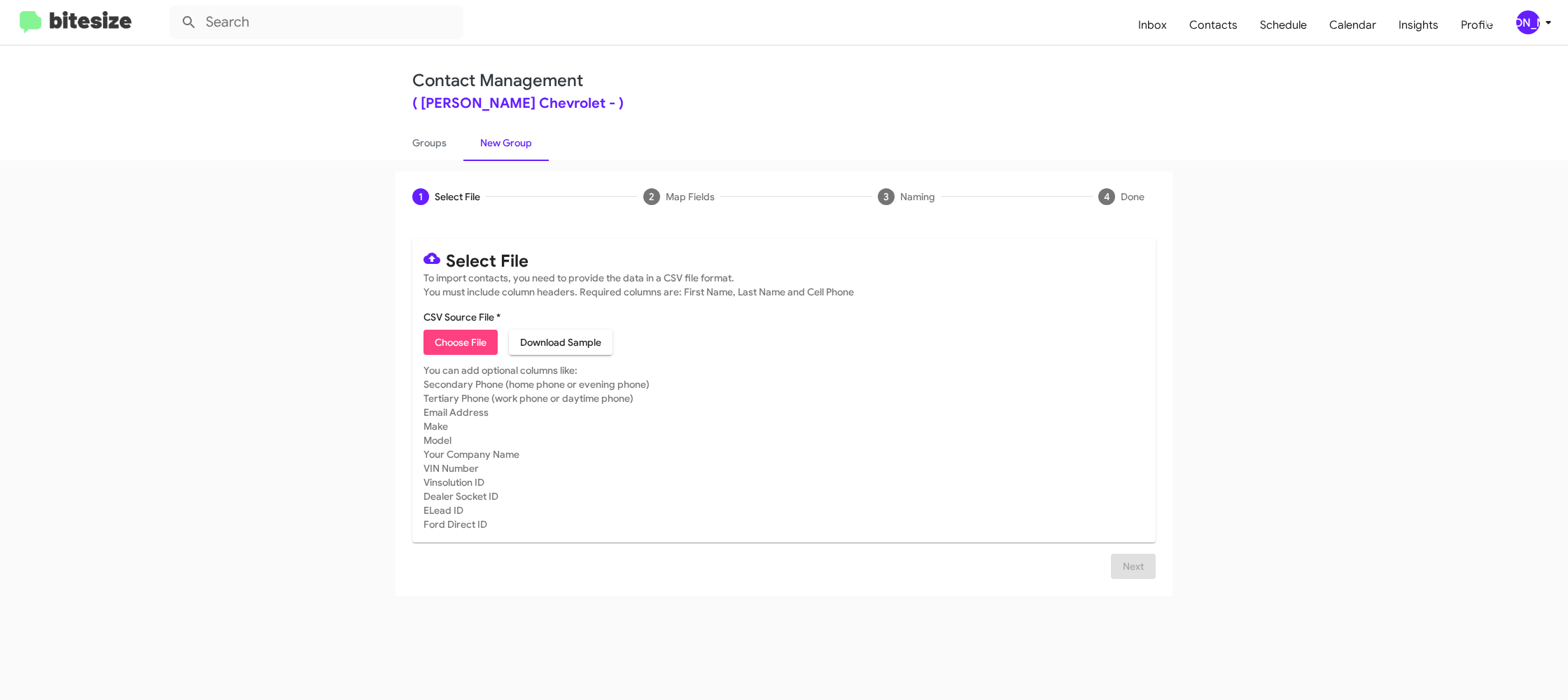
type input "ElkinsChevy_Showroom_09-10-25"
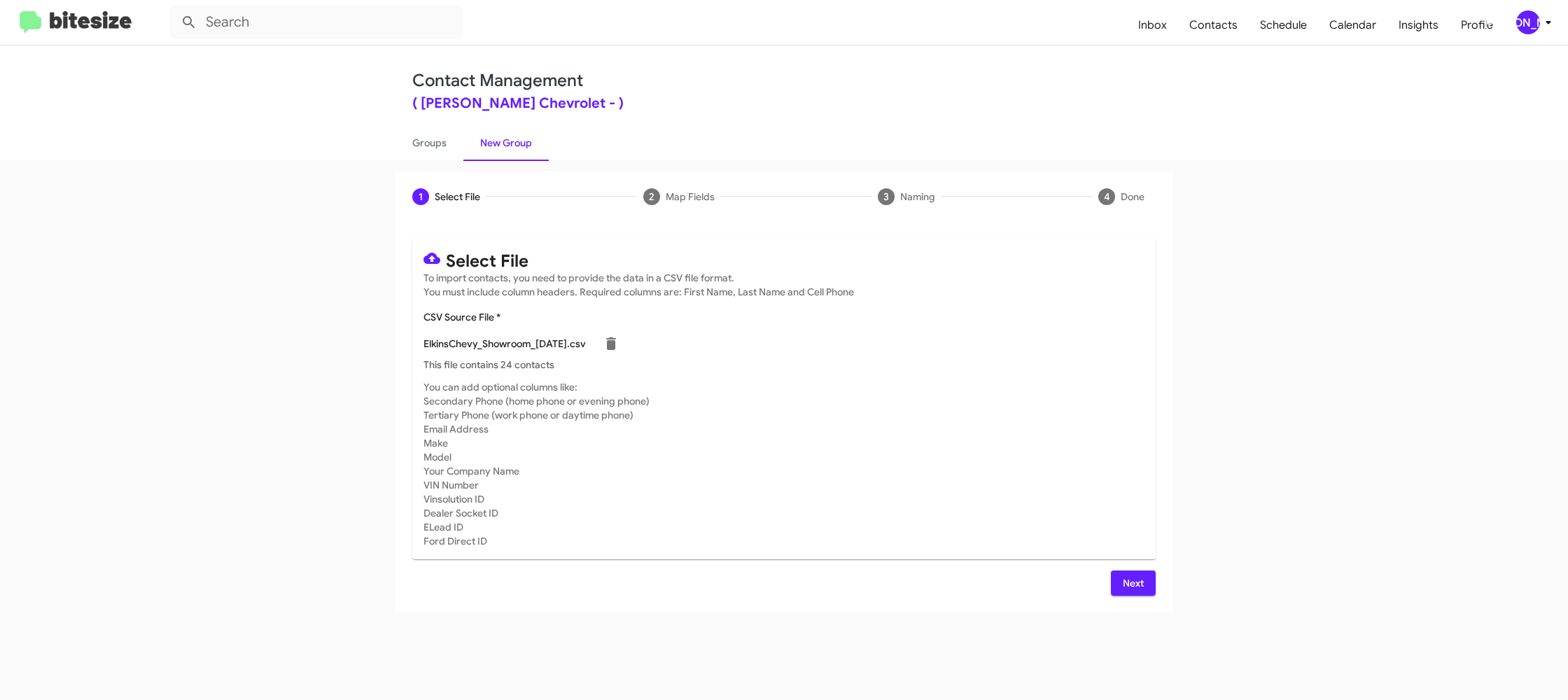
click at [1099, 474] on mat-card-subtitle "You can add optional columns like: Secondary Phone (home phone or evening phone…" at bounding box center [783, 464] width 721 height 168
click at [1139, 567] on div "Select File To import contacts, you need to provide the data in a CSV file form…" at bounding box center [784, 417] width 743 height 357
click at [1143, 580] on span "Next" at bounding box center [1133, 583] width 22 height 25
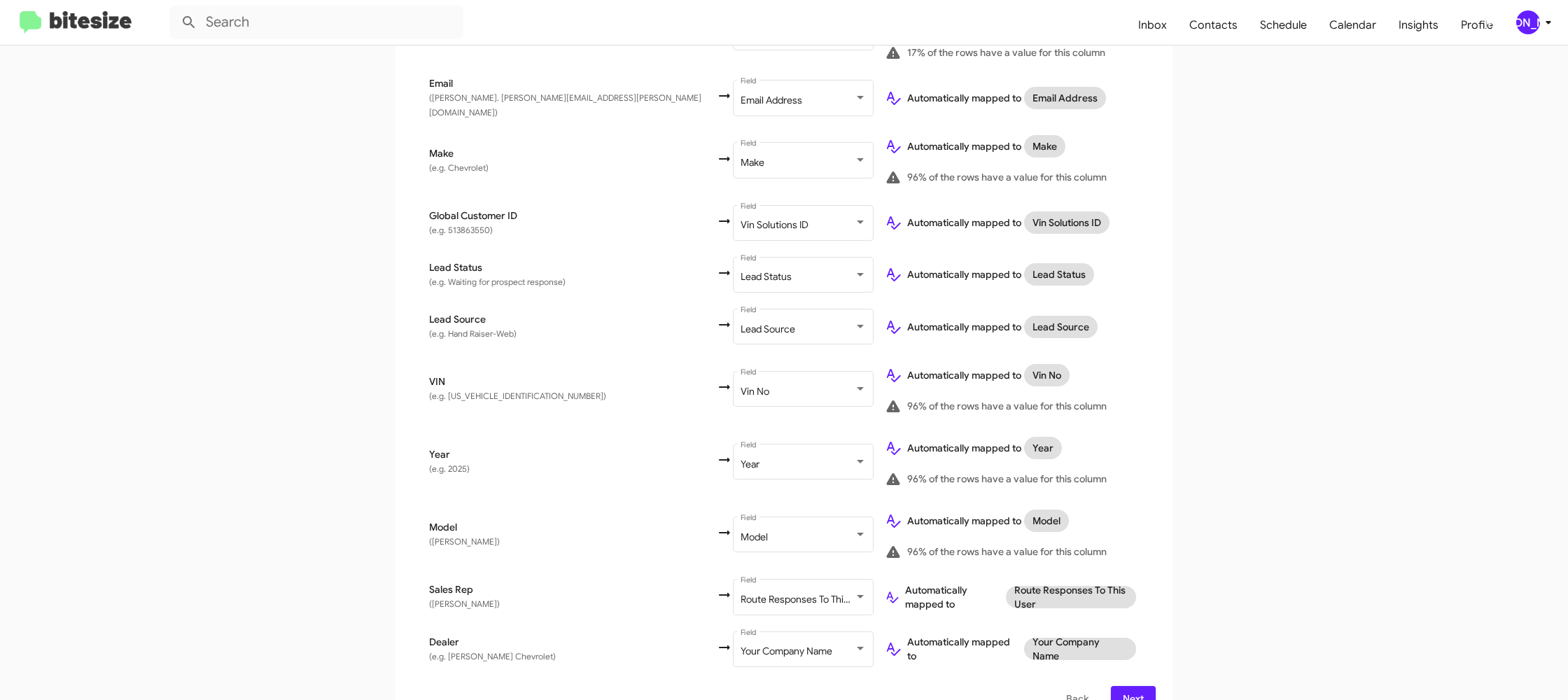
scroll to position [615, 0]
click at [1136, 686] on span "Next" at bounding box center [1133, 699] width 22 height 25
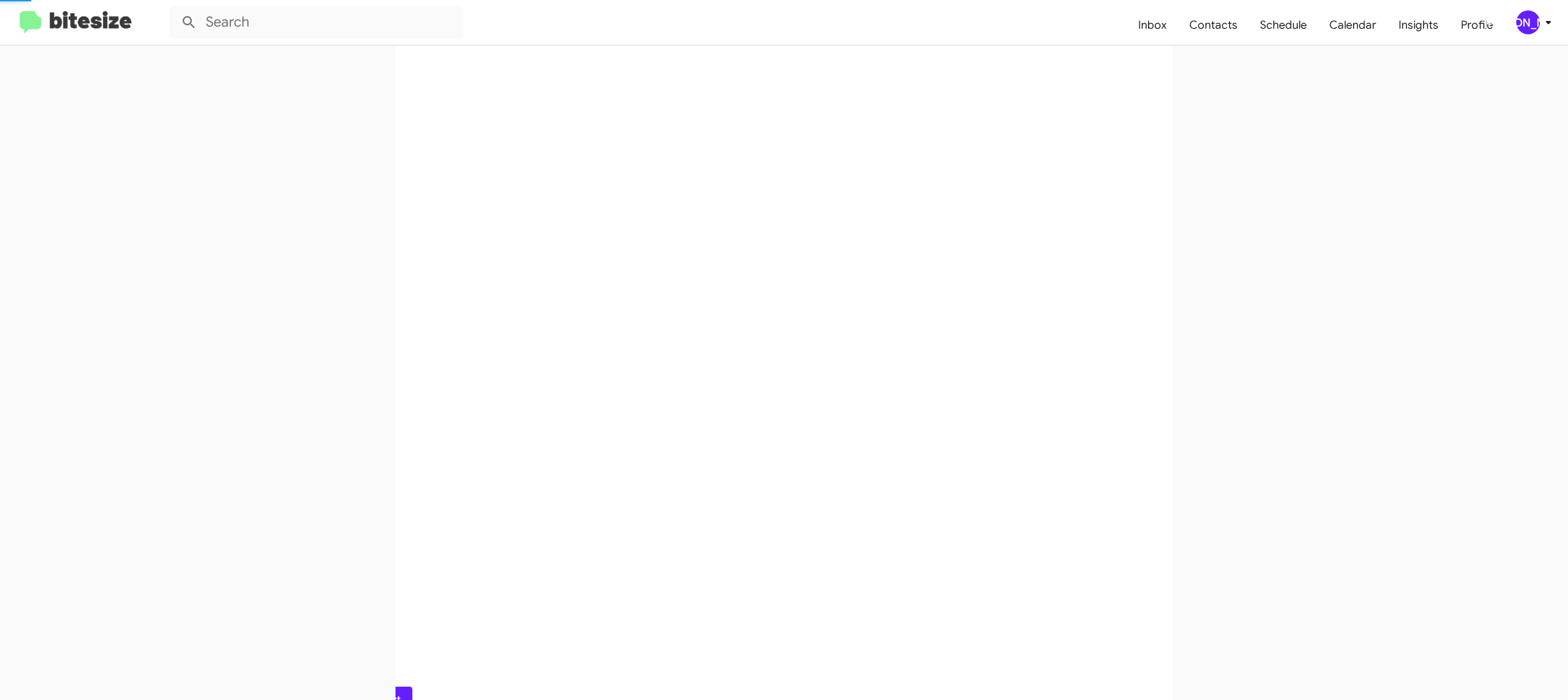
scroll to position [0, 0]
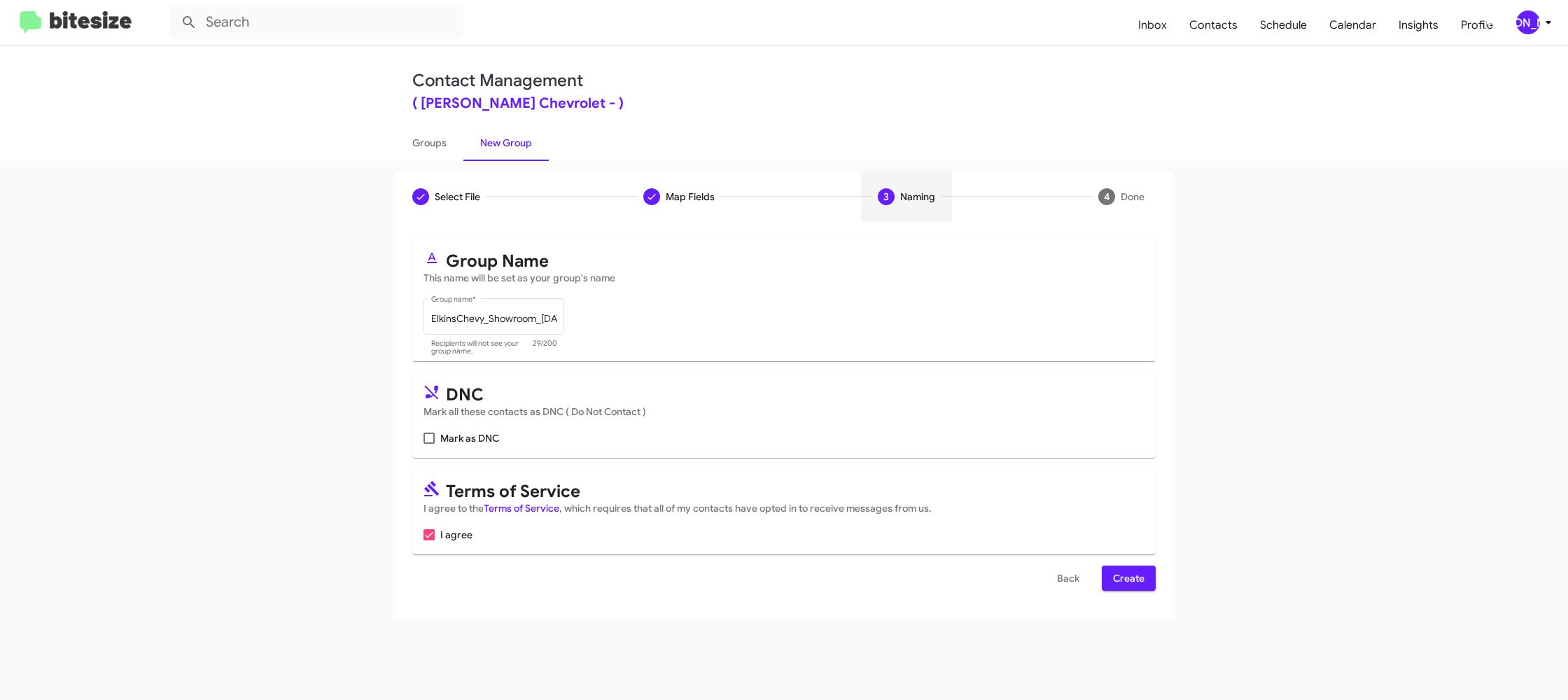
click at [1127, 579] on span "Create" at bounding box center [1128, 578] width 31 height 25
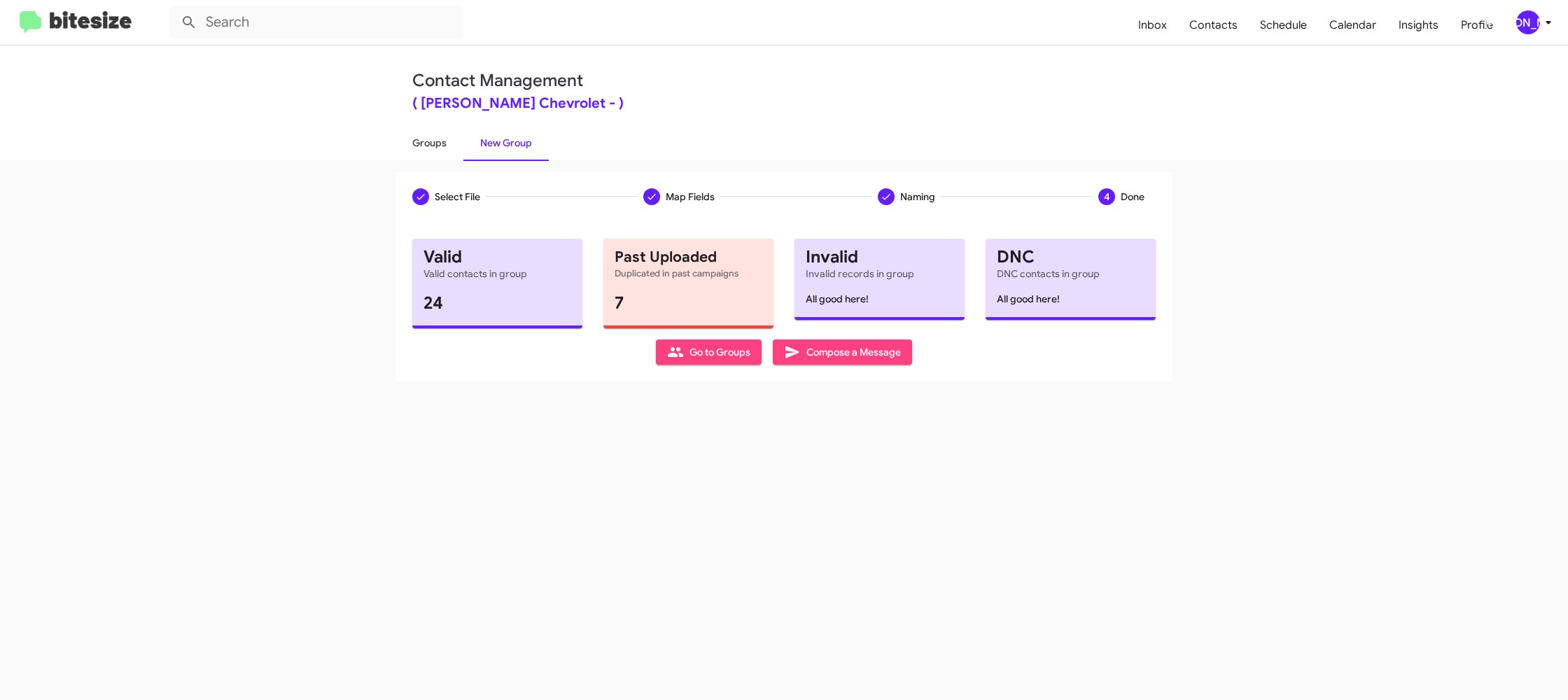
click at [424, 134] on link "Groups" at bounding box center [429, 142] width 68 height 36
type input "in:groups"
drag, startPoint x: 424, startPoint y: 134, endPoint x: 505, endPoint y: 136, distance: 81.0
click at [426, 134] on link "Groups" at bounding box center [429, 142] width 68 height 36
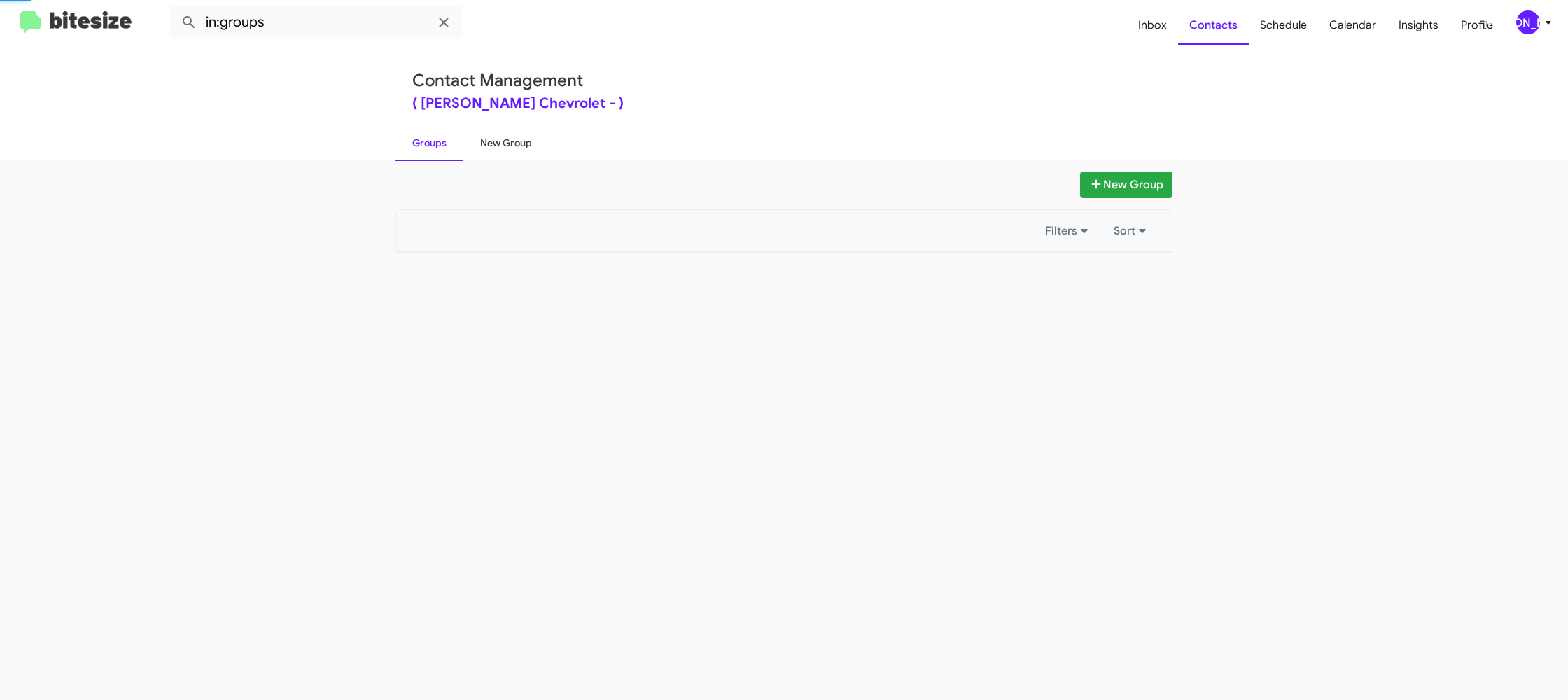
click at [515, 138] on link "New Group" at bounding box center [505, 142] width 86 height 36
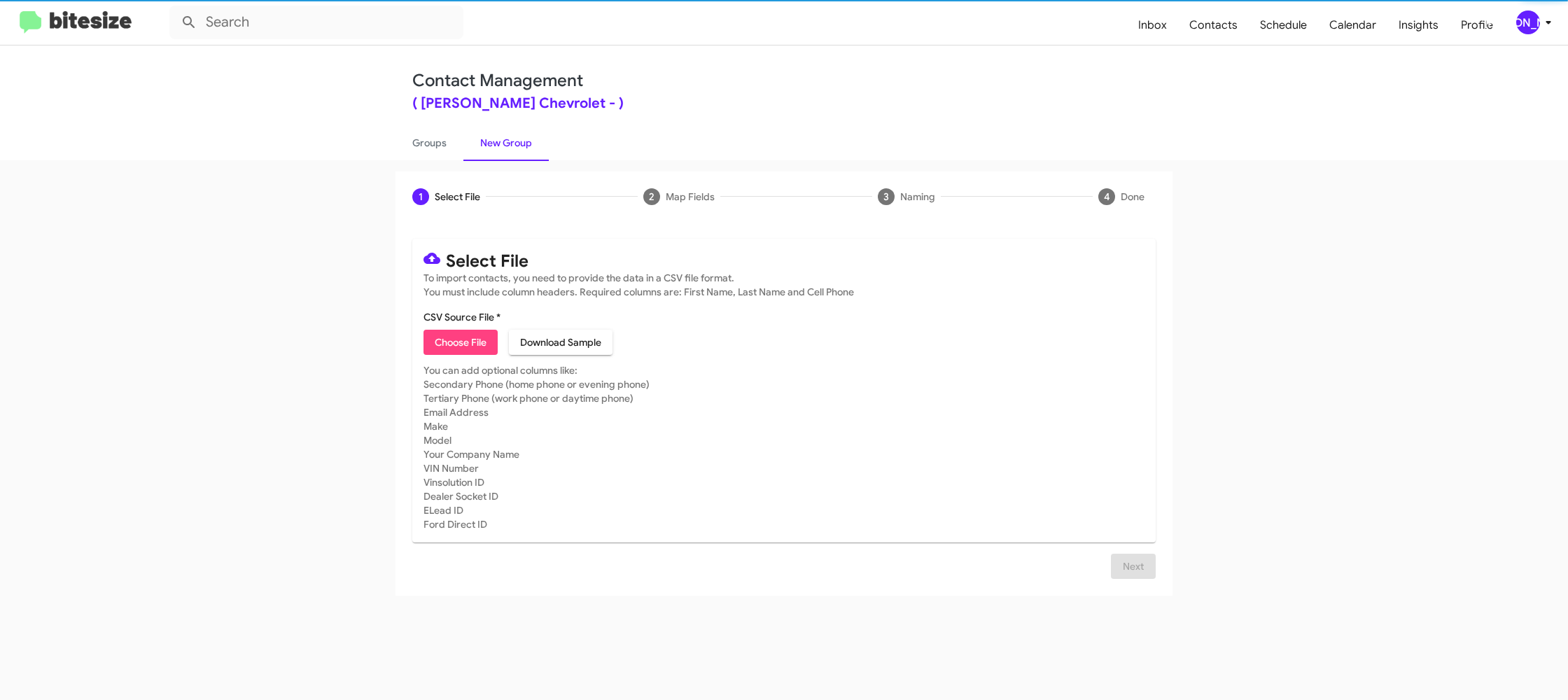
drag, startPoint x: 515, startPoint y: 138, endPoint x: 431, endPoint y: 369, distance: 245.8
click at [514, 139] on link "New Group" at bounding box center [505, 142] width 86 height 36
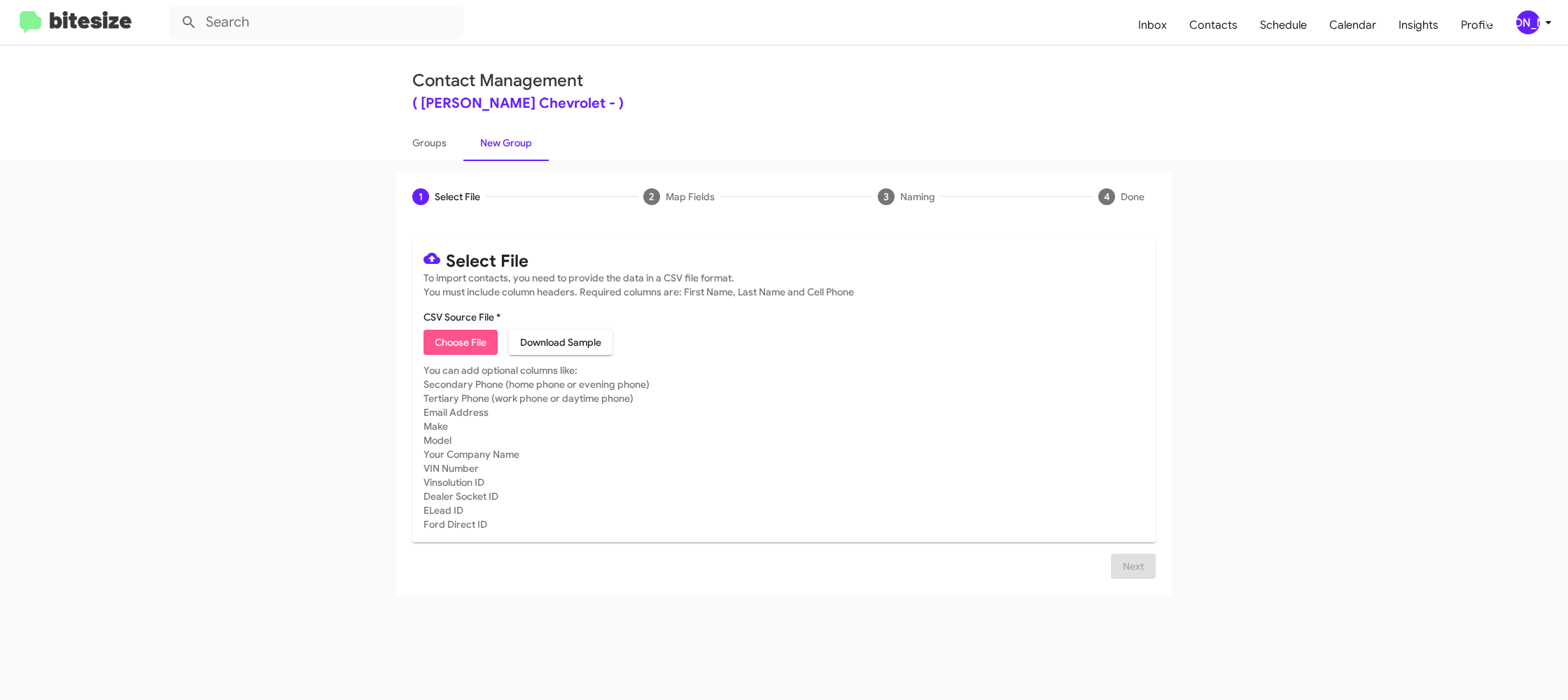
click at [448, 345] on span "Choose File" at bounding box center [460, 342] width 52 height 25
type input "ElkinsChevy_Trade_09-10-25"
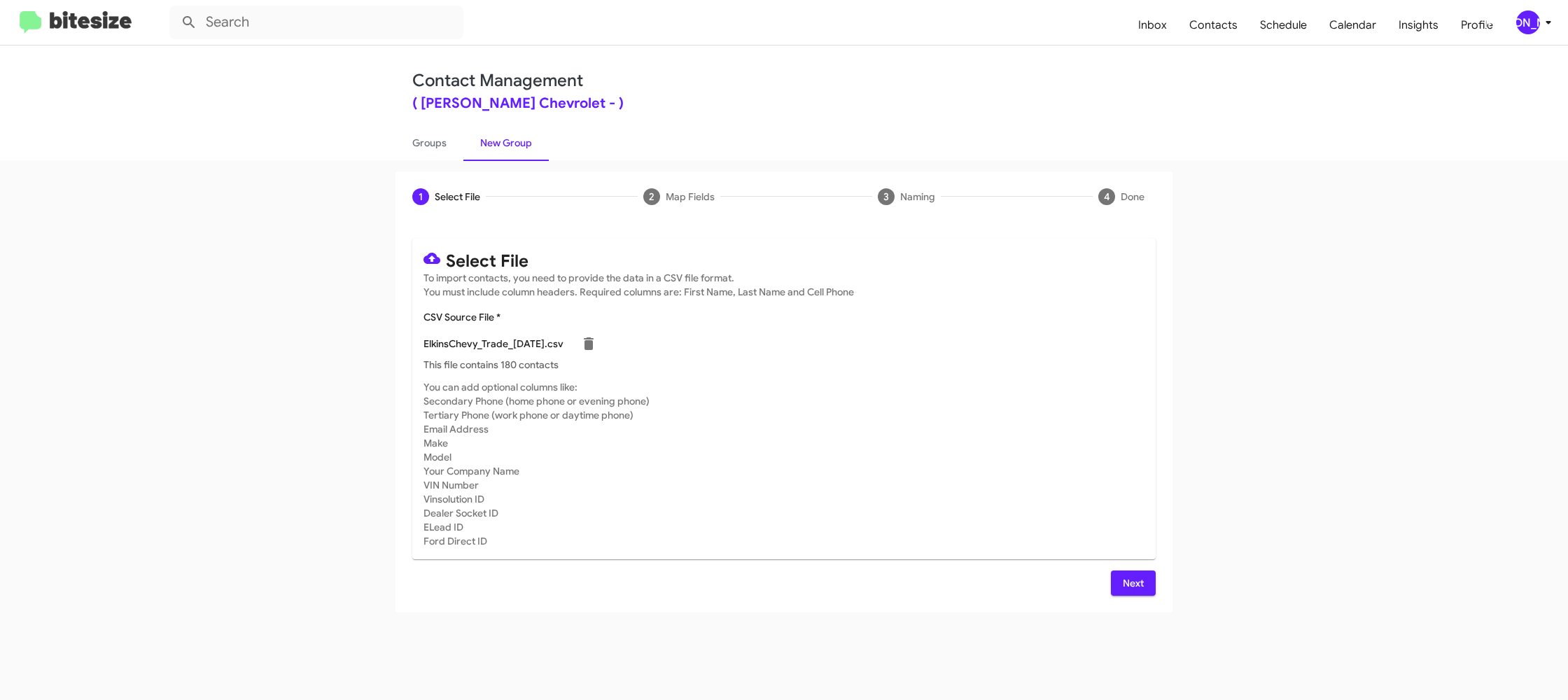
click at [864, 499] on mat-card-subtitle "You can add optional columns like: Secondary Phone (home phone or evening phone…" at bounding box center [783, 464] width 721 height 168
drag, startPoint x: 1145, startPoint y: 591, endPoint x: 1124, endPoint y: 581, distance: 23.3
click at [1145, 591] on button "Next" at bounding box center [1133, 583] width 45 height 25
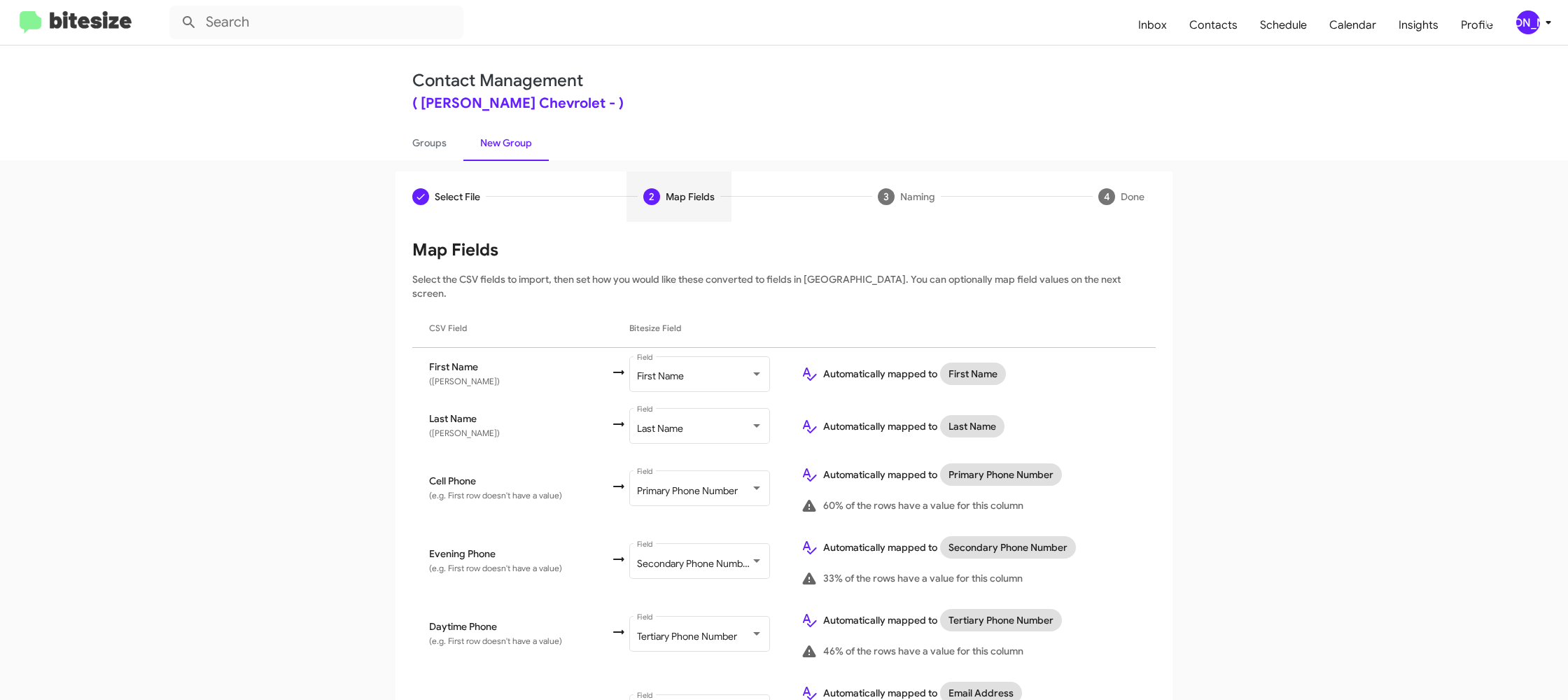
scroll to position [554, 0]
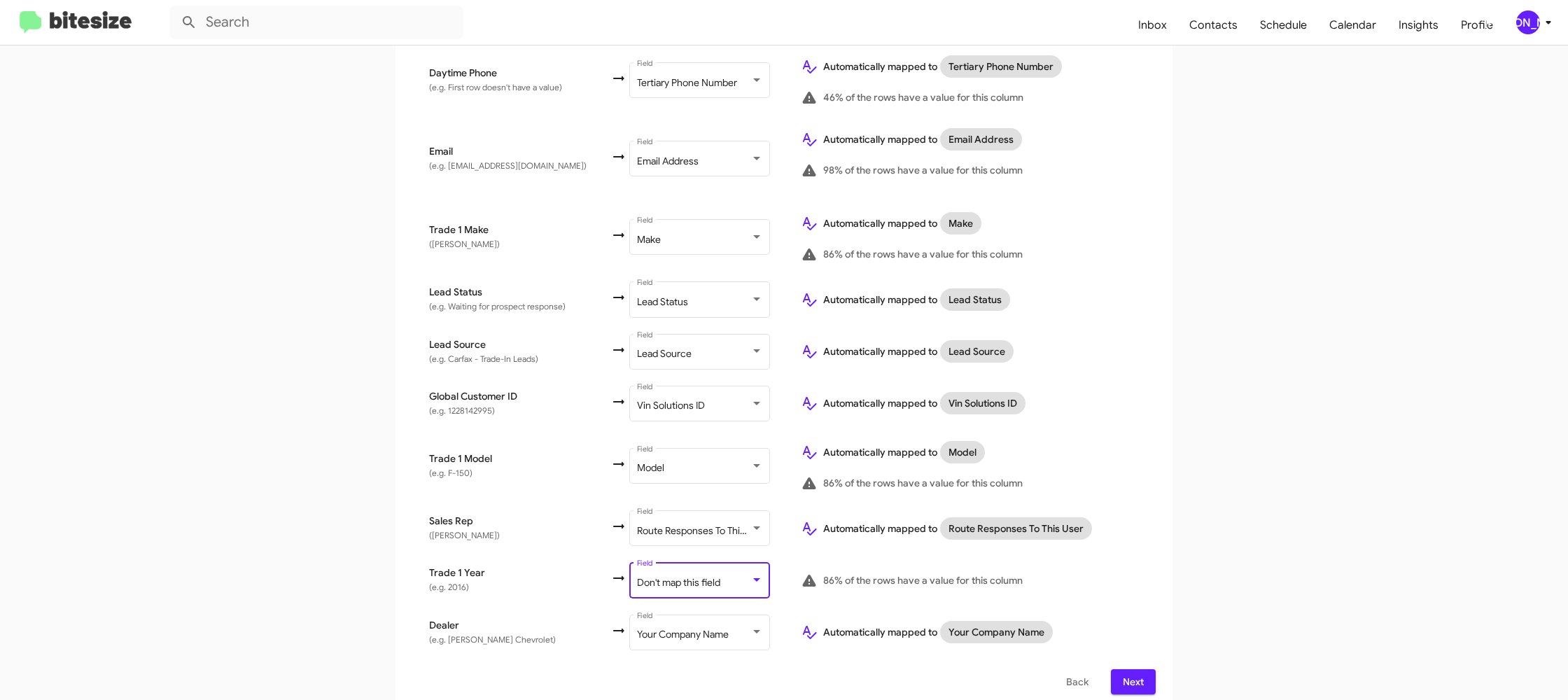
click at [675, 576] on span "Don't map this field" at bounding box center [678, 581] width 83 height 13
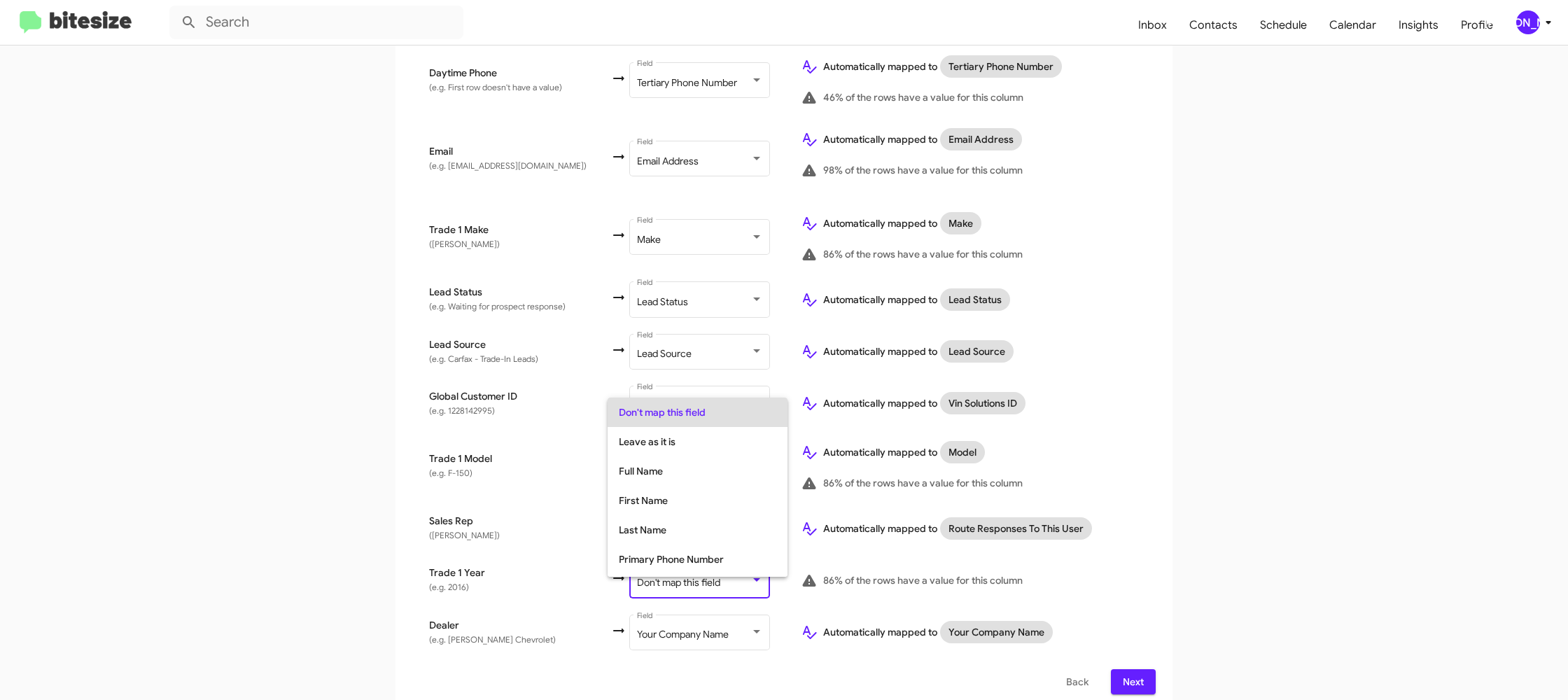
scroll to position [526, 0]
click at [668, 538] on span "Year" at bounding box center [698, 532] width 157 height 30
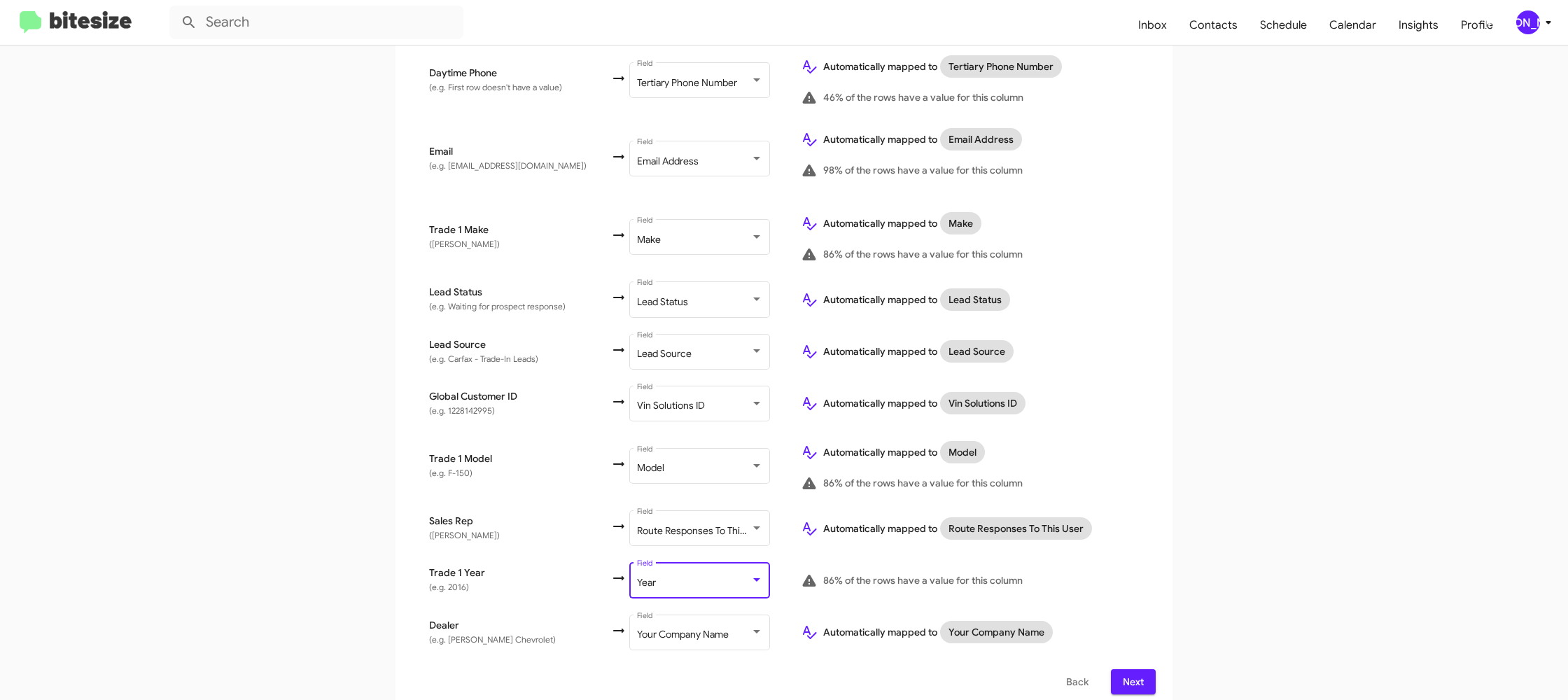
click at [1125, 537] on td "Automatically mapped to Route Responses To This User" at bounding box center [972, 528] width 366 height 52
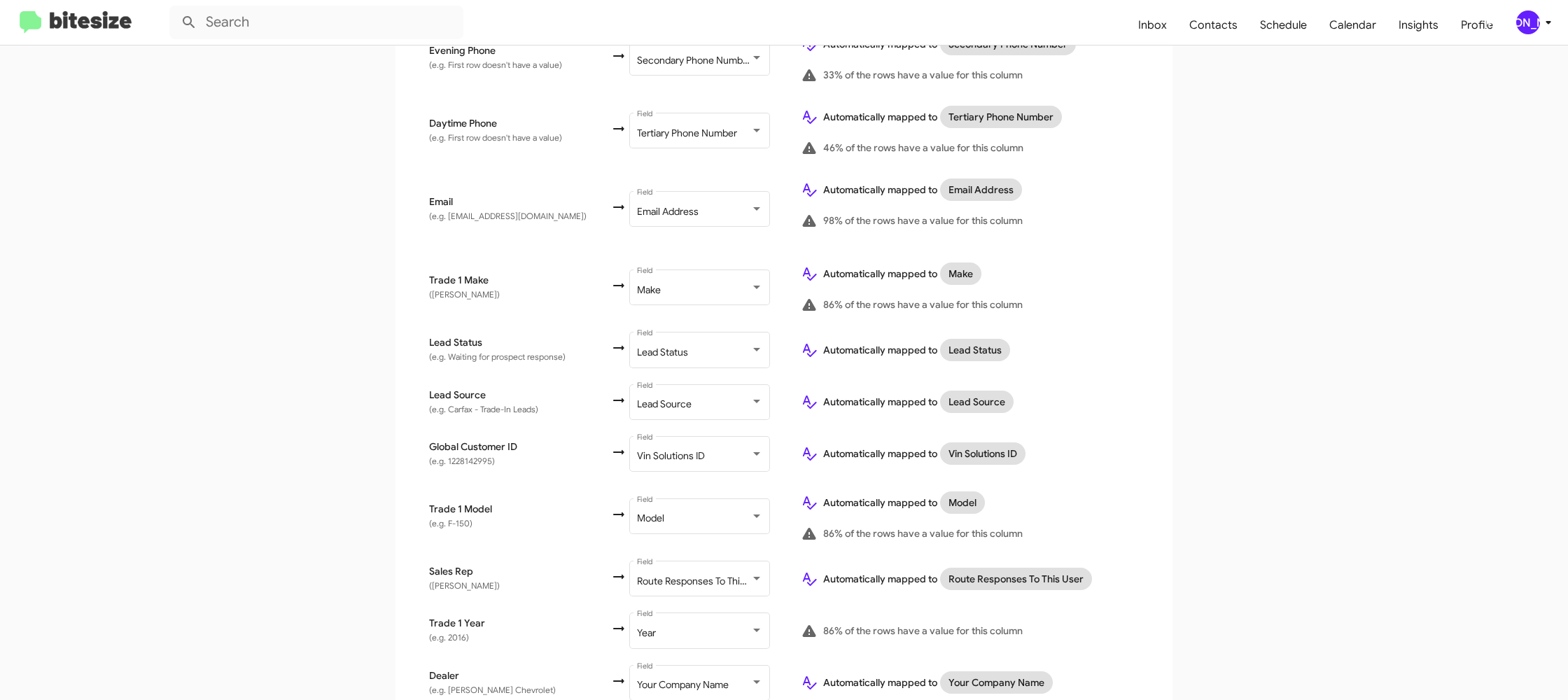
scroll to position [554, 0]
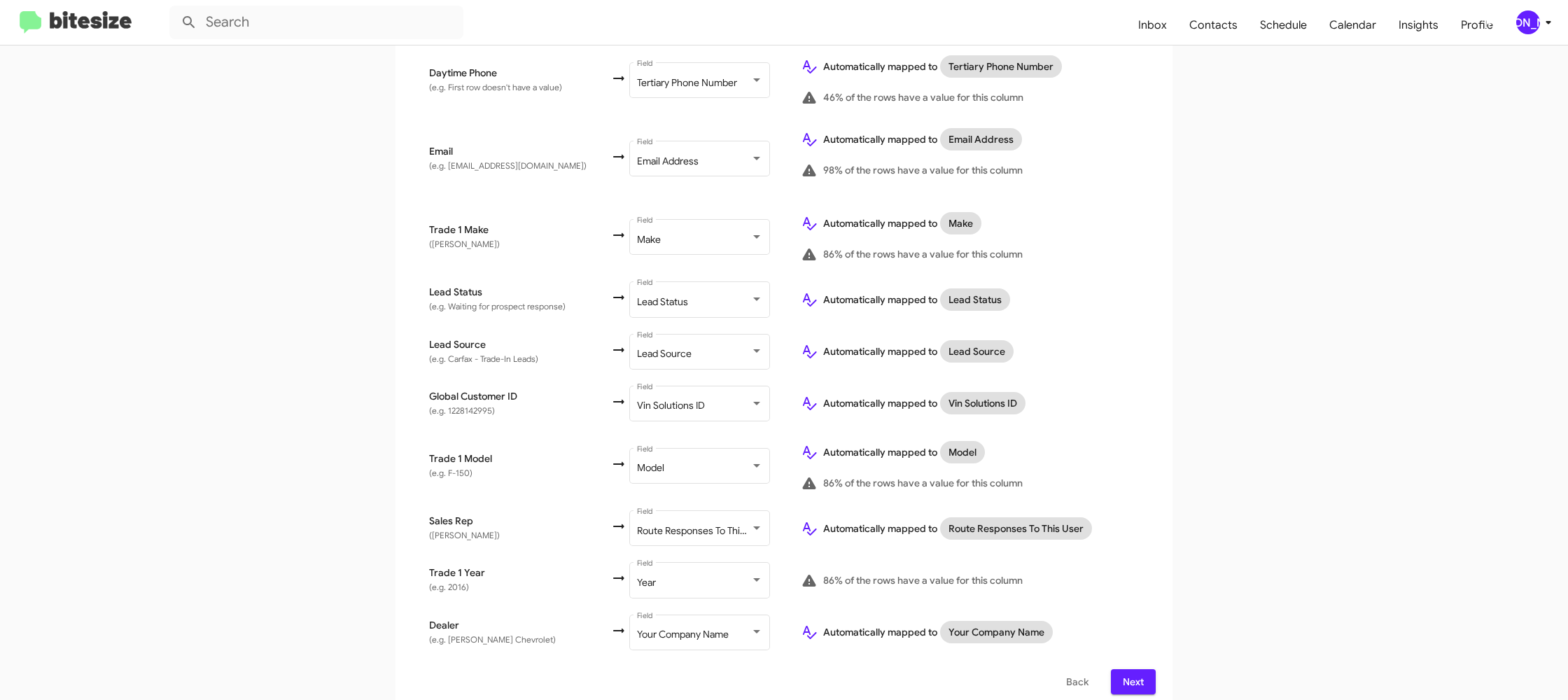
click at [1135, 669] on span "Next" at bounding box center [1133, 681] width 22 height 25
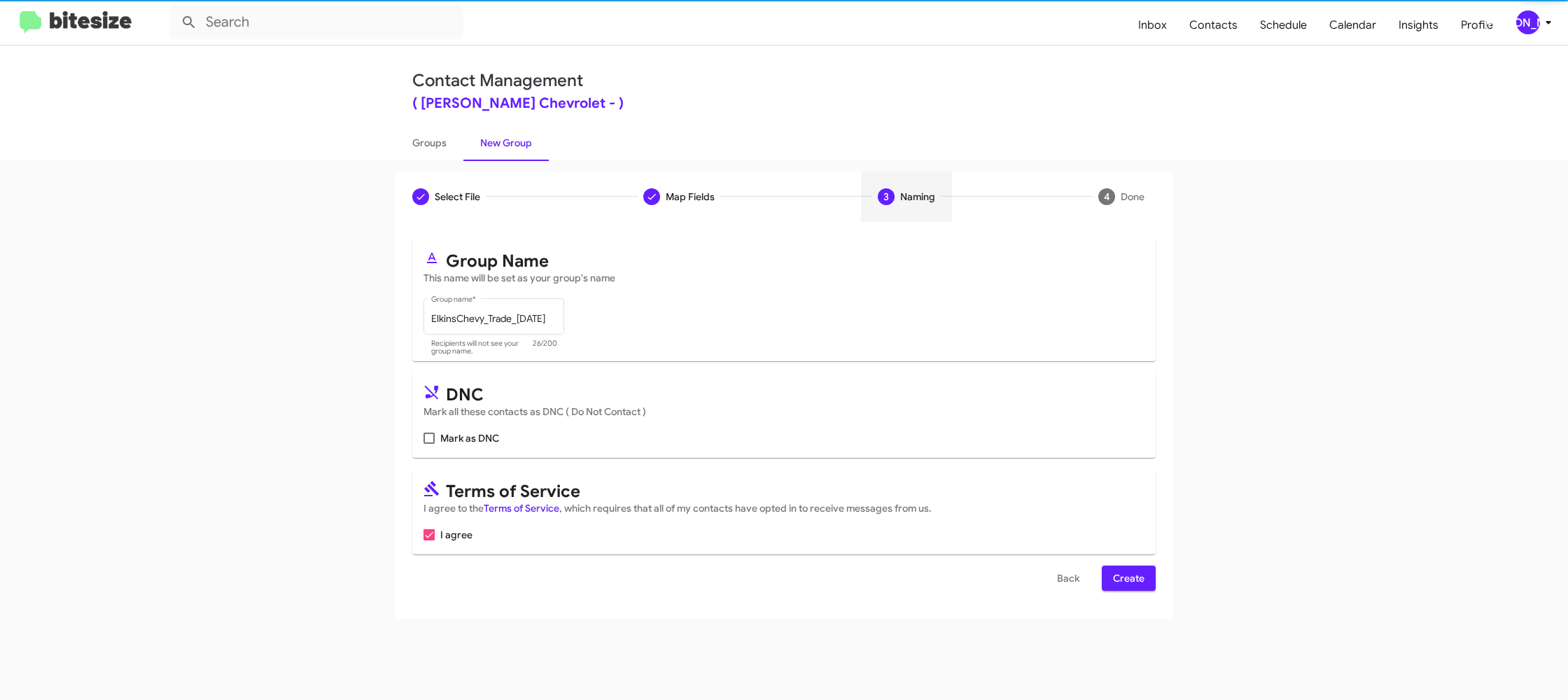
scroll to position [0, 0]
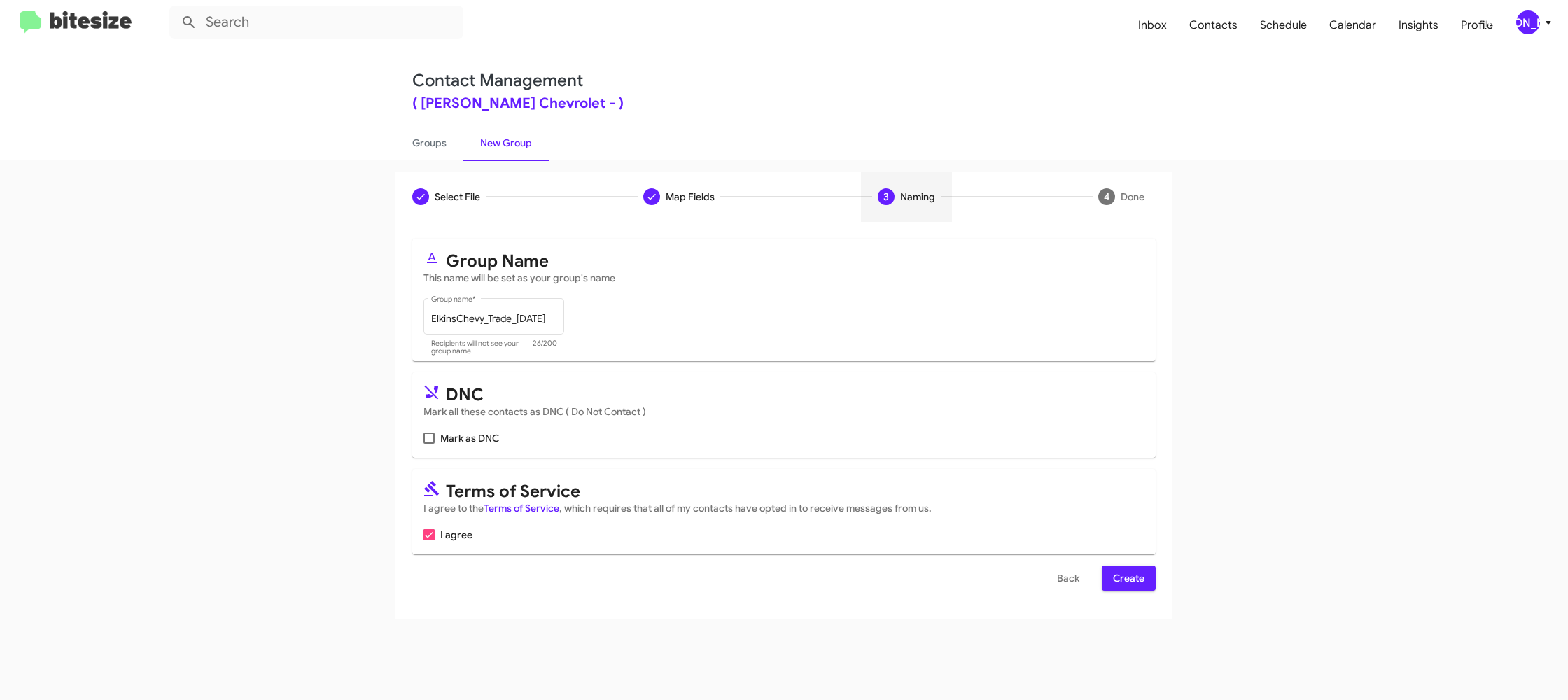
click at [1137, 580] on span "Create" at bounding box center [1128, 578] width 31 height 25
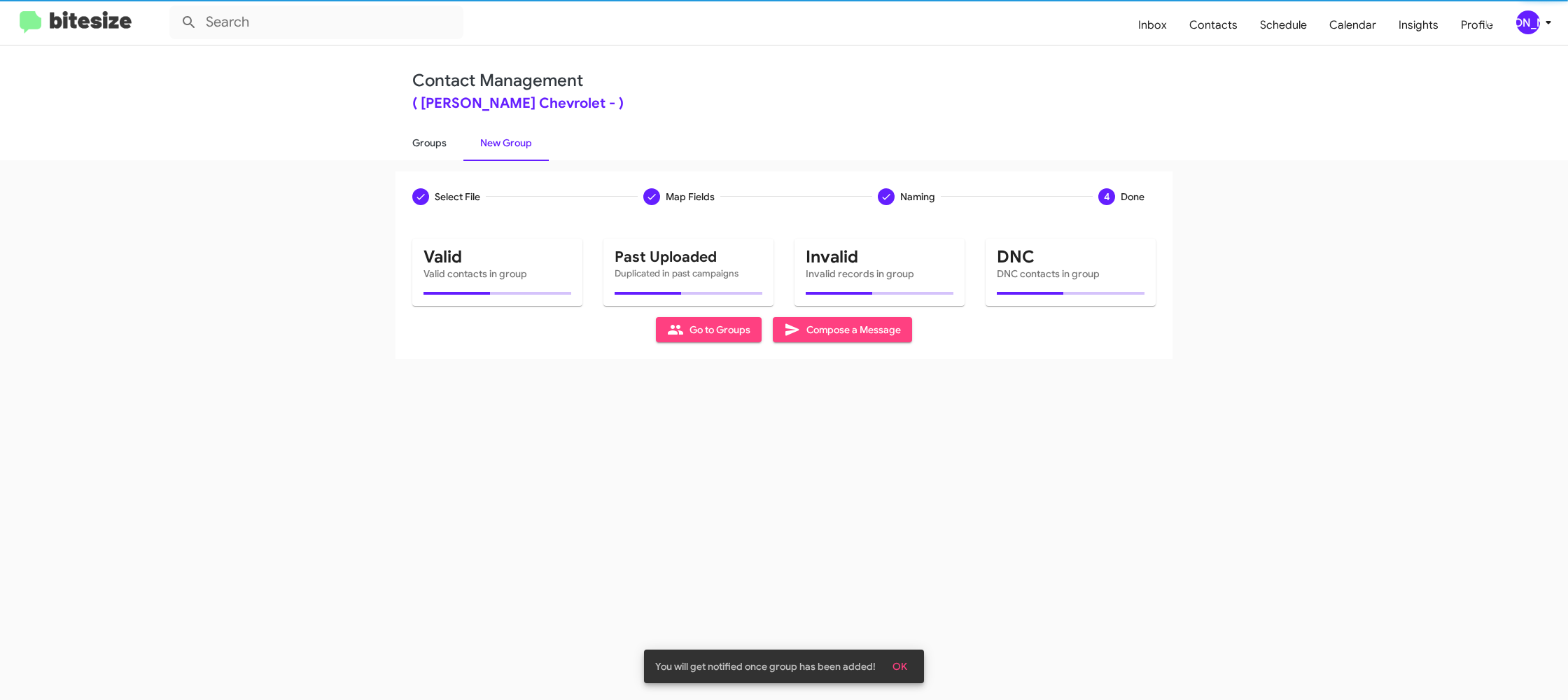
click at [445, 146] on link "Groups" at bounding box center [429, 142] width 68 height 36
type input "in:groups"
click at [445, 146] on link "Groups" at bounding box center [429, 142] width 68 height 36
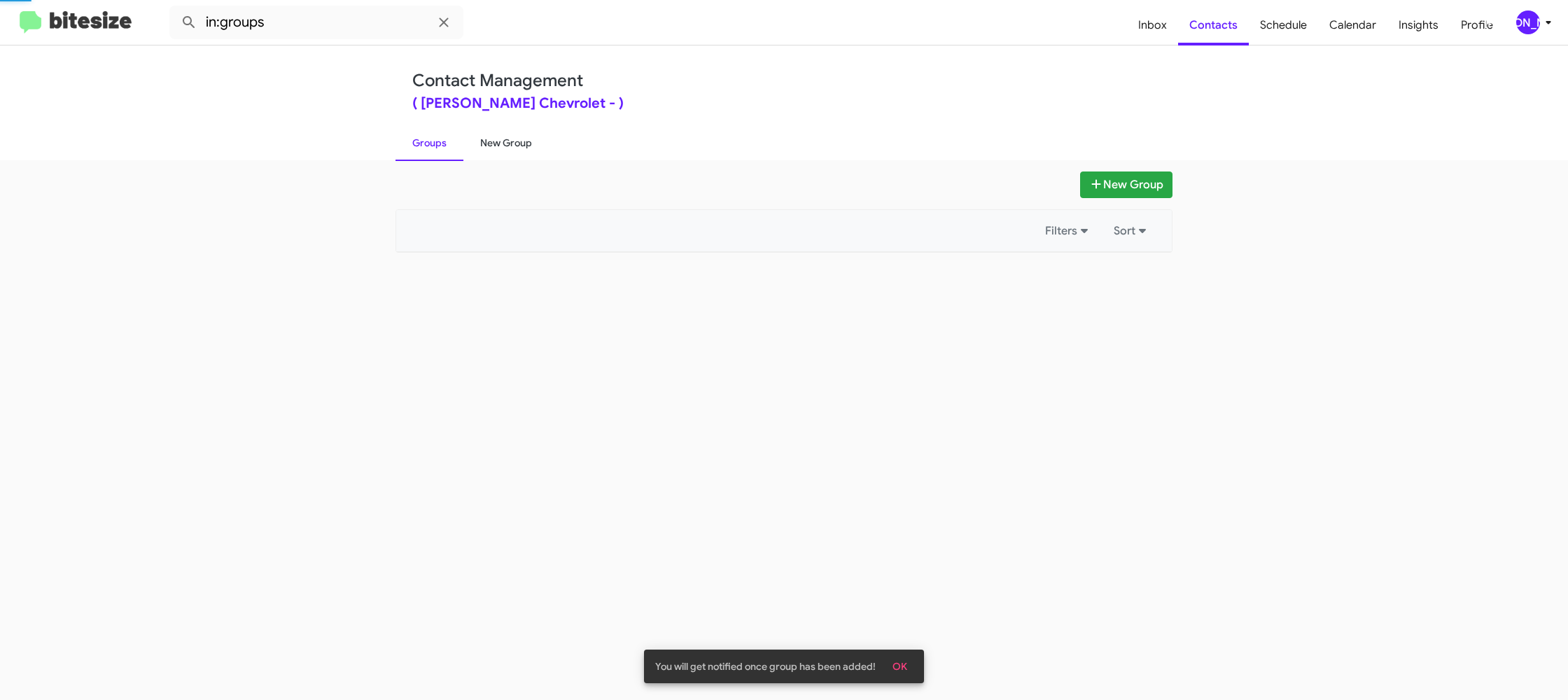
drag, startPoint x: 445, startPoint y: 146, endPoint x: 472, endPoint y: 141, distance: 27.5
click at [448, 144] on link "Groups" at bounding box center [429, 142] width 68 height 36
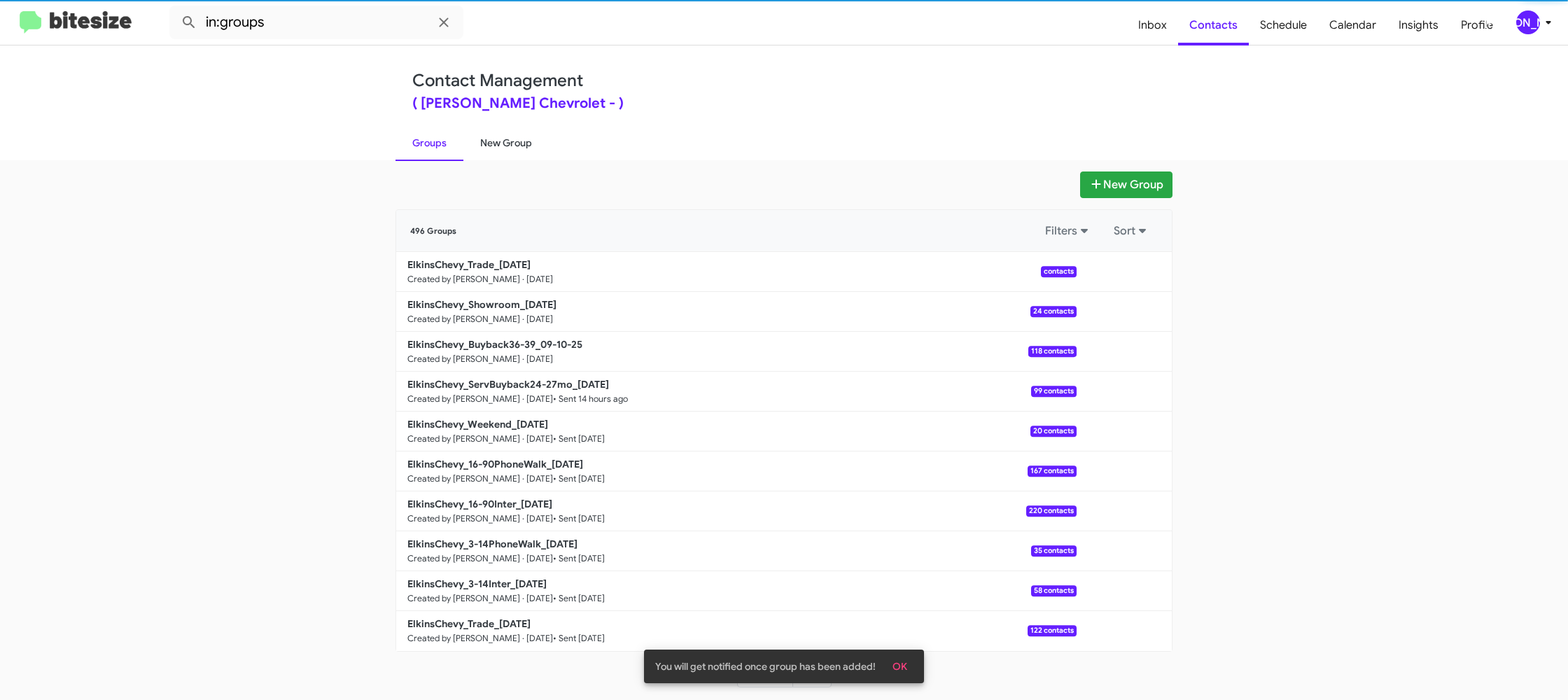
click at [472, 141] on link "New Group" at bounding box center [505, 142] width 86 height 36
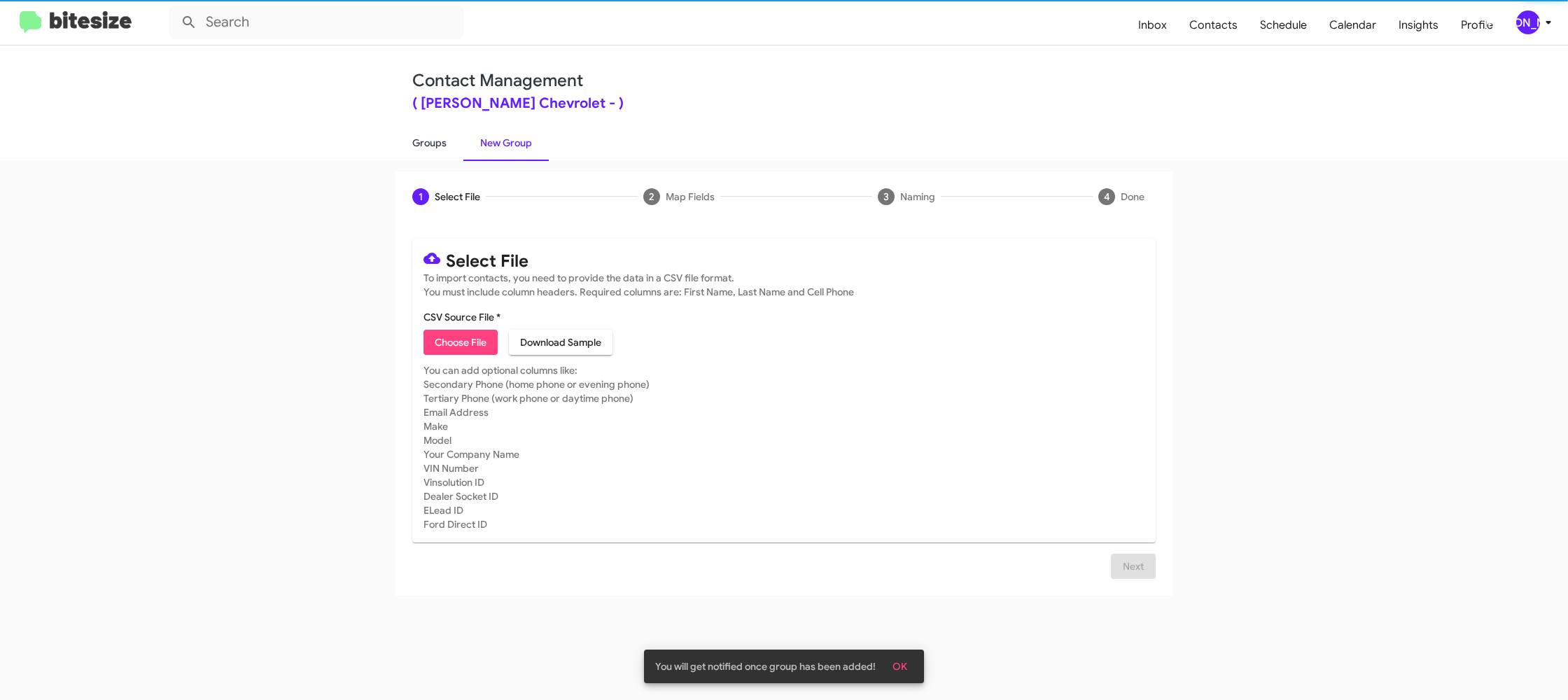
click at [434, 143] on link "Groups" at bounding box center [429, 142] width 68 height 36
type input "in:groups"
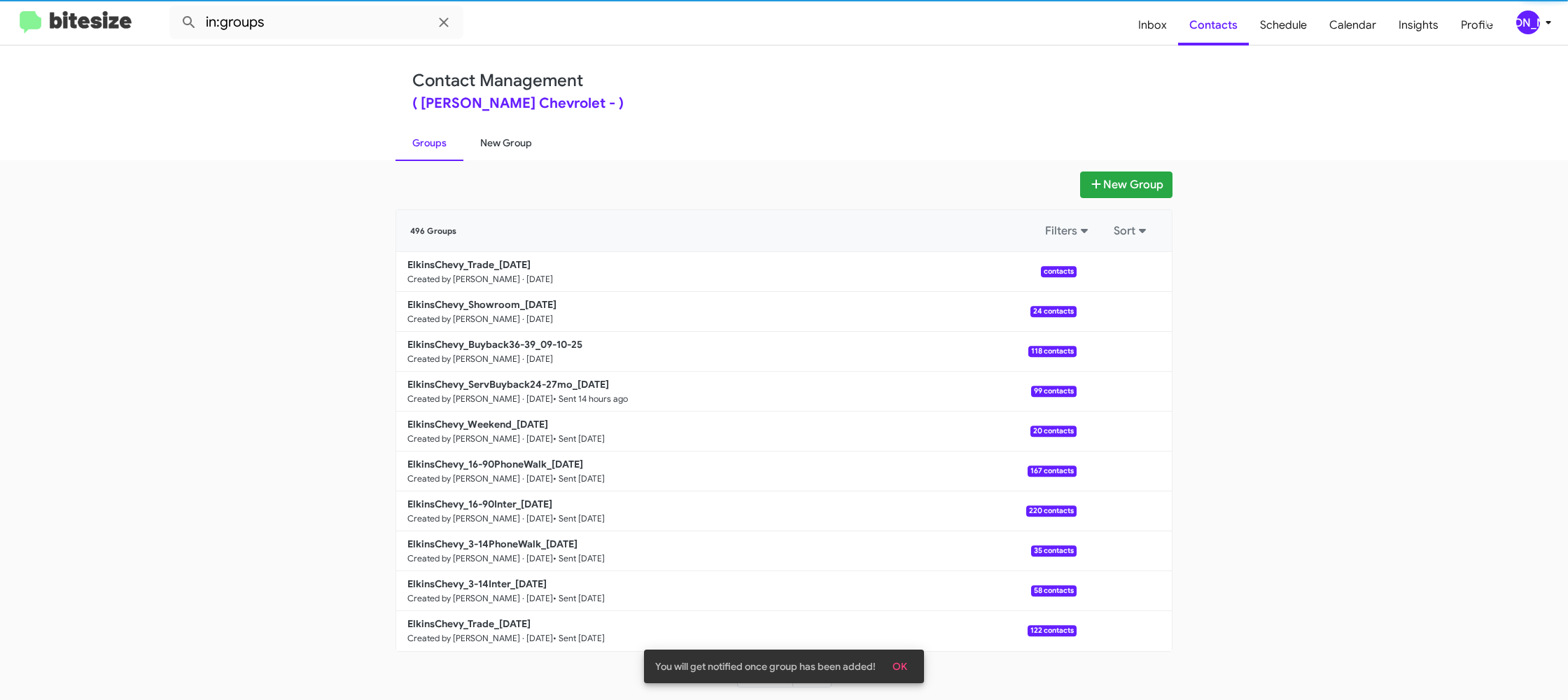
click at [480, 142] on link "New Group" at bounding box center [505, 142] width 86 height 36
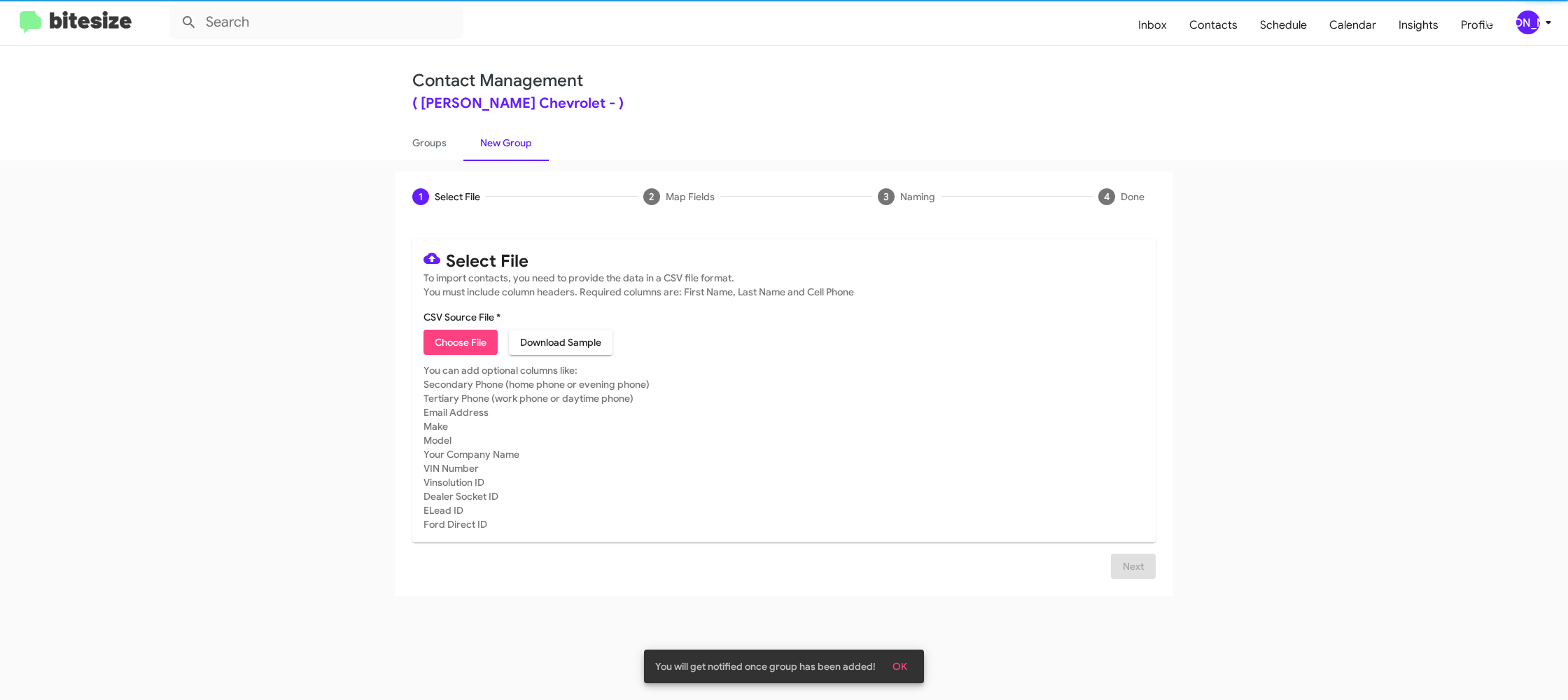
click at [472, 341] on span "Choose File" at bounding box center [460, 342] width 52 height 25
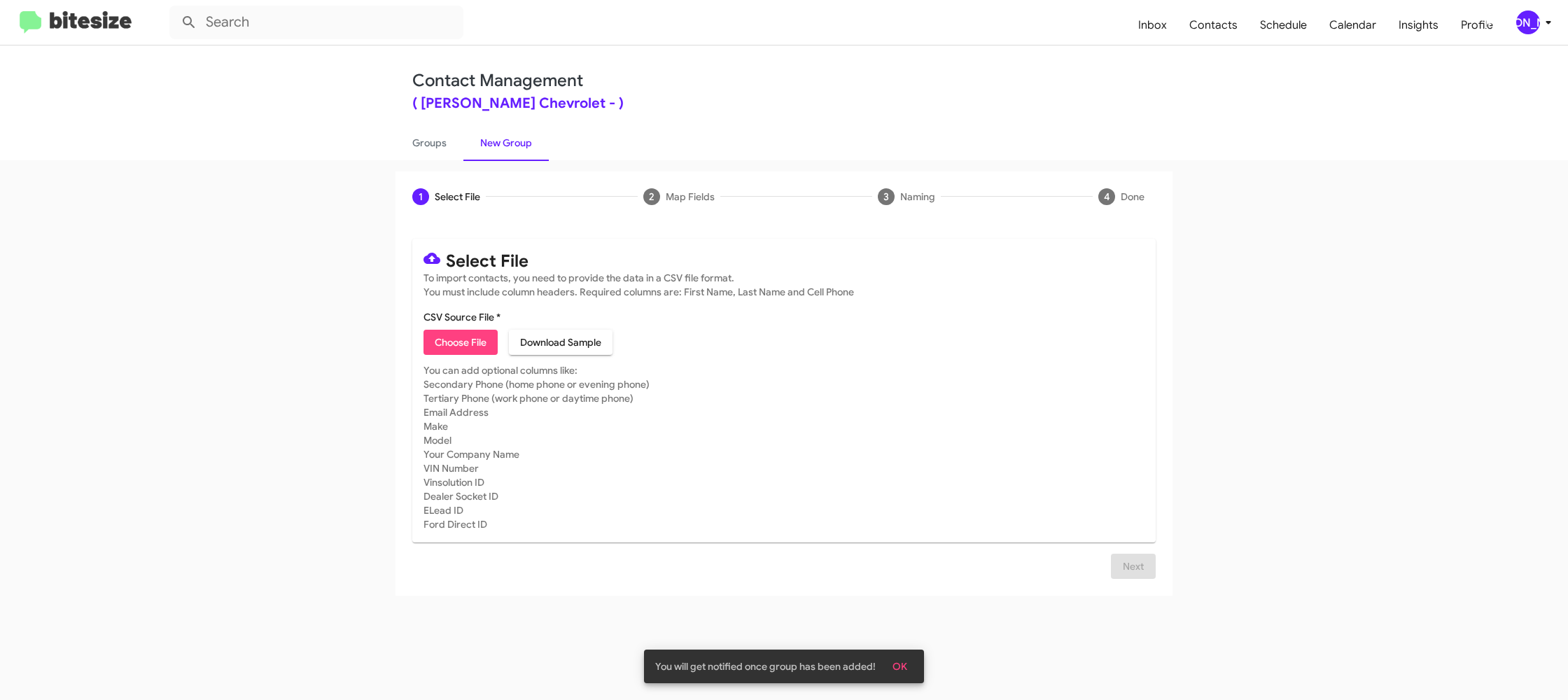
type input "ElkinsChevy_Trade_09-10-25"
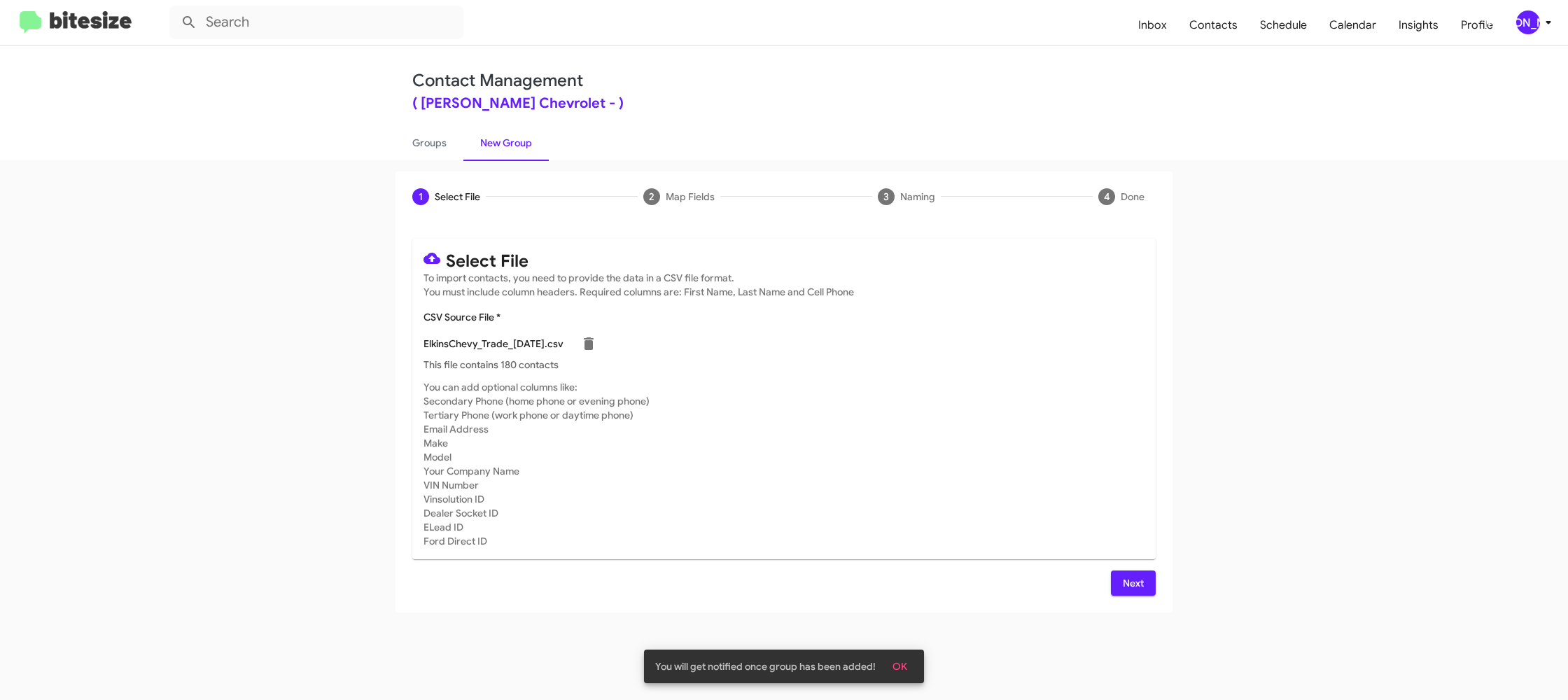
drag, startPoint x: 984, startPoint y: 493, endPoint x: 1056, endPoint y: 559, distance: 97.7
click at [984, 493] on mat-card-subtitle "You can add optional columns like: Secondary Phone (home phone or evening phone…" at bounding box center [783, 464] width 721 height 168
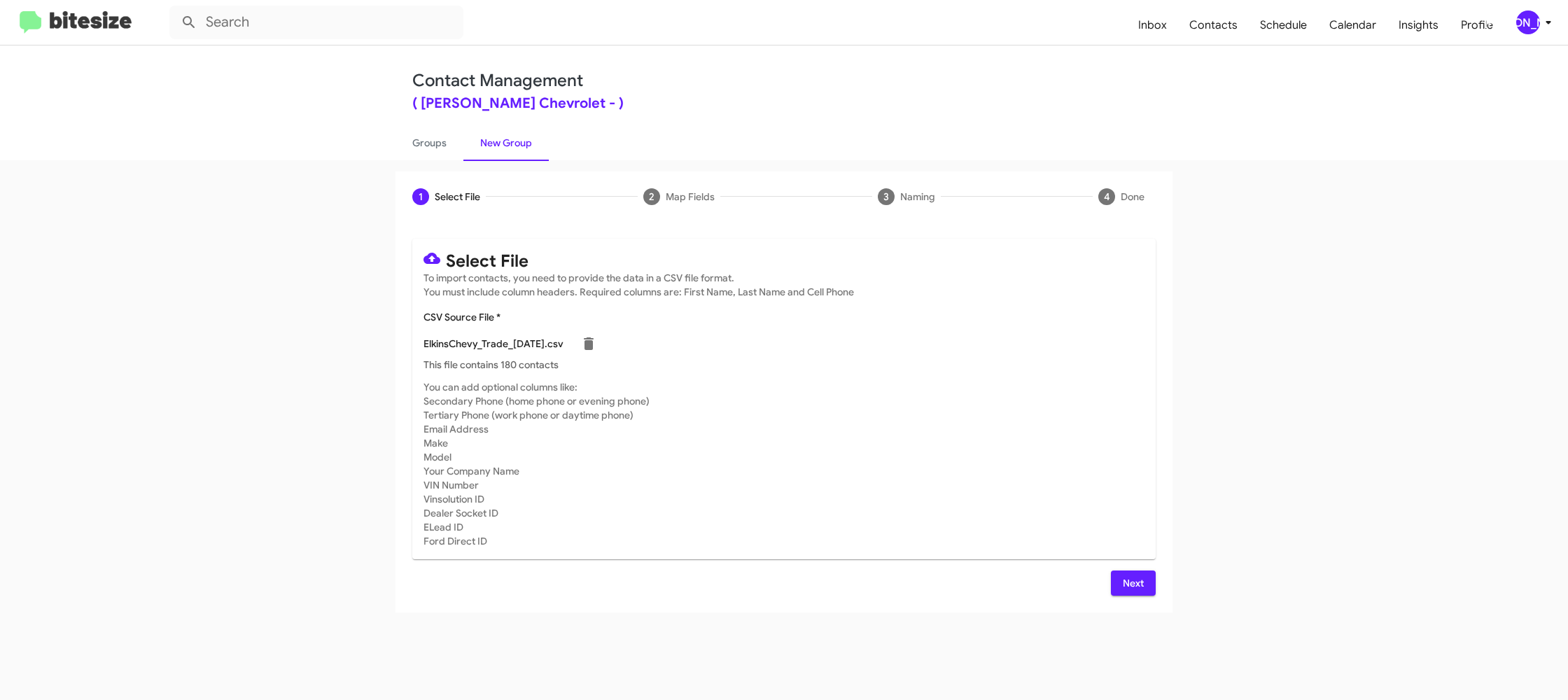
click at [1124, 575] on span "Next" at bounding box center [1133, 583] width 22 height 25
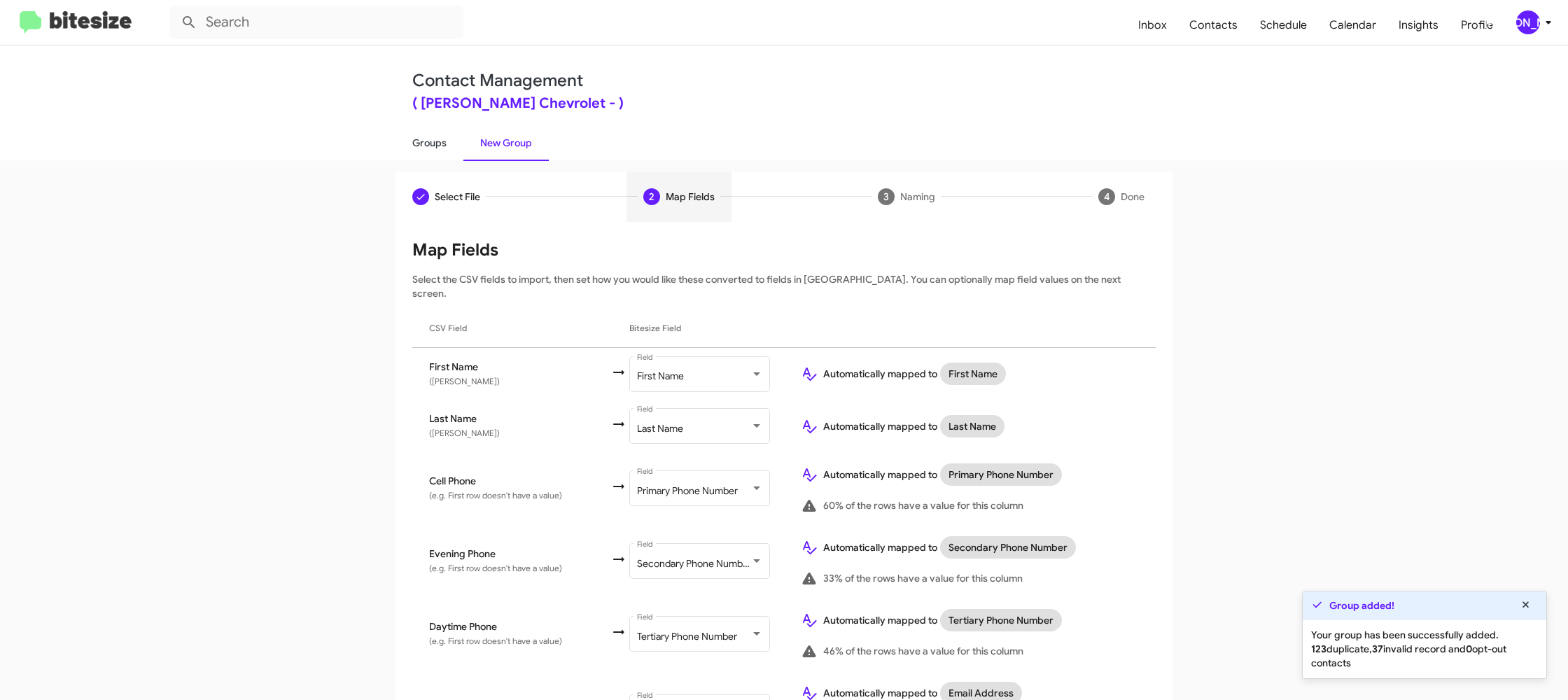
click at [430, 157] on link "Groups" at bounding box center [429, 142] width 68 height 36
type input "in:groups"
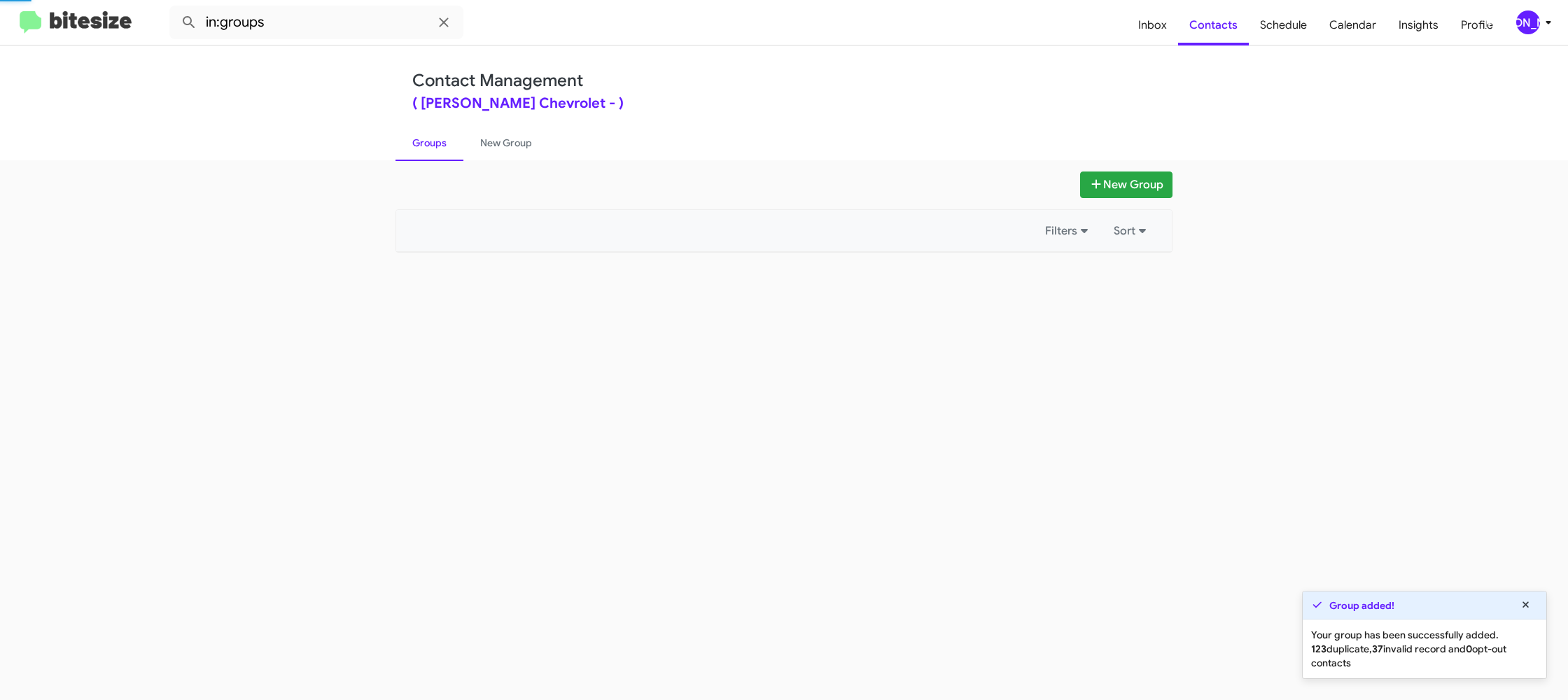
drag, startPoint x: 430, startPoint y: 157, endPoint x: 445, endPoint y: 155, distance: 15.1
click at [433, 156] on link "Groups" at bounding box center [429, 142] width 68 height 36
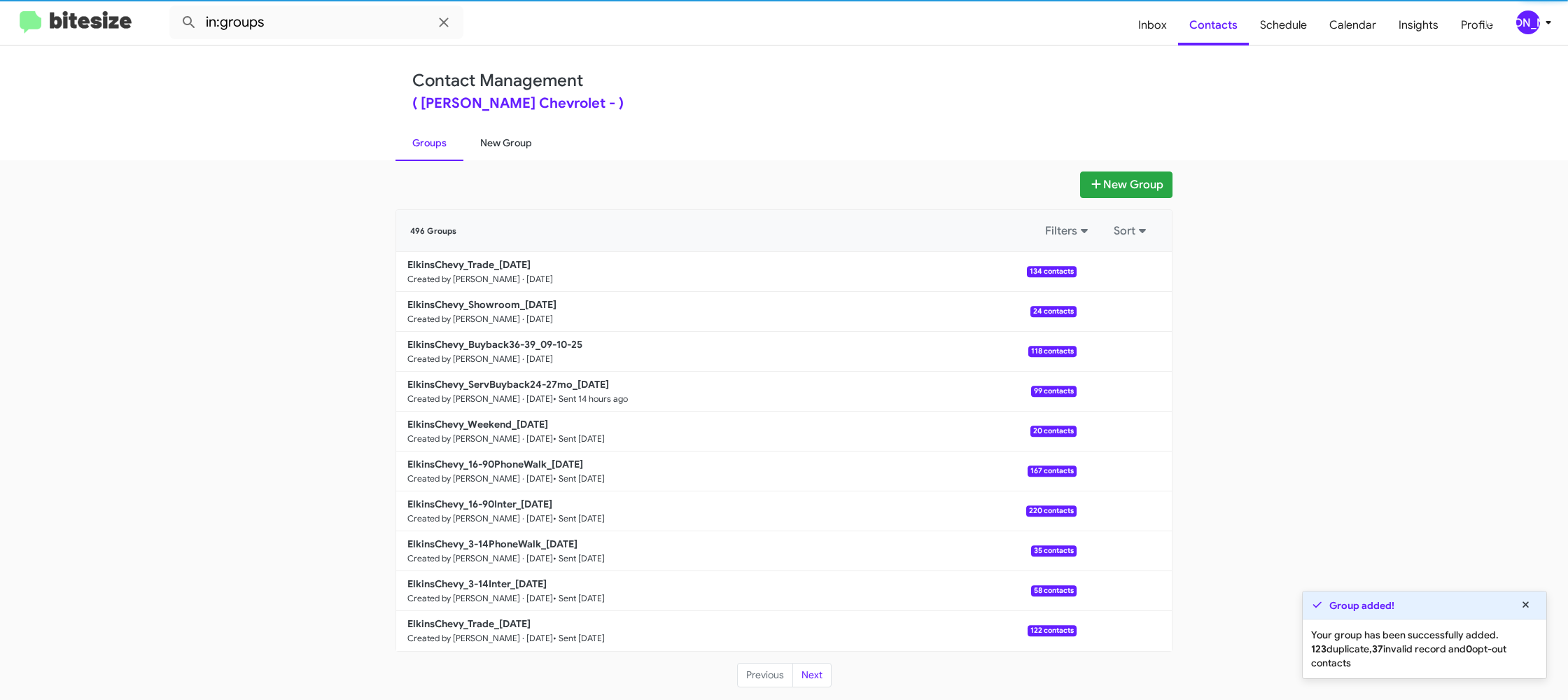
click at [465, 154] on link "New Group" at bounding box center [505, 142] width 86 height 36
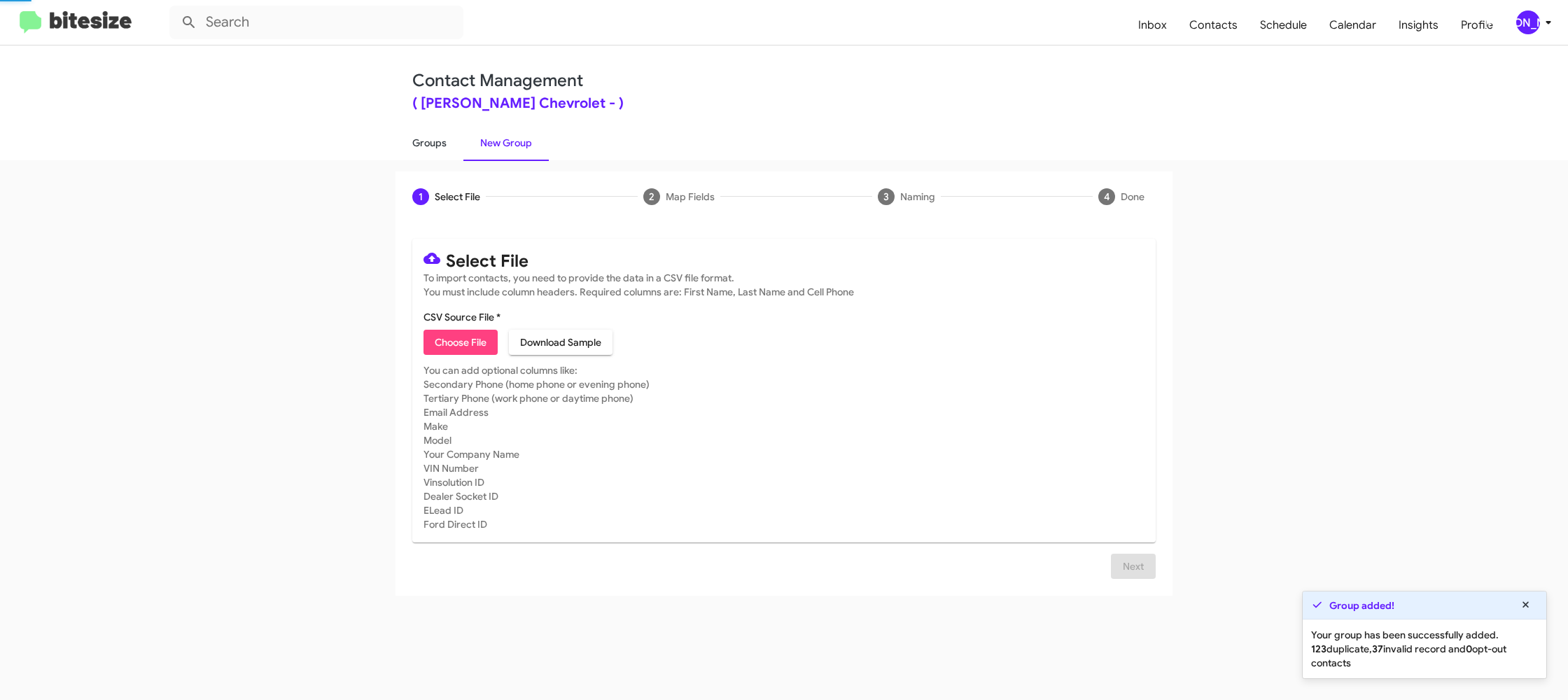
click at [450, 152] on link "Groups" at bounding box center [429, 142] width 68 height 36
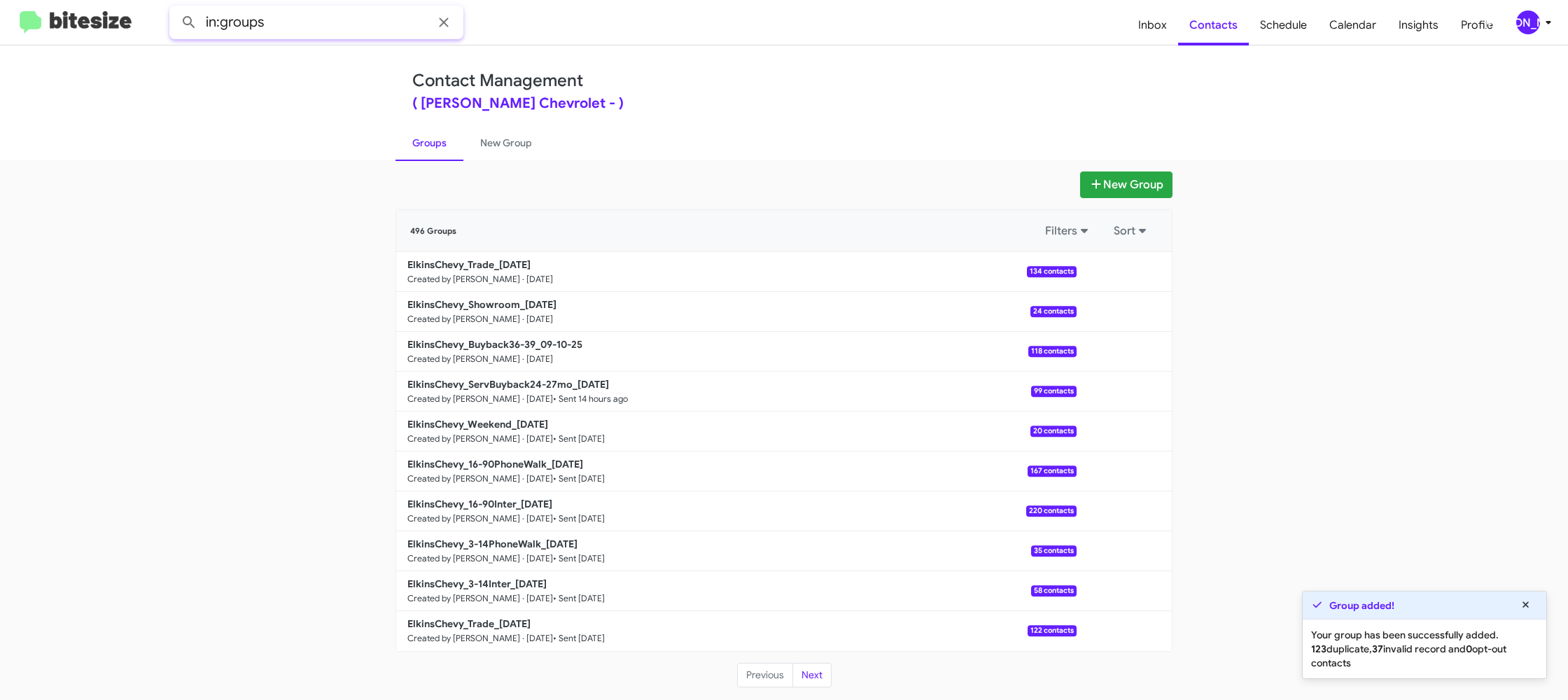
click at [337, 33] on input "in:groups" at bounding box center [316, 23] width 294 height 34
click at [175, 8] on button at bounding box center [189, 22] width 28 height 28
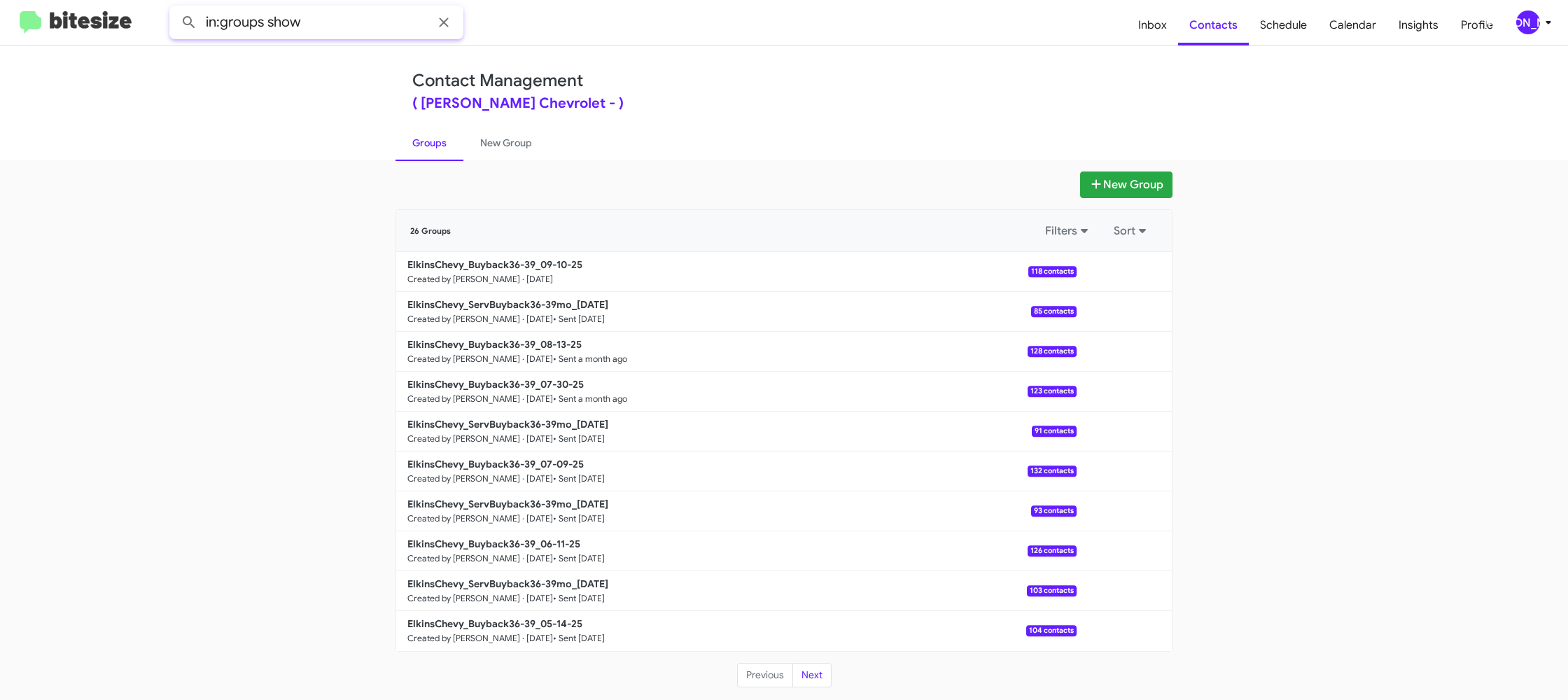
click at [175, 8] on button at bounding box center [189, 22] width 28 height 28
type input "in:groups trade"
click at [175, 8] on button at bounding box center [189, 22] width 28 height 28
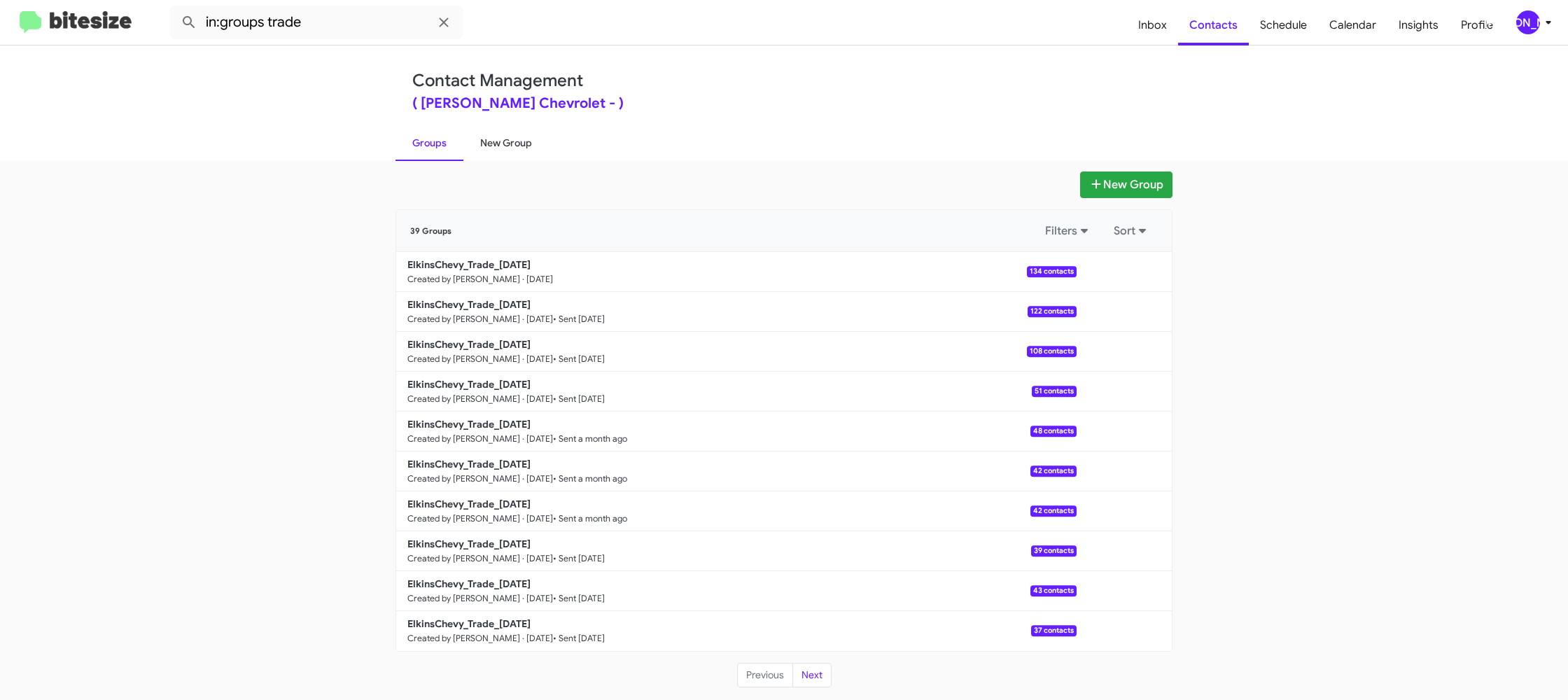
click at [480, 145] on link "New Group" at bounding box center [505, 142] width 86 height 36
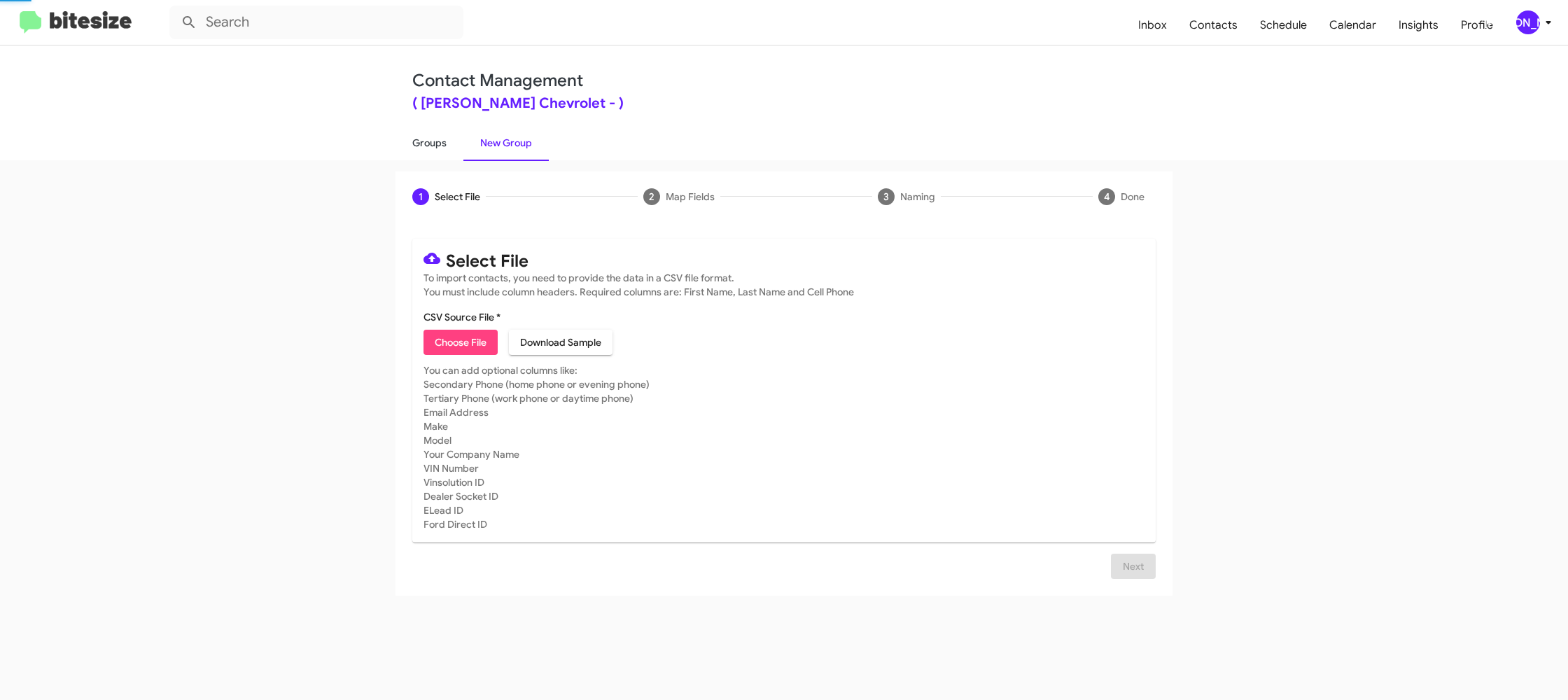
click at [442, 145] on link "Groups" at bounding box center [429, 142] width 68 height 36
type input "in:groups"
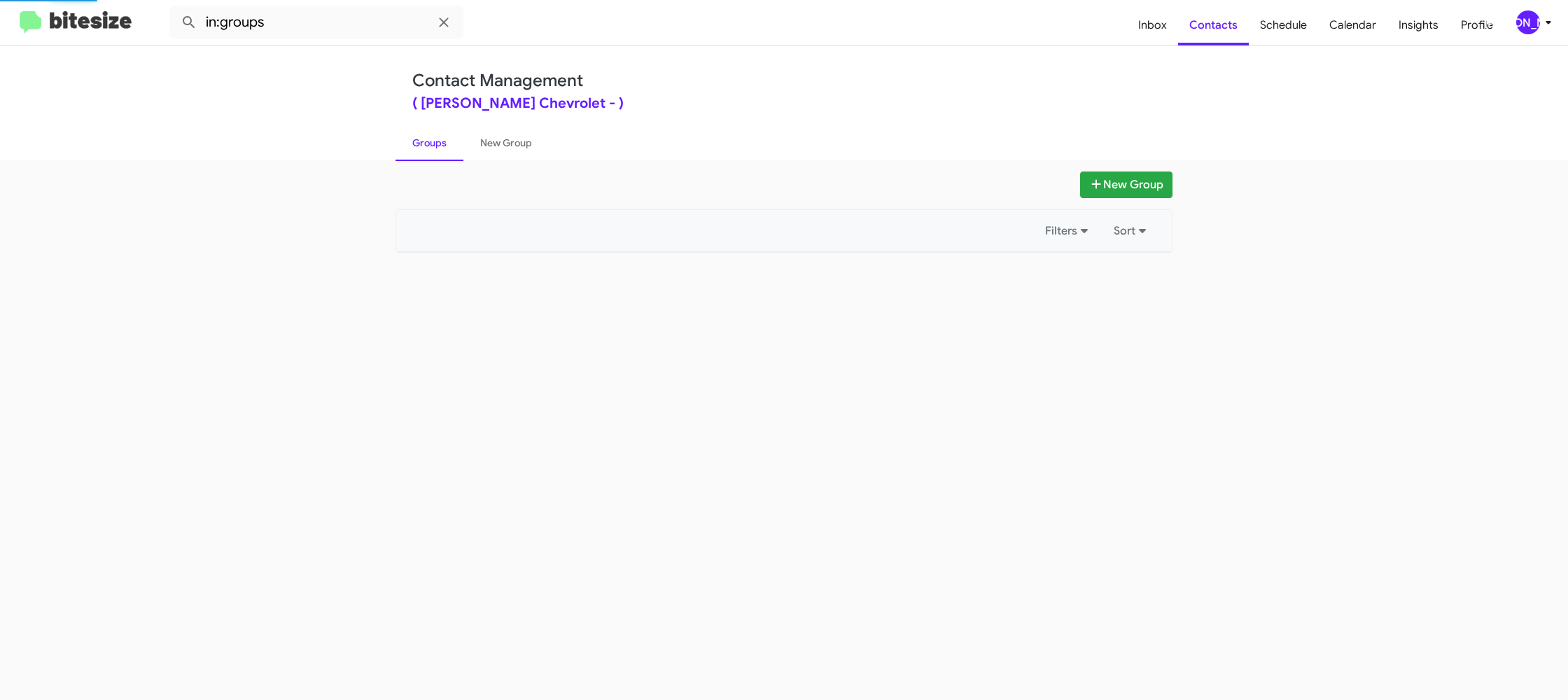
click at [442, 145] on link "Groups" at bounding box center [429, 142] width 68 height 36
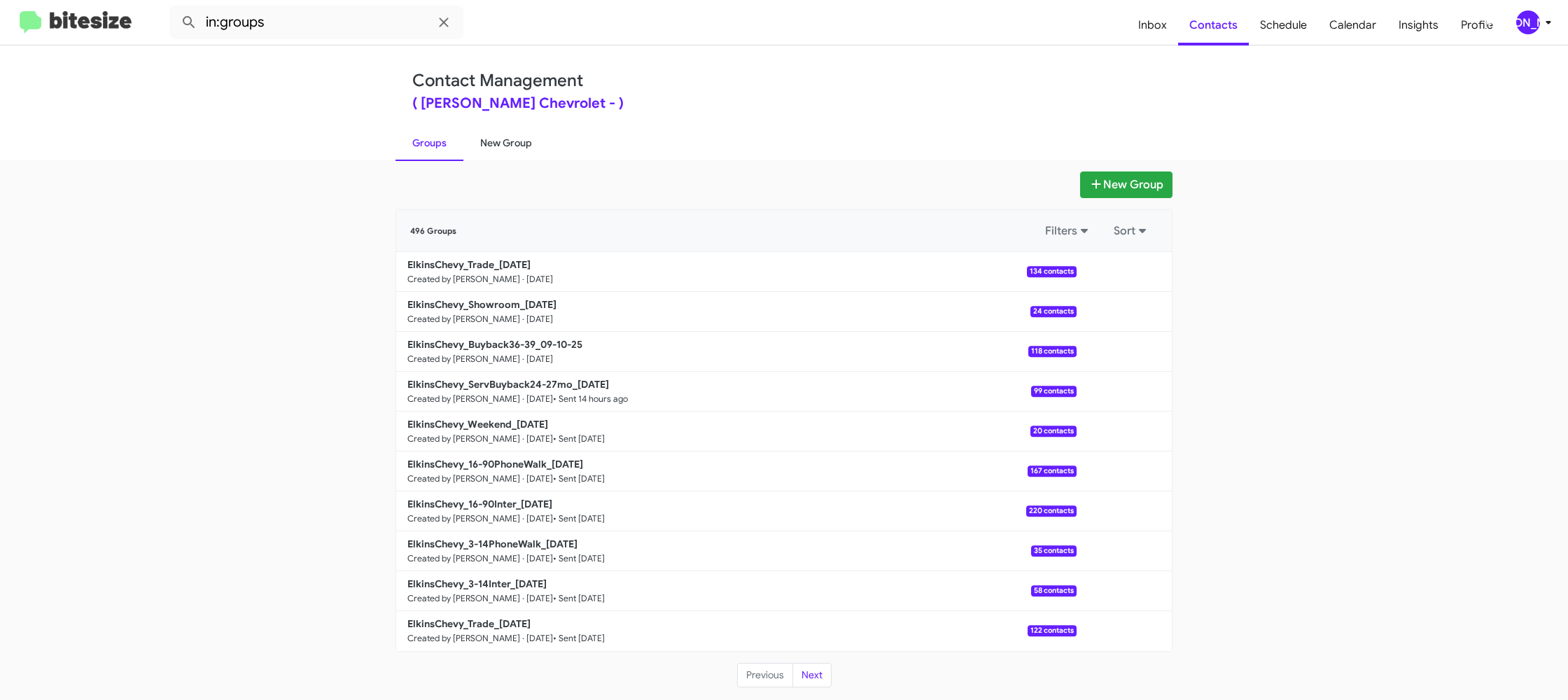
click at [469, 136] on link "New Group" at bounding box center [505, 142] width 86 height 36
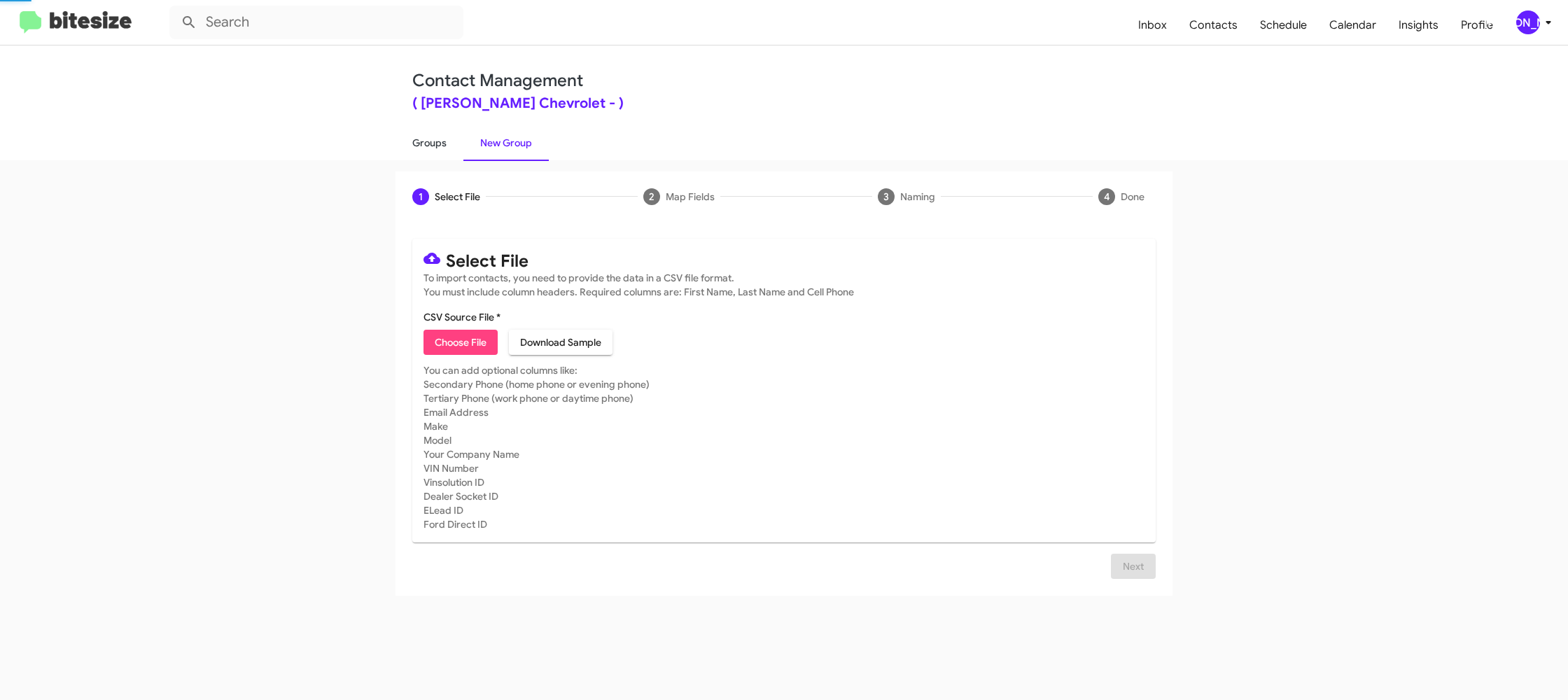
click at [428, 139] on link "Groups" at bounding box center [429, 142] width 68 height 36
type input "in:groups"
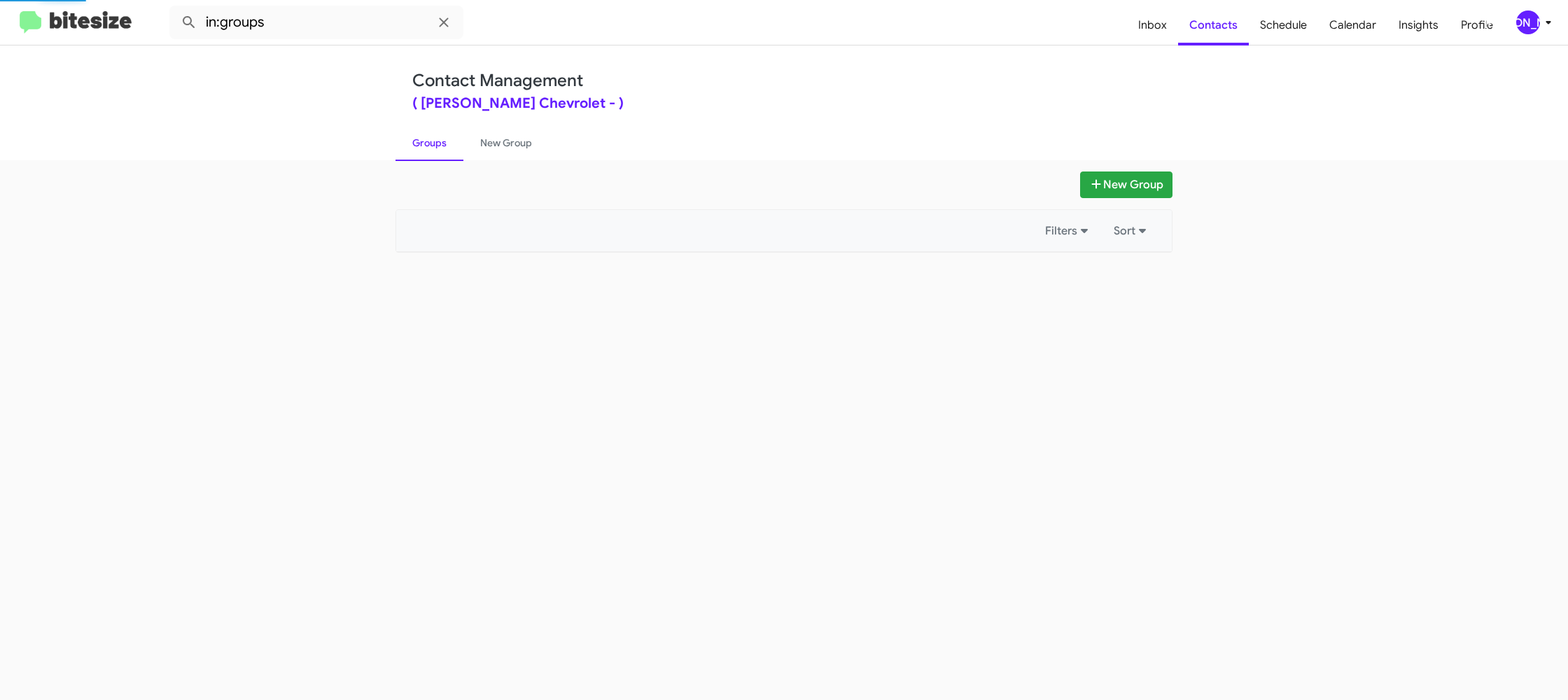
drag, startPoint x: 428, startPoint y: 139, endPoint x: 870, endPoint y: 232, distance: 451.7
click at [428, 139] on link "Groups" at bounding box center [429, 142] width 68 height 36
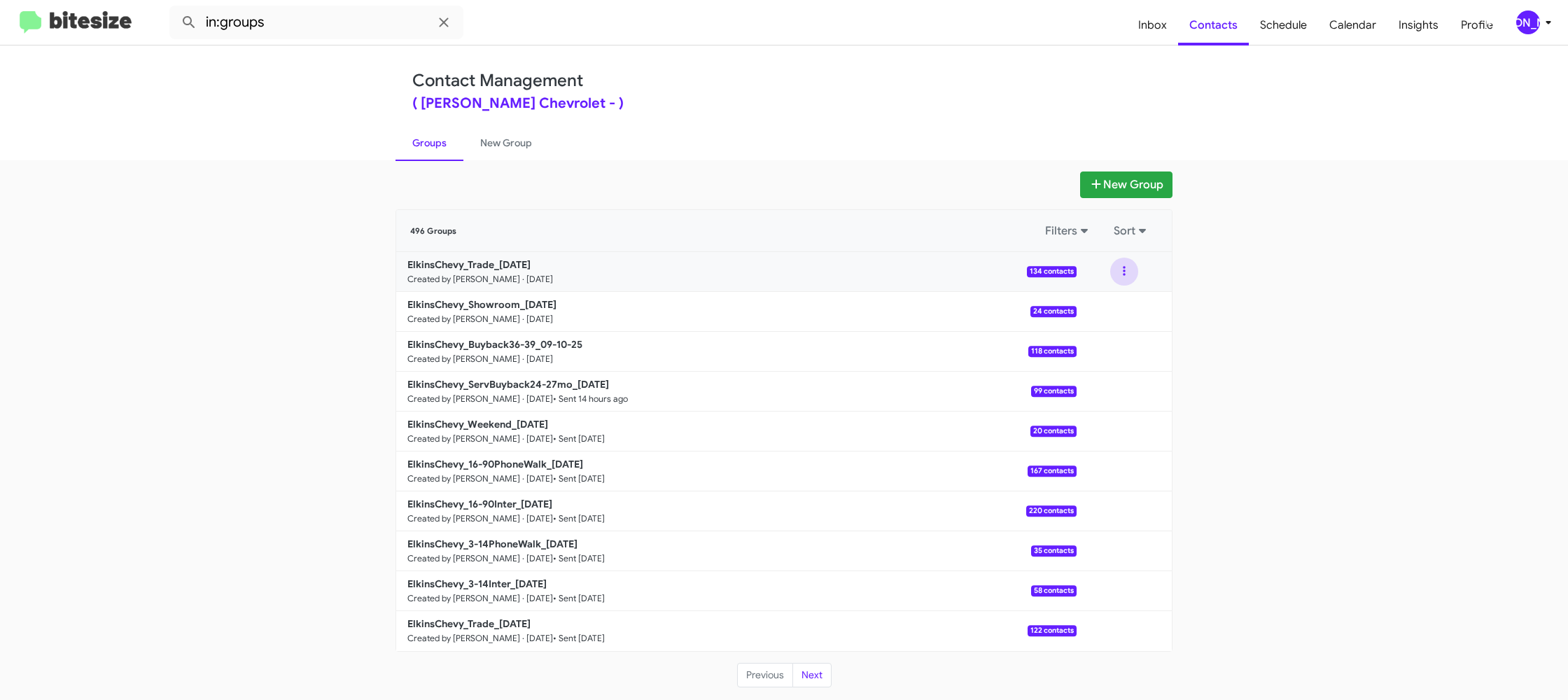
drag, startPoint x: 1129, startPoint y: 267, endPoint x: 1123, endPoint y: 285, distance: 19.0
click at [1129, 267] on button at bounding box center [1124, 271] width 28 height 28
click at [1097, 344] on button "Archive" at bounding box center [1082, 343] width 112 height 34
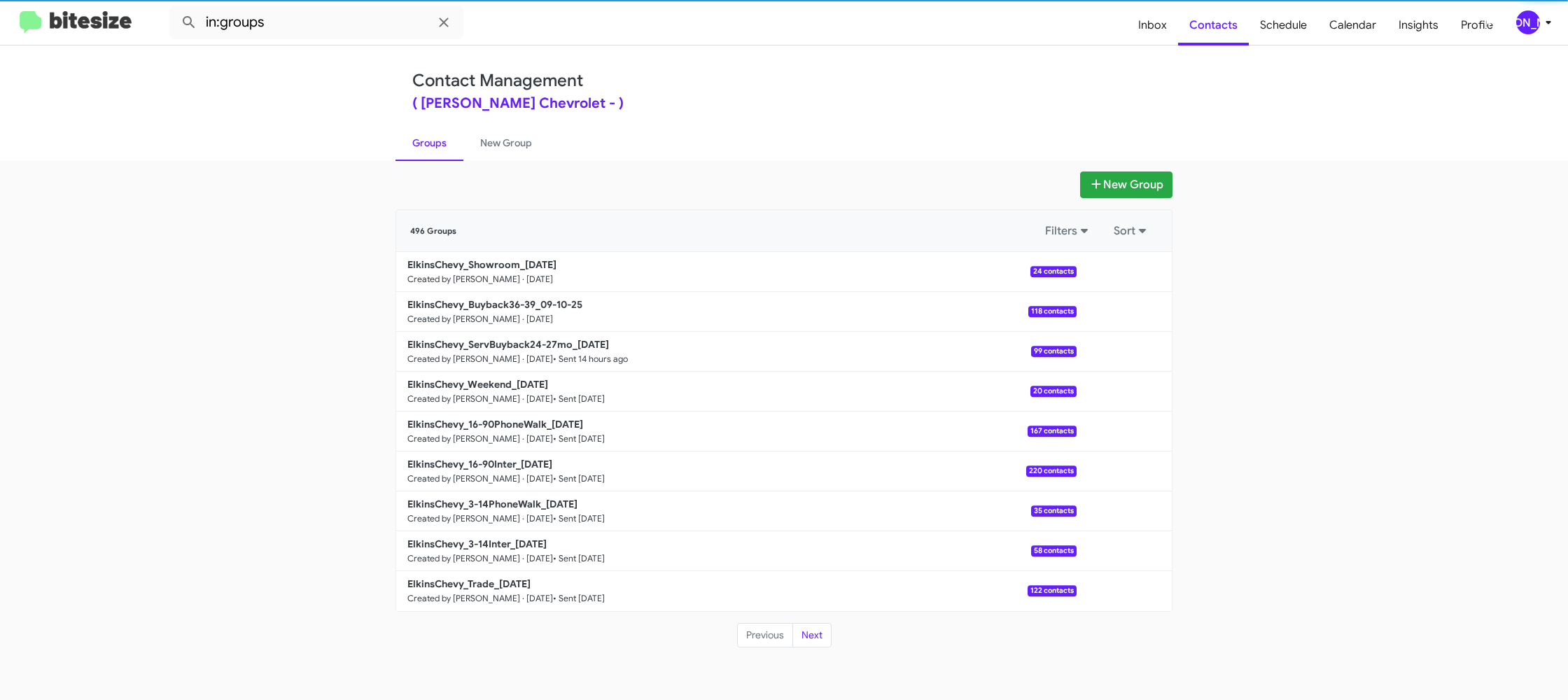
click at [505, 124] on div "Contact Management ( Elkins Chevrolet - ) Groups New Group" at bounding box center [784, 103] width 798 height 115
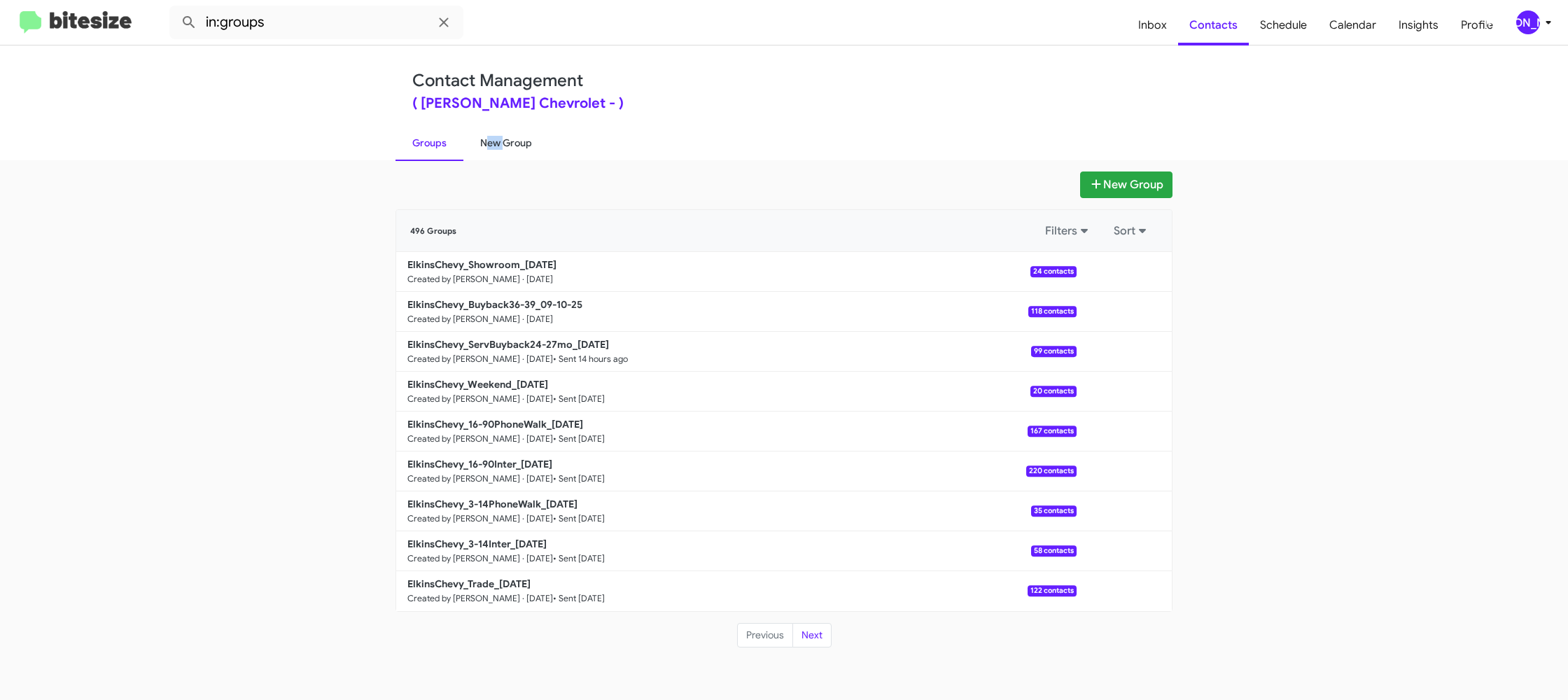
click at [503, 135] on link "New Group" at bounding box center [505, 142] width 86 height 36
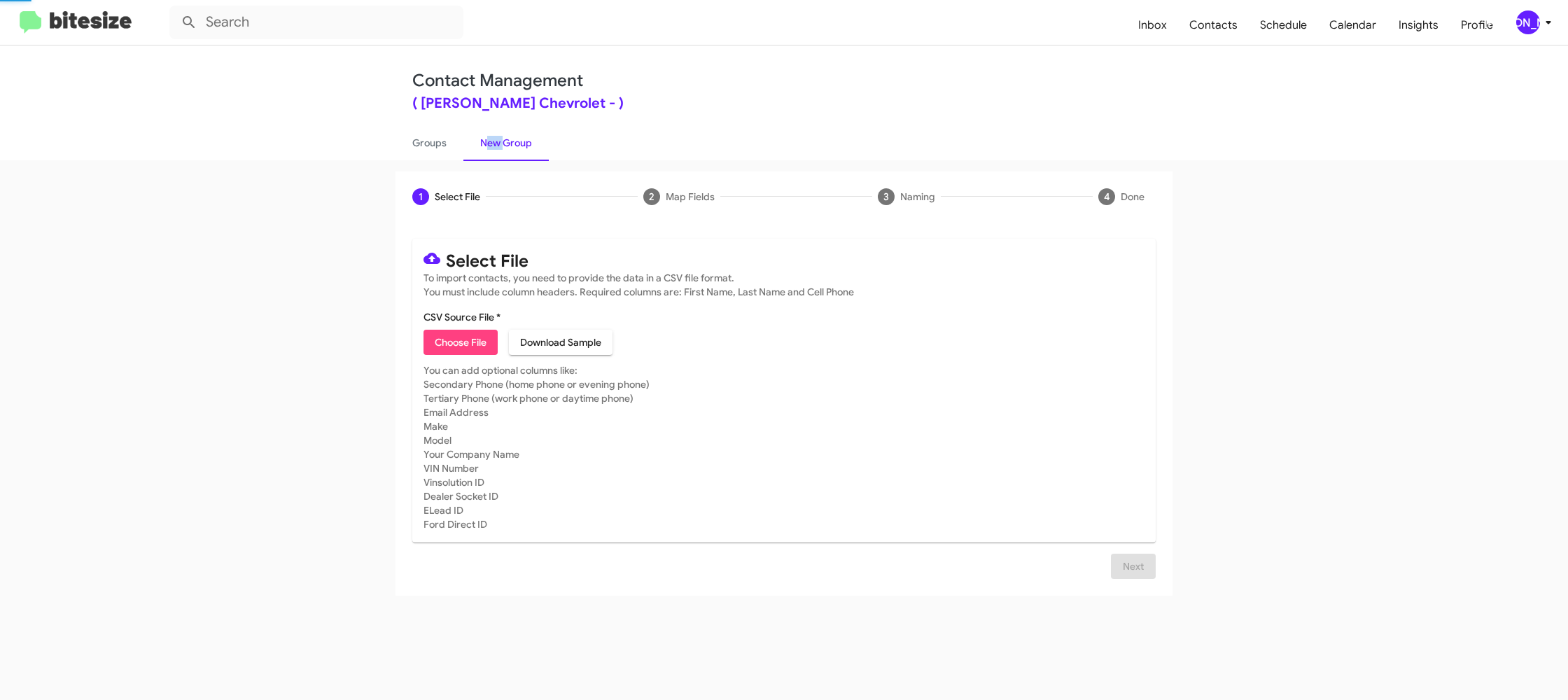
drag, startPoint x: 503, startPoint y: 136, endPoint x: 505, endPoint y: 162, distance: 26.1
click at [503, 136] on link "New Group" at bounding box center [505, 142] width 86 height 36
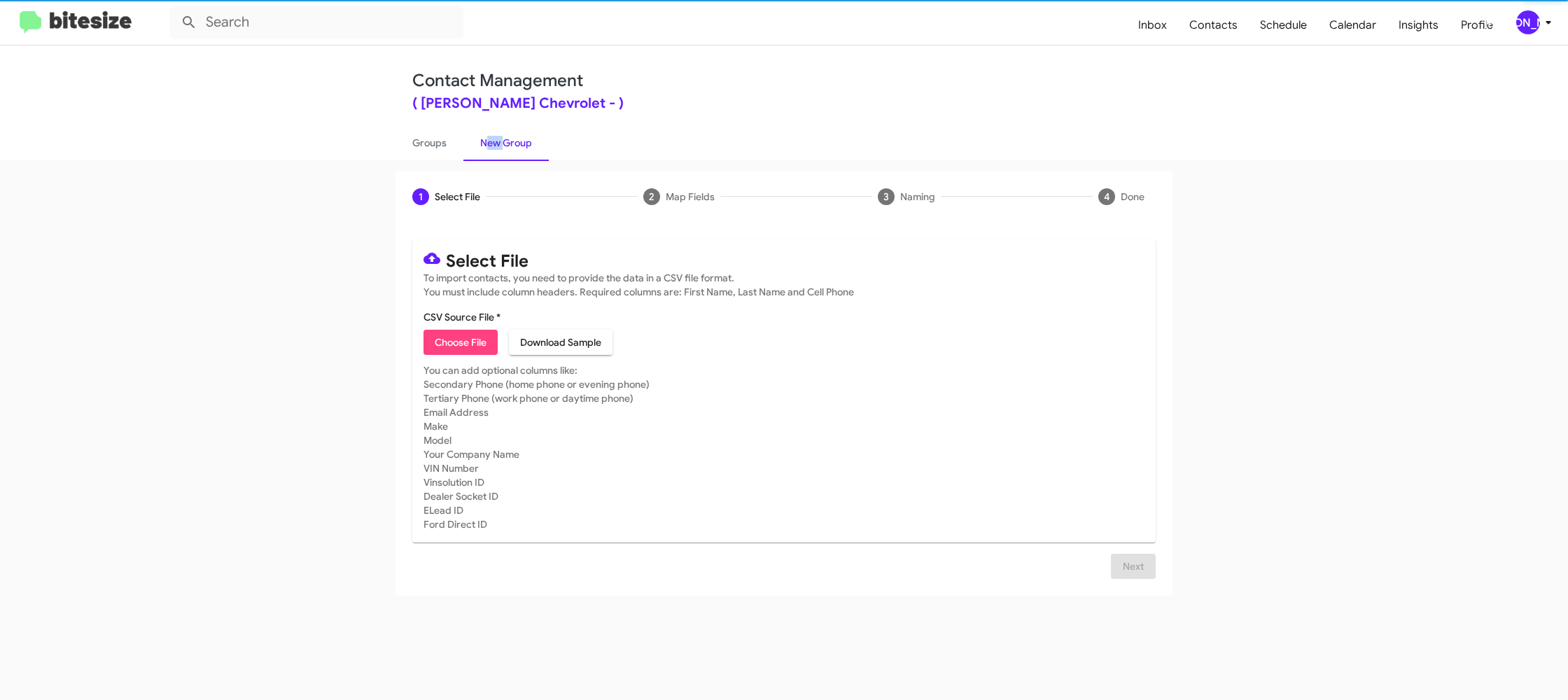
click at [487, 329] on span "Choose File" at bounding box center [460, 342] width 52 height 25
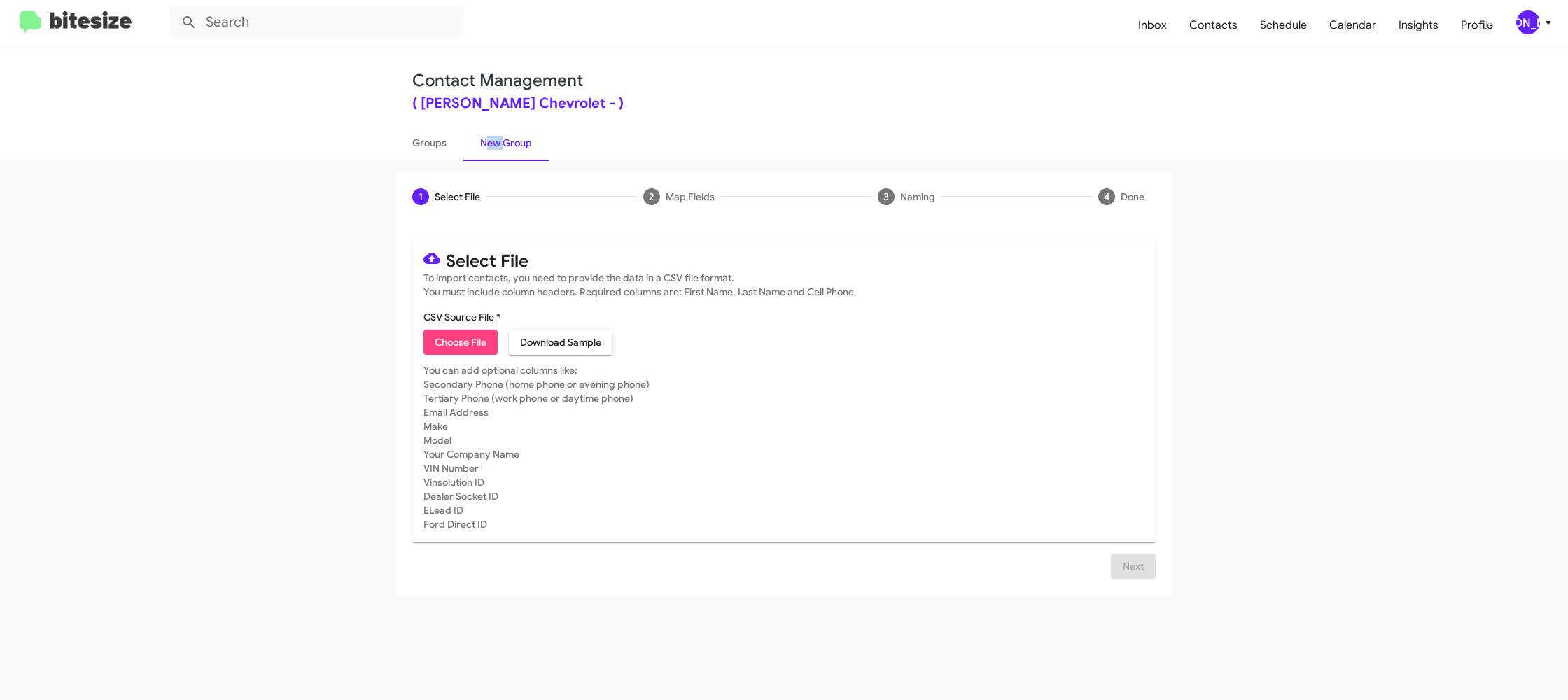
type input "ElkinsChevy_Trade_09-10-25"
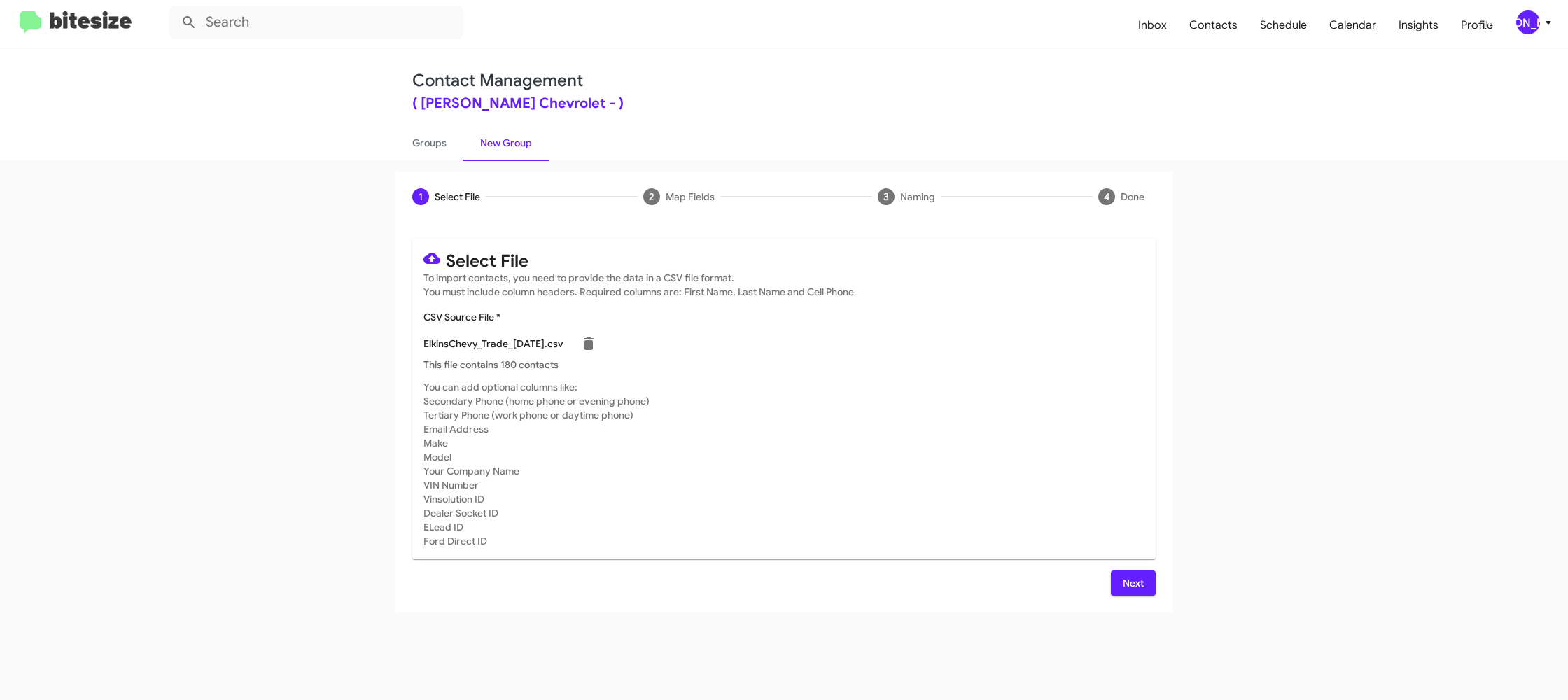
drag, startPoint x: 1034, startPoint y: 462, endPoint x: 1080, endPoint y: 482, distance: 50.2
click at [1044, 466] on mat-card-subtitle "You can add optional columns like: Secondary Phone (home phone or evening phone…" at bounding box center [783, 464] width 721 height 168
click at [1137, 564] on div "Select File To import contacts, you need to provide the data in a CSV file form…" at bounding box center [784, 417] width 743 height 357
click at [1131, 572] on span "Next" at bounding box center [1133, 583] width 22 height 25
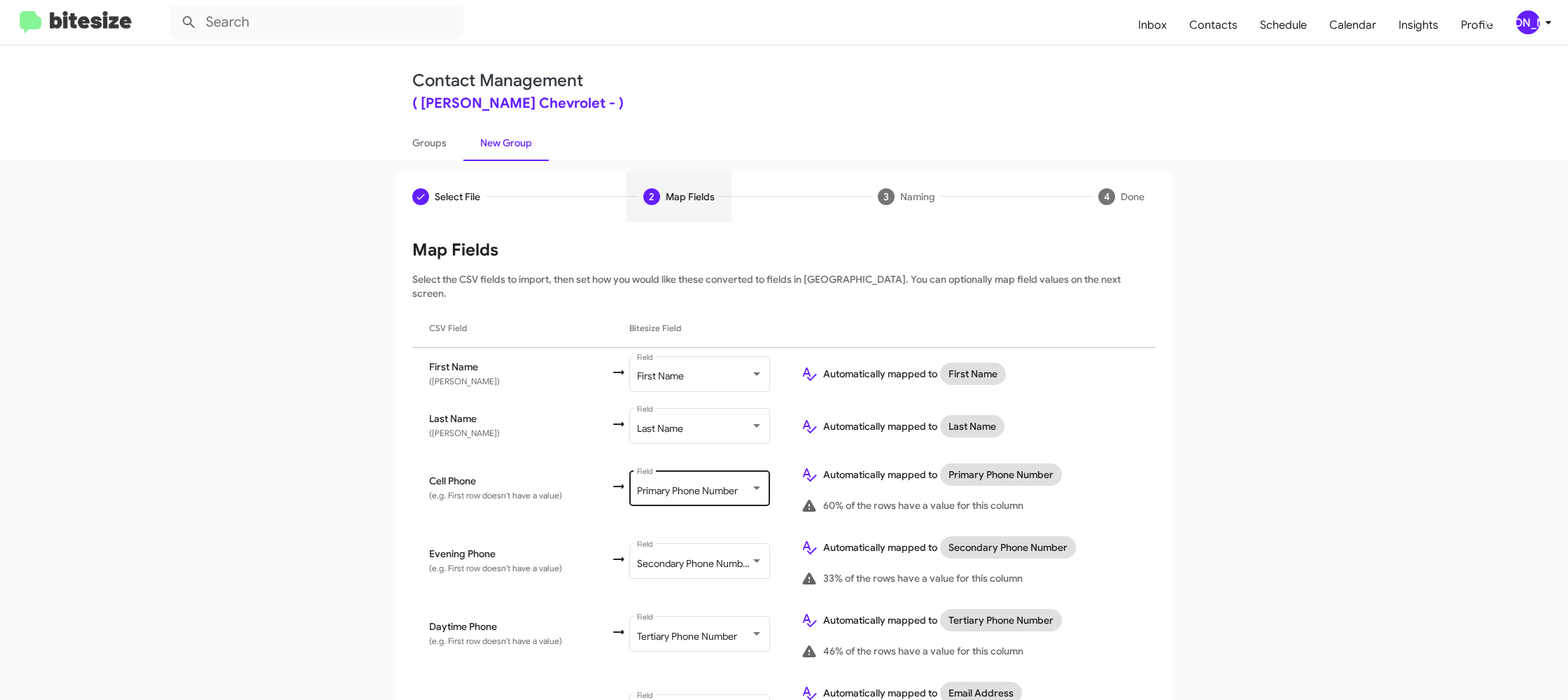
scroll to position [554, 0]
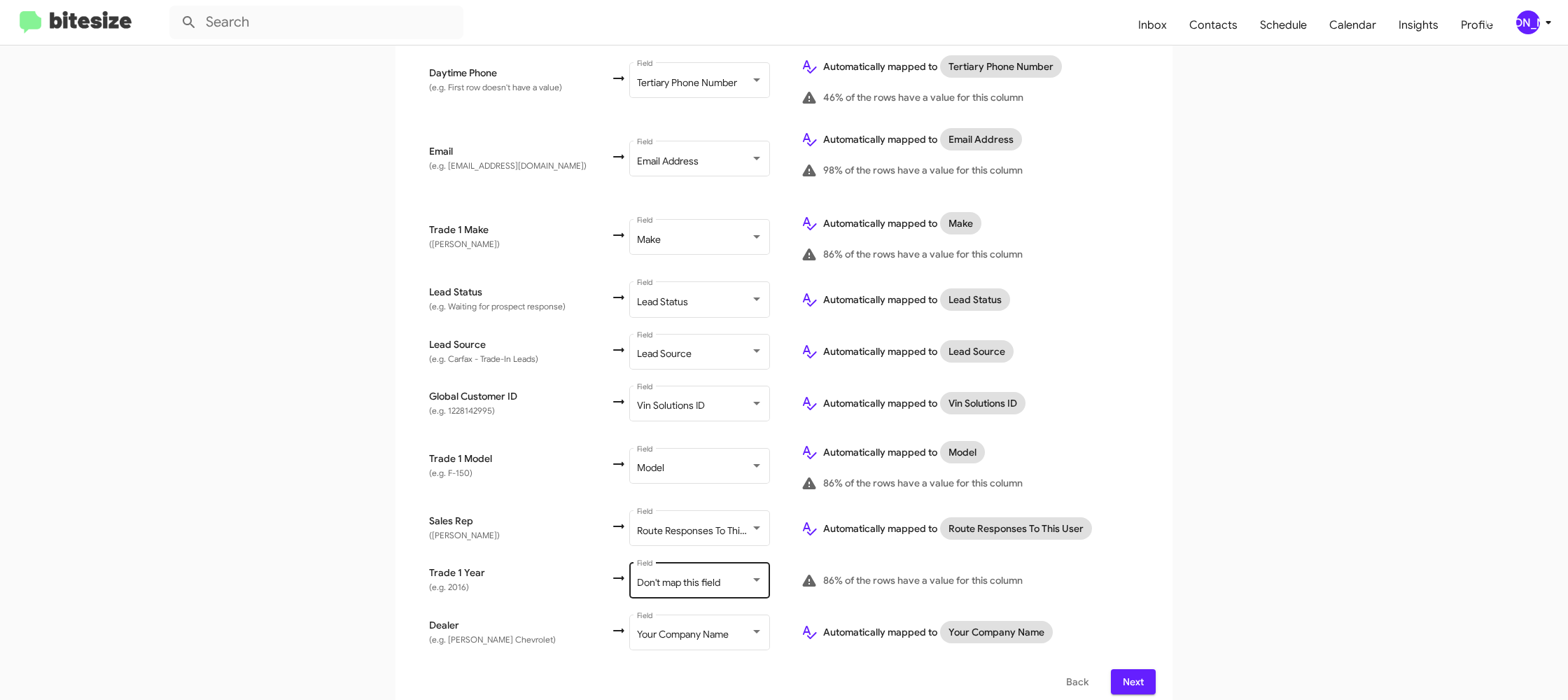
click at [669, 577] on div "Don't map this field Field" at bounding box center [699, 578] width 126 height 38
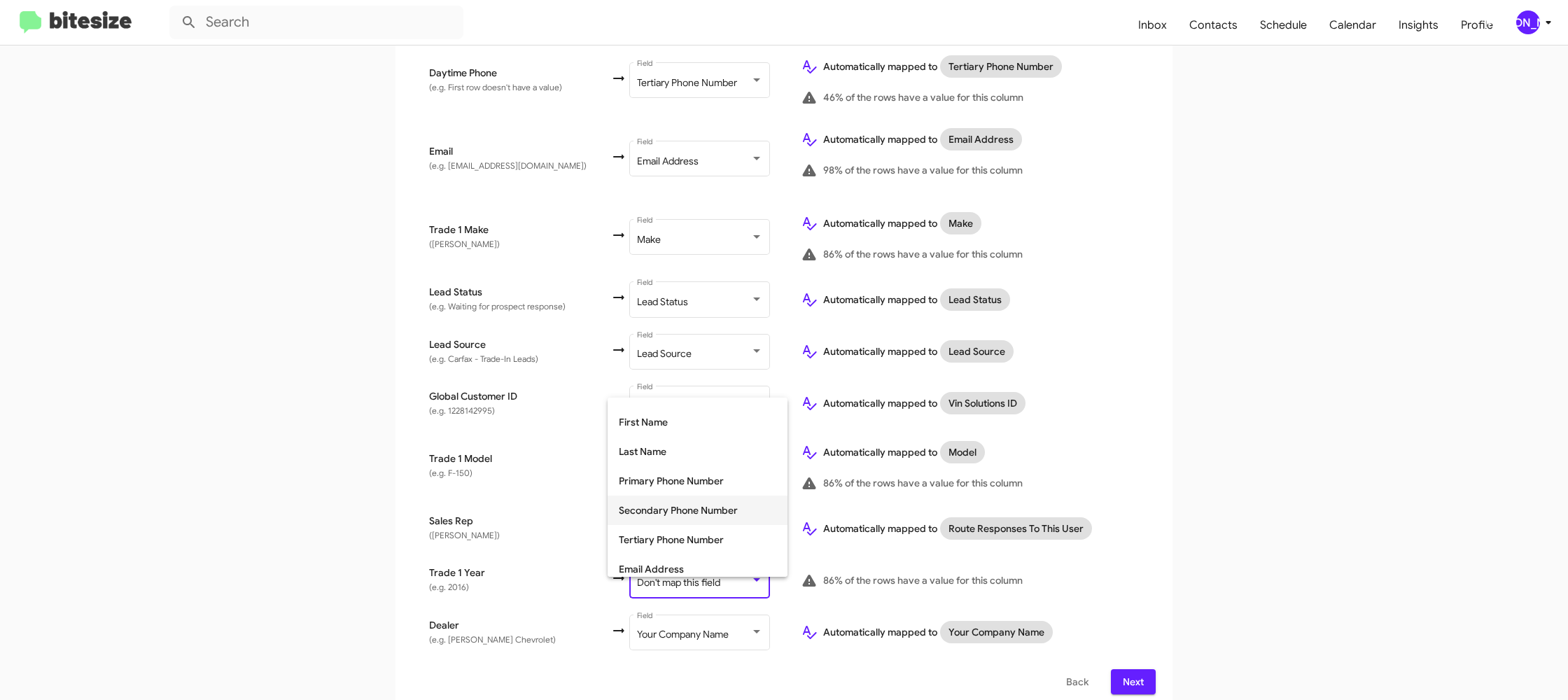
scroll to position [526, 0]
click at [681, 534] on span "Year" at bounding box center [698, 532] width 157 height 30
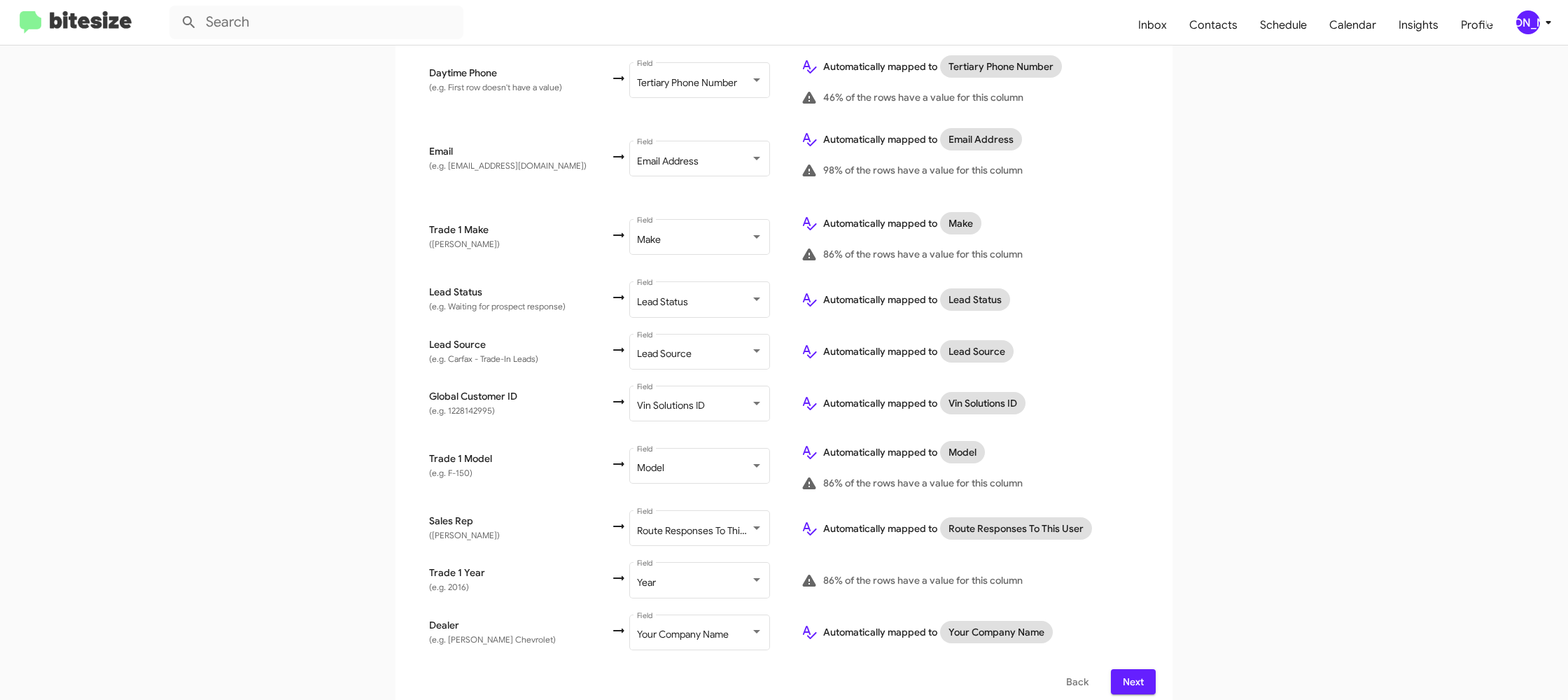
click at [1205, 527] on app-new-group "Select File 2 Map Fields 3 Naming 4 Done Select File To import contacts, you ne…" at bounding box center [784, 165] width 1568 height 1094
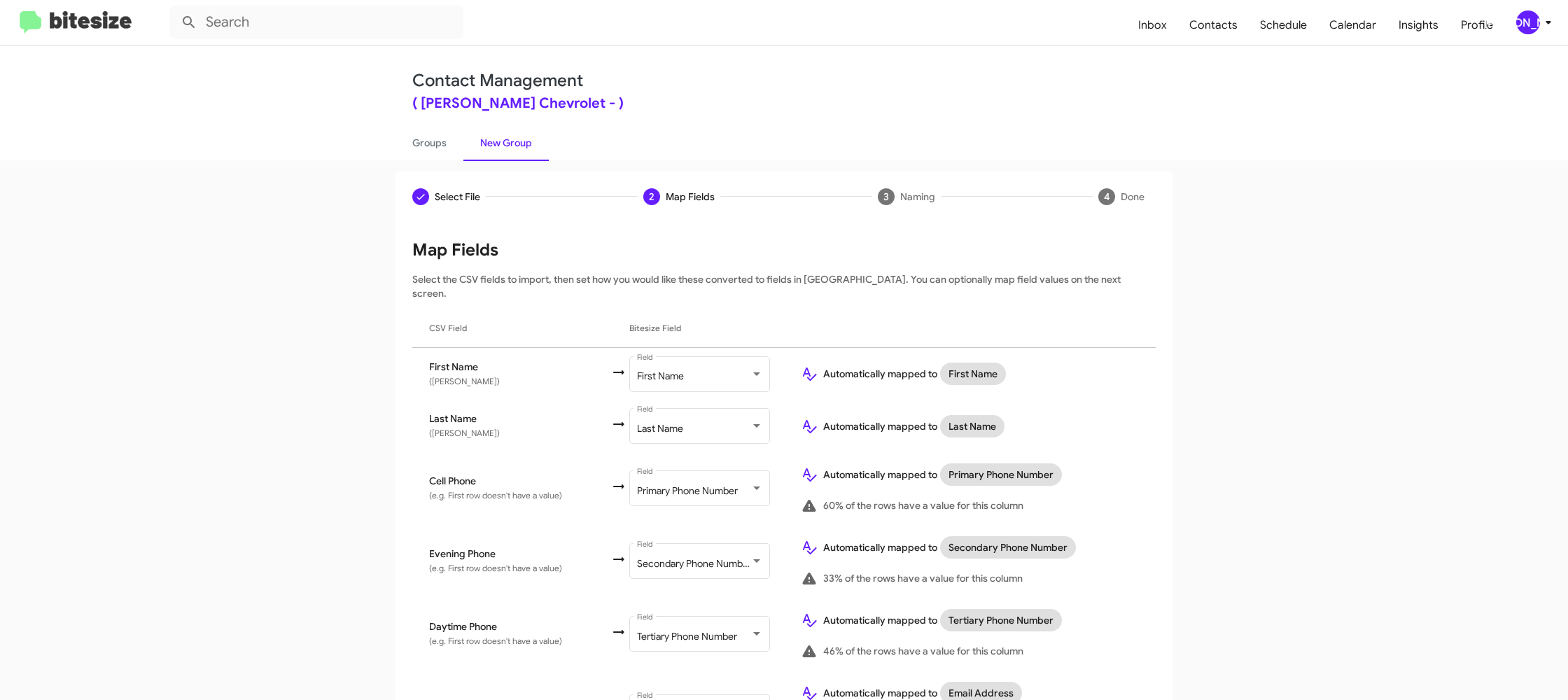
scroll to position [554, 0]
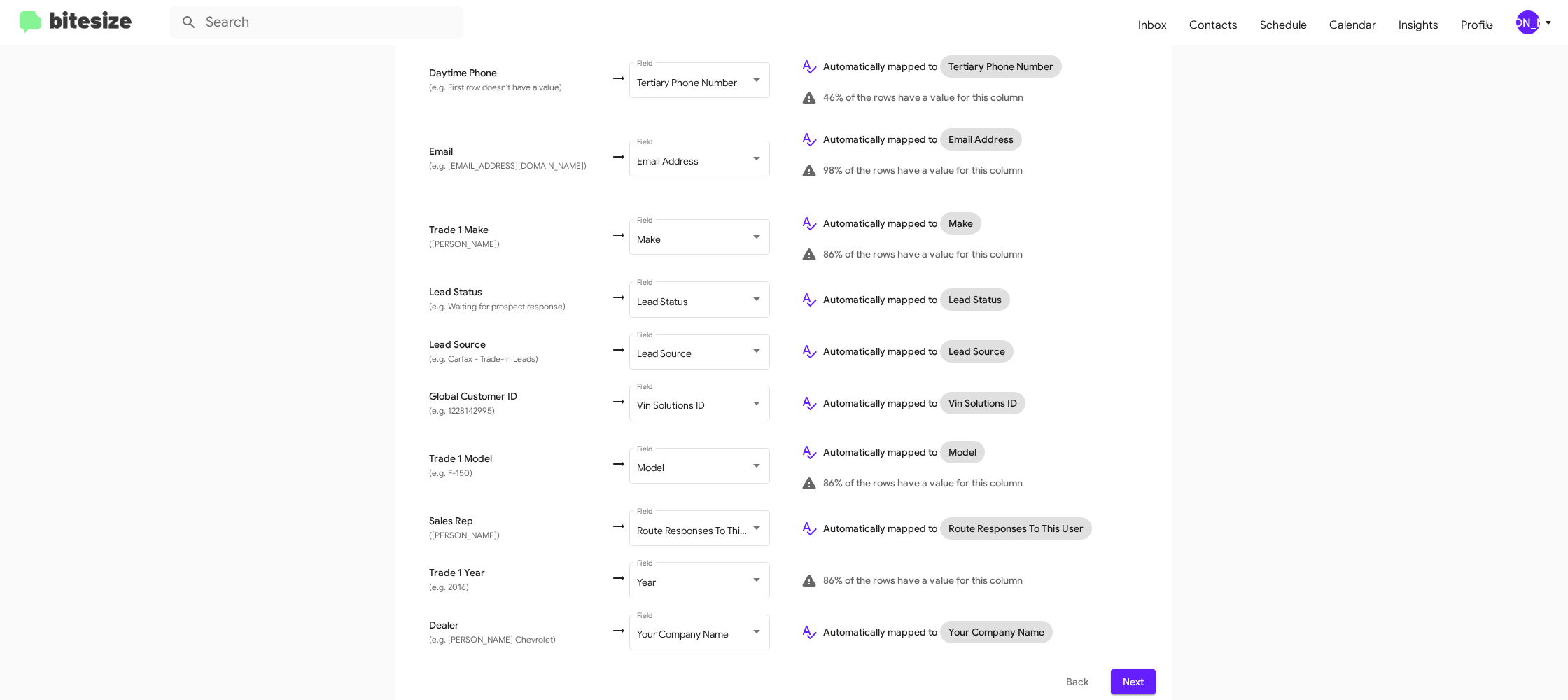
click at [1140, 669] on span "Next" at bounding box center [1133, 681] width 22 height 25
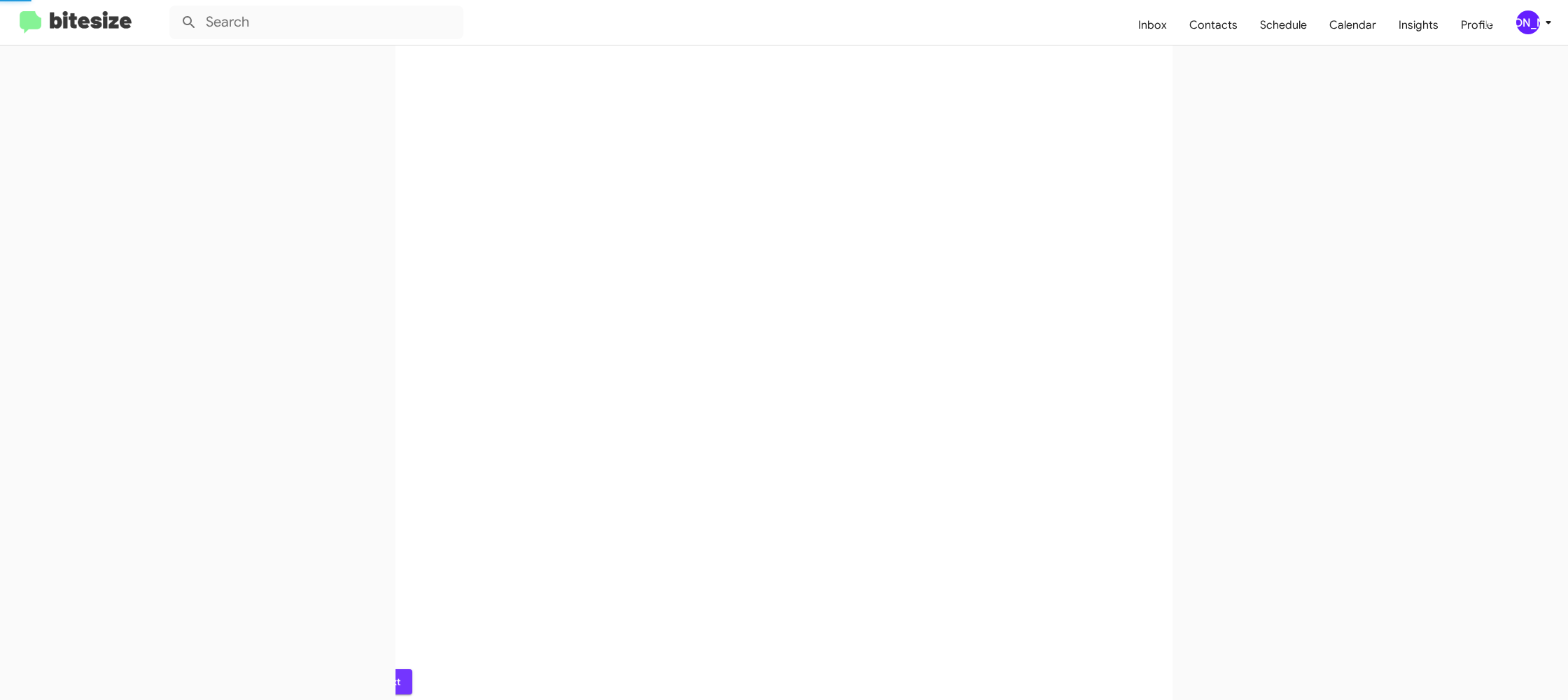
scroll to position [0, 0]
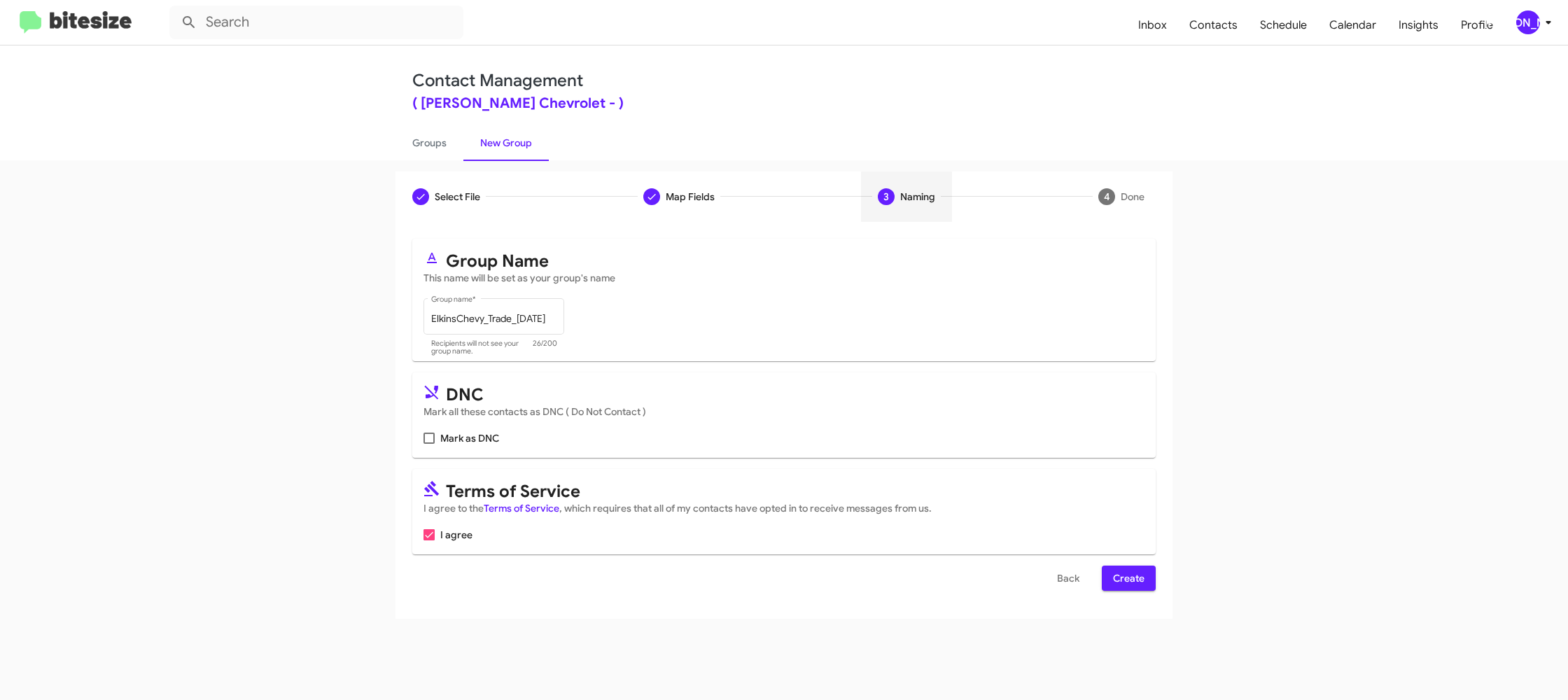
drag, startPoint x: 1129, startPoint y: 576, endPoint x: 732, endPoint y: 296, distance: 485.8
click at [1129, 576] on span "Create" at bounding box center [1128, 578] width 31 height 25
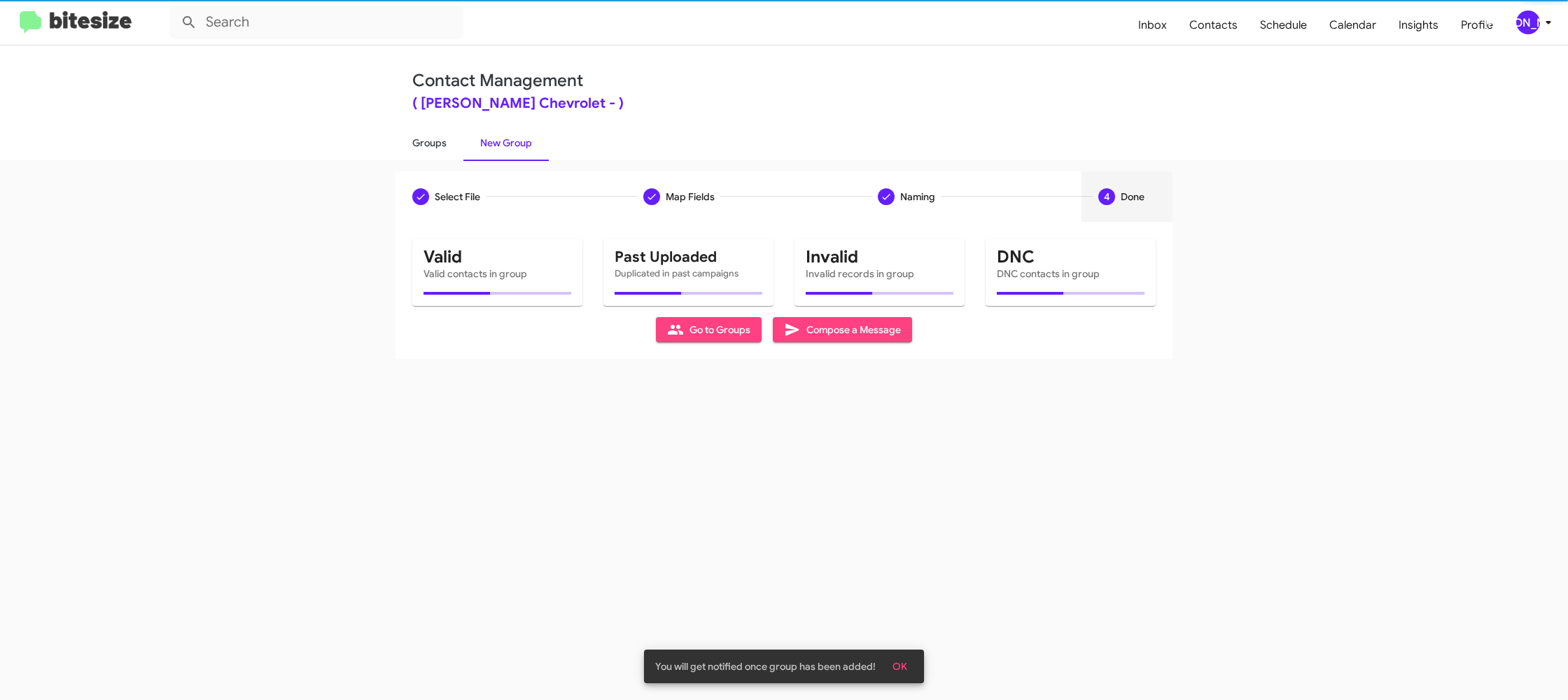
click at [433, 153] on link "Groups" at bounding box center [429, 142] width 68 height 36
type input "in:groups"
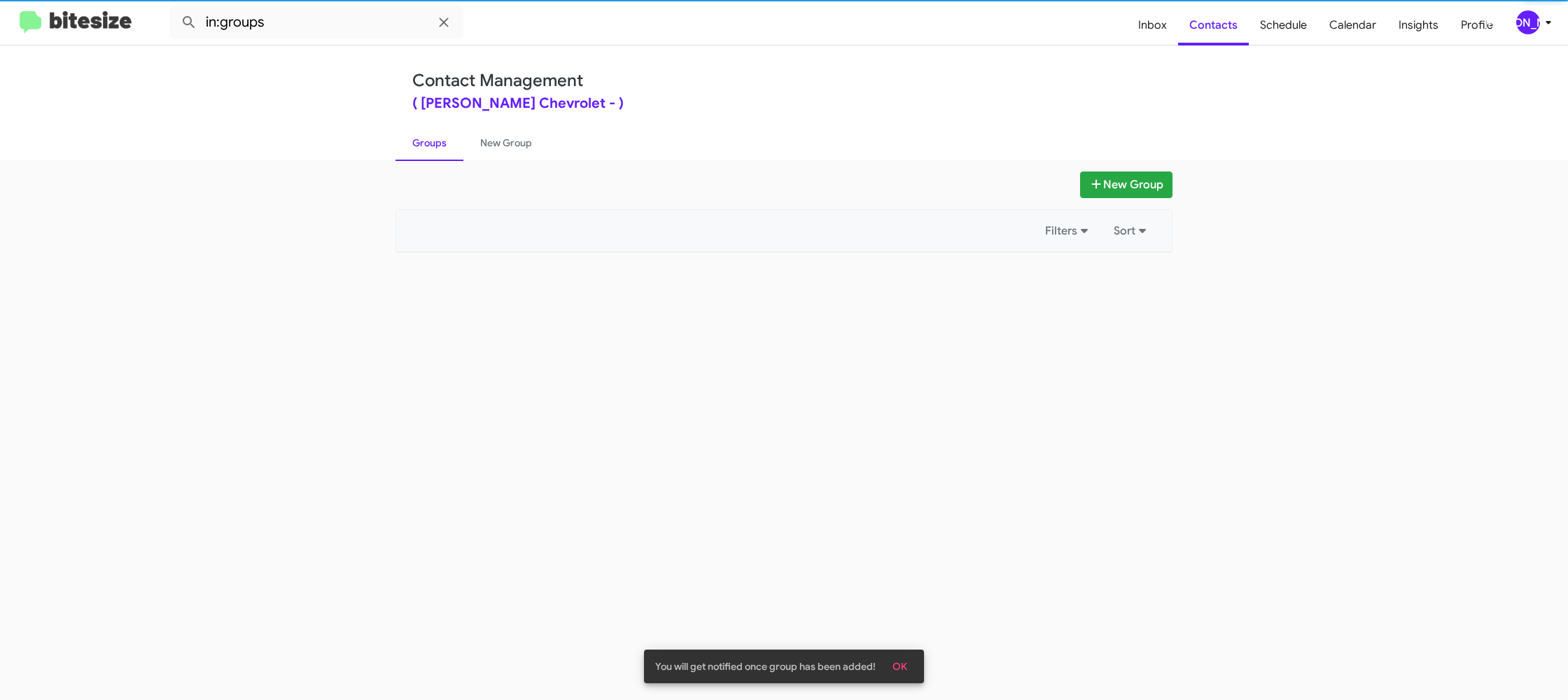
click at [433, 153] on link "Groups" at bounding box center [429, 142] width 68 height 36
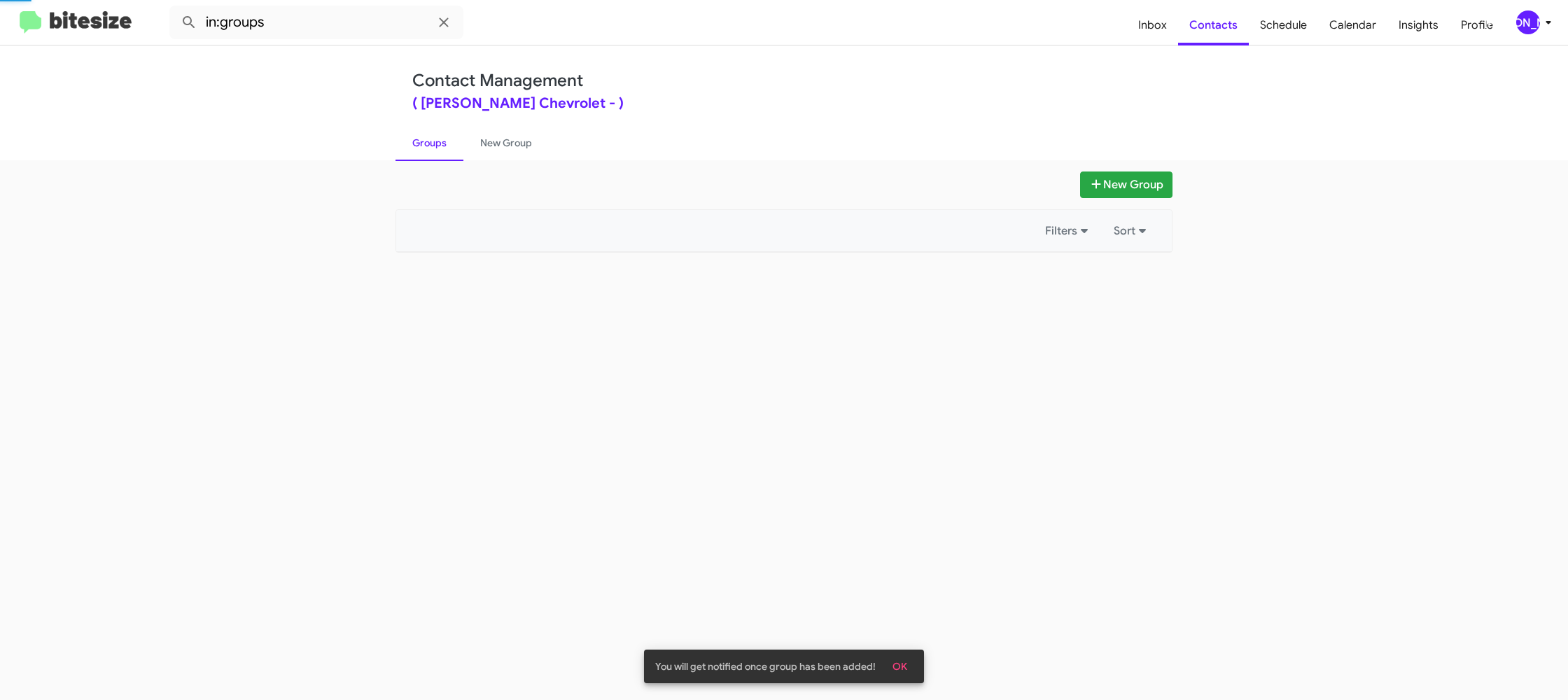
drag, startPoint x: 433, startPoint y: 153, endPoint x: 459, endPoint y: 148, distance: 26.5
click at [435, 152] on link "Groups" at bounding box center [429, 142] width 68 height 36
click at [459, 148] on link "Groups" at bounding box center [429, 142] width 68 height 36
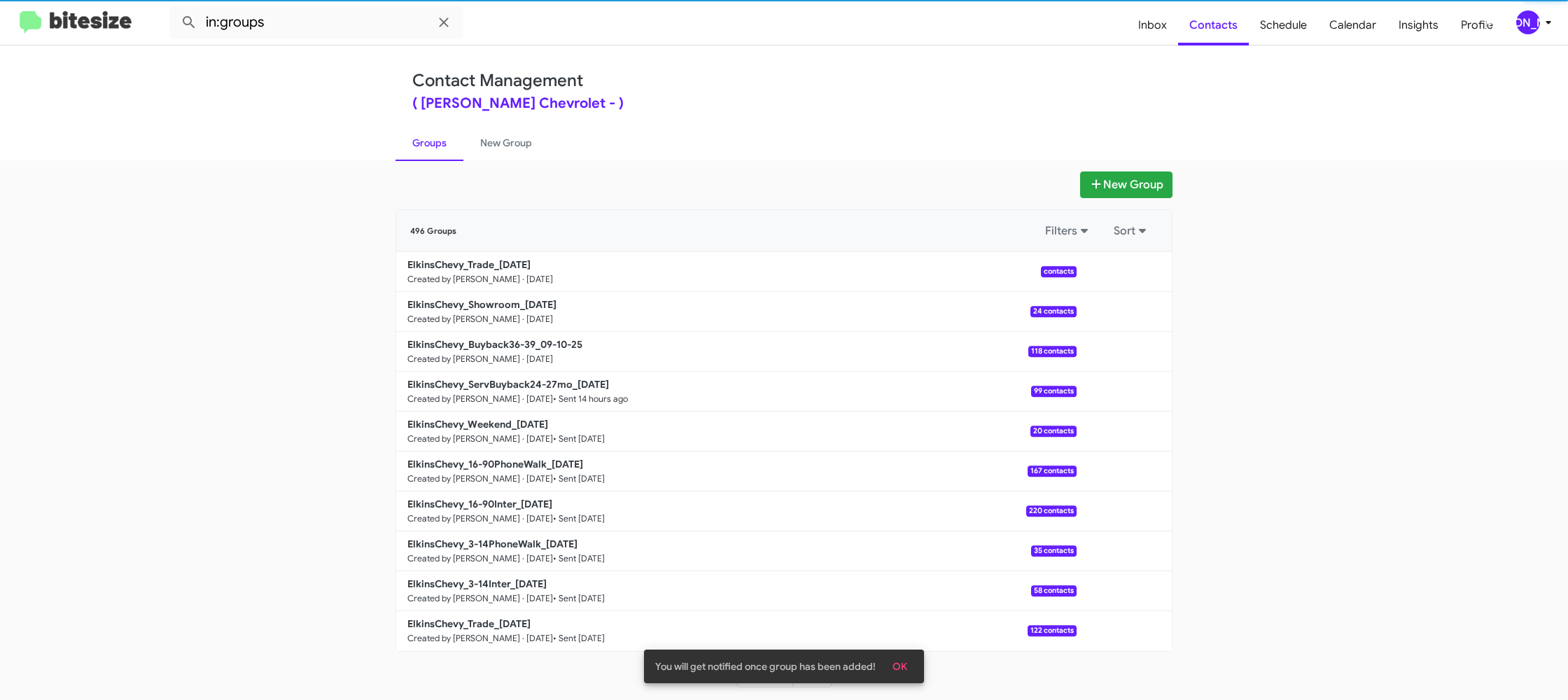
click at [418, 146] on link "Groups" at bounding box center [429, 142] width 68 height 36
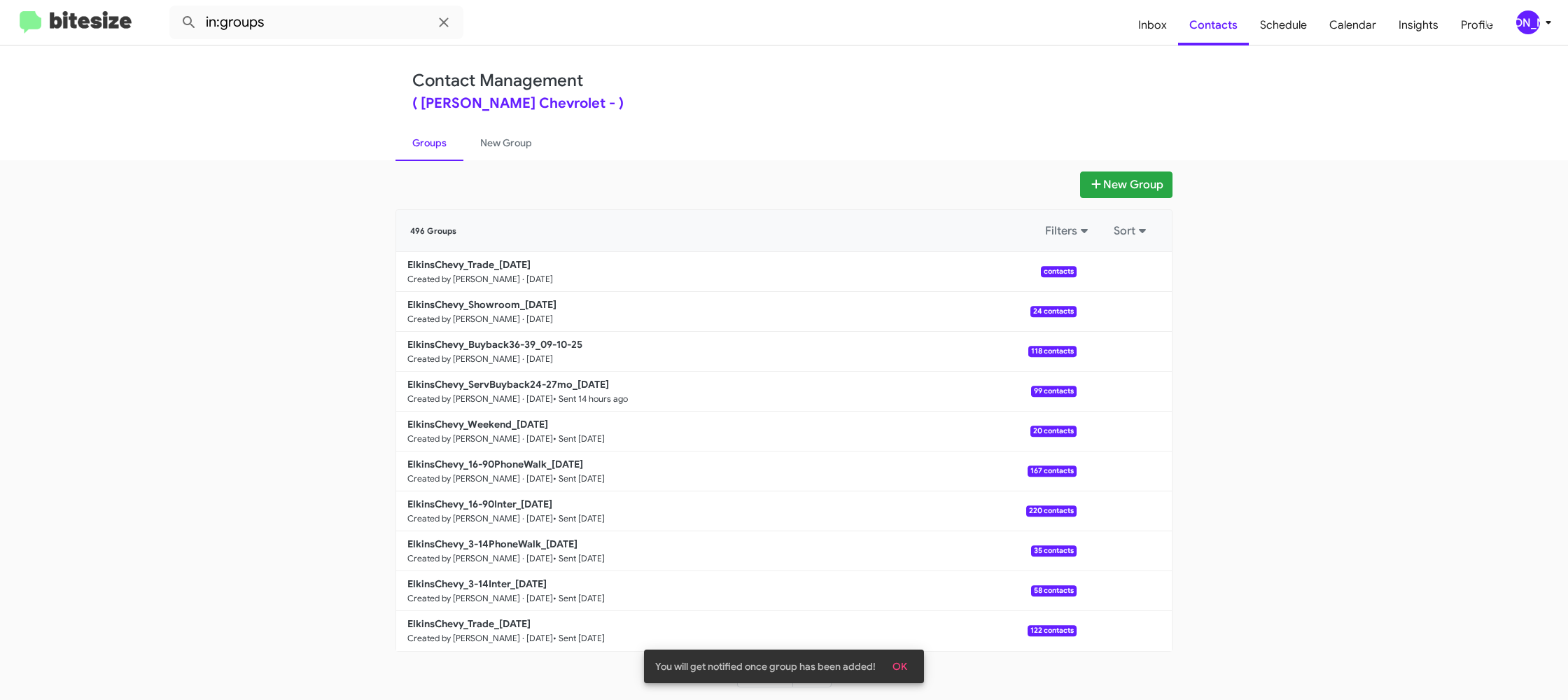
drag, startPoint x: 497, startPoint y: 141, endPoint x: 433, endPoint y: 142, distance: 64.0
click at [496, 141] on link "New Group" at bounding box center [505, 142] width 86 height 36
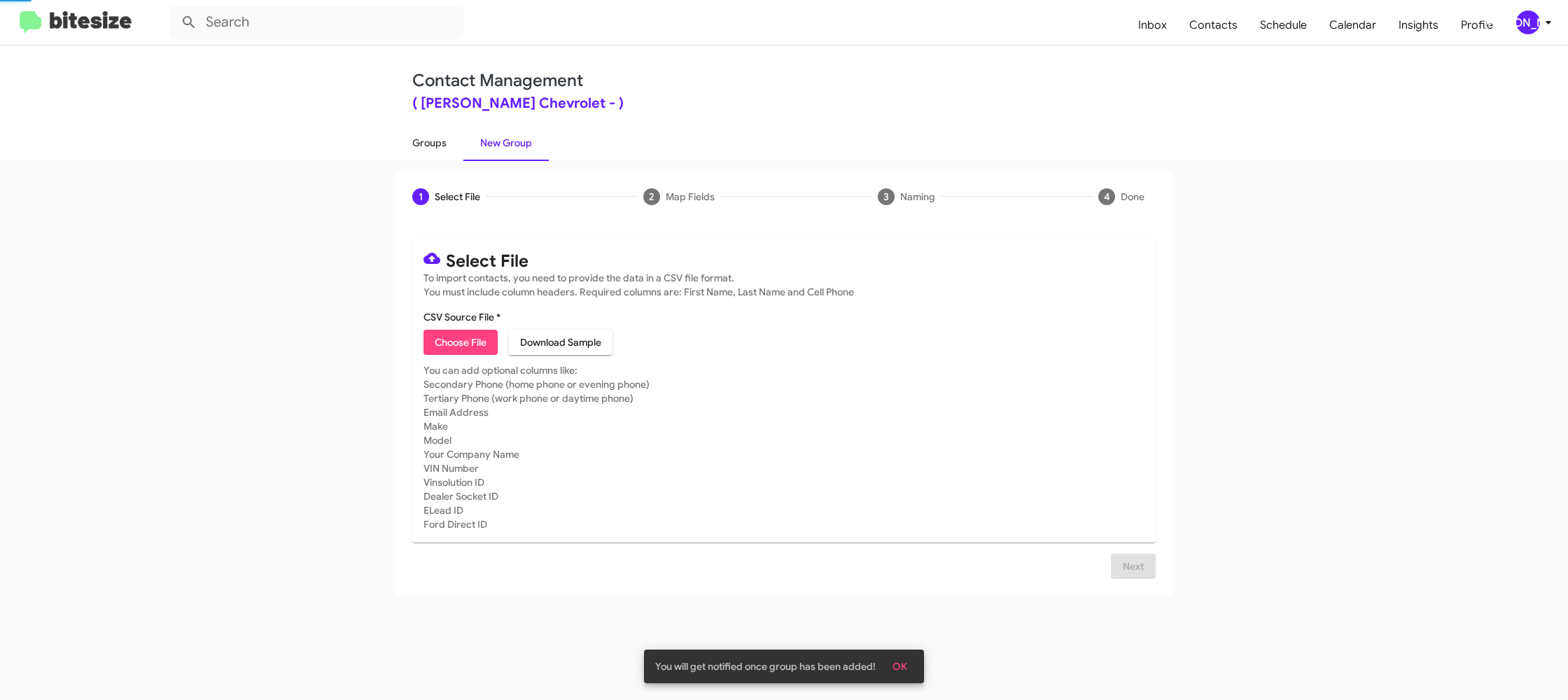
click at [433, 142] on link "Groups" at bounding box center [429, 142] width 68 height 36
type input "in:groups"
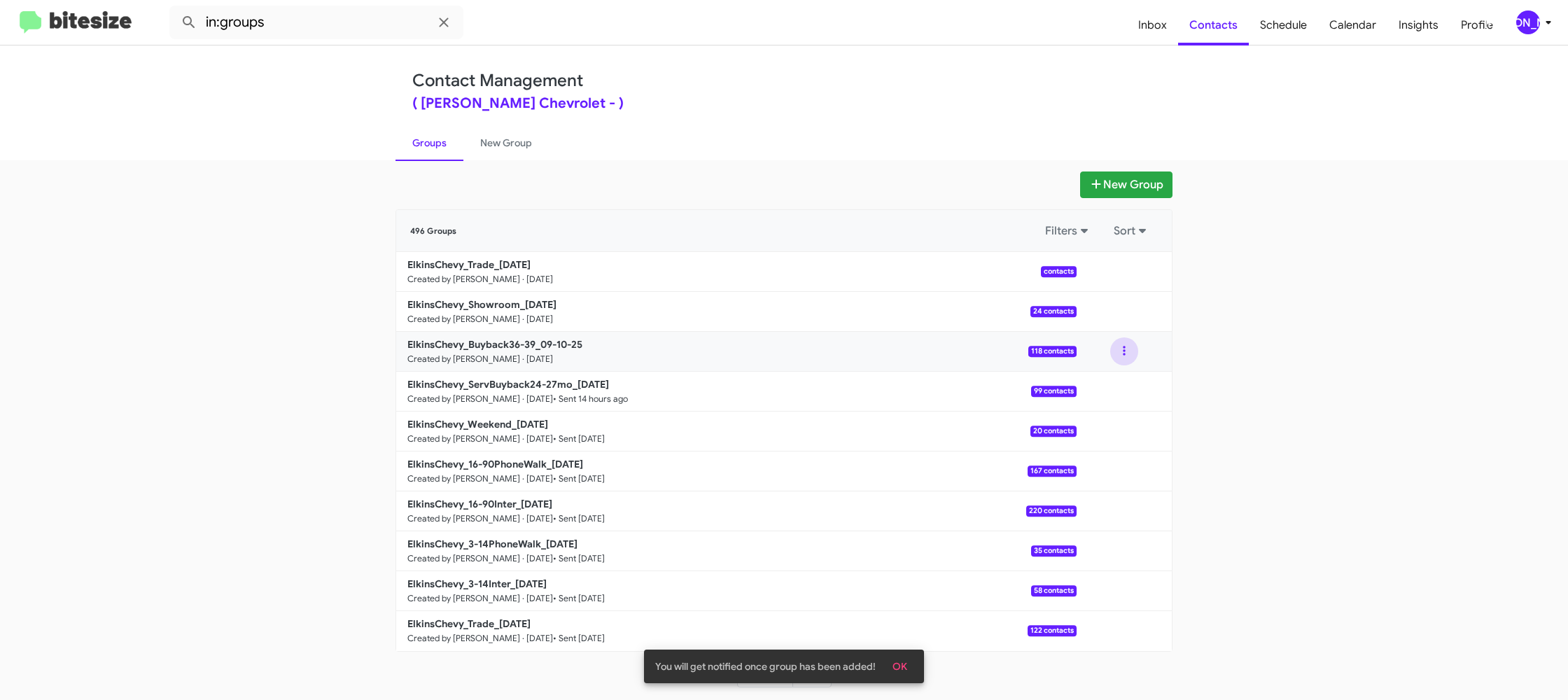
click at [1124, 357] on button at bounding box center [1124, 350] width 28 height 28
click at [1098, 385] on button "View contacts" at bounding box center [1082, 389] width 112 height 34
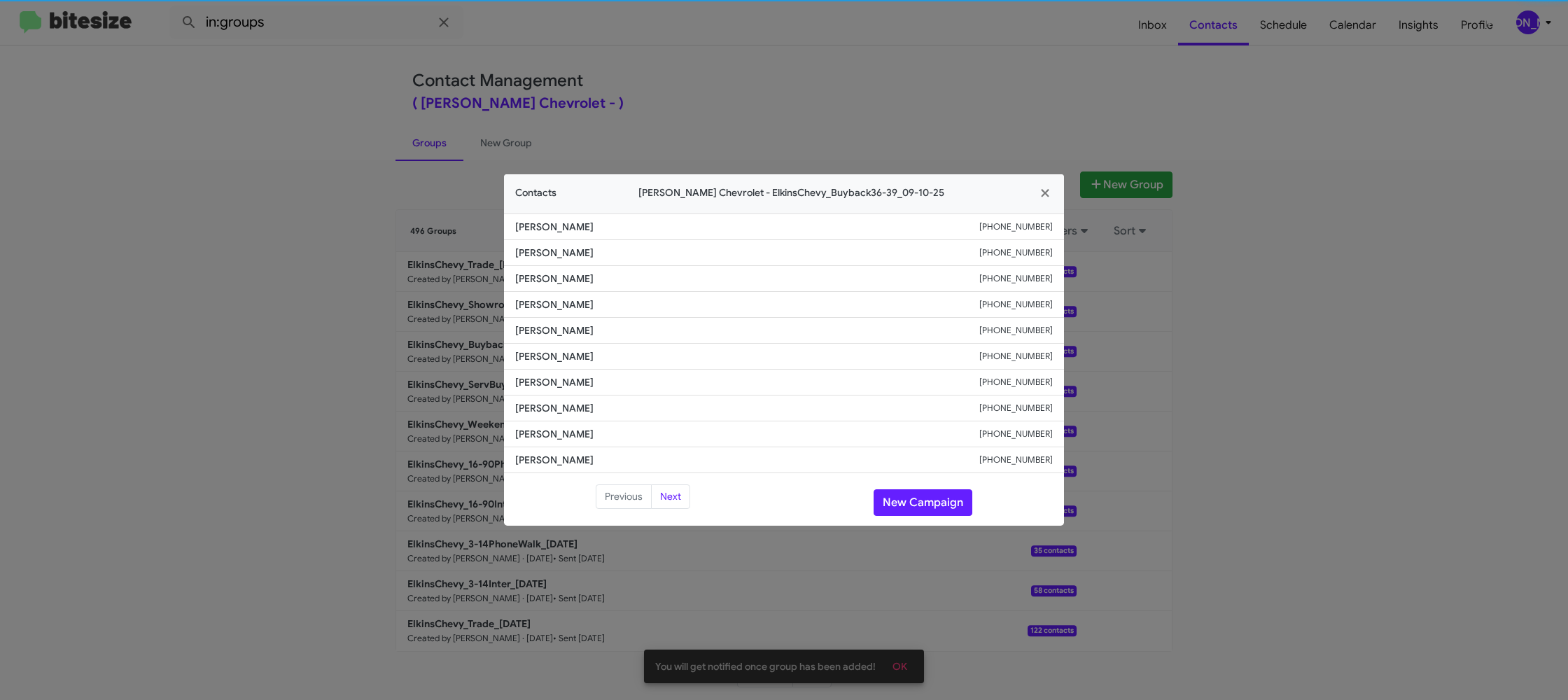
click at [579, 361] on span "Ralph Midora" at bounding box center [747, 356] width 464 height 14
copy span "Ralph Midora"
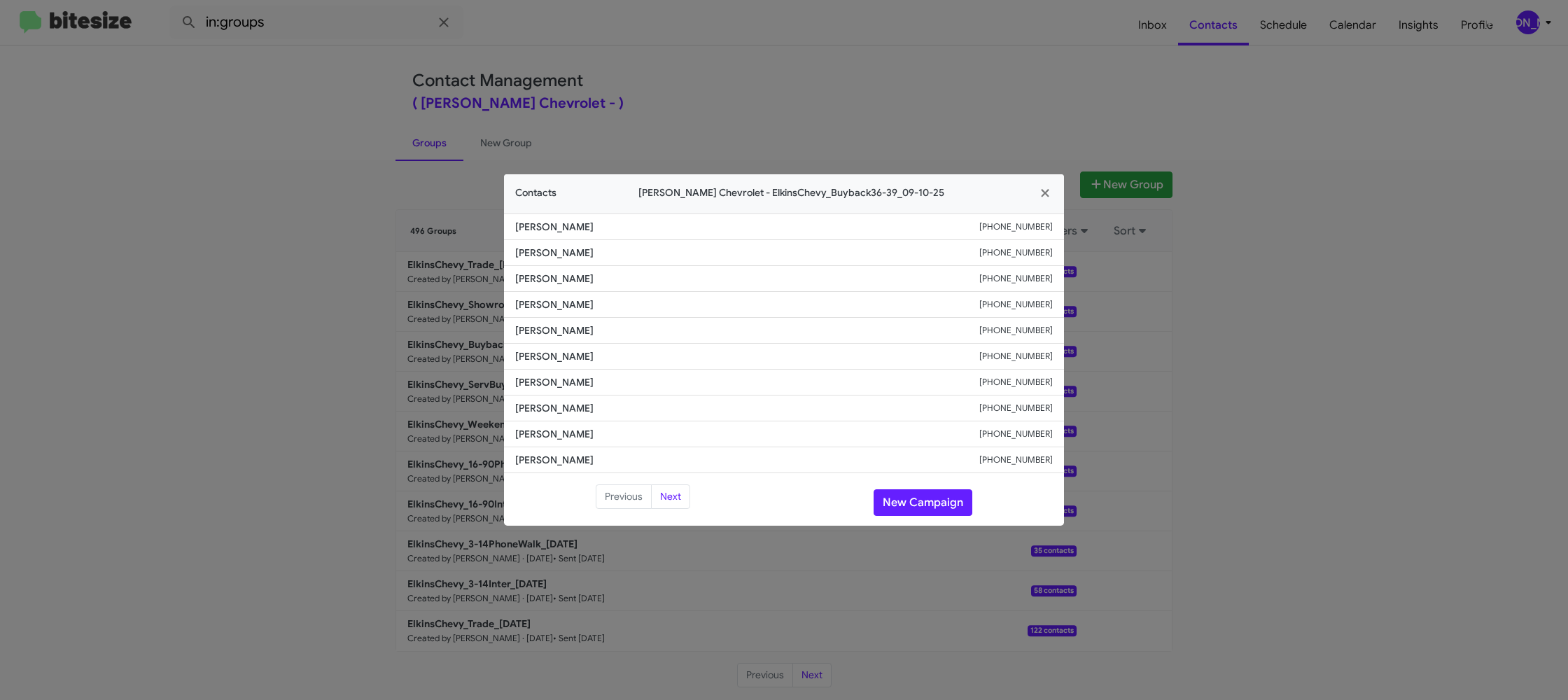
drag, startPoint x: 915, startPoint y: 64, endPoint x: 993, endPoint y: 115, distance: 93.2
click at [923, 70] on modal-container "Contacts Elkins Chevrolet - ElkinsChevy_Buyback36-39_09-10-25 James Cox +160931…" at bounding box center [784, 350] width 1568 height 700
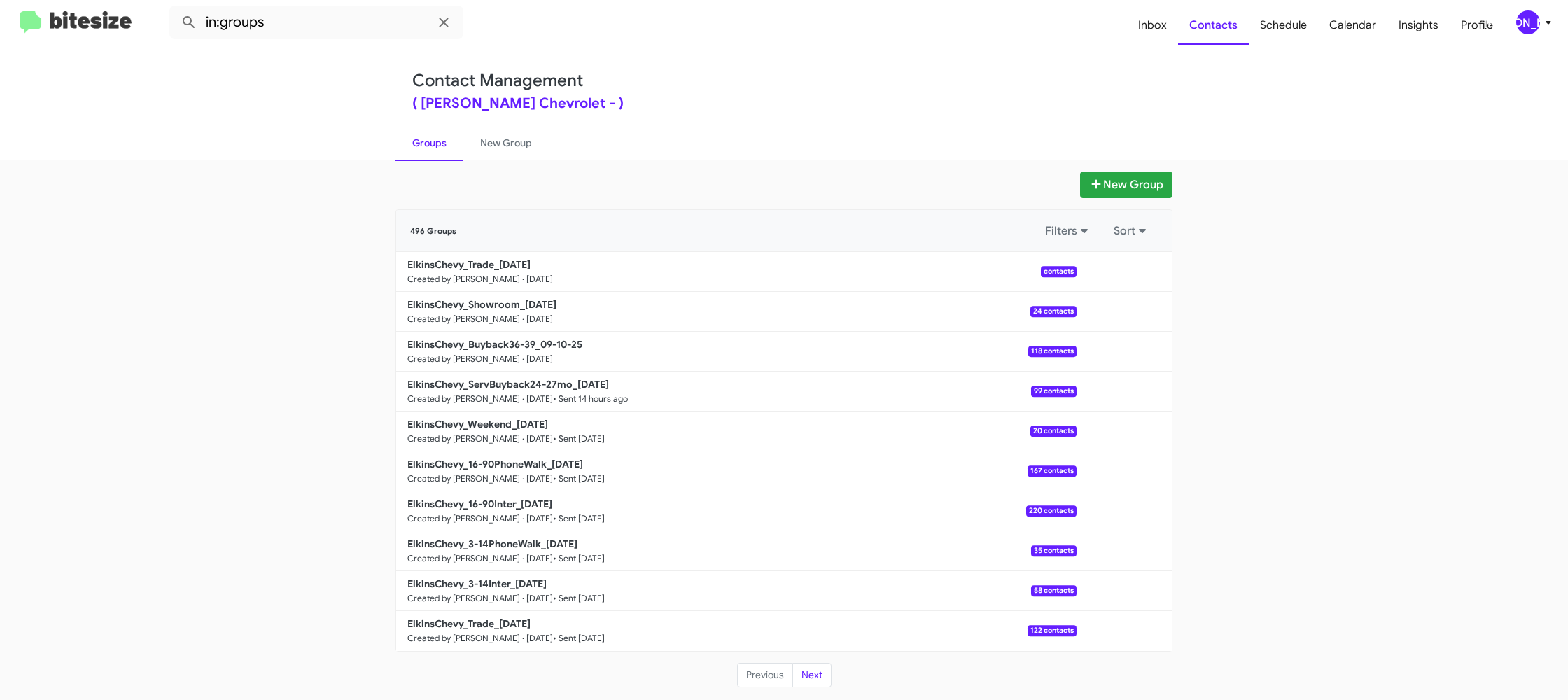
drag, startPoint x: 519, startPoint y: 134, endPoint x: 407, endPoint y: 141, distance: 112.2
click at [519, 134] on link "New Group" at bounding box center [505, 142] width 86 height 36
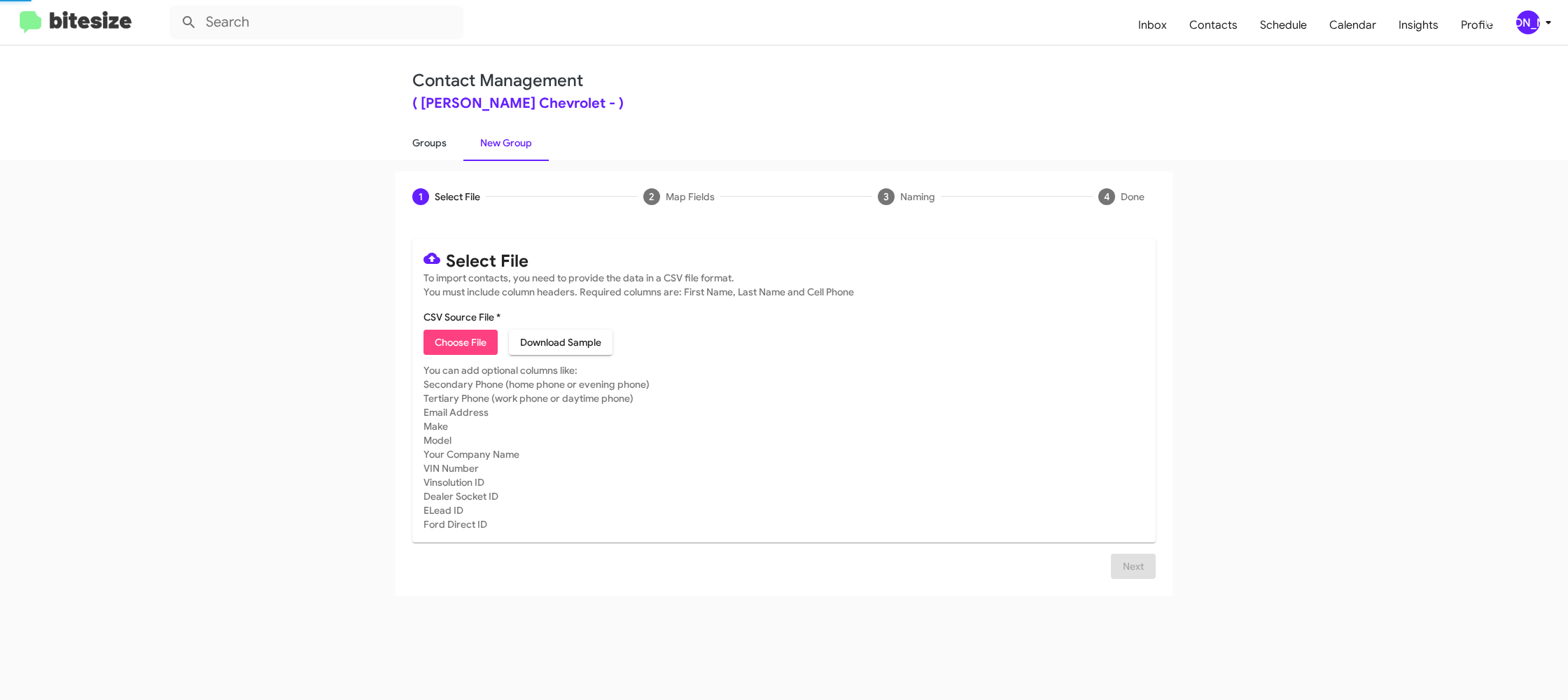
click at [407, 141] on link "Groups" at bounding box center [429, 142] width 68 height 36
type input "in:groups"
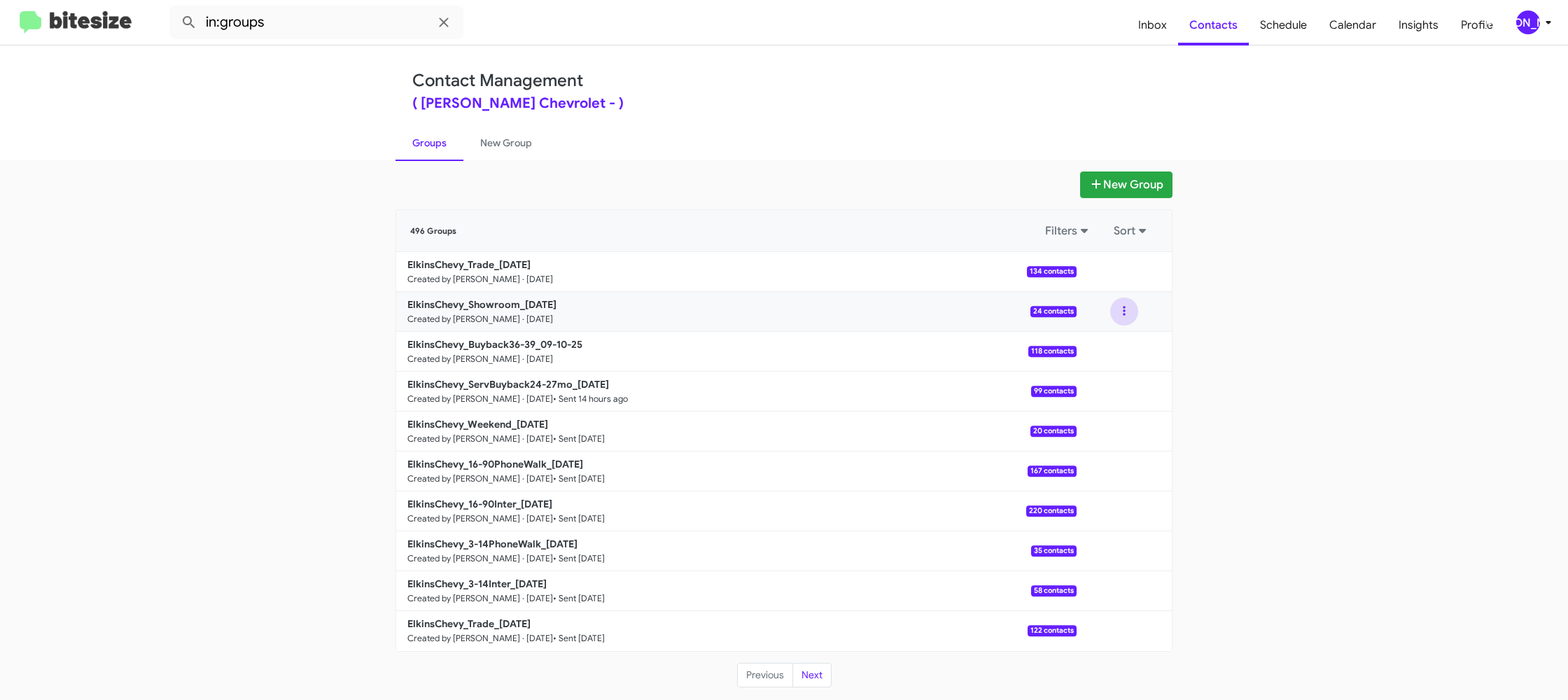
click at [1127, 313] on button at bounding box center [1124, 311] width 28 height 28
click at [1106, 335] on button "View contacts" at bounding box center [1082, 350] width 112 height 34
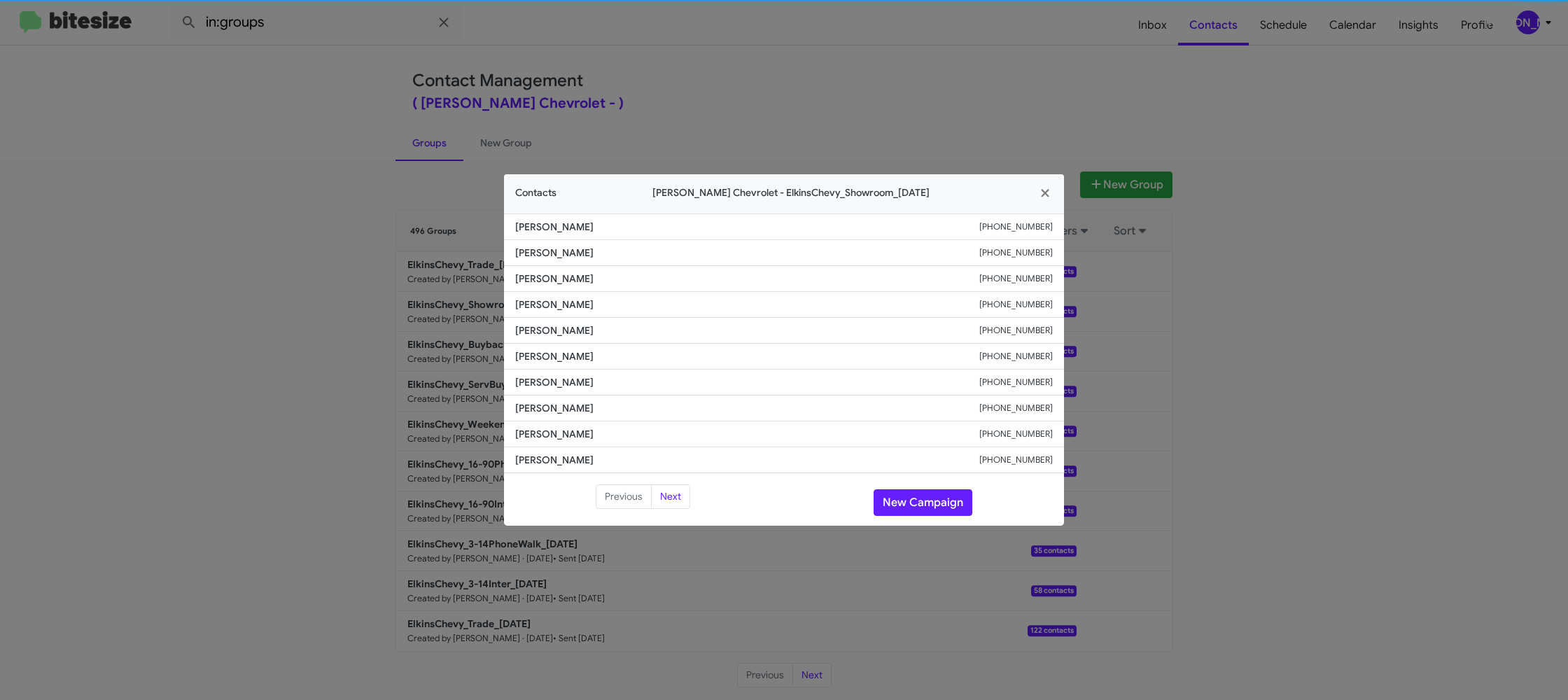
click at [553, 352] on span "Chris Snead" at bounding box center [747, 356] width 464 height 14
copy span "Chris Snead"
drag, startPoint x: 695, startPoint y: 48, endPoint x: 1014, endPoint y: 273, distance: 390.4
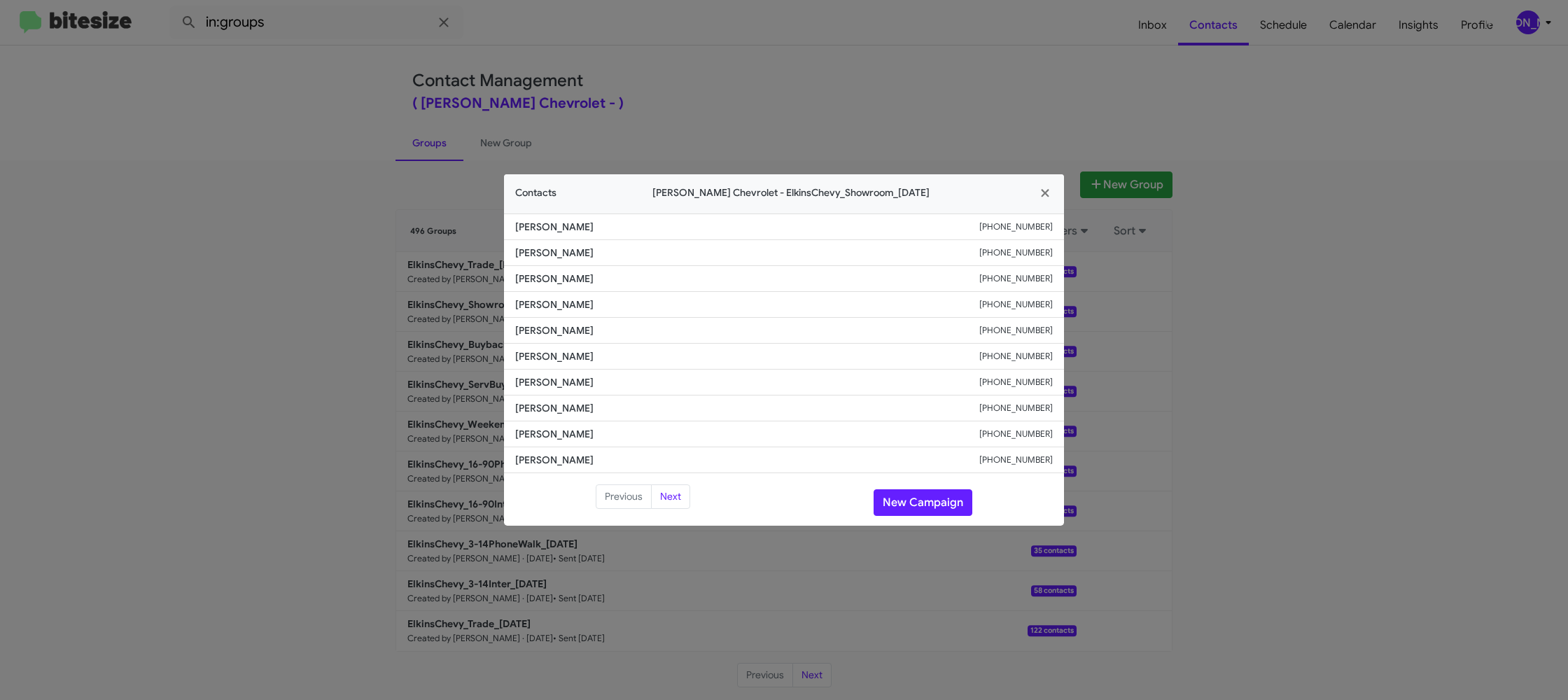
click at [696, 50] on modal-container "Contacts Elkins Chevrolet - ElkinsChevy_Showroom_09-10-25 Michael Rubinson +185…" at bounding box center [784, 350] width 1568 height 700
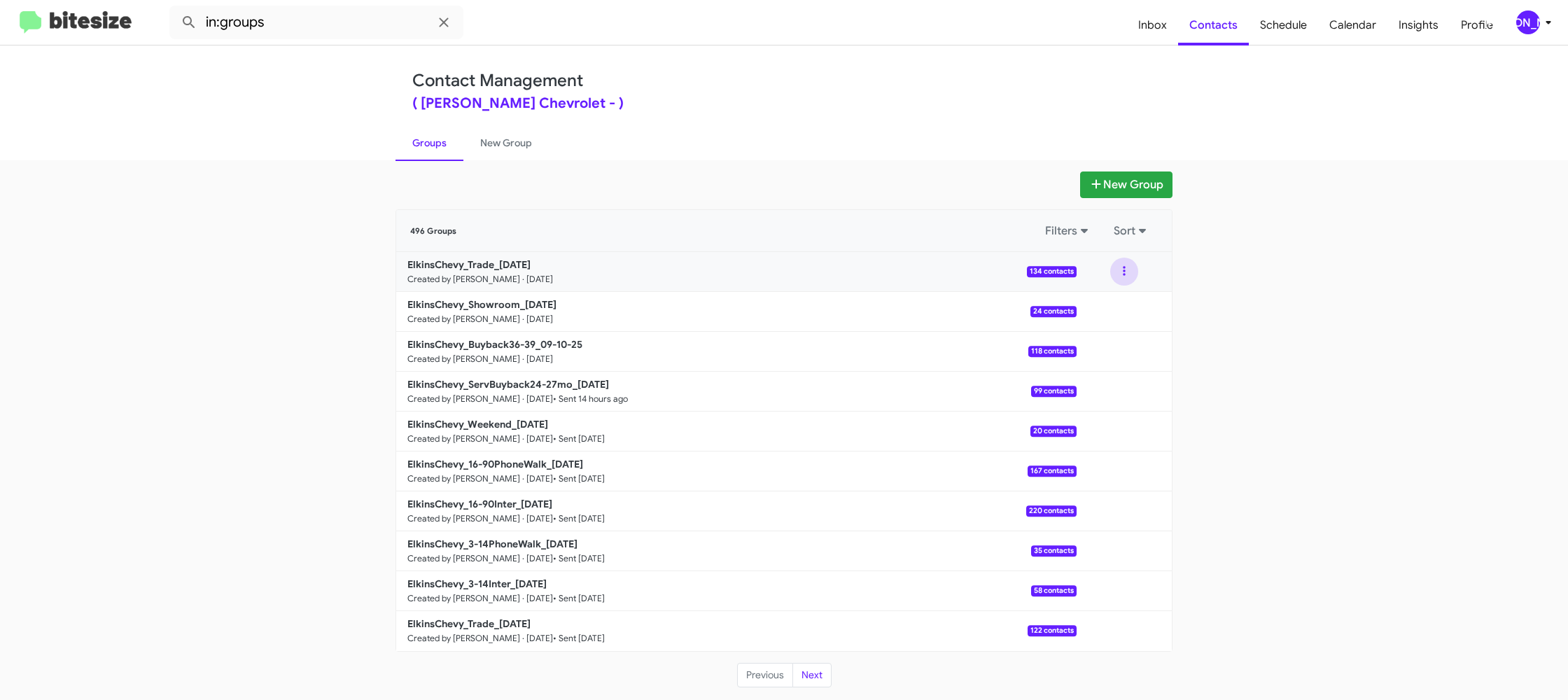
click at [1129, 277] on button at bounding box center [1124, 271] width 28 height 28
click at [1113, 306] on button "View contacts" at bounding box center [1082, 310] width 112 height 34
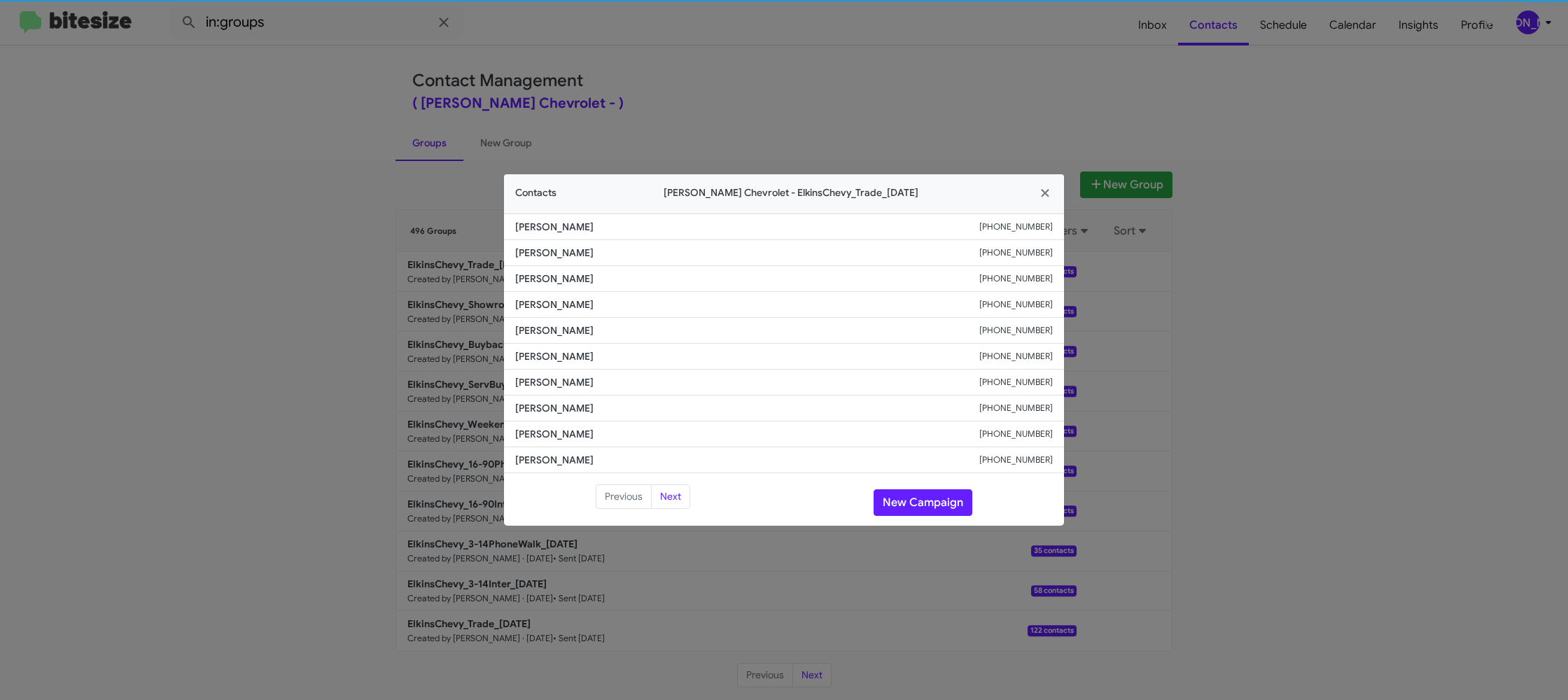
click at [564, 341] on li "Josh Cohen +18567018792" at bounding box center [783, 330] width 560 height 26
drag, startPoint x: 479, startPoint y: 331, endPoint x: 474, endPoint y: 325, distance: 7.8
click at [474, 325] on modal-container "Contacts Elkins Chevrolet - ElkinsChevy_Trade_09-10-25 Brian Yockey +1856630834…" at bounding box center [784, 350] width 1568 height 700
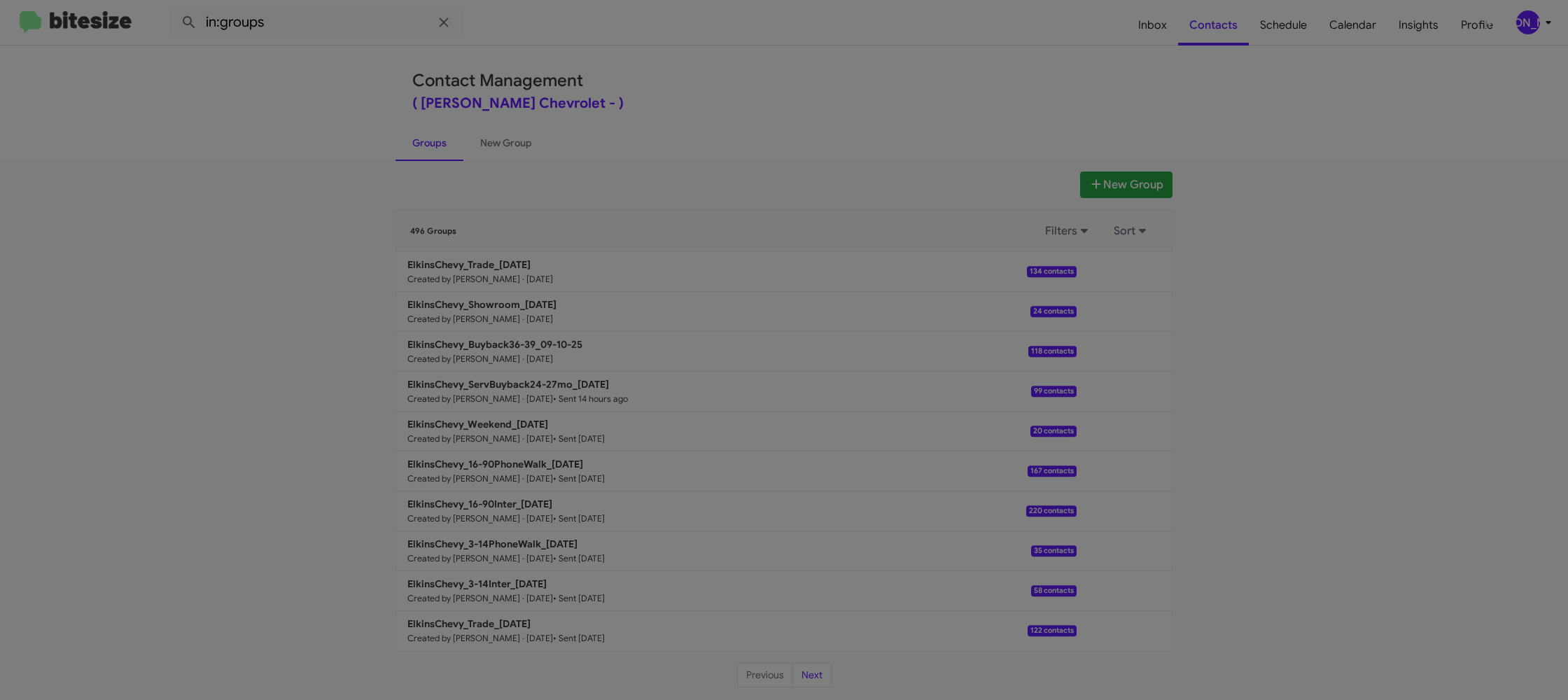
click at [479, 336] on modal-container "Contacts Elkins Chevrolet - ElkinsChevy_Trade_09-10-25 Brian Yockey +1856630834…" at bounding box center [784, 350] width 1568 height 700
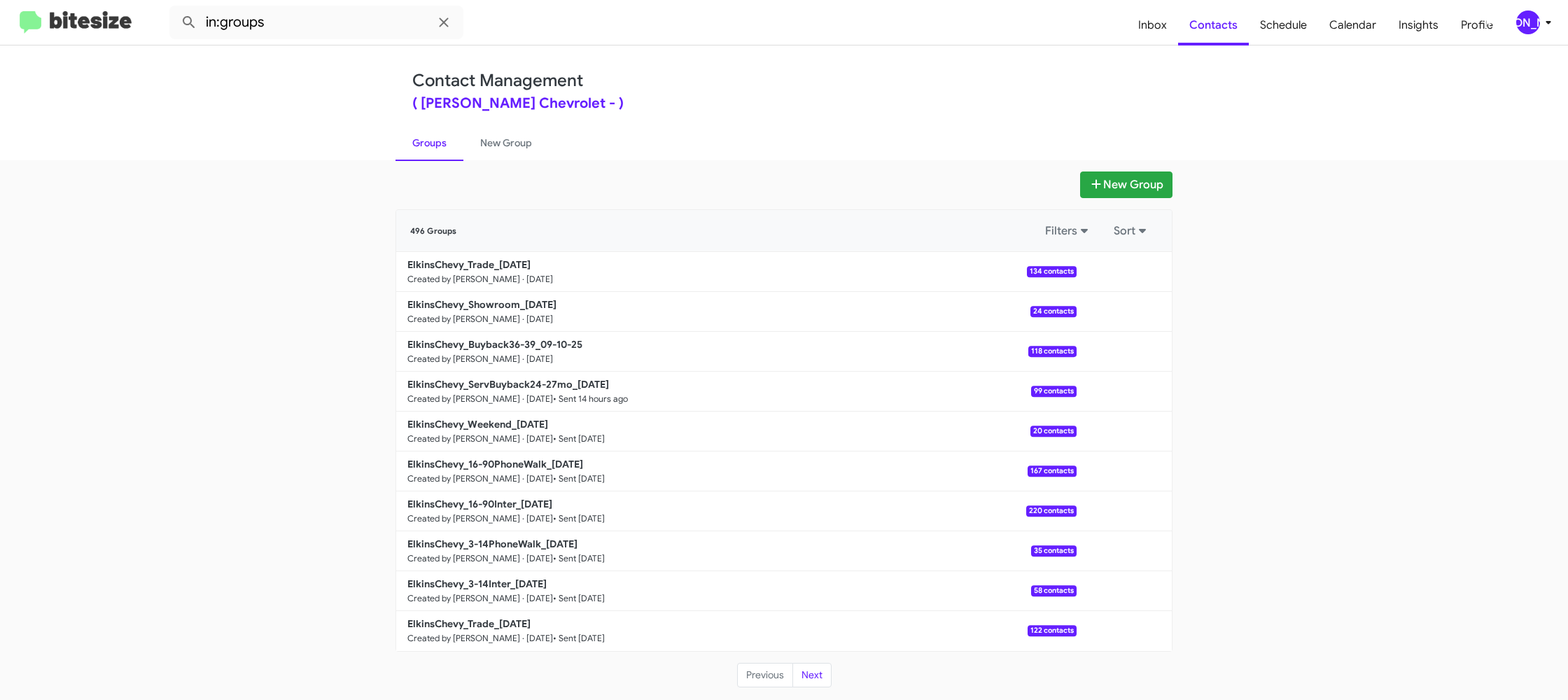
click at [481, 340] on b "ElkinsChevy_Buyback36-39_09-10-25" at bounding box center [494, 344] width 175 height 13
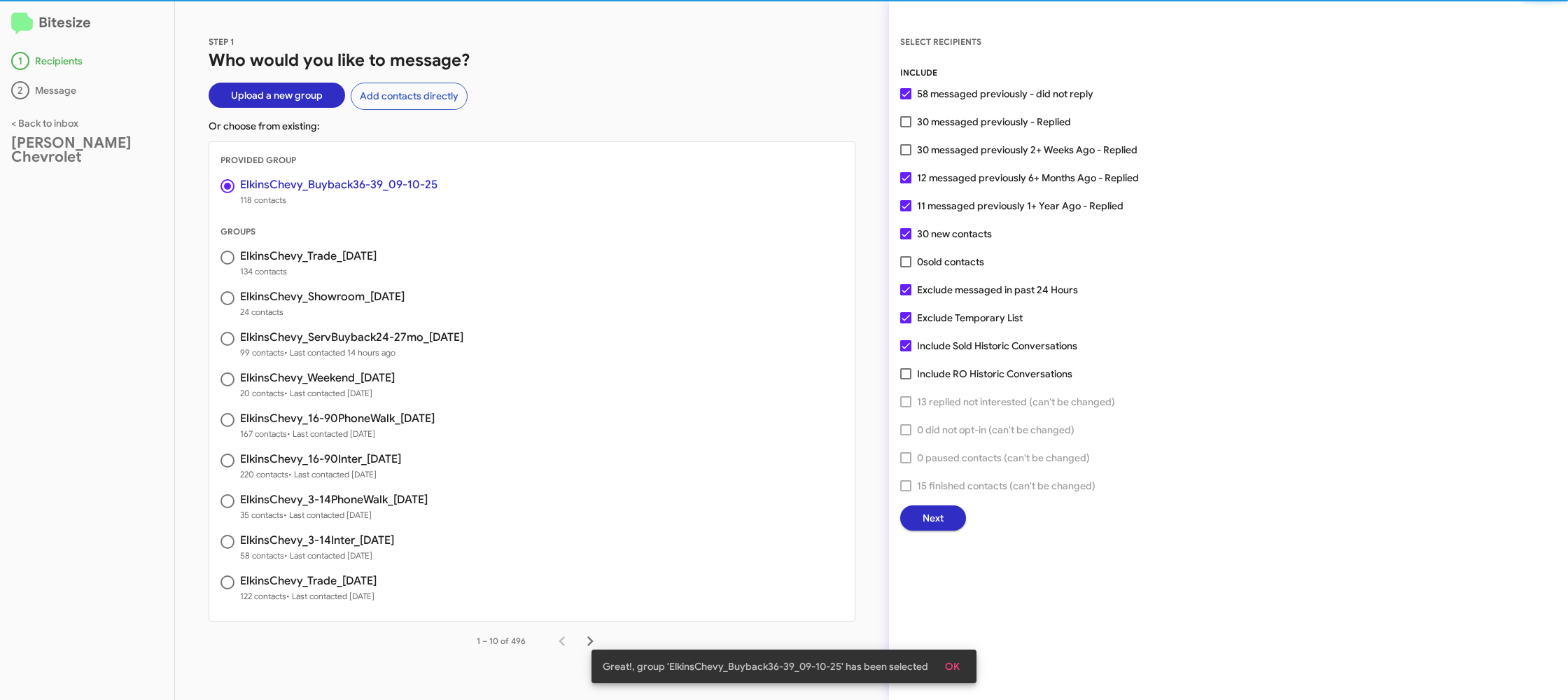
click at [943, 521] on span "Next" at bounding box center [933, 518] width 21 height 25
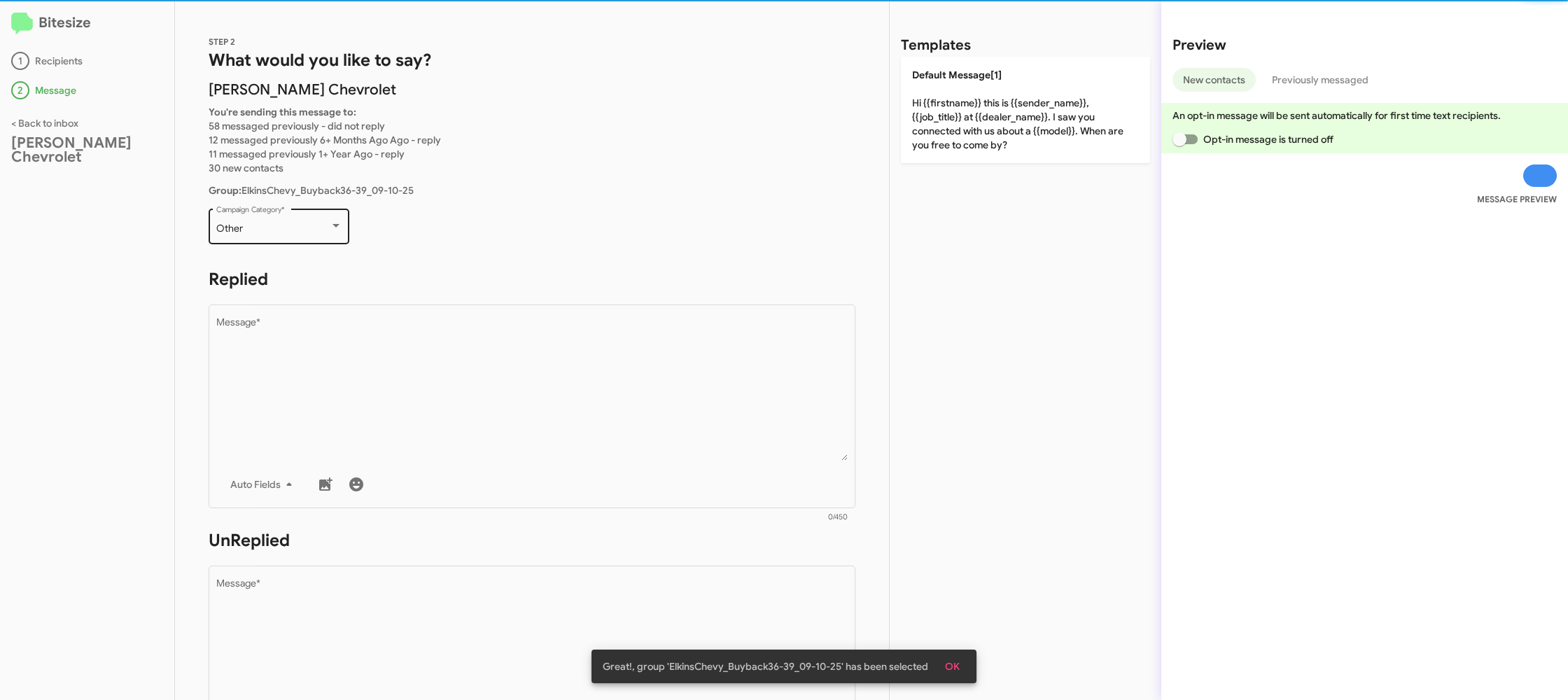
click at [293, 220] on div "Other Campaign Category *" at bounding box center [279, 224] width 126 height 38
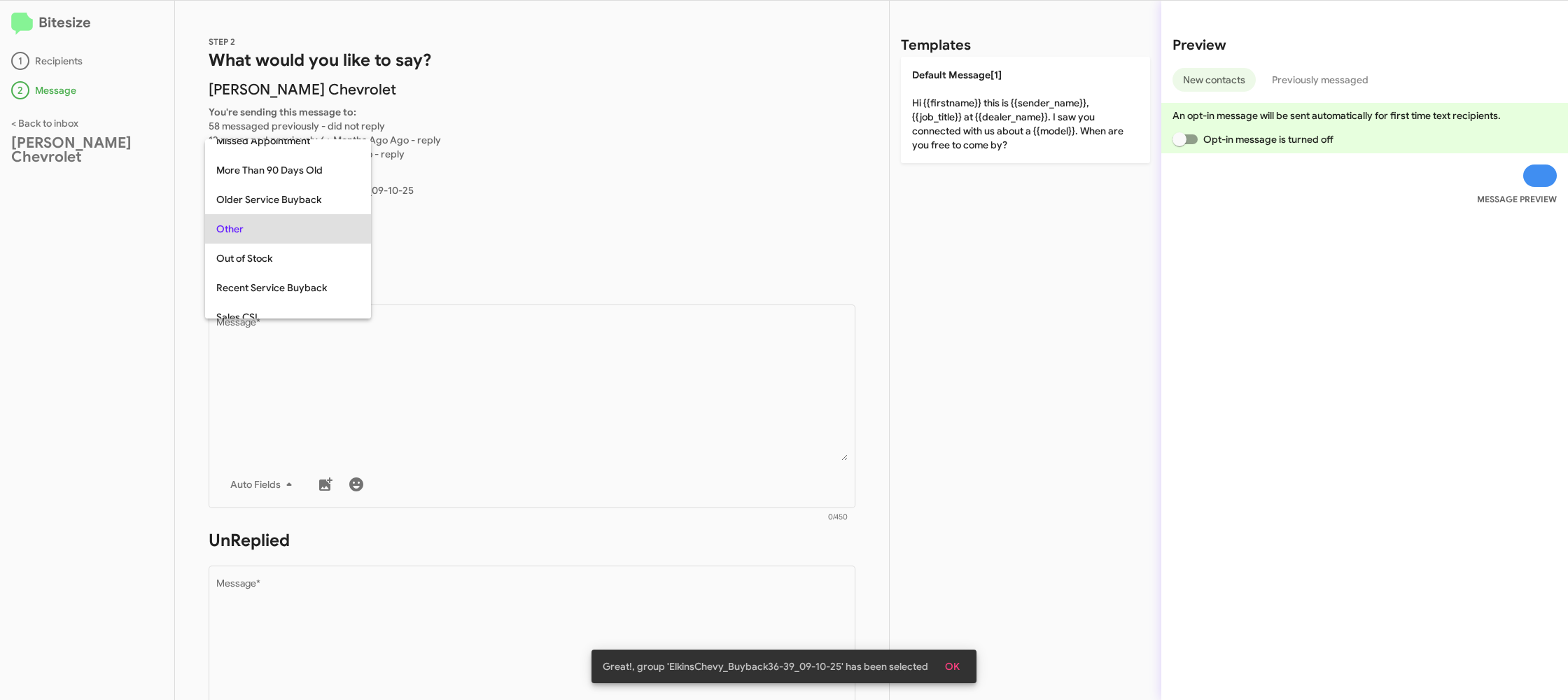
scroll to position [118, 0]
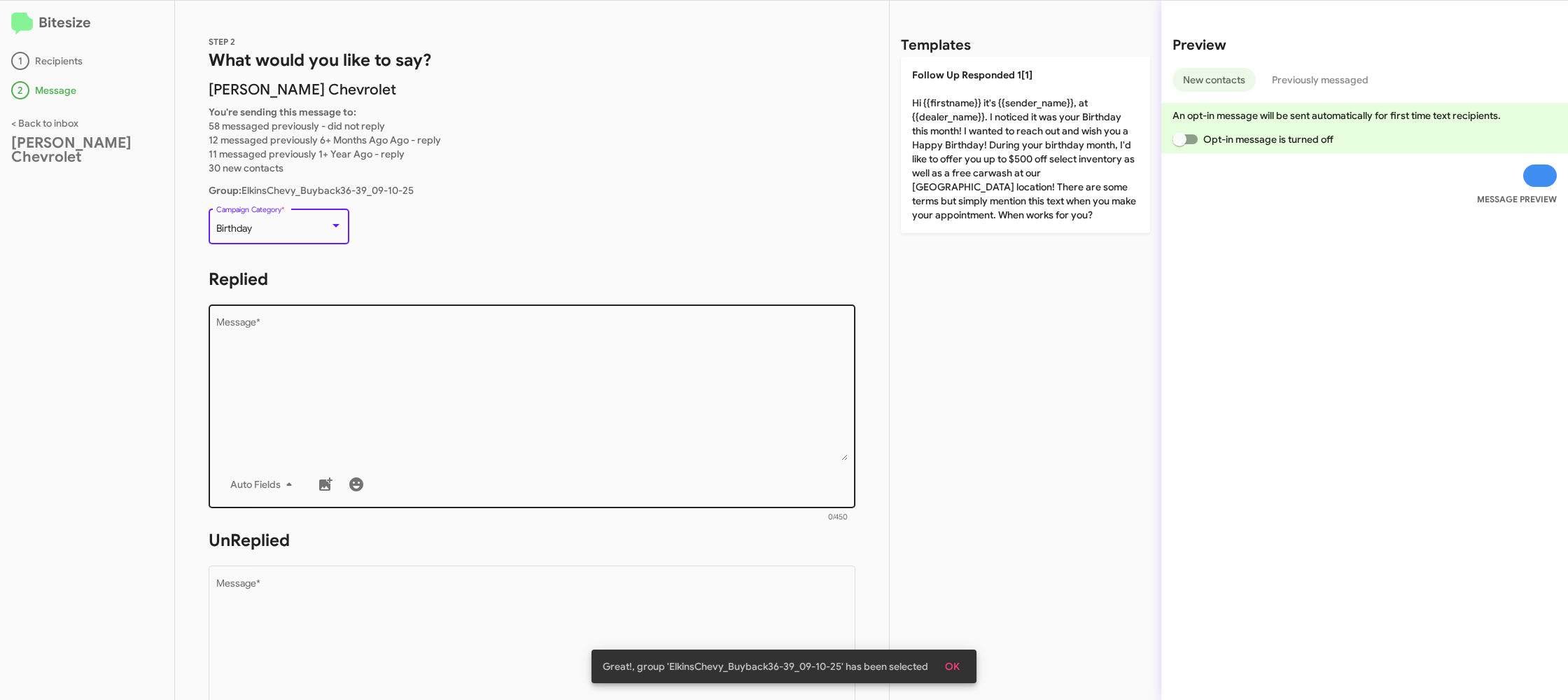
click at [400, 342] on textarea "Message *" at bounding box center [532, 389] width 632 height 143
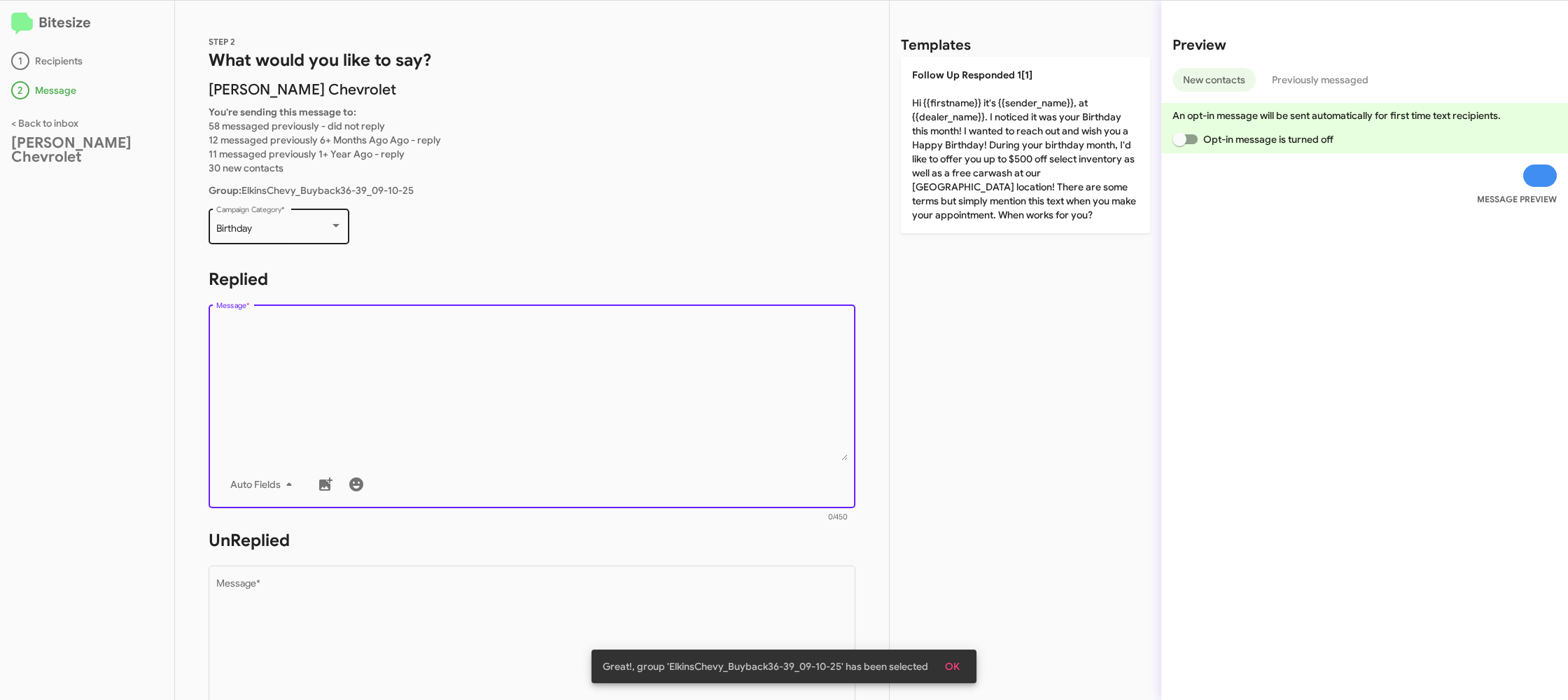
click at [273, 231] on div "Birthday" at bounding box center [273, 229] width 113 height 11
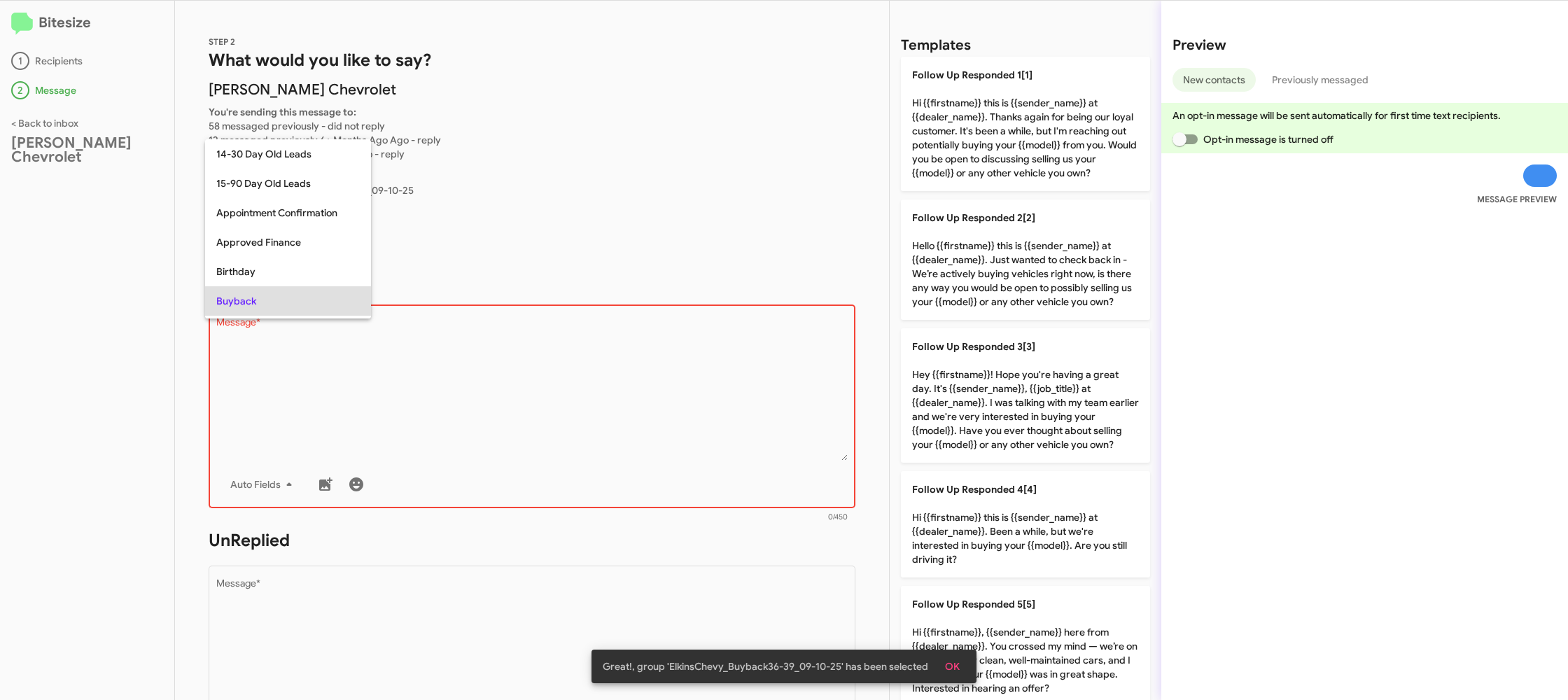
scroll to position [72, 0]
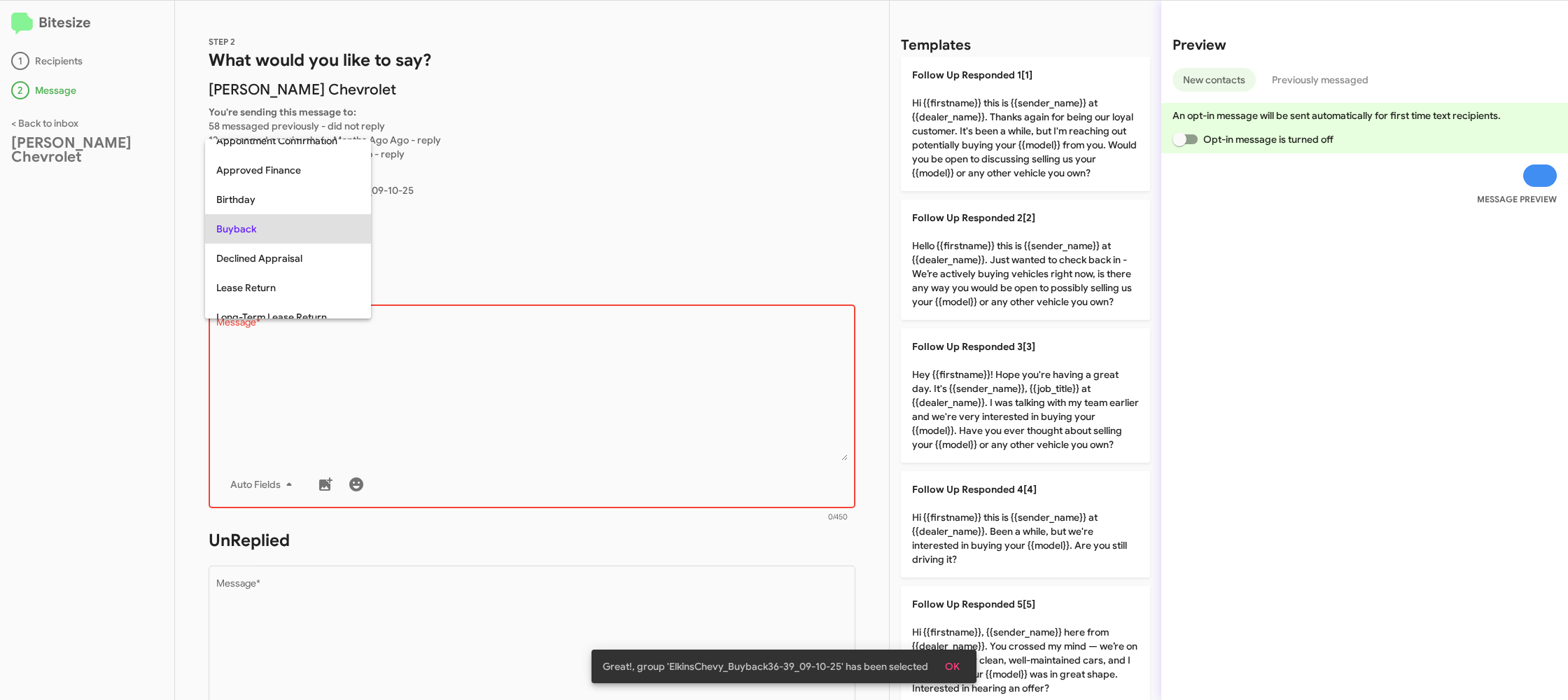
click at [427, 378] on div at bounding box center [784, 350] width 1568 height 700
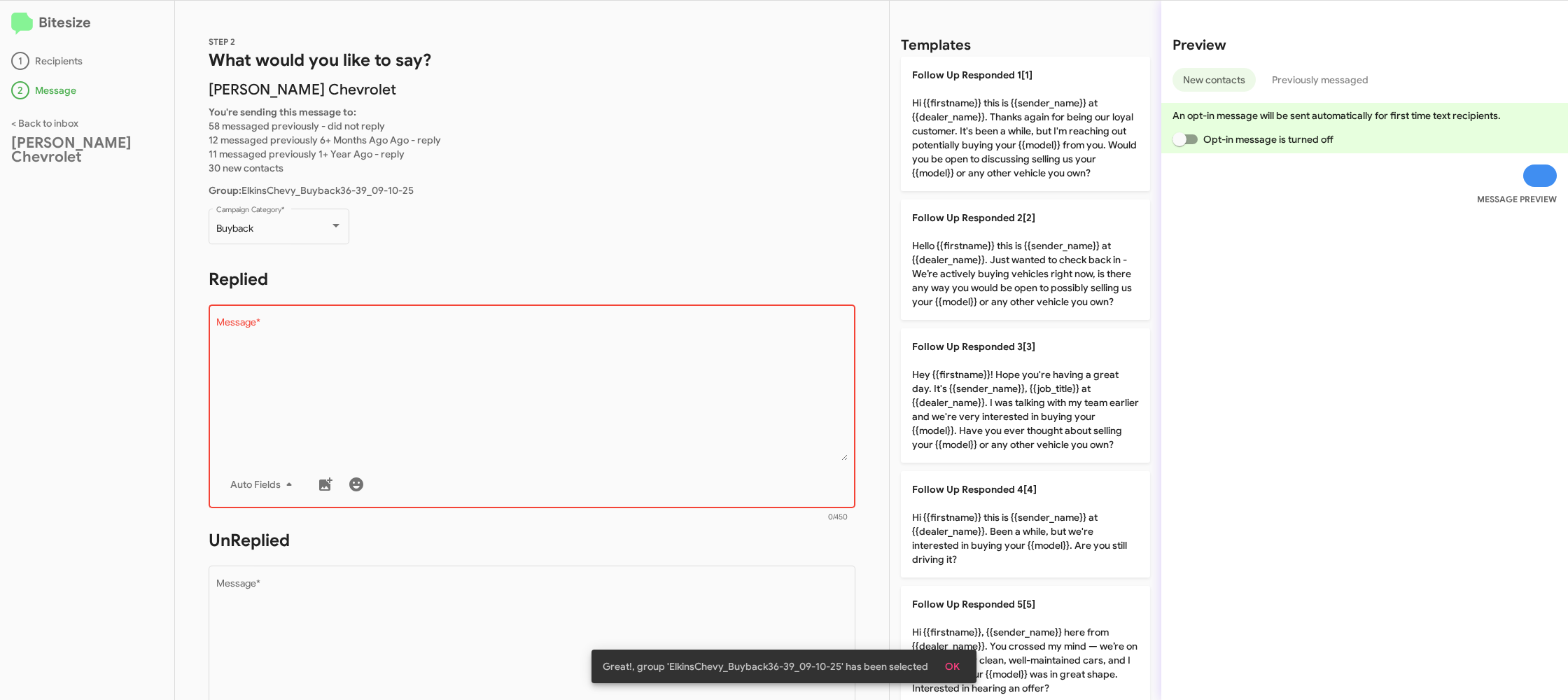
click at [427, 378] on textarea "Message *" at bounding box center [532, 389] width 632 height 143
drag, startPoint x: 427, startPoint y: 378, endPoint x: 686, endPoint y: 347, distance: 260.8
click at [427, 378] on textarea "Message *" at bounding box center [532, 389] width 632 height 143
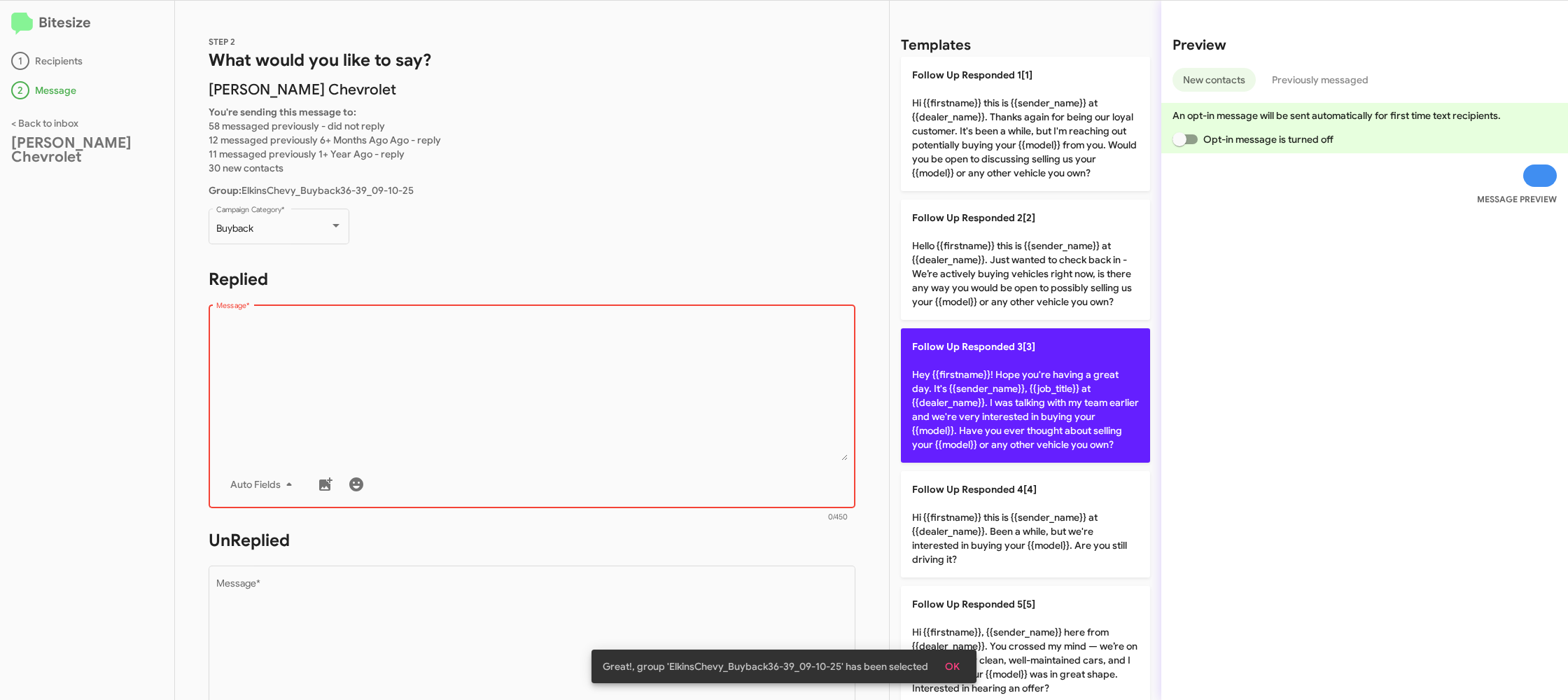
click at [949, 395] on p "Follow Up Responded 3[3] Hey {{firstname}}! Hope you're having a great day. It'…" at bounding box center [1025, 395] width 249 height 135
type textarea "Hey {{firstname}}! Hope you're having a great day. It's {{sender_name}}, {{job_…"
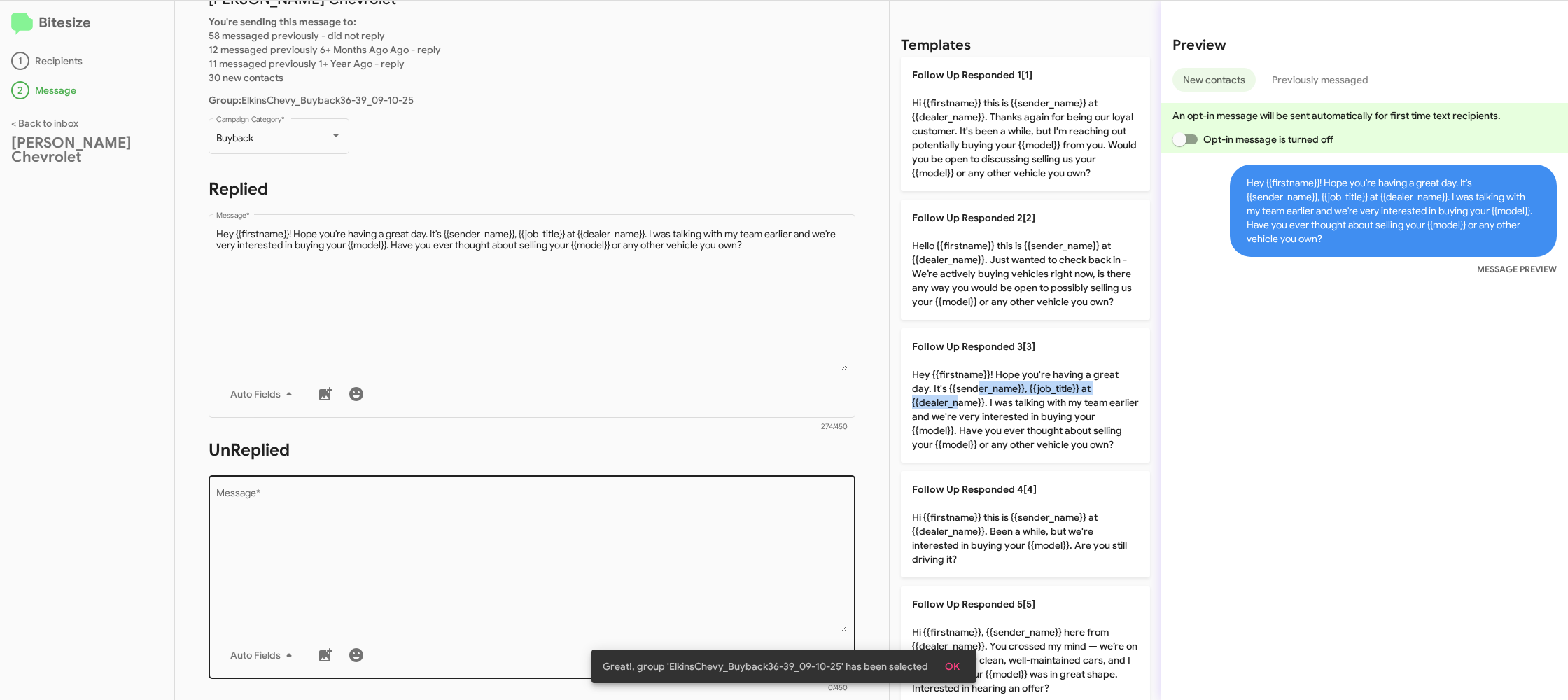
scroll to position [115, 0]
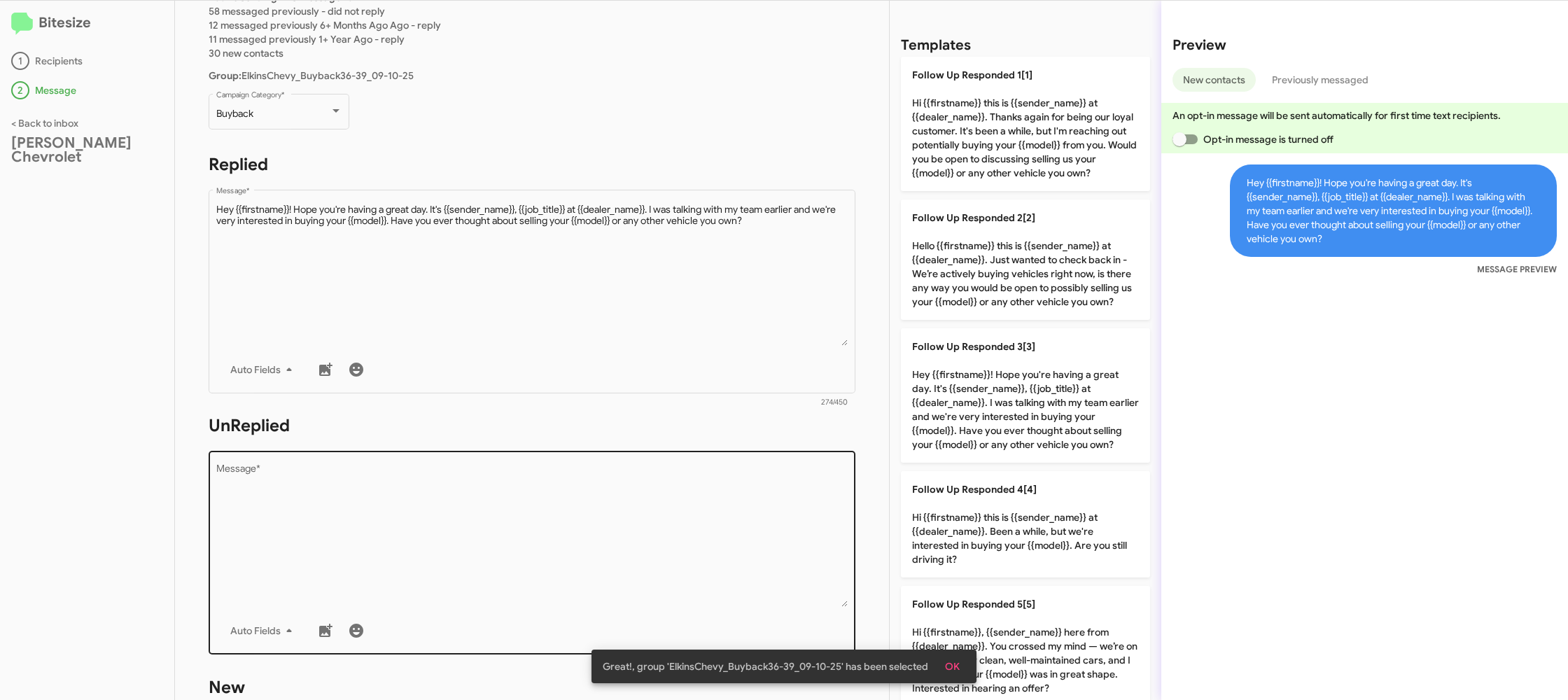
click at [676, 493] on textarea "Message *" at bounding box center [532, 535] width 632 height 143
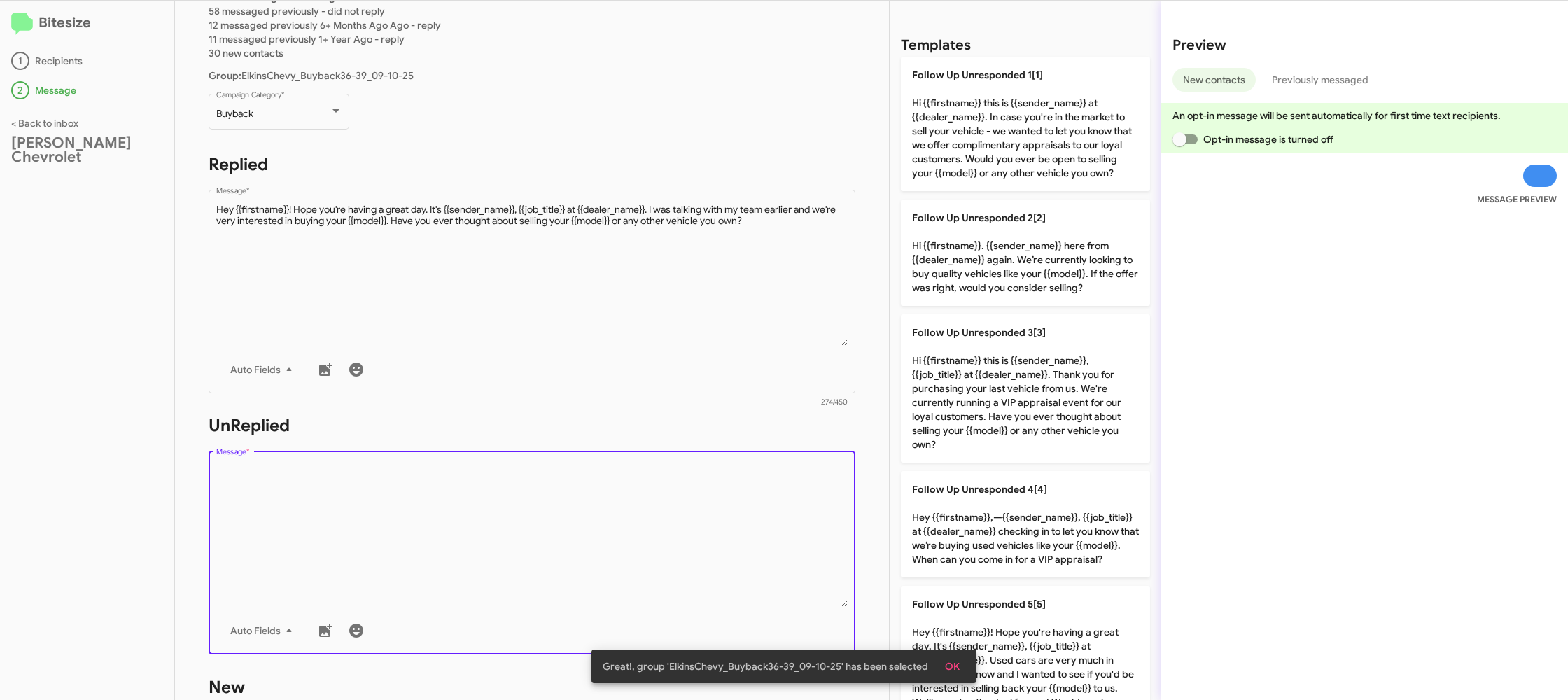
click at [677, 494] on textarea "Message *" at bounding box center [532, 535] width 632 height 143
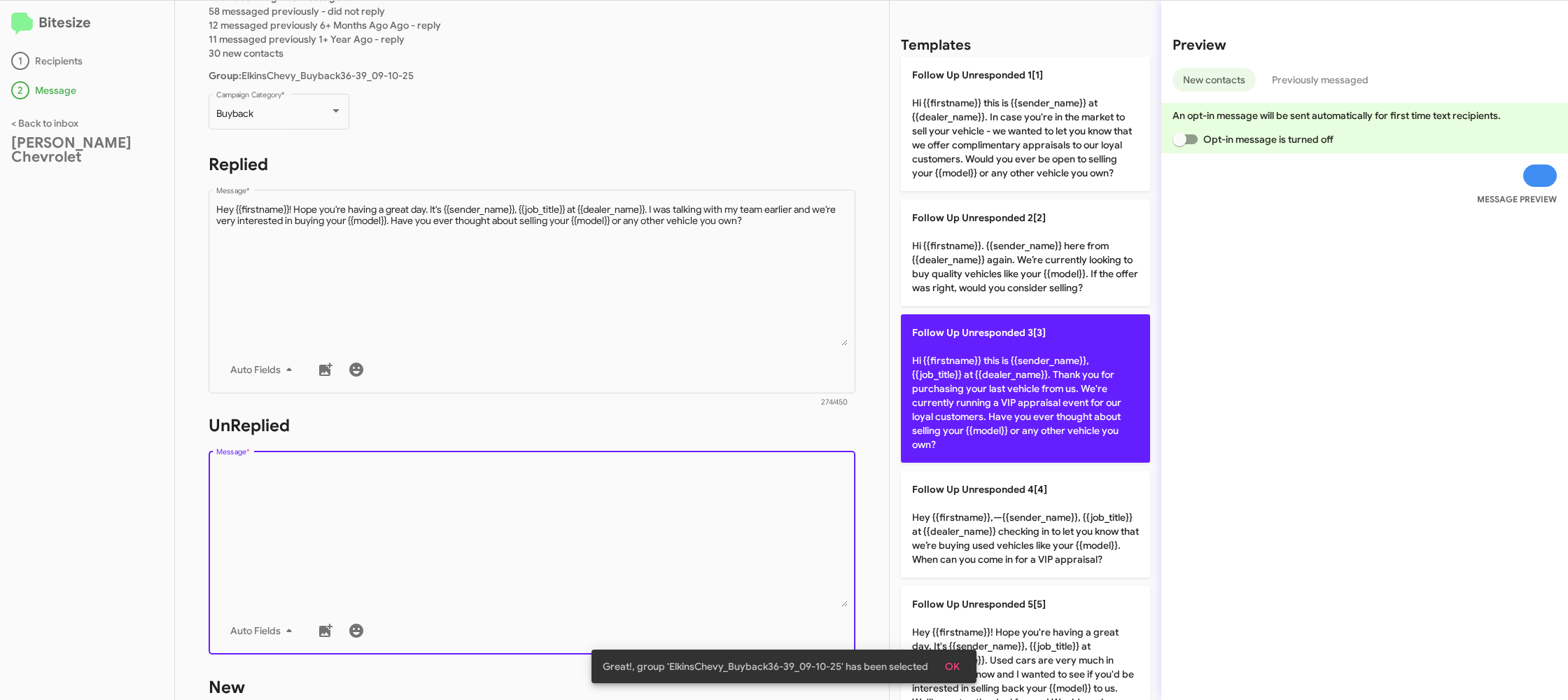
scroll to position [443, 0]
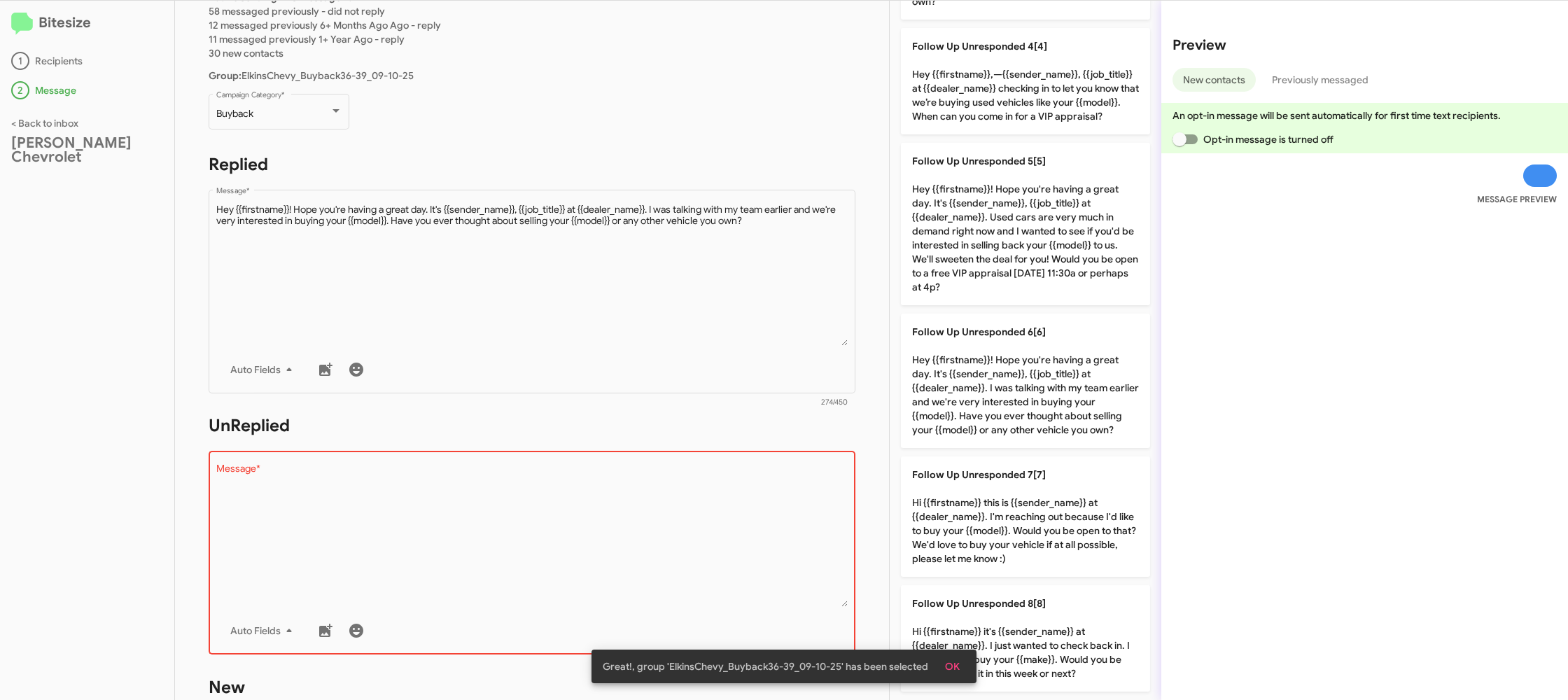
drag, startPoint x: 1030, startPoint y: 593, endPoint x: 644, endPoint y: 423, distance: 421.8
click at [1029, 593] on p "Follow Up Unresponded 8[8] Hi {{firstname}} it's {{sender_name}} at {{dealer_na…" at bounding box center [1025, 638] width 249 height 107
type textarea "Hi {{firstname}} it's {{sender_name}} at {{dealer_name}}. I just wanted to chec…"
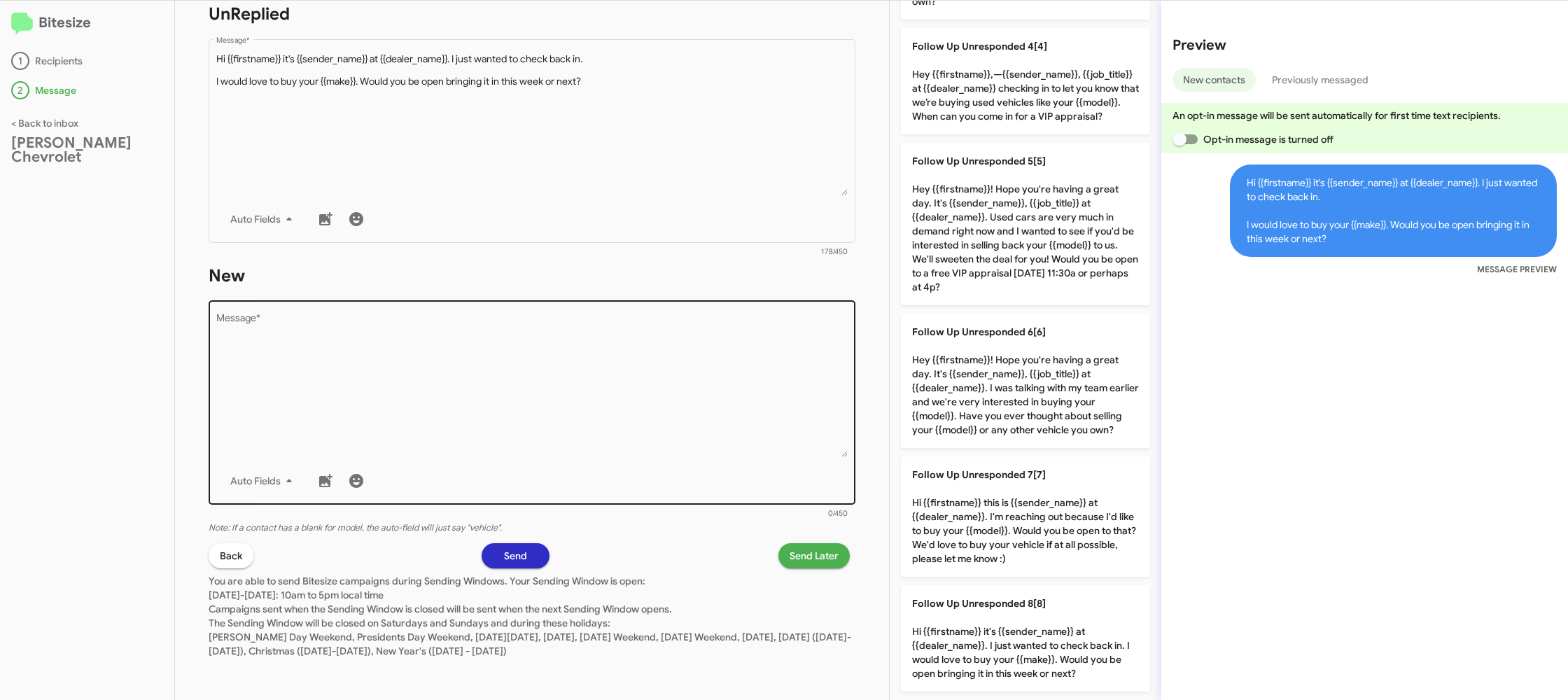
scroll to position [0, 0]
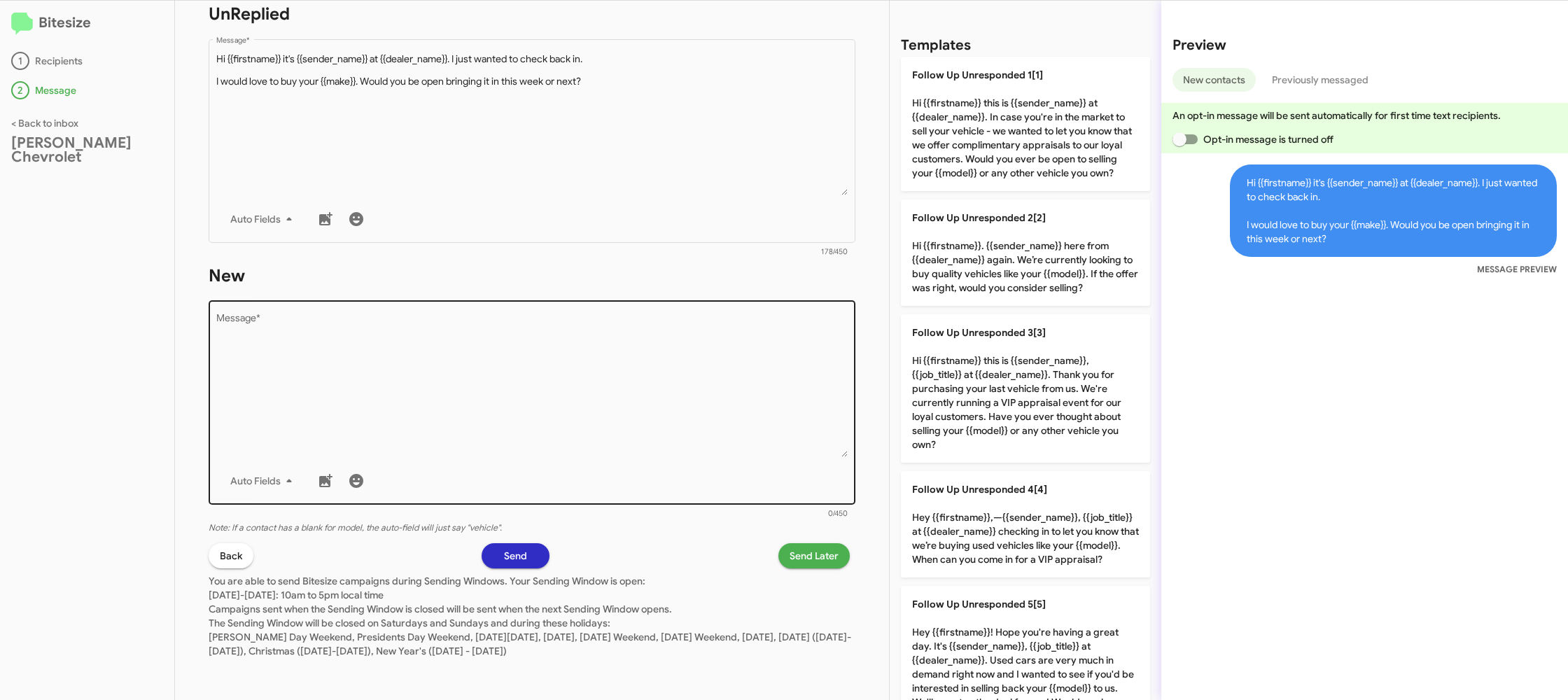
click at [583, 337] on textarea "Message *" at bounding box center [532, 385] width 632 height 143
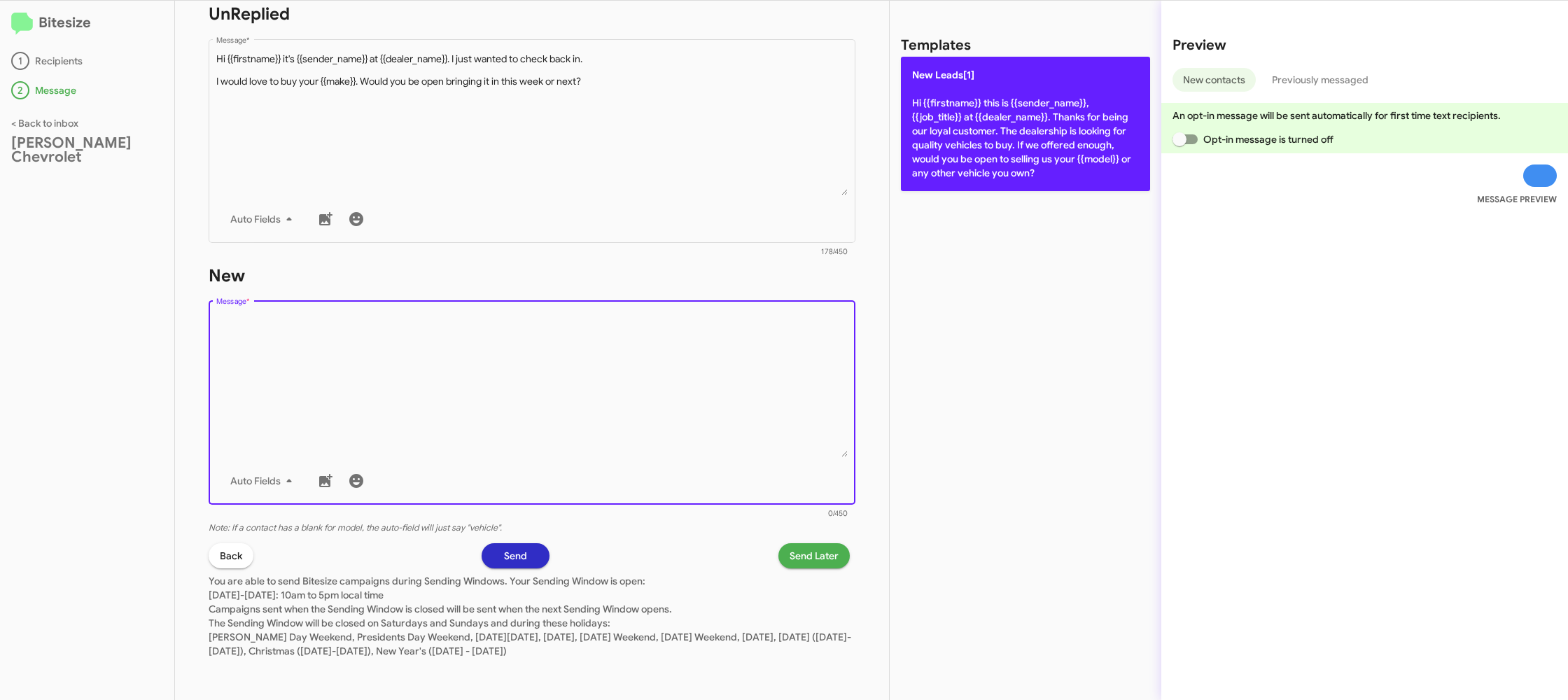
drag, startPoint x: 584, startPoint y: 341, endPoint x: 948, endPoint y: 151, distance: 410.6
click at [626, 320] on textarea "Message *" at bounding box center [532, 385] width 632 height 143
drag, startPoint x: 993, startPoint y: 119, endPoint x: 974, endPoint y: 156, distance: 41.6
click at [992, 122] on p "New Leads[1] Hi {{firstname}} this is {{sender_name}}, {{job_title}} at {{deale…" at bounding box center [1025, 124] width 249 height 135
type textarea "Hi {{firstname}} this is {{sender_name}}, {{job_title}} at {{dealer_name}}. Tha…"
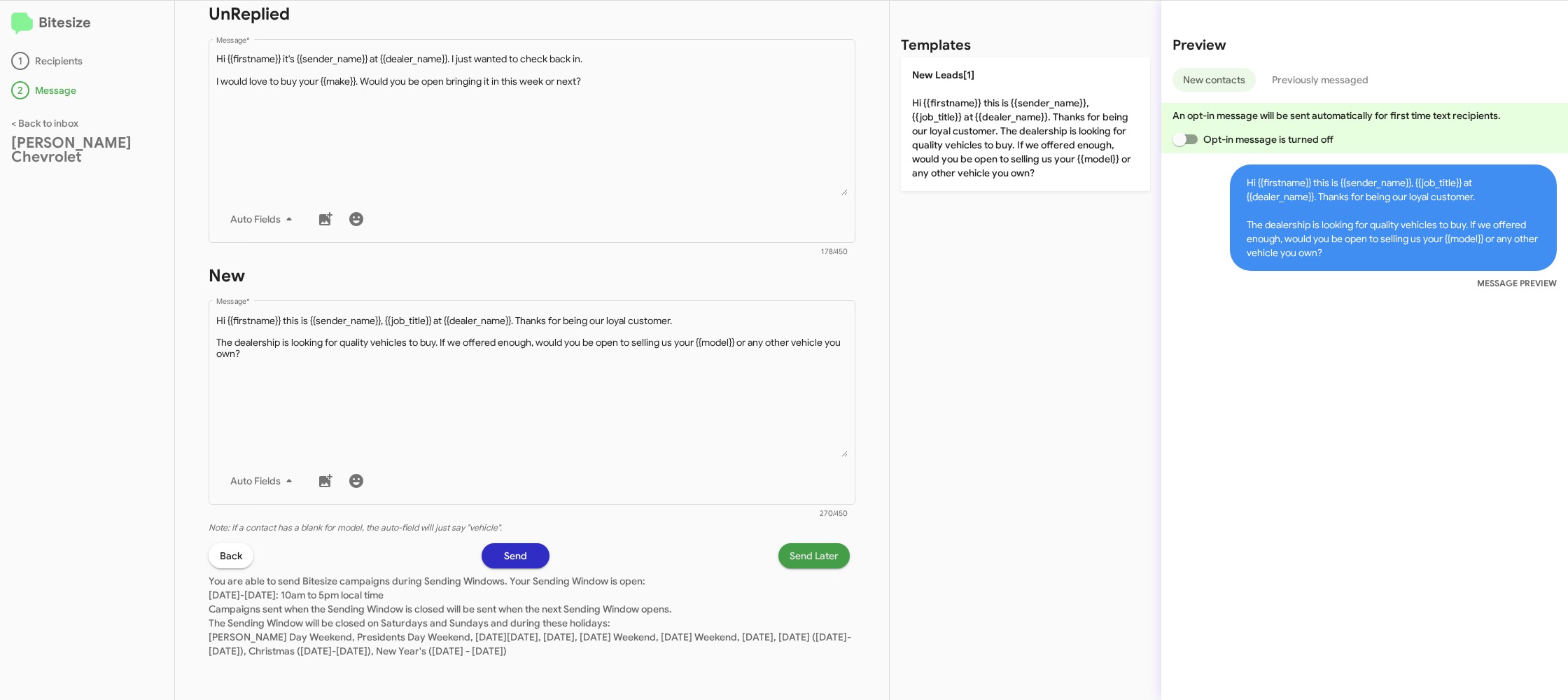
click at [794, 563] on span "Send Later" at bounding box center [814, 555] width 49 height 25
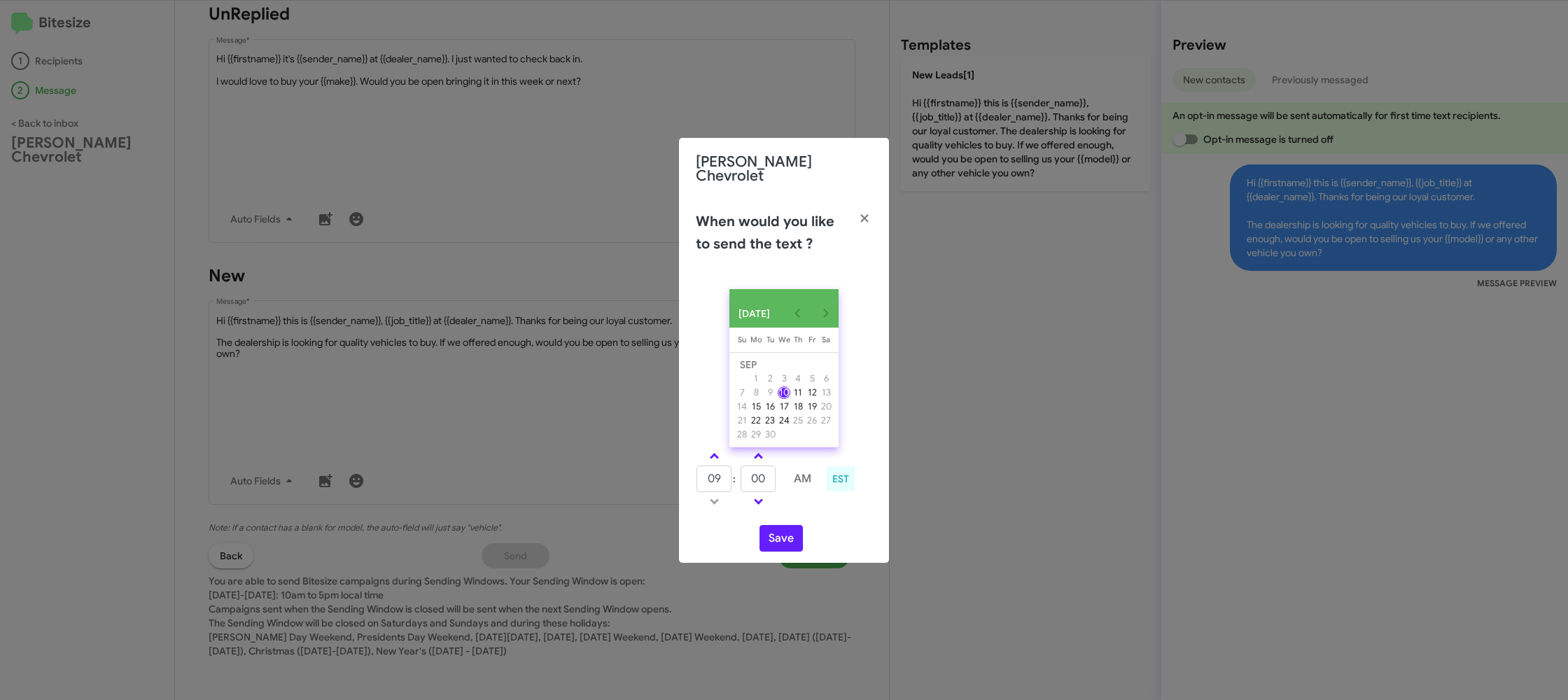
drag, startPoint x: 715, startPoint y: 450, endPoint x: 774, endPoint y: 477, distance: 64.9
click at [715, 453] on span at bounding box center [714, 457] width 9 height 9
type input "10"
click at [772, 480] on tr "10 : 00 AM" at bounding box center [759, 478] width 125 height 28
click at [770, 477] on input "00" at bounding box center [758, 478] width 35 height 26
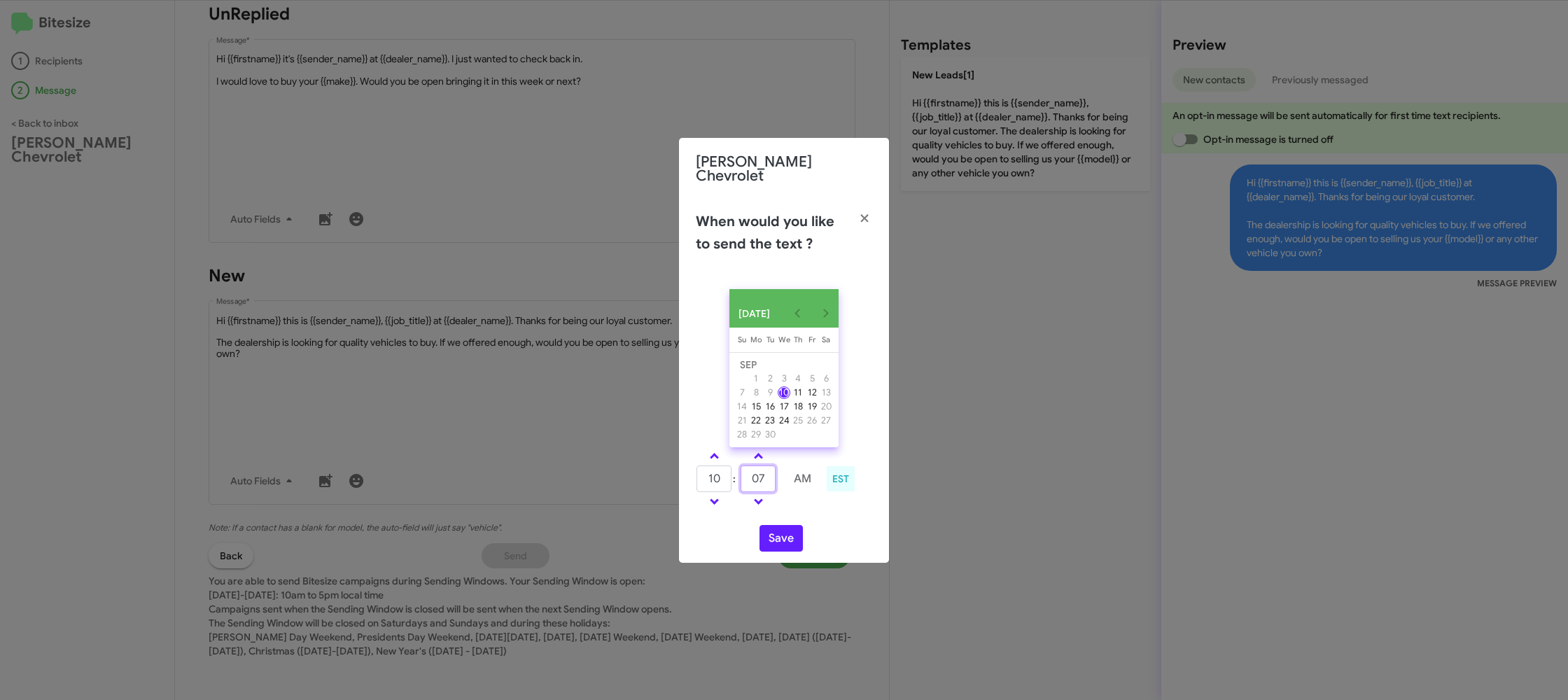
type input "07"
drag, startPoint x: 806, startPoint y: 510, endPoint x: 784, endPoint y: 518, distance: 23.4
click at [794, 510] on div "10 : 07 AM EST" at bounding box center [783, 480] width 197 height 67
drag, startPoint x: 775, startPoint y: 534, endPoint x: 759, endPoint y: 482, distance: 54.4
click at [775, 536] on button "Save" at bounding box center [781, 537] width 43 height 26
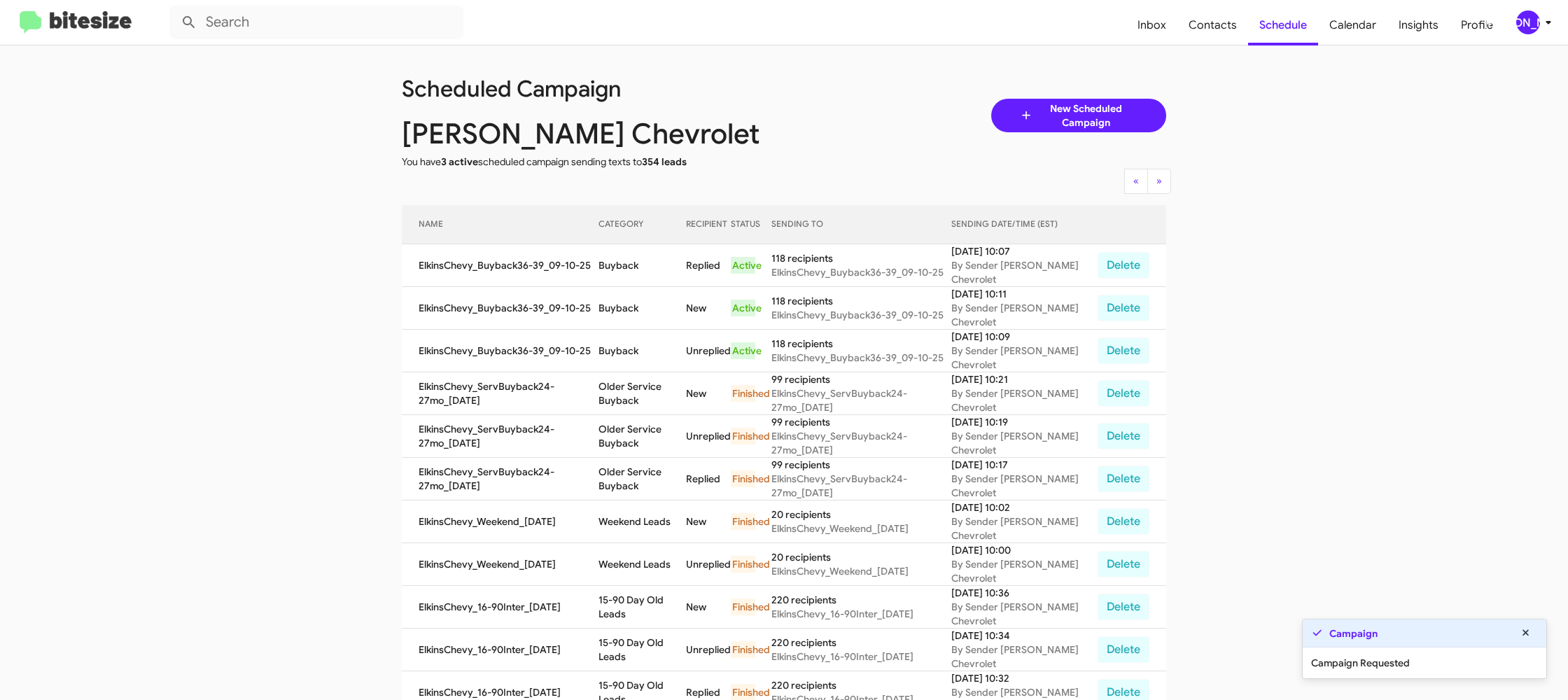
scroll to position [1, 0]
click at [1236, 26] on span "Contacts" at bounding box center [1212, 25] width 70 height 41
type input "in:groups"
click at [1236, 26] on span "Contacts" at bounding box center [1212, 25] width 70 height 41
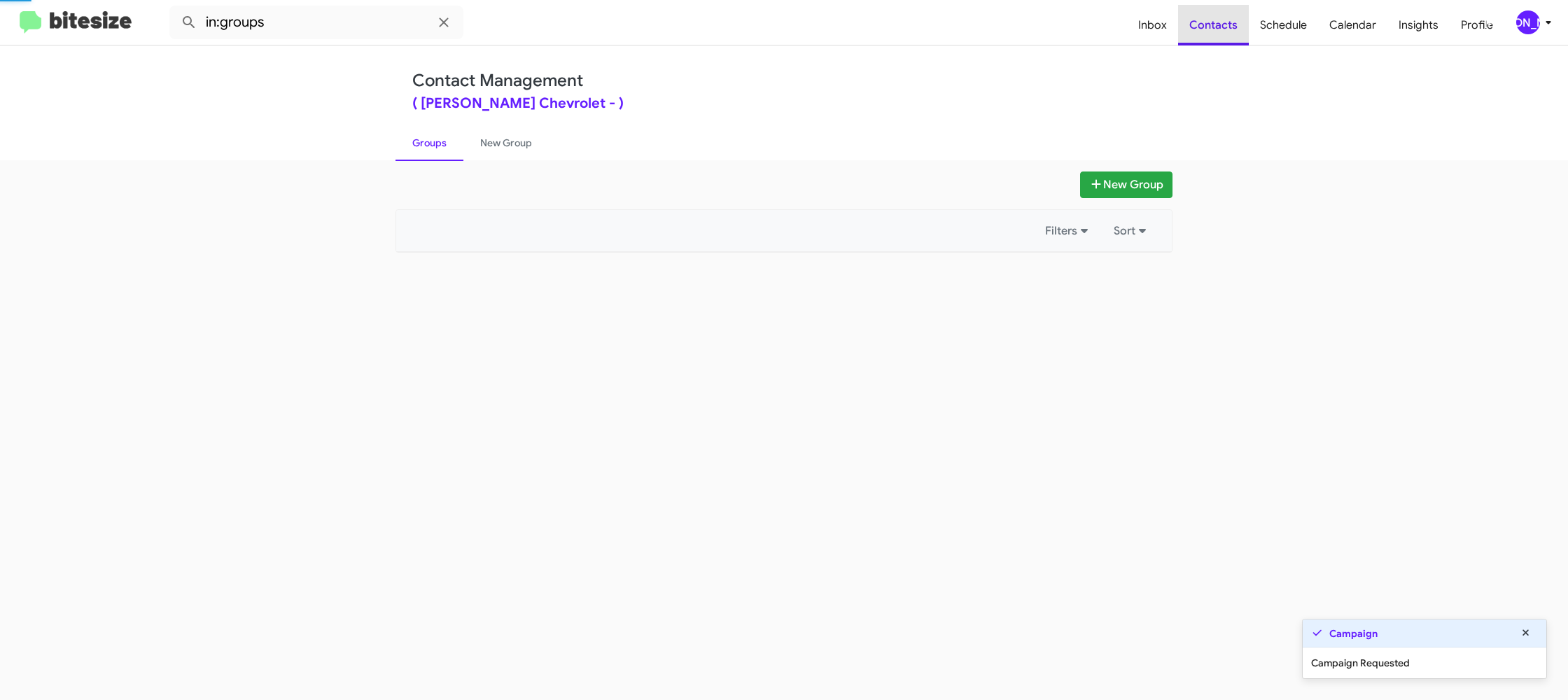
drag, startPoint x: 1236, startPoint y: 26, endPoint x: 902, endPoint y: 119, distance: 346.7
click at [1236, 26] on span "Contacts" at bounding box center [1212, 25] width 70 height 41
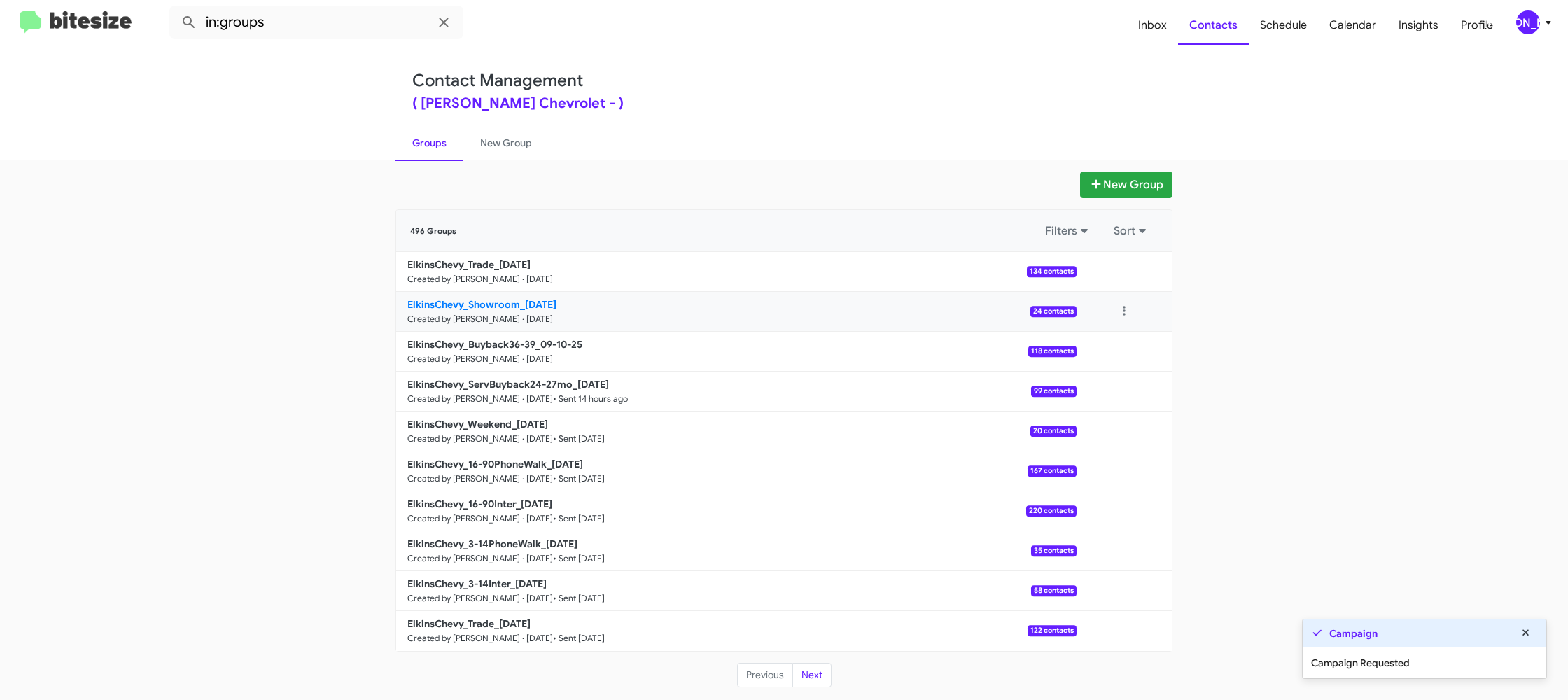
click at [505, 308] on b "ElkinsChevy_Showroom_09-10-25" at bounding box center [482, 304] width 149 height 13
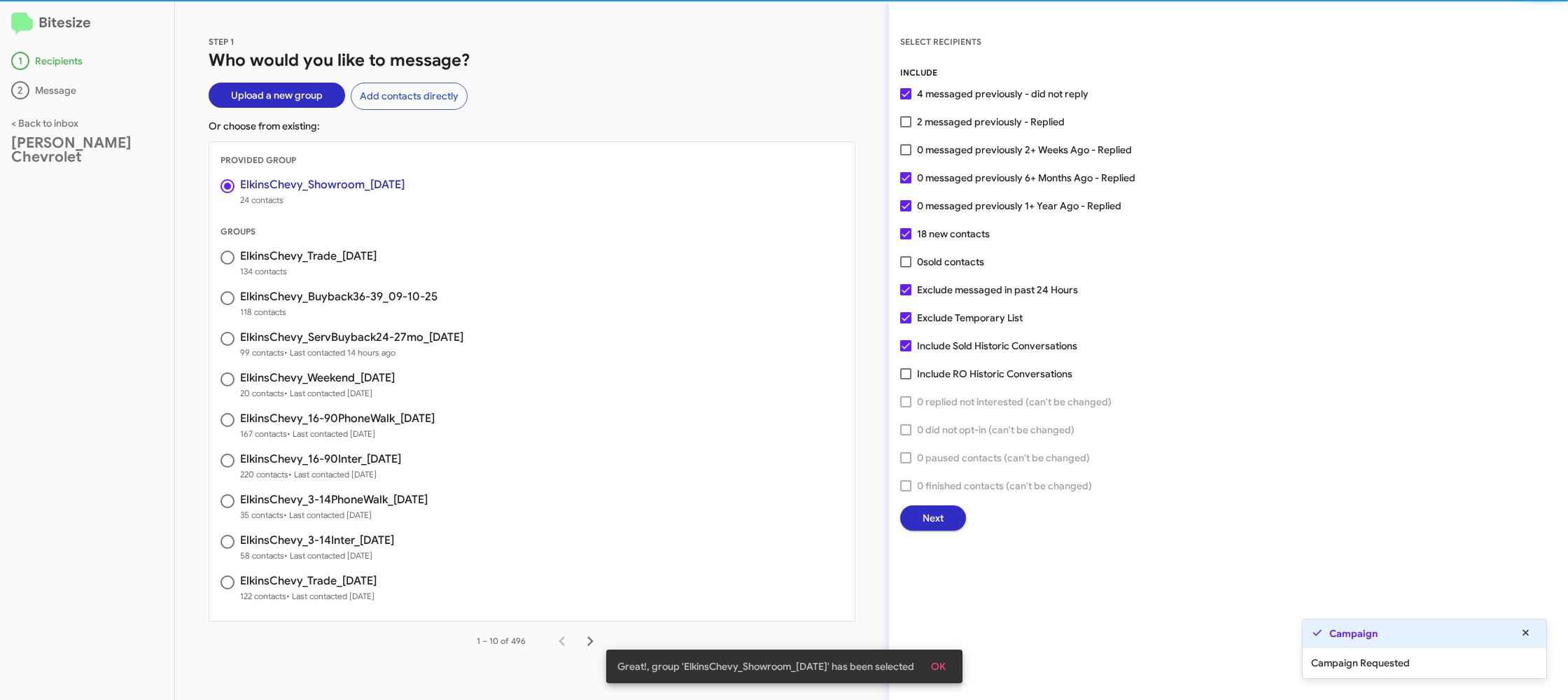
click at [925, 119] on span "2 messaged previously - Replied" at bounding box center [991, 122] width 147 height 17
click at [906, 127] on input "2 messaged previously - Replied" at bounding box center [905, 127] width 1 height 1
checkbox input "true"
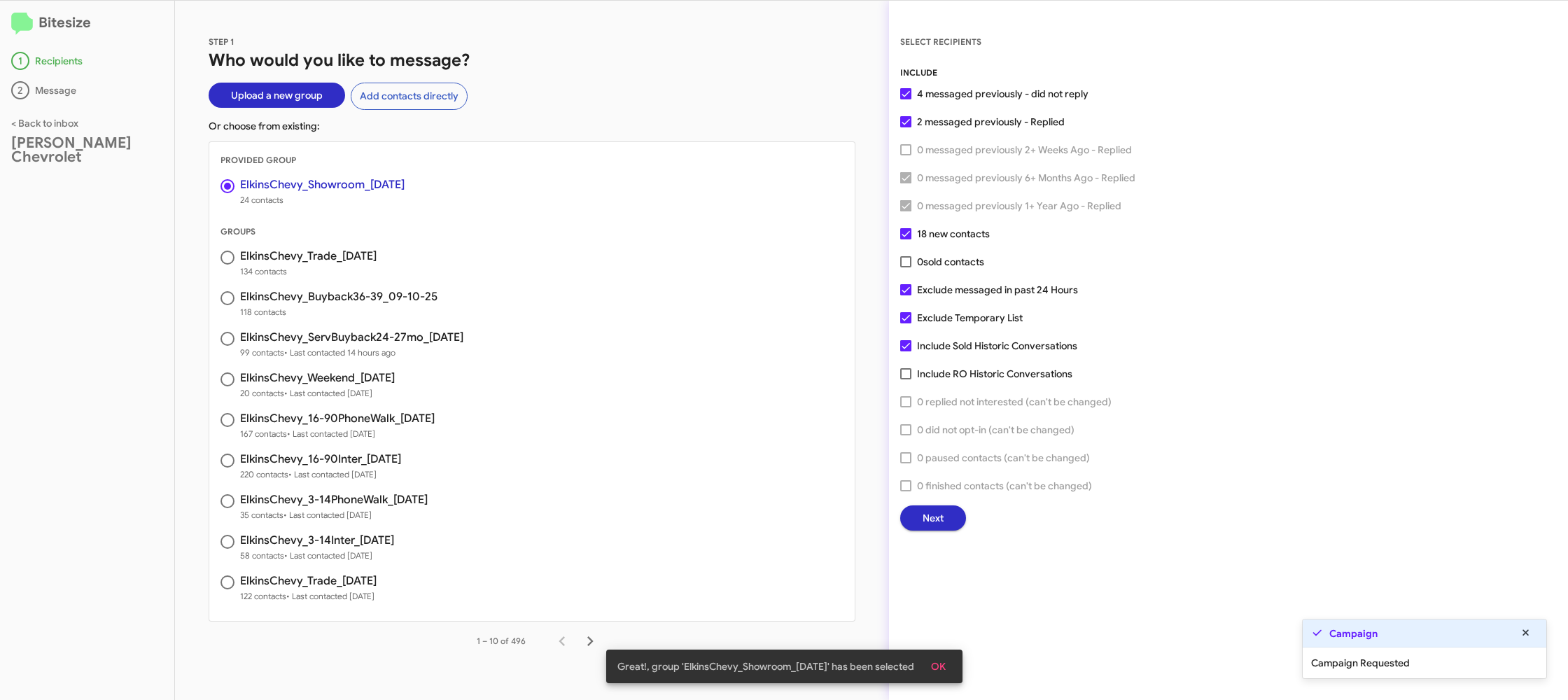
click at [914, 517] on button "Next" at bounding box center [933, 518] width 66 height 25
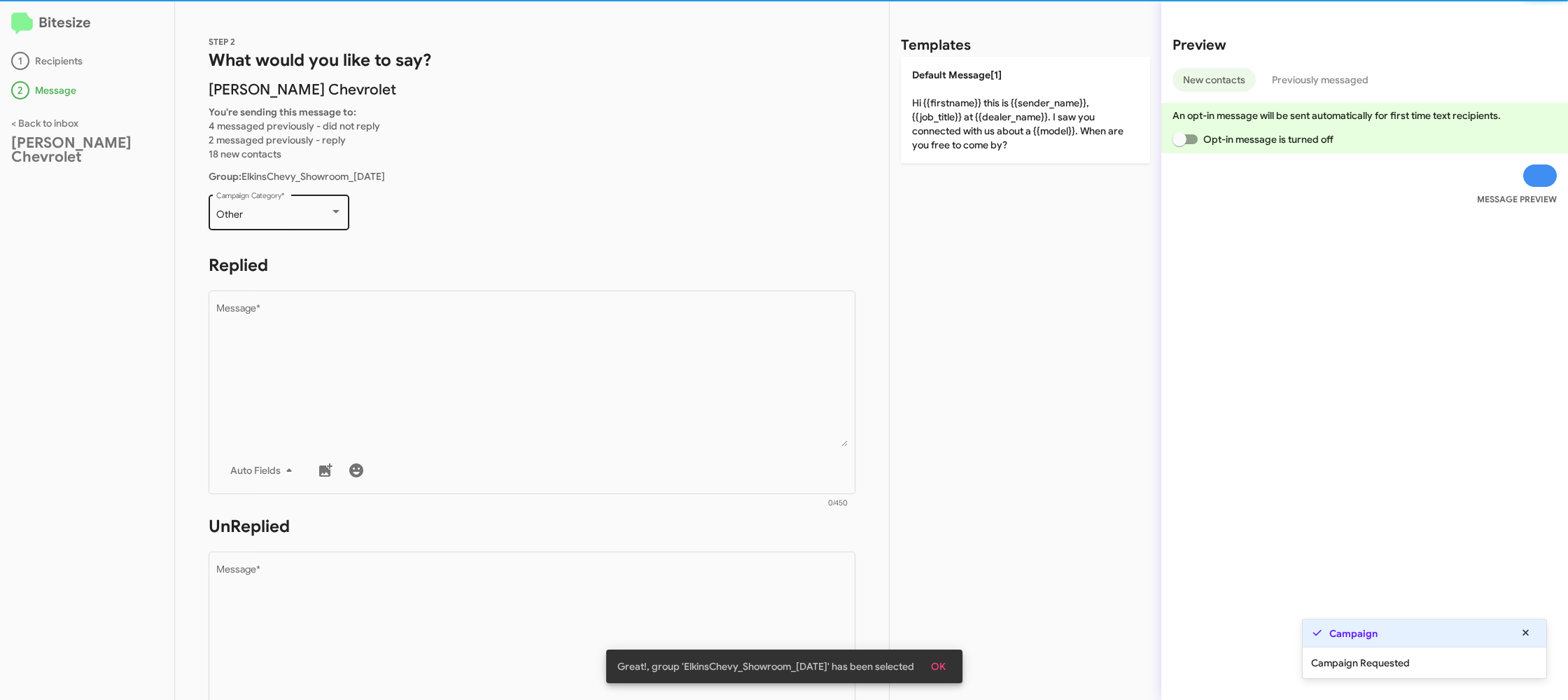
click at [246, 204] on div "Other Campaign Category *" at bounding box center [279, 211] width 126 height 38
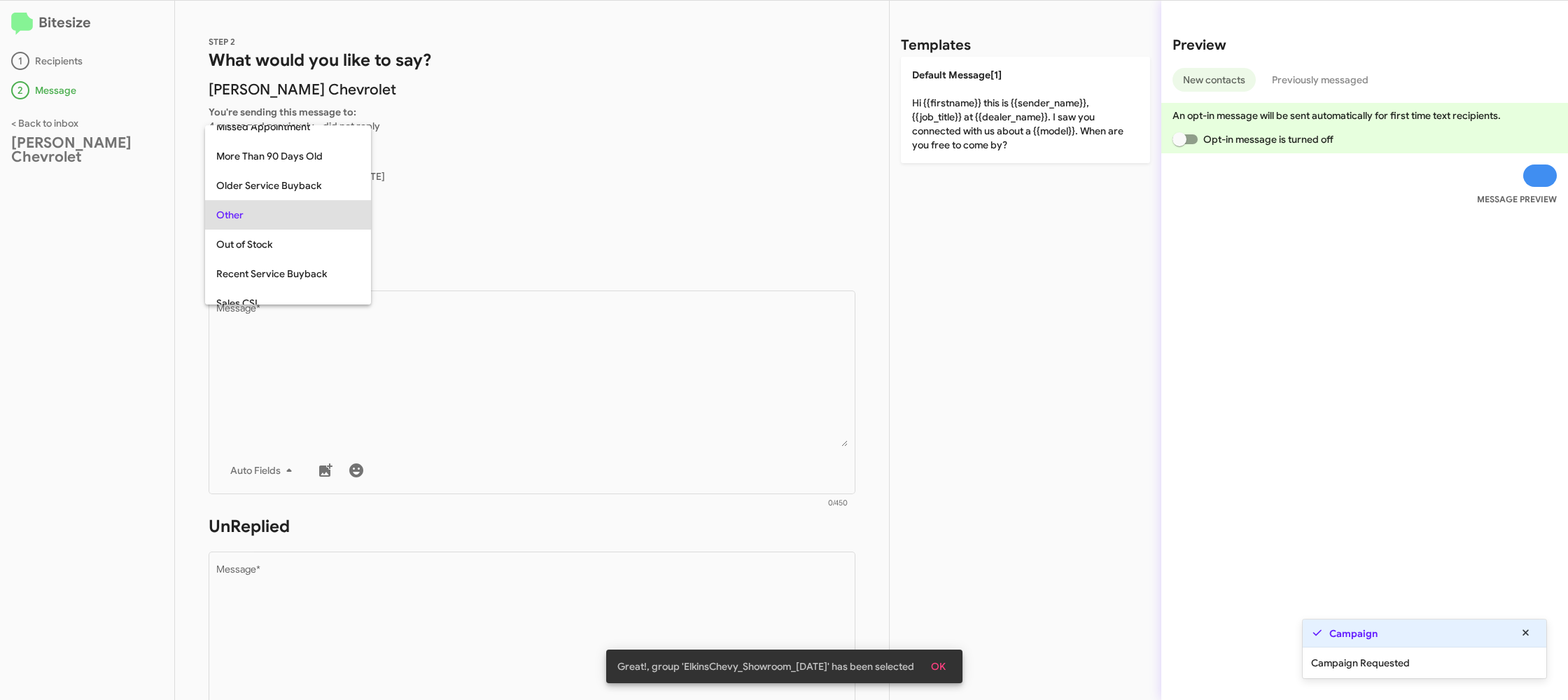
scroll to position [379, 0]
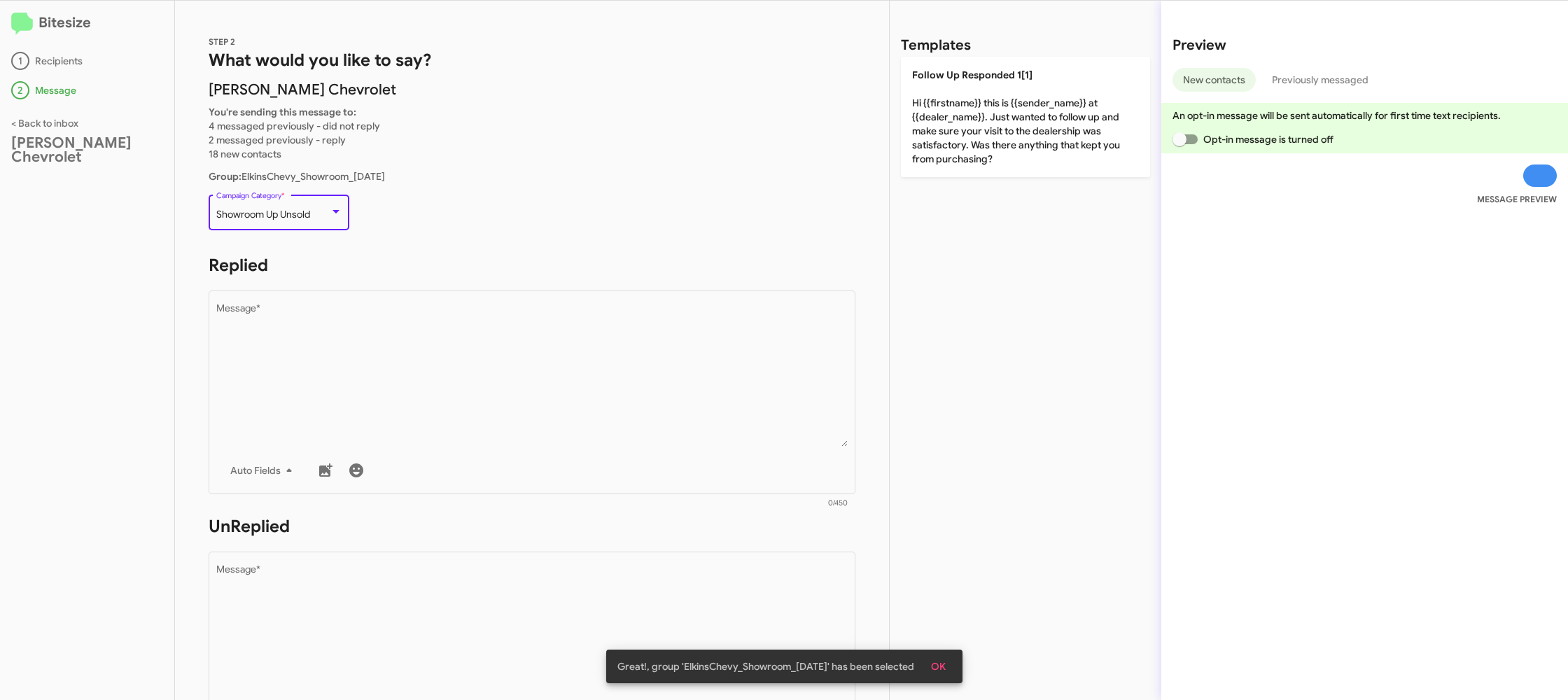
drag, startPoint x: 590, startPoint y: 383, endPoint x: 772, endPoint y: 169, distance: 280.9
click at [588, 379] on textarea "Message *" at bounding box center [532, 375] width 632 height 143
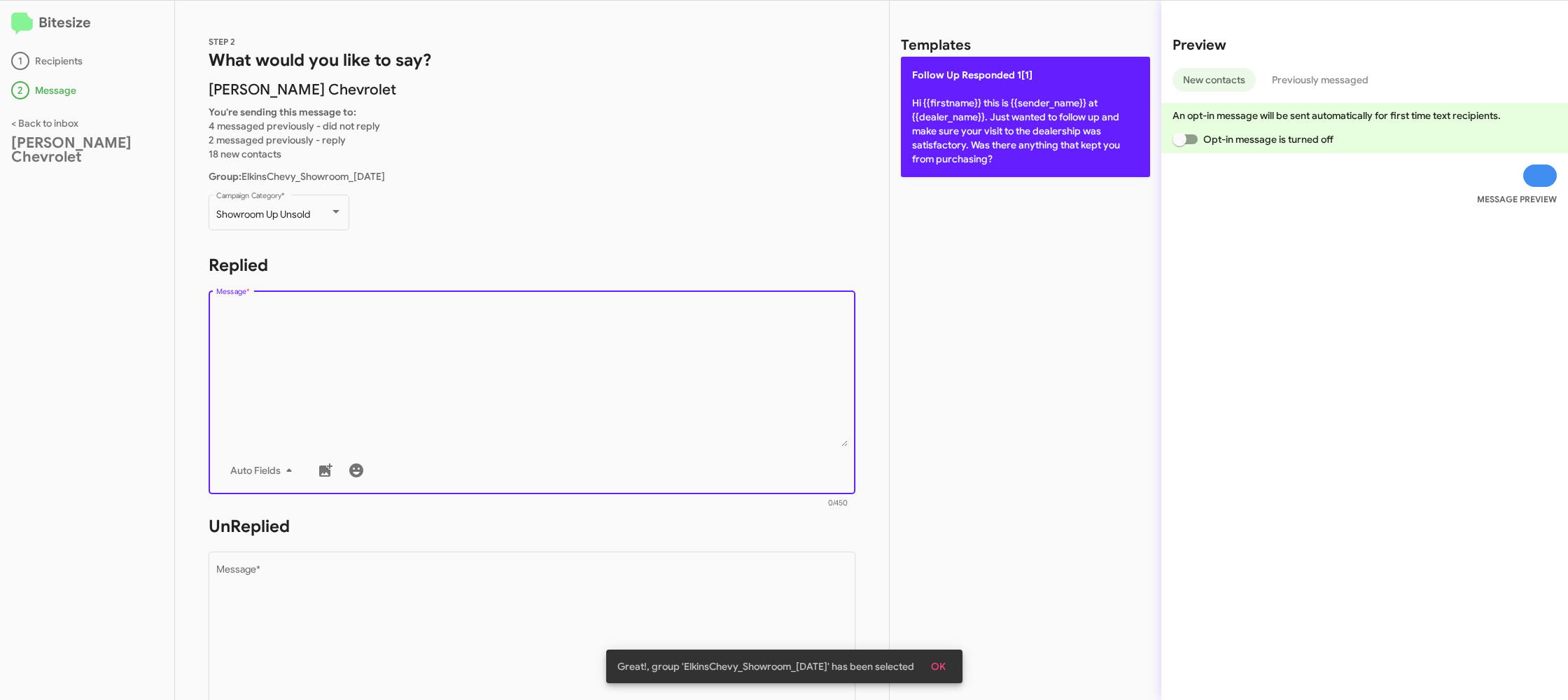
drag, startPoint x: 872, startPoint y: 69, endPoint x: 926, endPoint y: 140, distance: 89.2
click at [871, 70] on div "STEP 2 What would you like to say? Elkins Chevrolet You're sending this message…" at bounding box center [532, 350] width 714 height 699
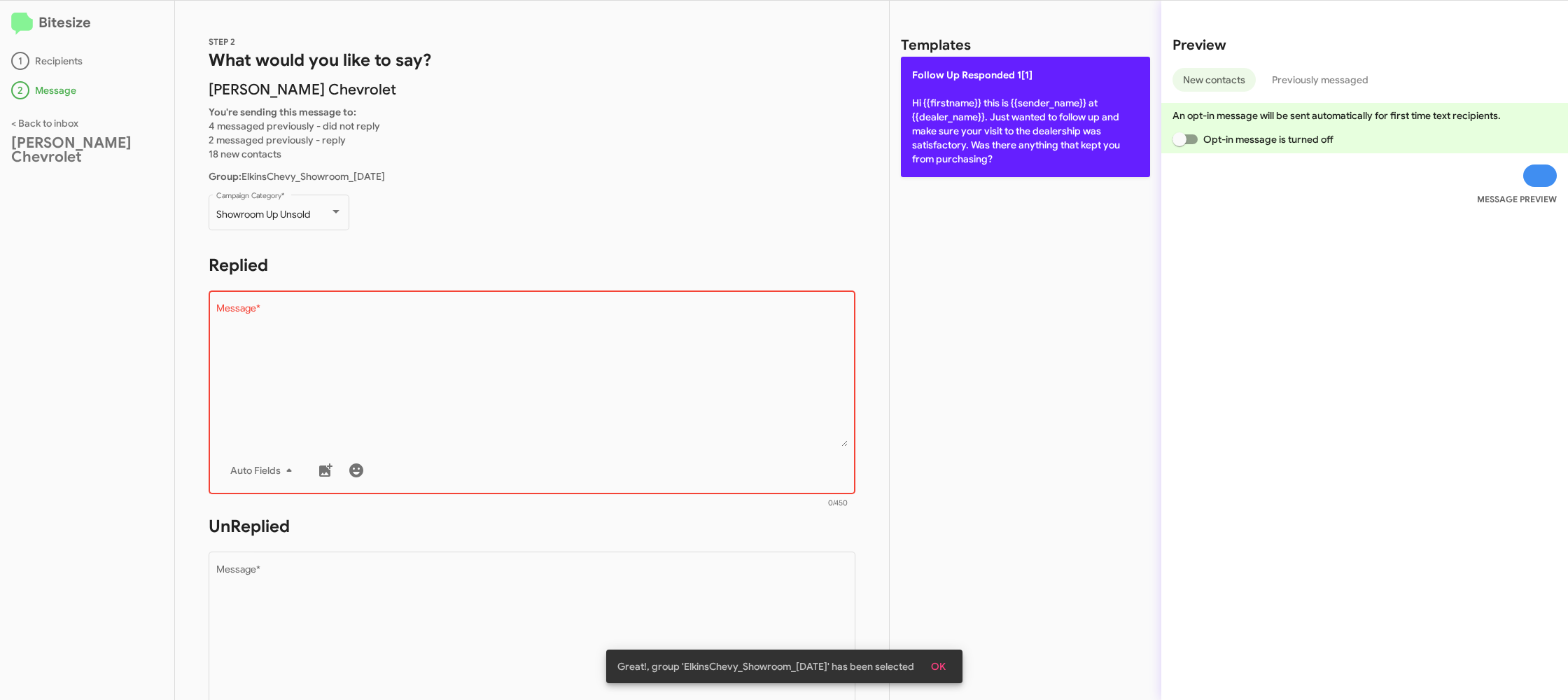
drag, startPoint x: 979, startPoint y: 141, endPoint x: 685, endPoint y: 442, distance: 420.8
click at [976, 144] on p "Follow Up Responded 1[1] Hi {{firstname}} this is {{sender_name}} at {{dealer_n…" at bounding box center [1025, 117] width 249 height 120
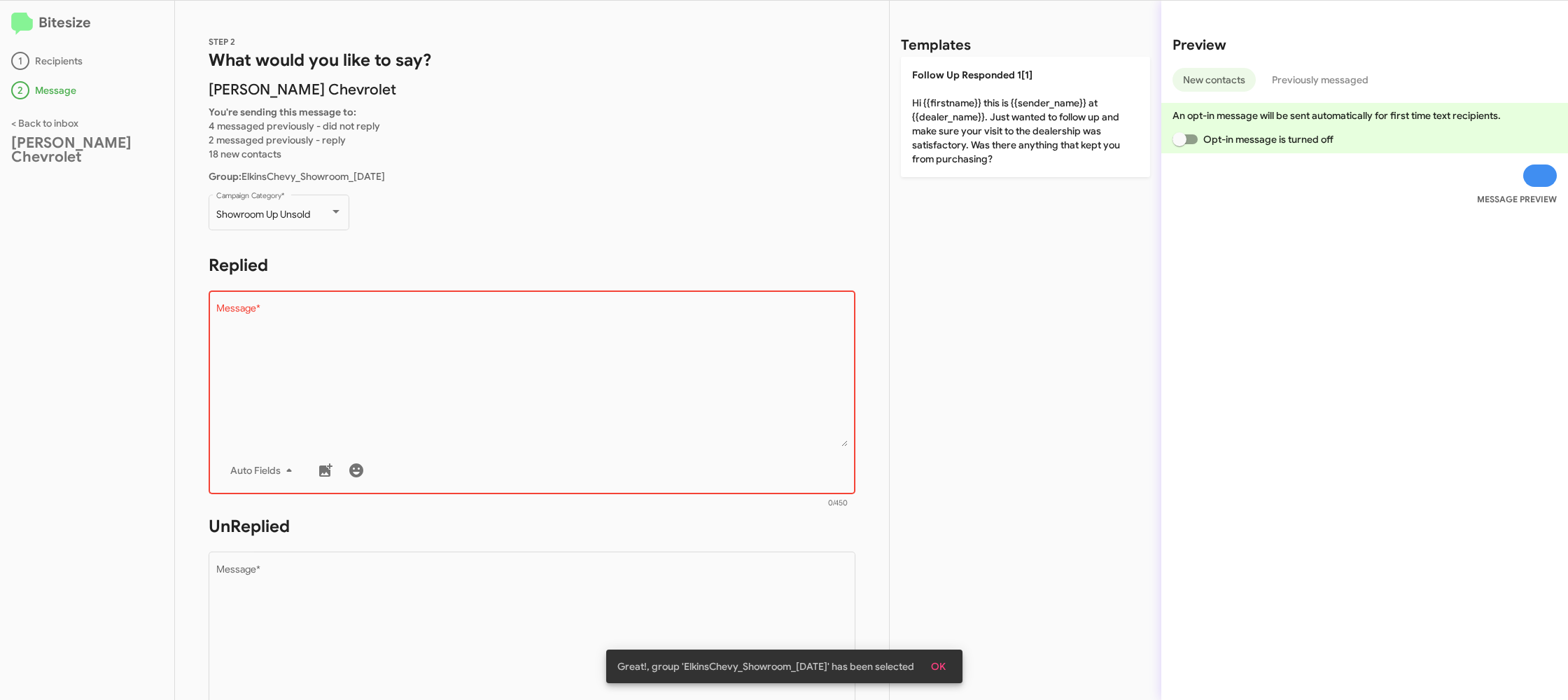
type textarea "Hi {{firstname}} this is {{sender_name}} at {{dealer_name}}. Just wanted to fol…"
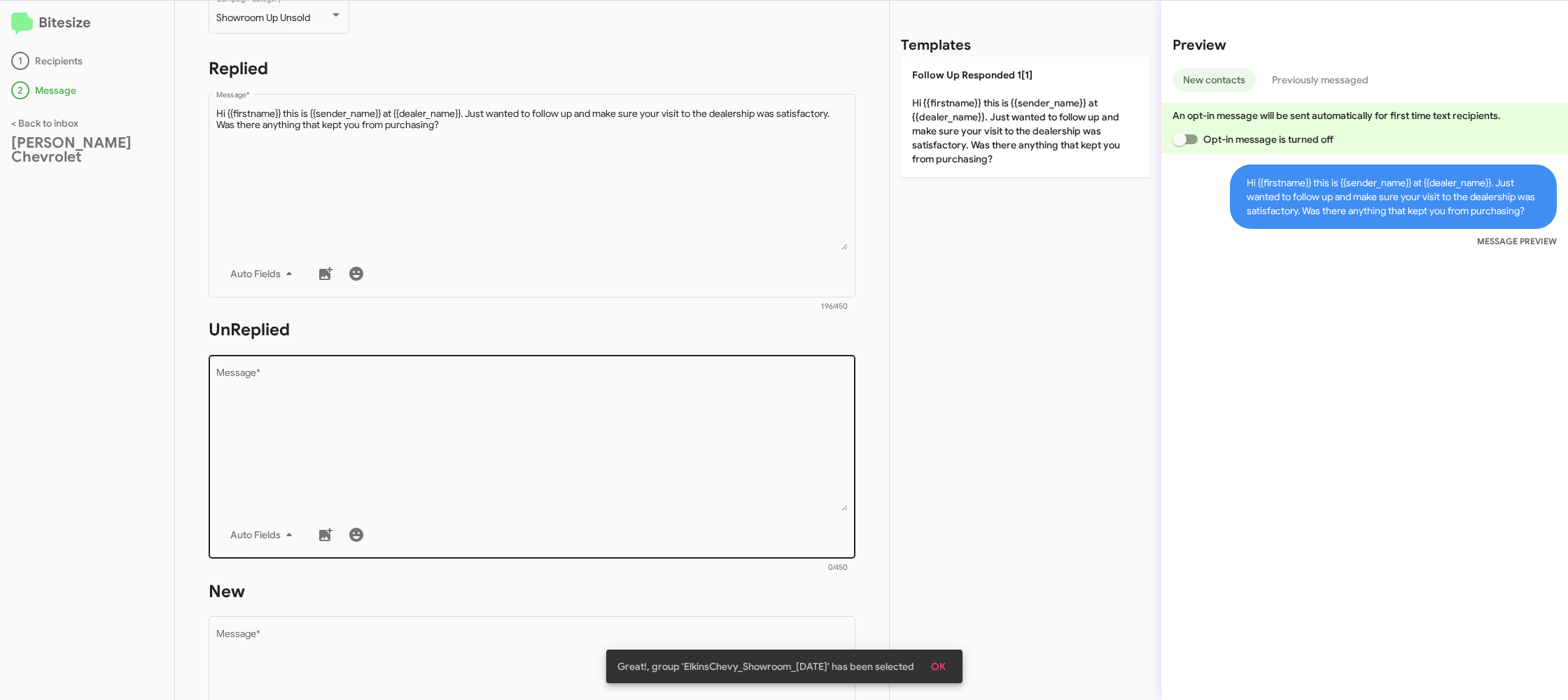
scroll to position [220, 0]
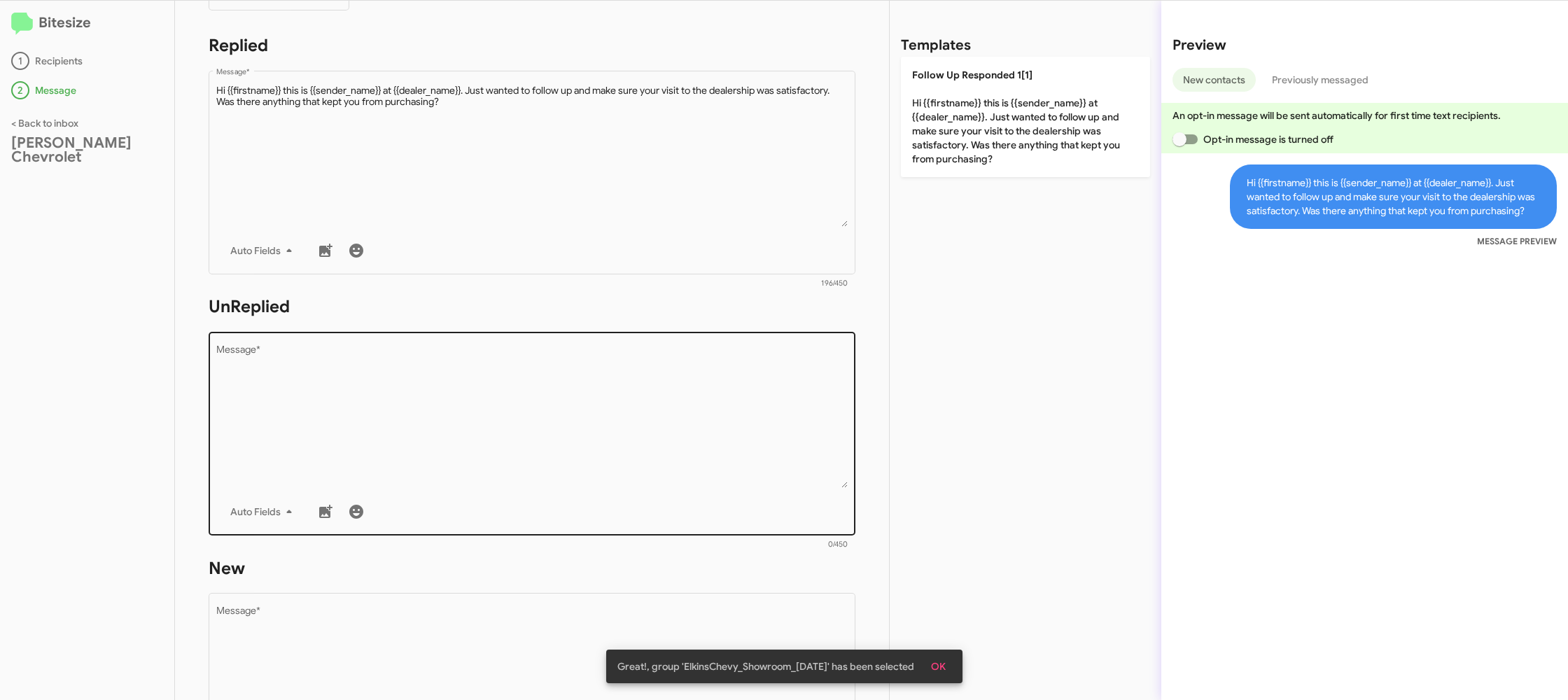
click at [686, 490] on div "Drop image here to insert Auto Fields Message *" at bounding box center [532, 433] width 632 height 207
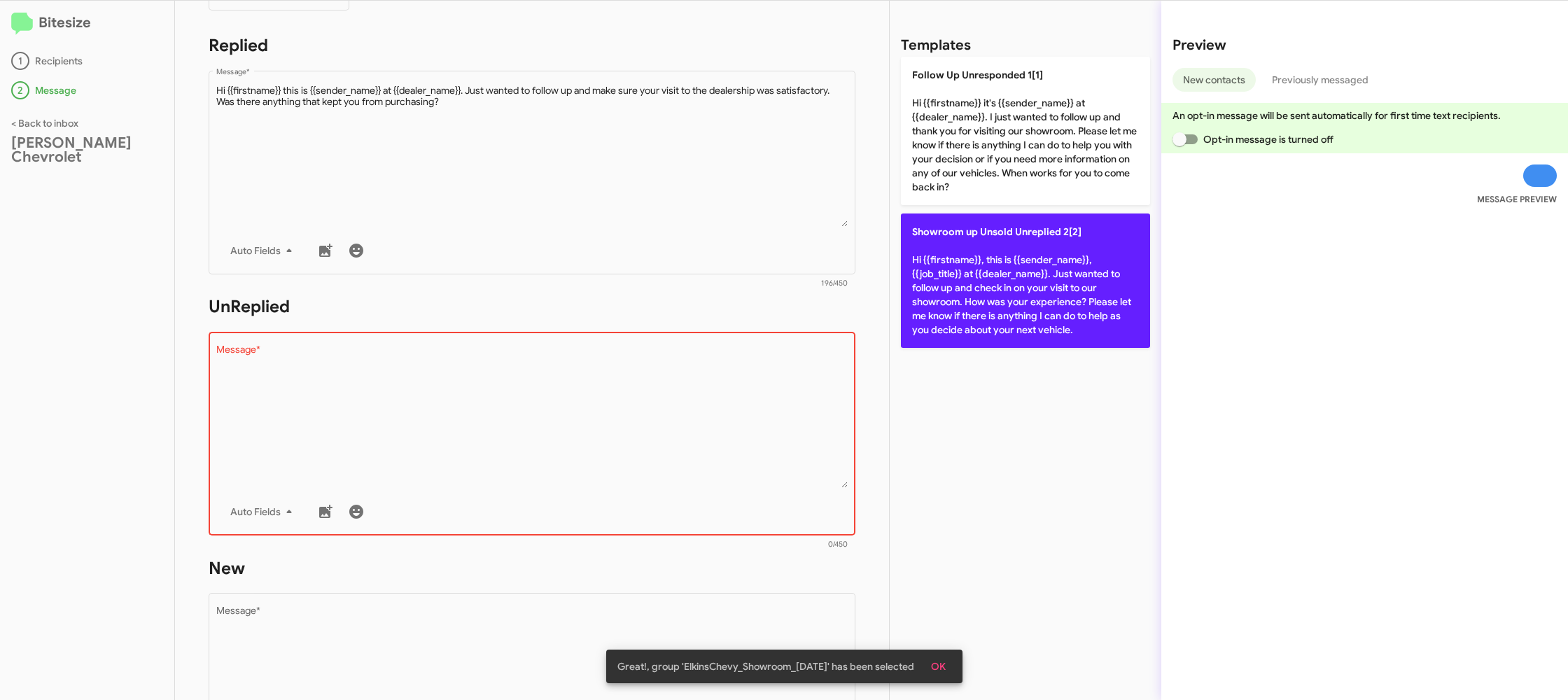
drag, startPoint x: 686, startPoint y: 490, endPoint x: 980, endPoint y: 272, distance: 366.0
click at [721, 447] on div "Drop image here to insert Auto Fields Message *" at bounding box center [532, 433] width 632 height 207
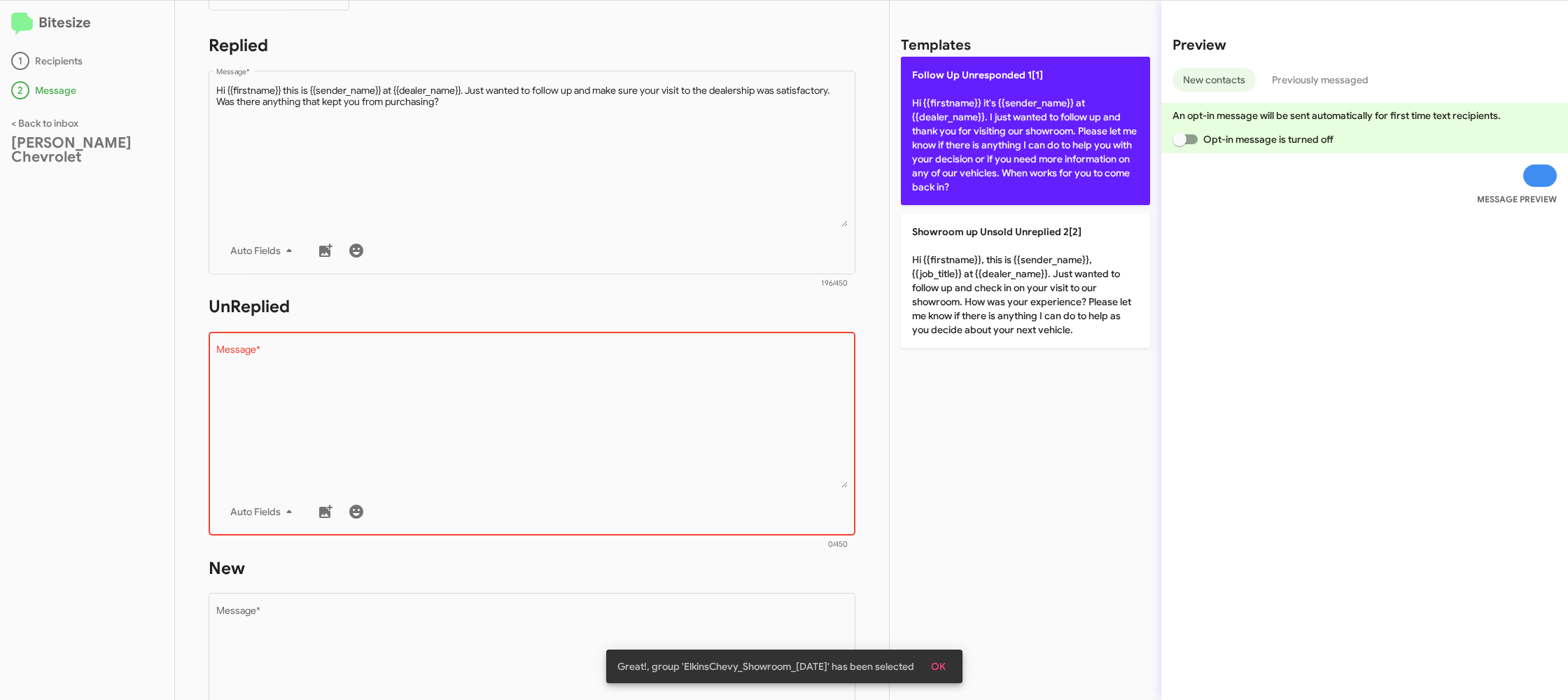
click at [991, 119] on p "Follow Up Unresponded 1[1] Hi {{firstname}} it's {{sender_name}} at {{dealer_na…" at bounding box center [1025, 130] width 249 height 148
type textarea "Hi {{firstname}} it's {{sender_name}} at {{dealer_name}}. I just wanted to foll…"
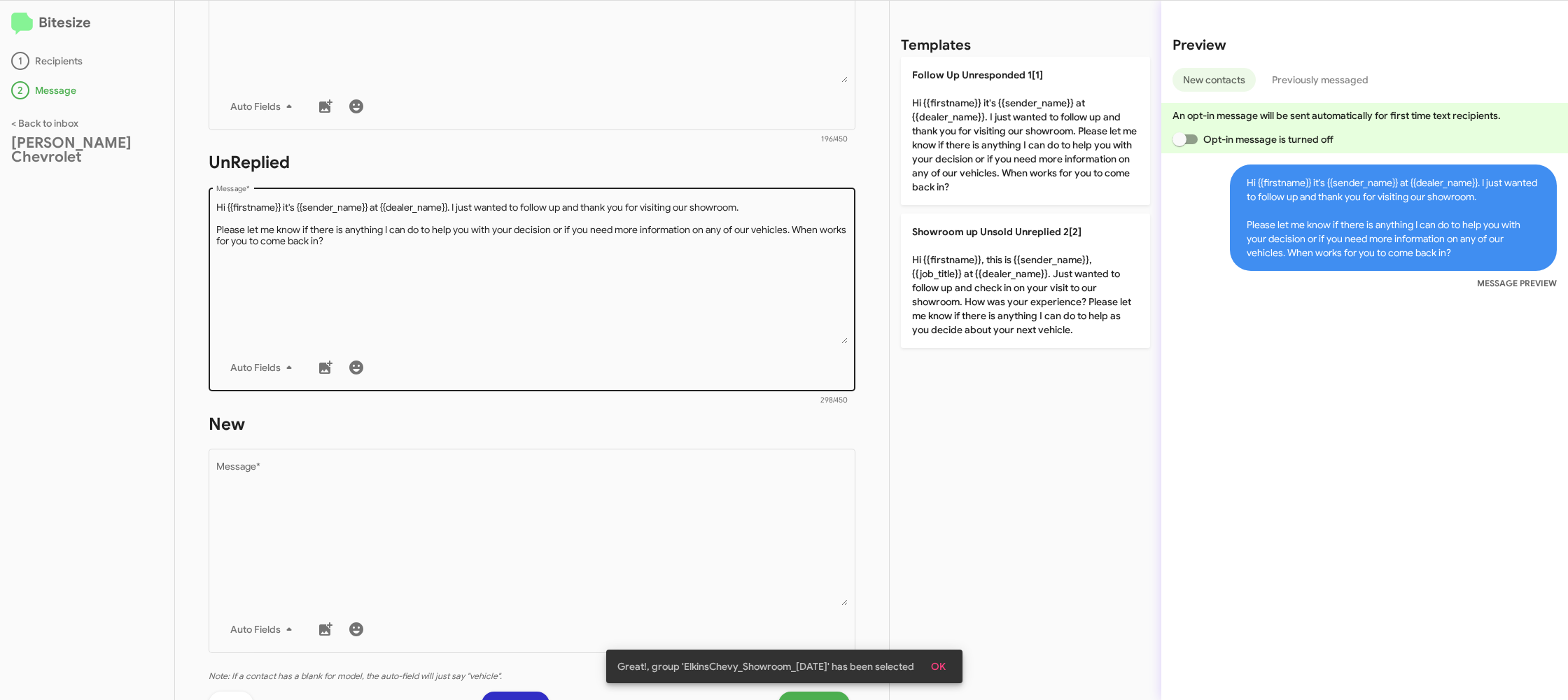
scroll to position [513, 0]
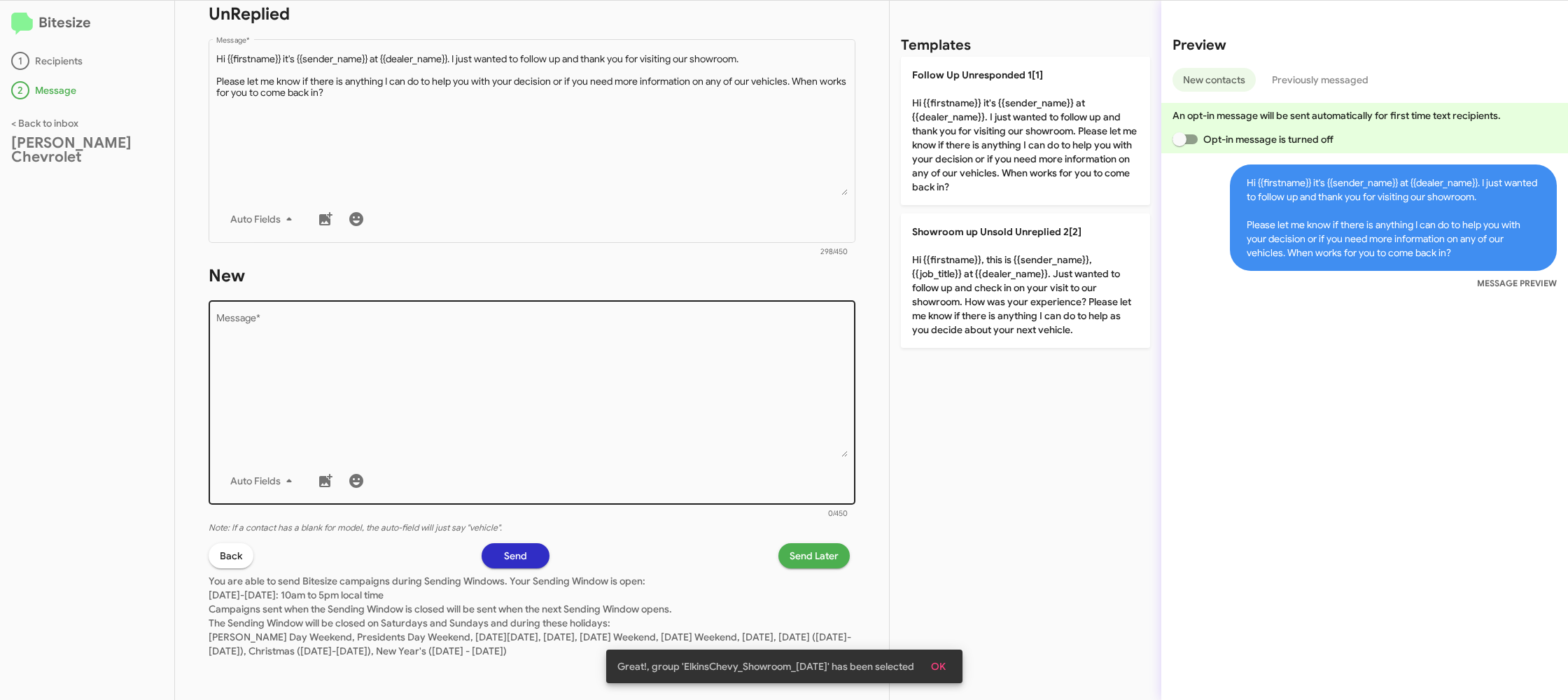
click at [643, 434] on textarea "Message *" at bounding box center [532, 385] width 632 height 143
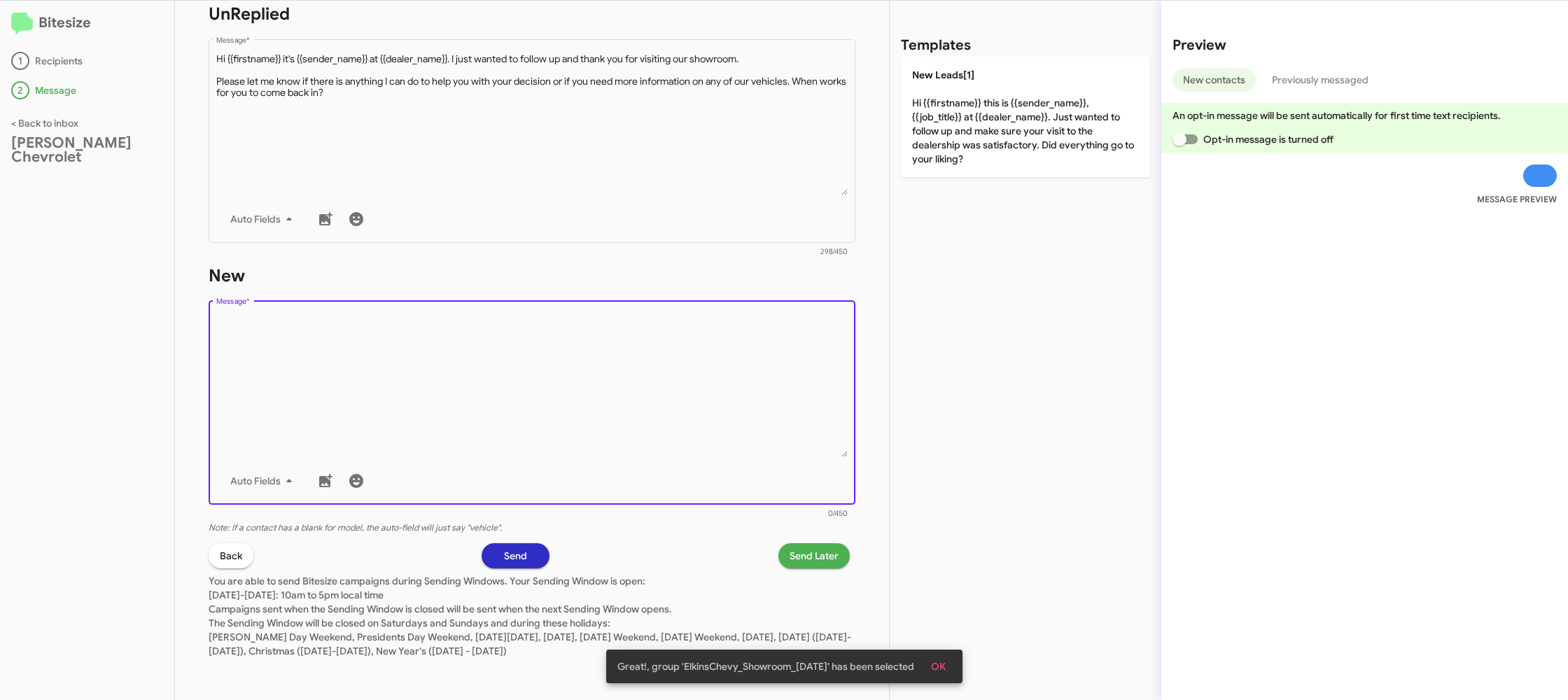
drag, startPoint x: 663, startPoint y: 409, endPoint x: 814, endPoint y: 272, distance: 203.9
click at [706, 367] on textarea "Message *" at bounding box center [532, 385] width 632 height 143
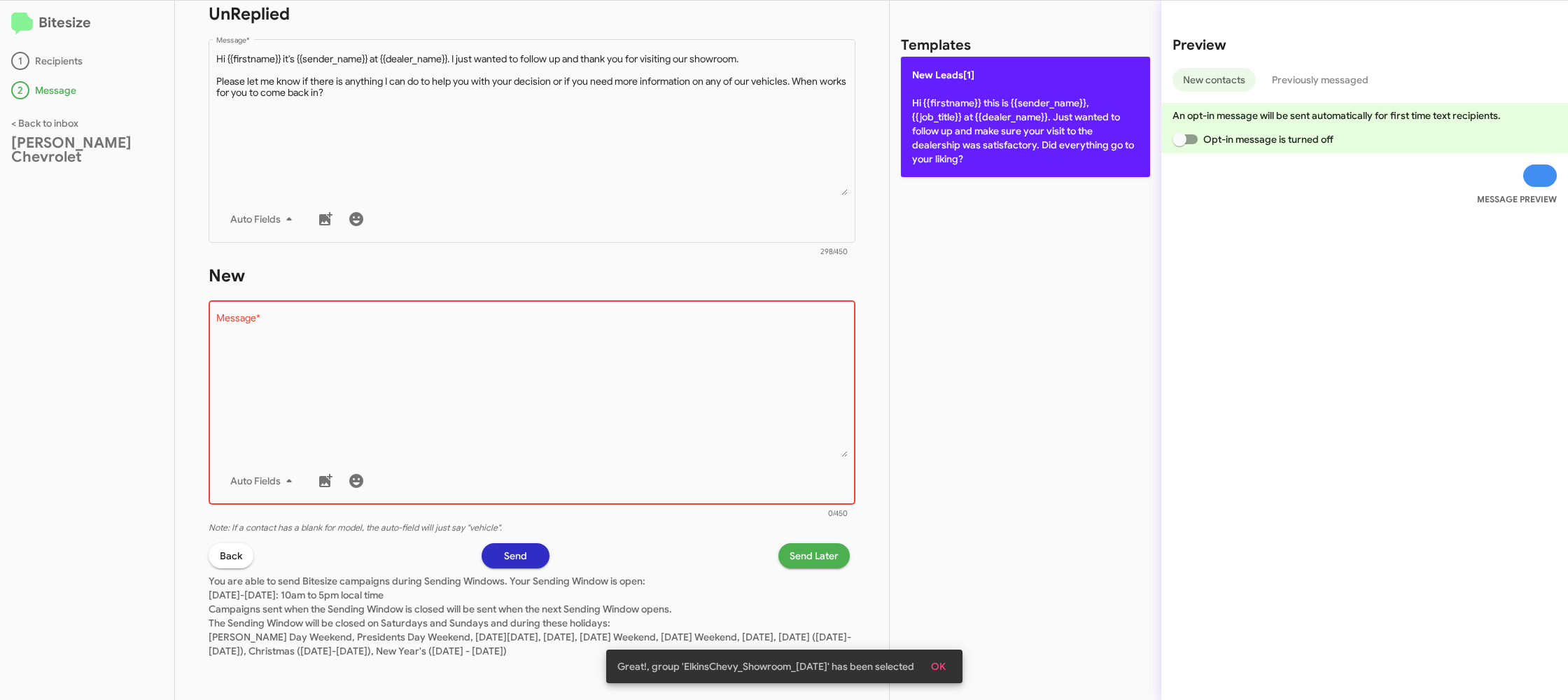
click at [966, 127] on p "New Leads[1] Hi {{firstname}} this is {{sender_name}}, {{job_title}} at {{deale…" at bounding box center [1025, 117] width 249 height 120
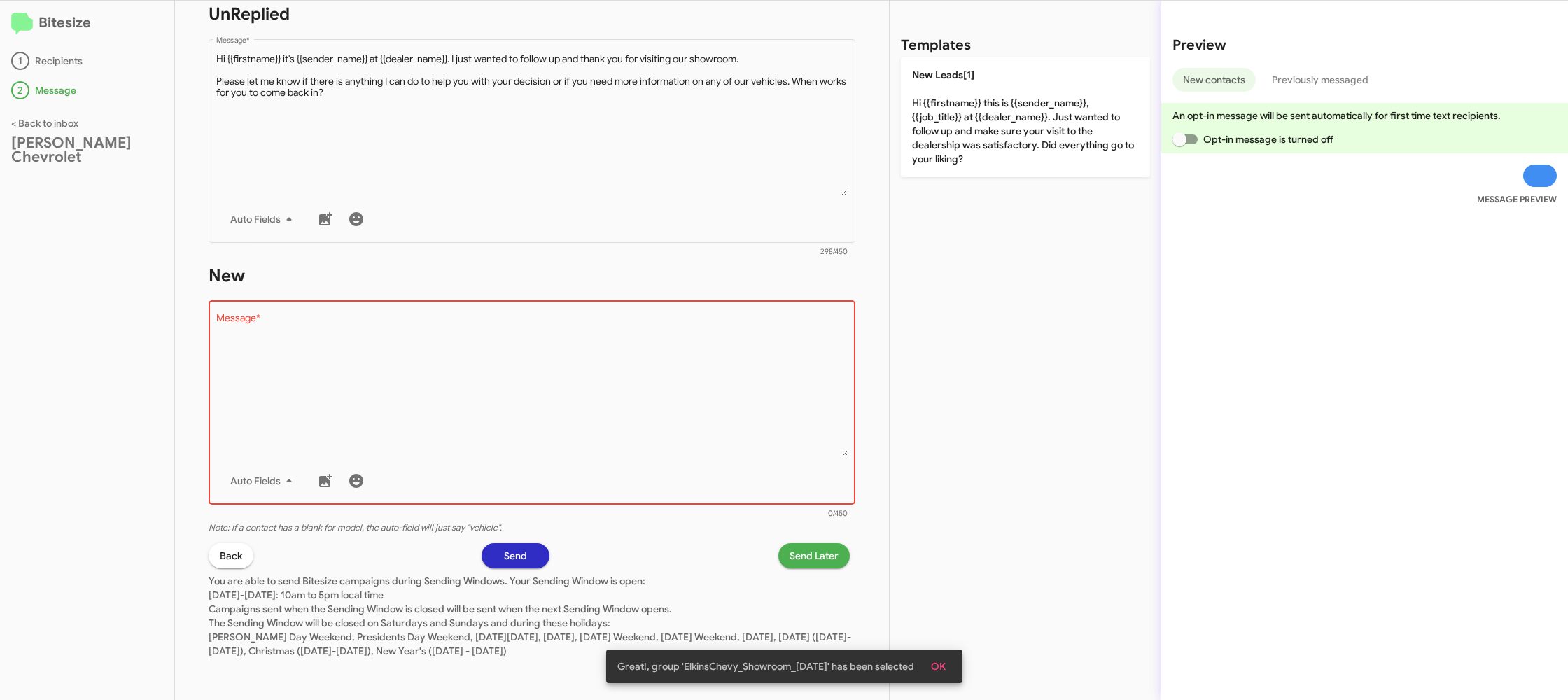
type textarea "Hi {{firstname}} this is {{sender_name}}, {{job_title}} at {{dealer_name}}. Jus…"
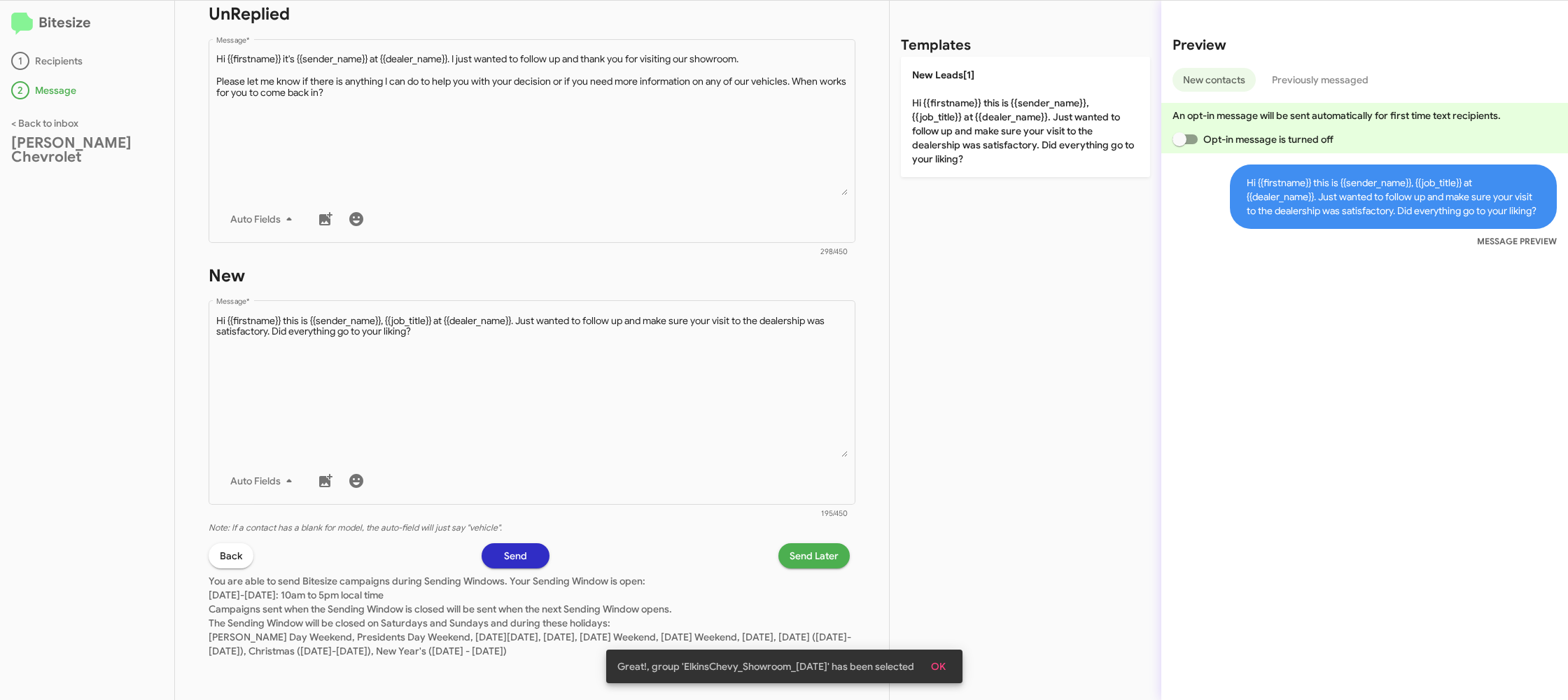
click at [798, 559] on span "Send Later" at bounding box center [814, 555] width 49 height 25
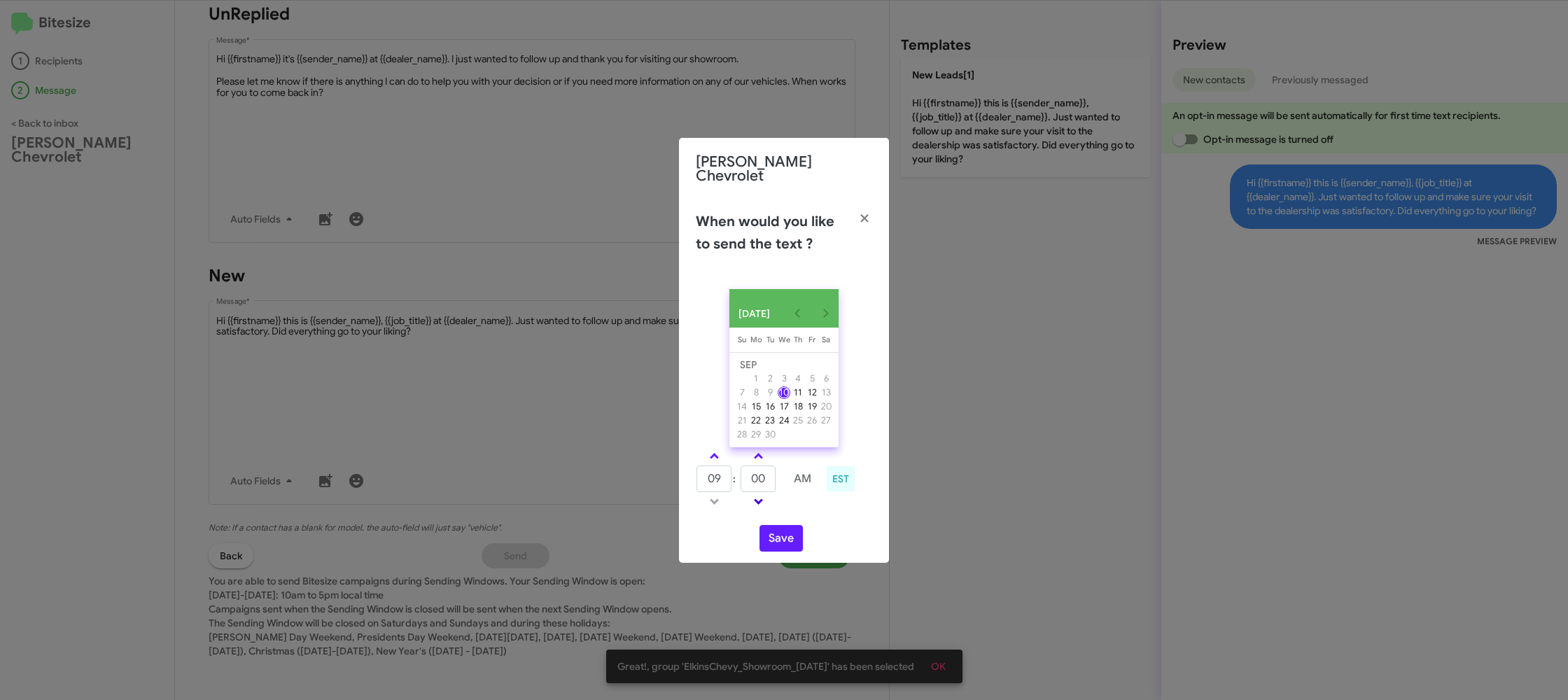
drag, startPoint x: 709, startPoint y: 447, endPoint x: 765, endPoint y: 494, distance: 73.1
click at [711, 449] on link at bounding box center [714, 455] width 25 height 16
type input "10"
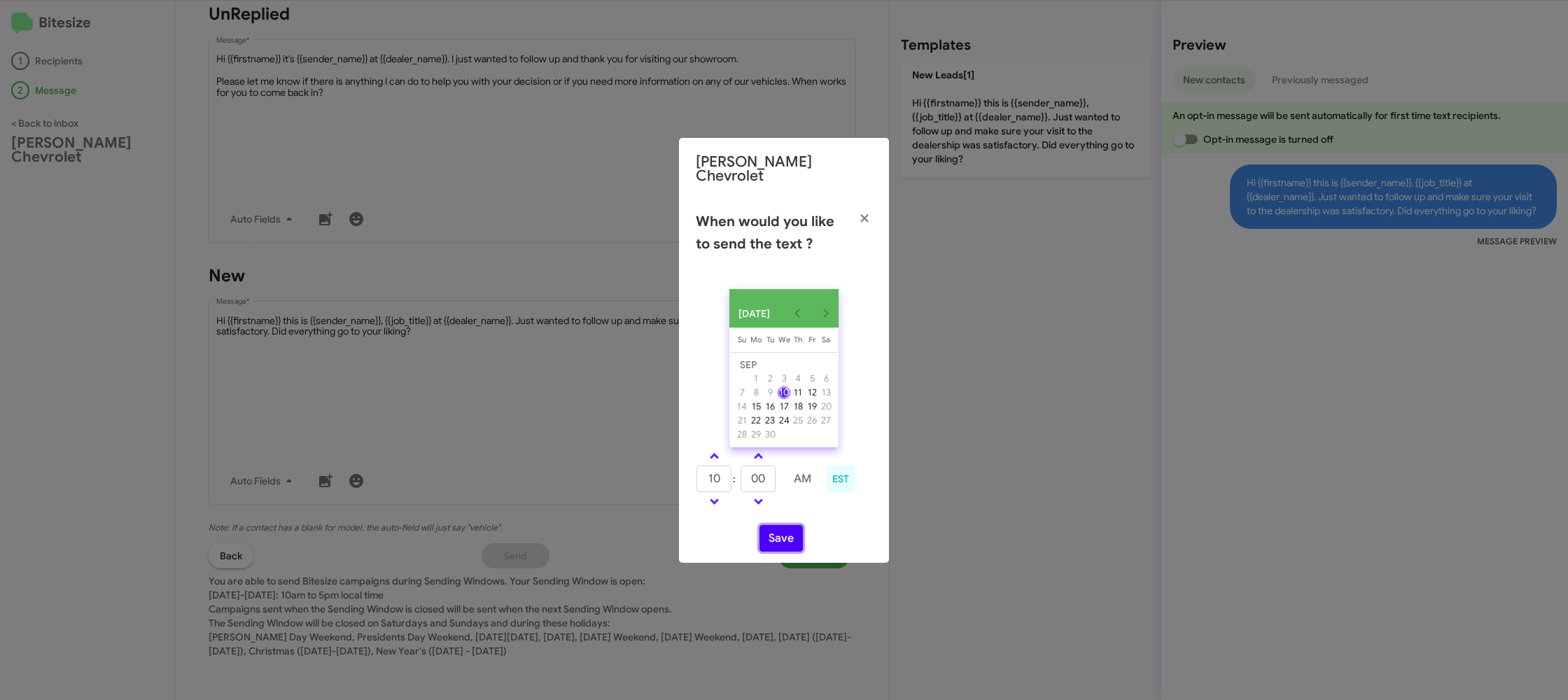
click at [766, 531] on button "Save" at bounding box center [781, 537] width 43 height 26
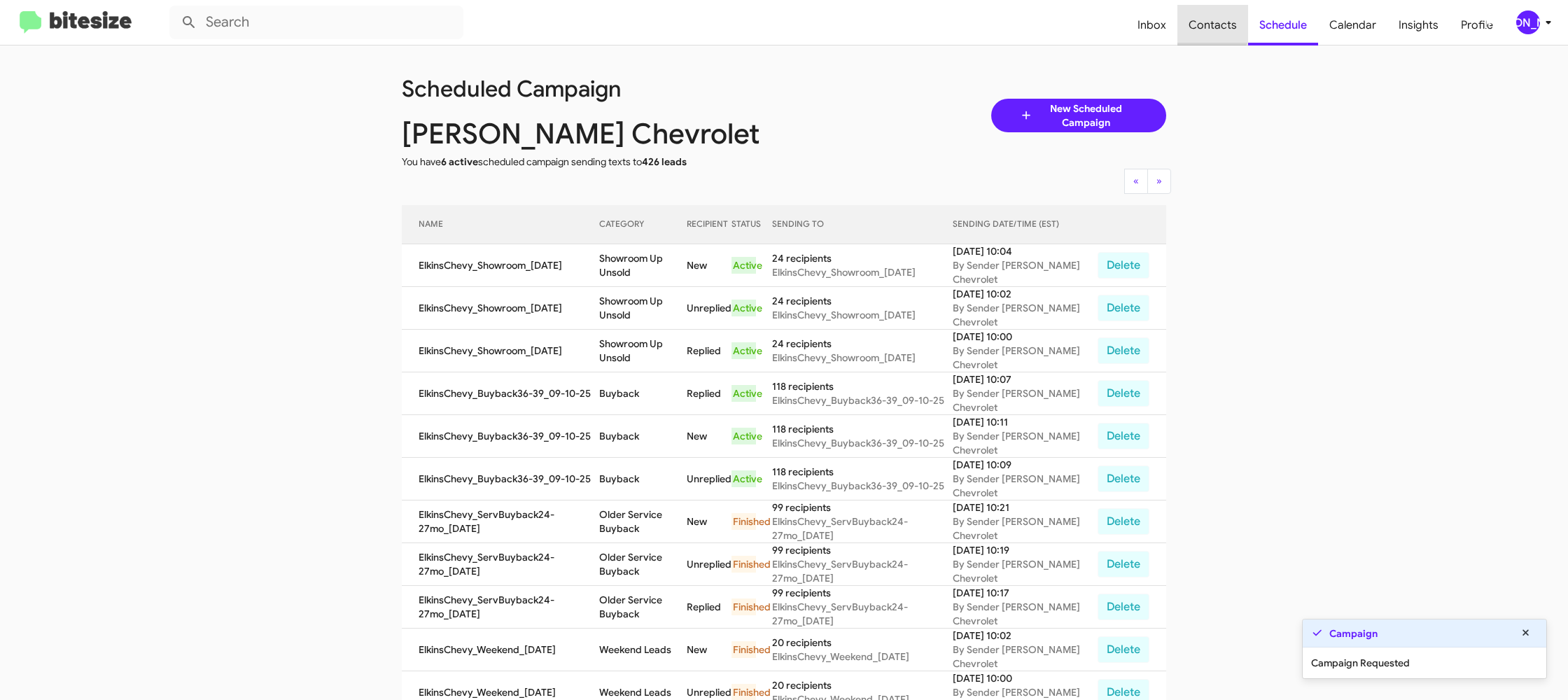
click at [1213, 19] on span "Contacts" at bounding box center [1212, 25] width 70 height 41
type input "in:groups"
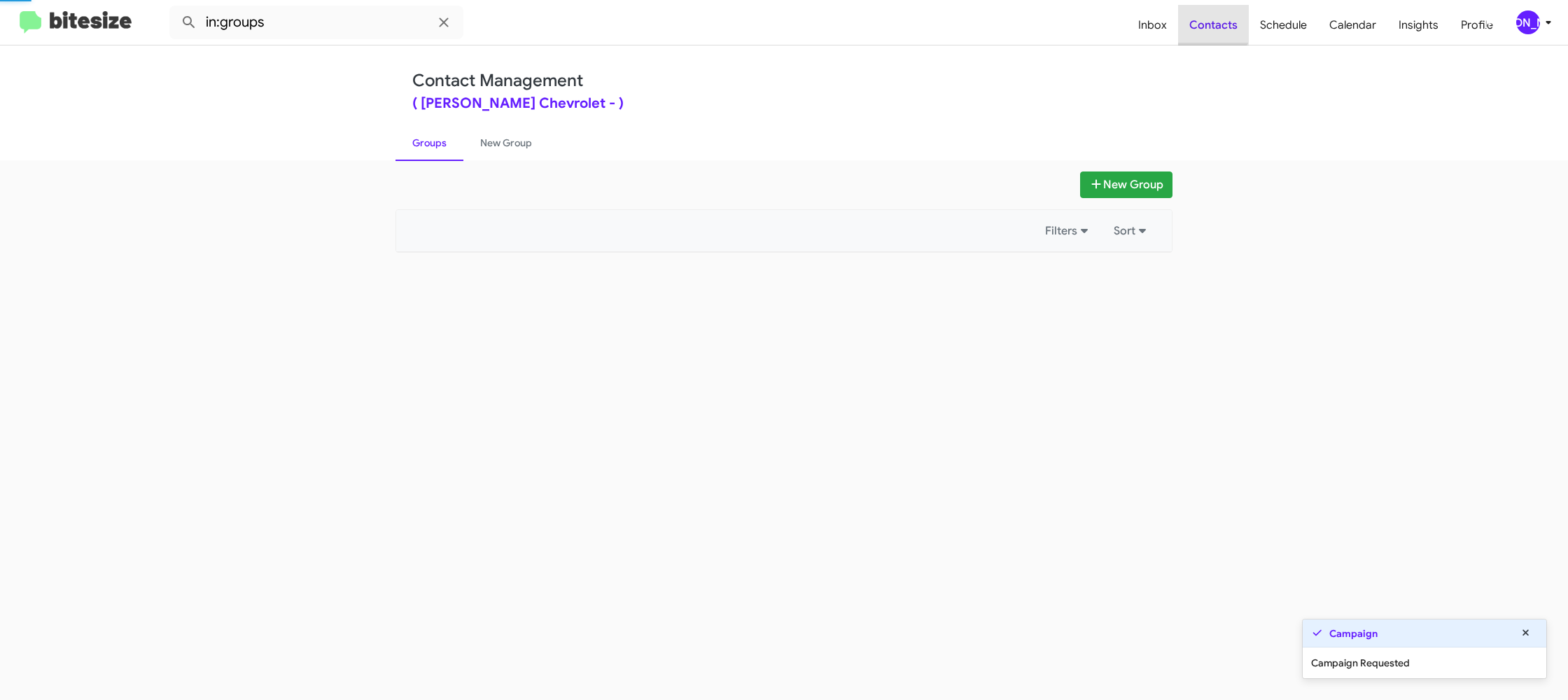
click at [1213, 19] on span "Contacts" at bounding box center [1212, 25] width 70 height 41
click at [1211, 19] on span "Contacts" at bounding box center [1212, 25] width 70 height 41
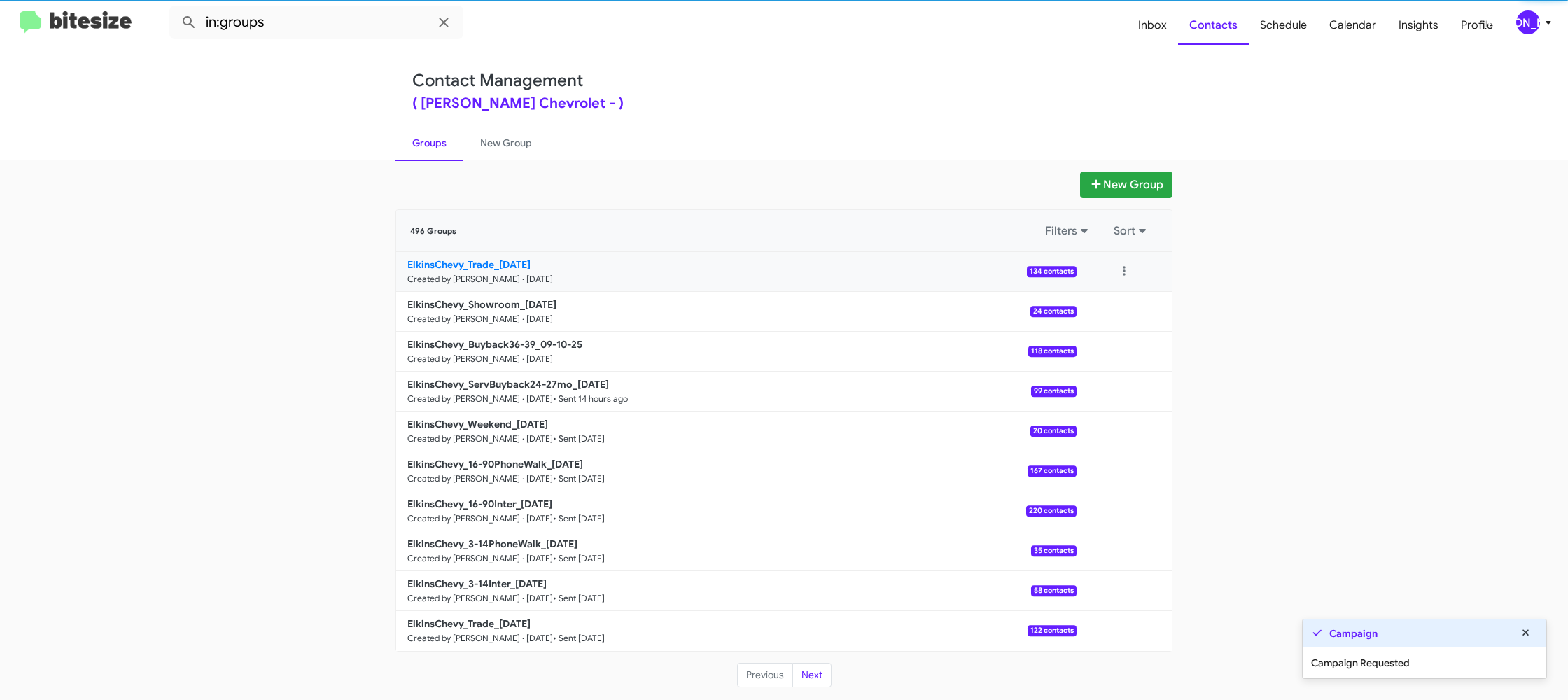
click at [489, 275] on small "Created by [PERSON_NAME] · [DATE]" at bounding box center [480, 278] width 146 height 11
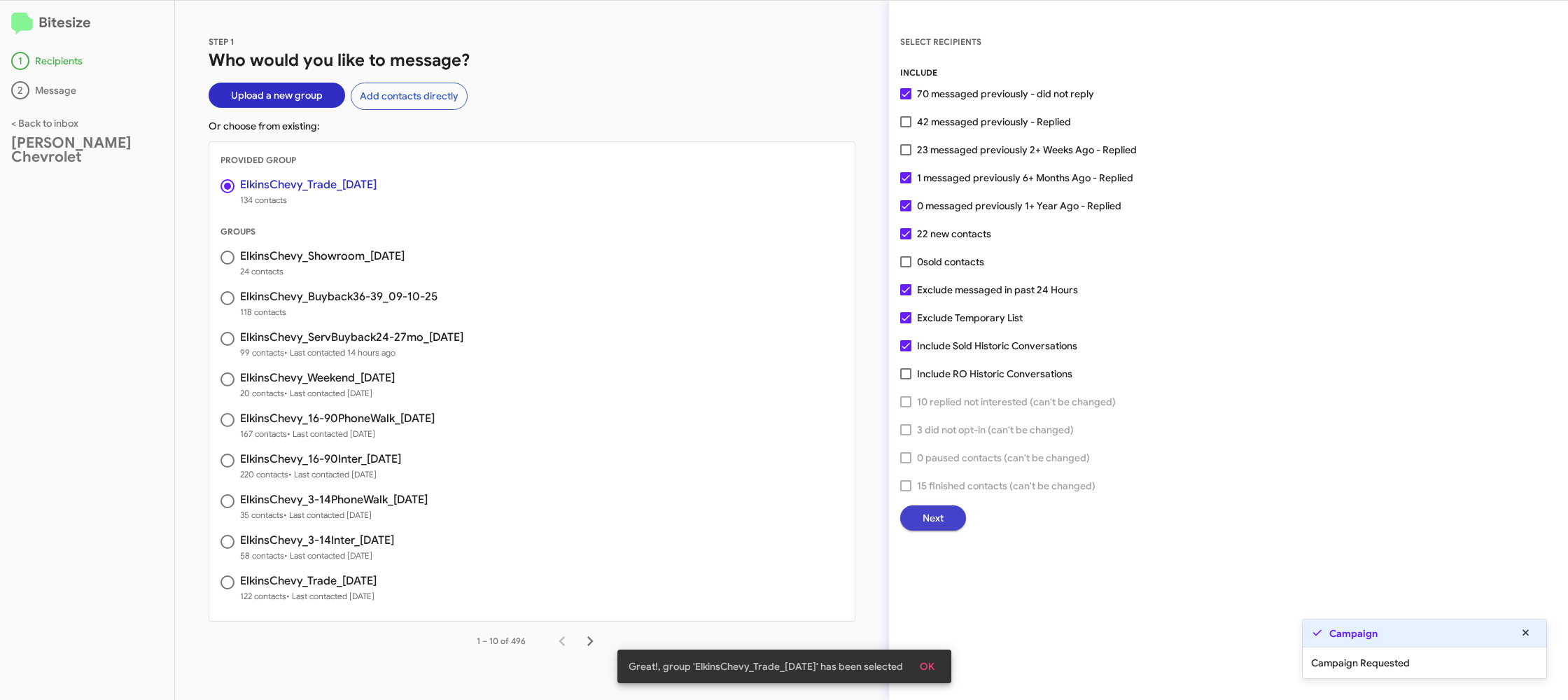
click at [928, 518] on span "Next" at bounding box center [933, 518] width 21 height 25
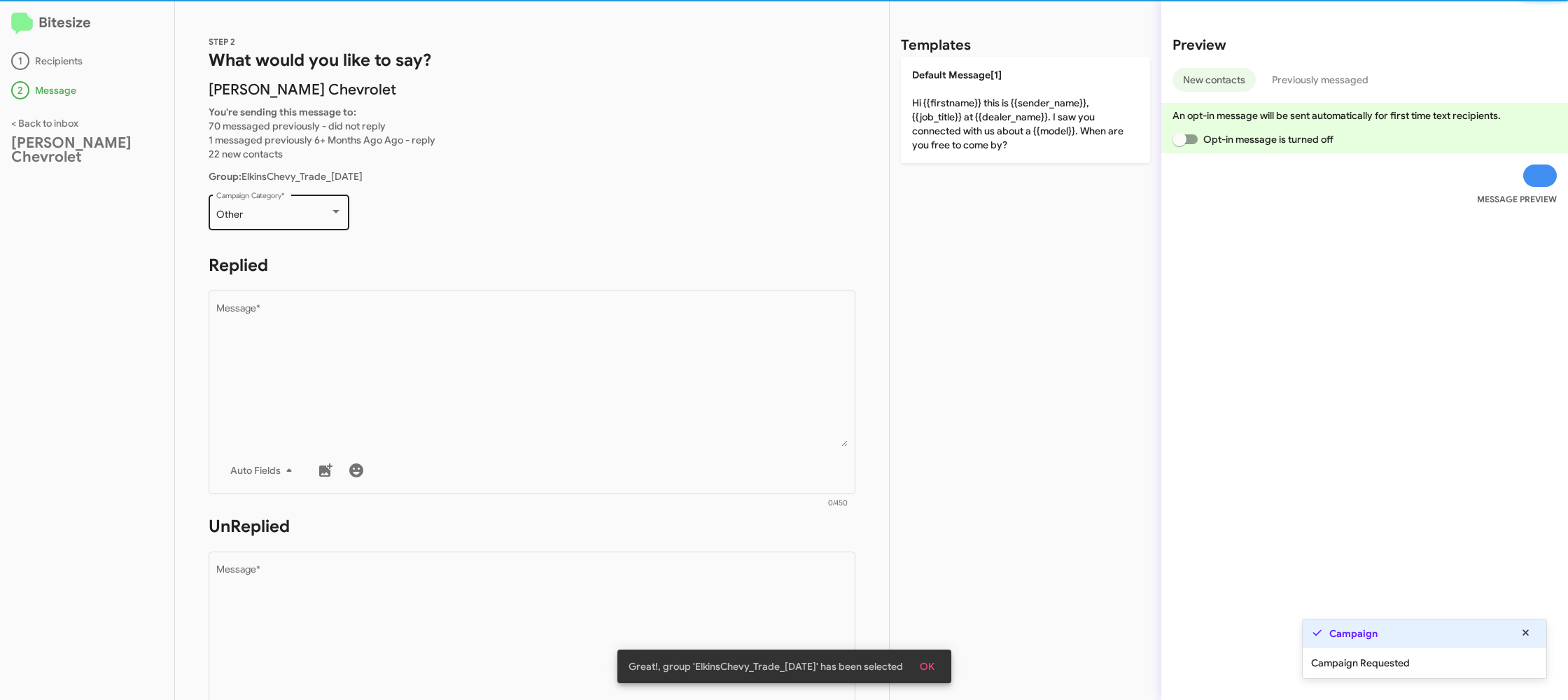
click at [307, 211] on div "Other" at bounding box center [273, 214] width 113 height 11
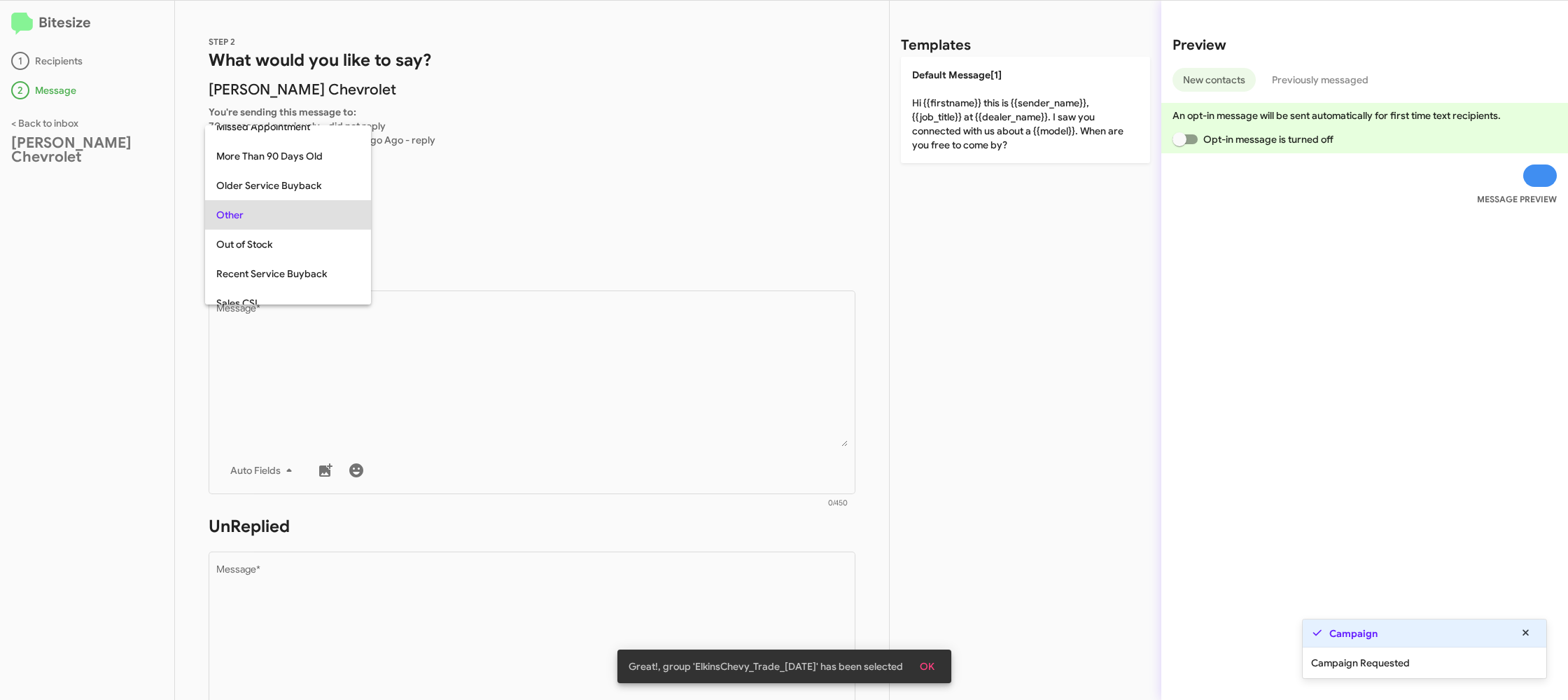
scroll to position [497, 0]
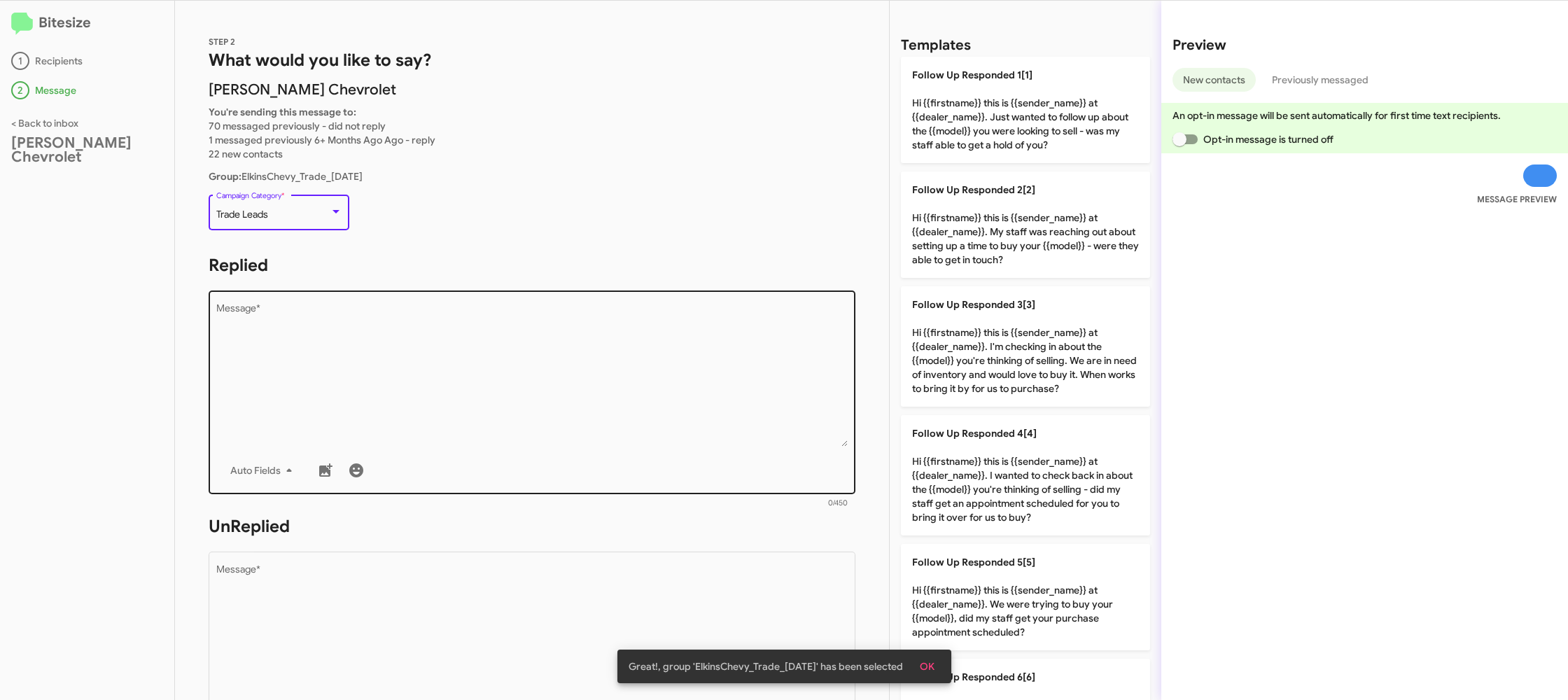
click at [478, 354] on textarea "Message *" at bounding box center [532, 375] width 632 height 143
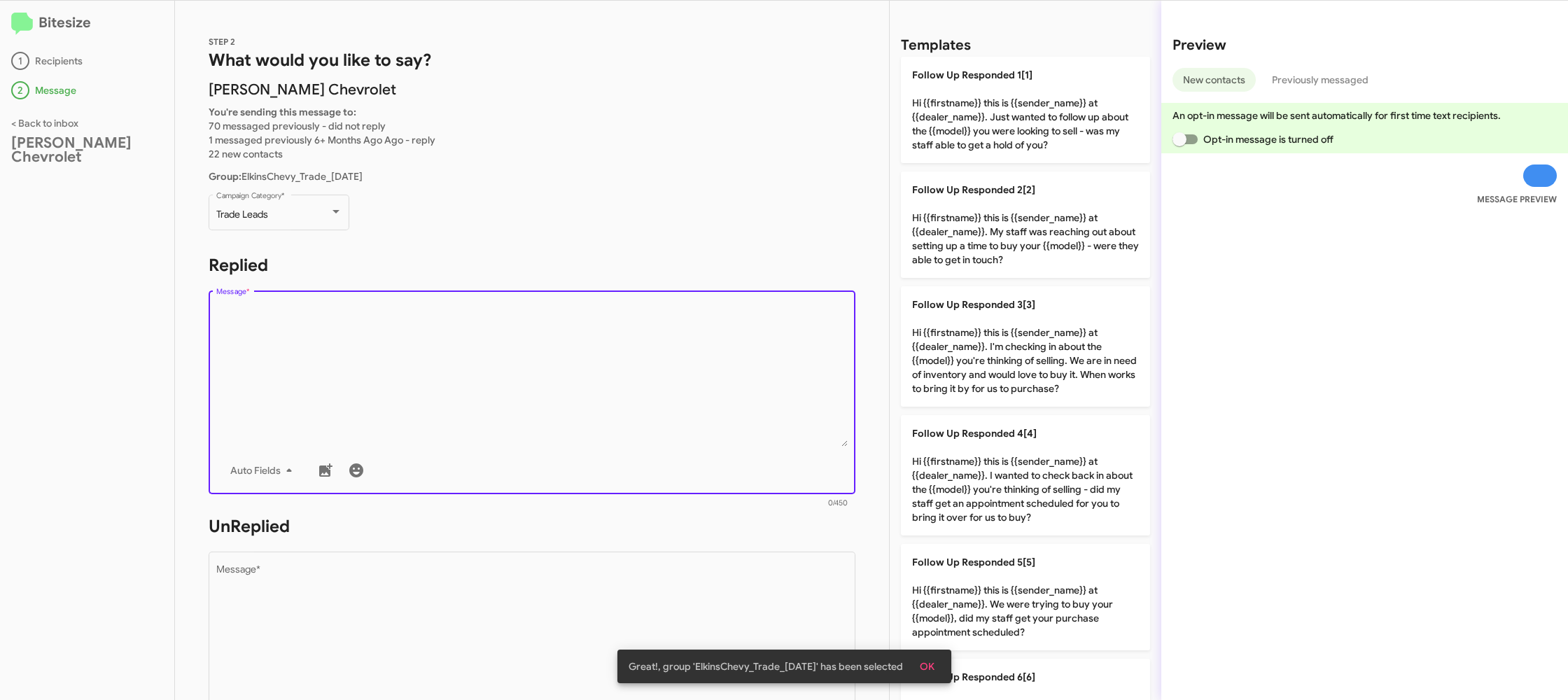
click at [771, 456] on div "Auto Fields" at bounding box center [532, 470] width 632 height 28
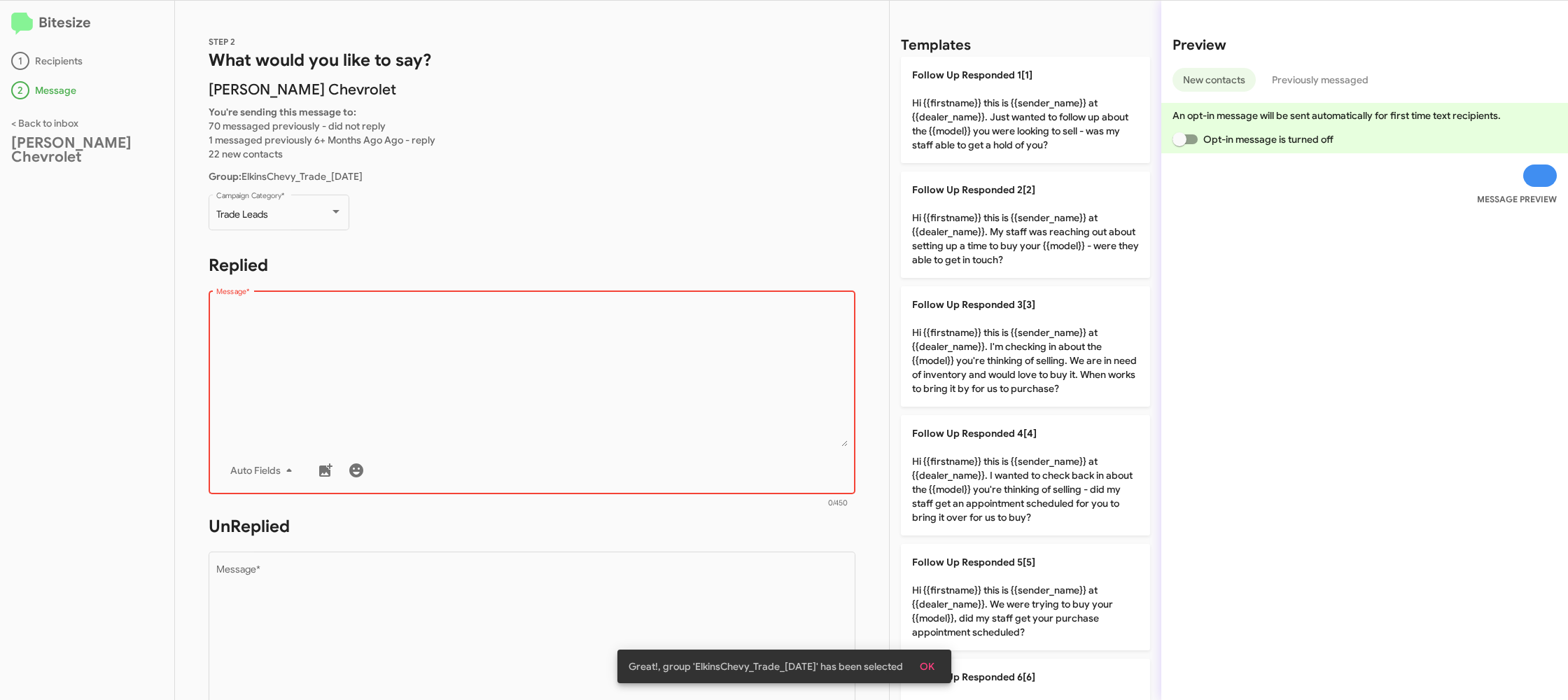
scroll to position [547, 0]
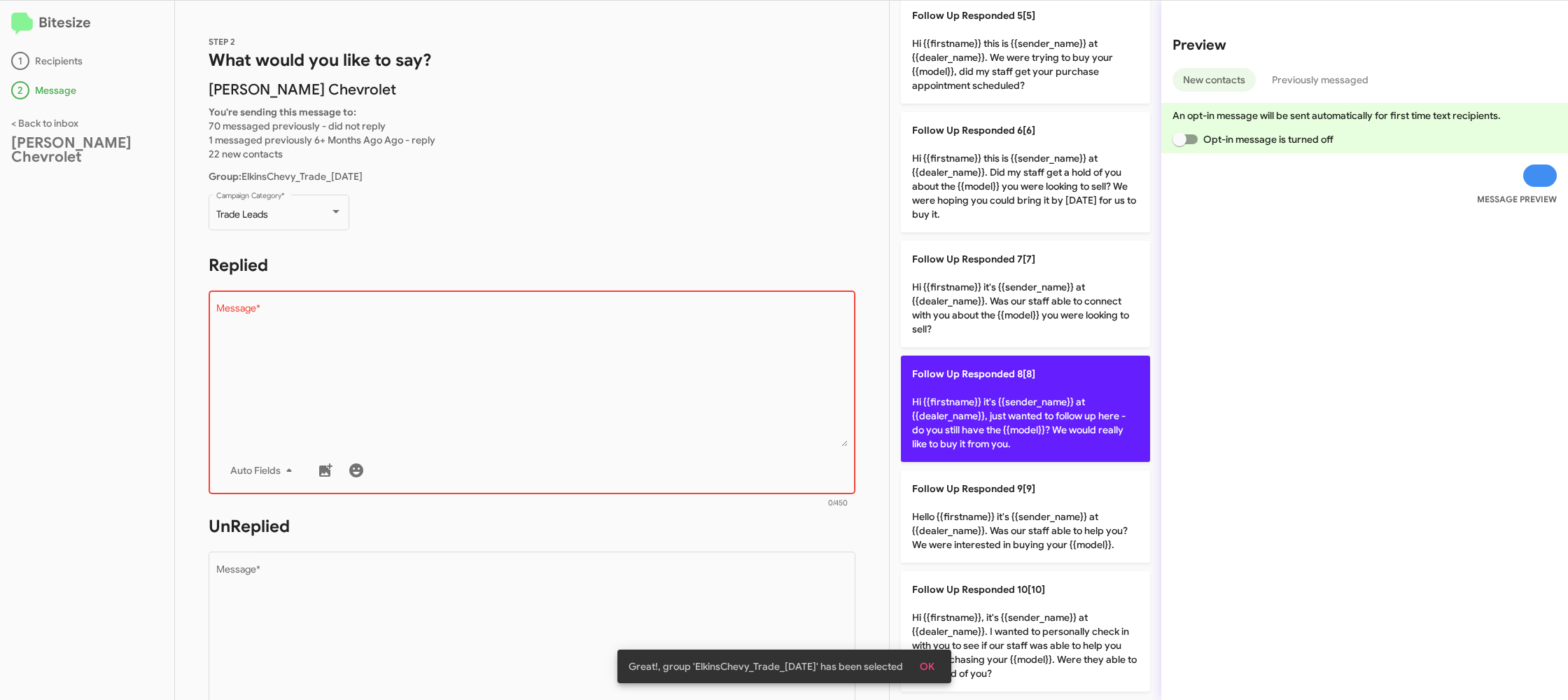
drag, startPoint x: 1052, startPoint y: 416, endPoint x: 773, endPoint y: 562, distance: 314.9
click at [1034, 426] on p "Follow Up Responded 8[8] Hi {{firstname}} it's {{sender_name}} at {{dealer_name…" at bounding box center [1025, 409] width 249 height 107
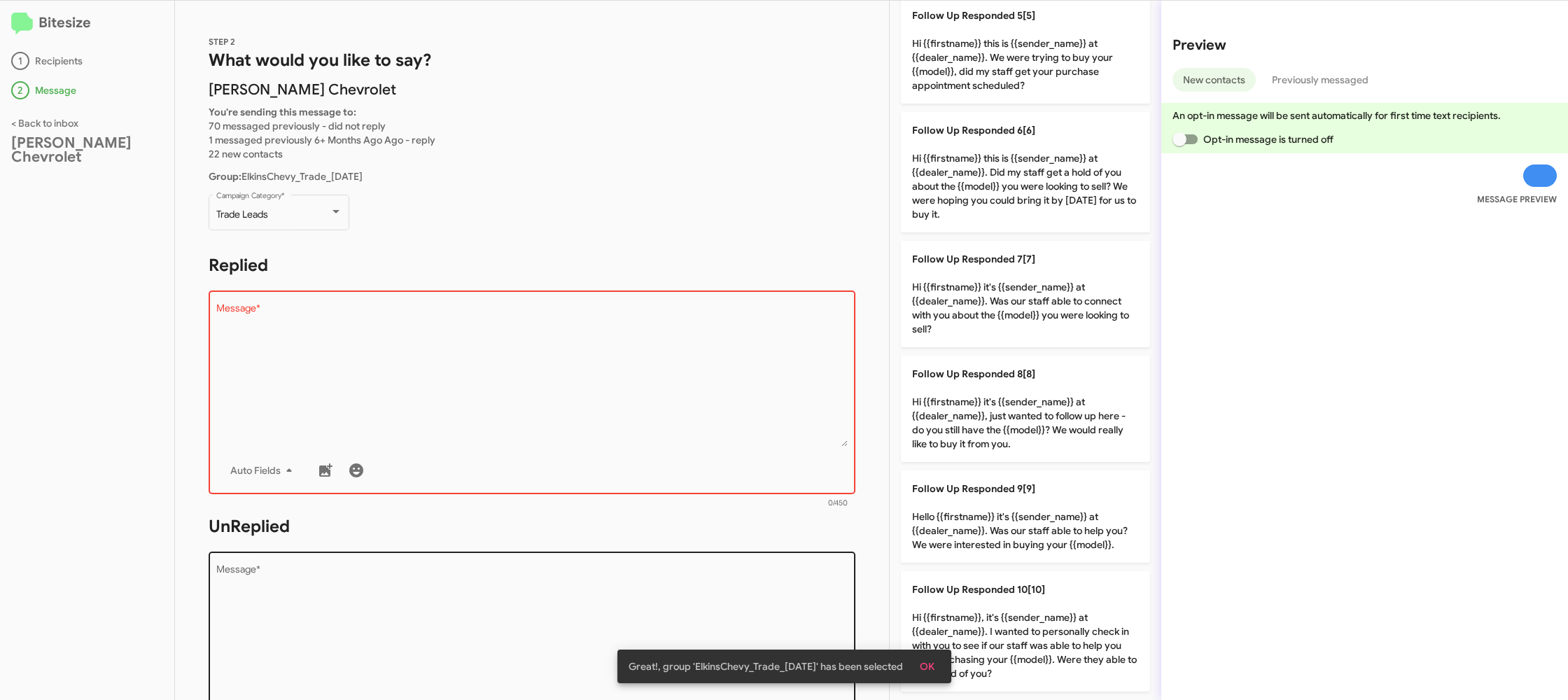
type textarea "Hi {{firstname}} it's {{sender_name}} at {{dealer_name}}, just wanted to follow…"
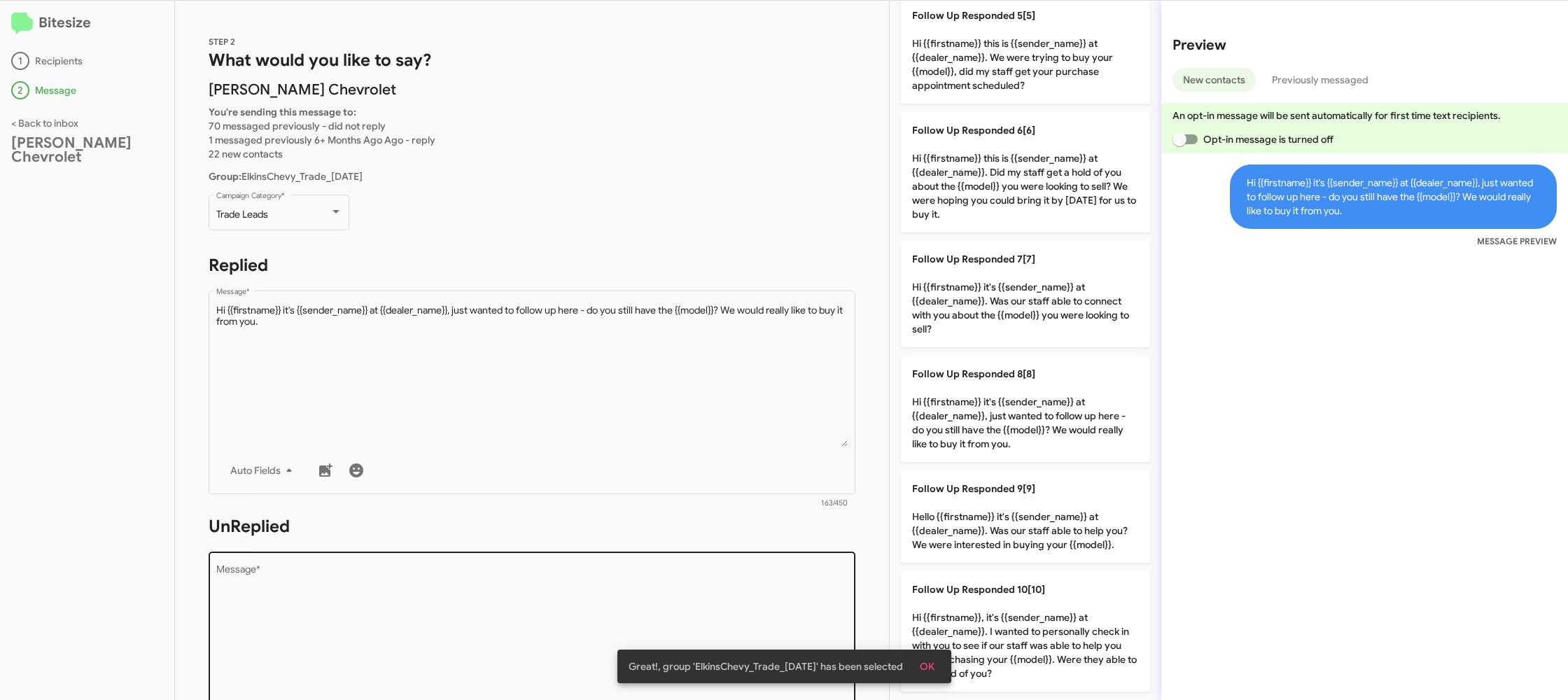
click at [767, 575] on textarea "Message *" at bounding box center [532, 636] width 632 height 143
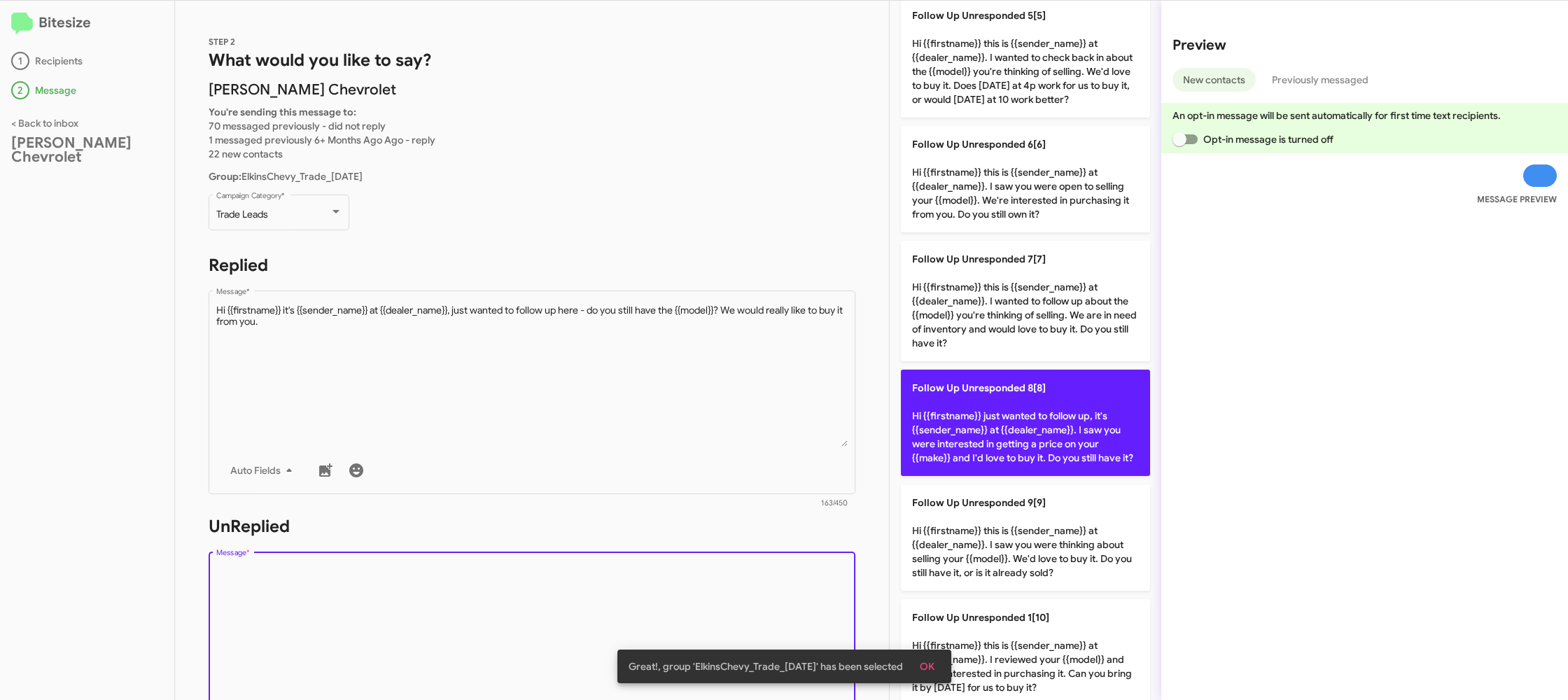
drag, startPoint x: 767, startPoint y: 575, endPoint x: 921, endPoint y: 456, distance: 194.6
click at [777, 561] on div "Drop image here to insert Auto Fields Message *" at bounding box center [532, 652] width 632 height 207
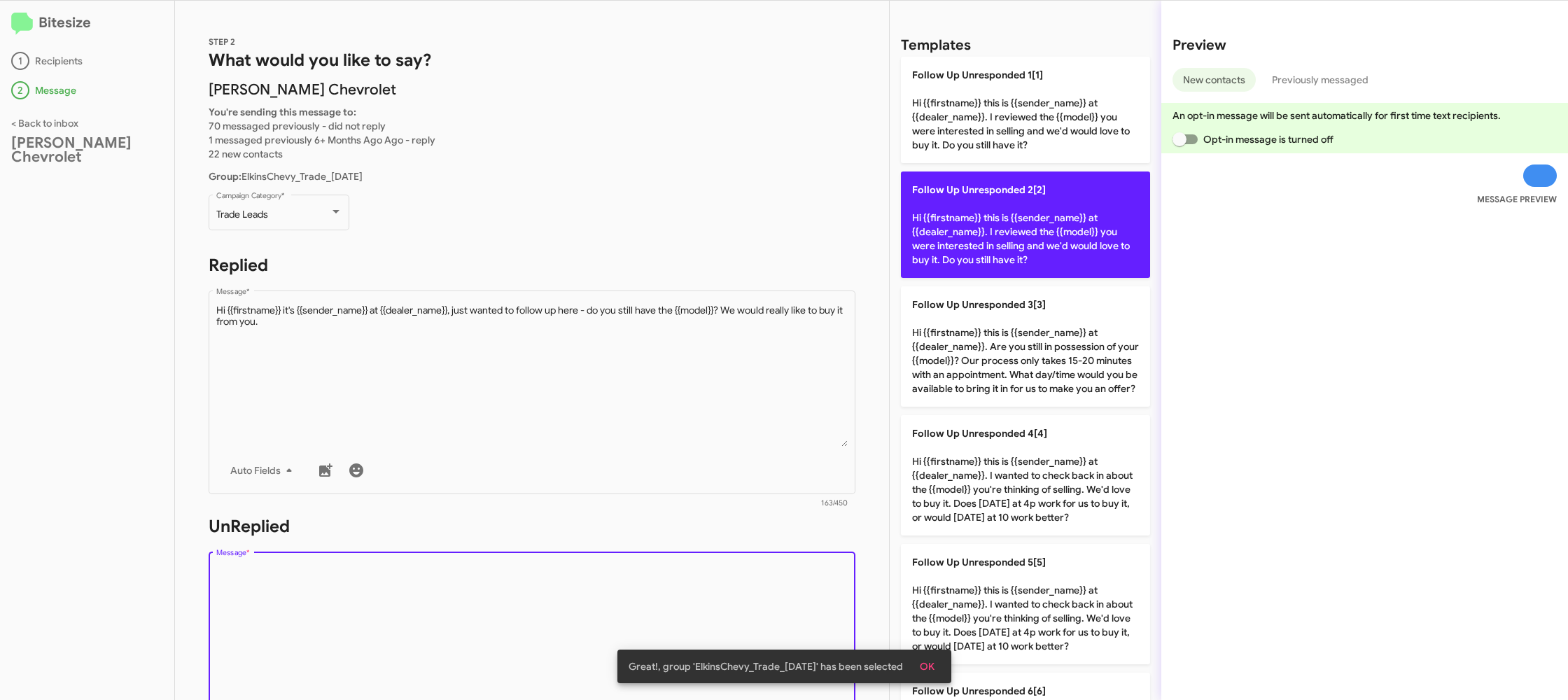
drag, startPoint x: 991, startPoint y: 228, endPoint x: 649, endPoint y: 321, distance: 354.4
click at [990, 228] on p "Follow Up Unresponded 2[2] Hi {{firstname}} this is {{sender_name}} at {{dealer…" at bounding box center [1025, 225] width 249 height 107
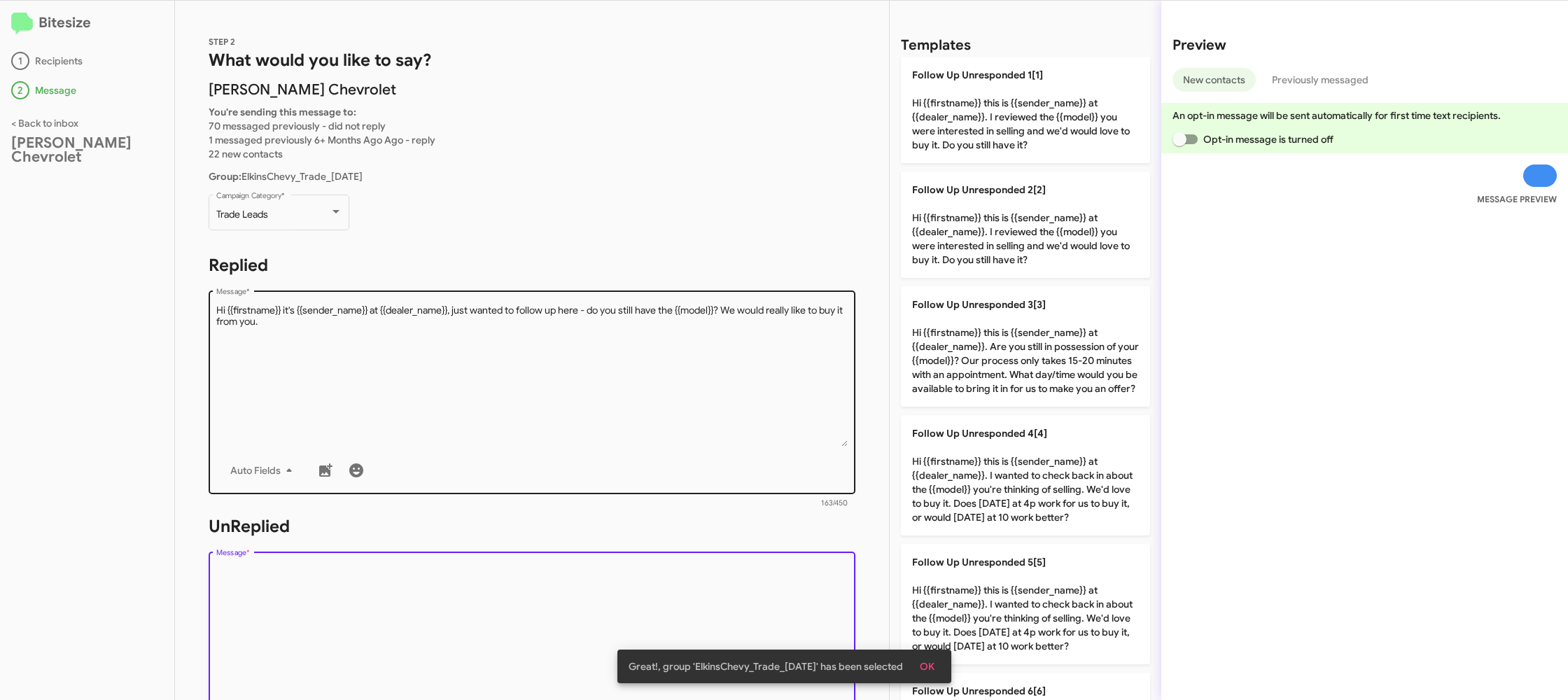
type textarea "Hi {{firstname}} this is {{sender_name}} at {{dealer_name}}. I reviewed the {{m…"
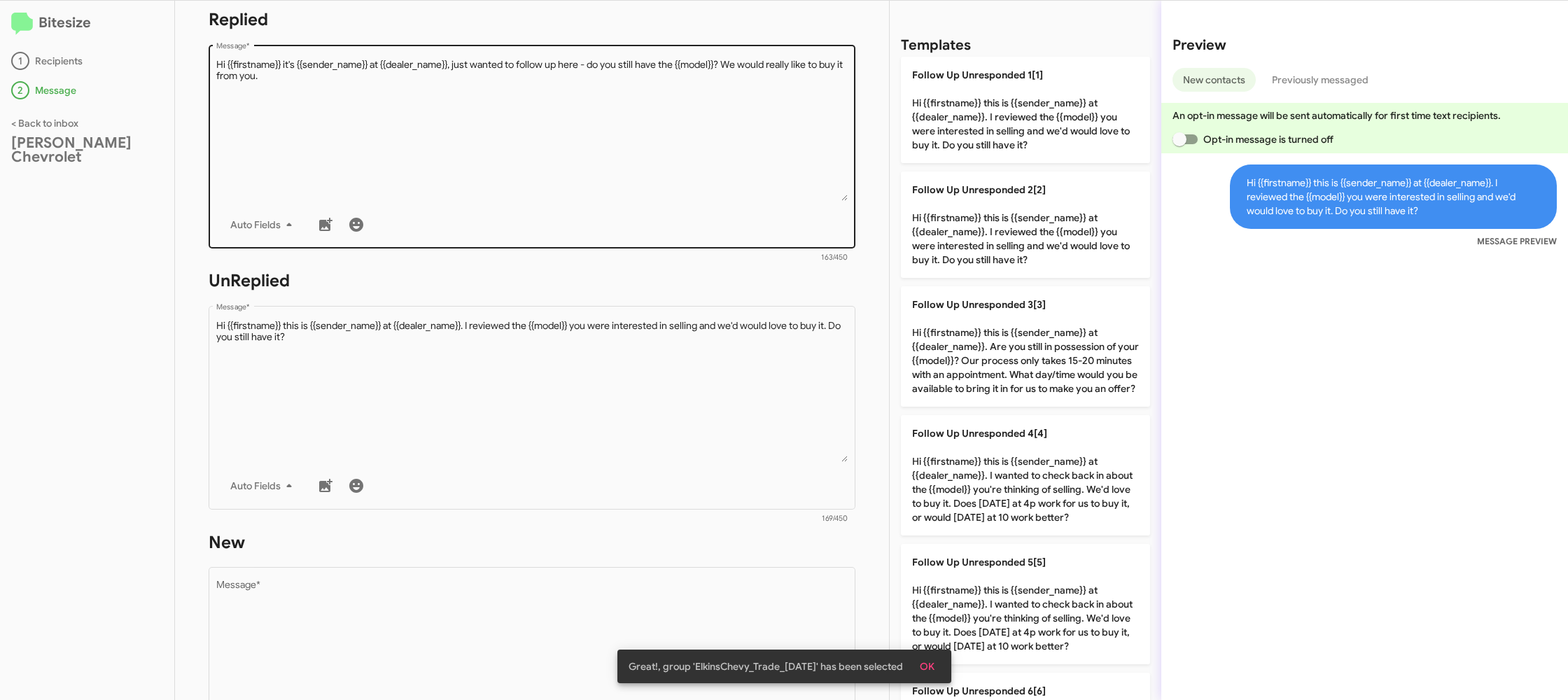
scroll to position [513, 0]
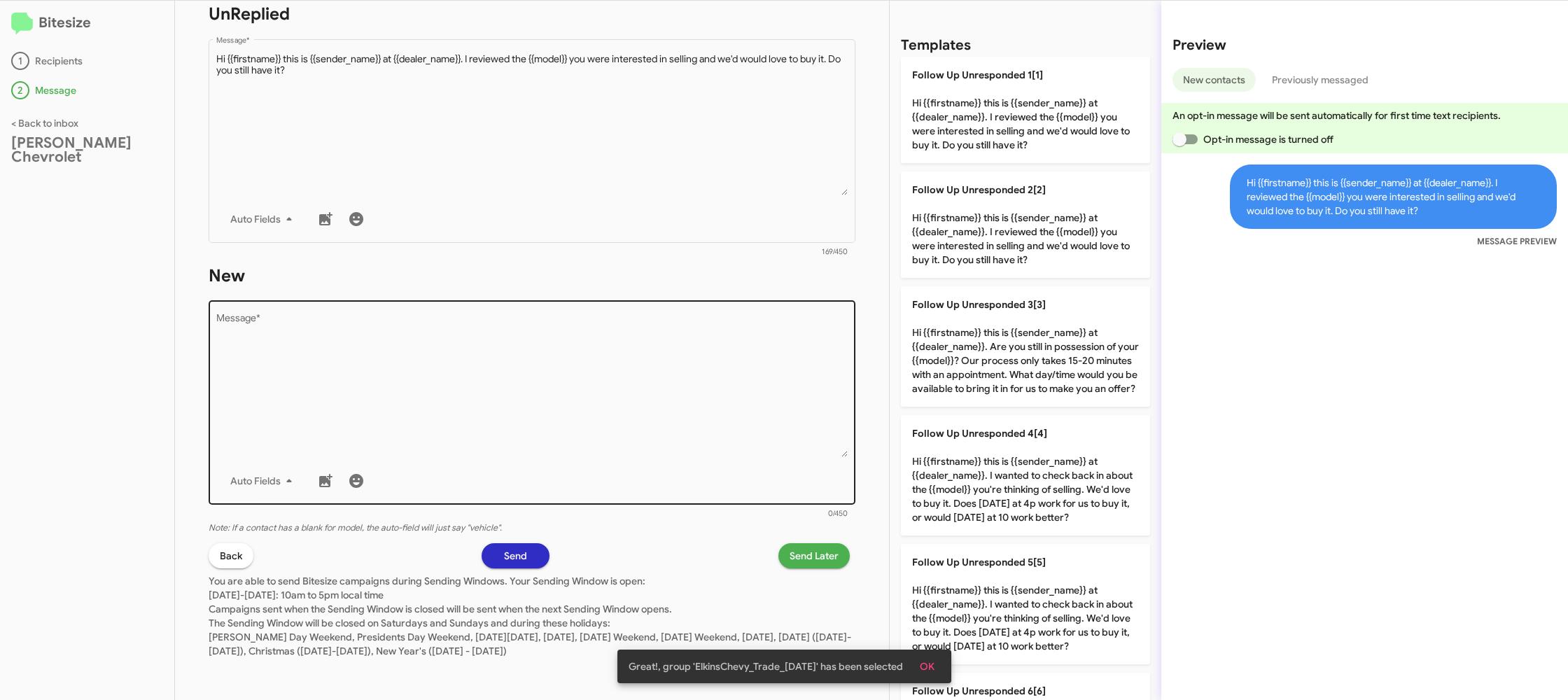
click at [604, 408] on textarea "Message *" at bounding box center [532, 385] width 632 height 143
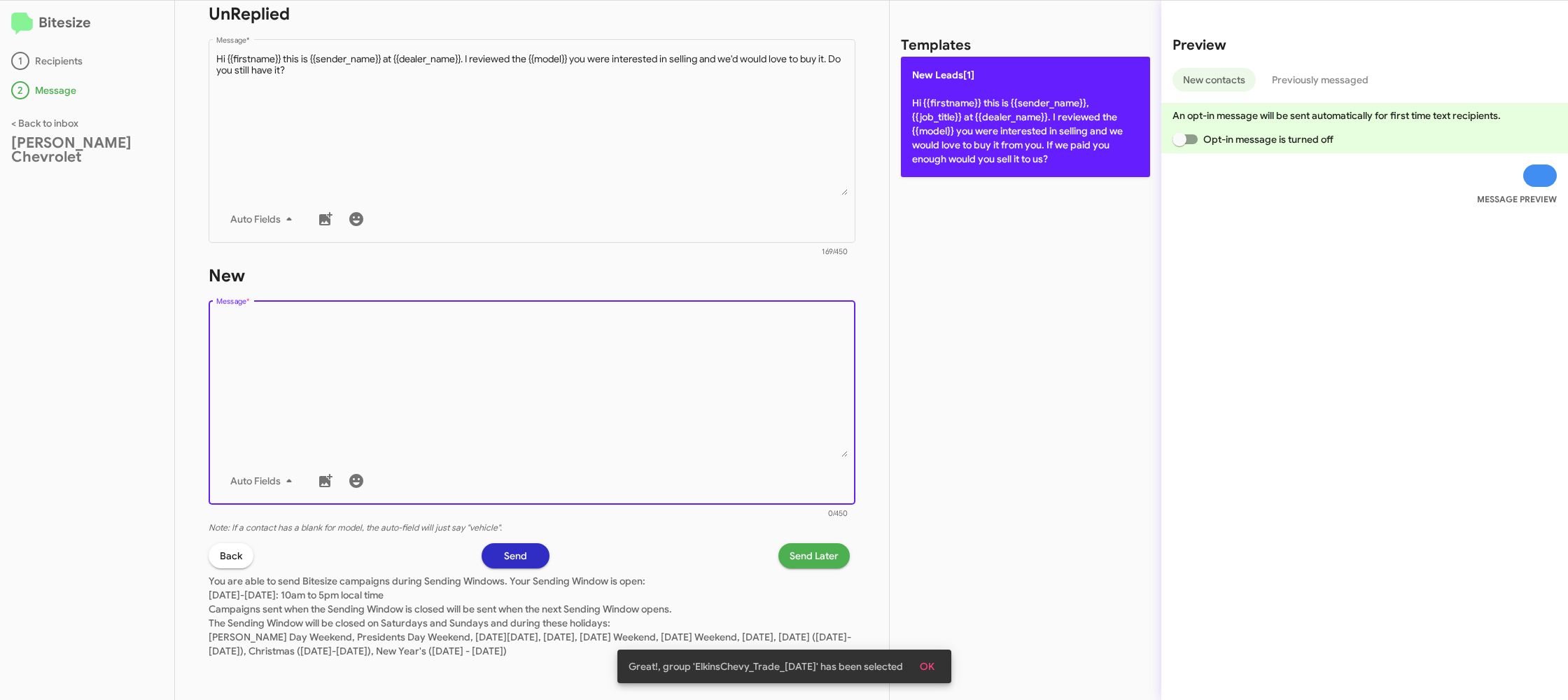
drag, startPoint x: 604, startPoint y: 408, endPoint x: 977, endPoint y: 158, distance: 449.0
click at [646, 370] on textarea "Message *" at bounding box center [532, 385] width 632 height 143
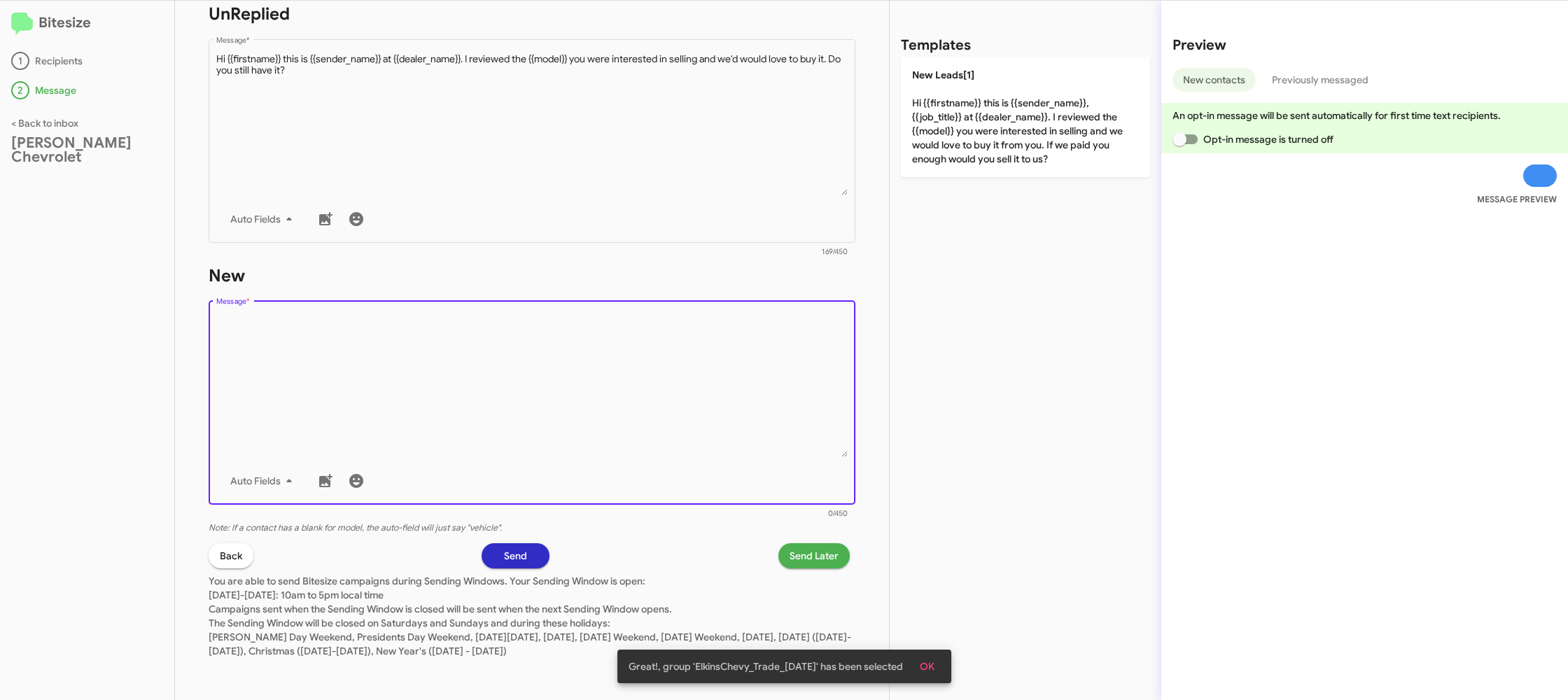
drag, startPoint x: 1002, startPoint y: 146, endPoint x: 874, endPoint y: 299, distance: 199.5
click at [1000, 148] on p "New Leads[1] Hi {{firstname}} this is {{sender_name}}, {{job_title}} at {{deale…" at bounding box center [1025, 117] width 249 height 120
type textarea "Hi {{firstname}} this is {{sender_name}}, {{job_title}} at {{dealer_name}}. I r…"
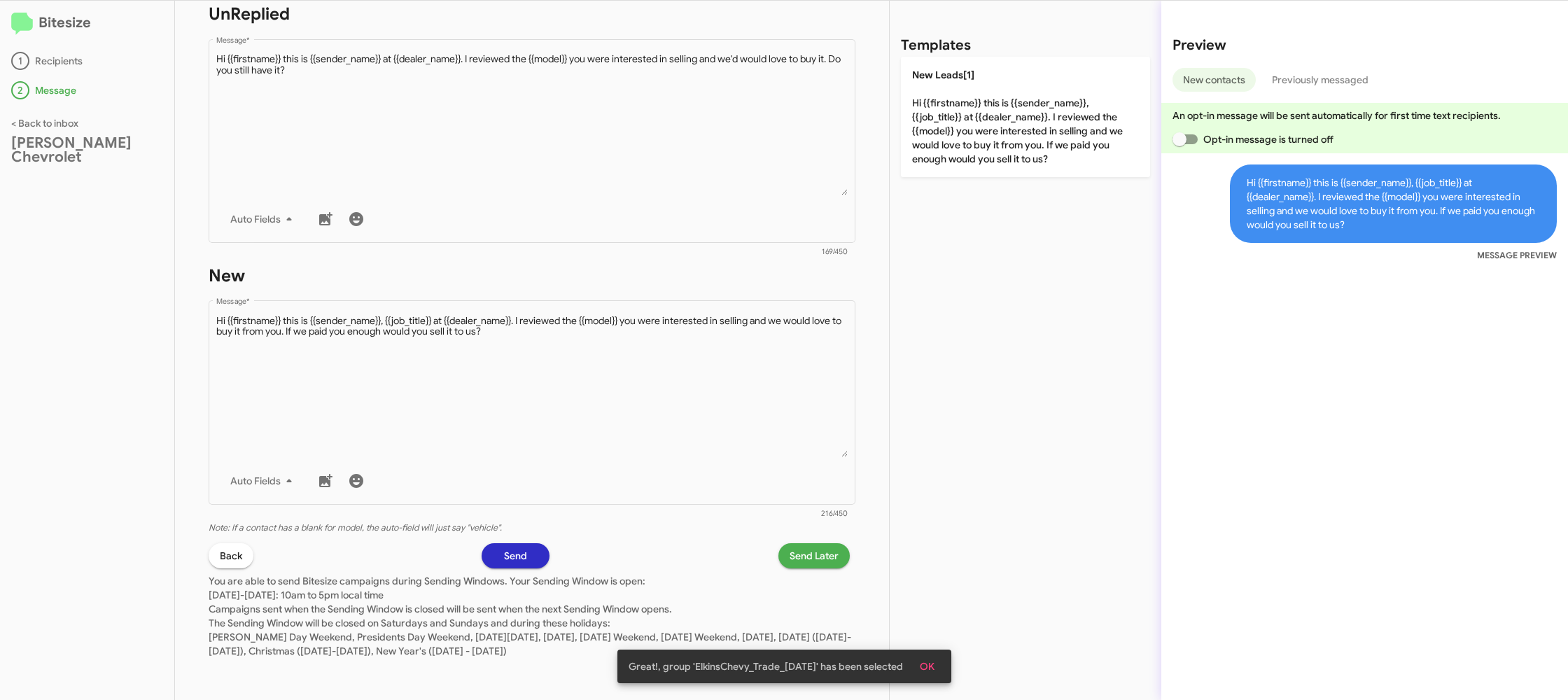
click at [794, 550] on span "Send Later" at bounding box center [814, 555] width 49 height 25
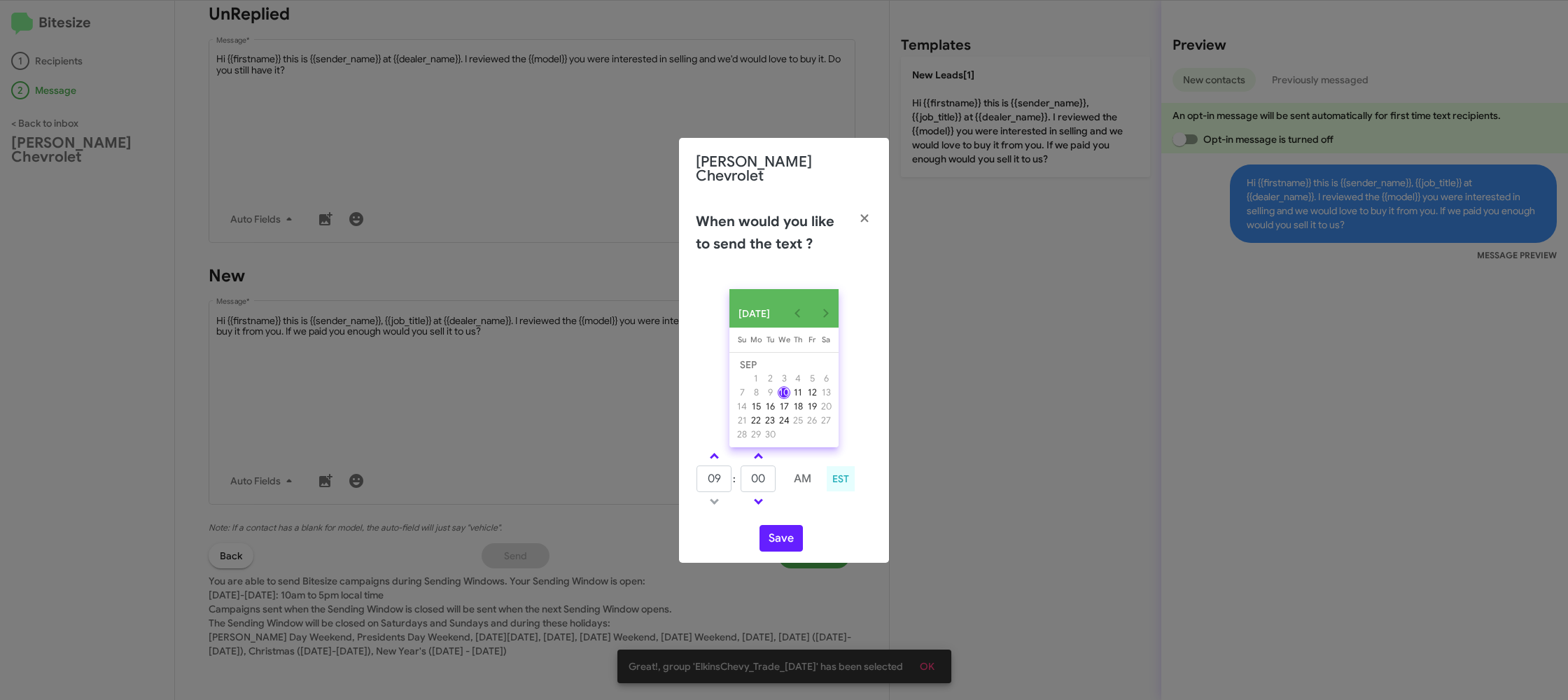
drag, startPoint x: 712, startPoint y: 454, endPoint x: 729, endPoint y: 461, distance: 18.4
click at [712, 454] on span at bounding box center [714, 457] width 9 height 9
type input "10"
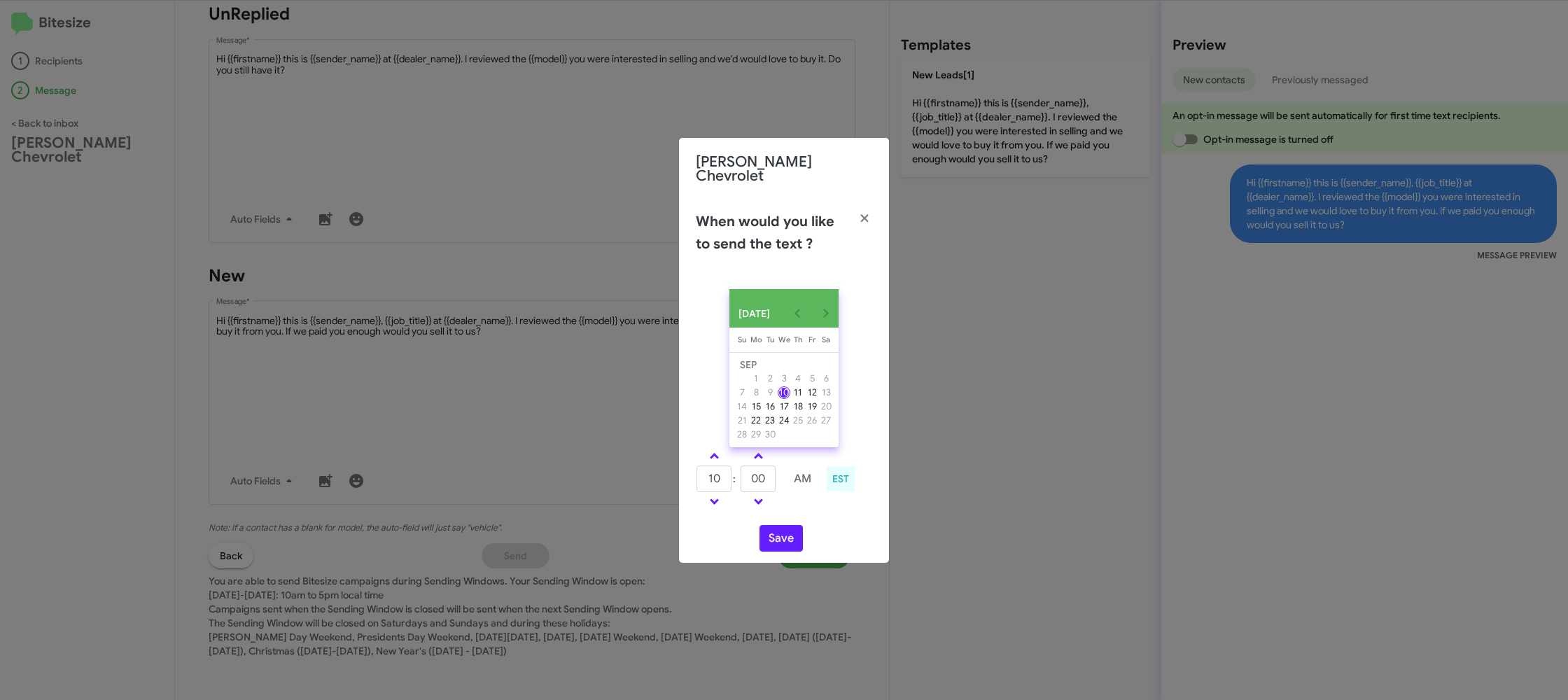
click at [780, 482] on td at bounding box center [780, 478] width 8 height 28
click at [772, 478] on input "00" at bounding box center [758, 478] width 35 height 26
type input "17"
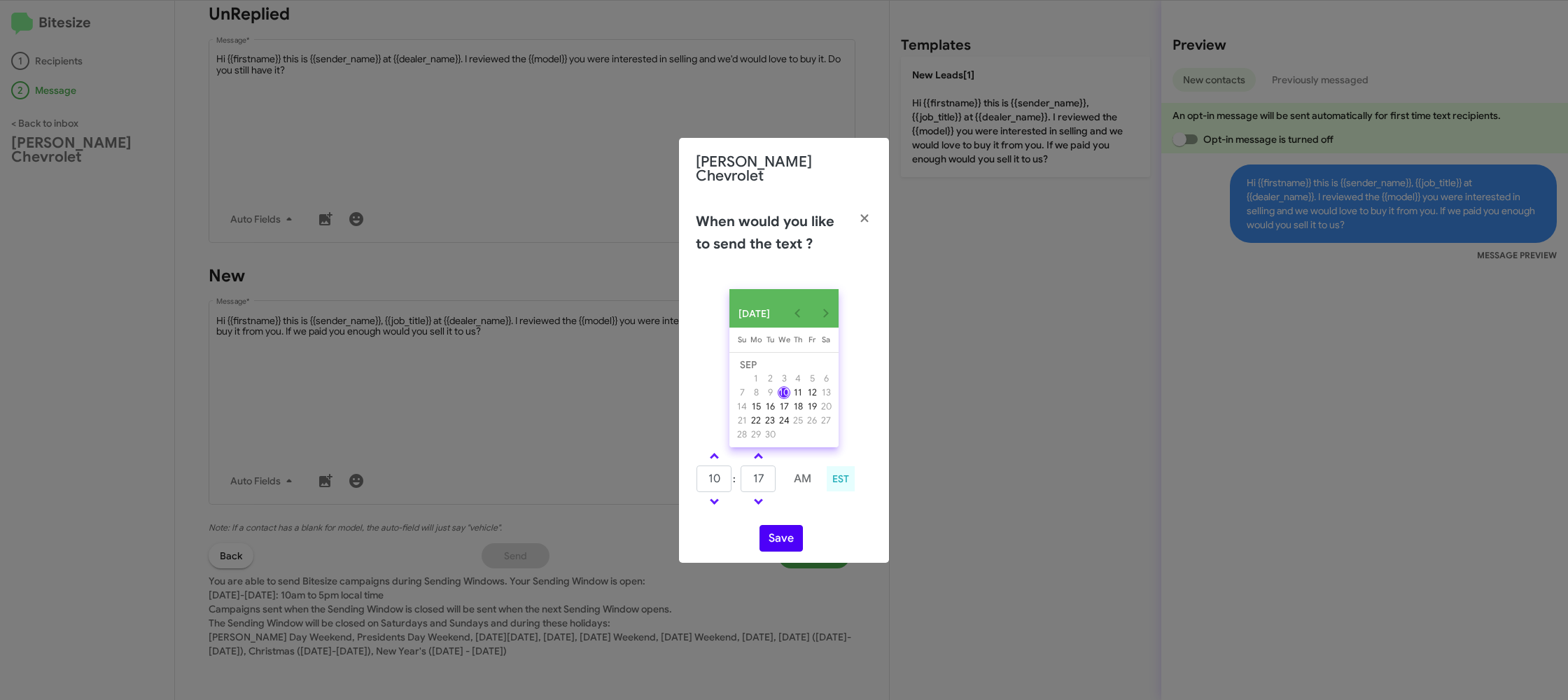
drag, startPoint x: 810, startPoint y: 510, endPoint x: 789, endPoint y: 537, distance: 34.2
click at [808, 514] on div "SEP 2025 Sunday Su Monday Mo Tuesday Tu Wednesday We Thursday Th Friday Fr Satu…" at bounding box center [784, 420] width 210 height 284
click at [787, 538] on button "Save" at bounding box center [781, 537] width 43 height 26
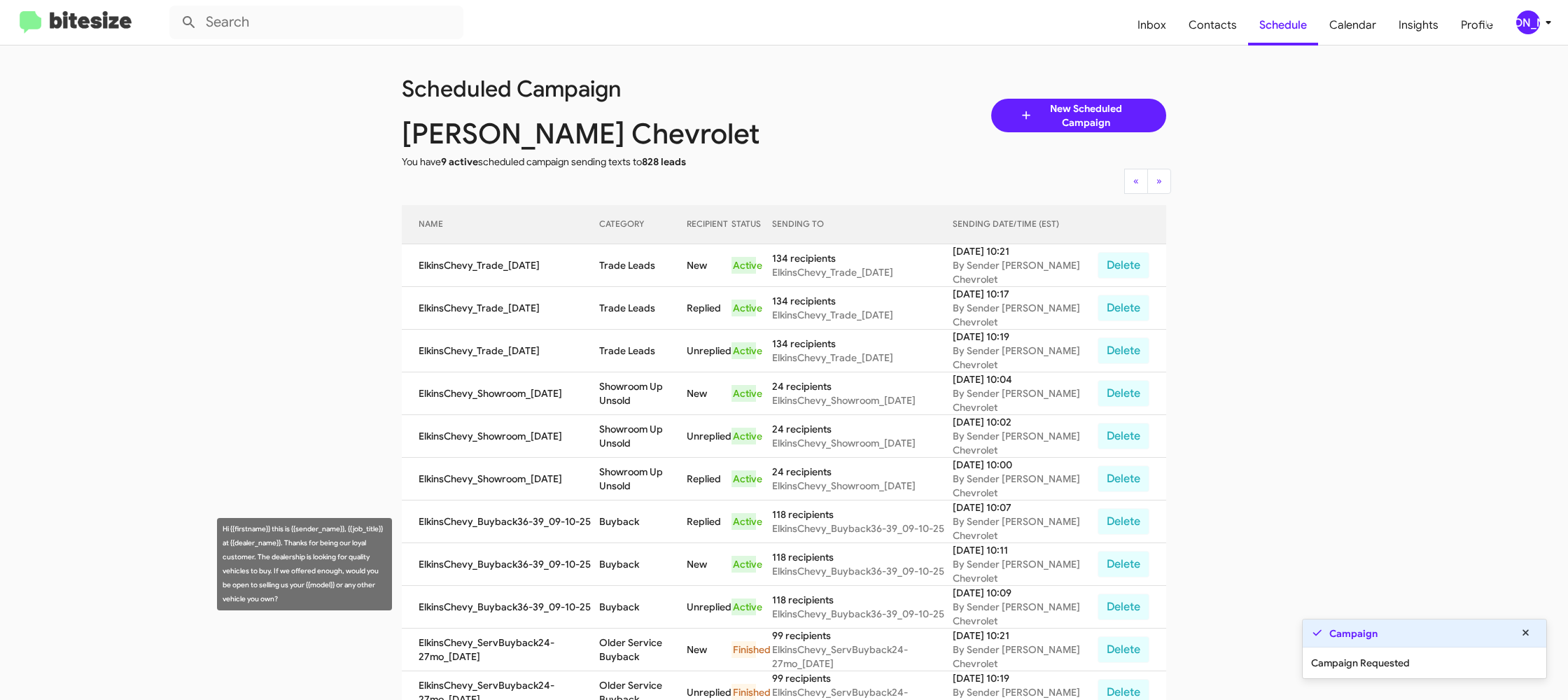
click at [638, 554] on td "Buyback" at bounding box center [643, 564] width 87 height 42
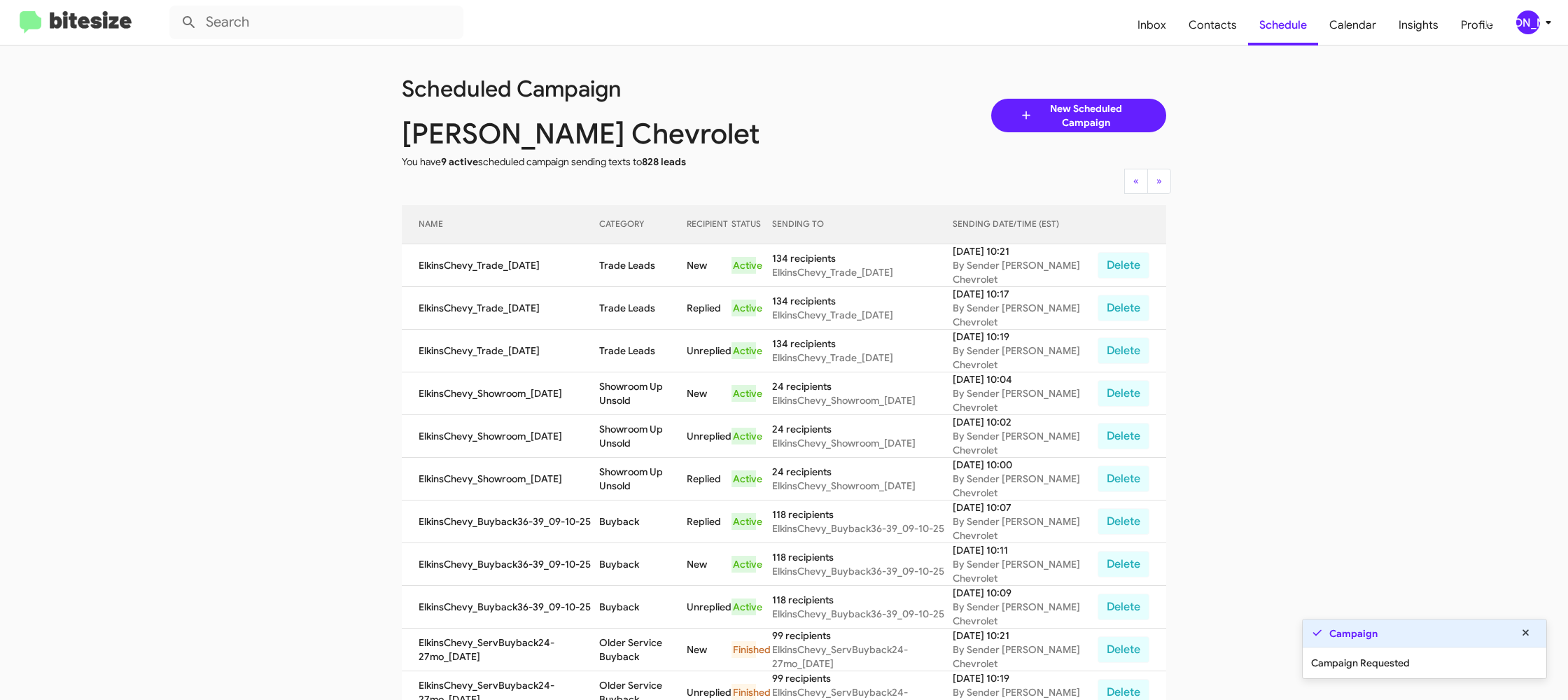
click at [638, 554] on td "Buyback" at bounding box center [643, 564] width 87 height 42
copy td "Buyback"
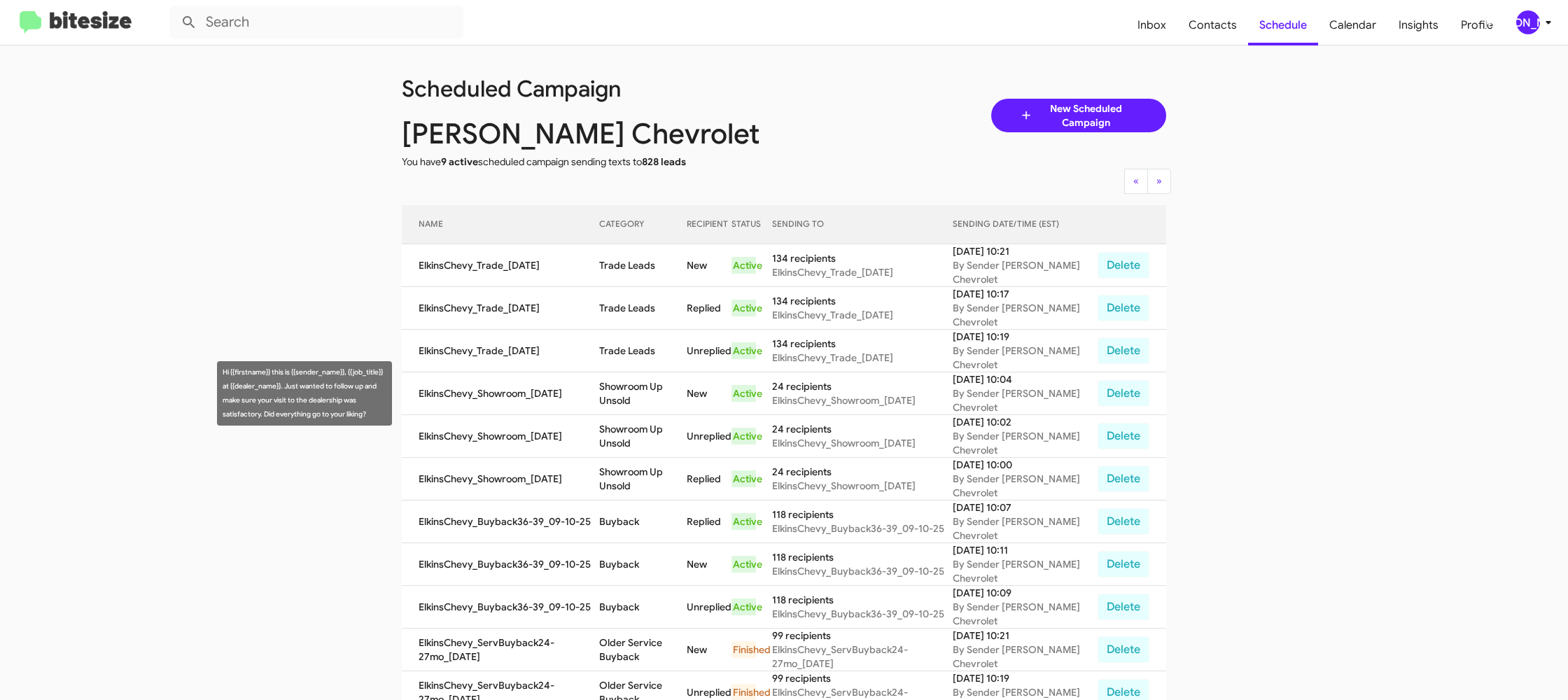
click at [642, 394] on td "Showroom Up Unsold" at bounding box center [643, 394] width 87 height 42
copy td "Showroom Up Unsold"
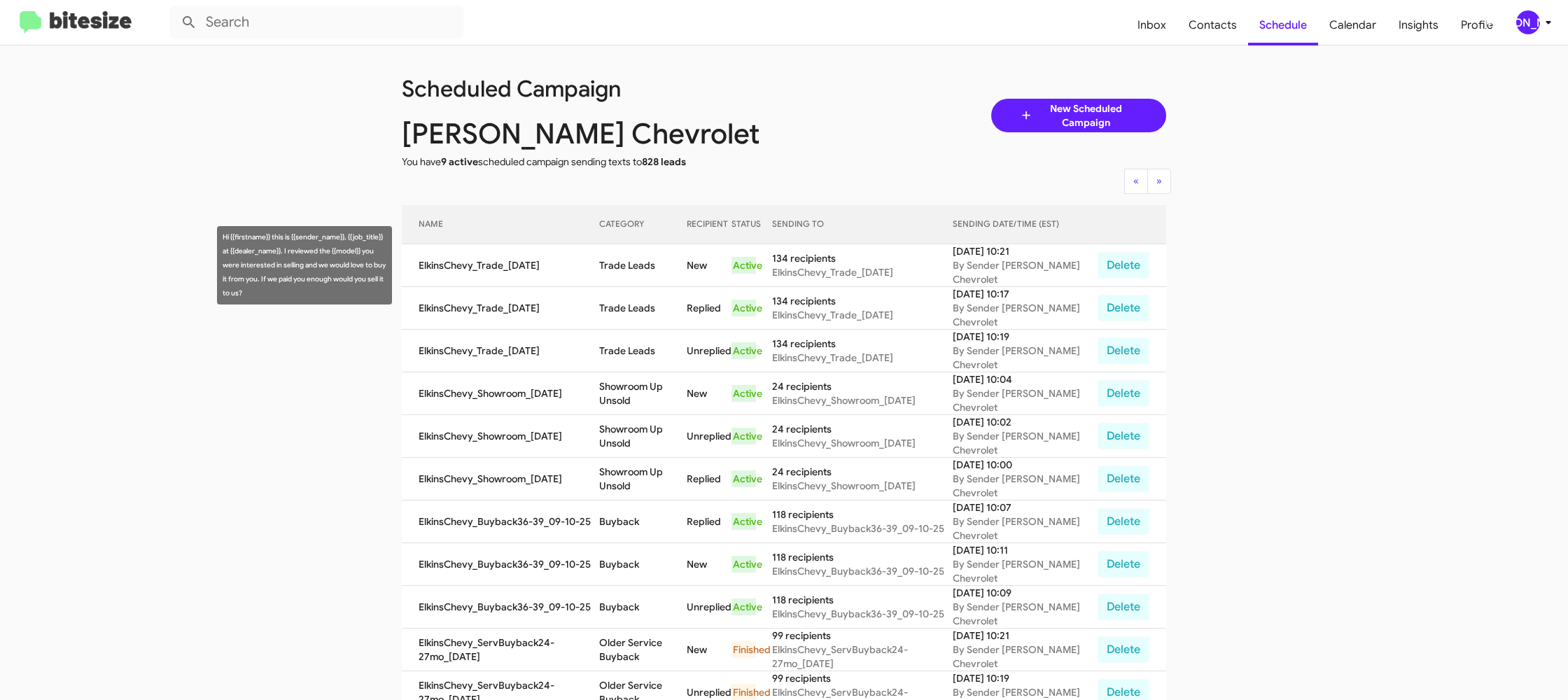
click at [645, 271] on td "Trade Leads" at bounding box center [643, 266] width 87 height 42
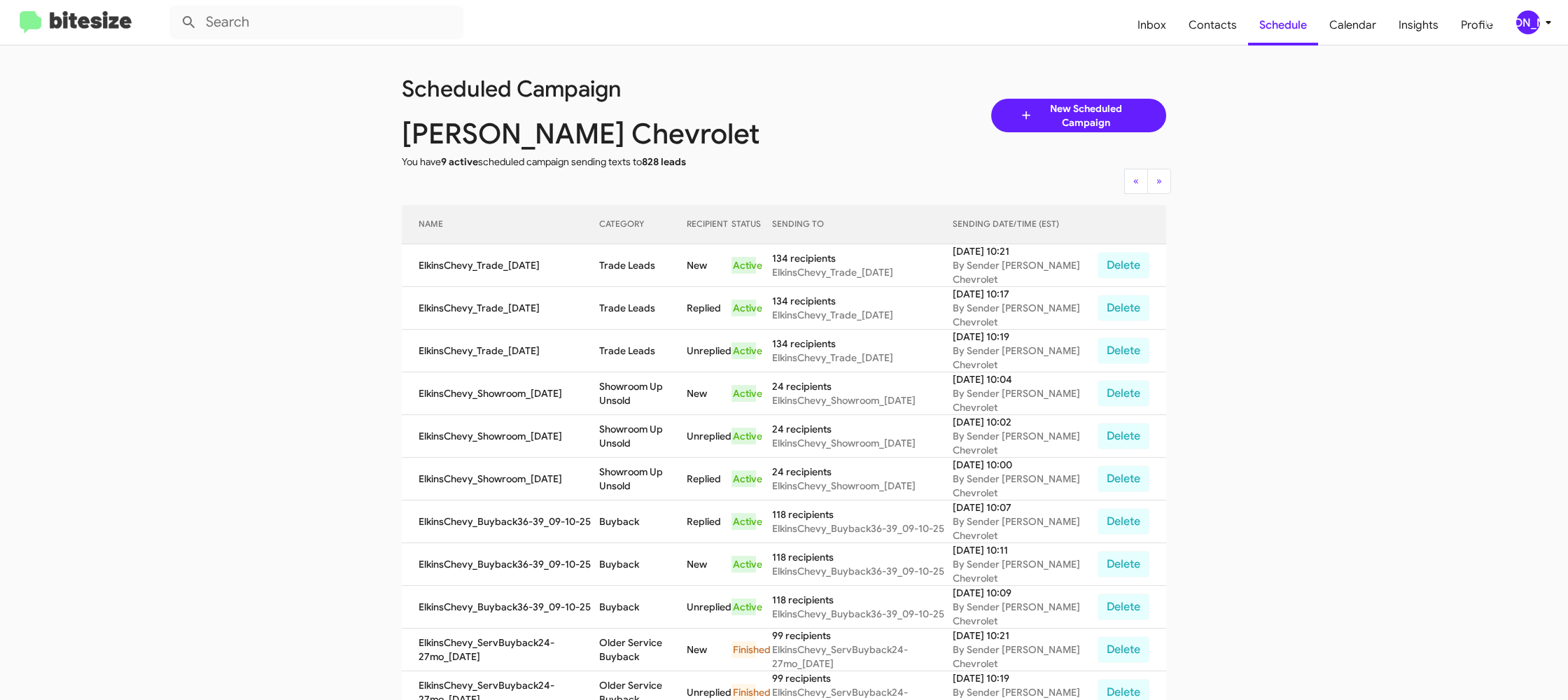
click at [645, 271] on td "Trade Leads" at bounding box center [643, 266] width 87 height 42
copy td "Trade Leads"
click at [1524, 20] on div "[PERSON_NAME]" at bounding box center [1528, 22] width 24 height 24
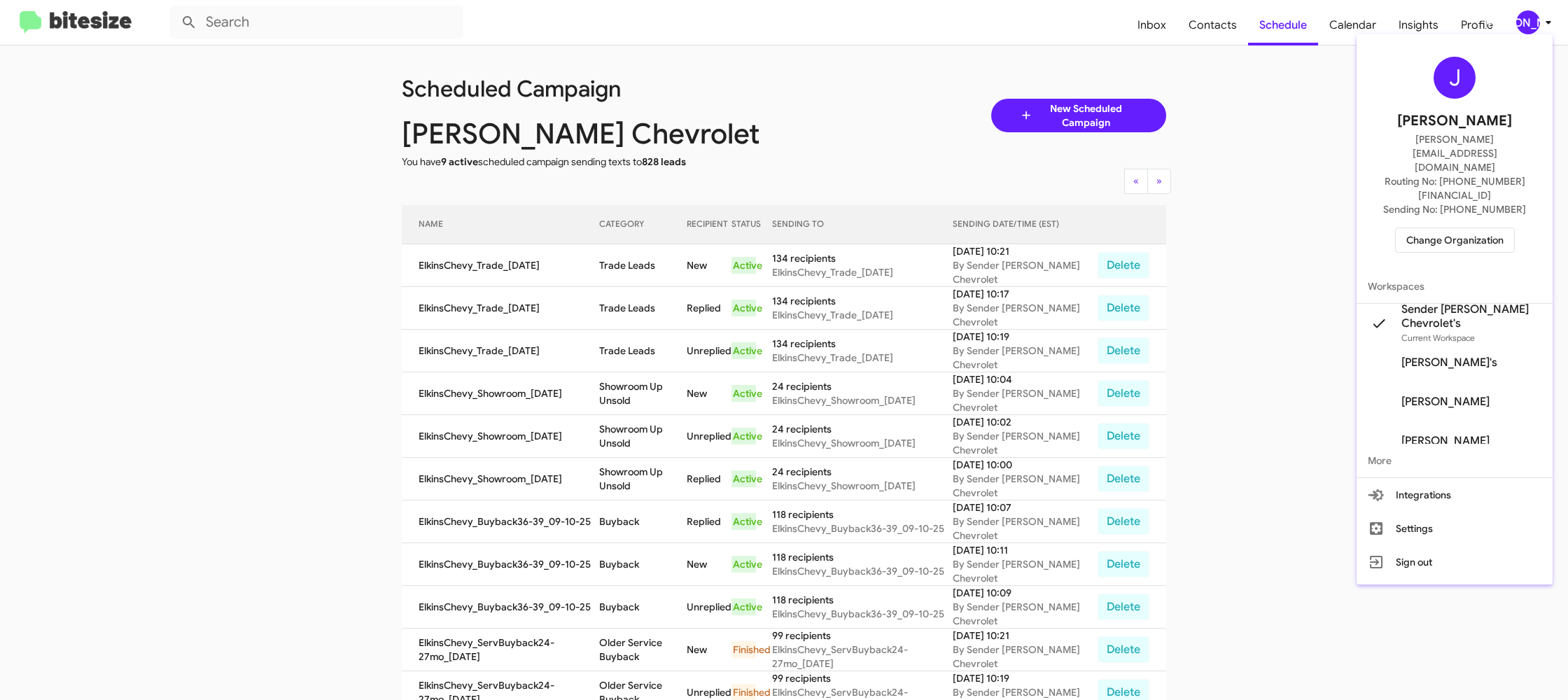
click at [1451, 208] on div "J Jason Apdua jason@bitesize.co Routing No: +1 (856) 281-7390 Sending No: +1 (8…" at bounding box center [1454, 154] width 196 height 229
click at [1473, 228] on span "Change Organization" at bounding box center [1455, 240] width 97 height 24
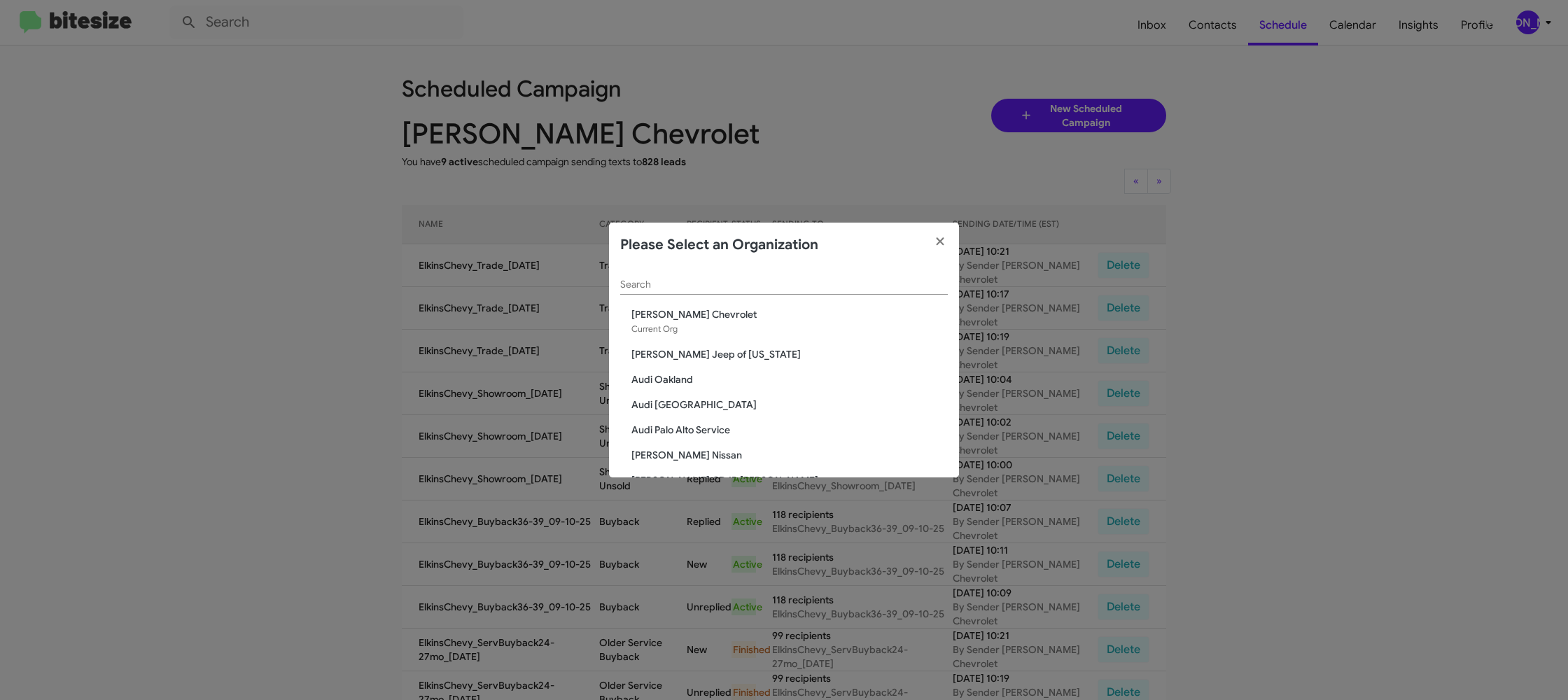
click at [738, 293] on div "Search" at bounding box center [783, 287] width 328 height 40
click at [738, 290] on div "Search" at bounding box center [783, 281] width 328 height 27
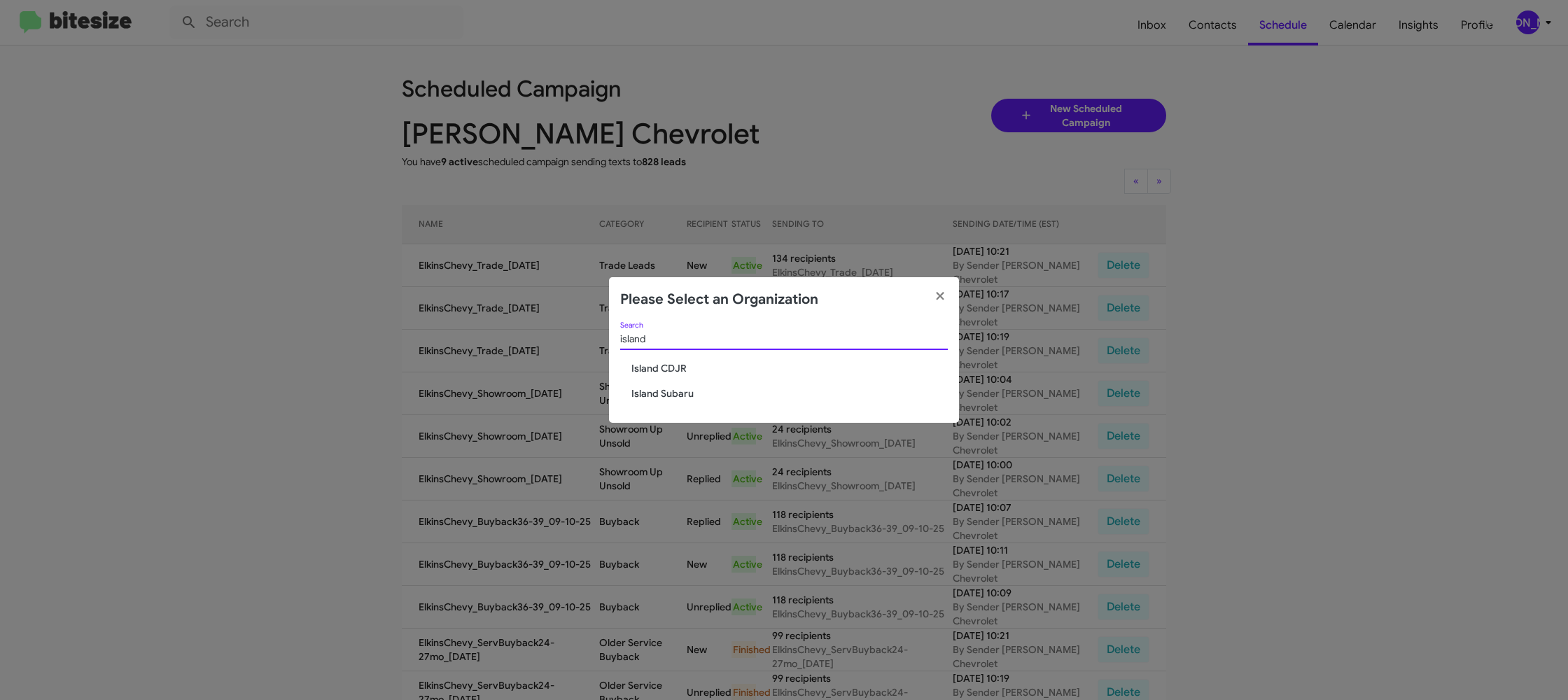
type input "island"
click at [661, 388] on div "island Search Island CDJR Island Subaru" at bounding box center [783, 372] width 350 height 102
click at [661, 389] on span "Island Subaru" at bounding box center [790, 393] width 317 height 14
click at [660, 389] on span "Island Subaru" at bounding box center [790, 393] width 317 height 14
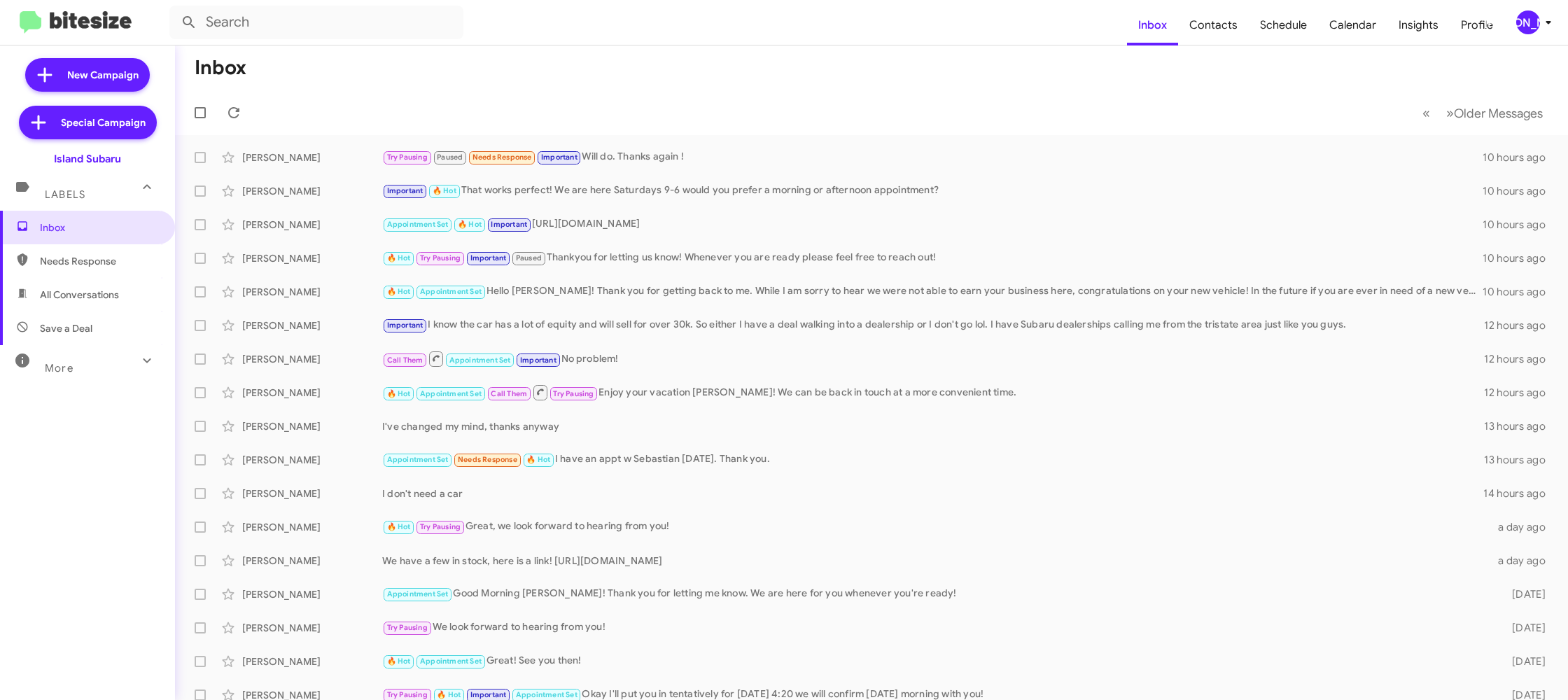
click at [1546, 13] on span "[PERSON_NAME]" at bounding box center [1537, 22] width 42 height 24
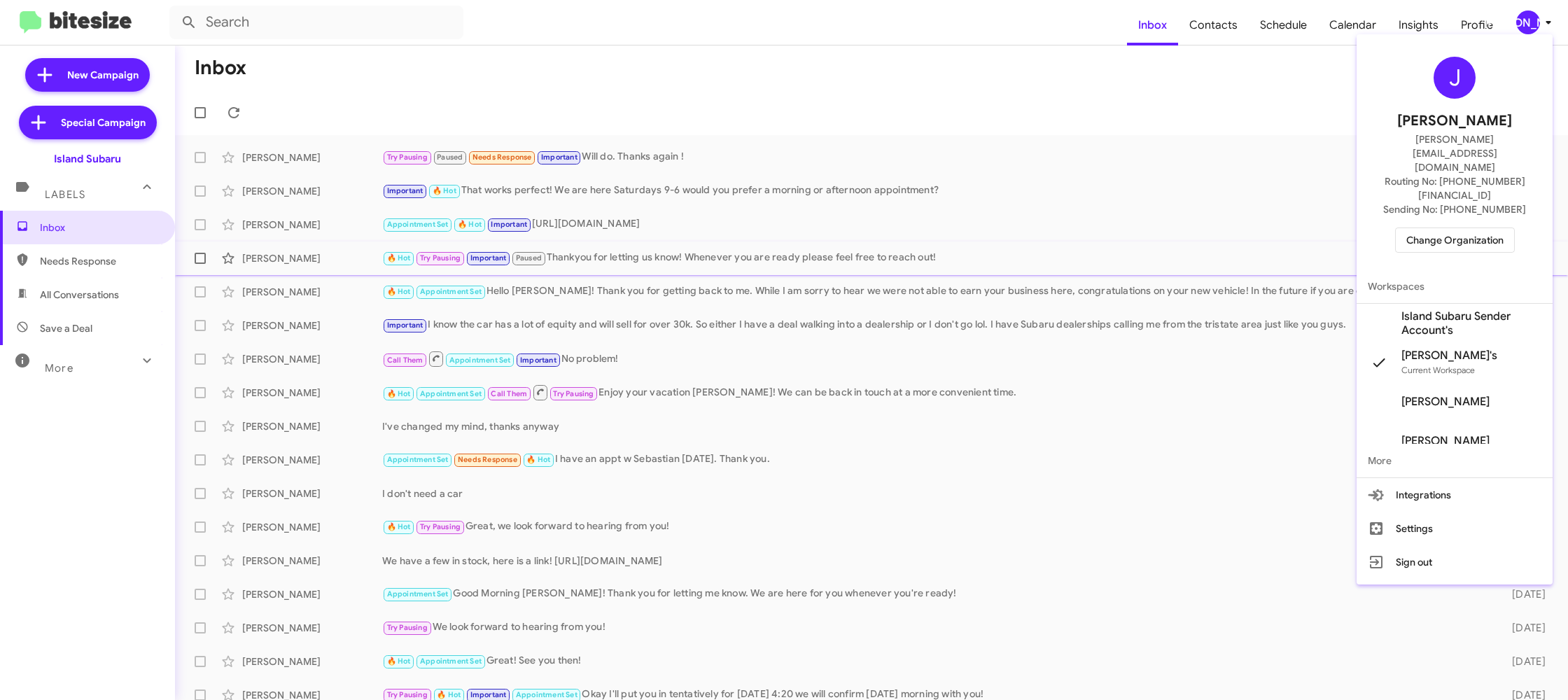
click at [1474, 309] on span "Island Subaru Sender Account's" at bounding box center [1471, 322] width 140 height 28
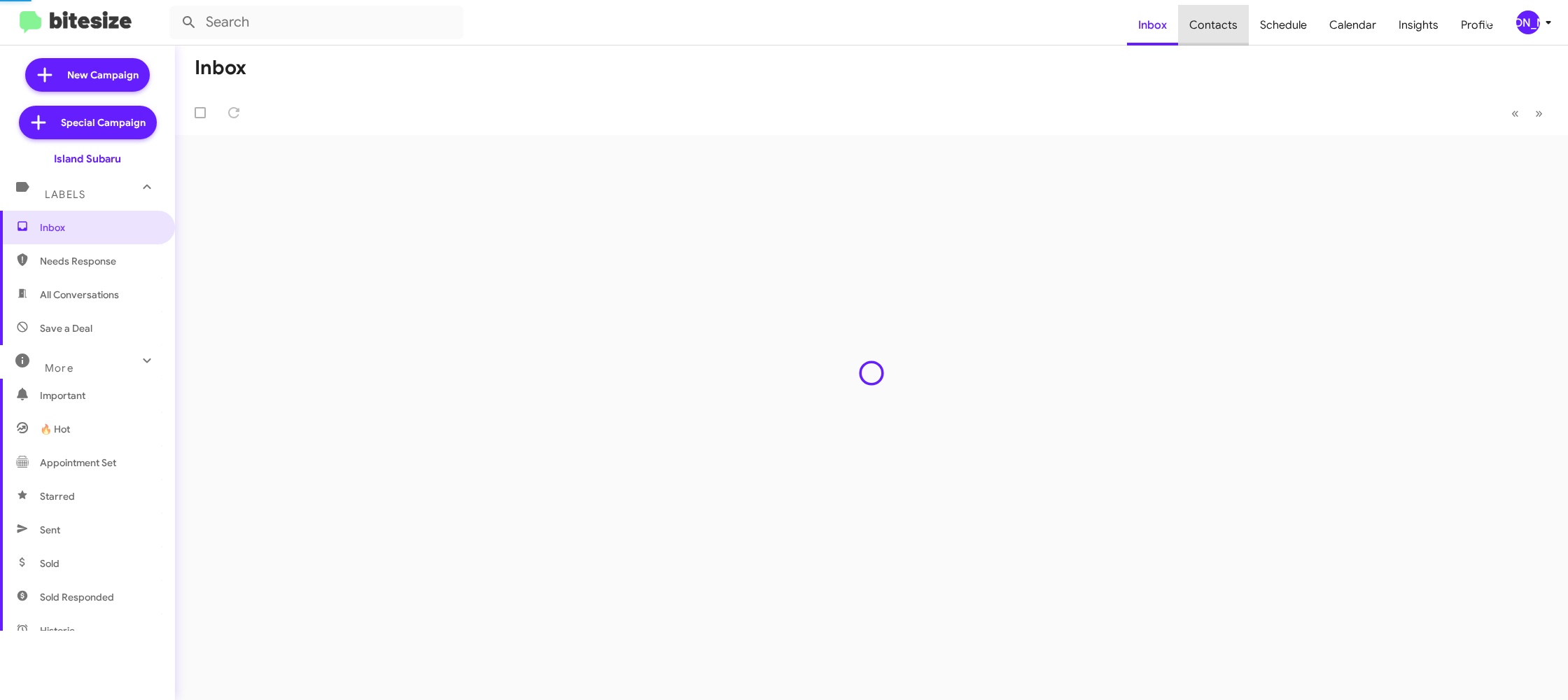
click at [1222, 25] on span "Contacts" at bounding box center [1212, 25] width 70 height 41
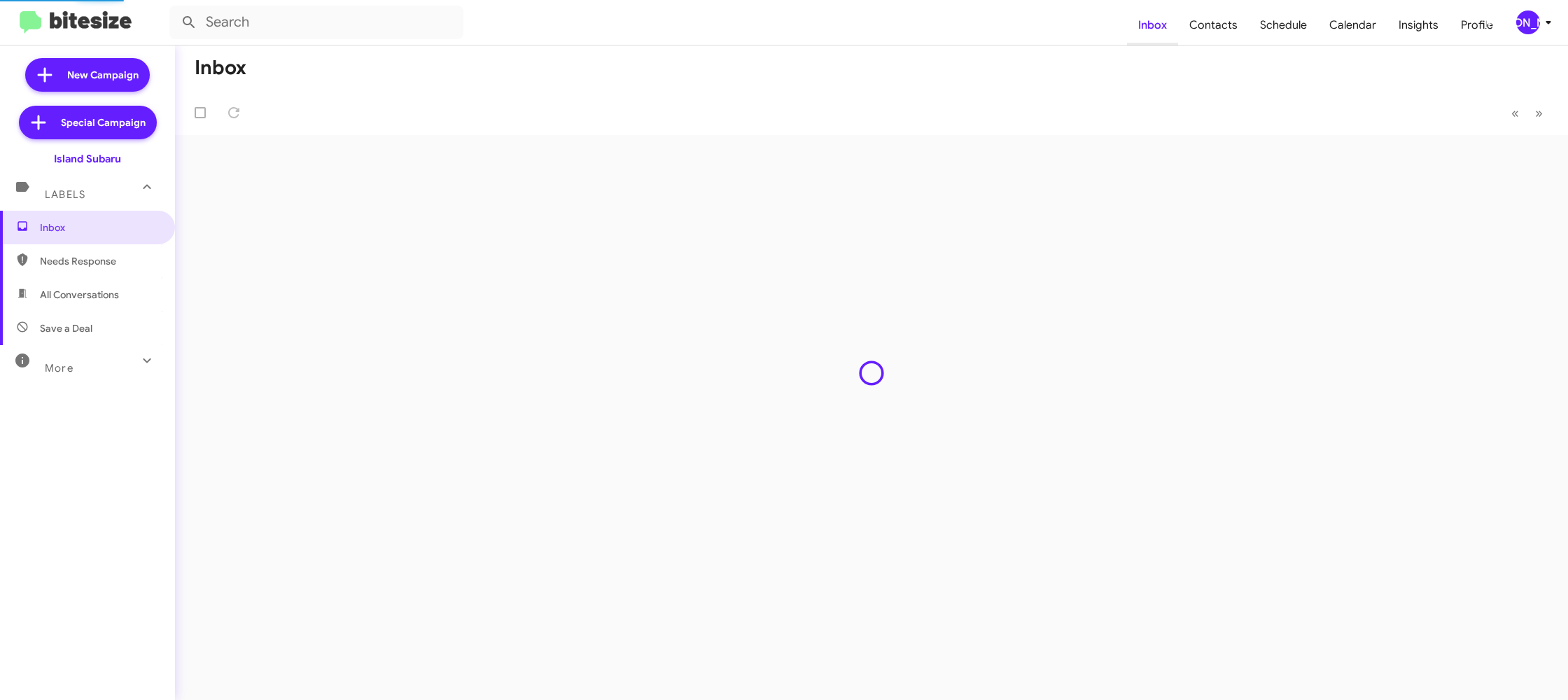
type input "in:groups"
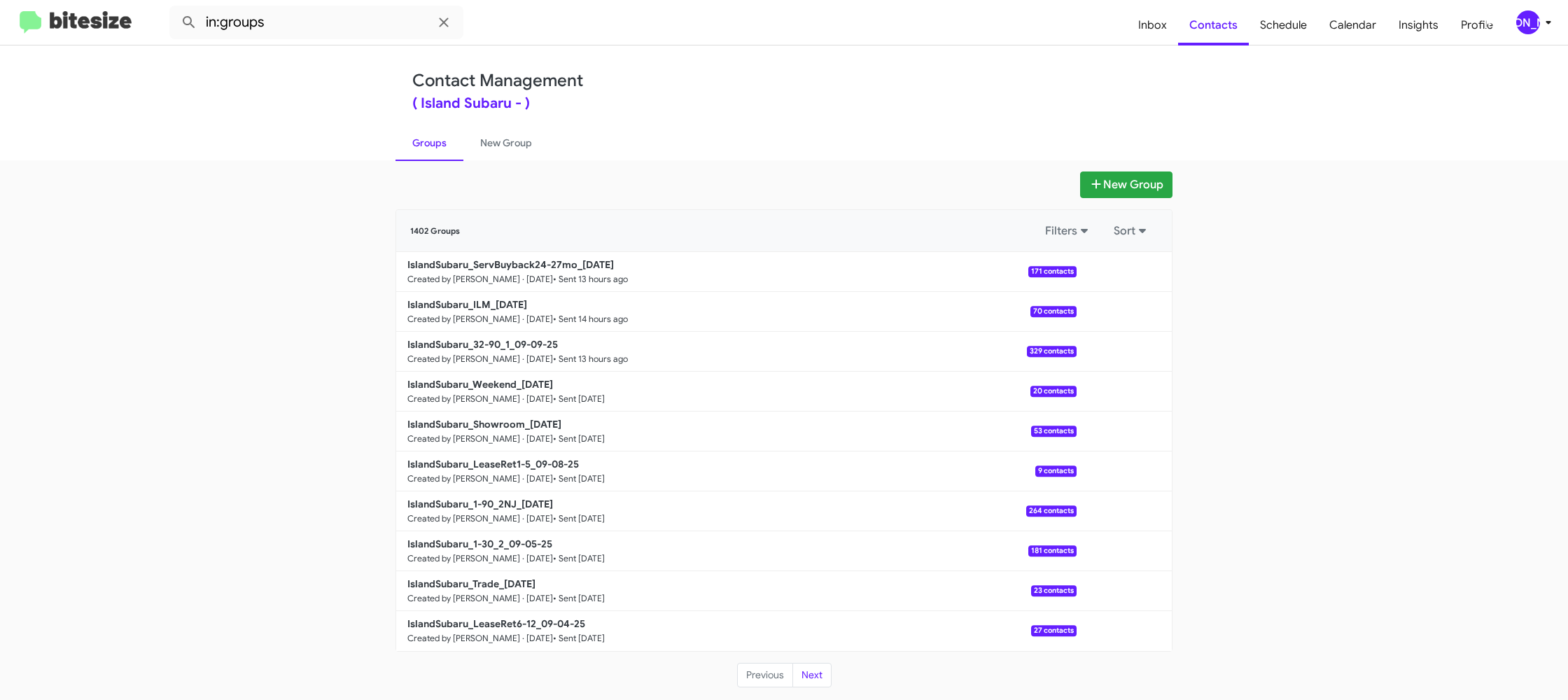
click at [1522, 22] on div "[PERSON_NAME]" at bounding box center [1528, 22] width 24 height 24
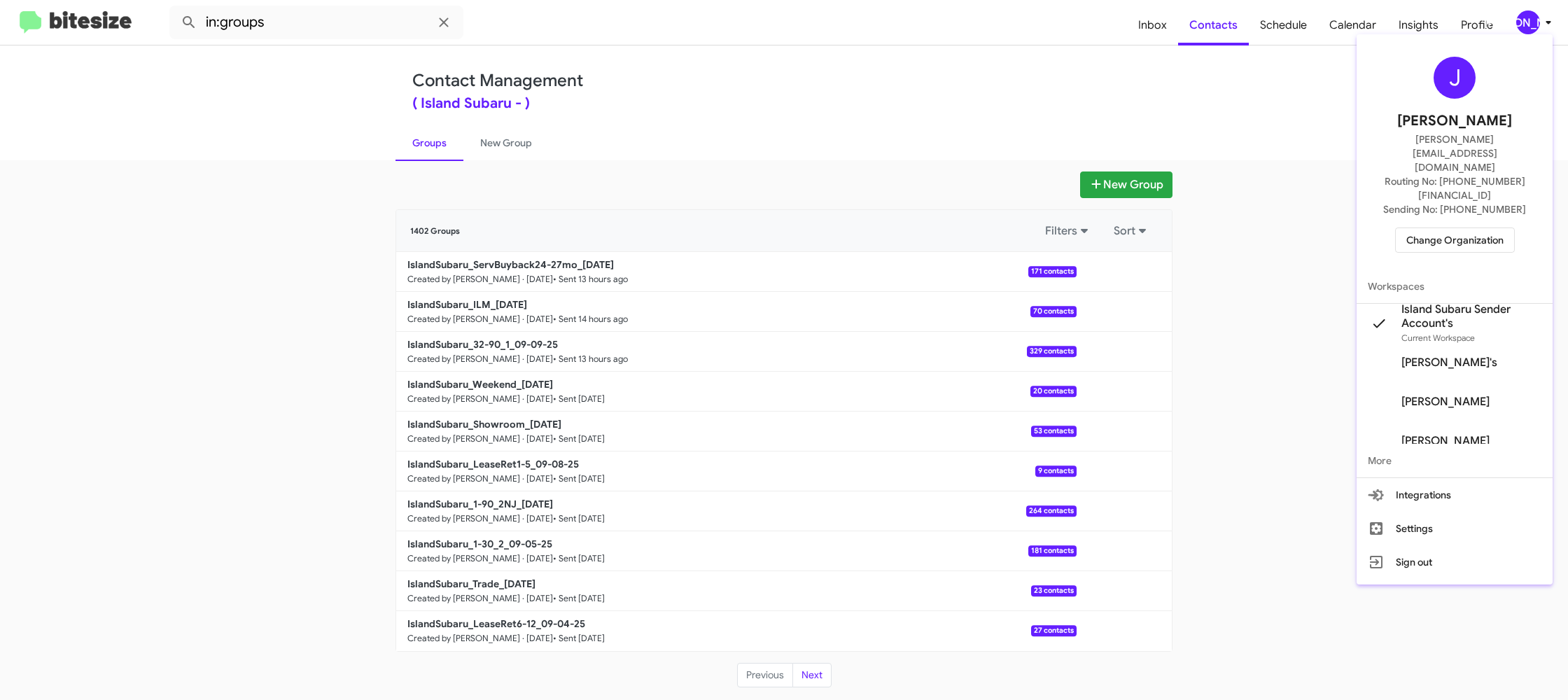
click at [1166, 42] on div at bounding box center [784, 350] width 1568 height 700
click at [1165, 41] on span "Inbox" at bounding box center [1152, 25] width 51 height 41
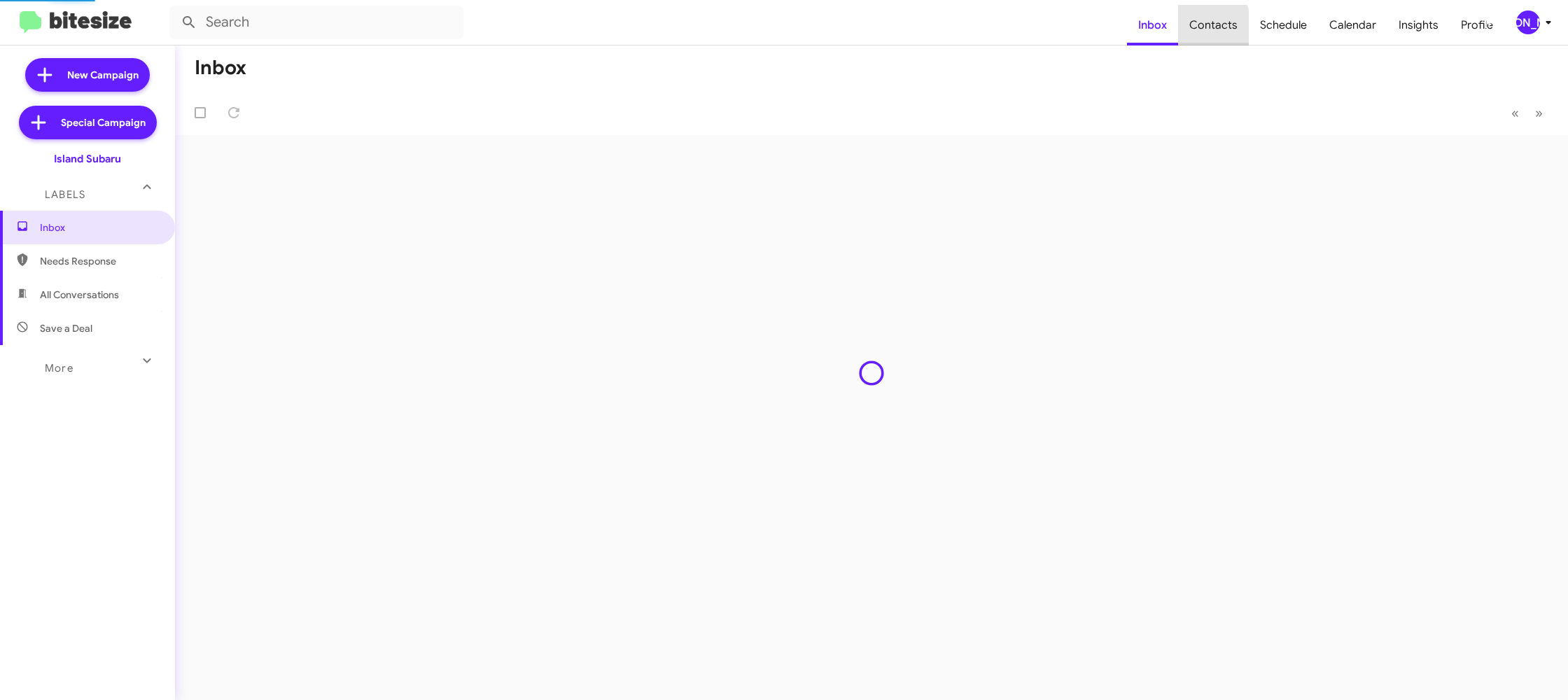
click at [1201, 29] on span "Contacts" at bounding box center [1212, 25] width 70 height 41
type input "in:groups"
drag, startPoint x: 1201, startPoint y: 29, endPoint x: 1144, endPoint y: 16, distance: 58.5
click at [1200, 29] on span "Contacts" at bounding box center [1212, 25] width 70 height 41
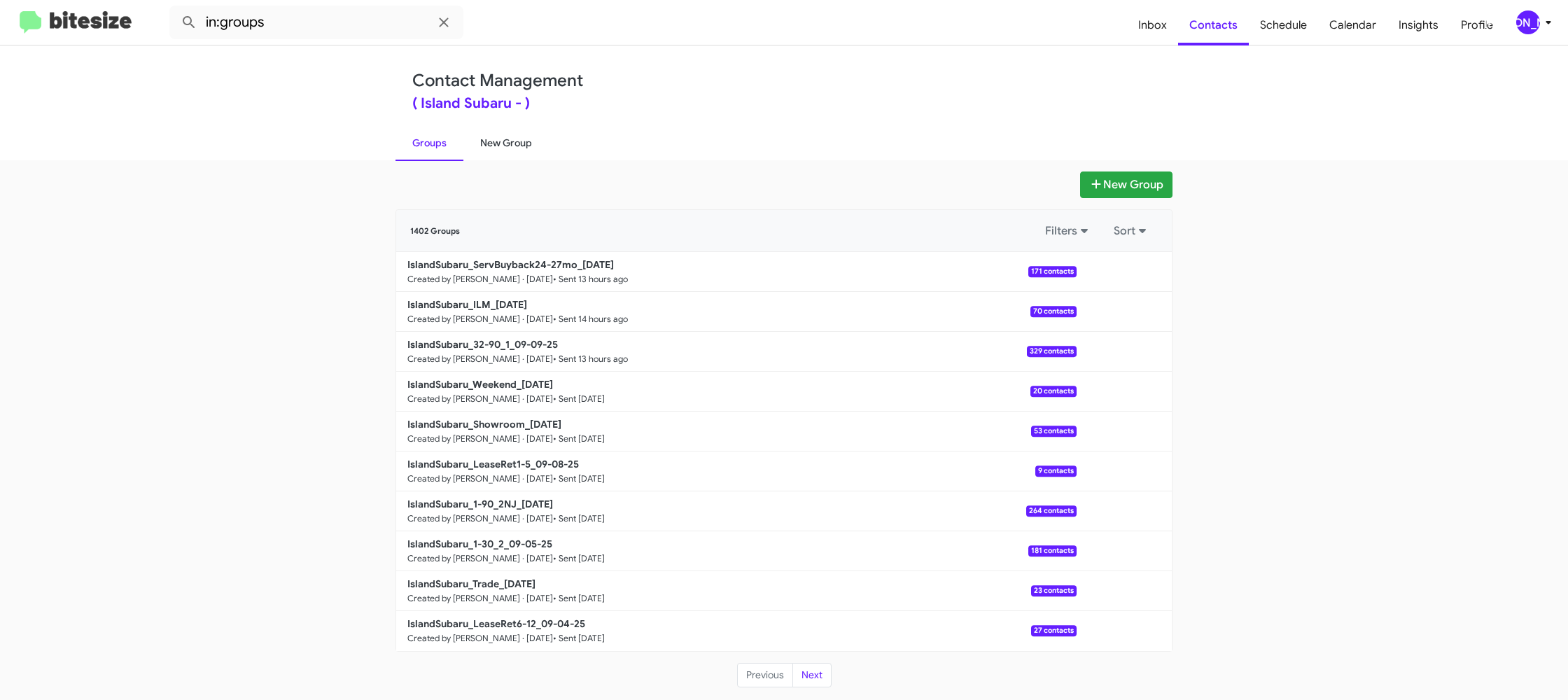
click at [521, 156] on link "New Group" at bounding box center [505, 142] width 86 height 36
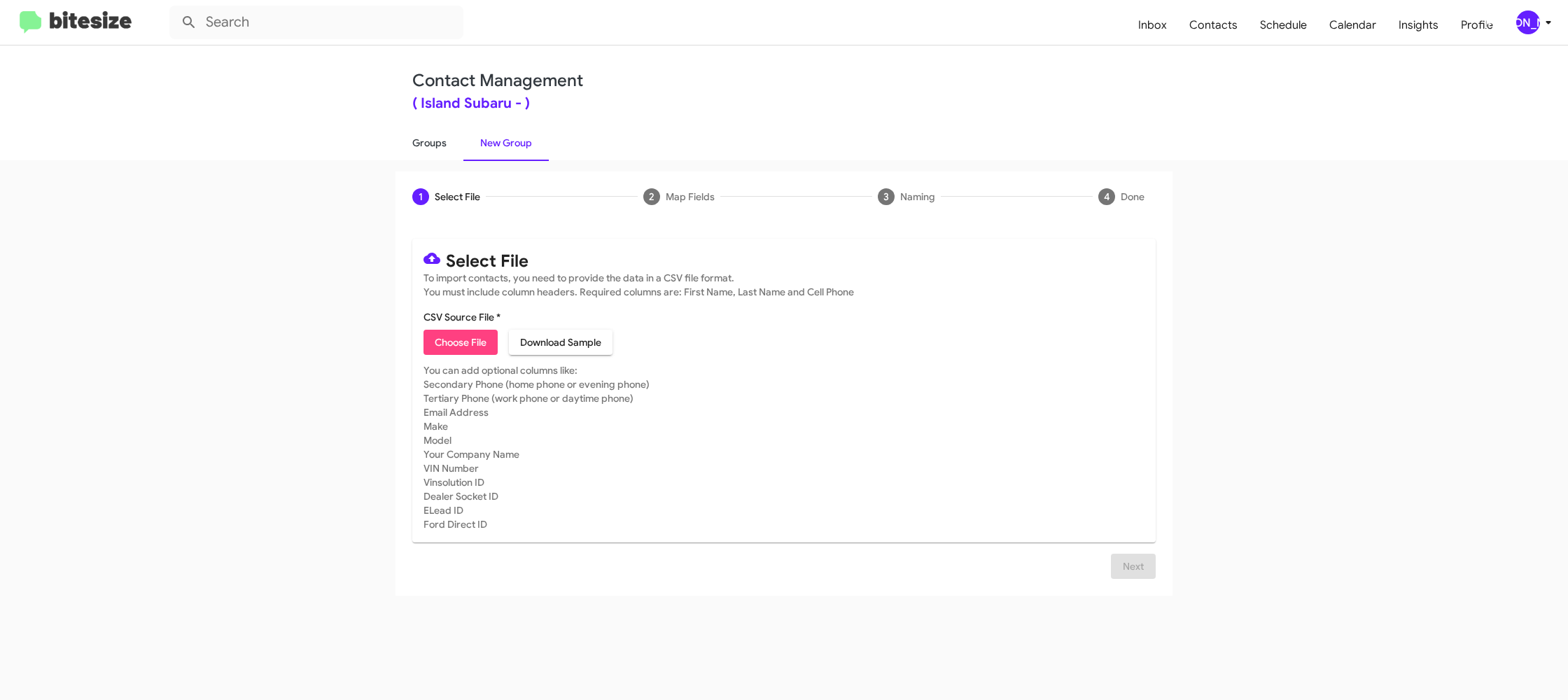
click at [426, 135] on link "Groups" at bounding box center [429, 142] width 68 height 36
type input "in:groups"
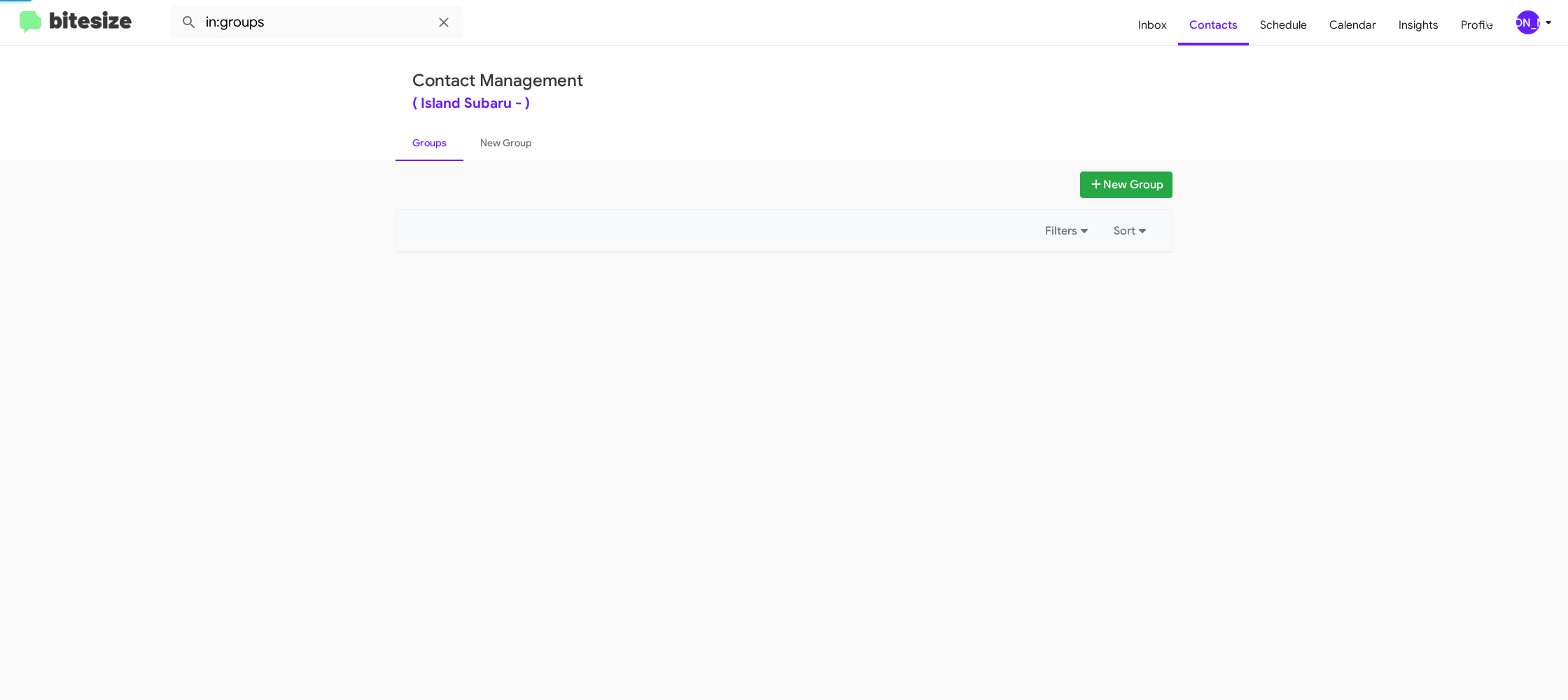
click at [426, 135] on link "Groups" at bounding box center [429, 142] width 68 height 36
click at [496, 132] on link "New Group" at bounding box center [505, 142] width 86 height 36
drag, startPoint x: 496, startPoint y: 132, endPoint x: 481, endPoint y: 168, distance: 39.0
click at [496, 132] on link "New Group" at bounding box center [505, 142] width 86 height 36
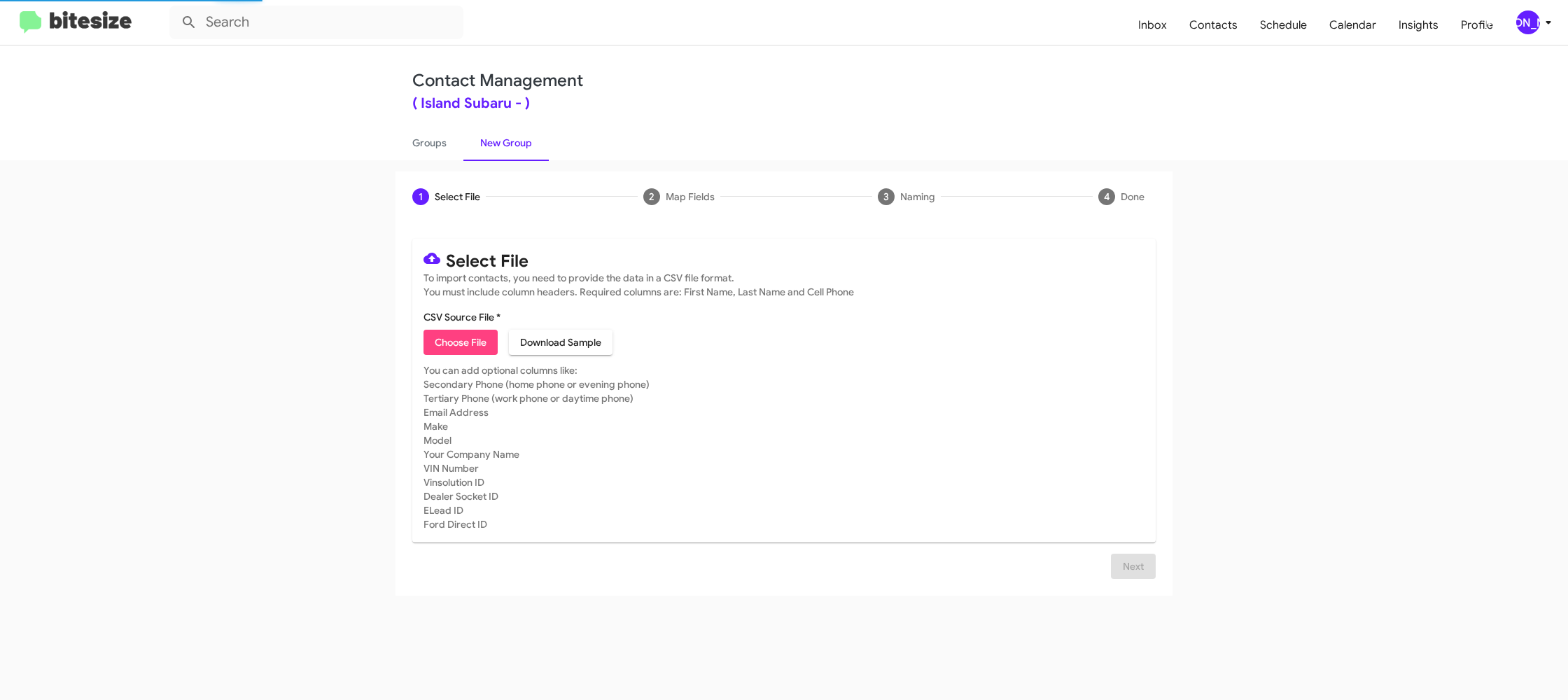
click at [458, 345] on span "Choose File" at bounding box center [460, 342] width 52 height 25
type input "IslandSubaru_1-90_1NJ_[DATE]"
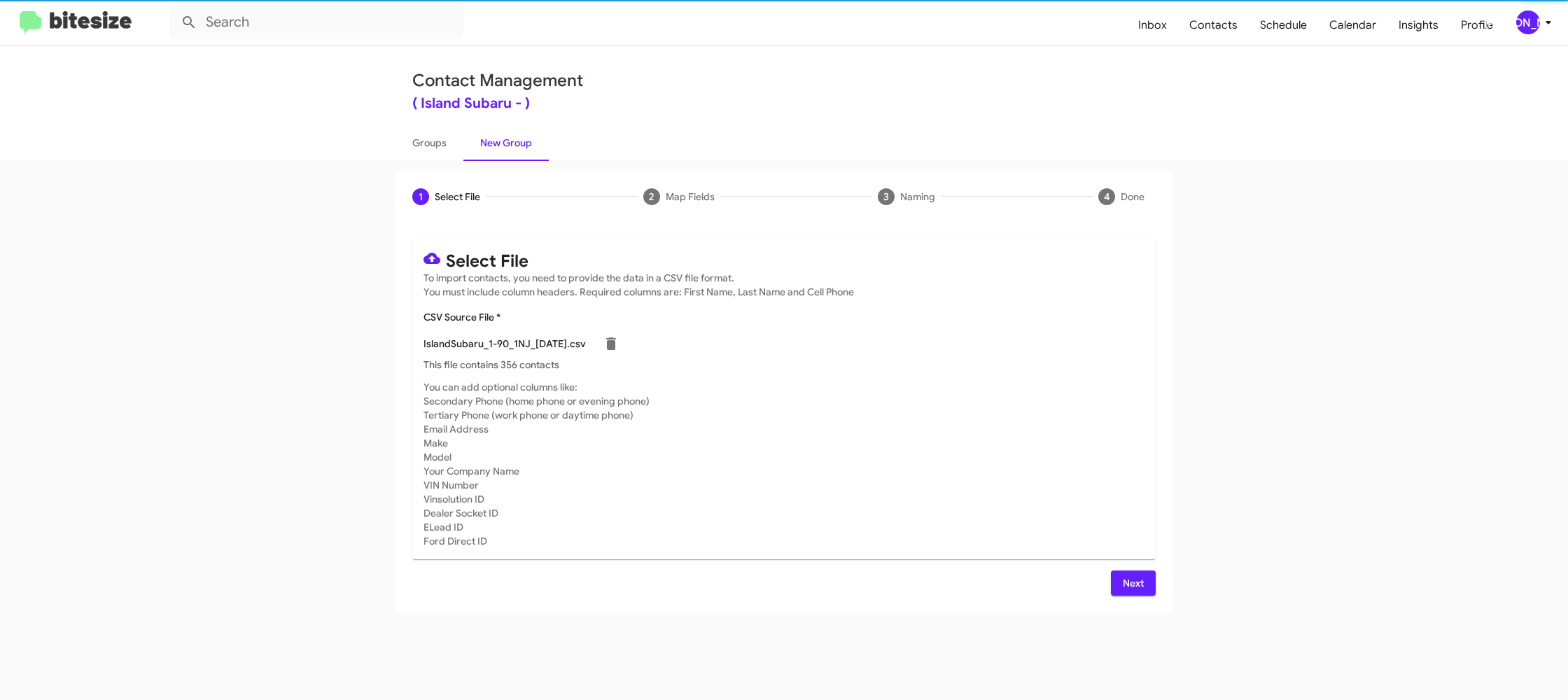
click at [1129, 595] on div "Select File To import contacts, you need to provide the data in a CSV file form…" at bounding box center [784, 416] width 777 height 390
click at [1133, 587] on span "Next" at bounding box center [1133, 583] width 22 height 25
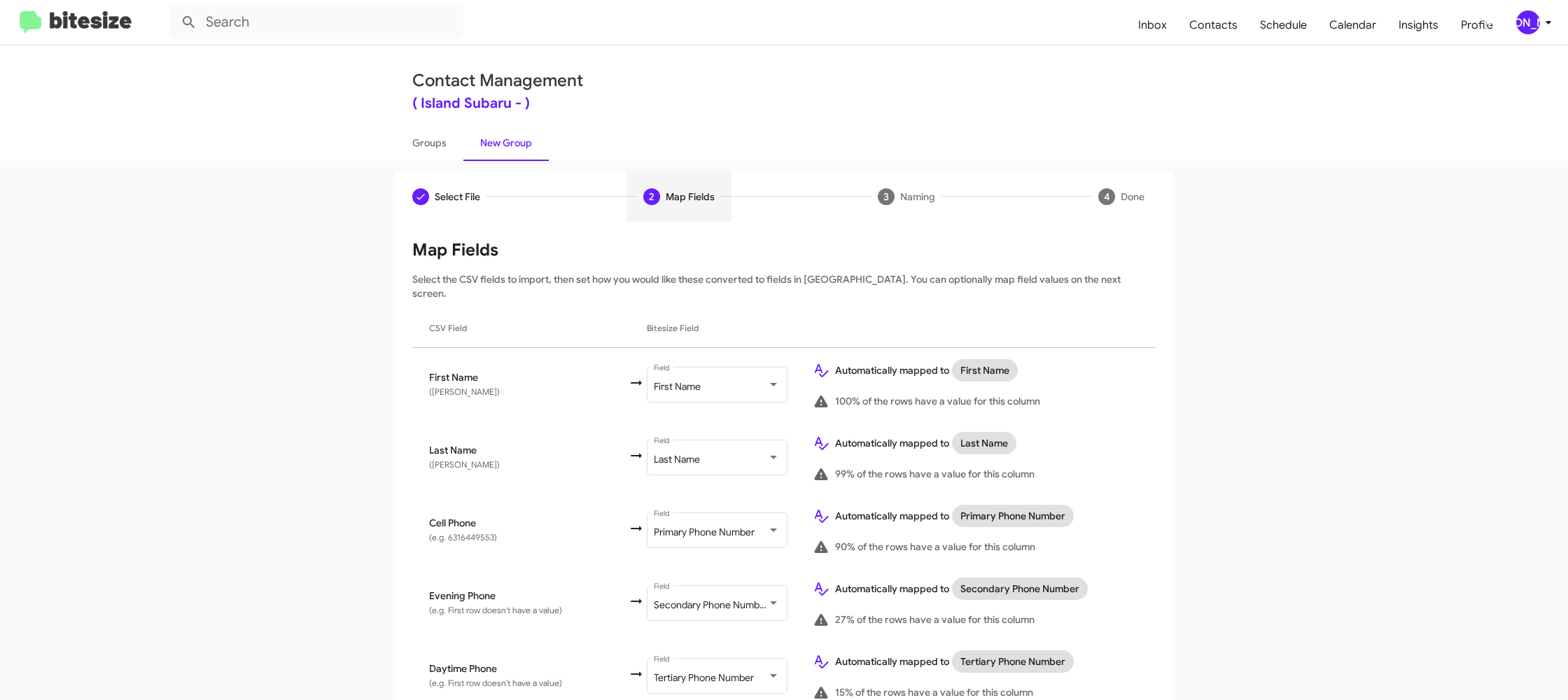
scroll to position [688, 0]
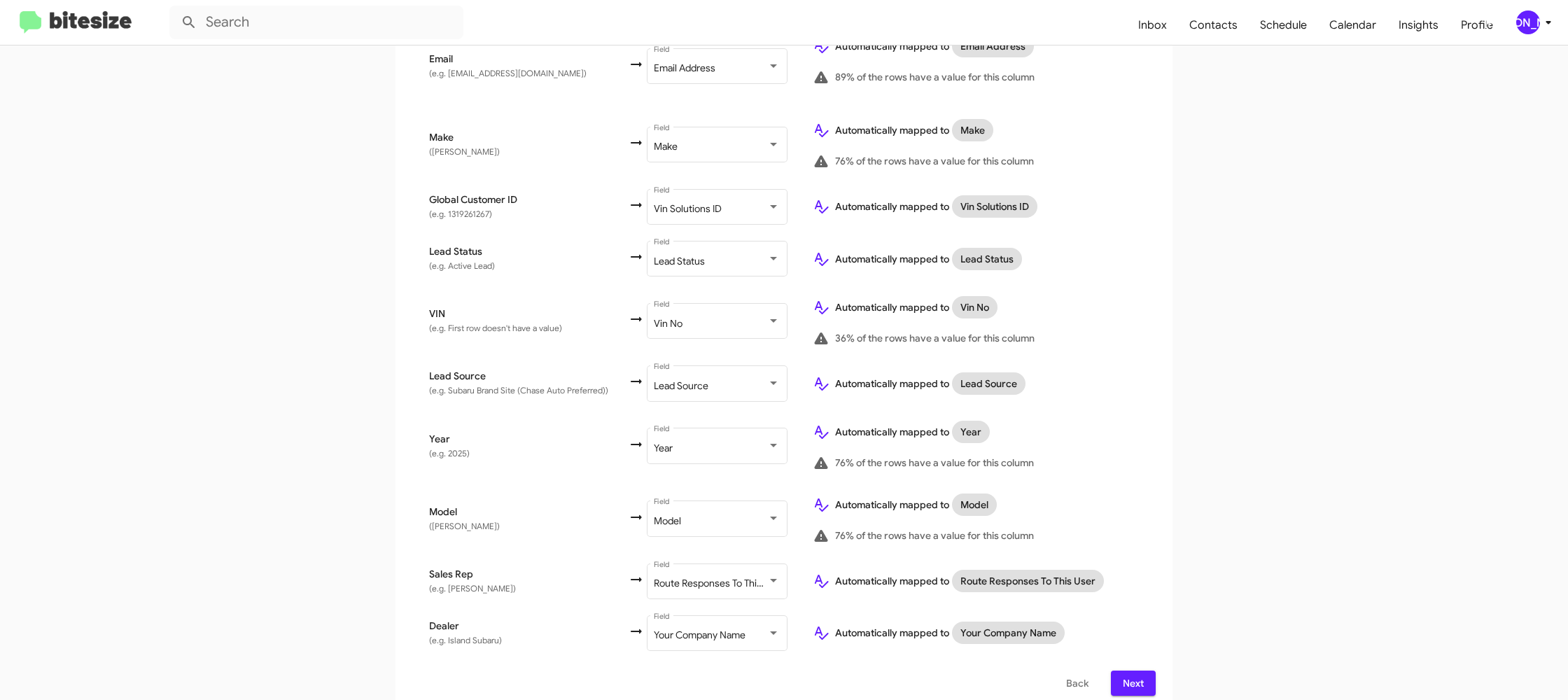
click at [1129, 670] on span "Next" at bounding box center [1133, 683] width 22 height 25
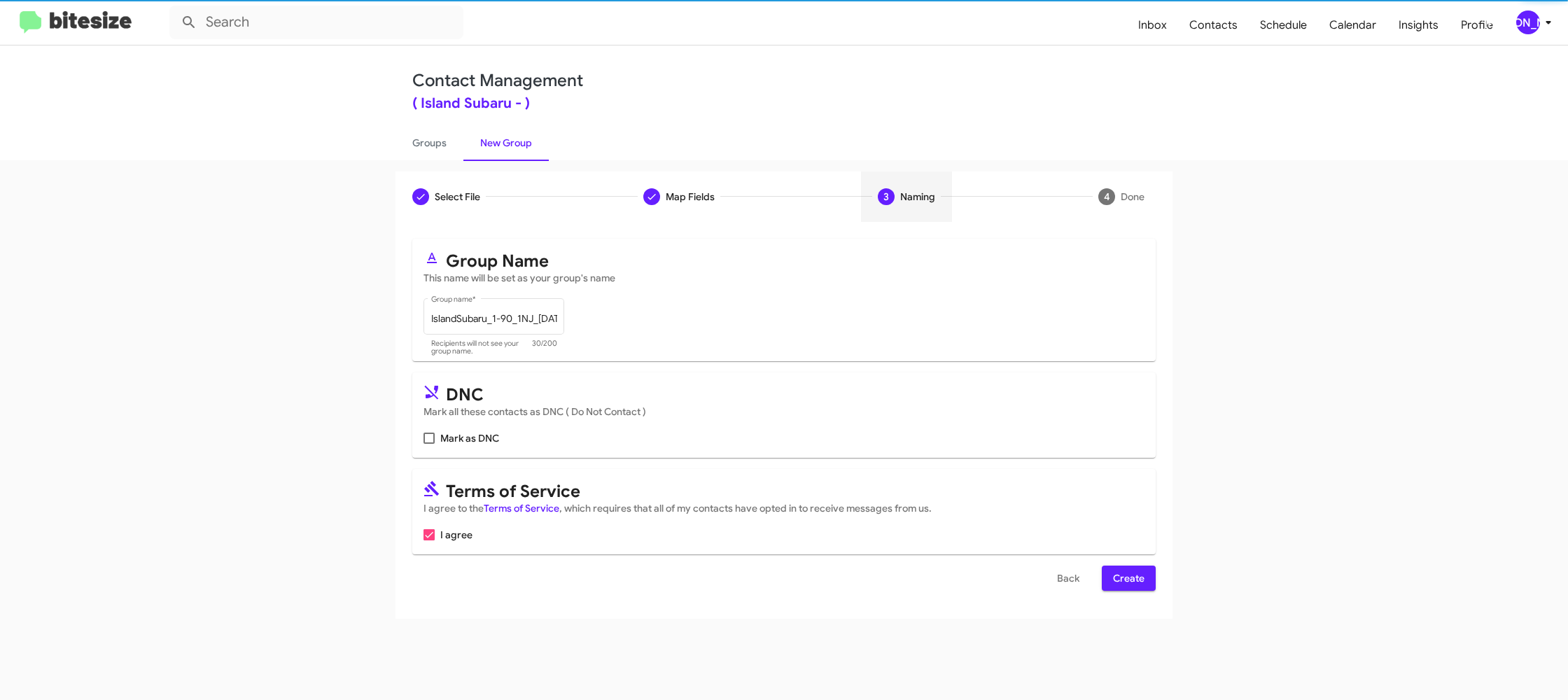
scroll to position [0, 0]
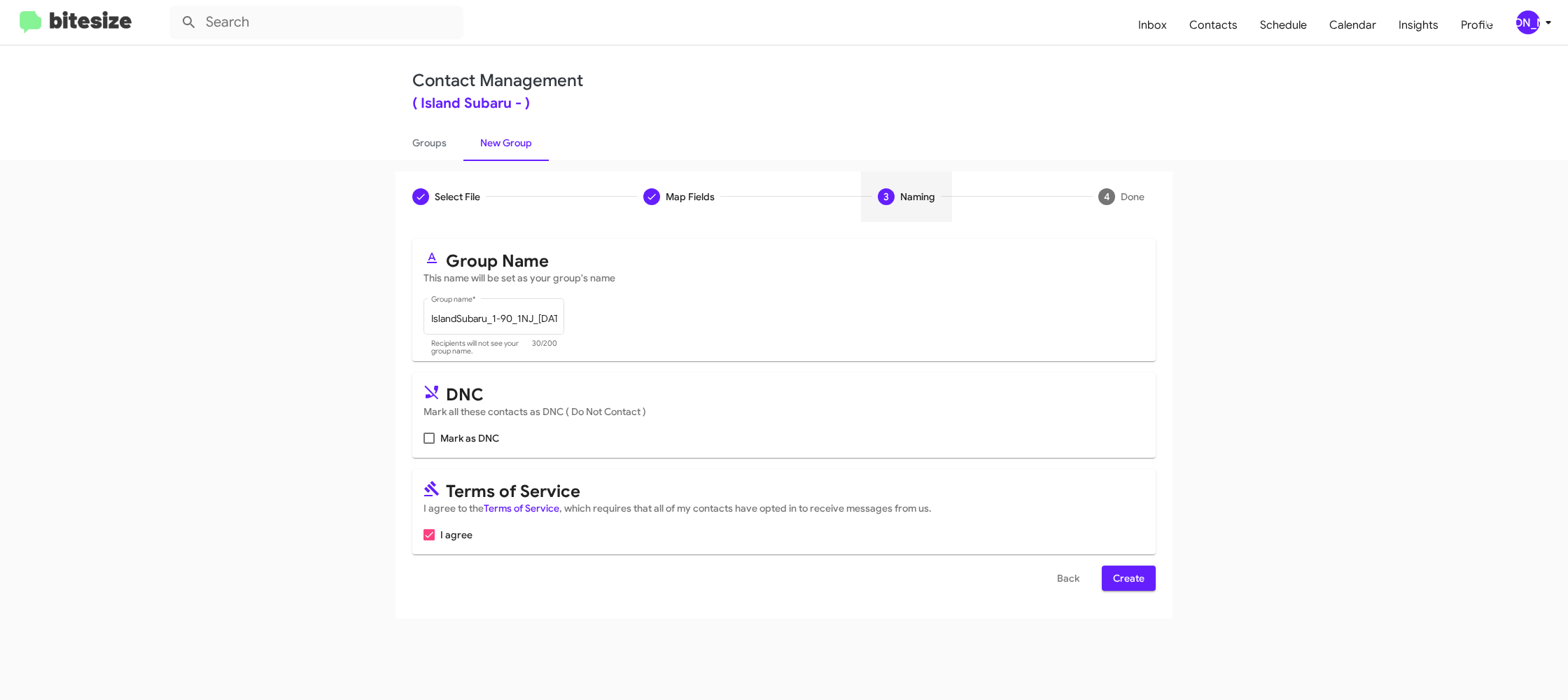
click at [1153, 587] on button "Create" at bounding box center [1129, 578] width 54 height 25
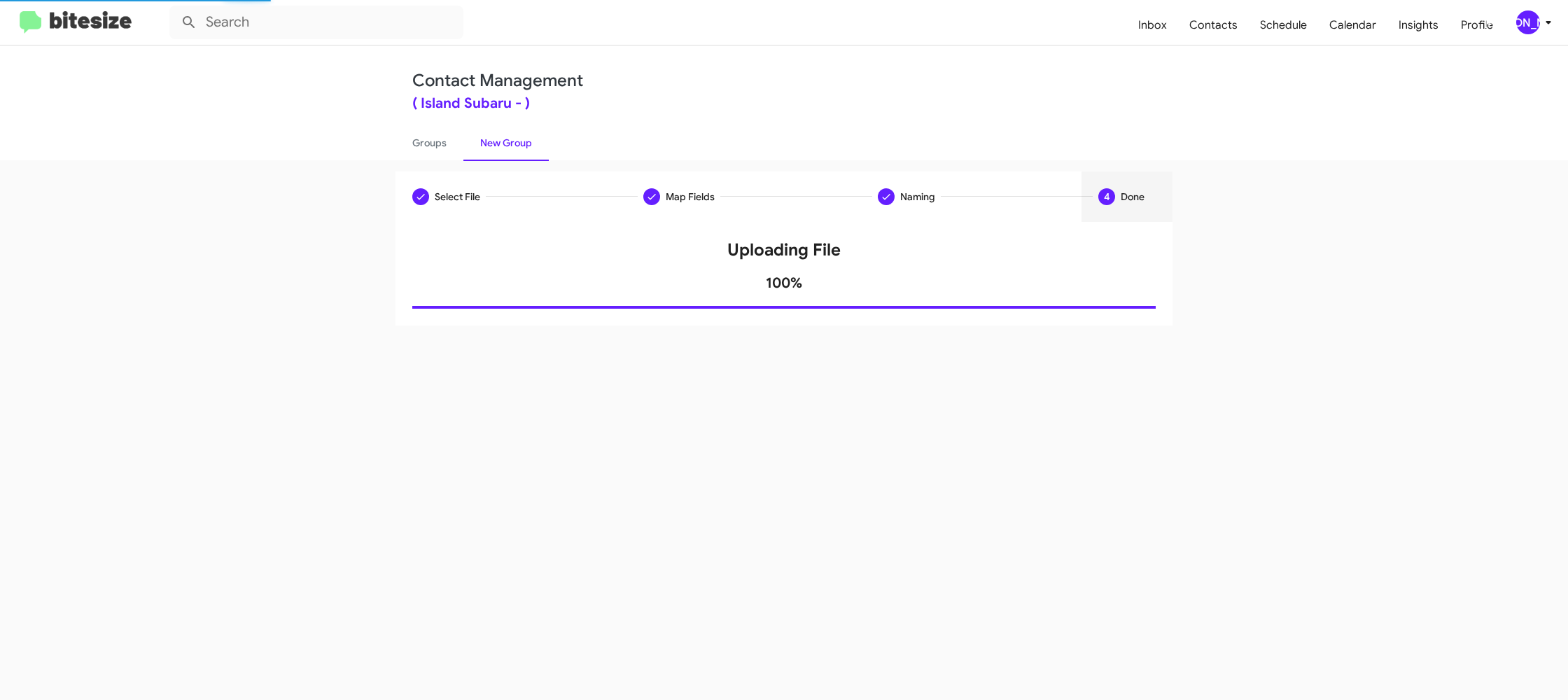
click at [446, 163] on div "Select File Map Fields Naming 4 Done Select File To import contacts, you need t…" at bounding box center [784, 429] width 1568 height 539
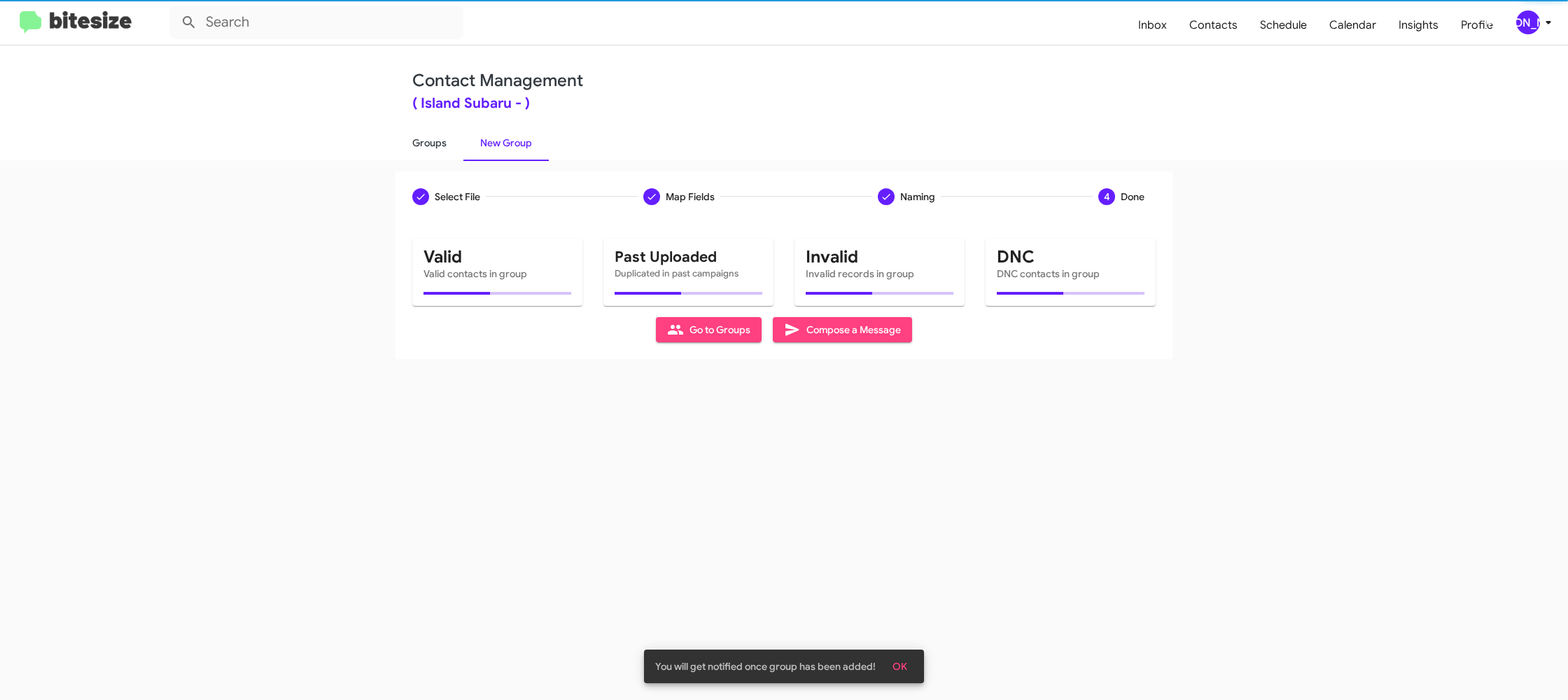
click at [446, 163] on div "Select File Map Fields Naming 4 Done Select File To import contacts, you need t…" at bounding box center [784, 429] width 1568 height 539
click at [445, 157] on link "Groups" at bounding box center [429, 142] width 68 height 36
type input "in:groups"
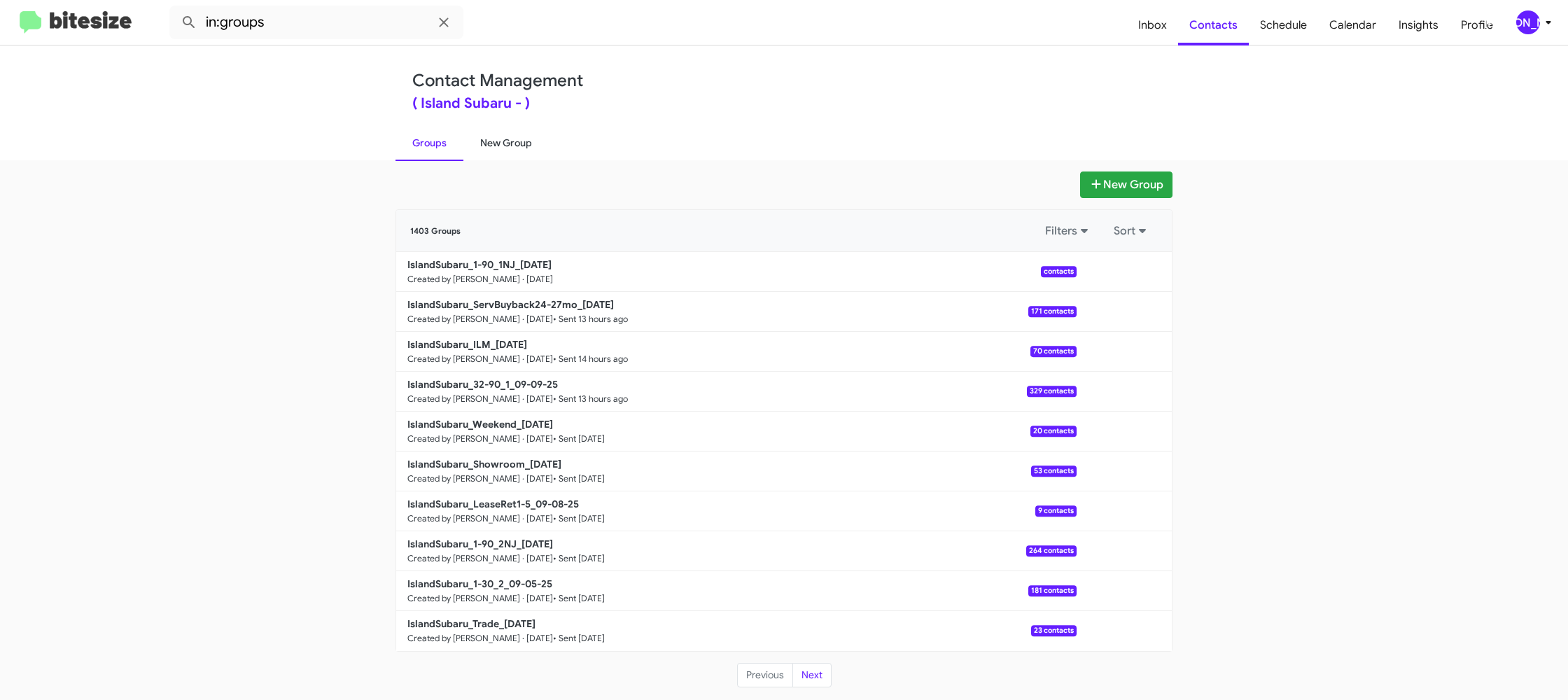
click at [507, 143] on link "New Group" at bounding box center [505, 142] width 86 height 36
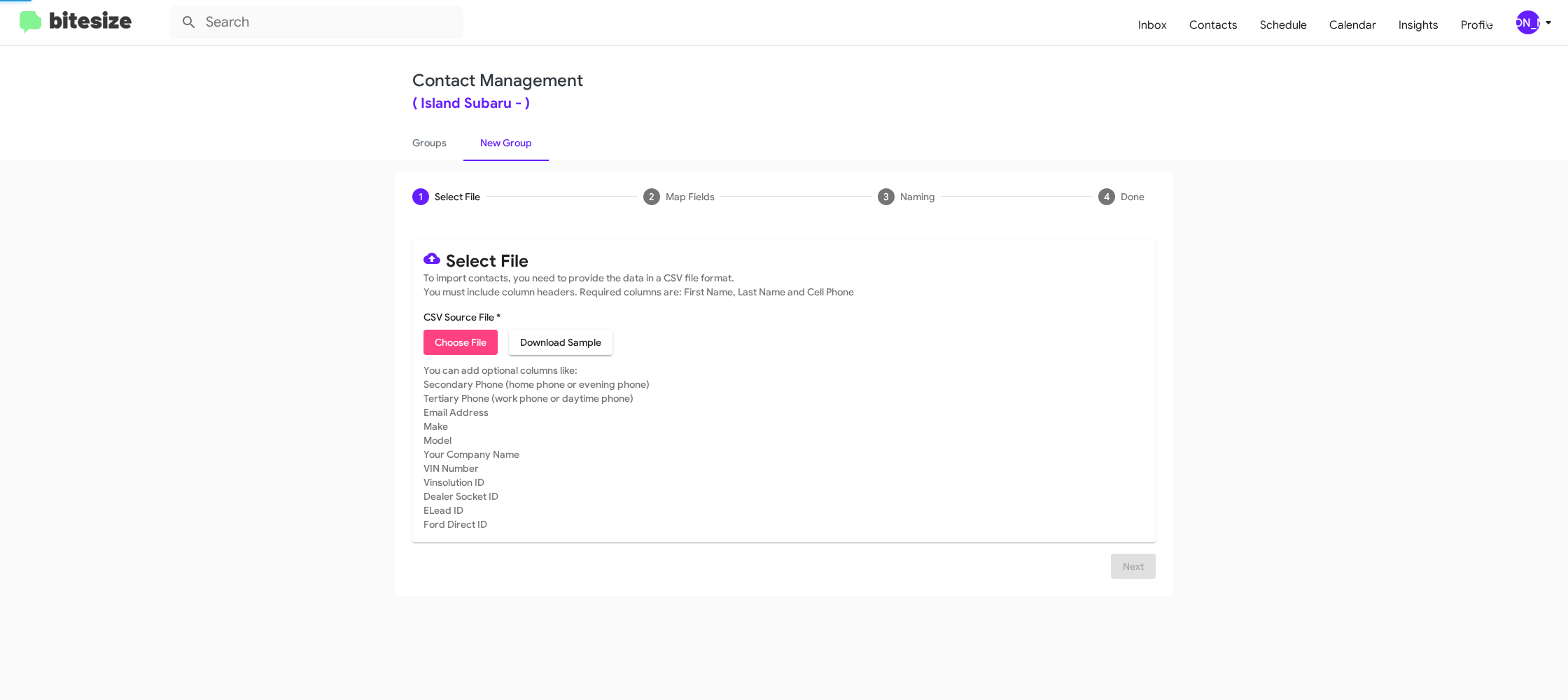
click at [507, 143] on link "New Group" at bounding box center [505, 142] width 86 height 36
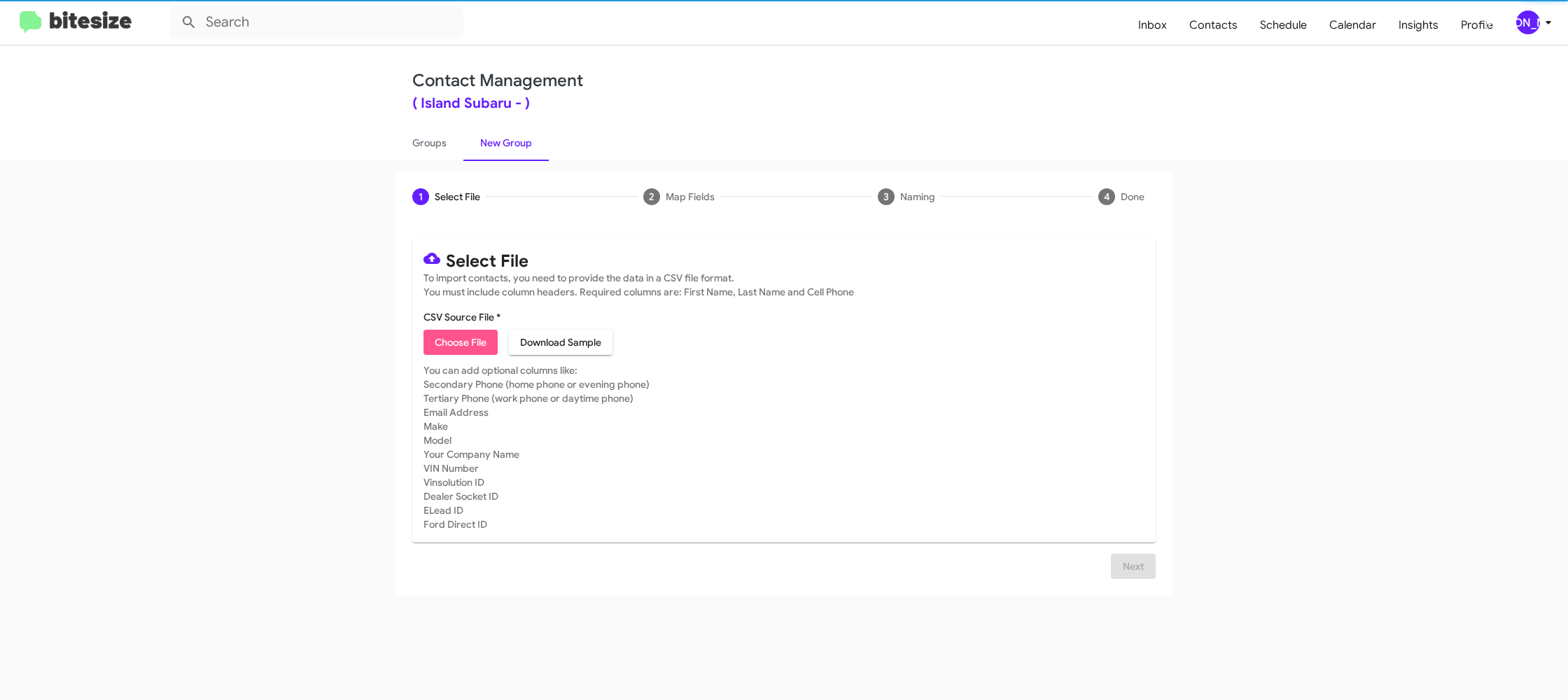
click at [478, 338] on span "Choose File" at bounding box center [460, 342] width 52 height 25
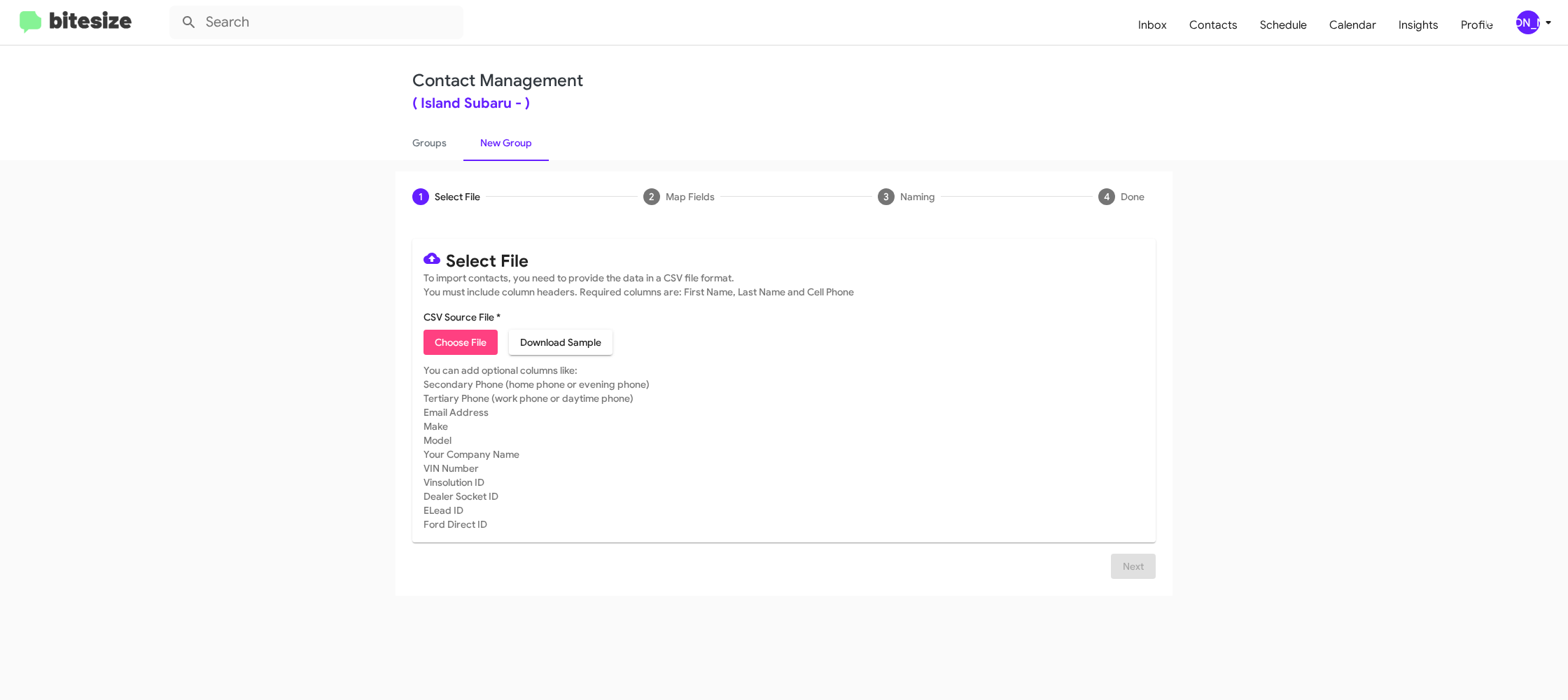
type input "IslandSubaru_Buyback36-39_09-10-25"
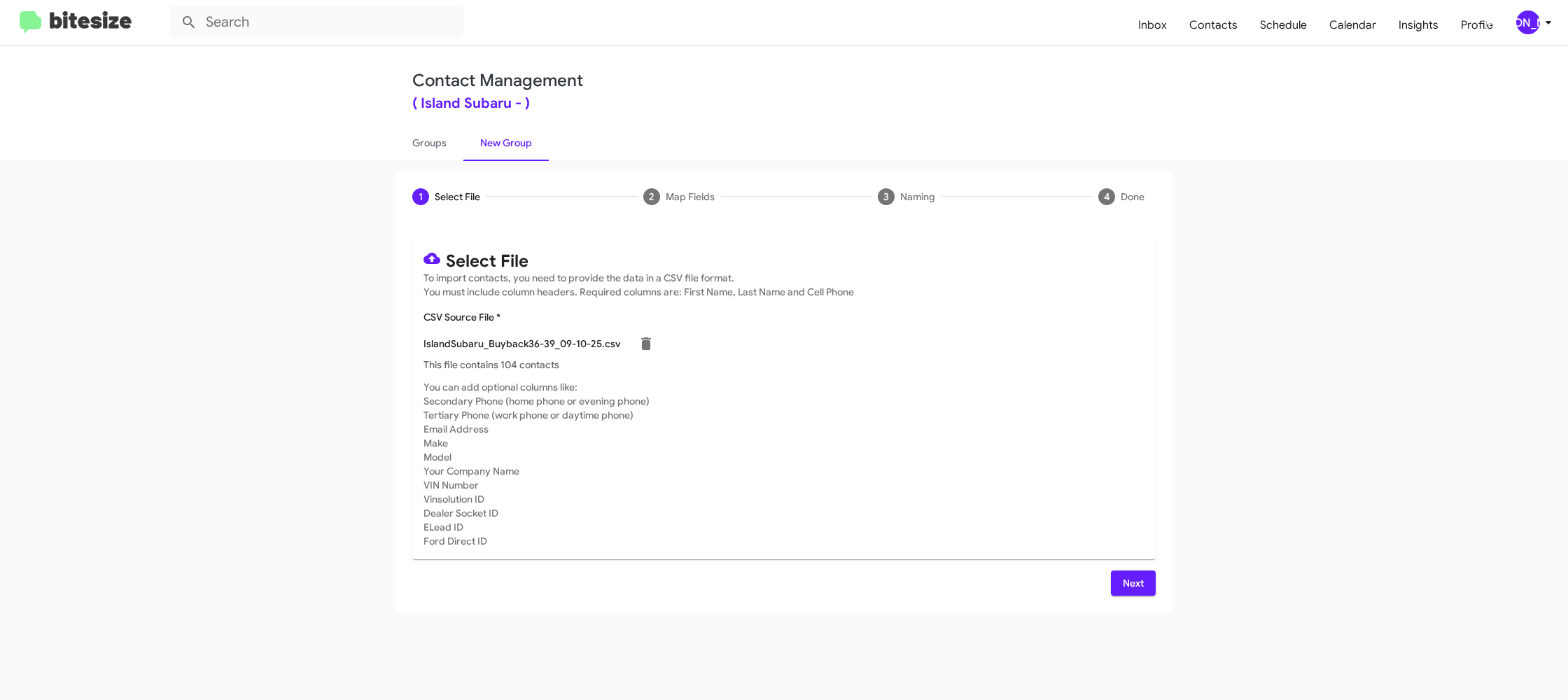
drag, startPoint x: 1085, startPoint y: 625, endPoint x: 1144, endPoint y: 620, distance: 59.2
click at [1093, 620] on div "1 Select File 2 Map Fields 3 Naming 4 Done Select File To import contacts, you …" at bounding box center [784, 429] width 1568 height 539
click at [1137, 583] on span "Next" at bounding box center [1133, 583] width 22 height 25
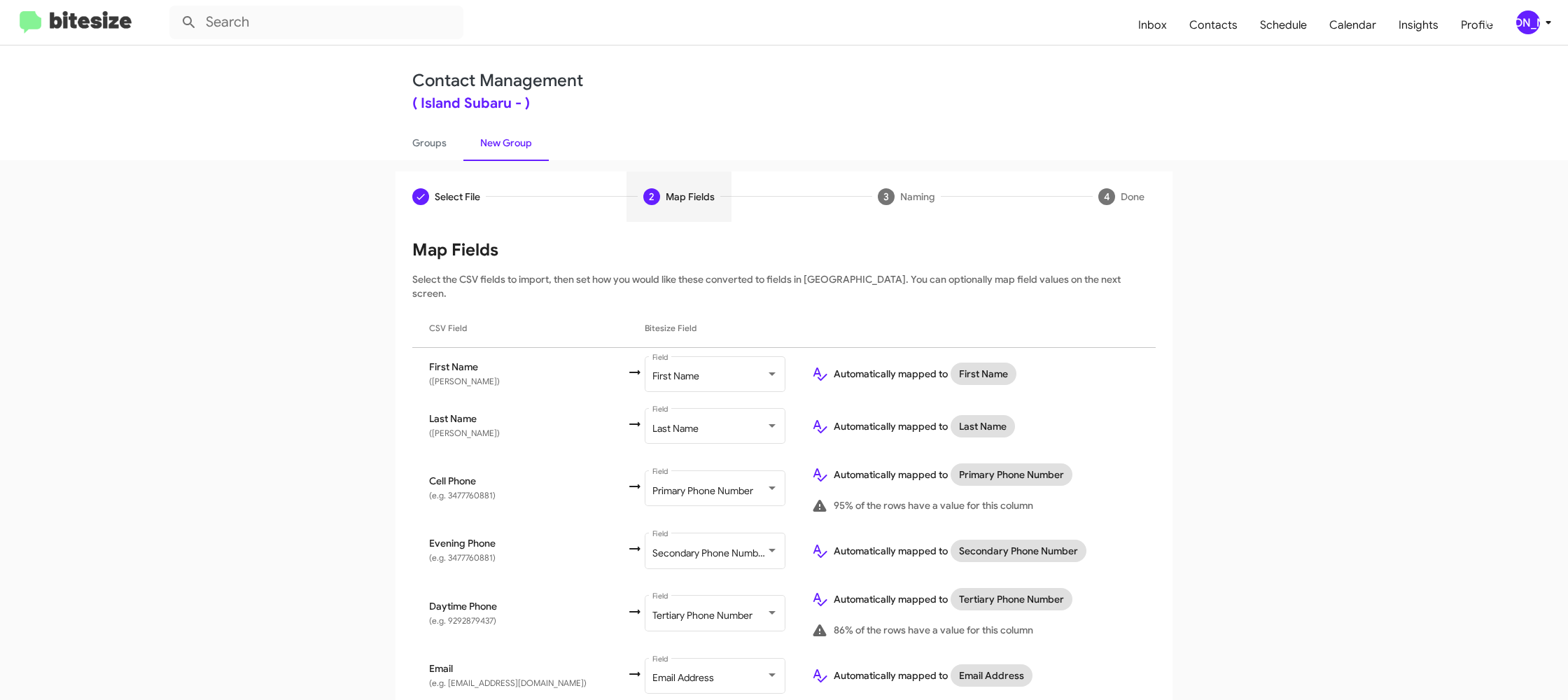
click at [1537, 18] on div "[PERSON_NAME]" at bounding box center [1528, 22] width 24 height 24
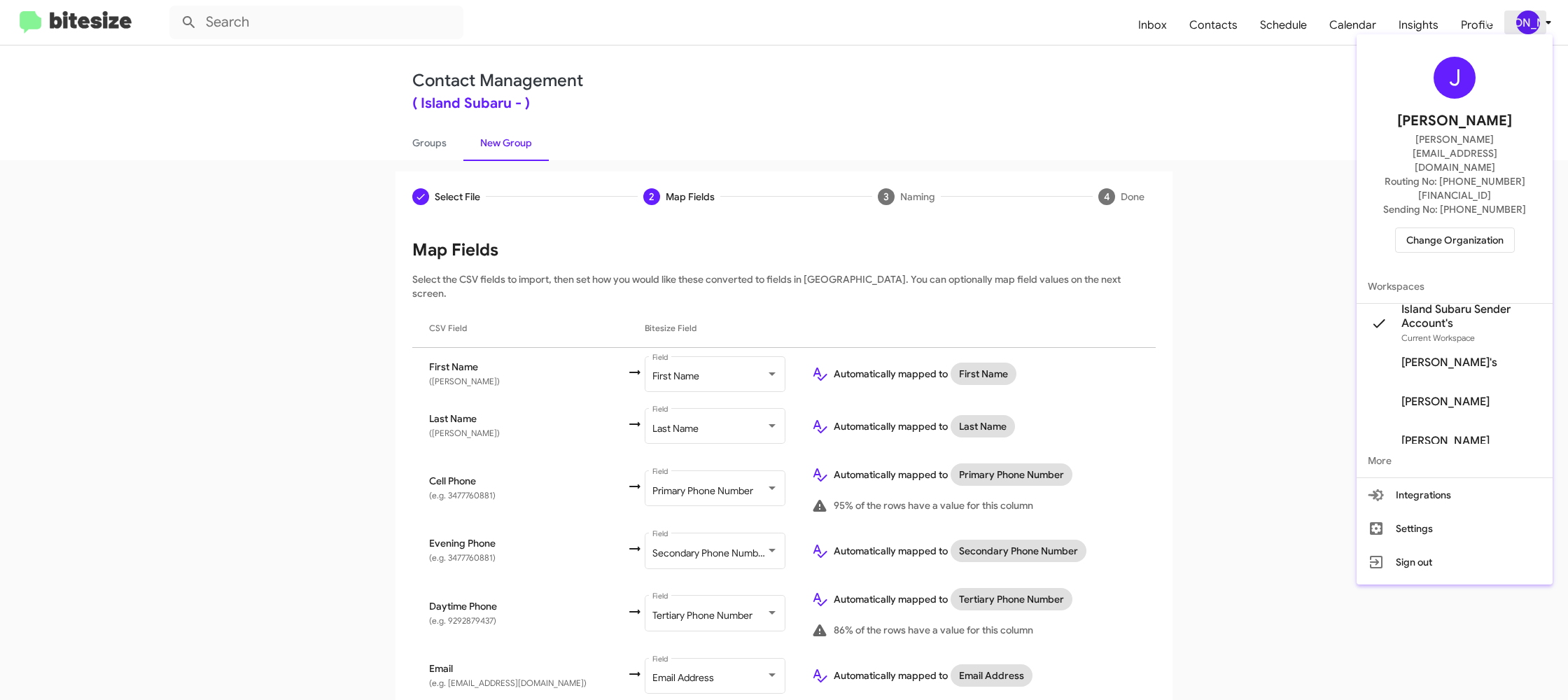
click at [1537, 18] on div at bounding box center [784, 350] width 1568 height 700
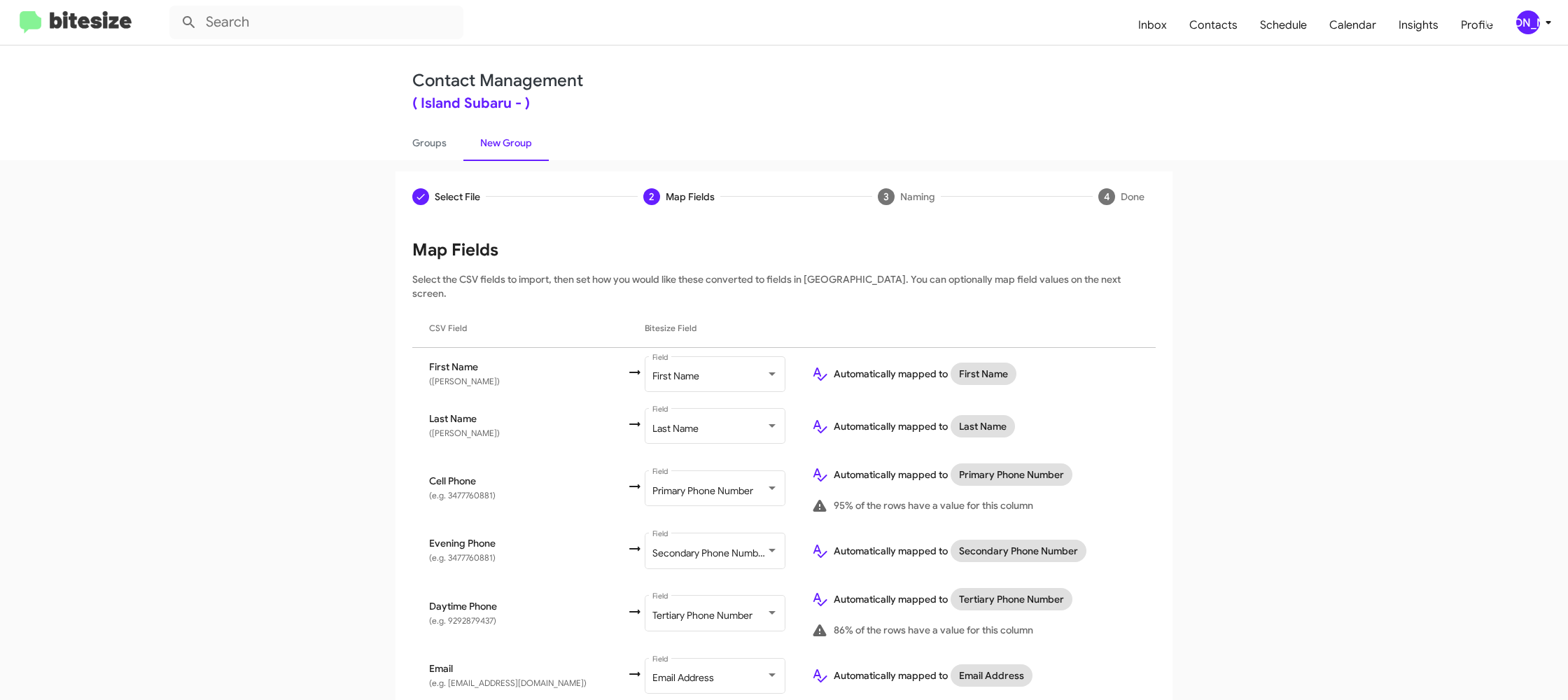
scroll to position [408, 0]
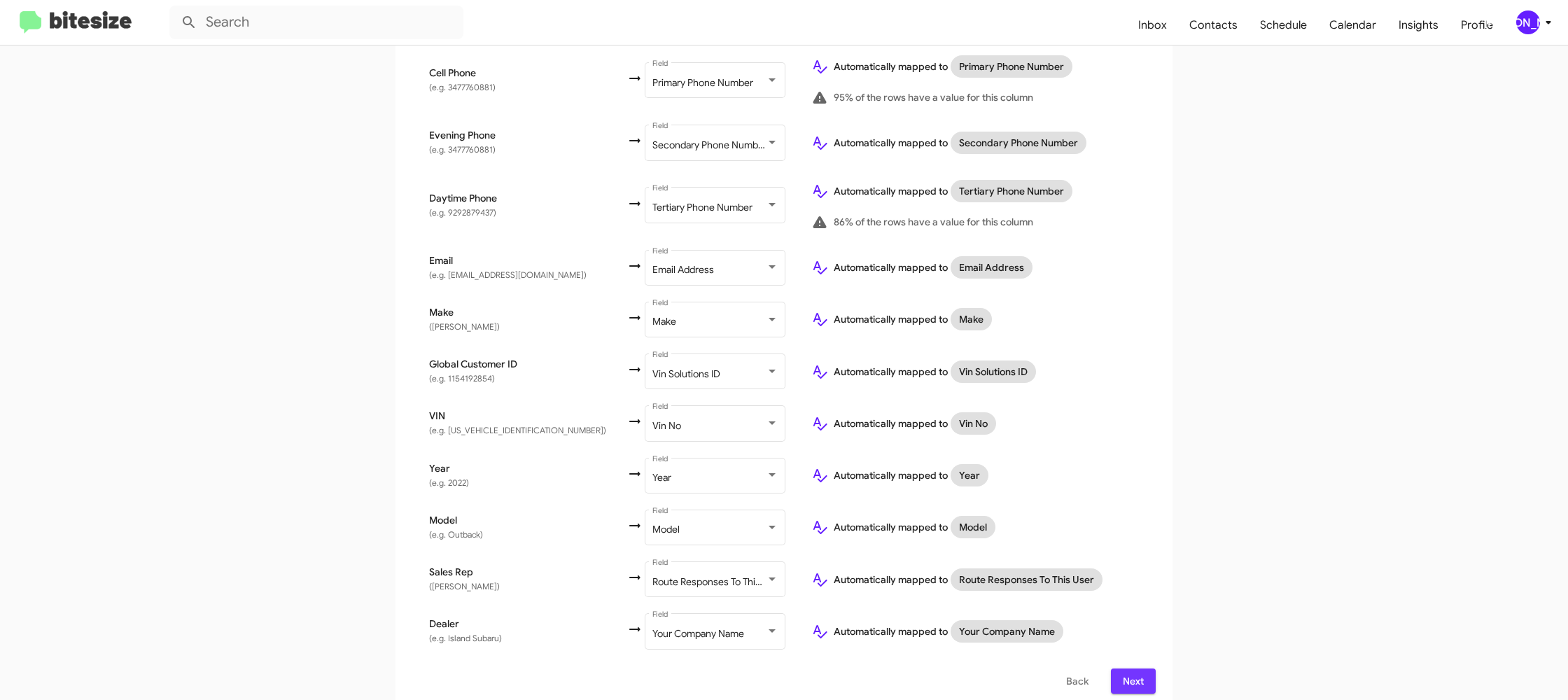
click at [1135, 668] on span "Next" at bounding box center [1133, 681] width 22 height 25
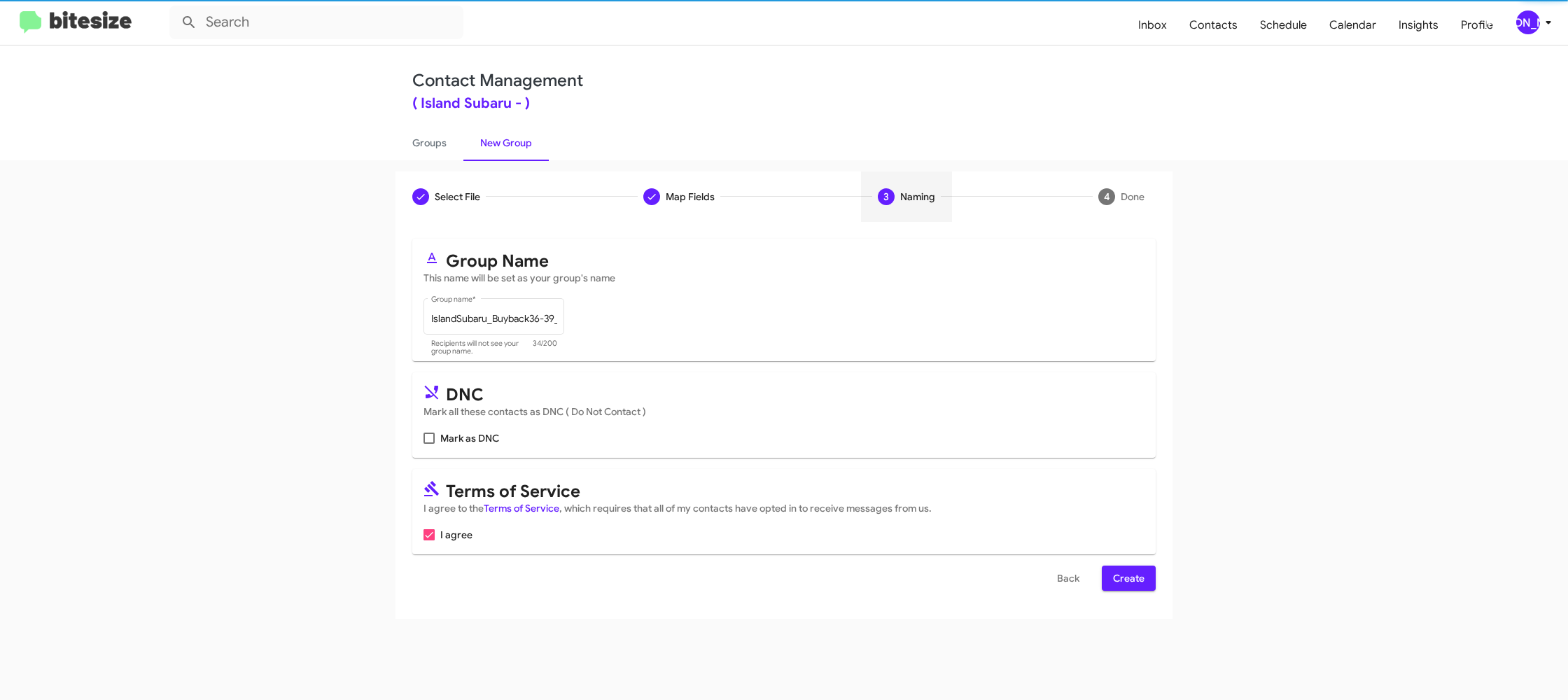
scroll to position [0, 0]
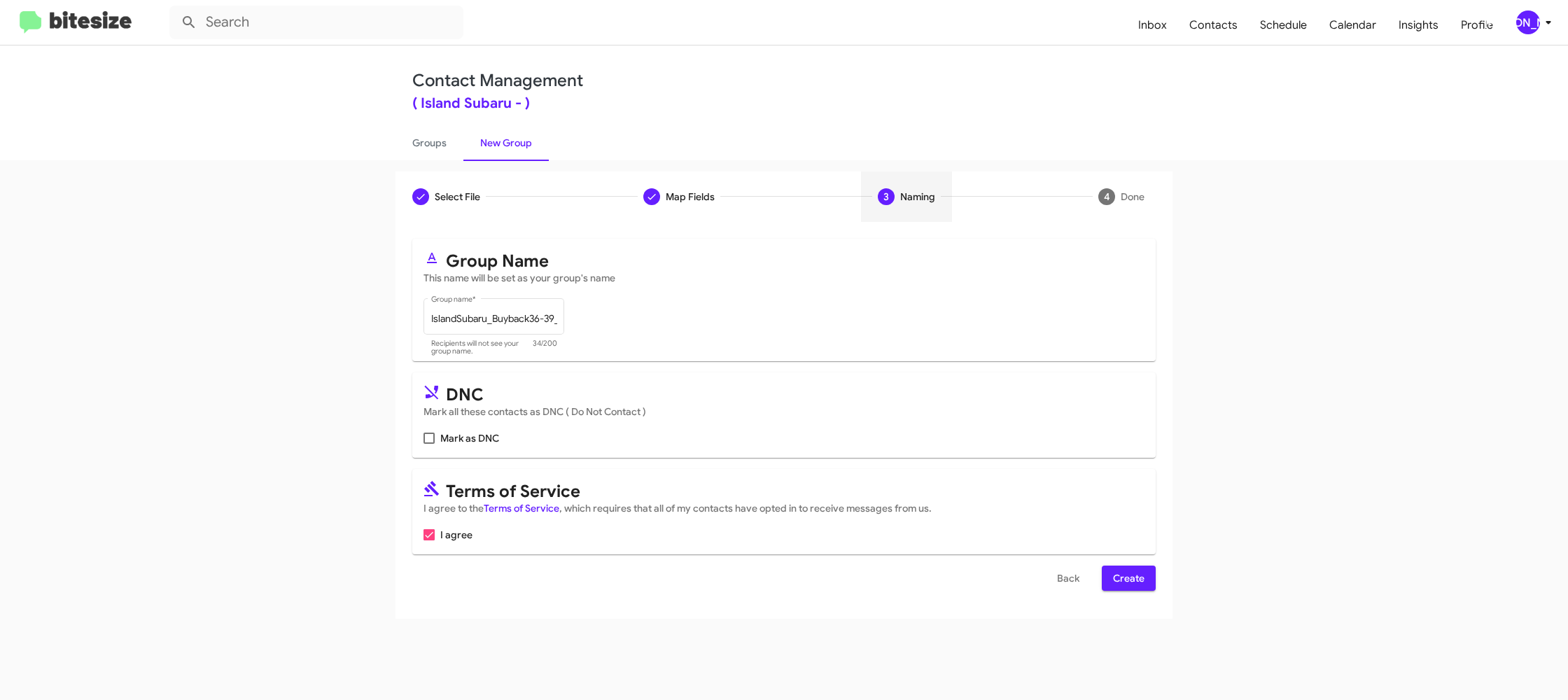
drag, startPoint x: 1120, startPoint y: 559, endPoint x: 1120, endPoint y: 581, distance: 22.0
click at [1121, 569] on form "Group Name This name will be set as your group's name IslandSubaru_Buyback36-39…" at bounding box center [784, 415] width 743 height 352
drag, startPoint x: 1120, startPoint y: 581, endPoint x: 743, endPoint y: 320, distance: 458.5
click at [1119, 581] on span "Create" at bounding box center [1128, 578] width 31 height 25
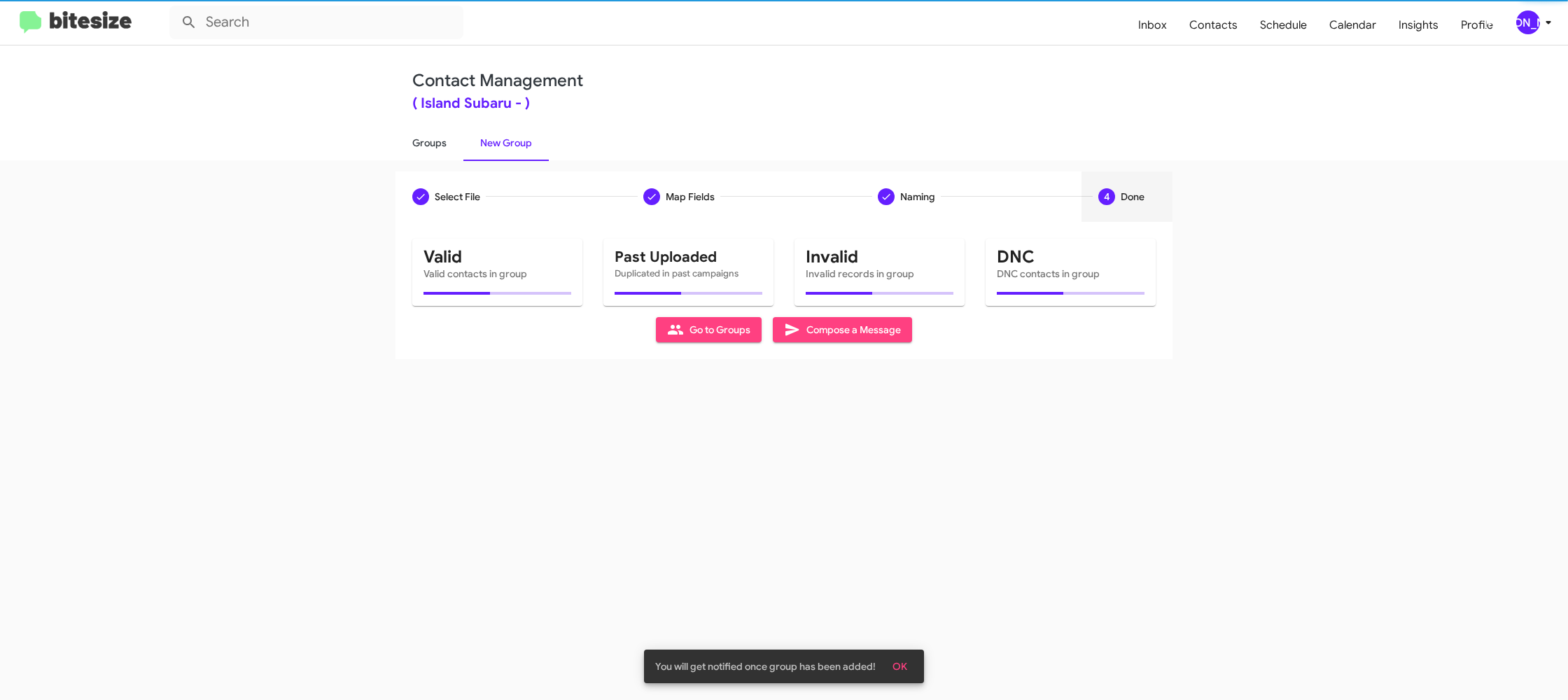
click at [430, 129] on link "Groups" at bounding box center [429, 142] width 68 height 36
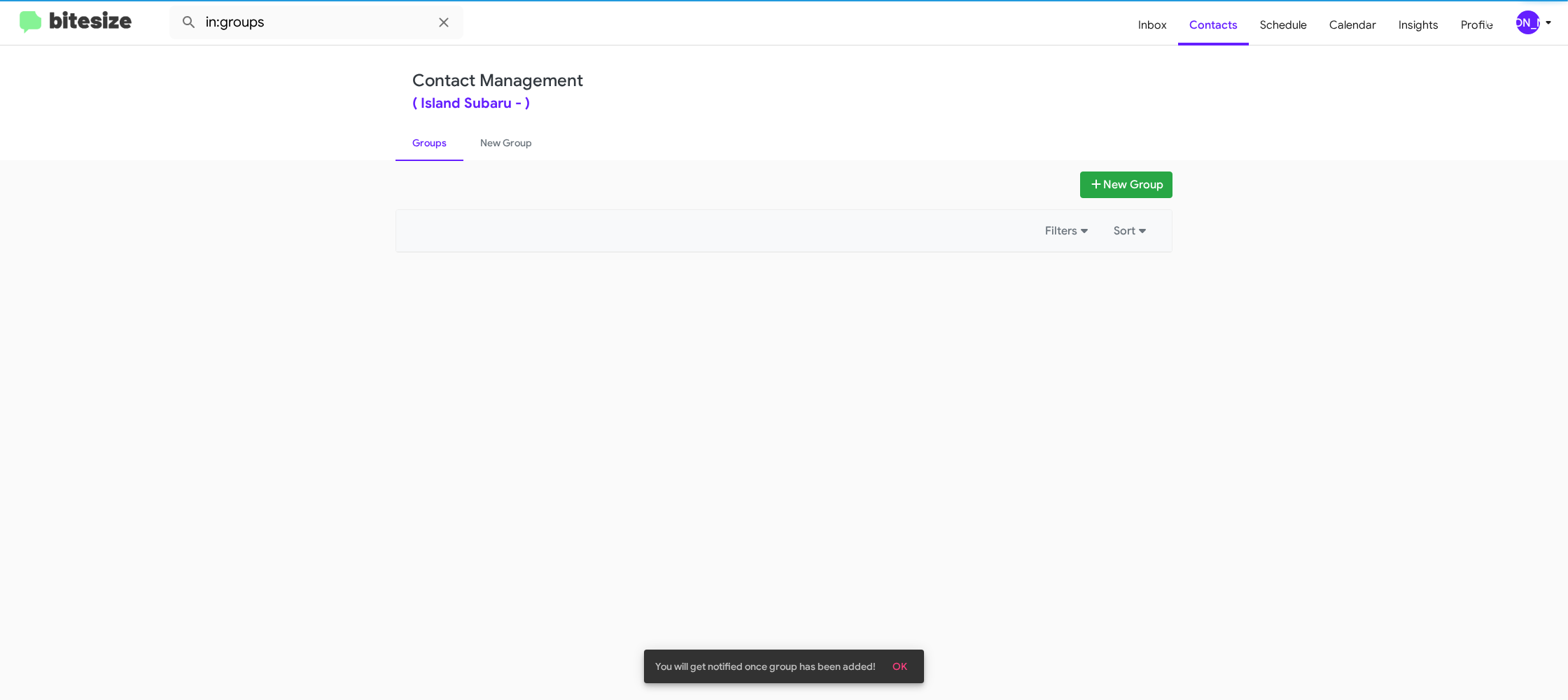
click at [430, 129] on link "Groups" at bounding box center [429, 142] width 68 height 36
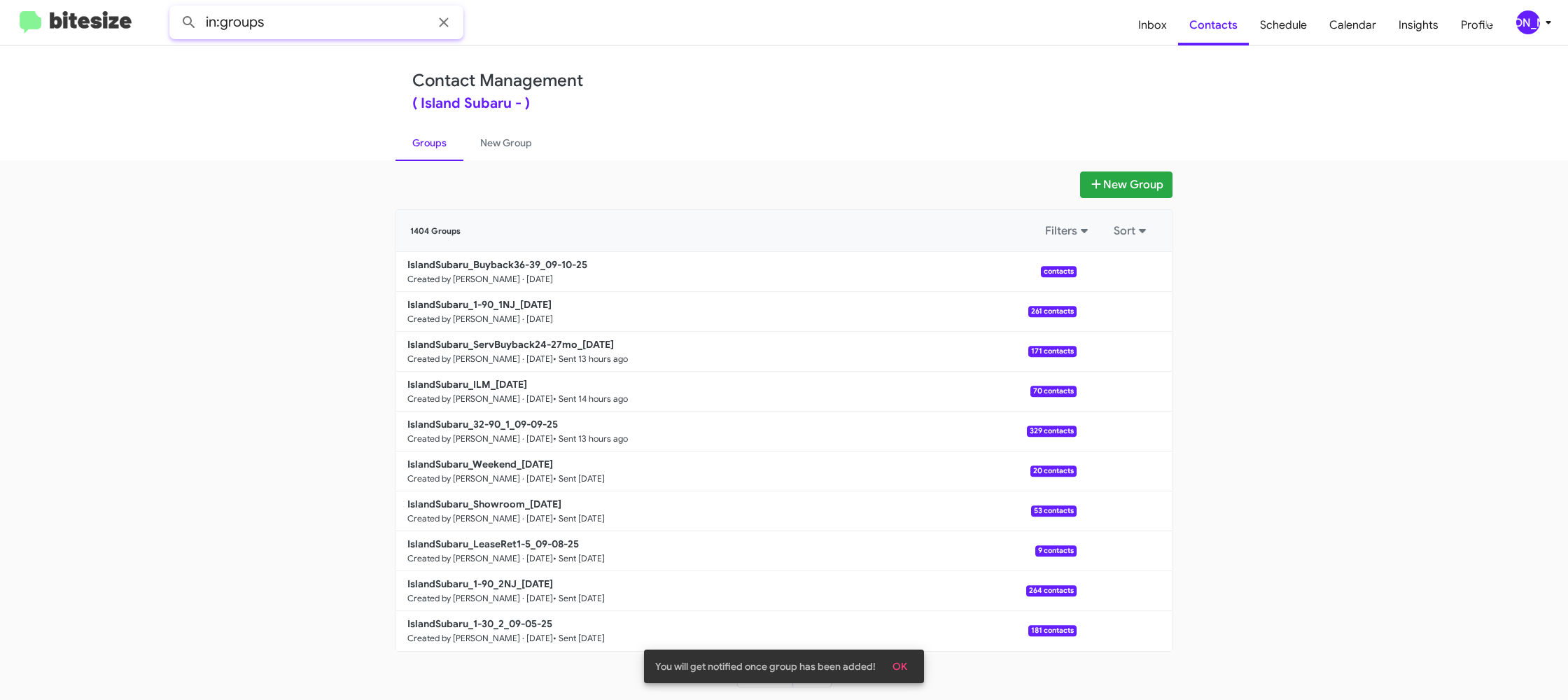
click at [280, 14] on input "in:groups" at bounding box center [316, 23] width 294 height 34
click at [175, 8] on button at bounding box center [189, 22] width 28 height 28
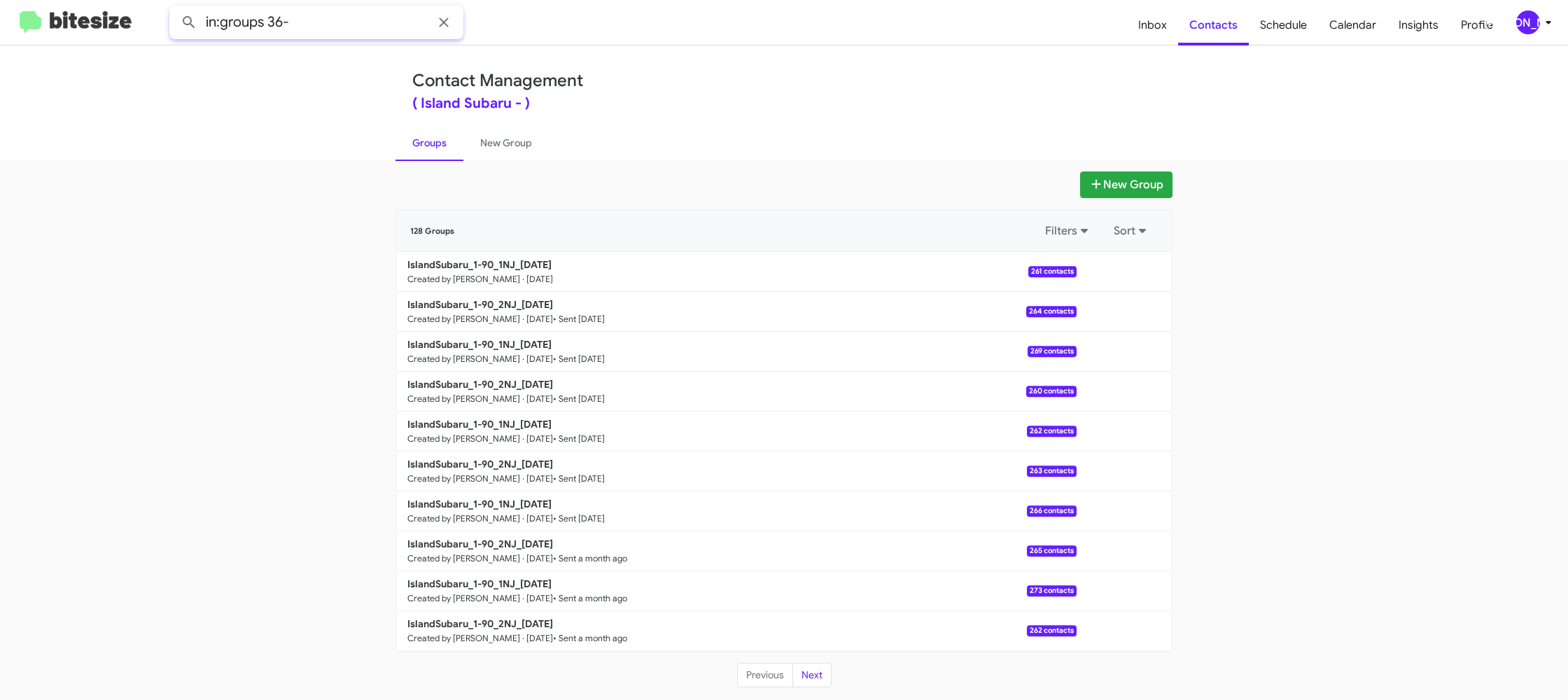
type input "in:groups 36-"
click at [175, 8] on button at bounding box center [189, 22] width 28 height 28
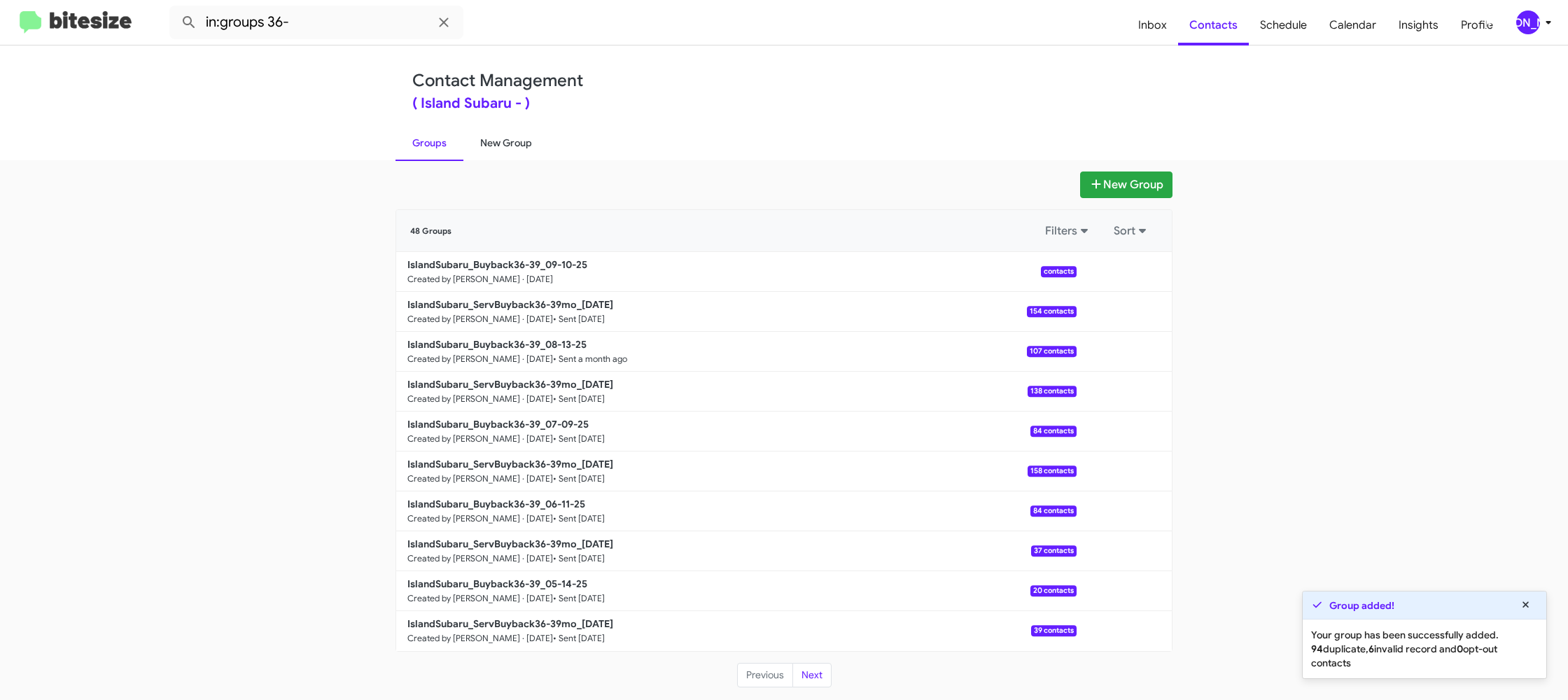
drag, startPoint x: 490, startPoint y: 143, endPoint x: 480, endPoint y: 143, distance: 10.0
click at [490, 143] on link "New Group" at bounding box center [505, 142] width 86 height 36
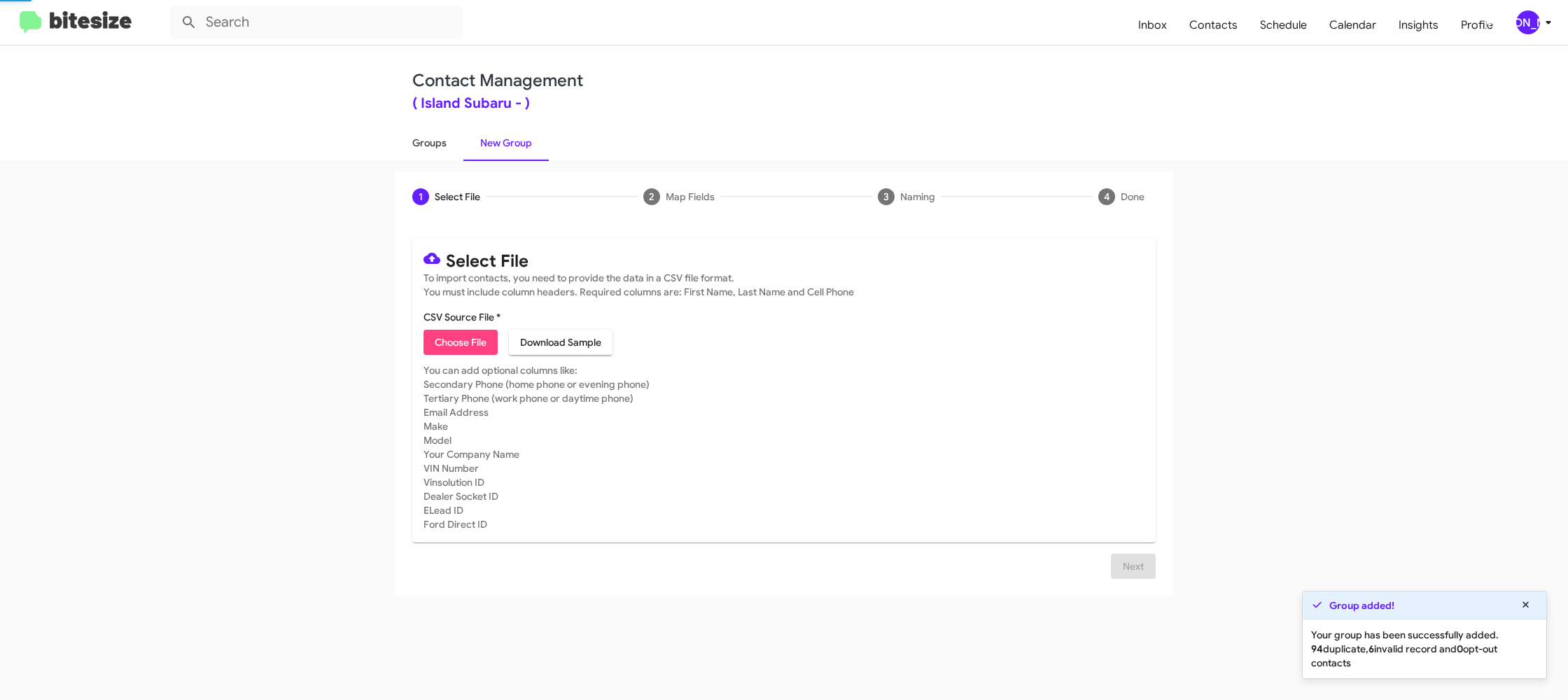
click at [425, 146] on link "Groups" at bounding box center [429, 142] width 68 height 36
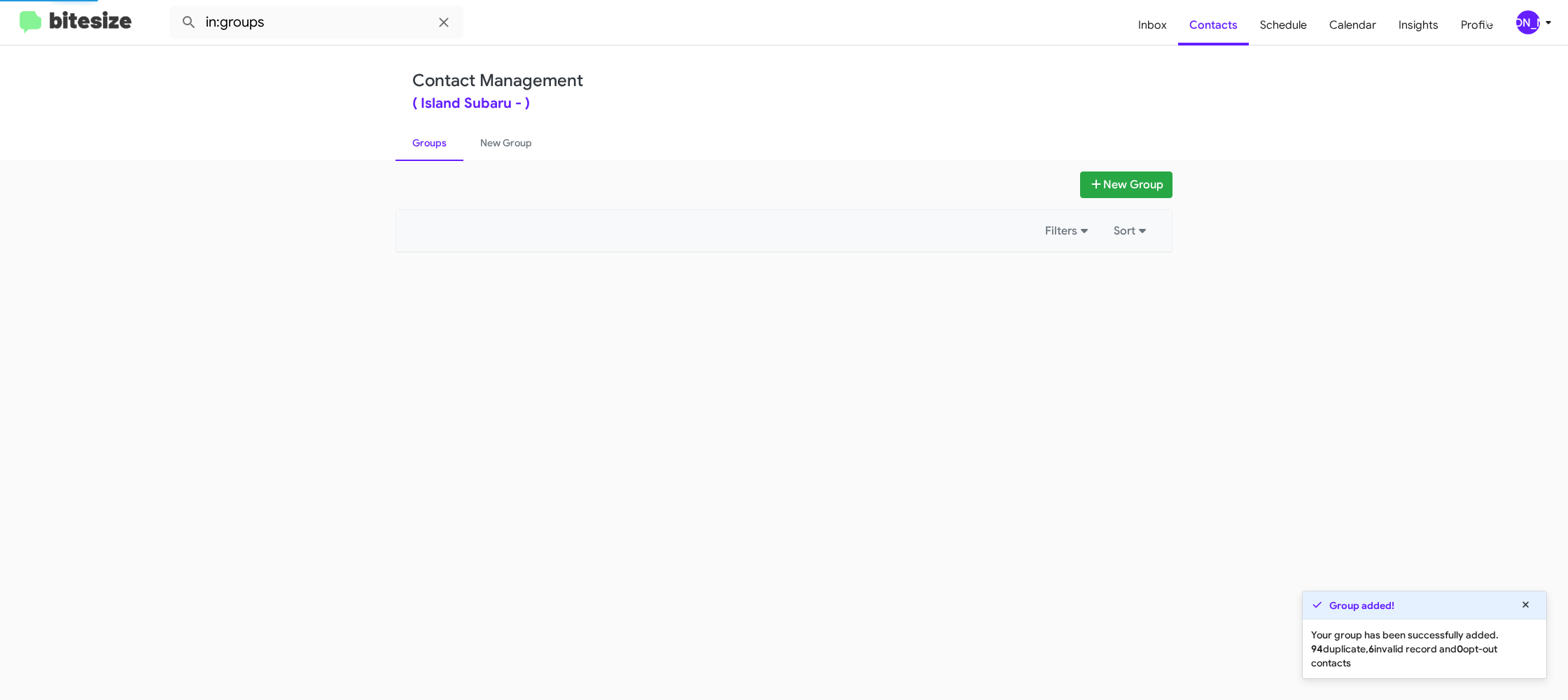
click at [425, 146] on link "Groups" at bounding box center [429, 142] width 68 height 36
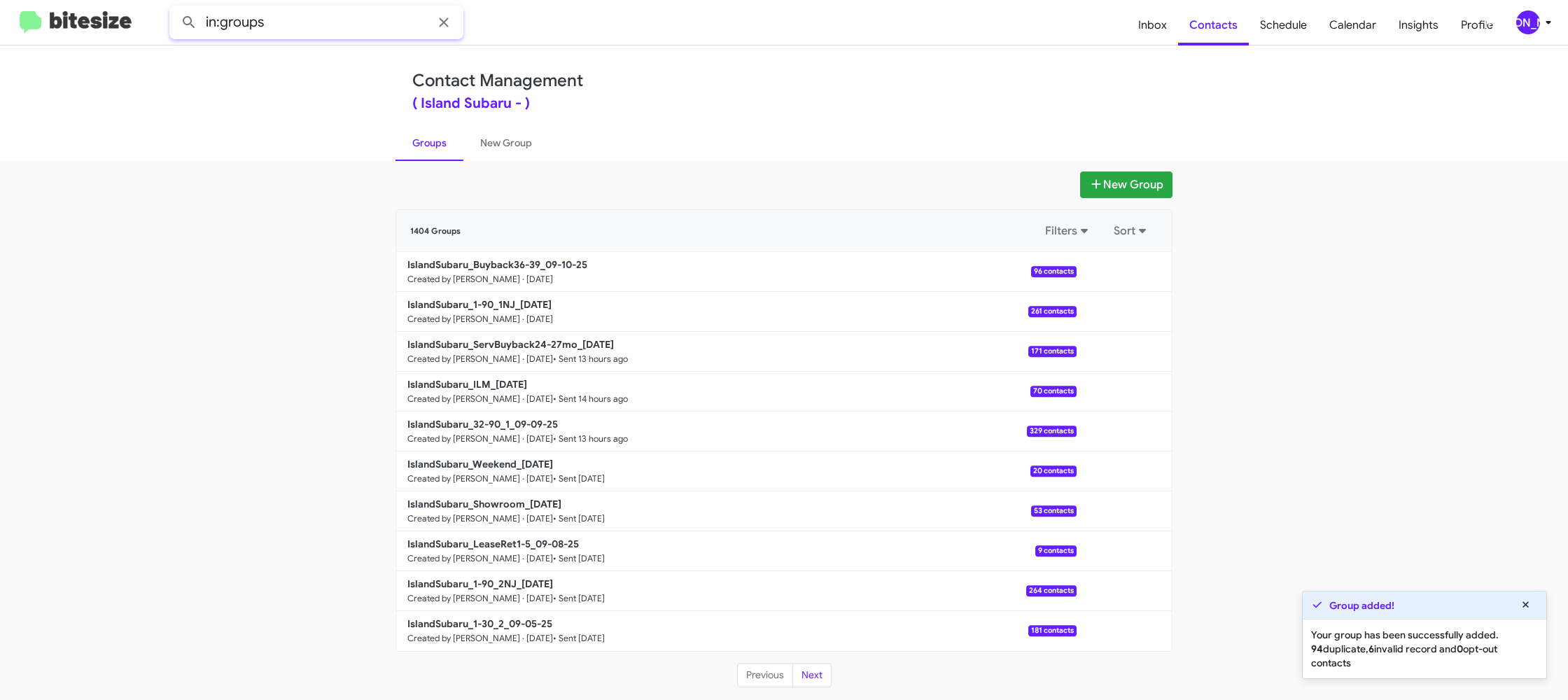
click at [362, 14] on input "in:groups" at bounding box center [316, 23] width 294 height 34
type input "in:groups 36-"
click at [175, 8] on button at bounding box center [189, 22] width 28 height 28
click at [489, 143] on link "New Group" at bounding box center [505, 142] width 86 height 36
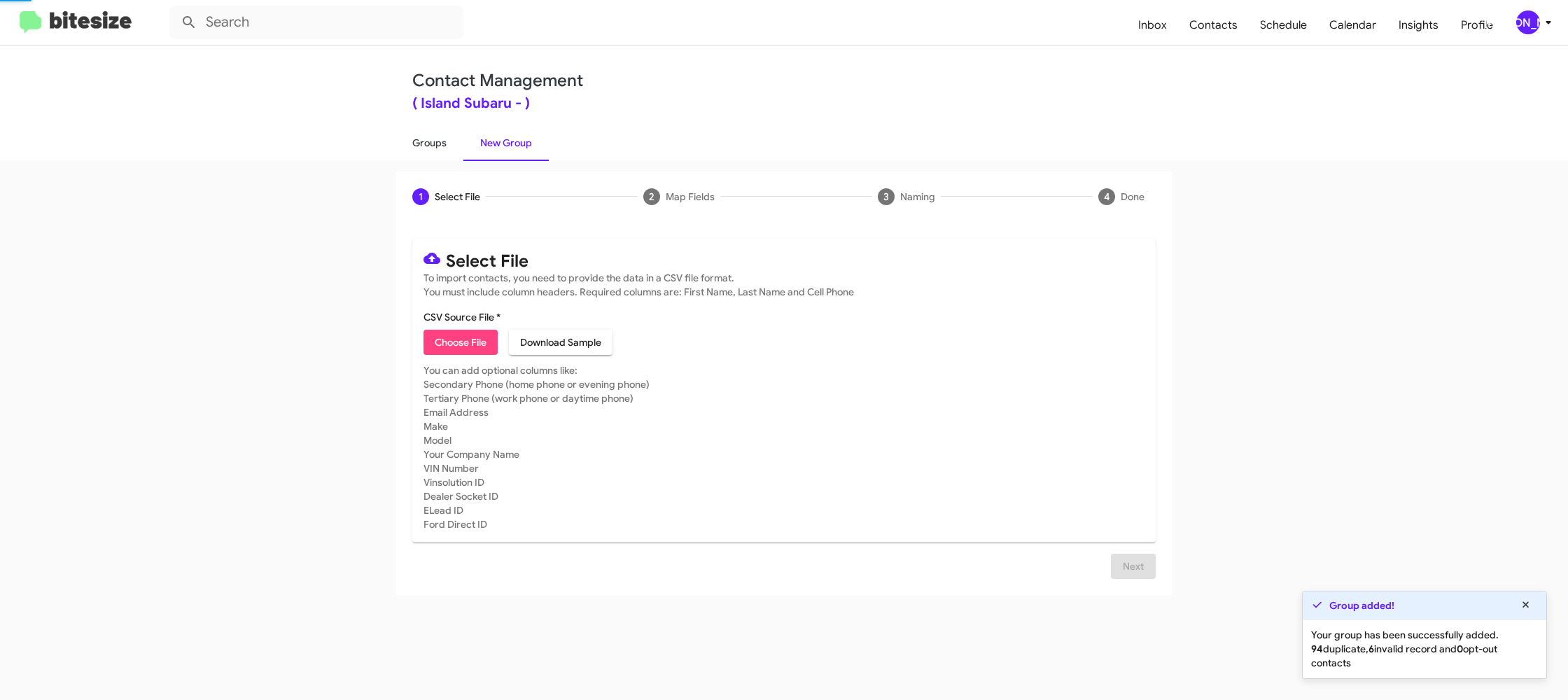
click at [422, 143] on link "Groups" at bounding box center [429, 142] width 68 height 36
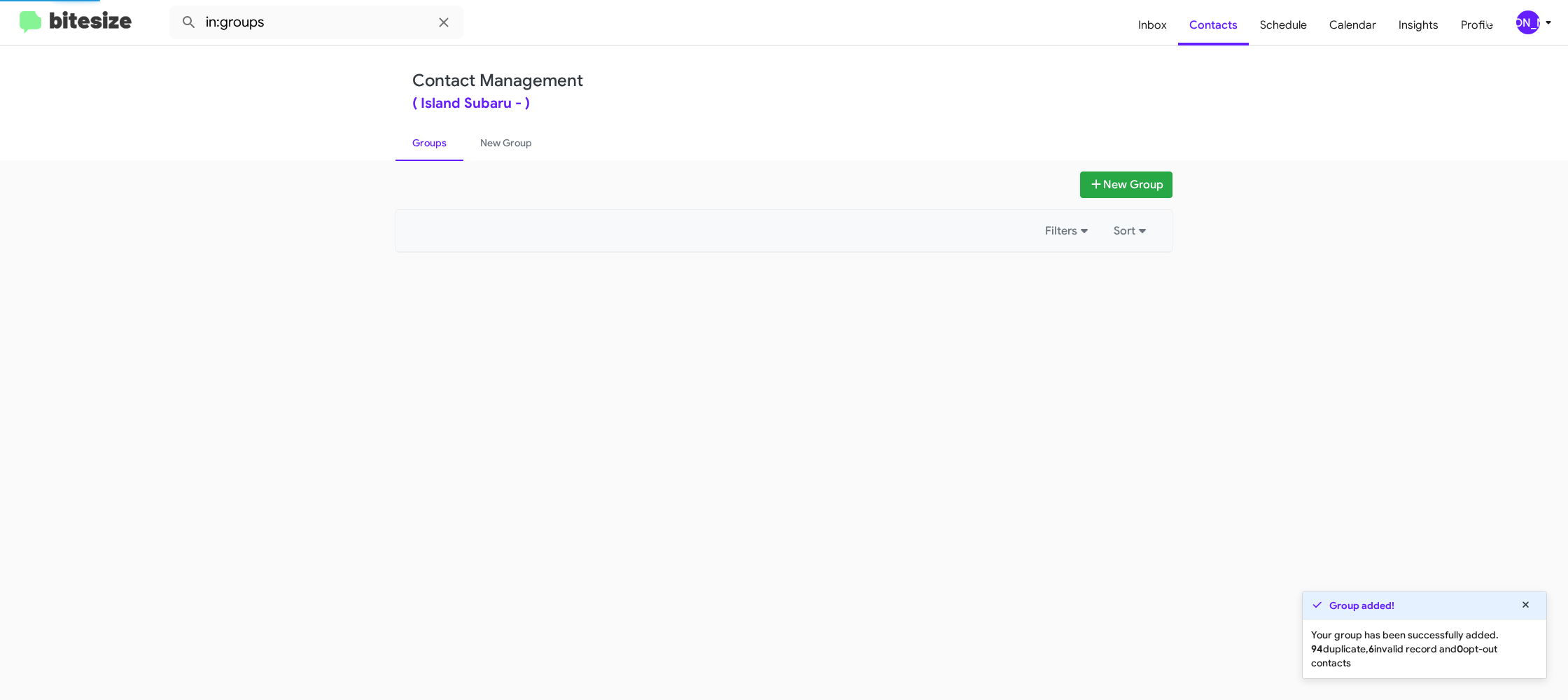
click at [422, 143] on link "Groups" at bounding box center [429, 142] width 68 height 36
drag, startPoint x: 422, startPoint y: 143, endPoint x: 388, endPoint y: 102, distance: 53.3
click at [422, 142] on link "Groups" at bounding box center [429, 142] width 68 height 36
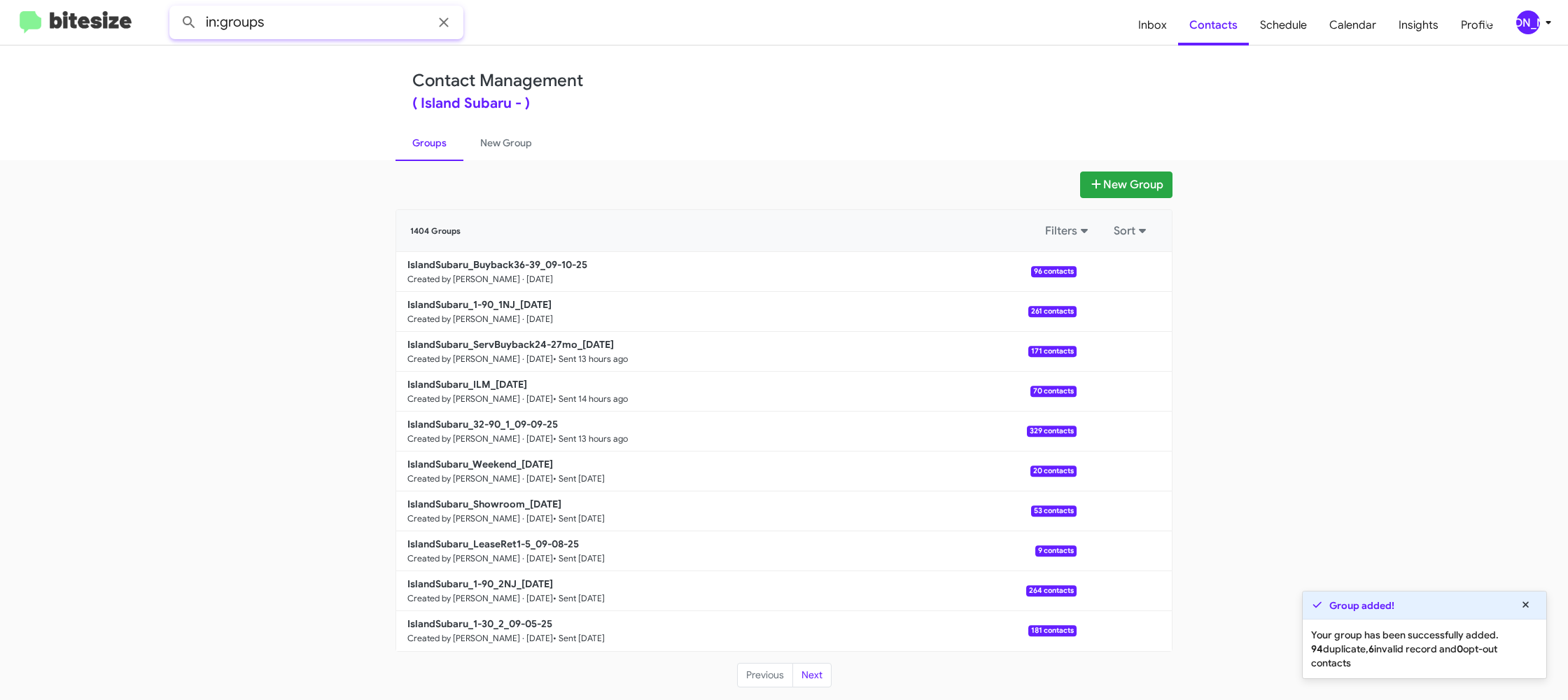
click at [306, 26] on input "in:groups" at bounding box center [316, 23] width 294 height 34
type input "in:groups 1-90"
click at [175, 8] on button at bounding box center [189, 22] width 28 height 28
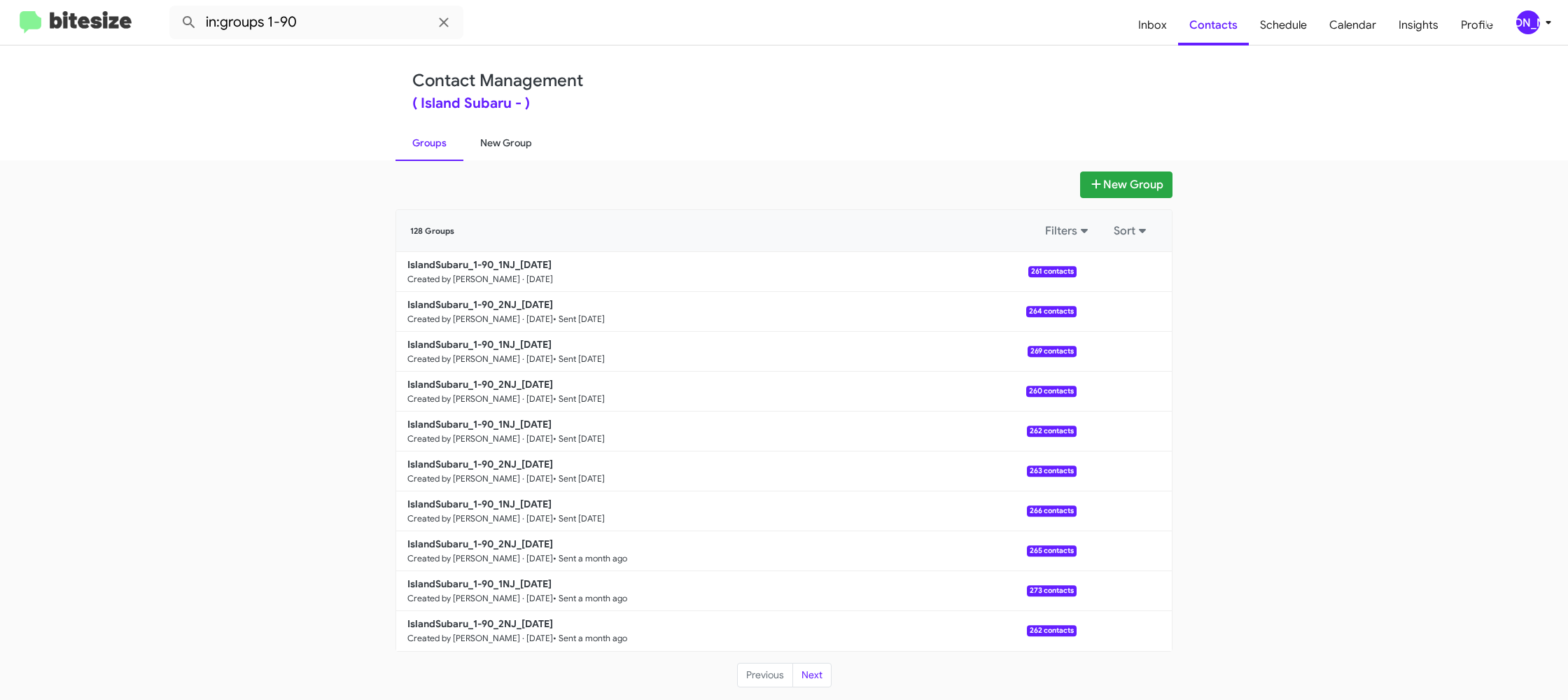
click at [483, 147] on link "New Group" at bounding box center [505, 142] width 86 height 36
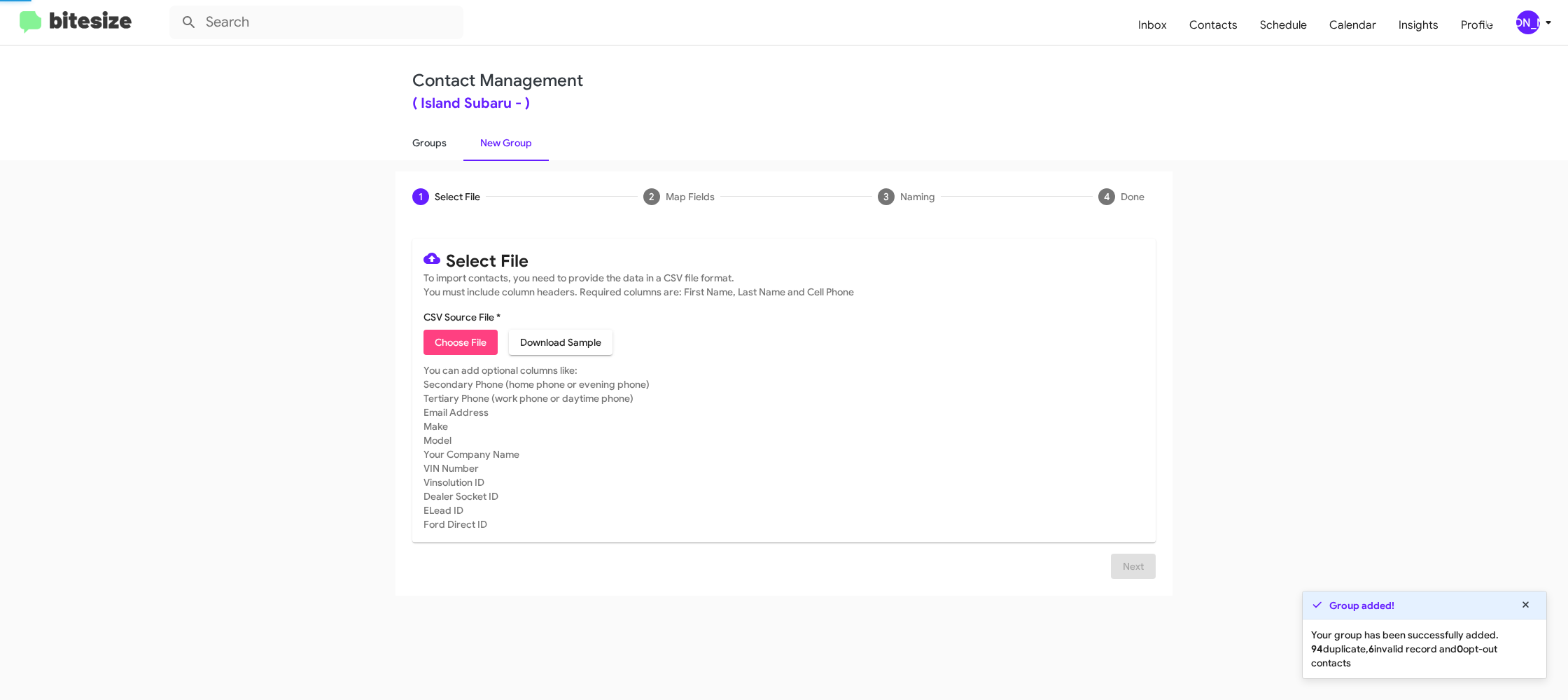
click at [453, 148] on link "Groups" at bounding box center [429, 142] width 68 height 36
type input "in:groups"
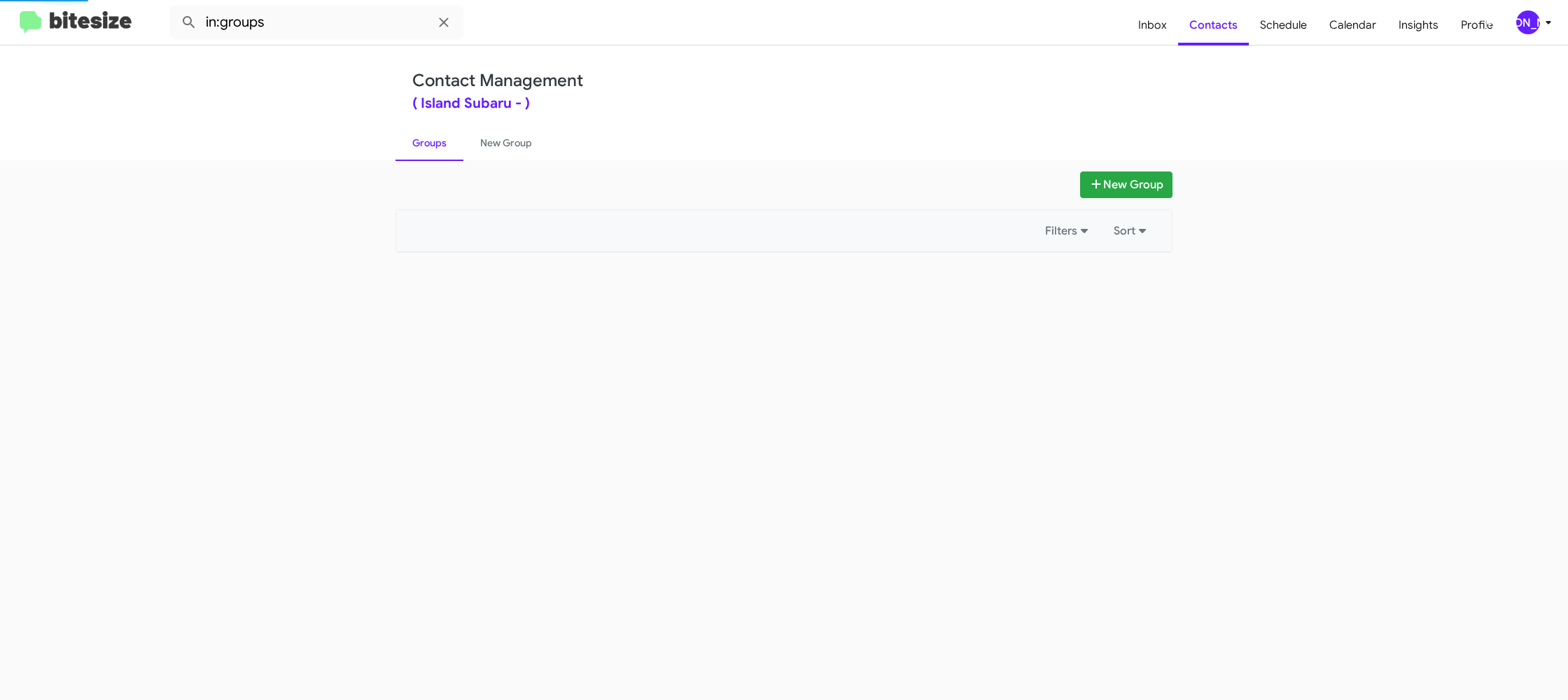
click at [453, 148] on link "Groups" at bounding box center [429, 142] width 68 height 36
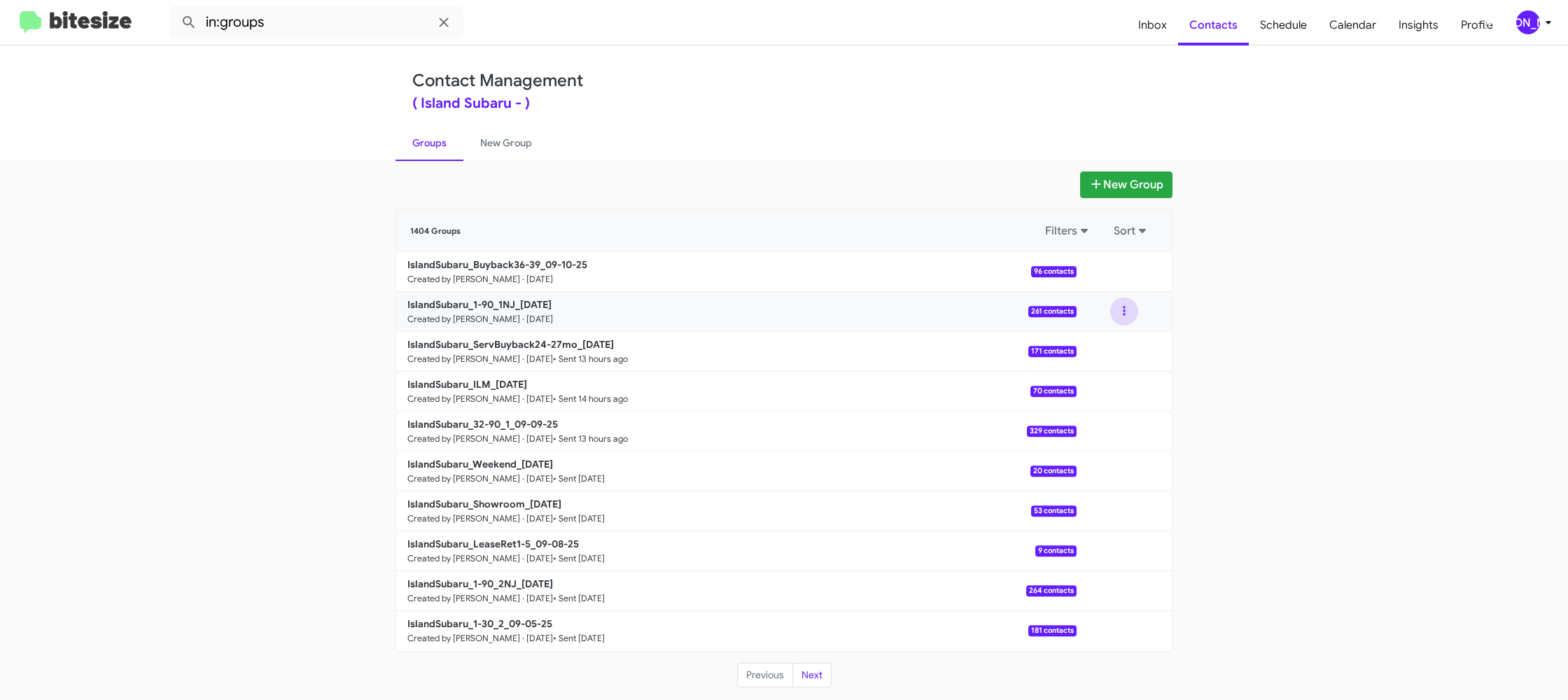
click at [1114, 319] on button at bounding box center [1124, 311] width 28 height 28
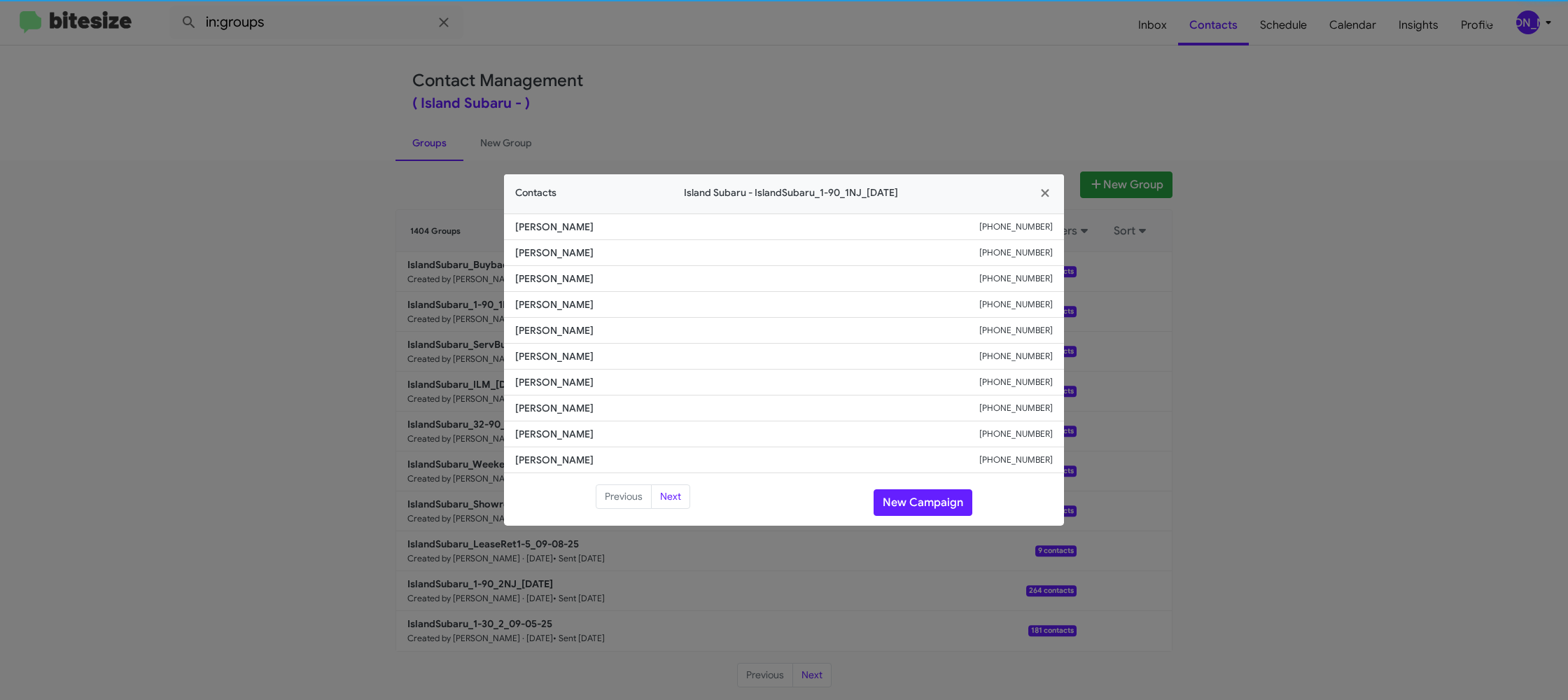
click at [533, 361] on span "[PERSON_NAME]" at bounding box center [747, 356] width 464 height 14
copy span "[PERSON_NAME]"
drag, startPoint x: 759, startPoint y: 43, endPoint x: 1039, endPoint y: 175, distance: 309.6
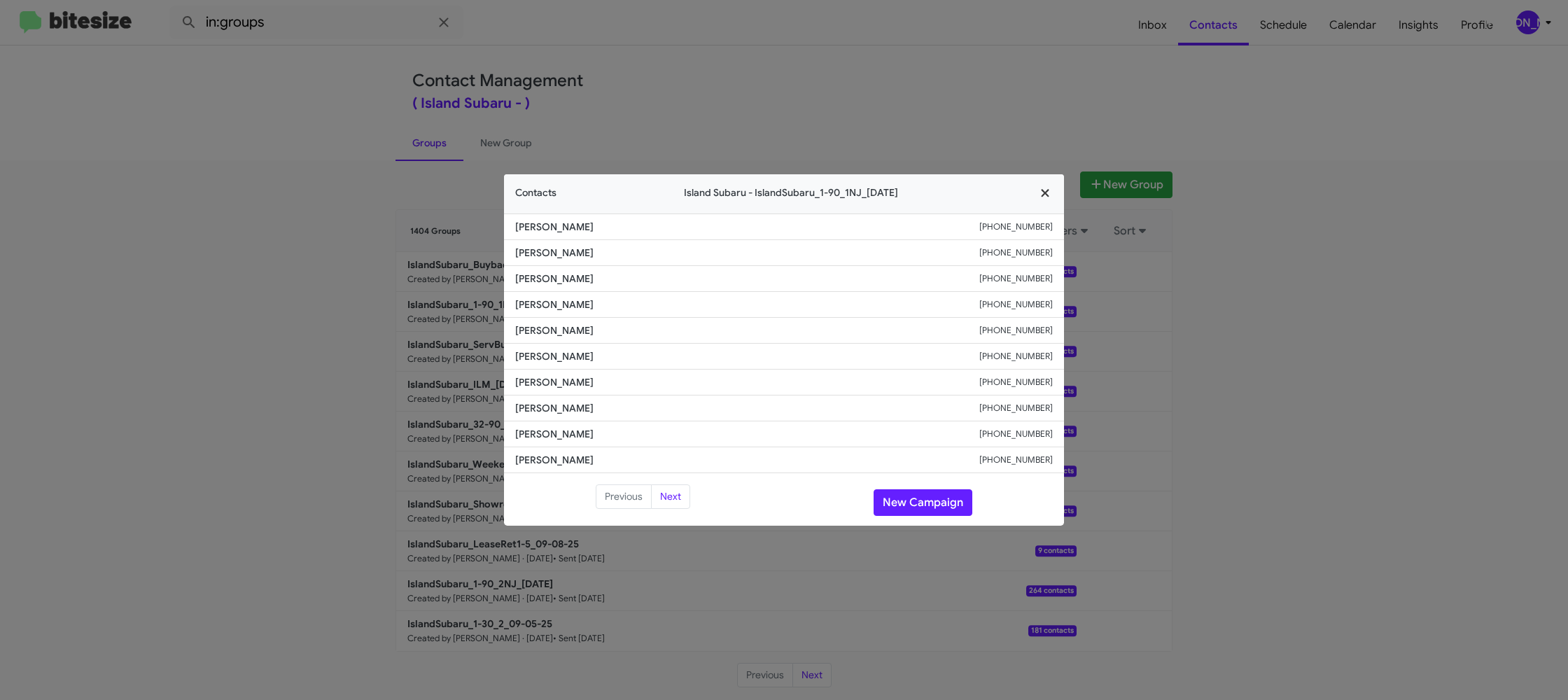
click at [761, 44] on modal-container "Contacts Island Subaru - IslandSubaru_1-90_1NJ_[DATE] [PERSON_NAME] [PHONE_NUMB…" at bounding box center [784, 350] width 1568 height 700
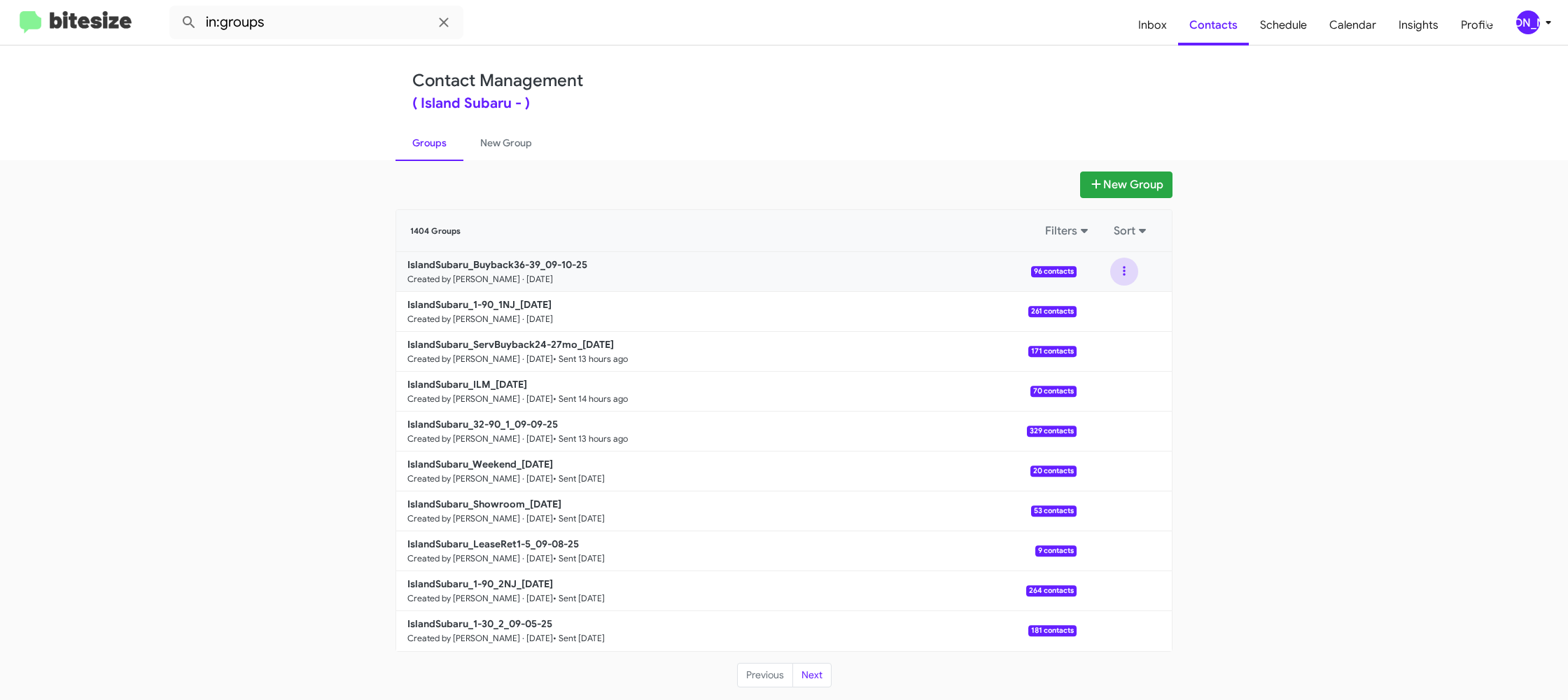
drag, startPoint x: 1121, startPoint y: 278, endPoint x: 1118, endPoint y: 285, distance: 7.6
click at [1121, 278] on button at bounding box center [1124, 271] width 28 height 28
drag, startPoint x: 1118, startPoint y: 285, endPoint x: 1103, endPoint y: 309, distance: 28.3
click at [1103, 309] on button "View contacts" at bounding box center [1082, 310] width 112 height 34
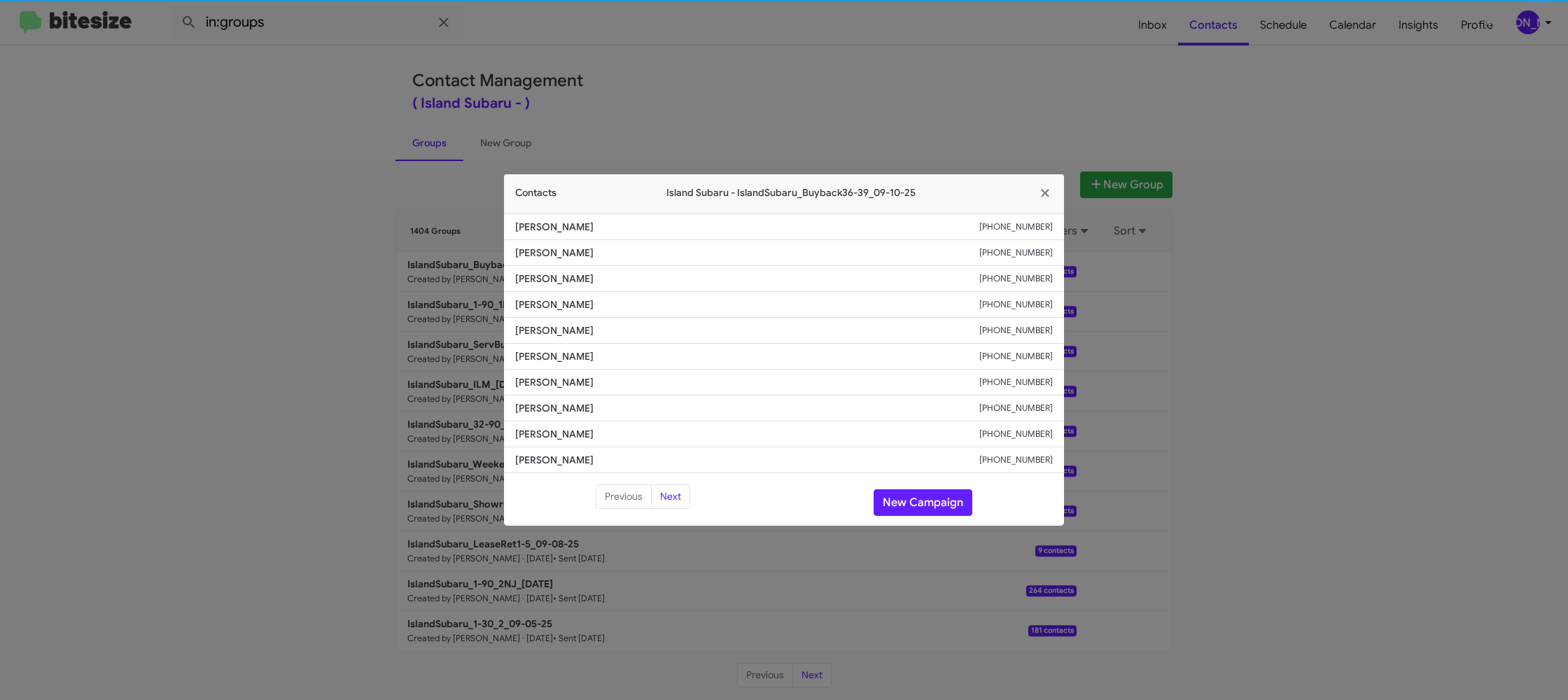
click at [559, 363] on li "[PERSON_NAME] [PHONE_NUMBER]" at bounding box center [783, 356] width 560 height 26
copy span "[PERSON_NAME]"
drag, startPoint x: 416, startPoint y: 196, endPoint x: 469, endPoint y: 269, distance: 90.2
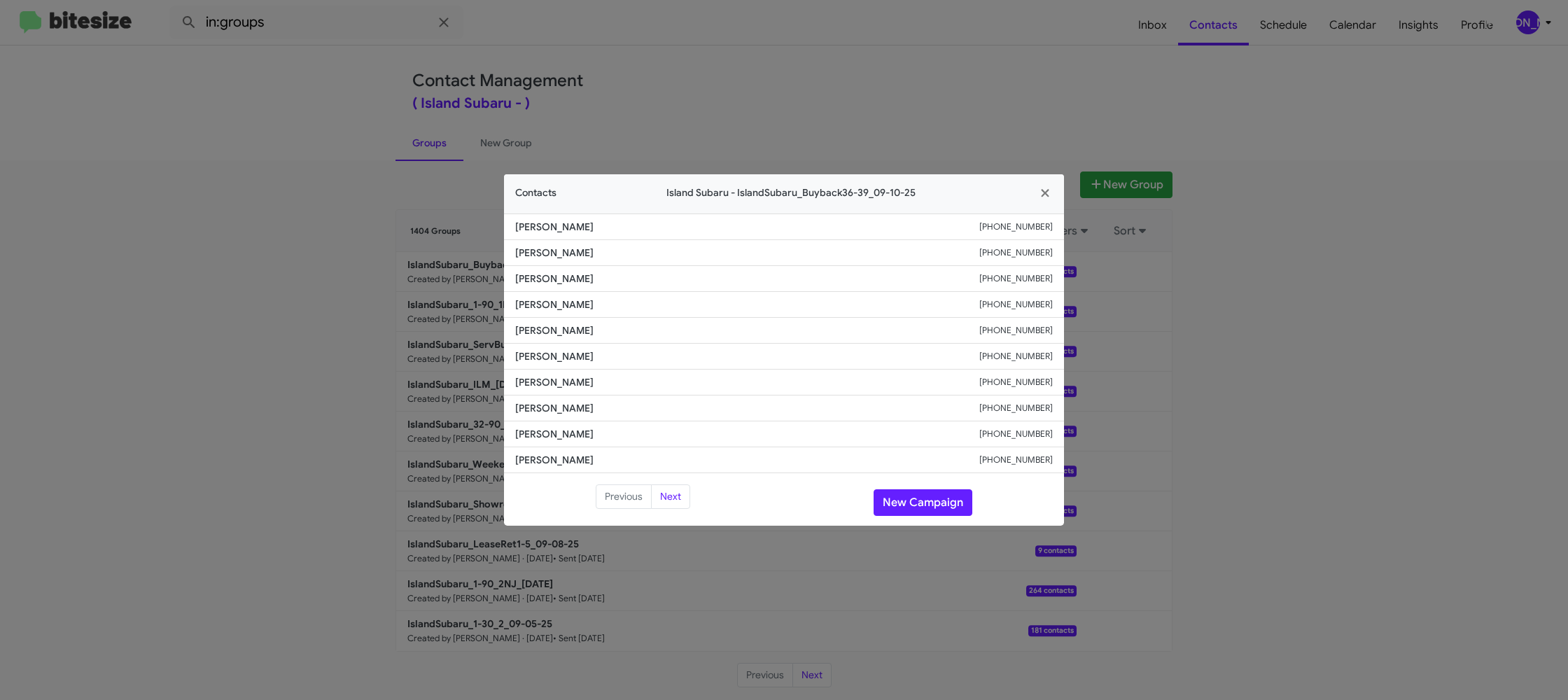
click at [416, 196] on modal-container "Contacts Island Subaru - IslandSubaru_Buyback36-39_09-10-25 [PERSON_NAME] [PHON…" at bounding box center [784, 350] width 1568 height 700
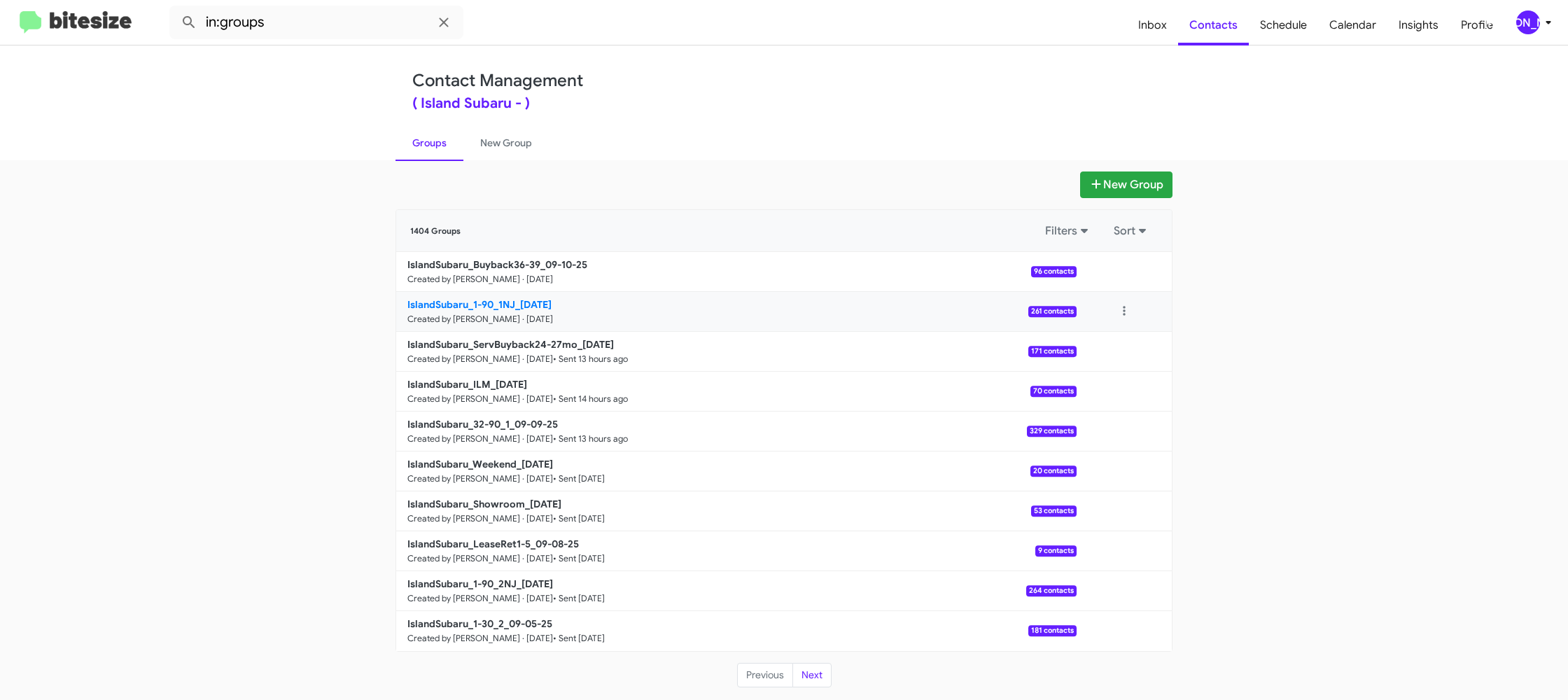
click at [491, 298] on b "IslandSubaru_1-90_1NJ_[DATE]" at bounding box center [479, 304] width 144 height 13
drag, startPoint x: 491, startPoint y: 298, endPoint x: 436, endPoint y: 232, distance: 85.9
click at [488, 292] on link "IslandSubaru_1-90_1NJ_[DATE] Created by [PERSON_NAME] · [DATE] 261 contacts" at bounding box center [737, 311] width 681 height 40
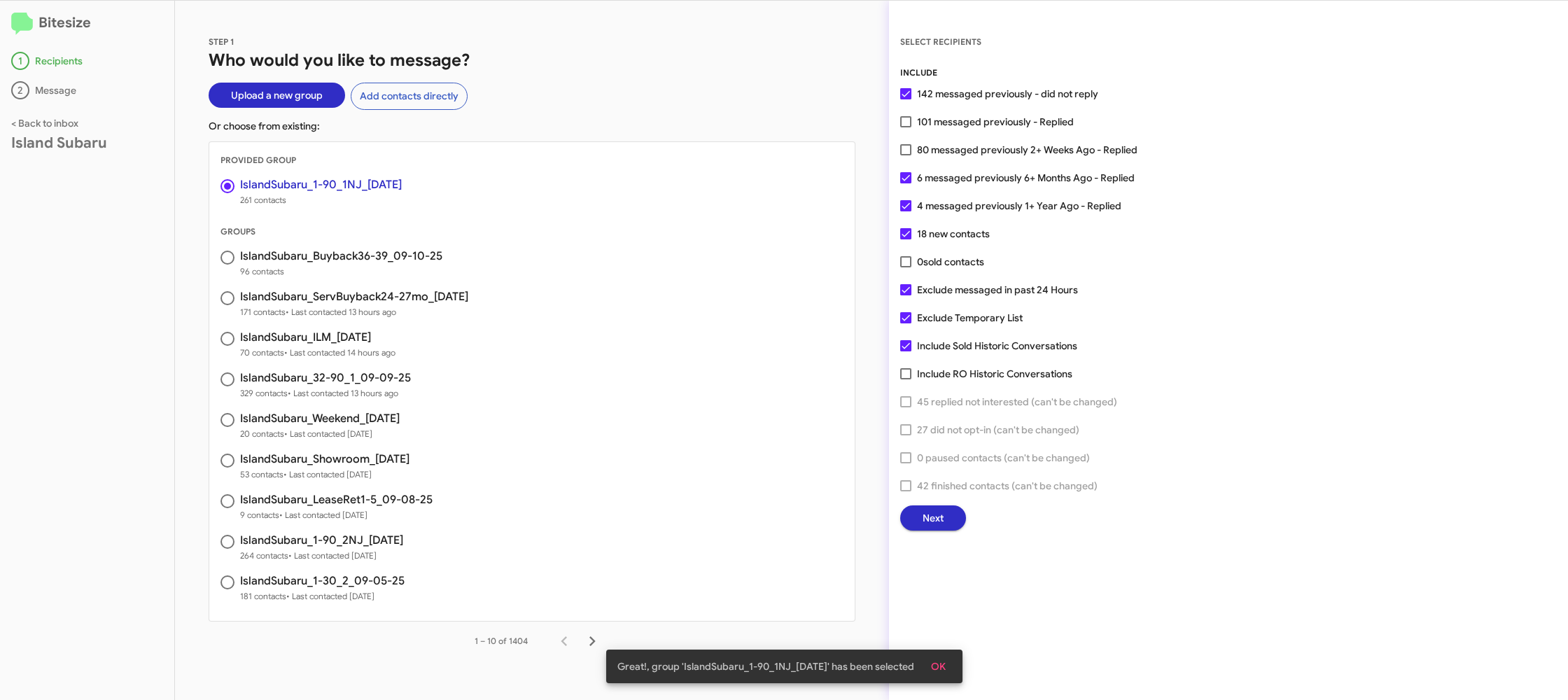
click at [953, 152] on span "80 messaged previously 2+ Weeks Ago - Replied" at bounding box center [1027, 150] width 220 height 17
click at [906, 156] on input "80 messaged previously 2+ Weeks Ago - Replied" at bounding box center [905, 156] width 1 height 1
checkbox input "true"
drag, startPoint x: 200, startPoint y: 19, endPoint x: 646, endPoint y: 66, distance: 448.5
click at [711, 136] on div "STEP 1 Who would you like to message? Upload a new group Add contacts directly …" at bounding box center [532, 350] width 714 height 699
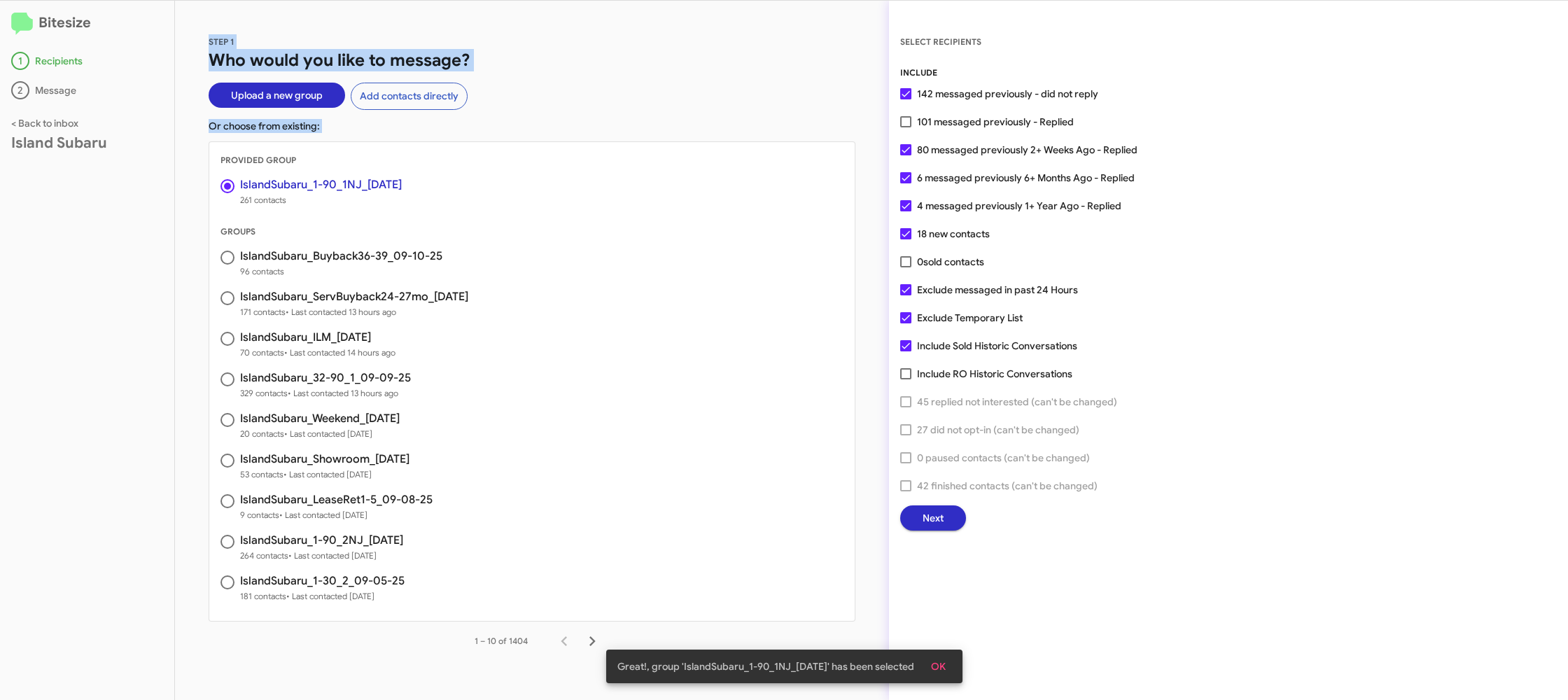
drag, startPoint x: 648, startPoint y: 70, endPoint x: 630, endPoint y: 101, distance: 35.8
click at [649, 71] on div "STEP 1 Who would you like to message? Upload a new group Add contacts directly …" at bounding box center [532, 350] width 714 height 699
click at [933, 517] on span "Next" at bounding box center [933, 518] width 21 height 25
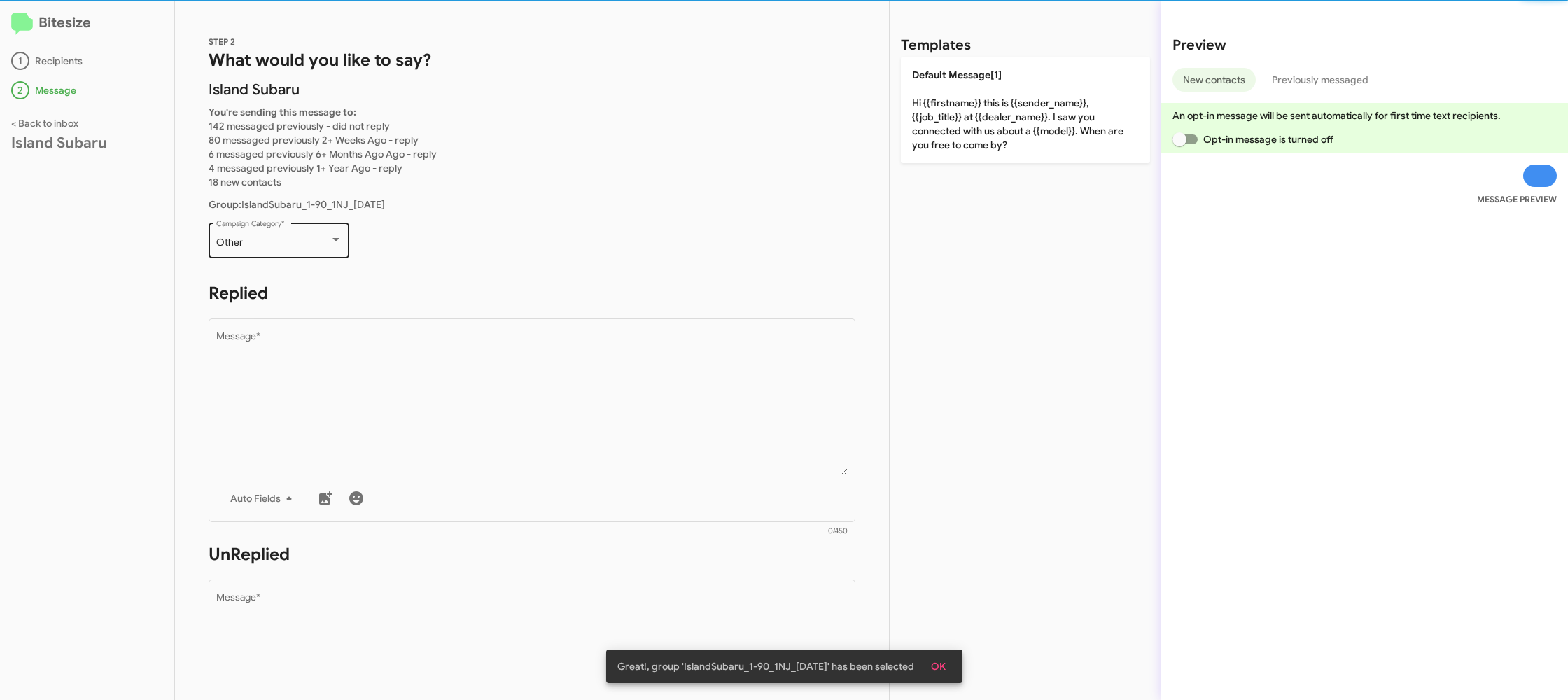
click at [289, 243] on div "Other" at bounding box center [273, 242] width 113 height 11
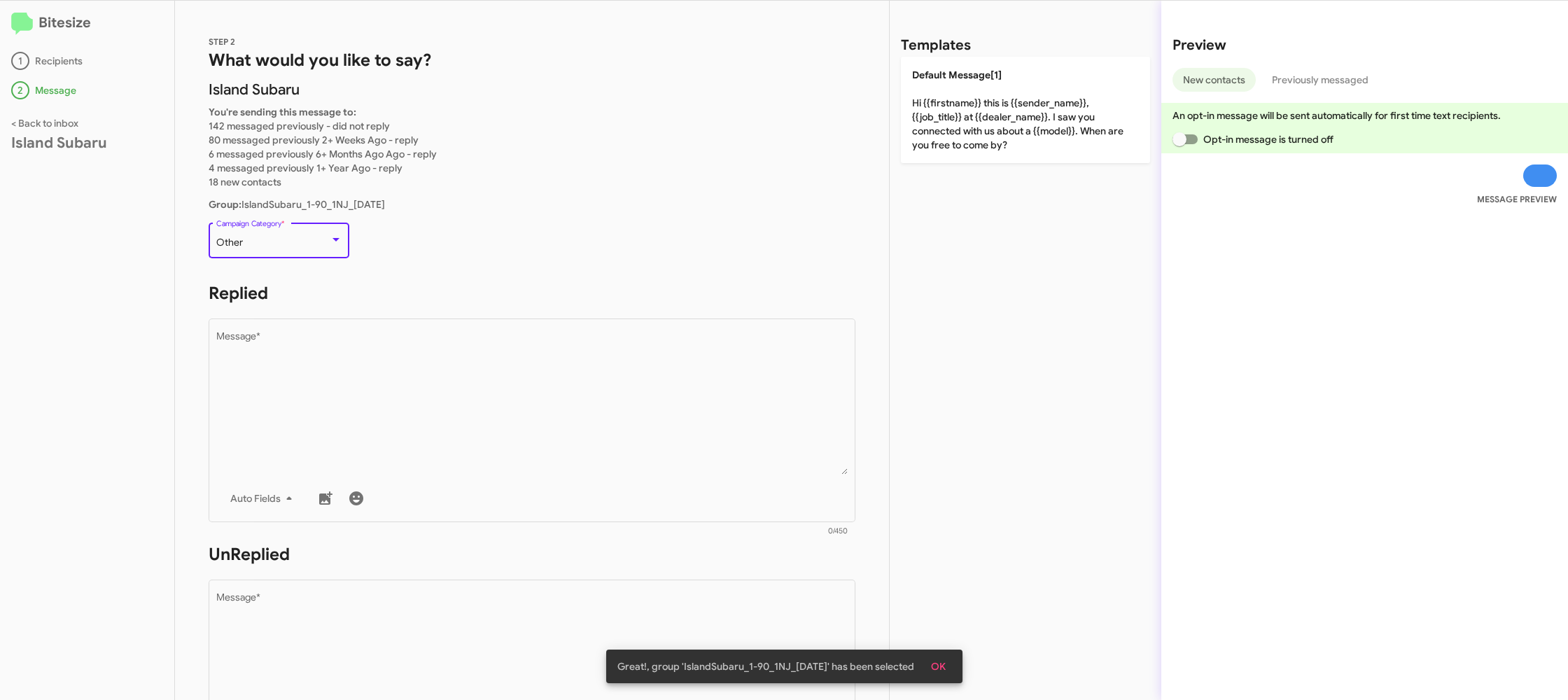
scroll to position [30, 0]
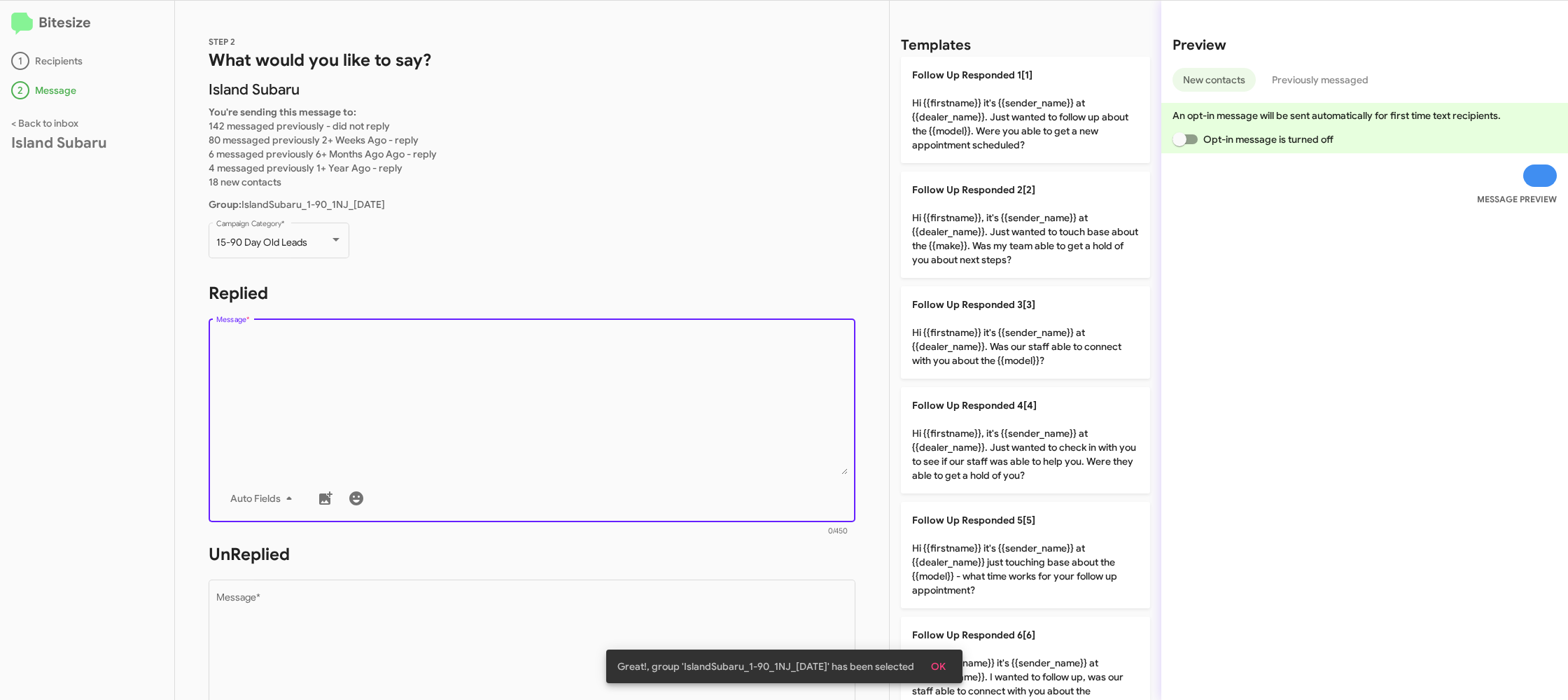
click at [496, 388] on textarea "Message *" at bounding box center [532, 403] width 632 height 143
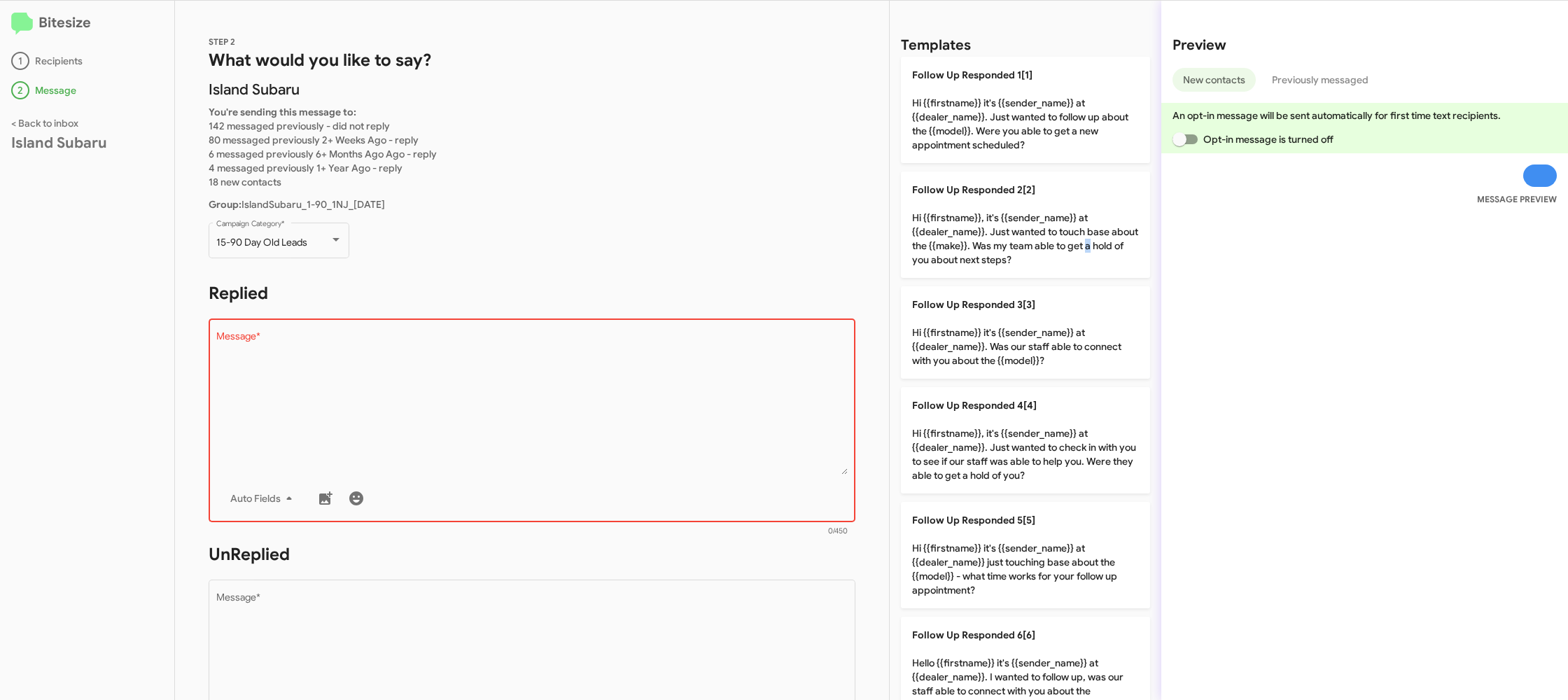
drag, startPoint x: 1083, startPoint y: 248, endPoint x: 567, endPoint y: 406, distance: 539.6
click at [1083, 248] on p "Follow Up Responded 2[2] Hi {{firstname}}, it's {{sender_name}} at {{dealer_nam…" at bounding box center [1025, 225] width 249 height 107
type textarea "Hi {{firstname}}, it's {{sender_name}} at {{dealer_name}}. Just wanted to touch…"
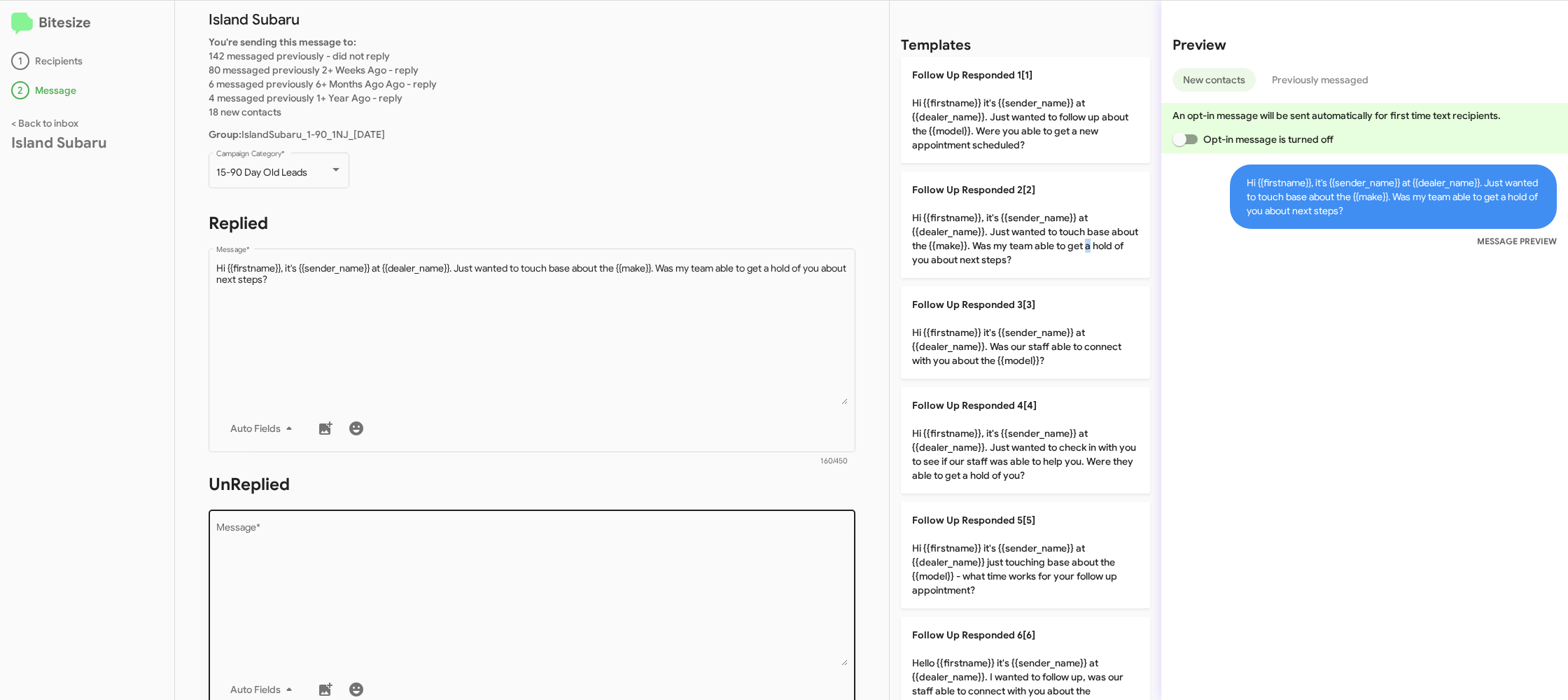
scroll to position [179, 0]
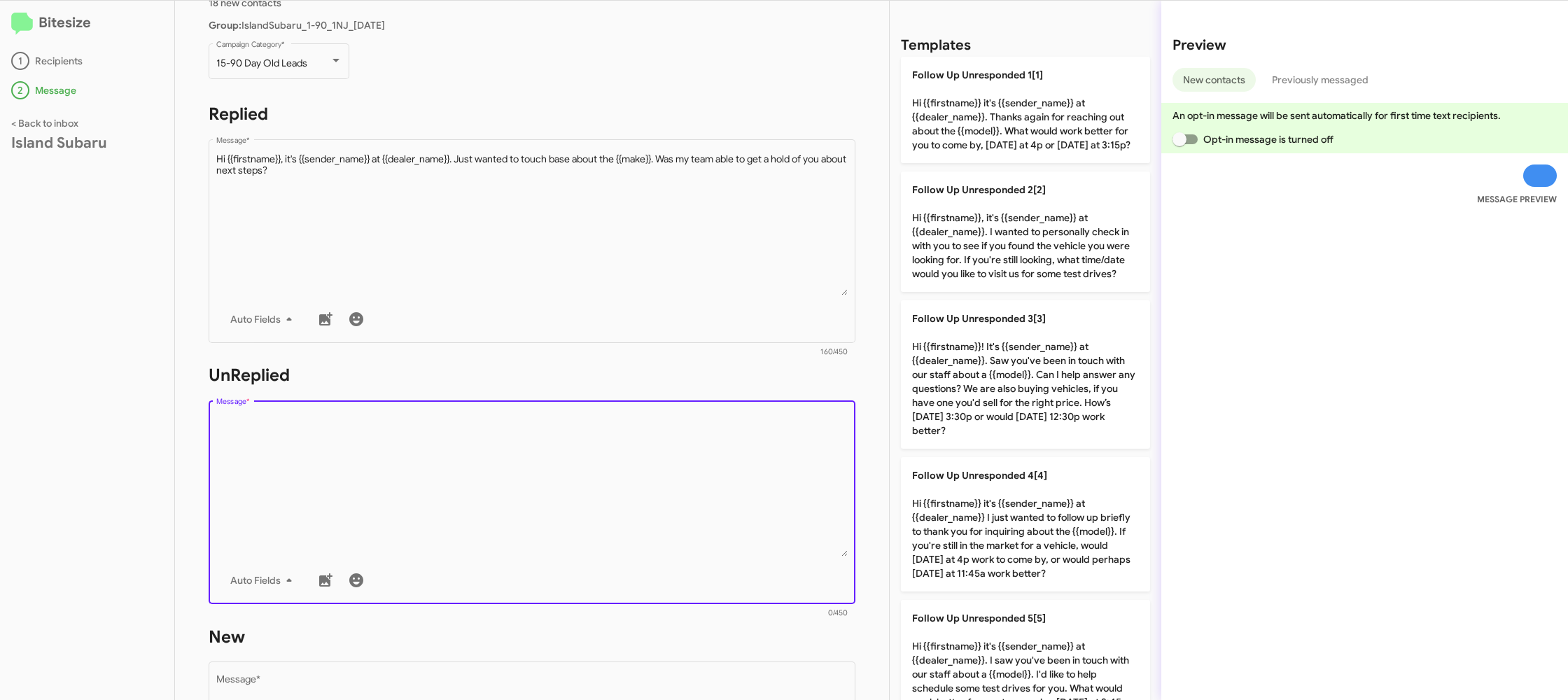
click at [551, 435] on textarea "Message *" at bounding box center [532, 485] width 632 height 143
click at [551, 436] on textarea "Message *" at bounding box center [532, 485] width 632 height 143
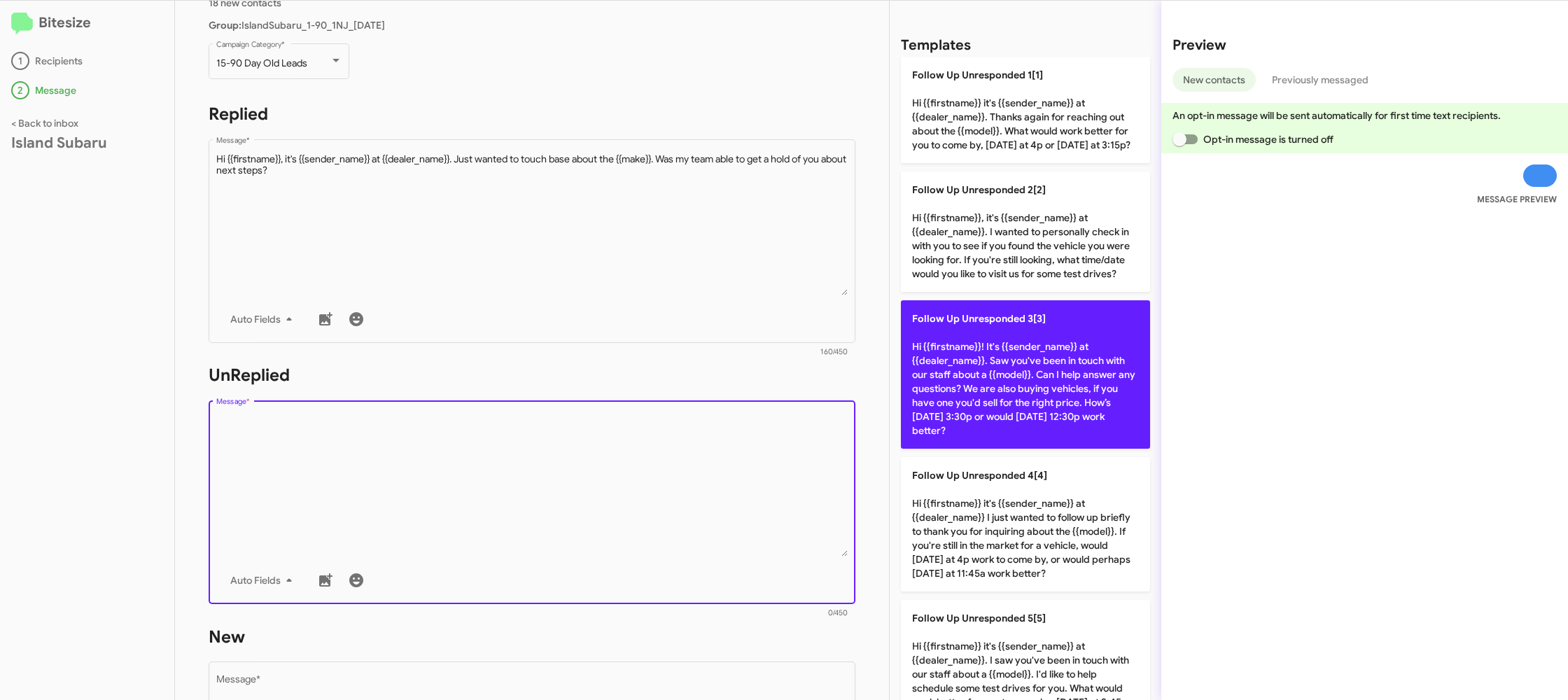
drag, startPoint x: 551, startPoint y: 436, endPoint x: 953, endPoint y: 441, distance: 402.0
click at [554, 436] on textarea "Message *" at bounding box center [532, 485] width 632 height 143
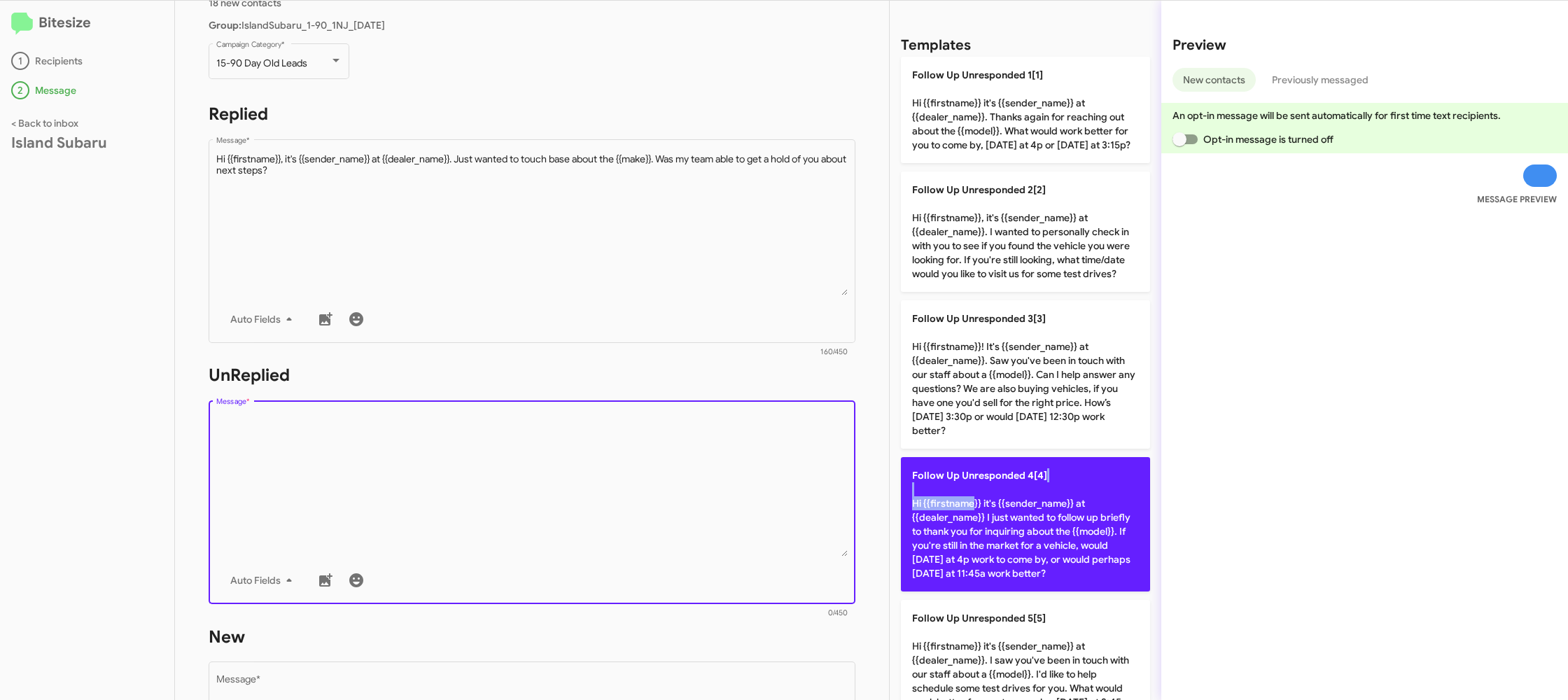
click at [968, 517] on p "Follow Up Unresponded 4[4] Hi {{firstname}} it's {{sender_name}} at {{dealer_na…" at bounding box center [1025, 524] width 249 height 135
type textarea "Hi {{firstname}} it's {{sender_name}} at {{dealer_name}} I just wanted to follo…"
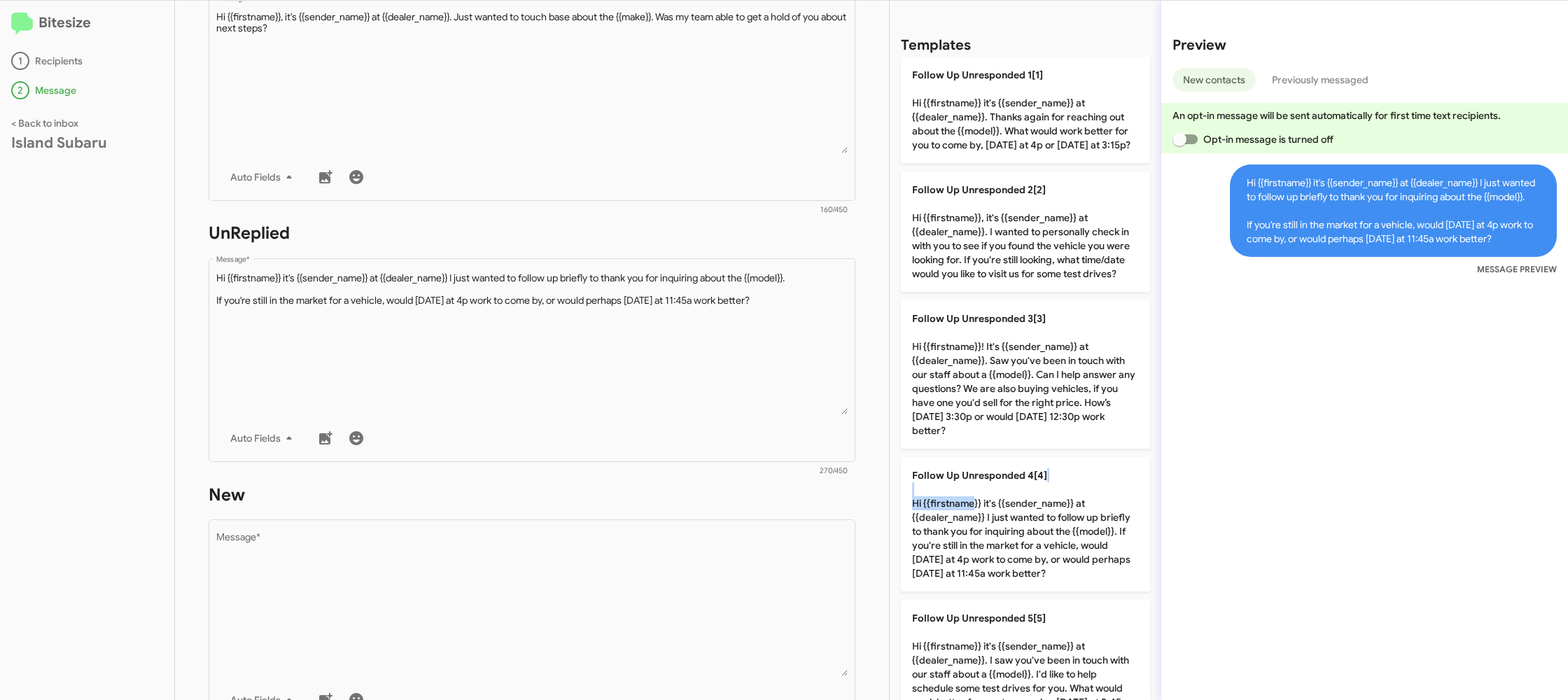
scroll to position [541, 0]
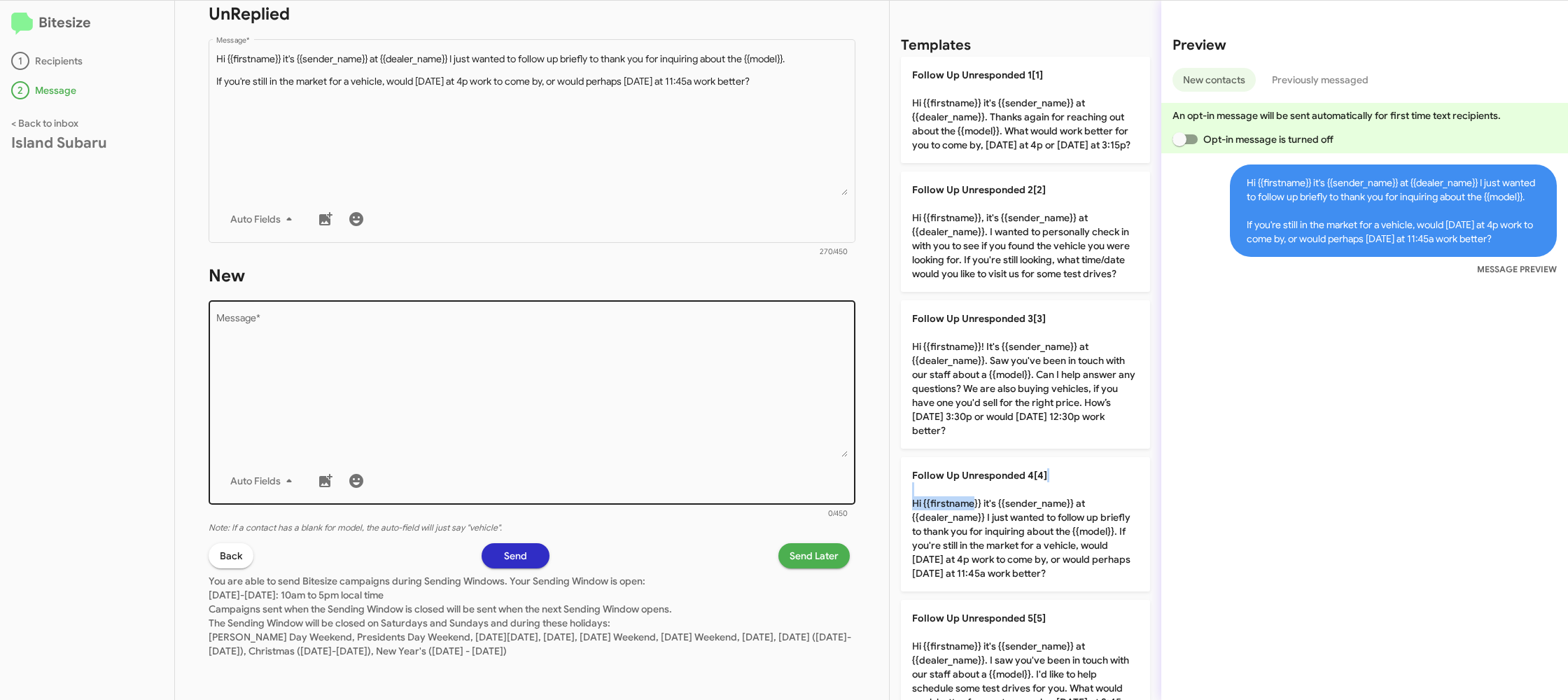
click at [660, 359] on textarea "Message *" at bounding box center [532, 385] width 632 height 143
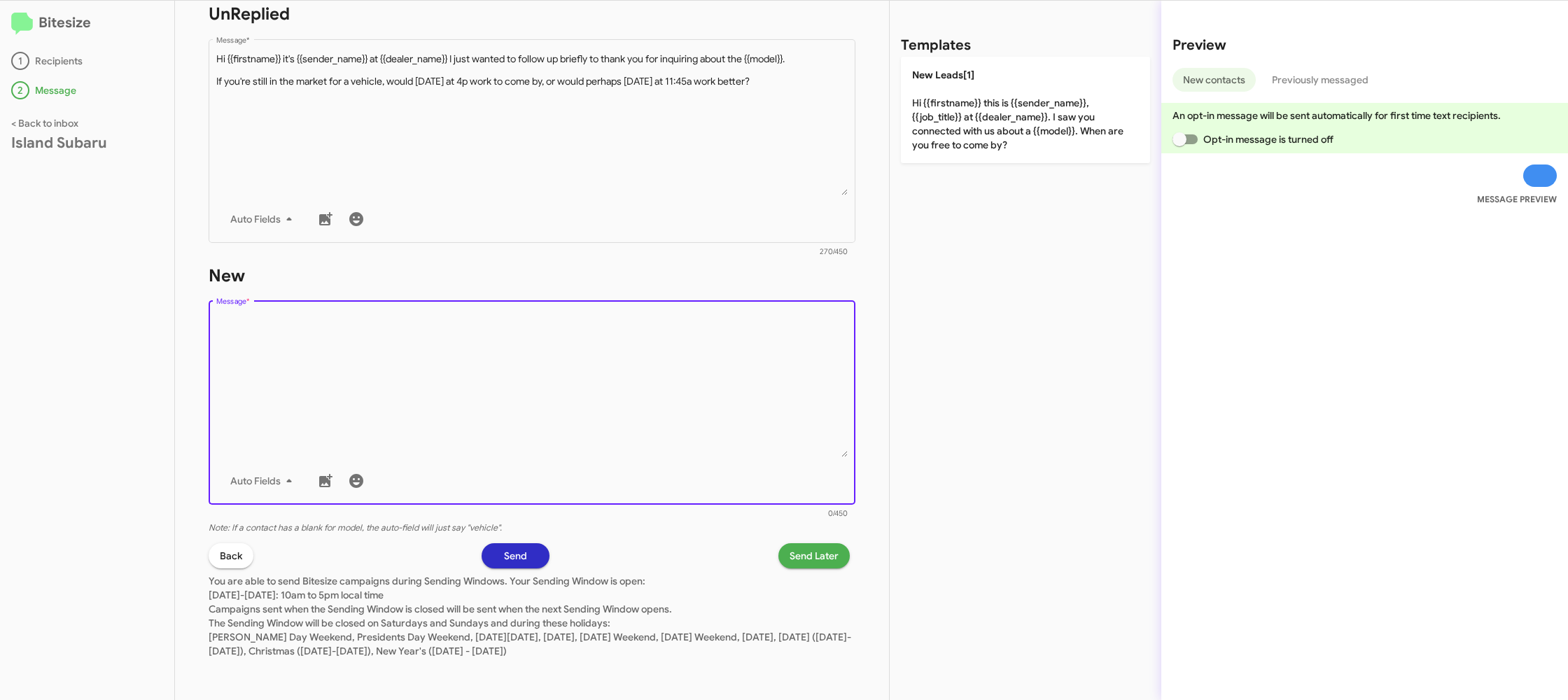
click at [666, 367] on textarea "Message *" at bounding box center [532, 385] width 632 height 143
drag, startPoint x: 666, startPoint y: 367, endPoint x: 729, endPoint y: 309, distance: 85.6
click at [682, 347] on textarea "Message *" at bounding box center [532, 385] width 632 height 143
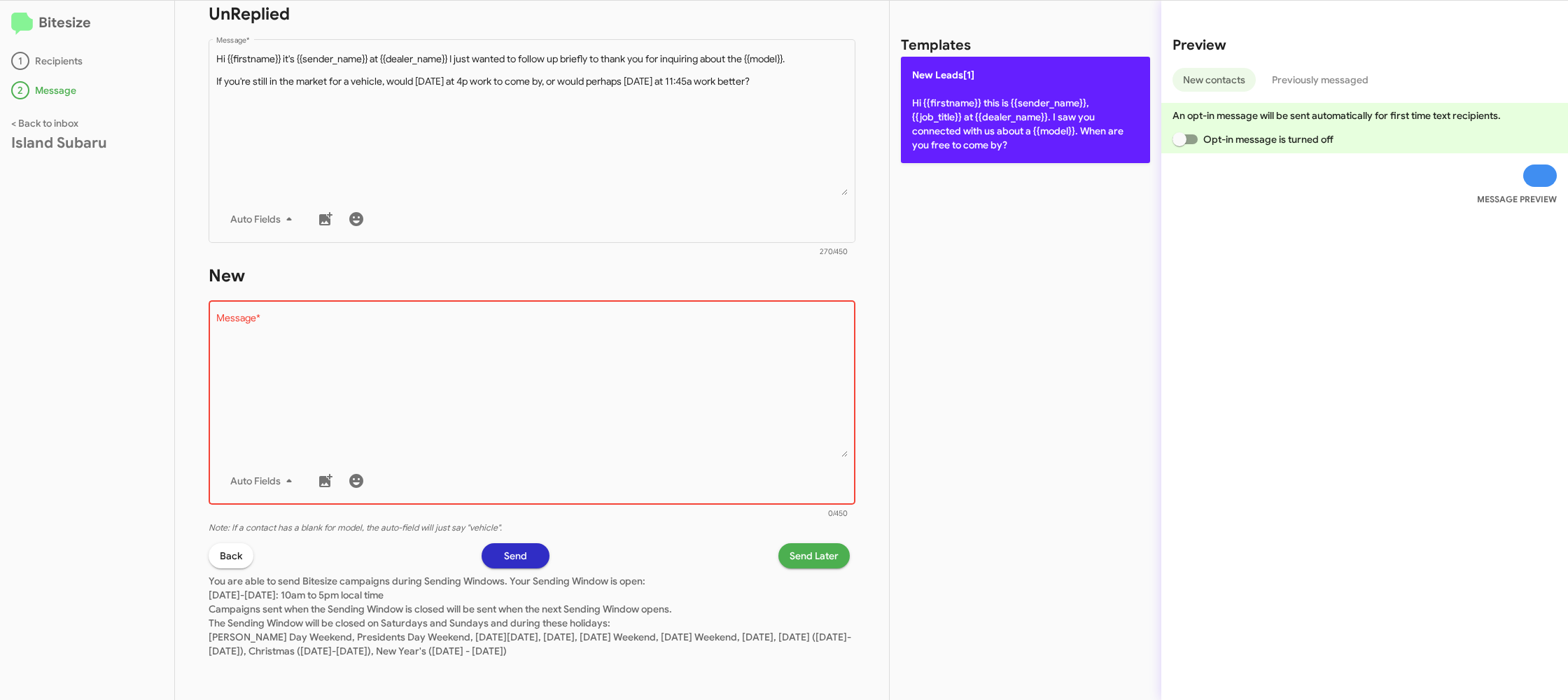
click at [945, 113] on p "New Leads[1] Hi {{firstname}} this is {{sender_name}}, {{job_title}} at {{deale…" at bounding box center [1025, 110] width 249 height 107
type textarea "Hi {{firstname}} this is {{sender_name}}, {{job_title}} at {{dealer_name}}. I s…"
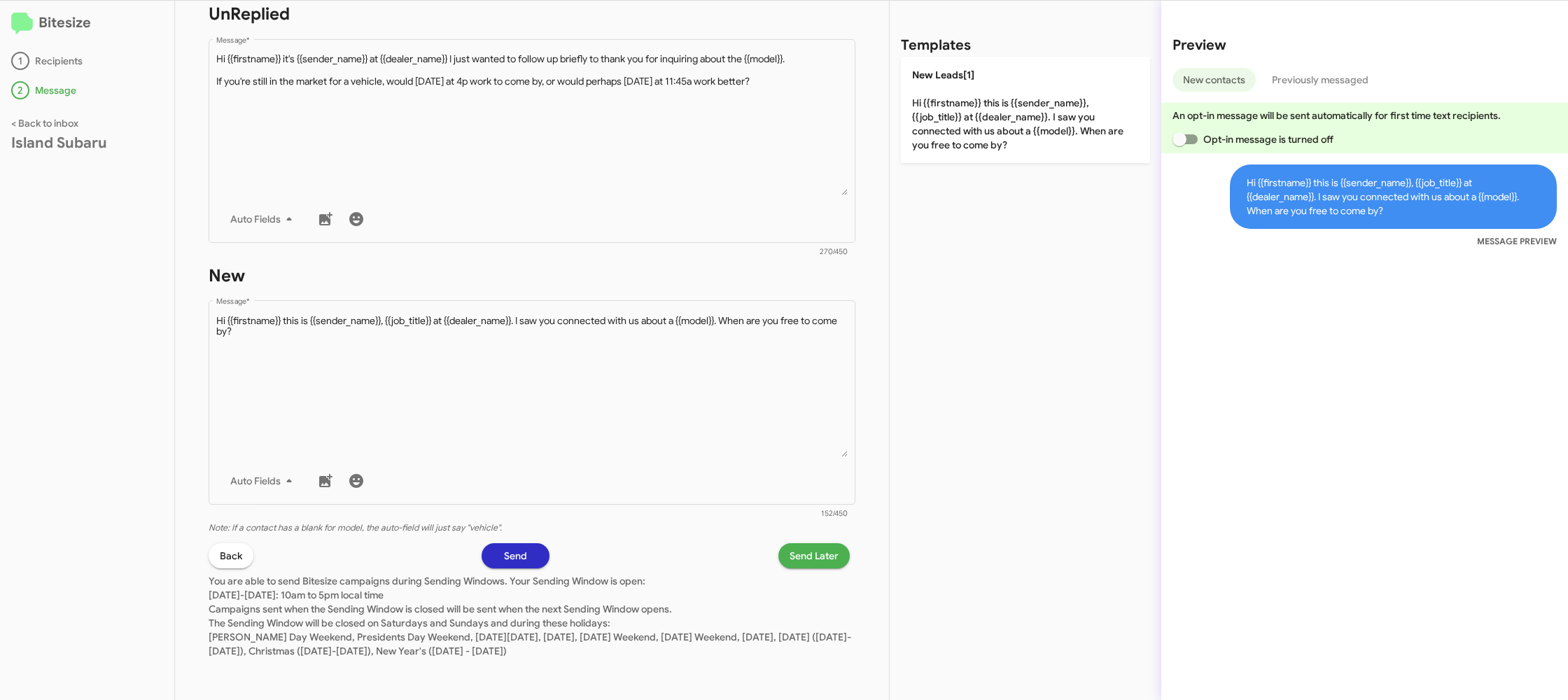
click at [805, 551] on span "Send Later" at bounding box center [814, 555] width 49 height 25
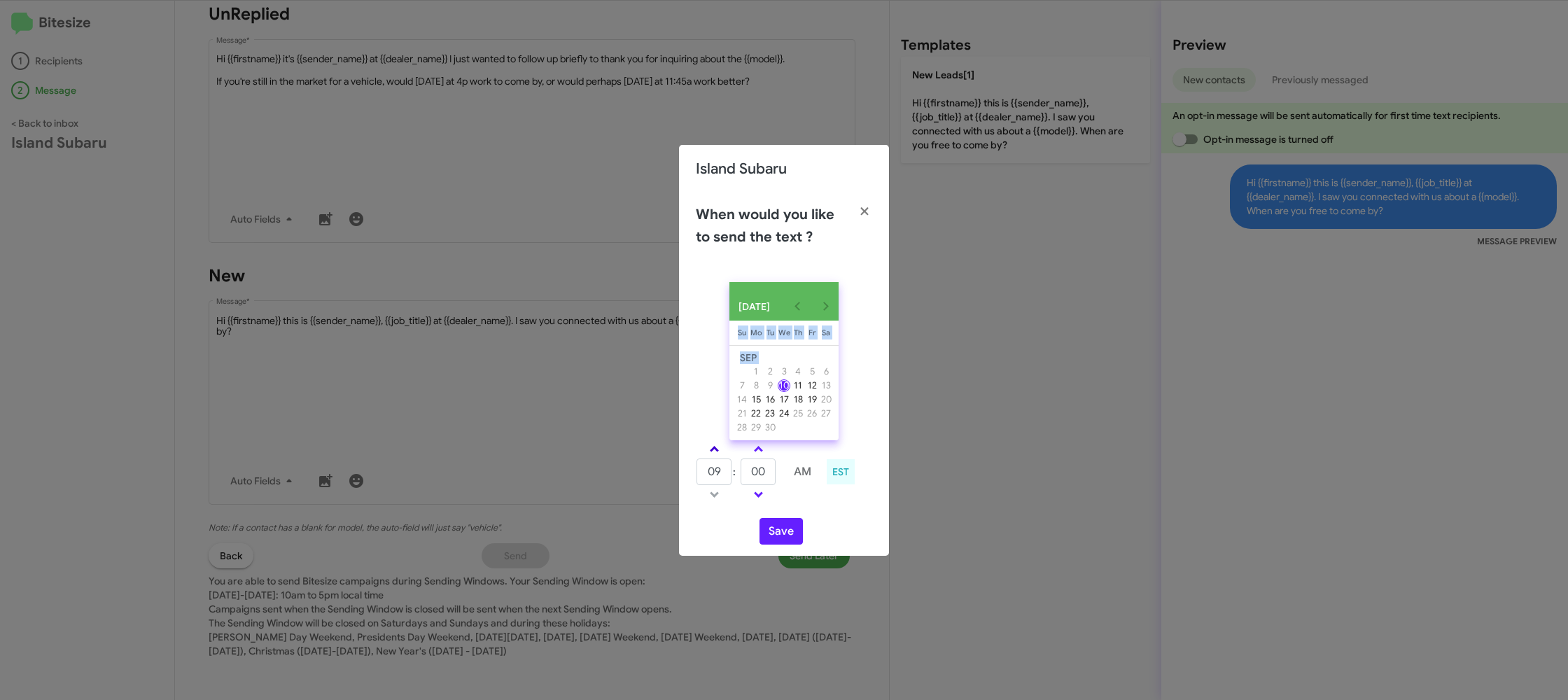
click at [704, 445] on div "[DATE] [DATE] Su [DATE] Mo [DATE] Tu [DATE] We [DATE] Th [DATE] Fr [DATE] [DATE…" at bounding box center [784, 413] width 210 height 284
drag, startPoint x: 719, startPoint y: 455, endPoint x: 755, endPoint y: 471, distance: 39.4
click at [719, 455] on link at bounding box center [714, 449] width 25 height 16
type input "10"
click at [761, 473] on input "00" at bounding box center [758, 471] width 35 height 26
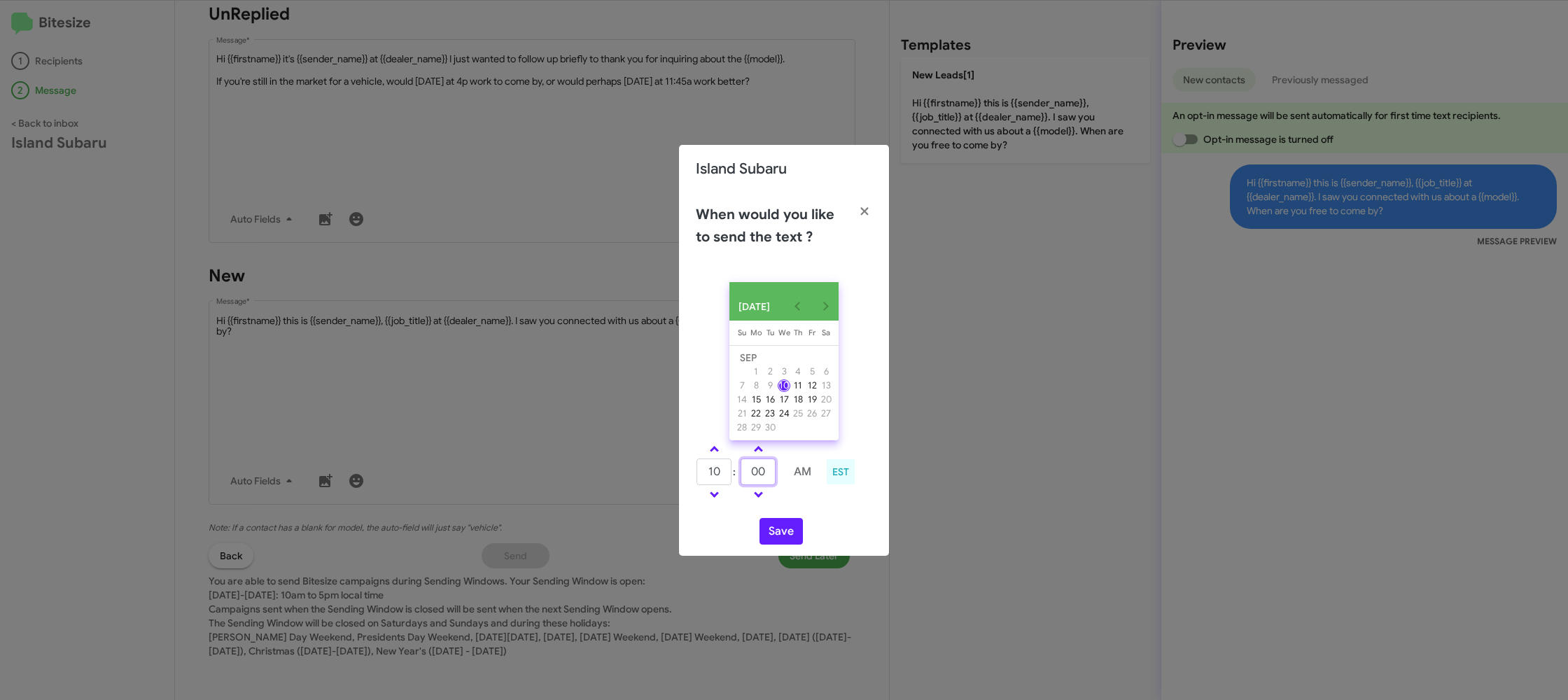
click at [761, 473] on input "00" at bounding box center [758, 471] width 35 height 26
type input "42"
click at [803, 503] on td at bounding box center [803, 494] width 37 height 18
click at [788, 535] on button "Save" at bounding box center [781, 531] width 43 height 26
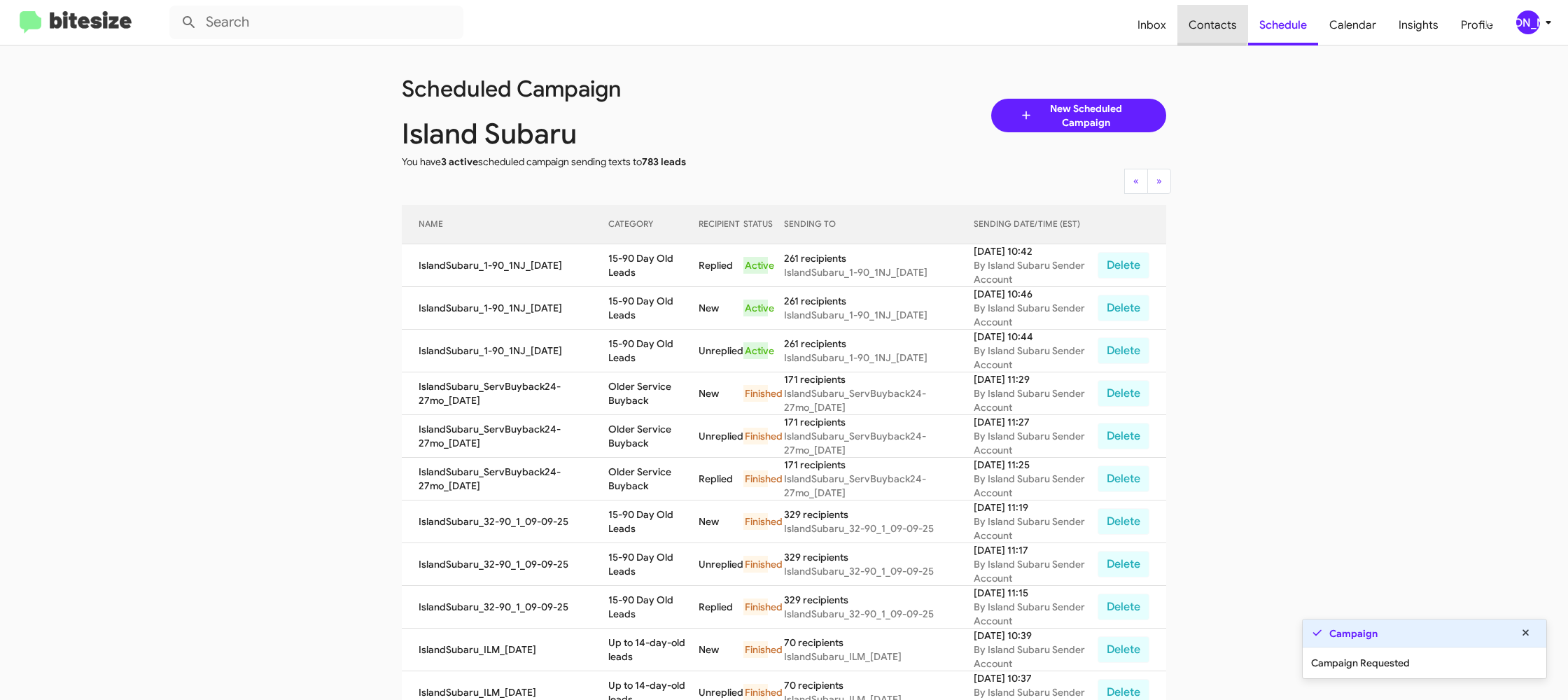
click at [1208, 20] on span "Contacts" at bounding box center [1212, 25] width 70 height 41
type input "in:groups"
click at [1208, 20] on span "Contacts" at bounding box center [1212, 25] width 70 height 41
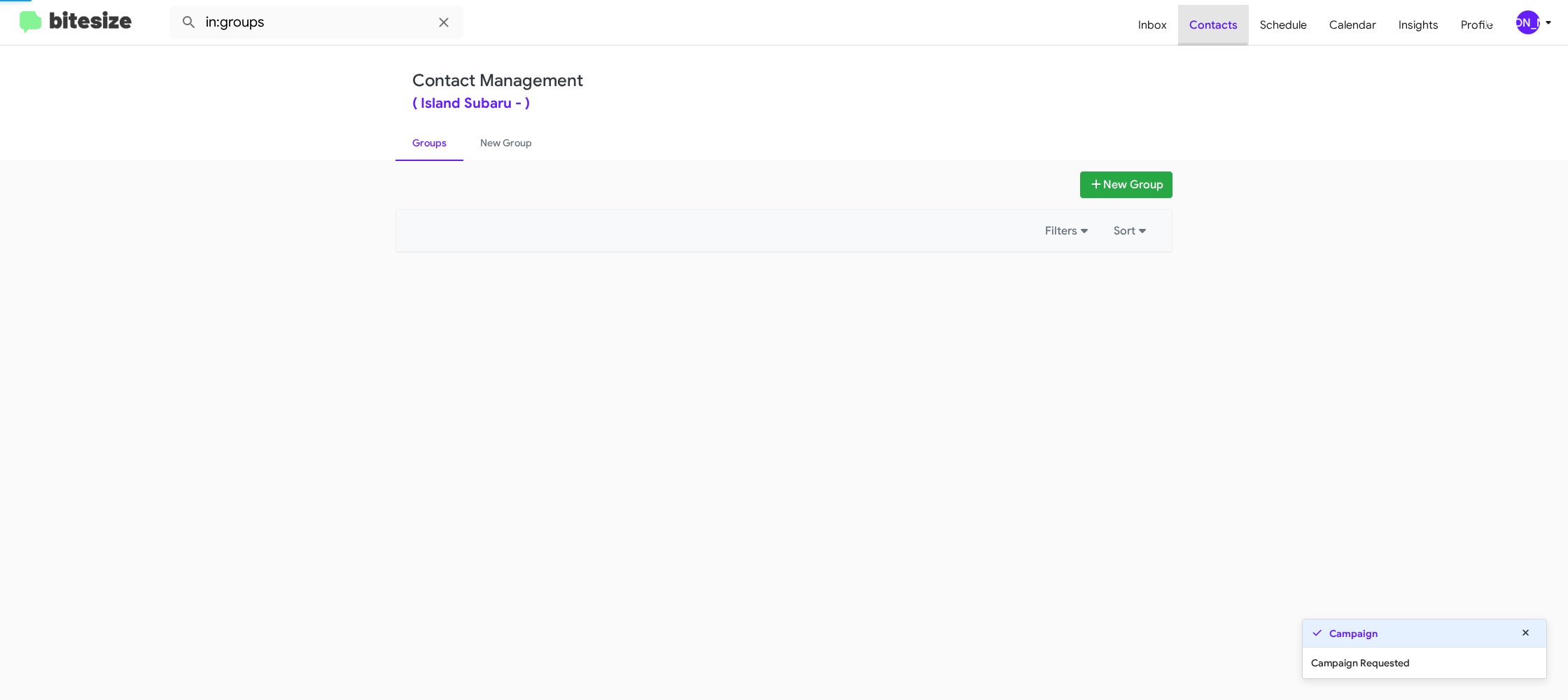
click at [1208, 20] on span "Contacts" at bounding box center [1212, 25] width 70 height 41
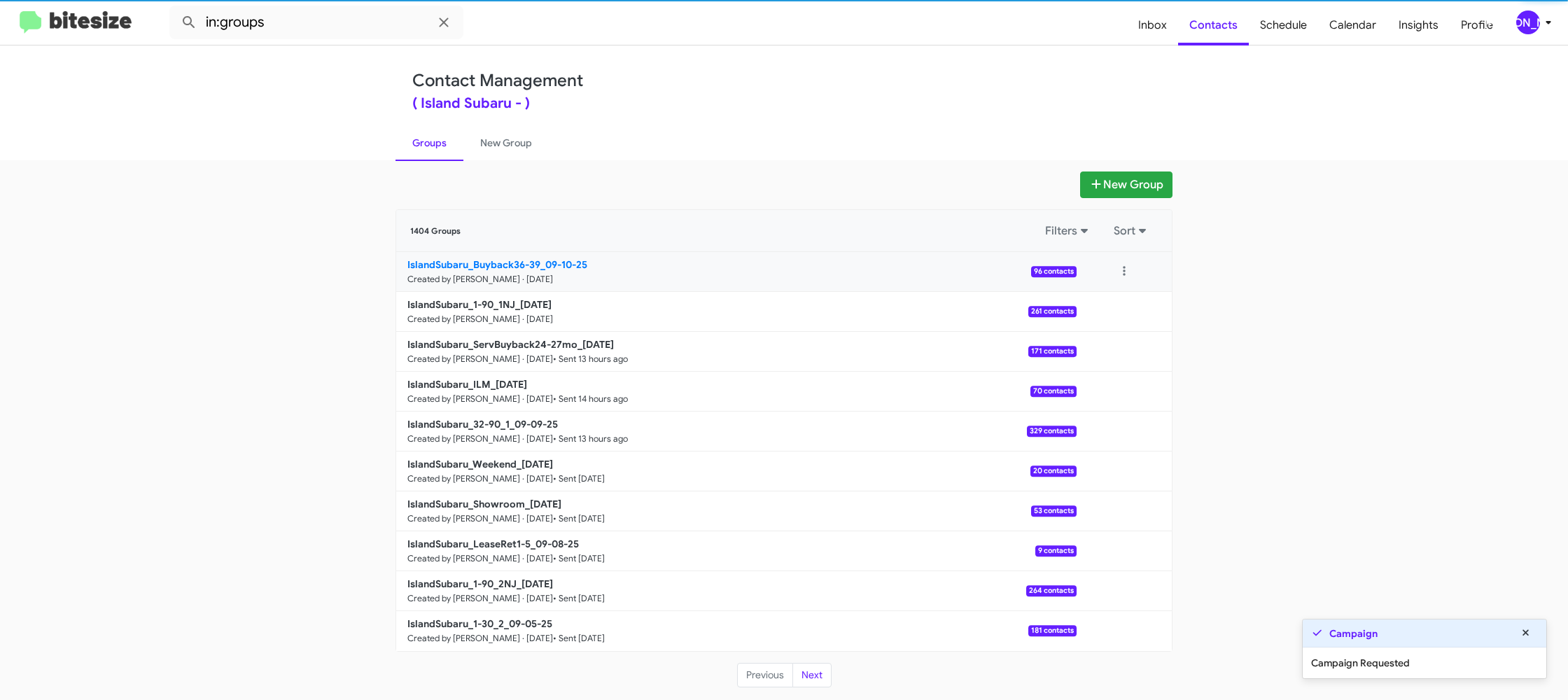
click at [566, 268] on b "IslandSubaru_Buyback36-39_09-10-25" at bounding box center [497, 264] width 179 height 13
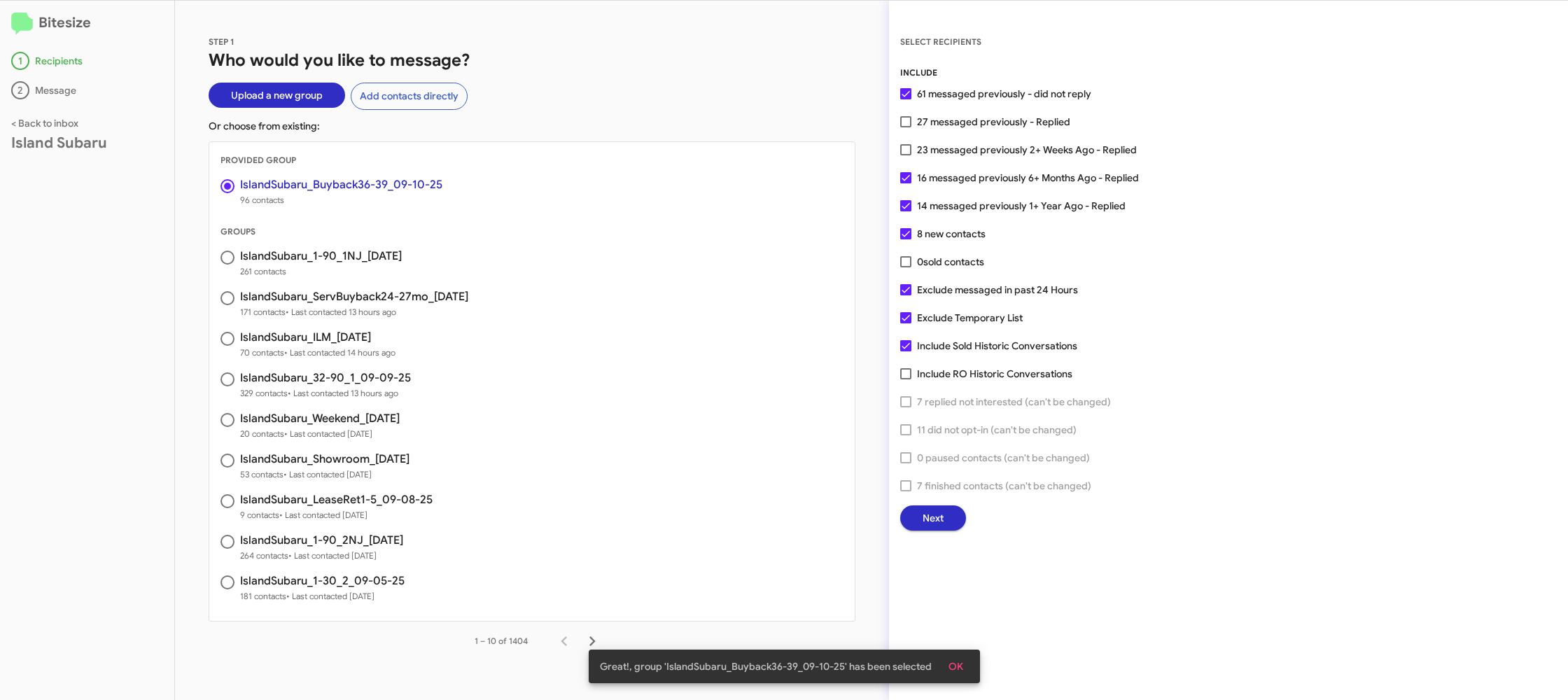
click at [930, 519] on span "Next" at bounding box center [933, 518] width 21 height 25
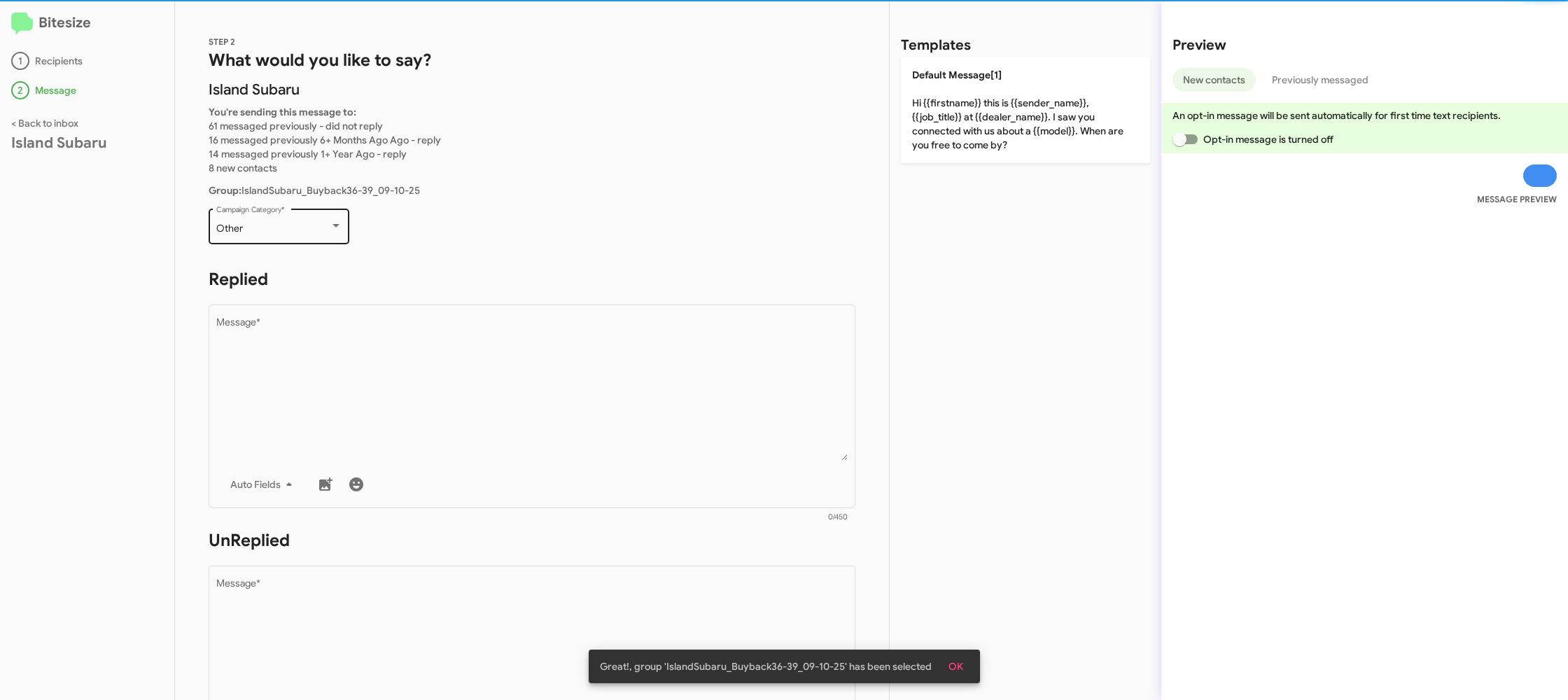
click at [318, 232] on div "Other" at bounding box center [273, 229] width 113 height 11
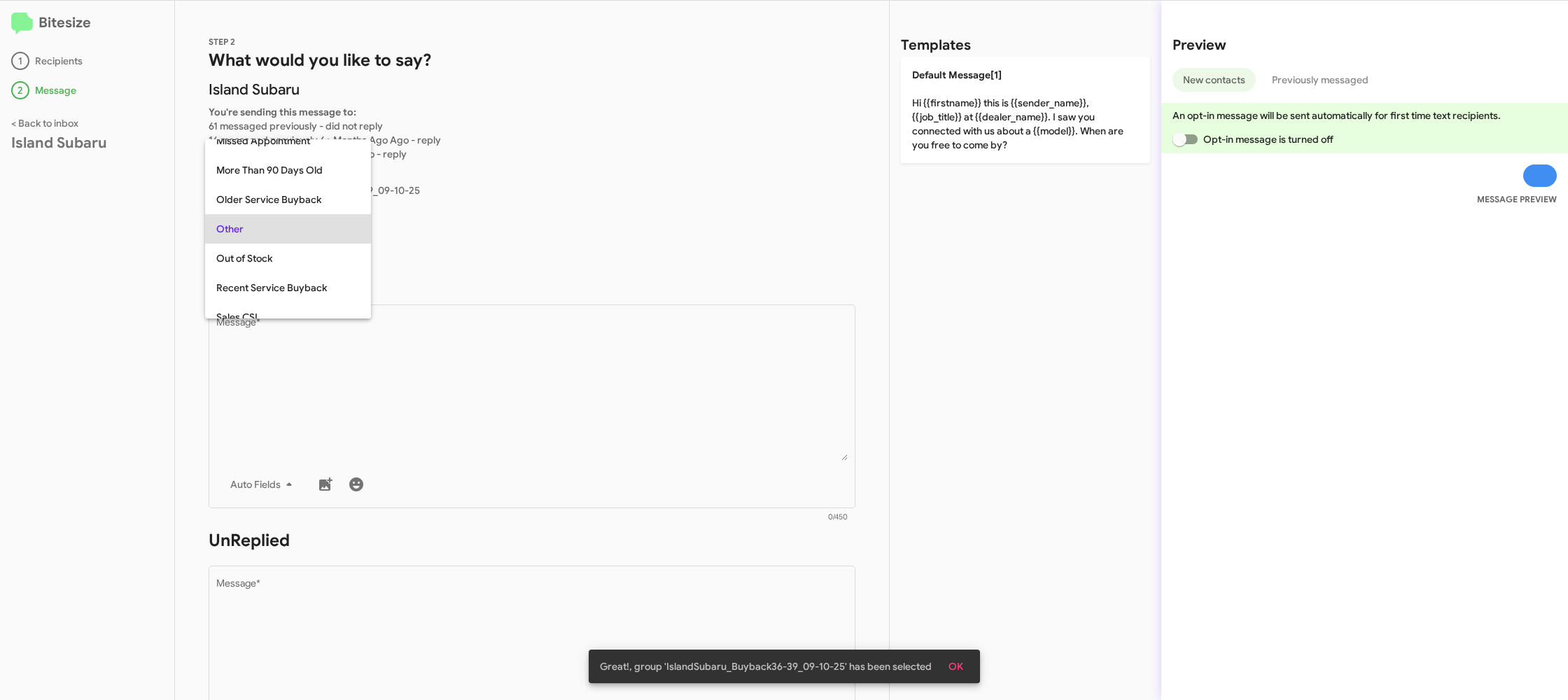
scroll to position [118, 0]
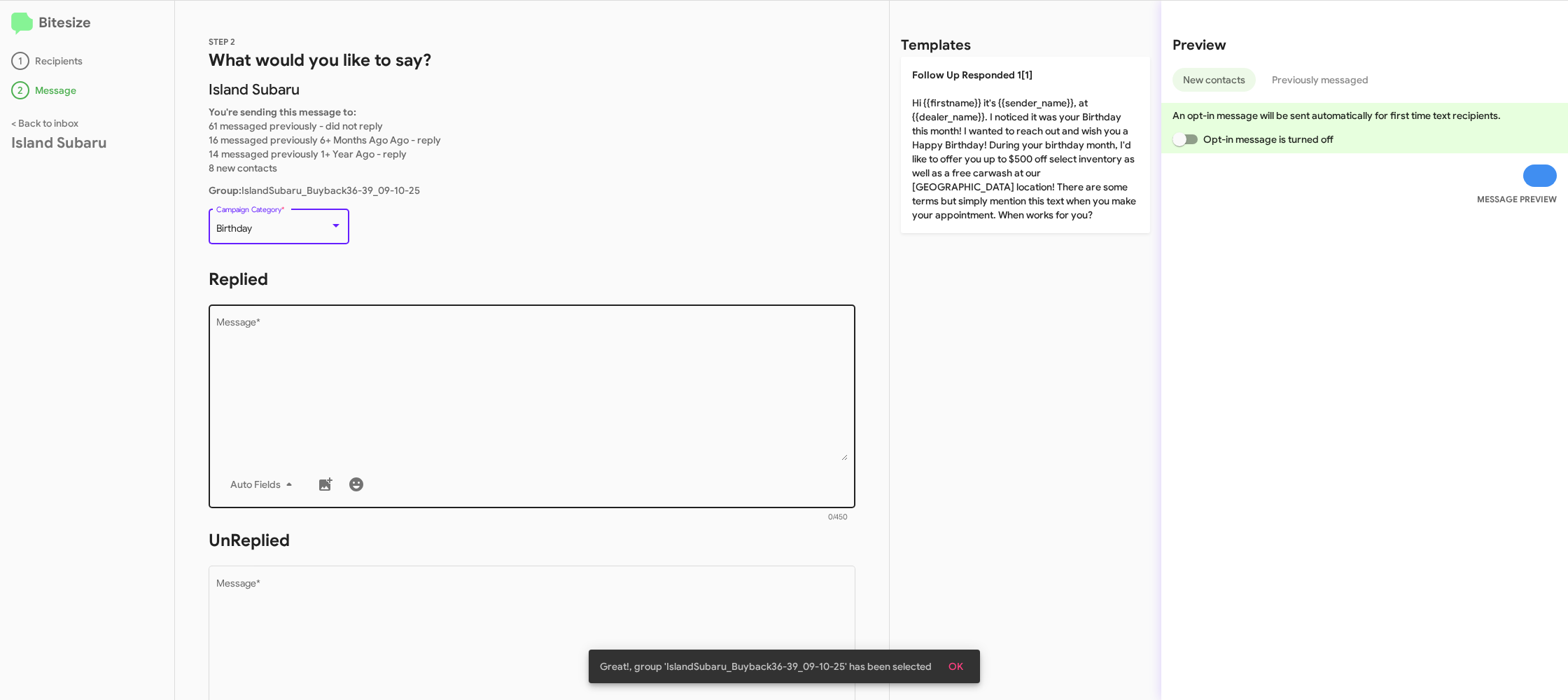
click at [402, 385] on textarea "Message *" at bounding box center [532, 389] width 632 height 143
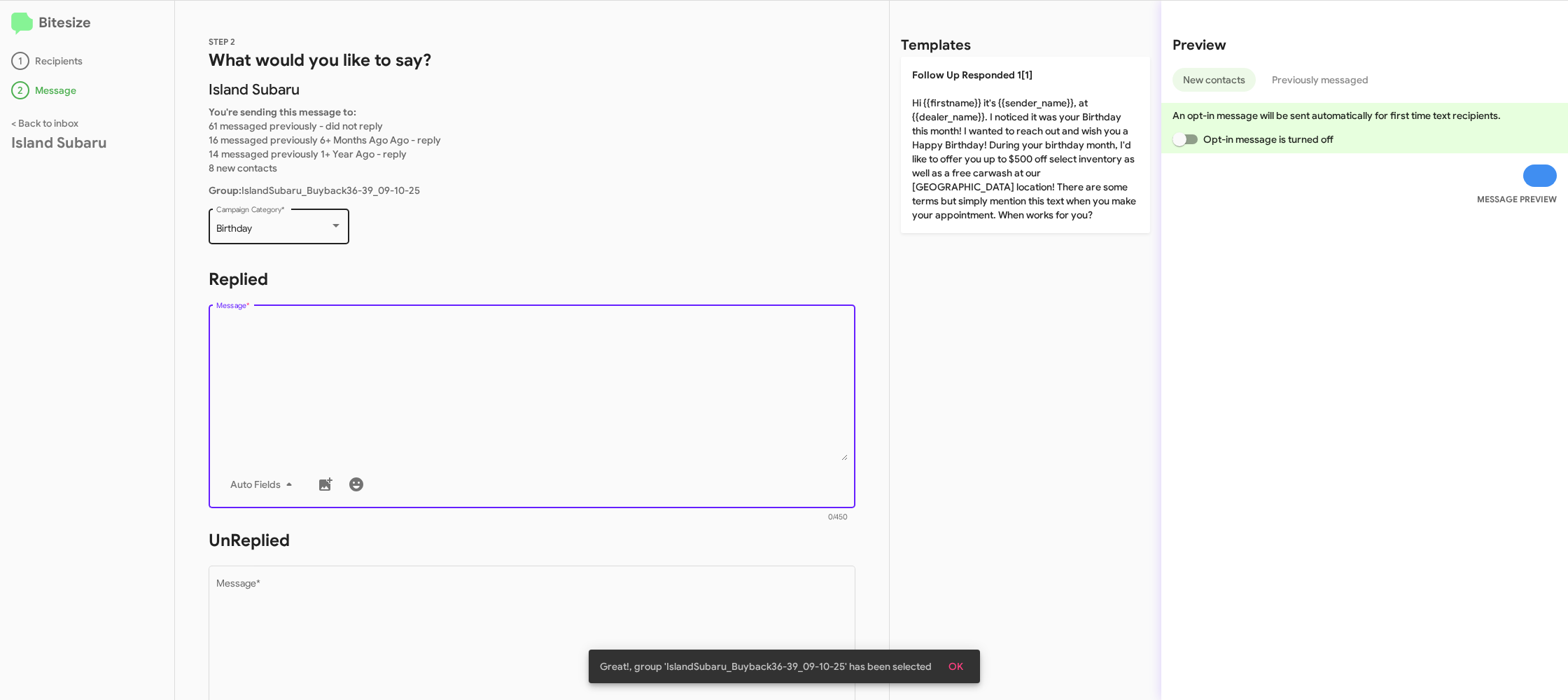
click at [290, 230] on div "Birthday" at bounding box center [273, 229] width 113 height 11
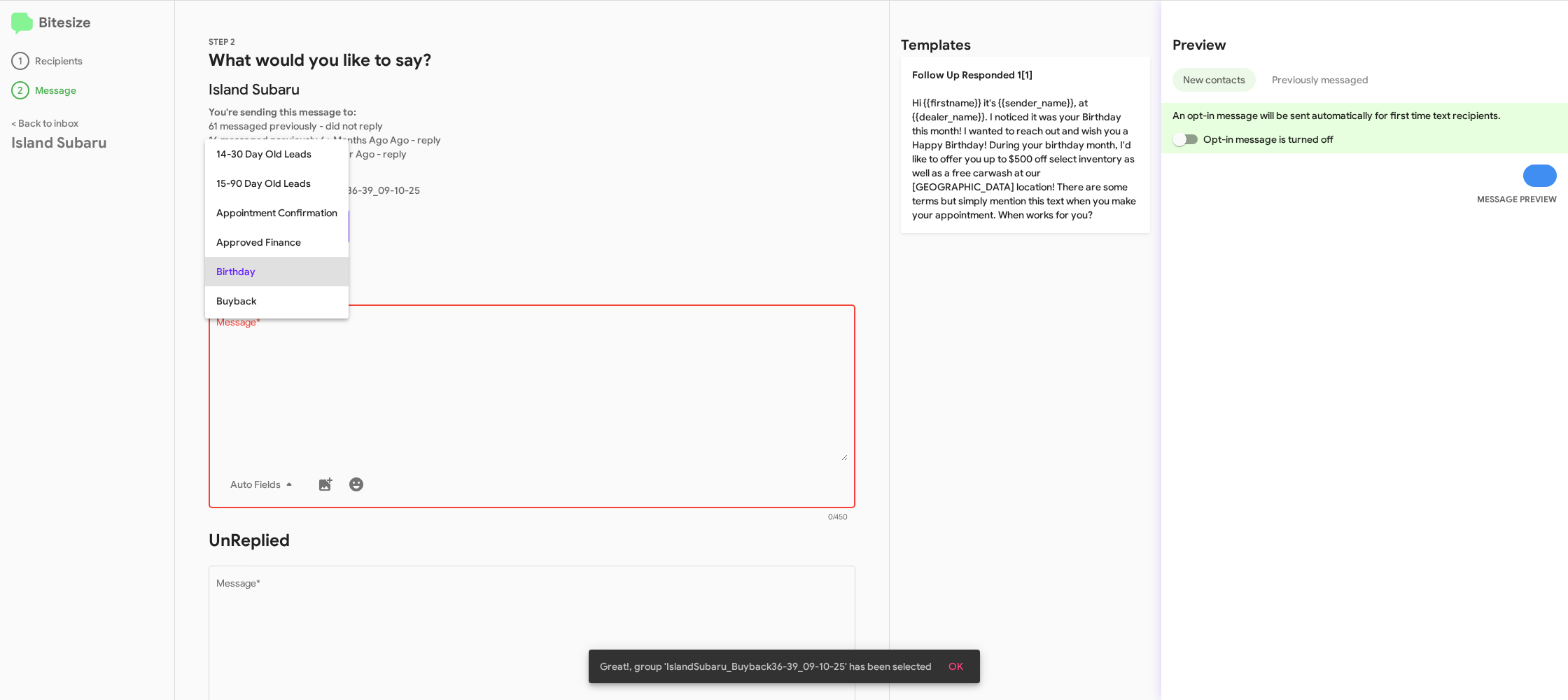
scroll to position [42, 0]
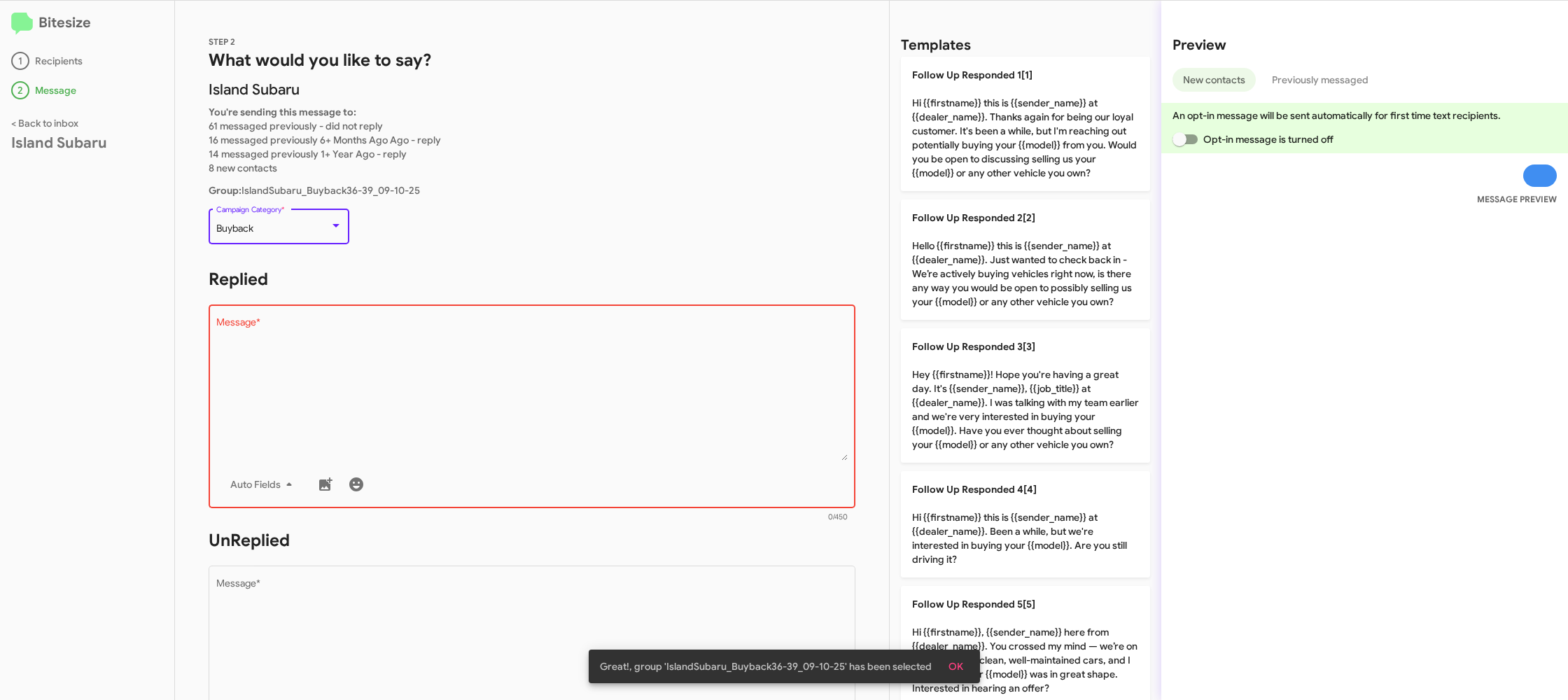
click at [531, 417] on textarea "Message *" at bounding box center [532, 389] width 632 height 143
drag, startPoint x: 531, startPoint y: 417, endPoint x: 812, endPoint y: 450, distance: 282.9
click at [534, 416] on textarea "Message *" at bounding box center [532, 389] width 632 height 143
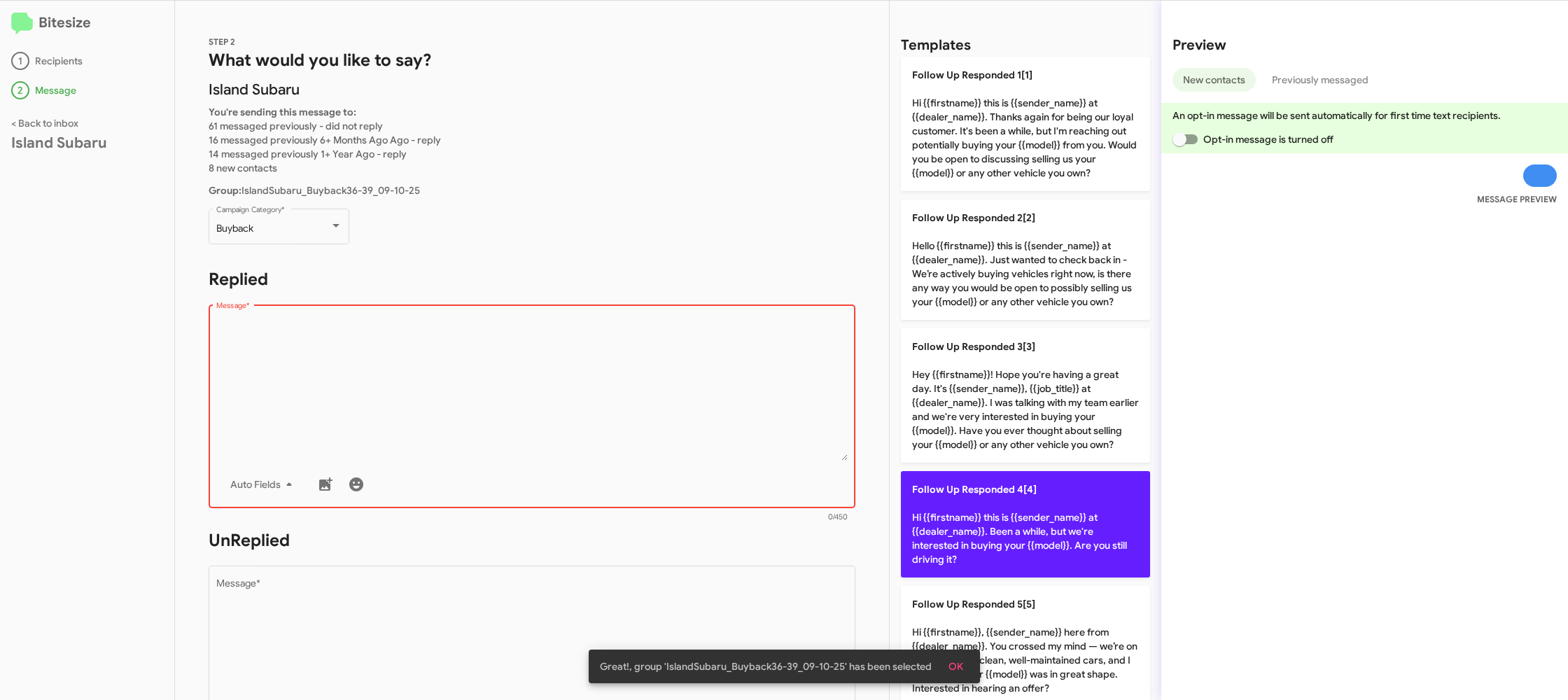
scroll to position [22, 0]
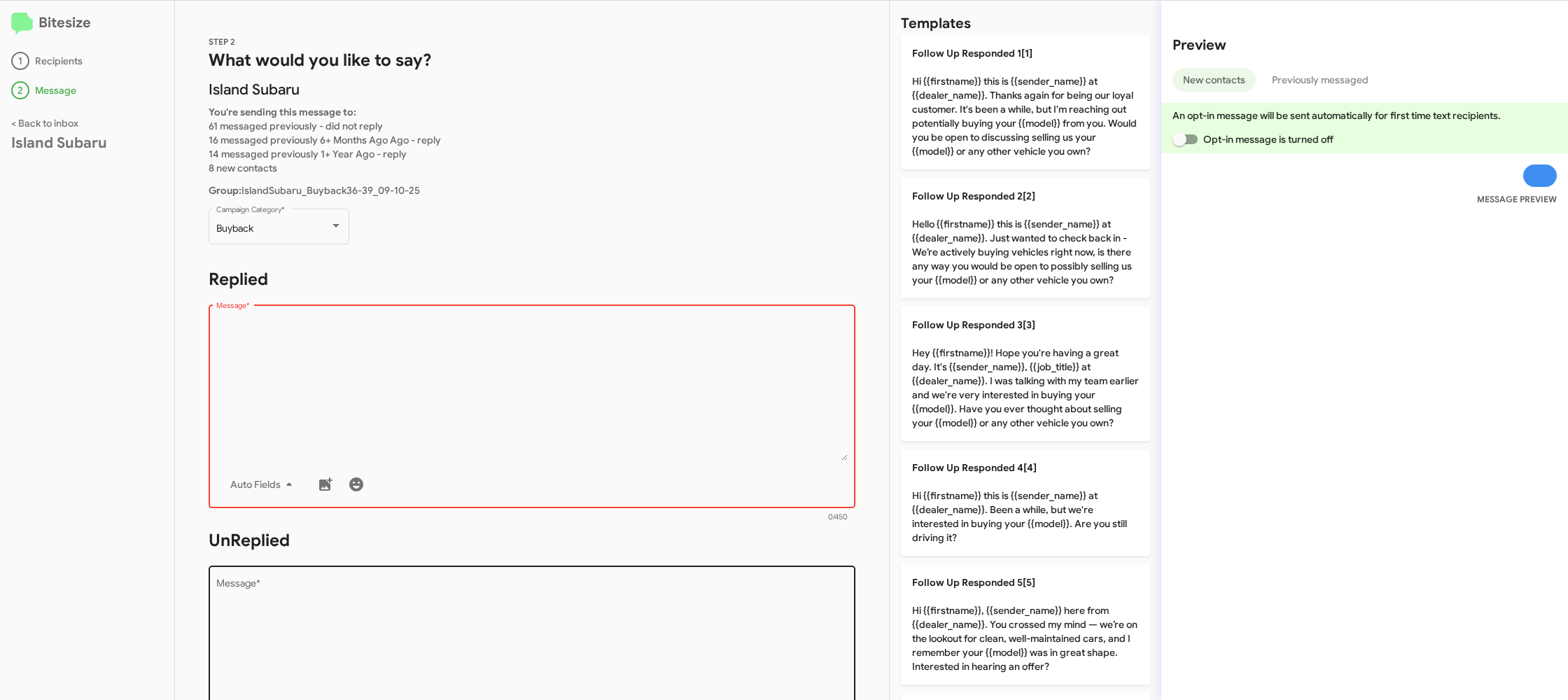
drag, startPoint x: 1009, startPoint y: 623, endPoint x: 715, endPoint y: 616, distance: 294.1
click at [1005, 623] on p "Follow Up Responded 5[5] Hi {{firstname}}, {{sender_name}} here from {{dealer_n…" at bounding box center [1025, 624] width 249 height 120
type textarea "Hi {{firstname}}, {{sender_name}} here from {{dealer_name}}. You crossed my min…"
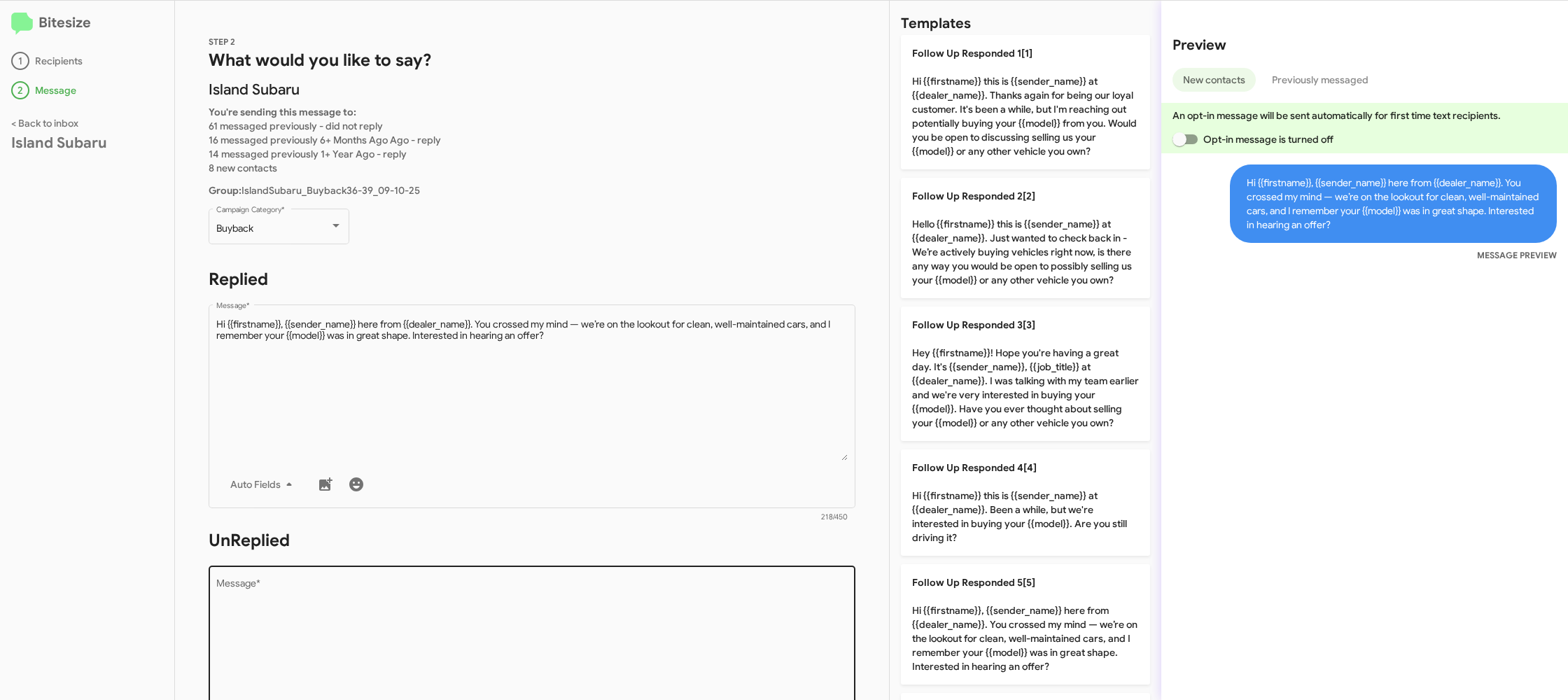
click at [715, 616] on textarea "Message *" at bounding box center [532, 650] width 632 height 143
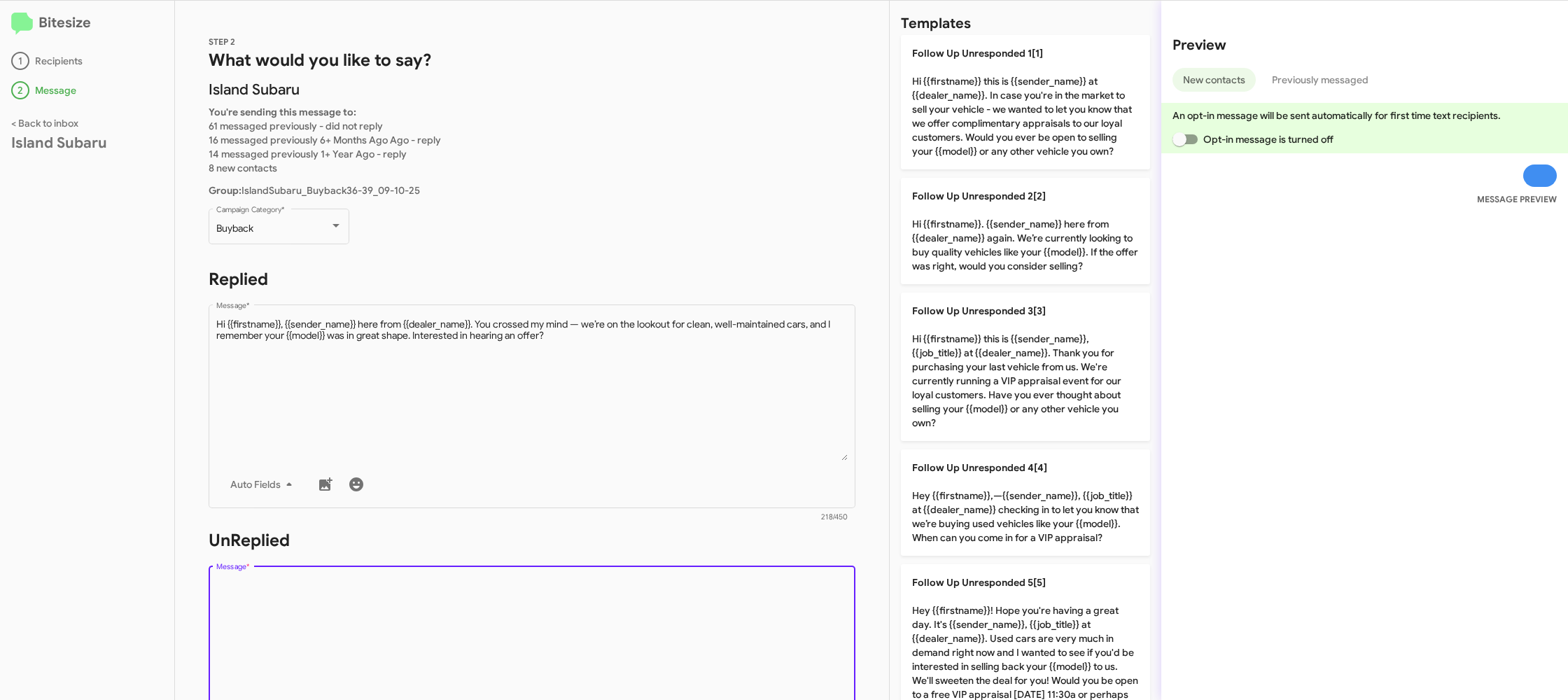
click at [715, 616] on textarea "Message *" at bounding box center [532, 650] width 632 height 143
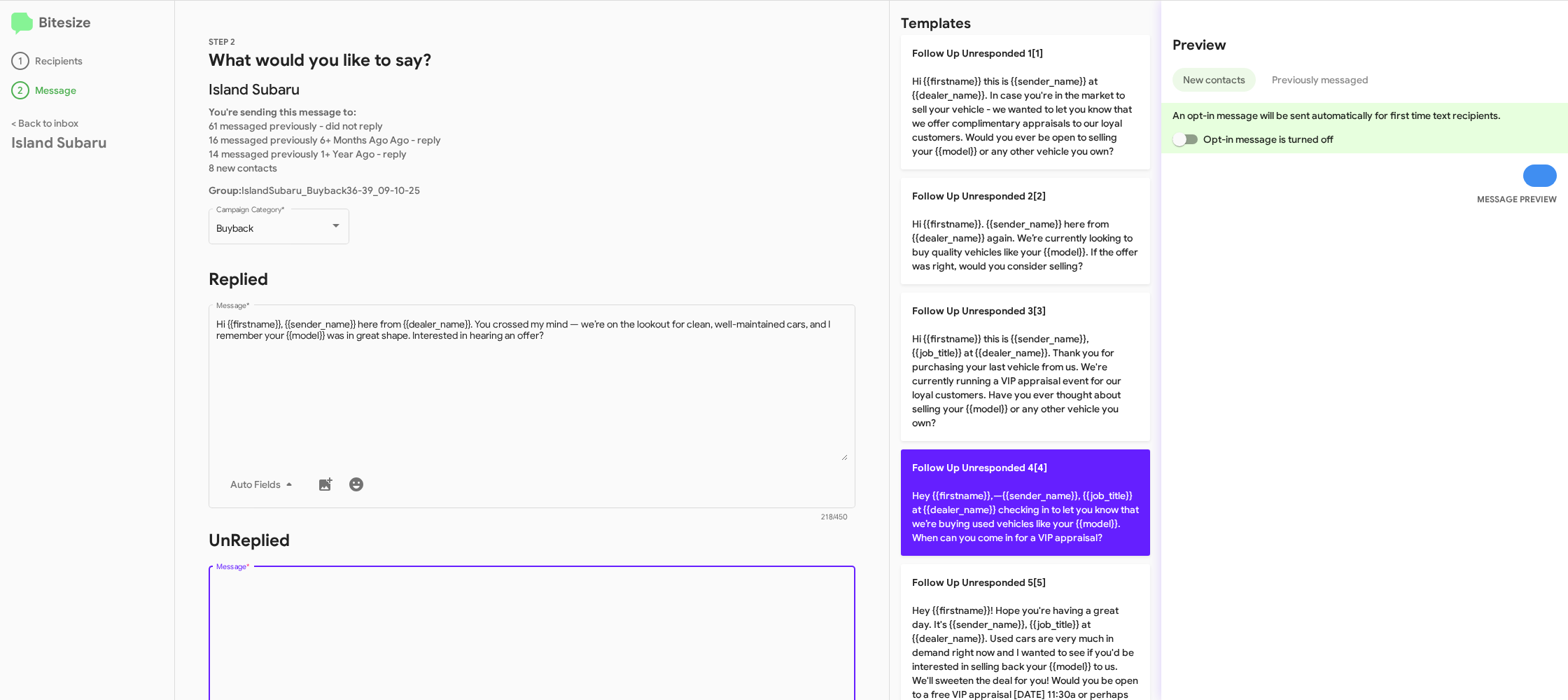
drag, startPoint x: 715, startPoint y: 616, endPoint x: 901, endPoint y: 526, distance: 206.6
click at [745, 588] on textarea "Message *" at bounding box center [532, 650] width 632 height 143
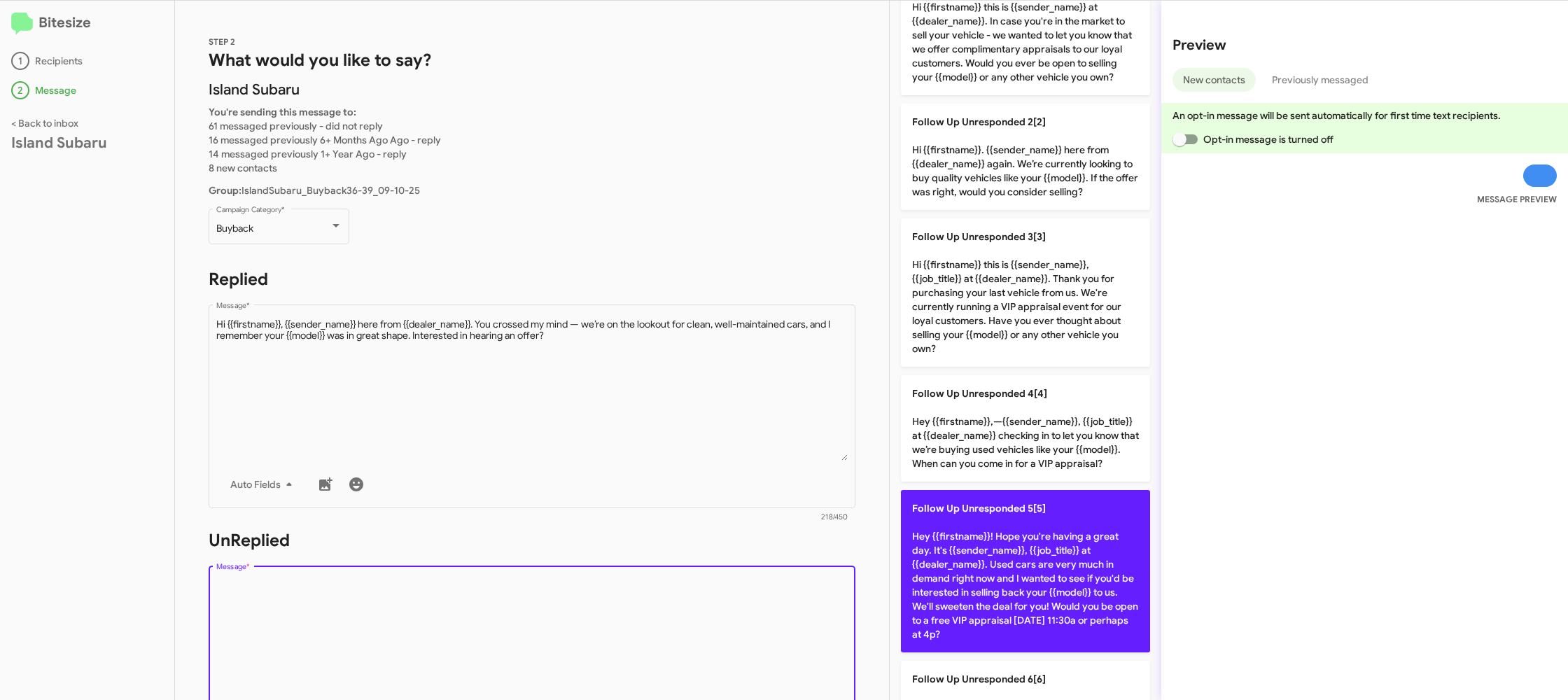
scroll to position [117, 0]
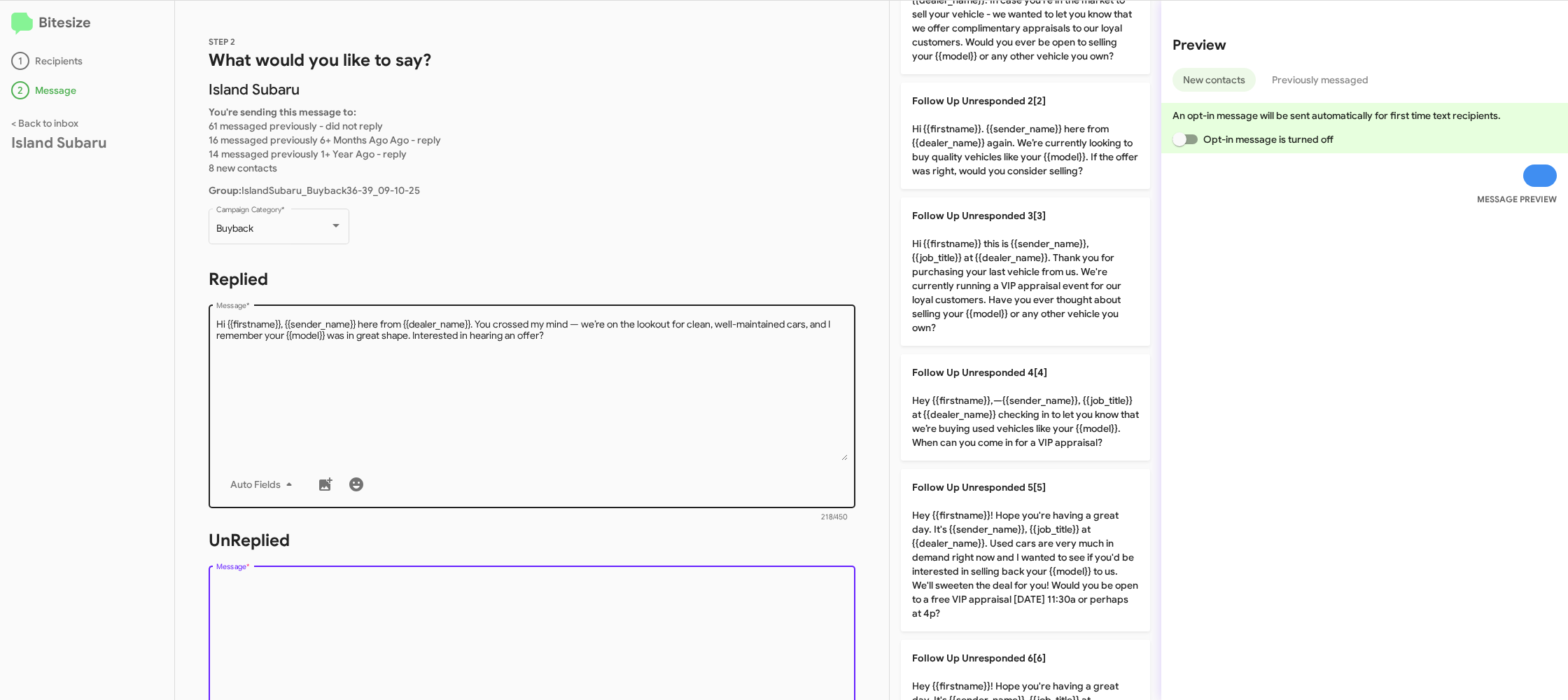
drag, startPoint x: 1030, startPoint y: 516, endPoint x: 721, endPoint y: 460, distance: 314.0
click at [1029, 516] on p "Follow Up Unresponded 5[5] Hey {{firstname}}! Hope you're having a great day. I…" at bounding box center [1025, 550] width 249 height 163
type textarea "Hey {{firstname}}! Hope you're having a great day. It's {{sender_name}}, {{job_…"
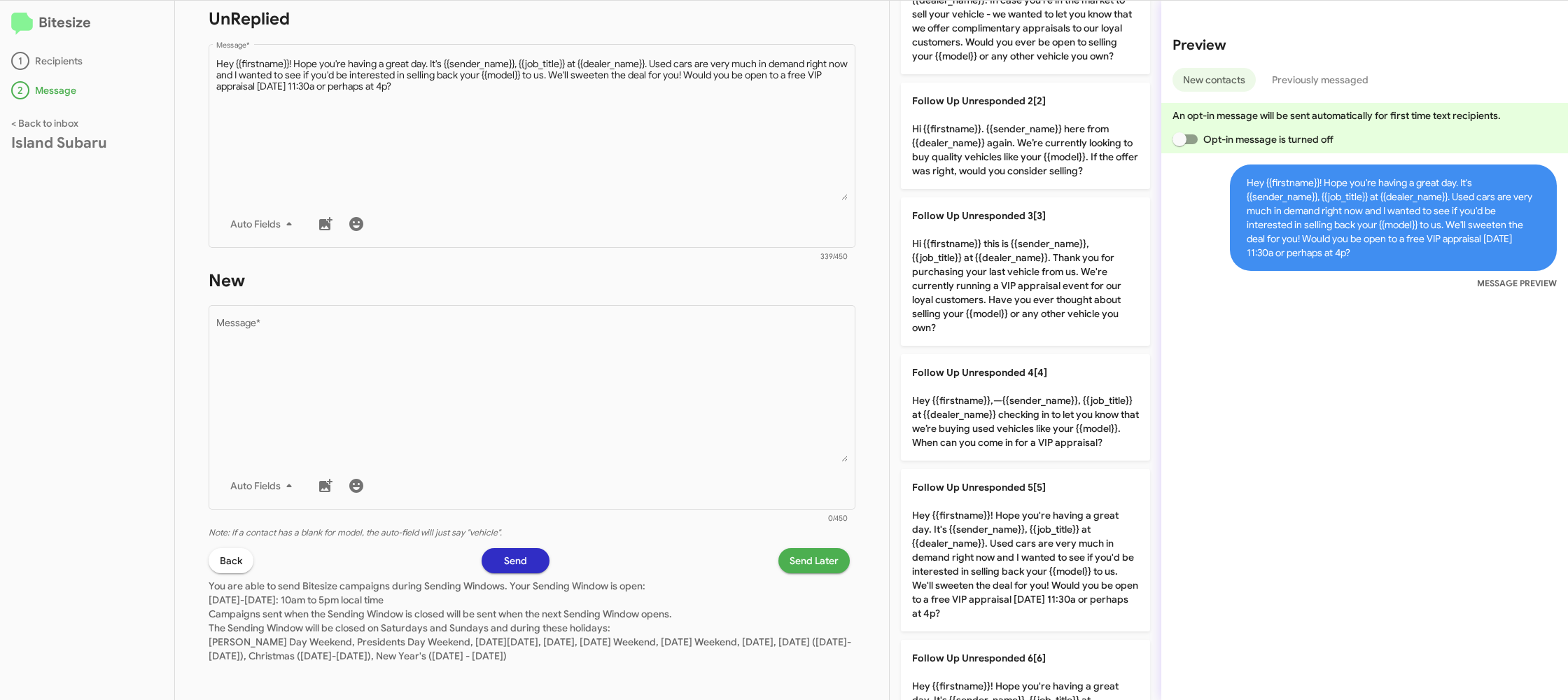
scroll to position [526, 0]
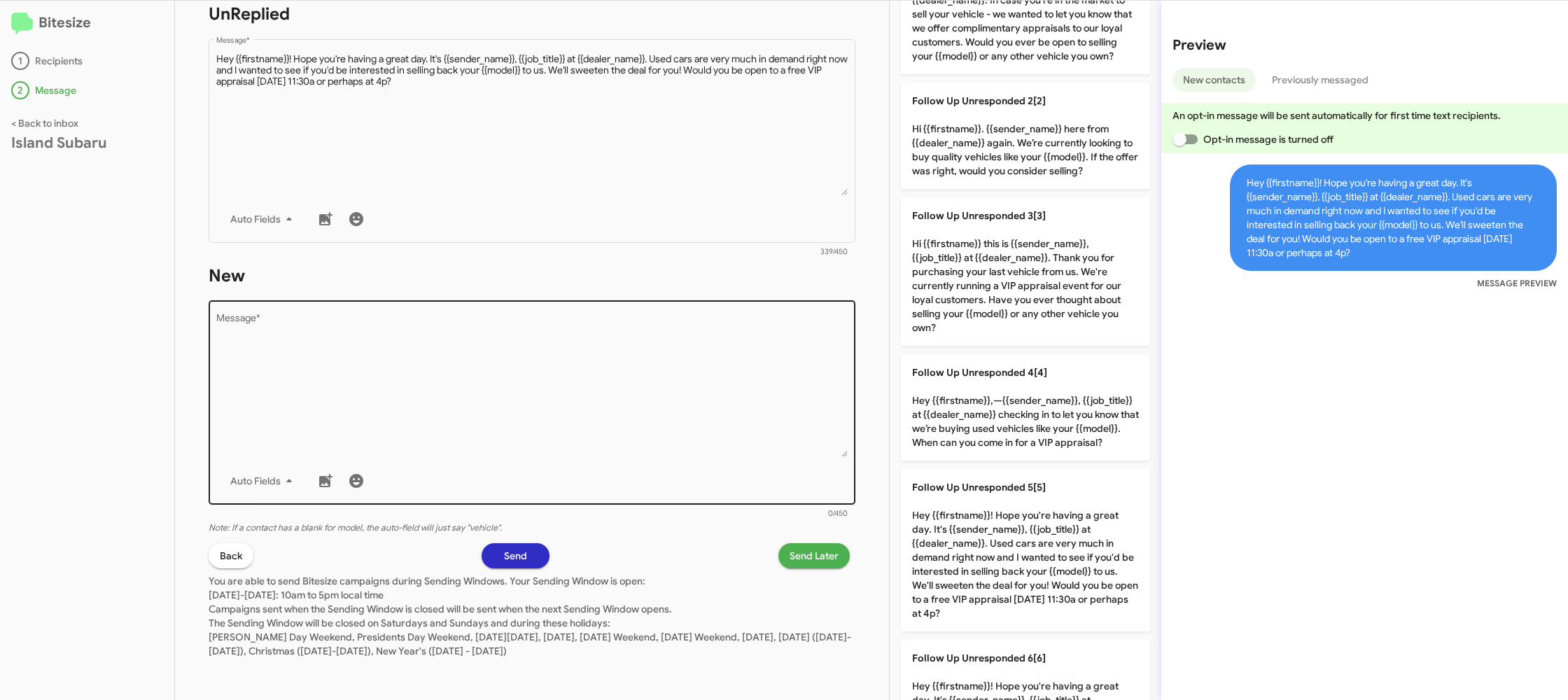
click at [527, 406] on textarea "Message *" at bounding box center [532, 385] width 632 height 143
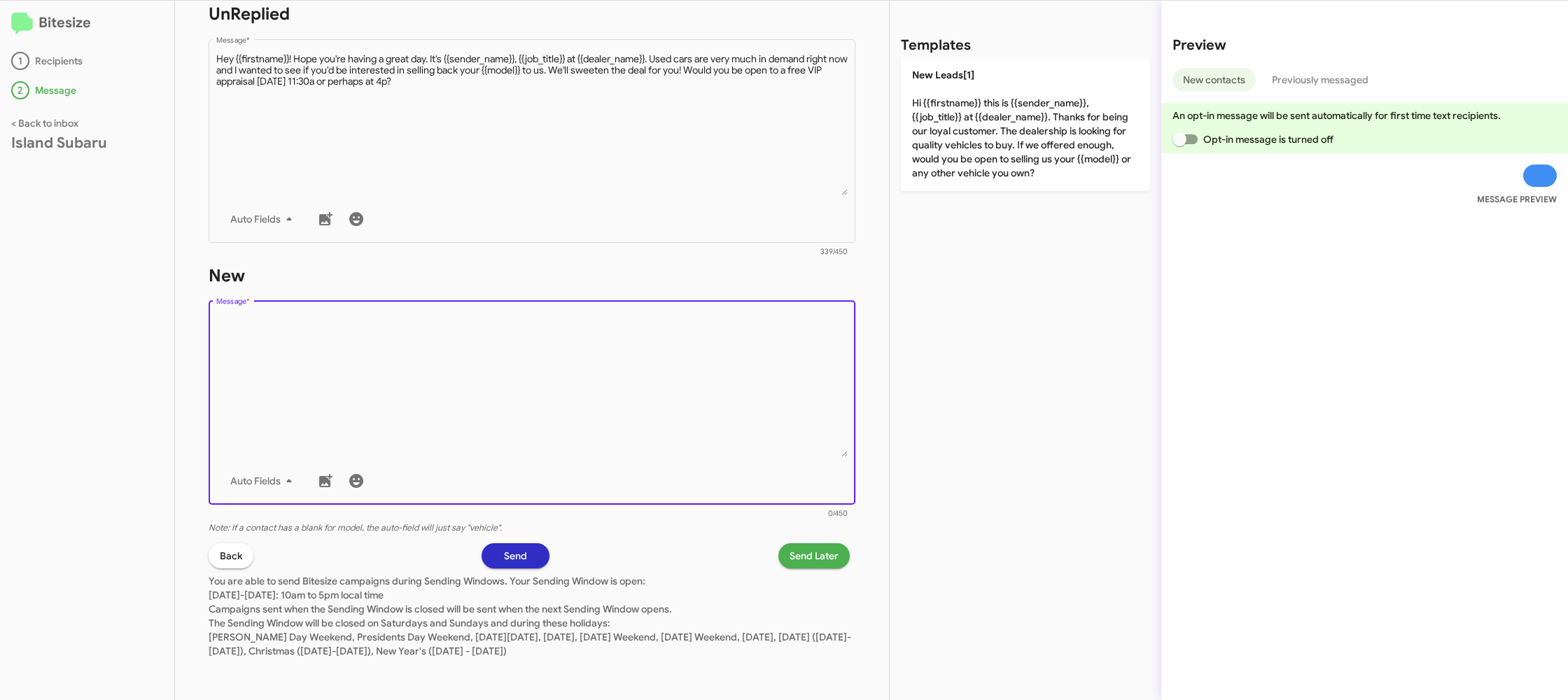
scroll to position [0, 0]
click at [527, 406] on textarea "Message *" at bounding box center [532, 385] width 632 height 143
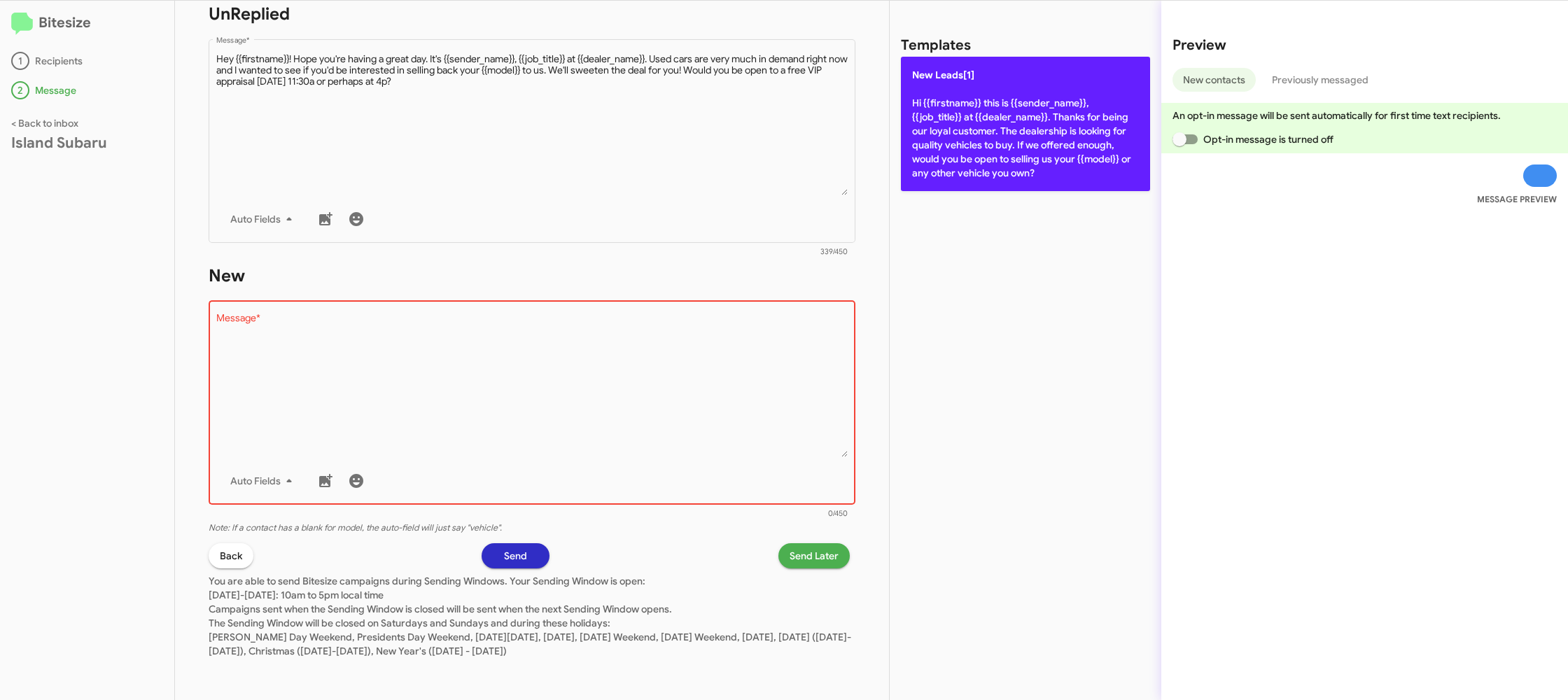
click at [1008, 148] on p "New Leads[1] Hi {{firstname}} this is {{sender_name}}, {{job_title}} at {{deale…" at bounding box center [1025, 124] width 249 height 135
type textarea "Hi {{firstname}} this is {{sender_name}}, {{job_title}} at {{dealer_name}}. Tha…"
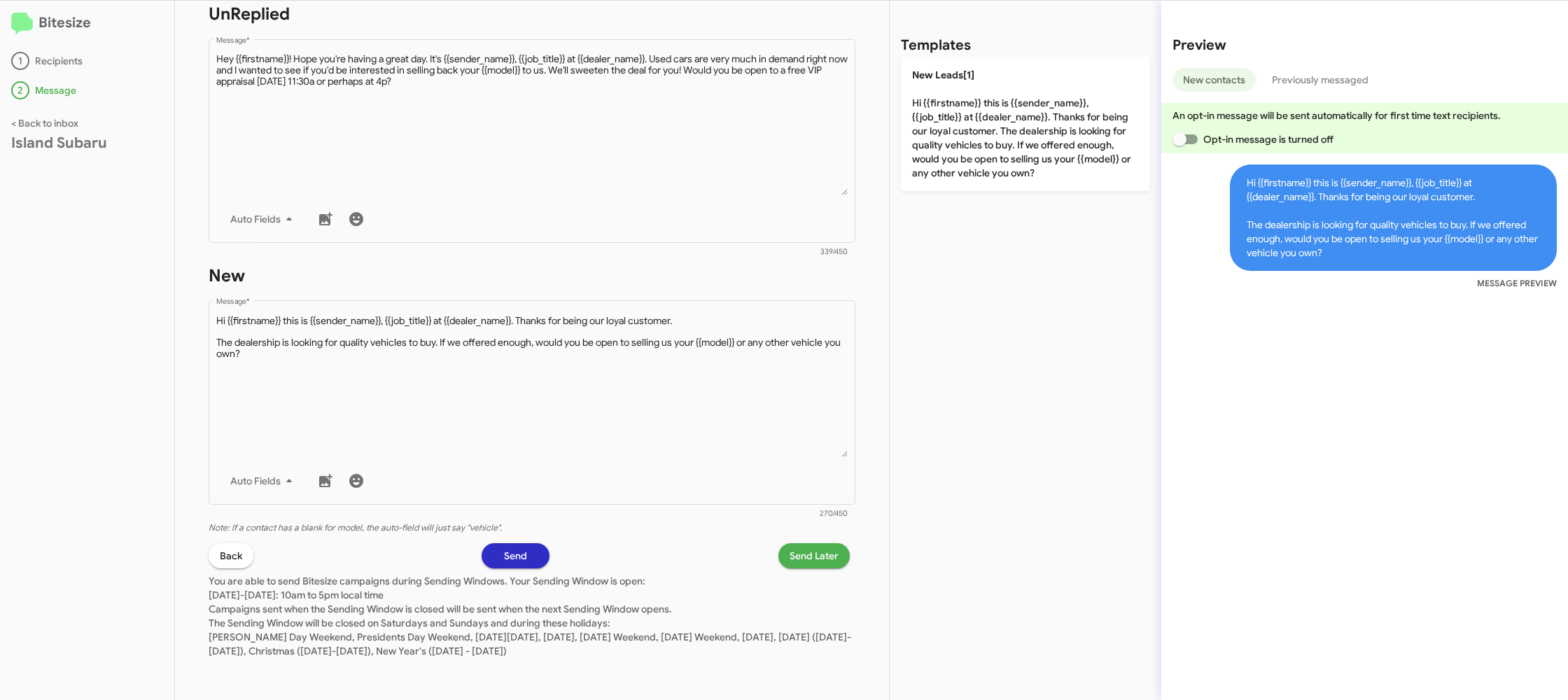
click at [814, 550] on span "Send Later" at bounding box center [814, 555] width 49 height 25
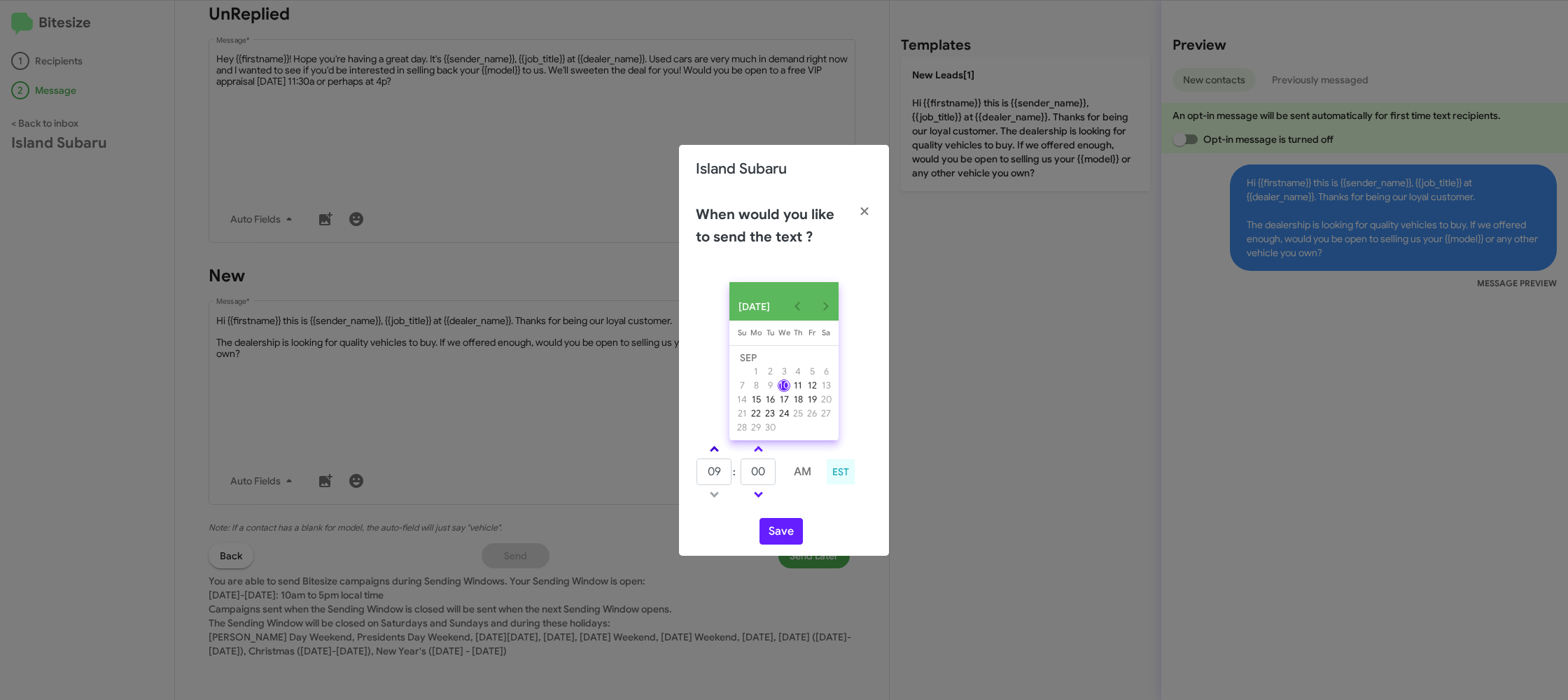
click at [710, 452] on span at bounding box center [714, 450] width 9 height 9
drag, startPoint x: 710, startPoint y: 452, endPoint x: 721, endPoint y: 451, distance: 11.0
click at [712, 452] on span at bounding box center [714, 450] width 9 height 9
type input "11"
click at [757, 453] on span at bounding box center [758, 450] width 9 height 9
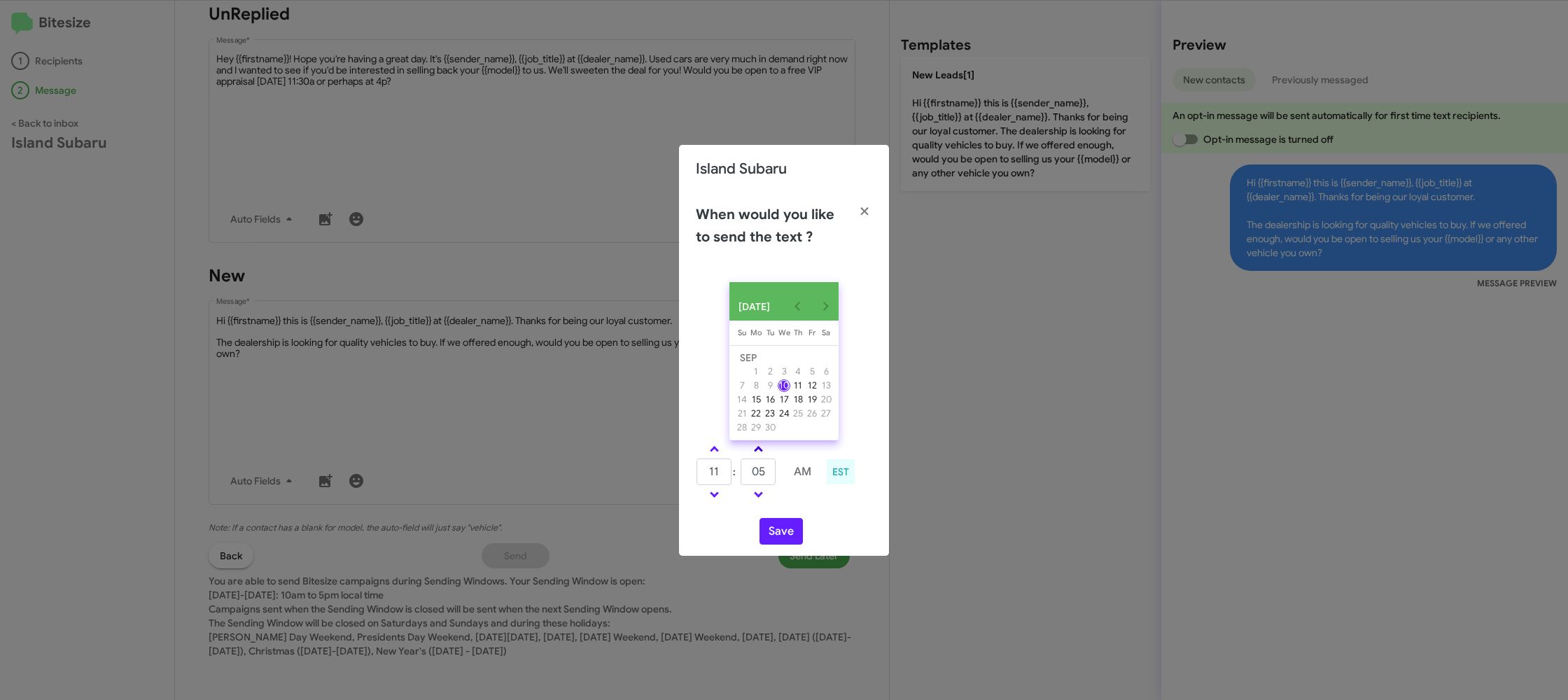
click at [757, 453] on span at bounding box center [758, 450] width 9 height 9
type input "10"
click at [762, 534] on button "Save" at bounding box center [781, 531] width 43 height 26
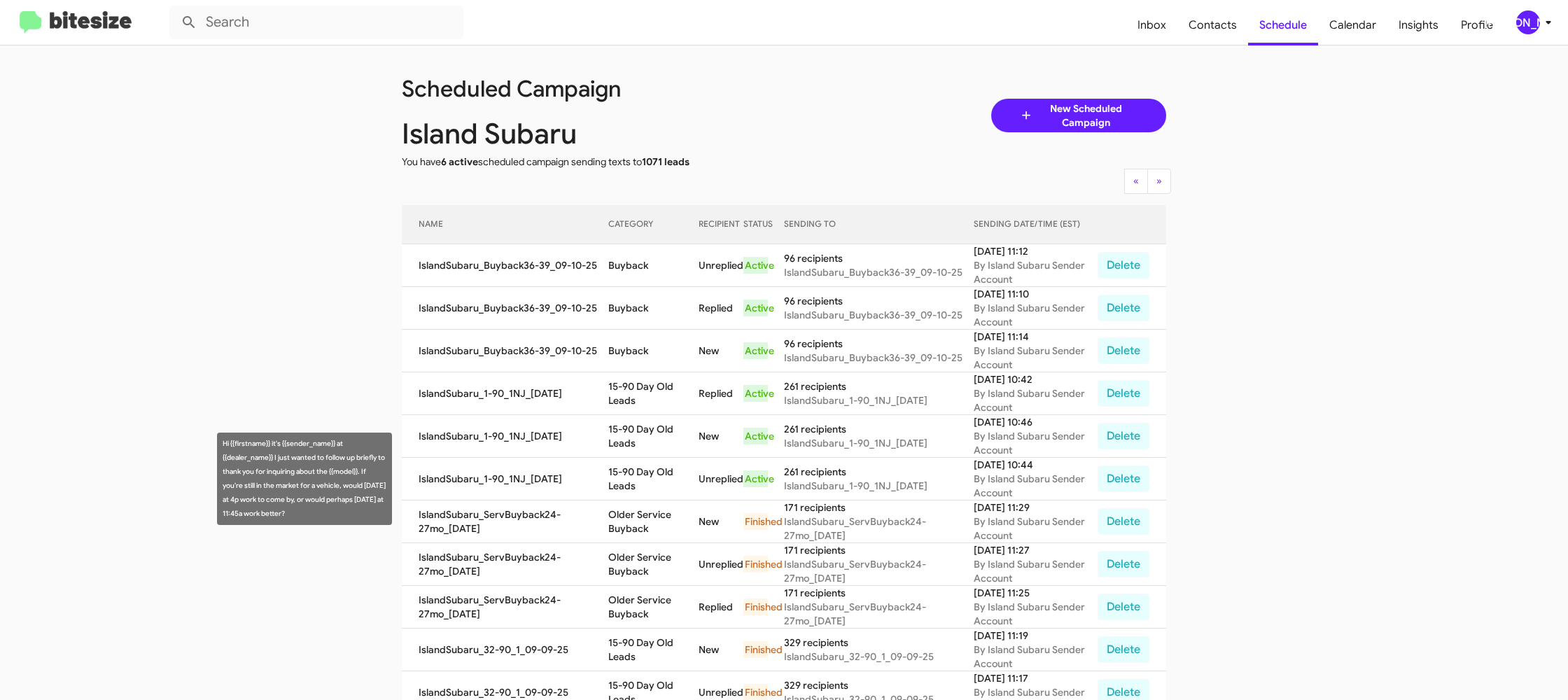
click at [648, 477] on td "15-90 Day Old Leads" at bounding box center [653, 479] width 91 height 42
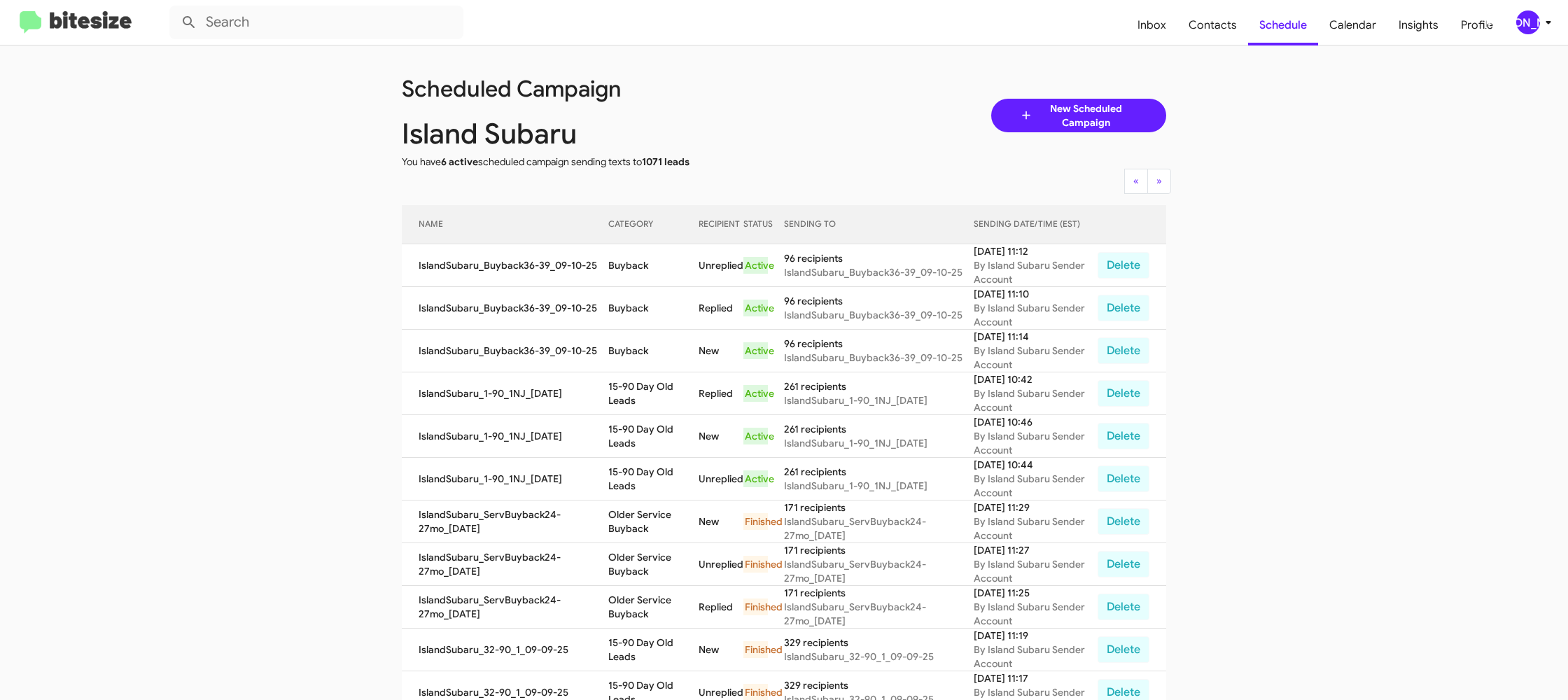
click at [648, 477] on td "15-90 Day Old Leads" at bounding box center [653, 479] width 91 height 42
copy td "15-90 Day Old Leads"
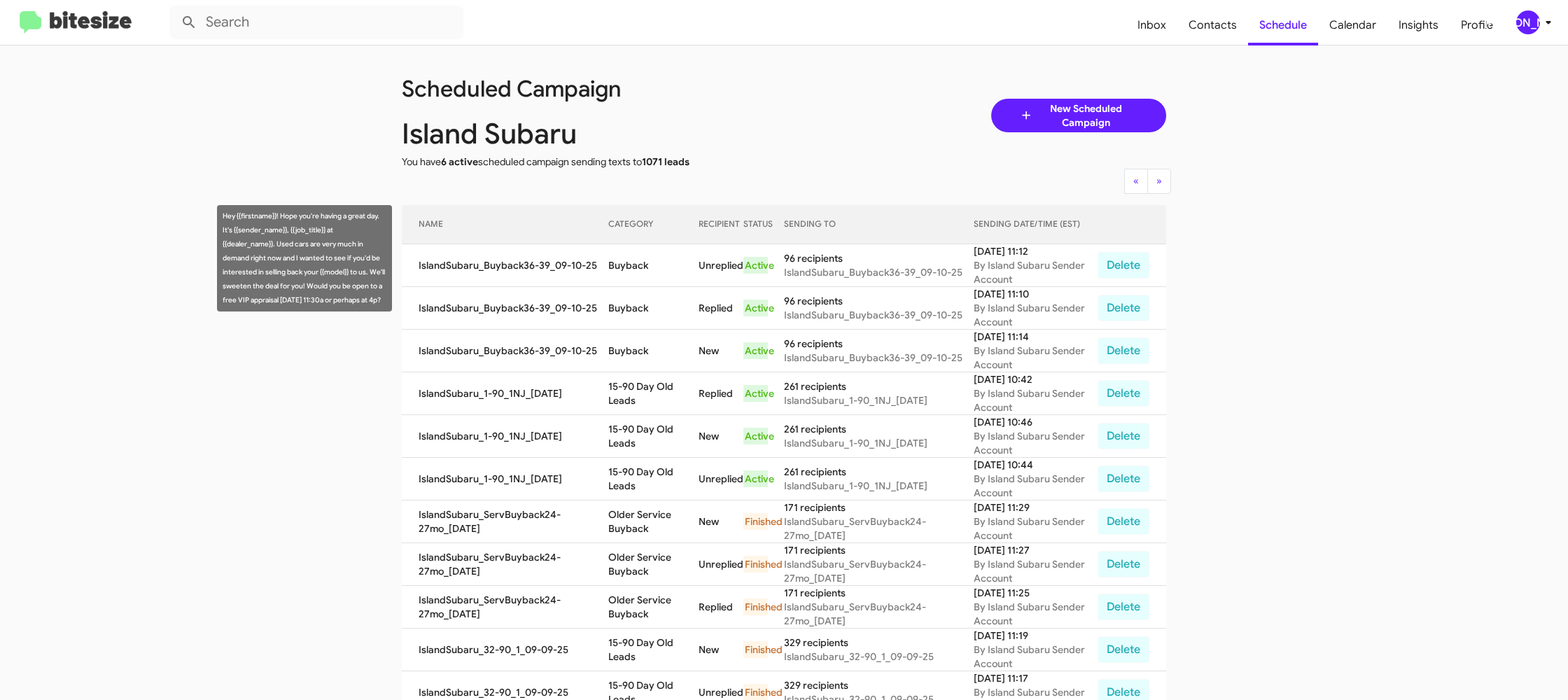
click at [631, 262] on td "Buyback" at bounding box center [653, 266] width 91 height 42
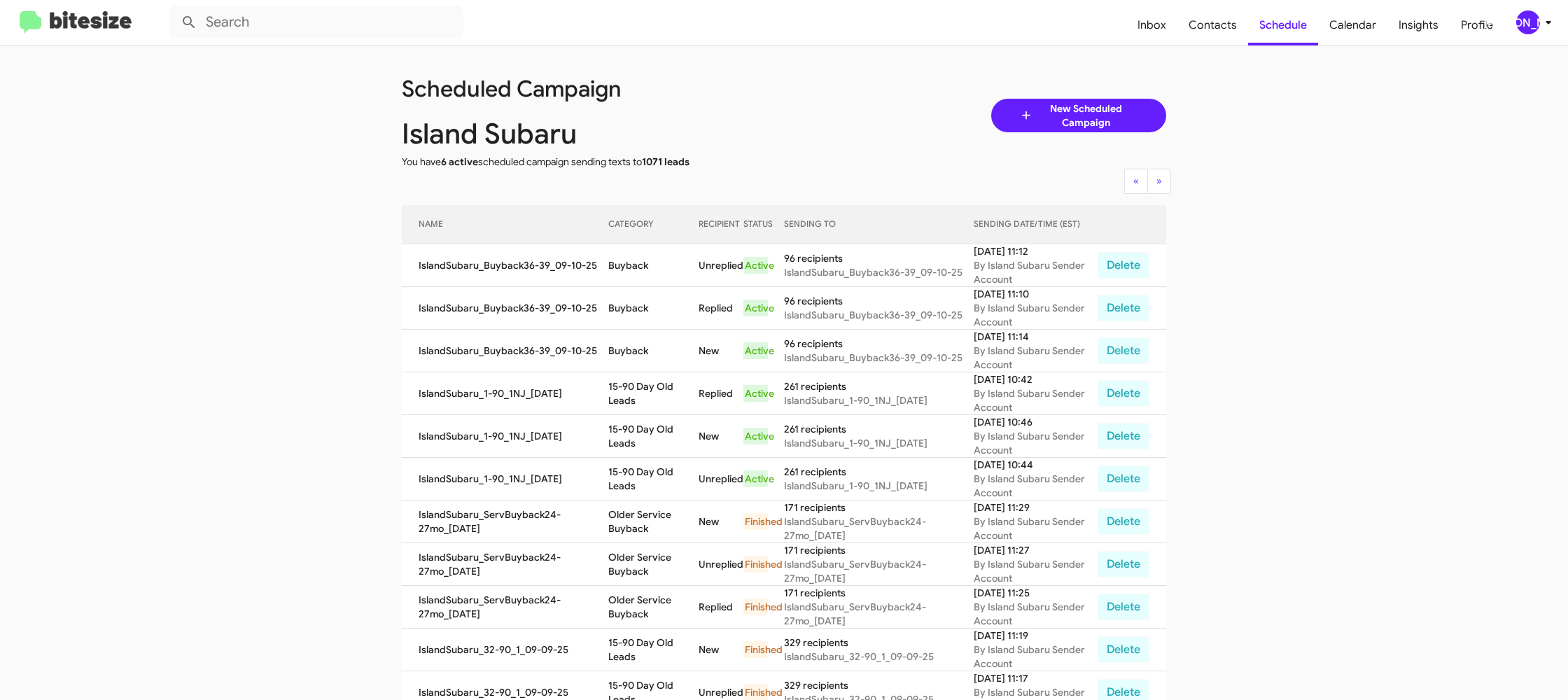
click at [631, 262] on td "Buyback" at bounding box center [653, 266] width 91 height 42
copy td "Buyback"
